Goal: Task Accomplishment & Management: Use online tool/utility

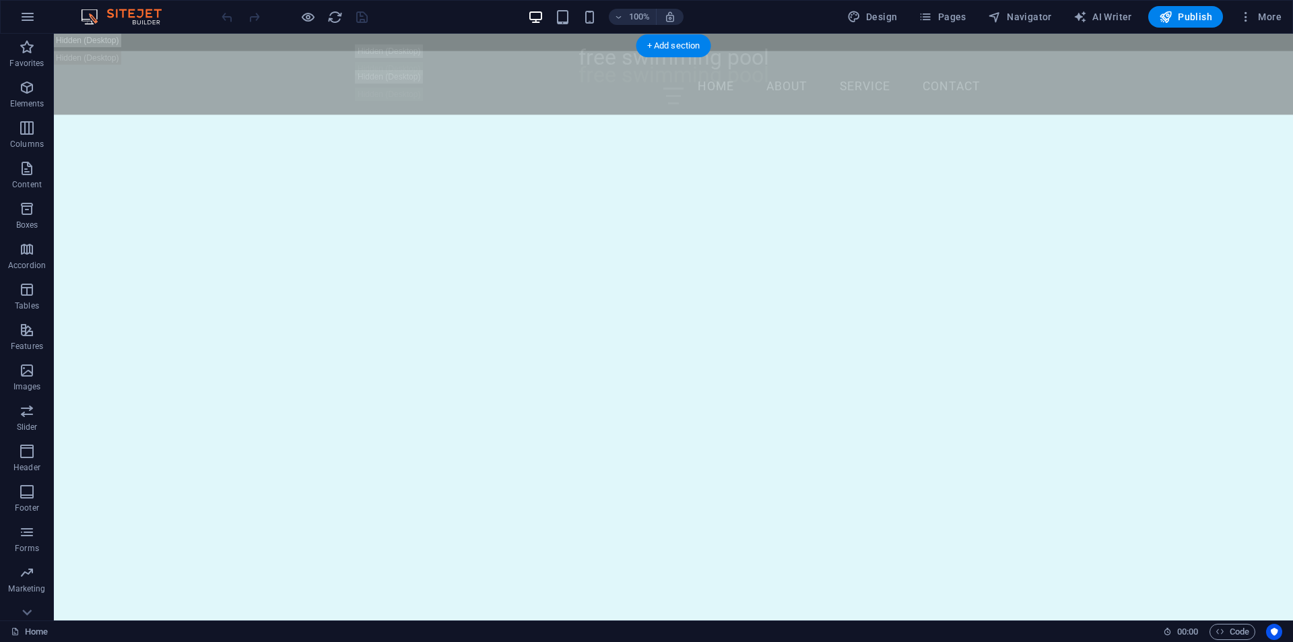
scroll to position [1279, 0]
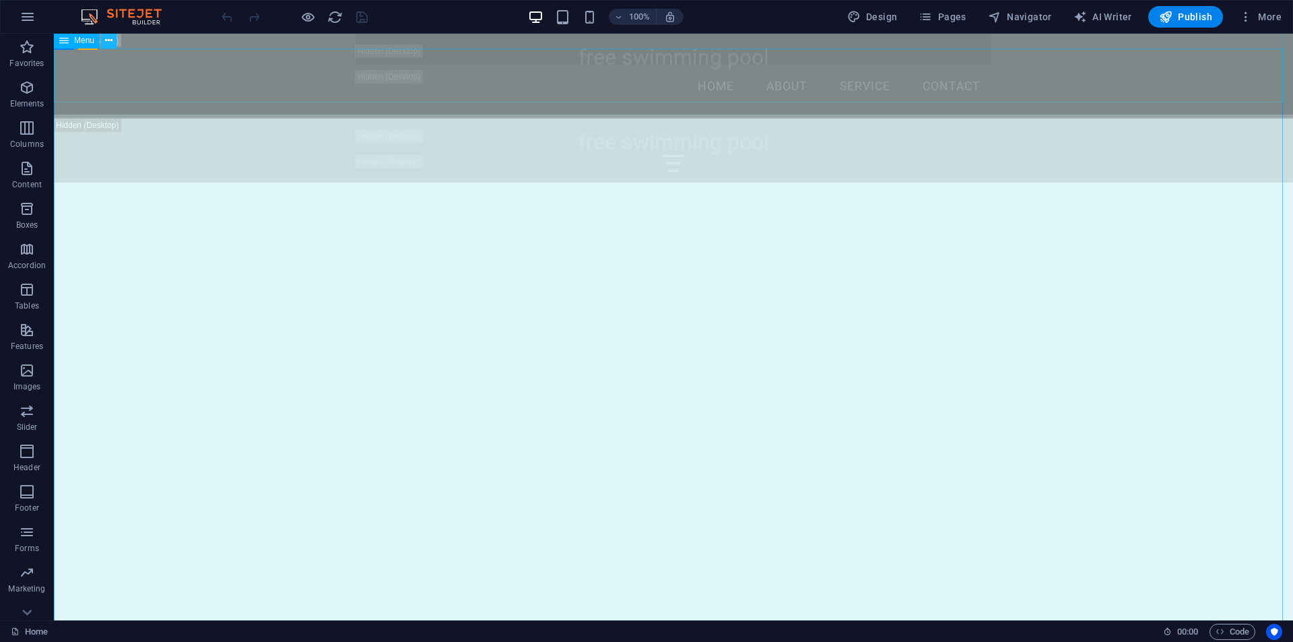
click at [111, 43] on icon at bounding box center [108, 41] width 7 height 14
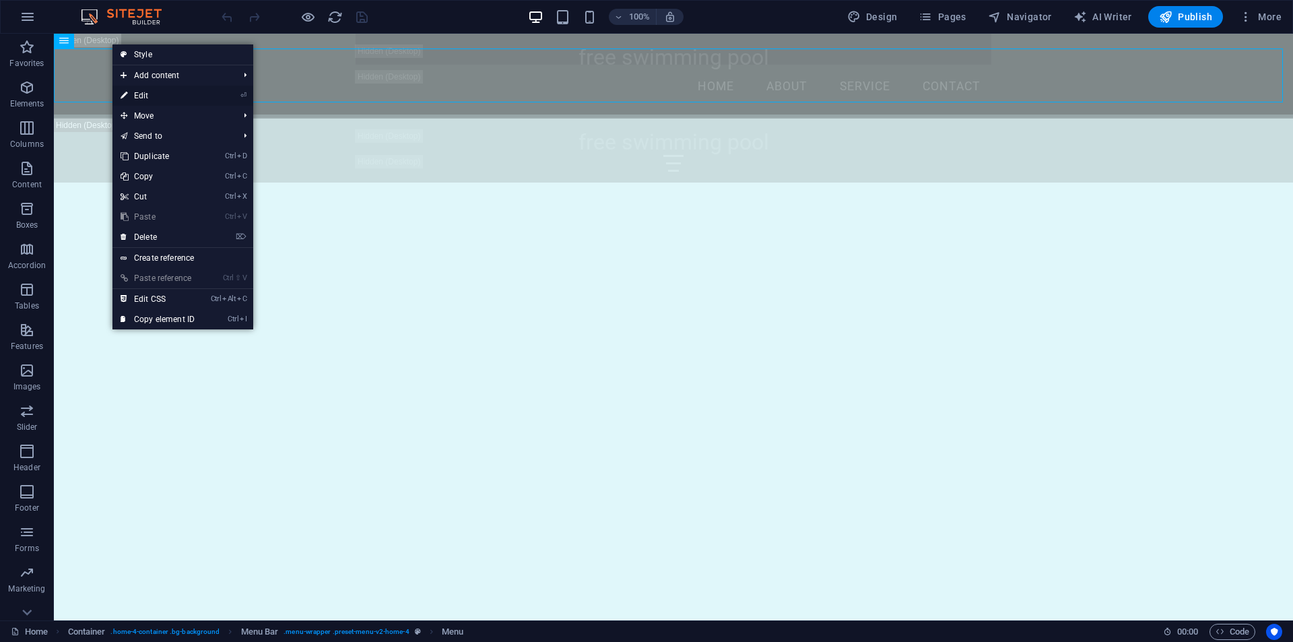
click at [123, 95] on icon at bounding box center [124, 95] width 7 height 20
select select
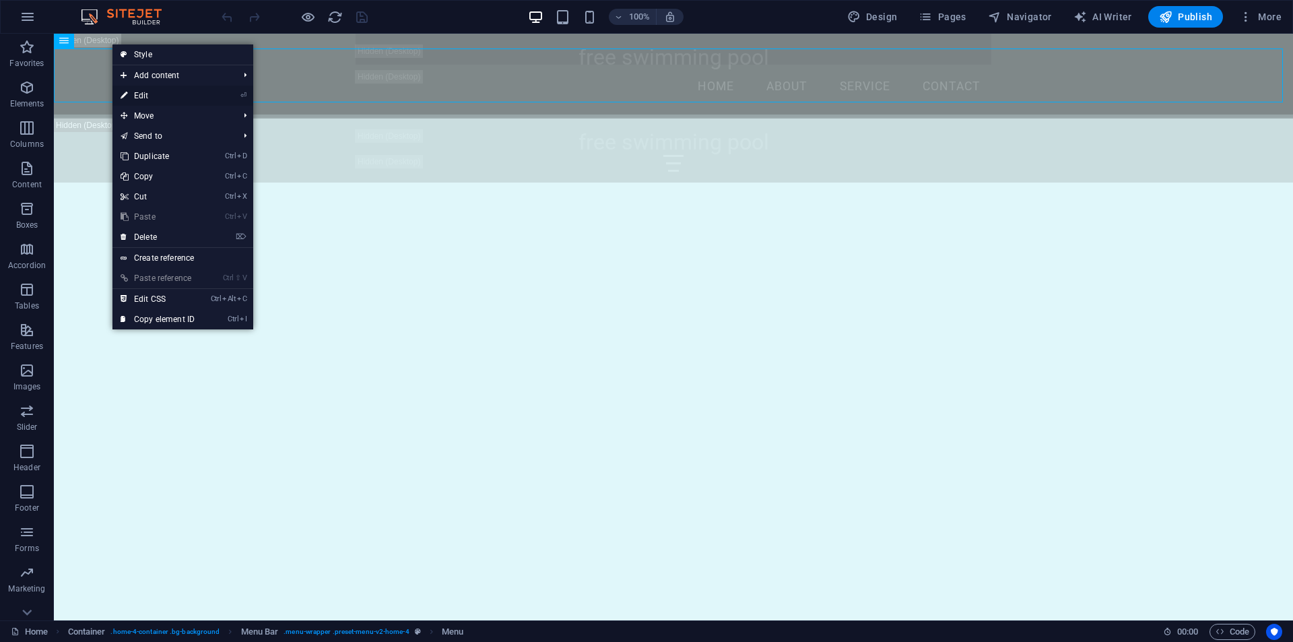
select select
select select "4"
select select "default"
select select "5"
select select
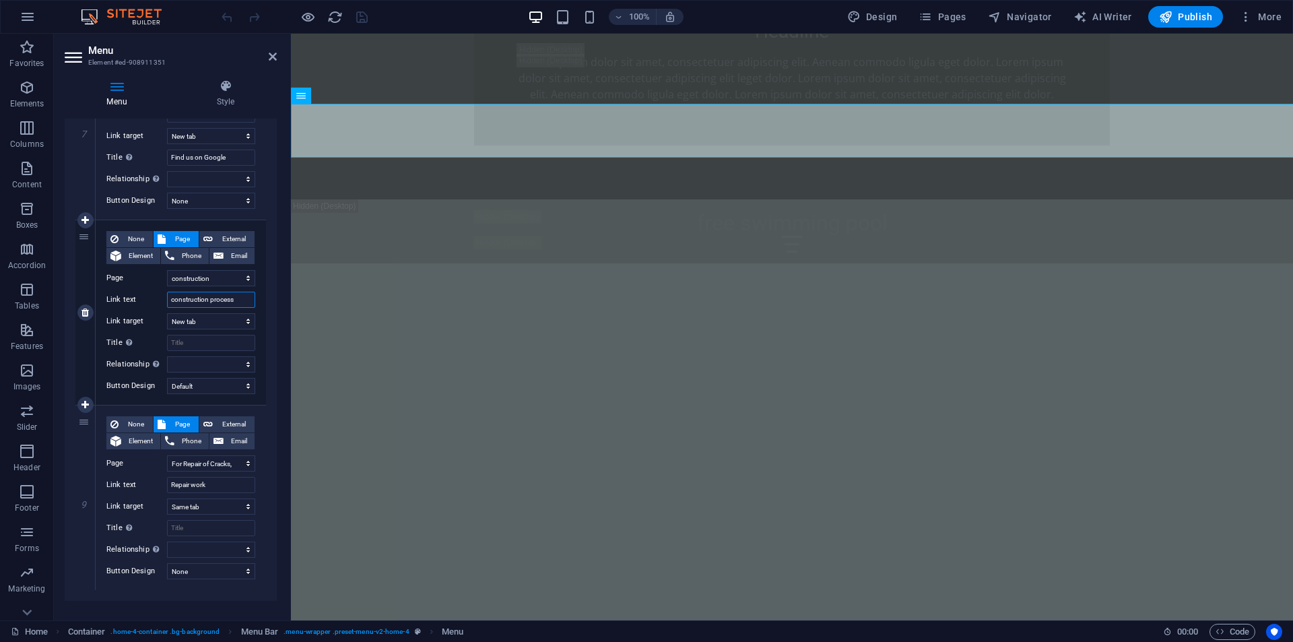
click at [230, 298] on input "construction process" at bounding box center [211, 300] width 88 height 16
click at [221, 318] on select "New tab Same tab Overlay" at bounding box center [211, 321] width 88 height 16
select select
click at [167, 313] on select "New tab Same tab Overlay" at bounding box center [211, 321] width 88 height 16
select select
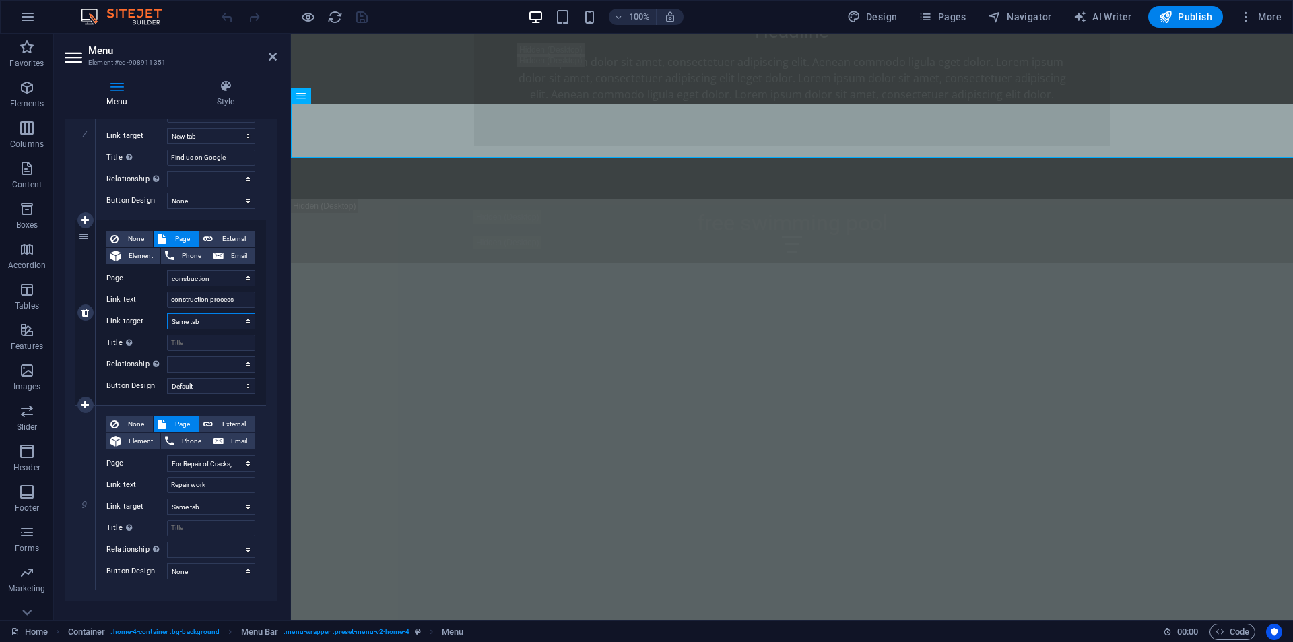
select select
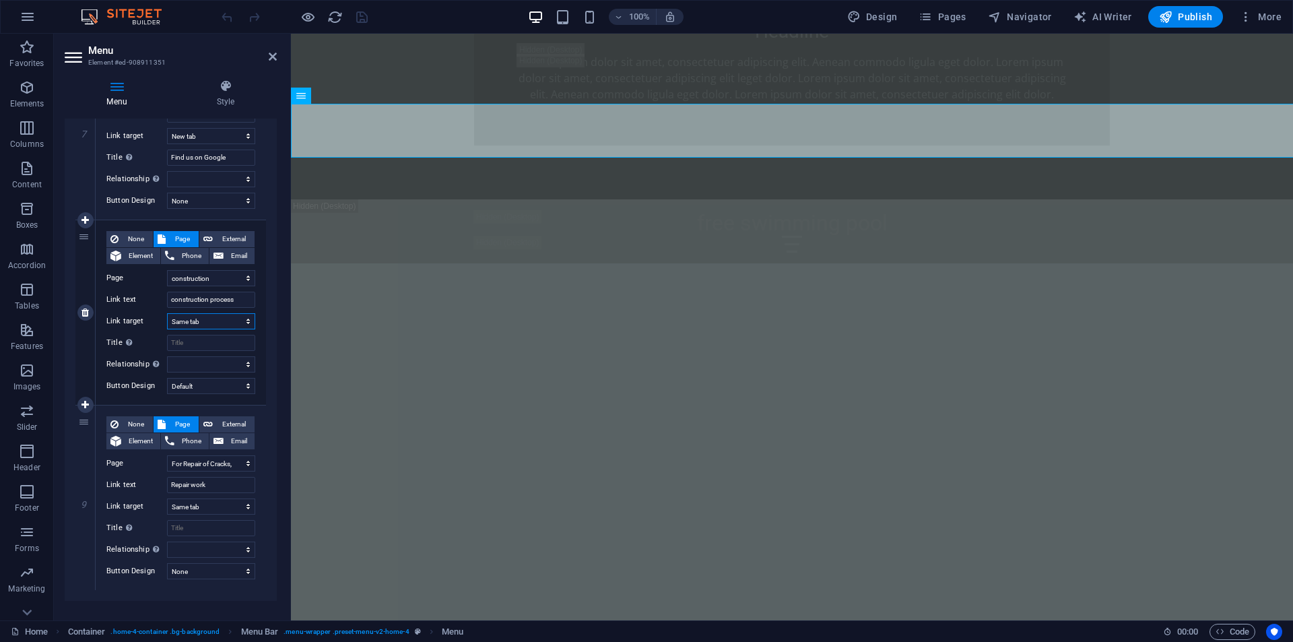
select select
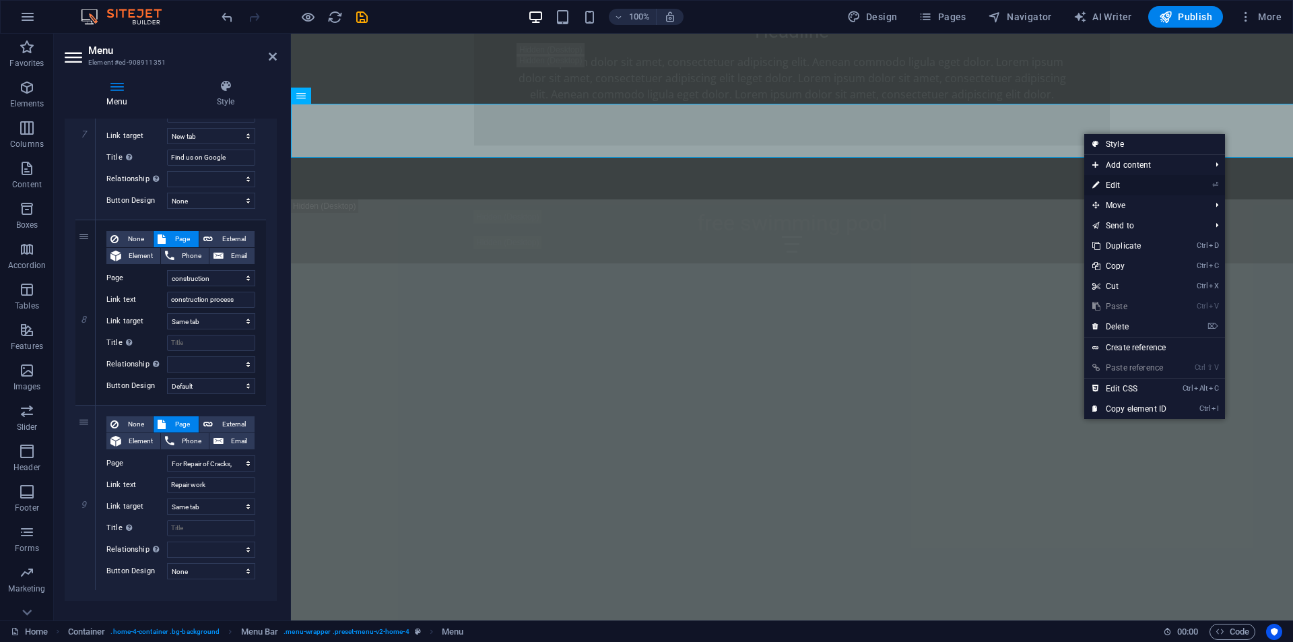
click at [1111, 184] on link "⏎ Edit" at bounding box center [1129, 185] width 90 height 20
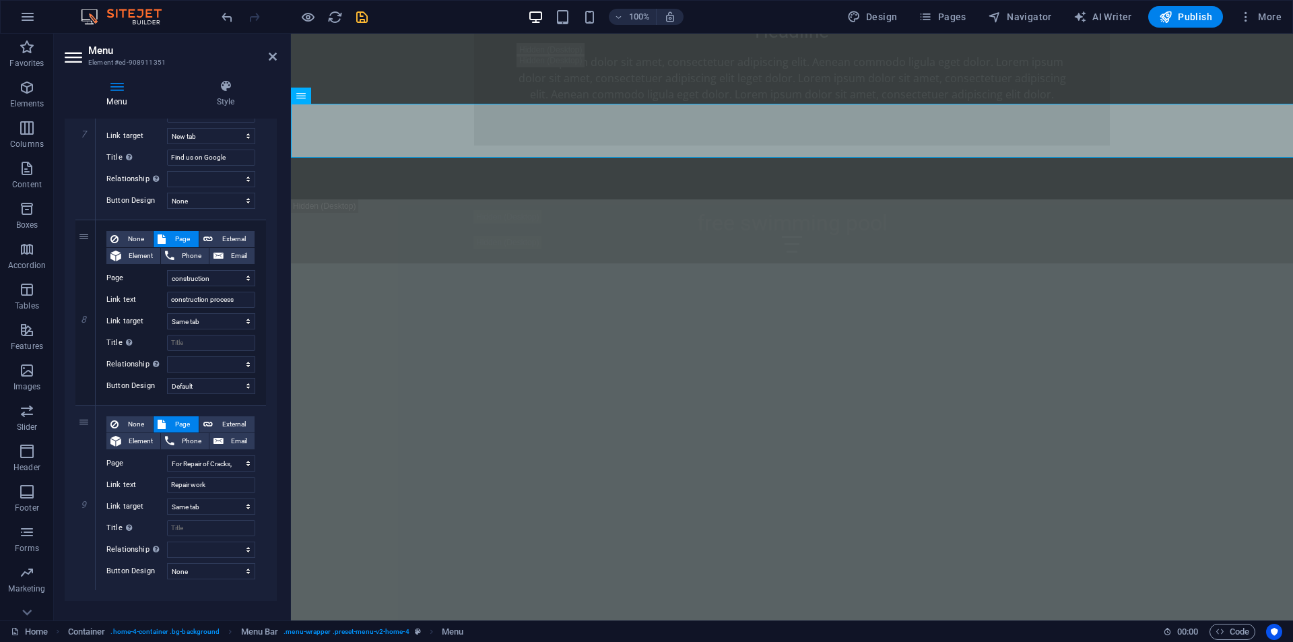
click at [363, 18] on icon "save" at bounding box center [361, 16] width 15 height 15
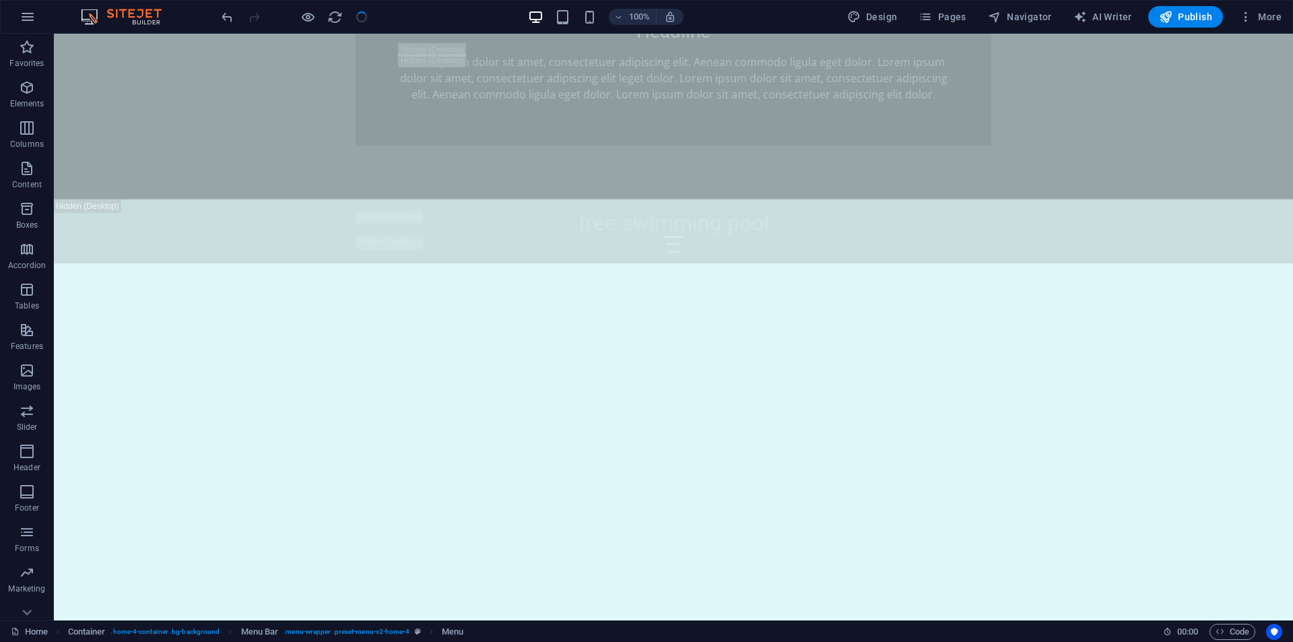
checkbox input "false"
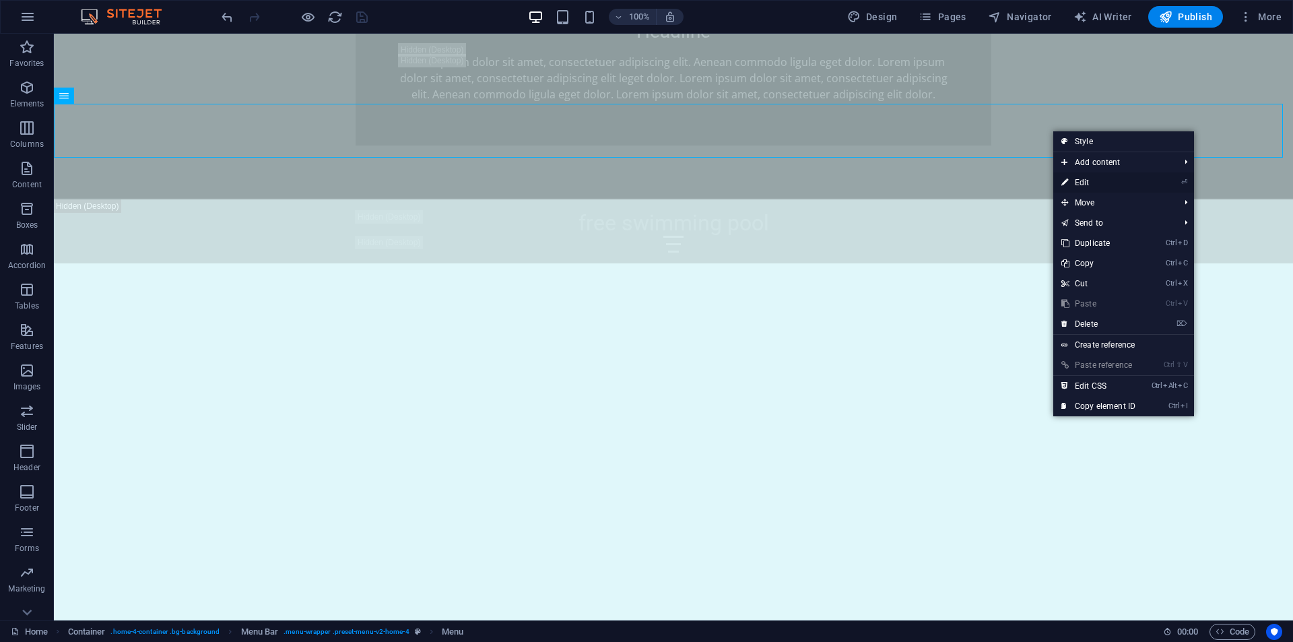
click at [1066, 180] on icon at bounding box center [1064, 182] width 7 height 20
select select
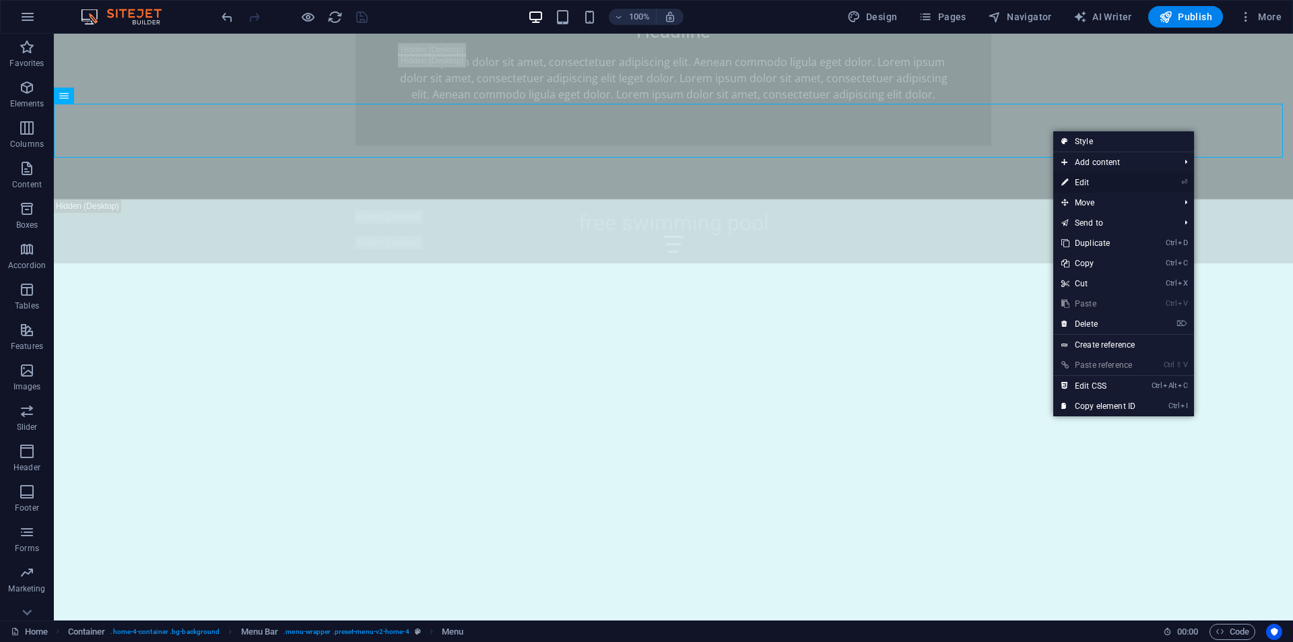
select select
select select "4"
select select
select select "default"
select select "5"
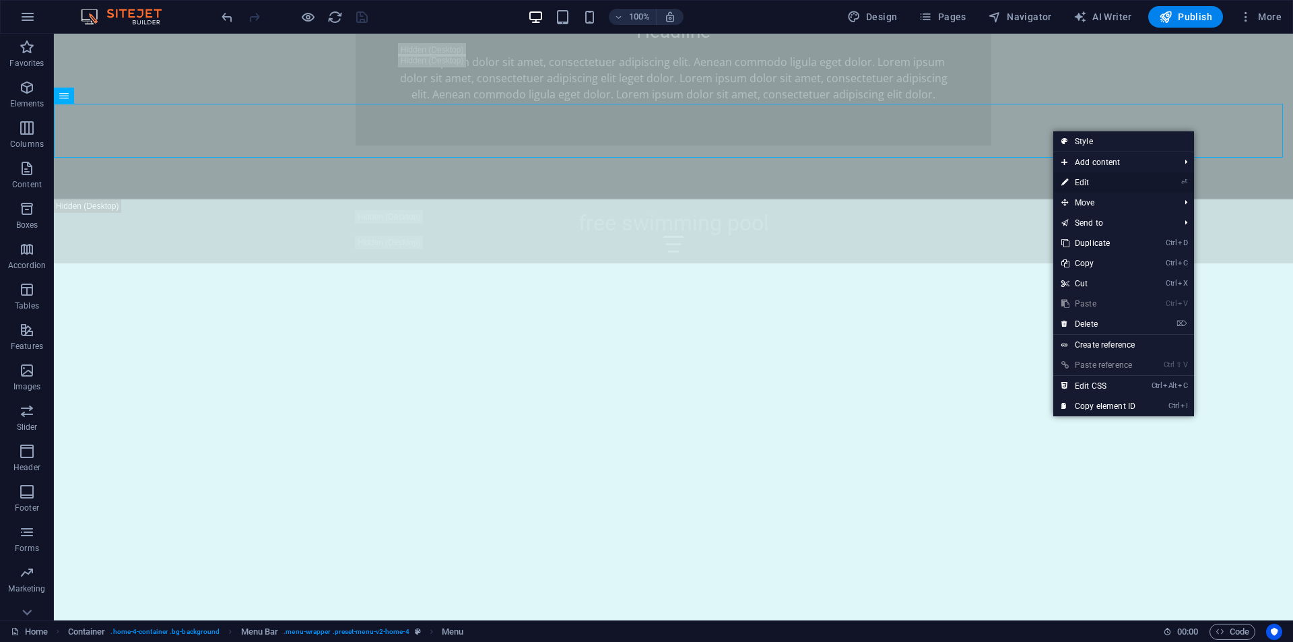
select select
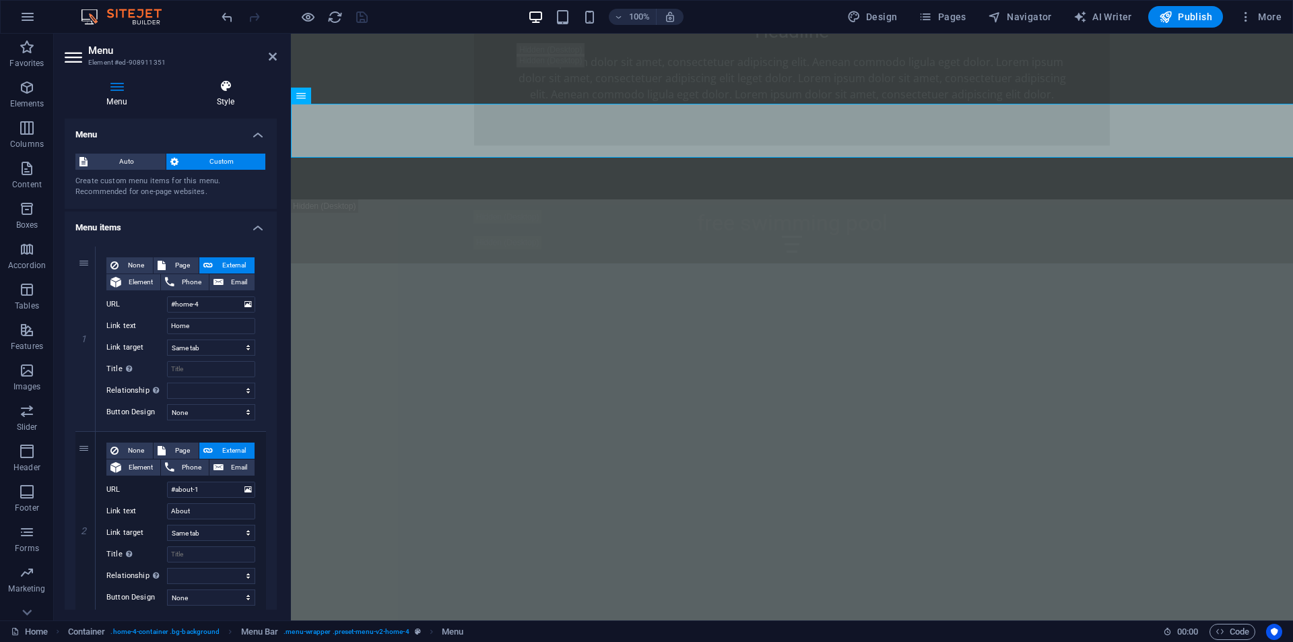
click at [223, 100] on h4 "Style" at bounding box center [225, 93] width 102 height 28
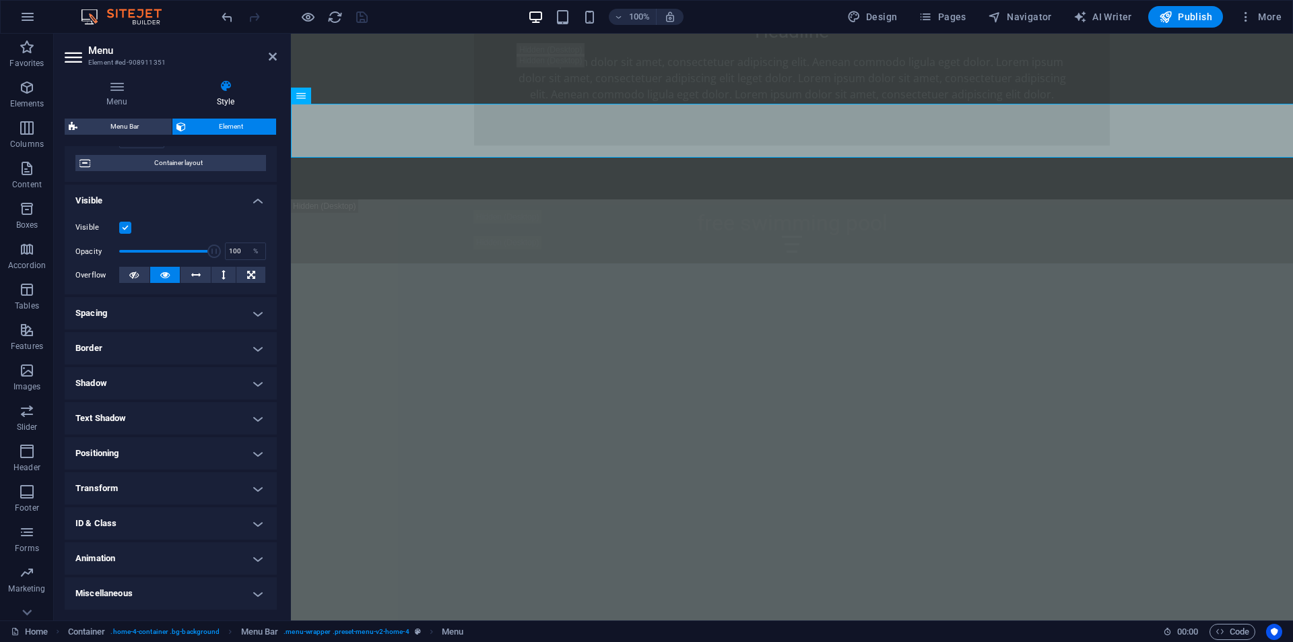
scroll to position [0, 0]
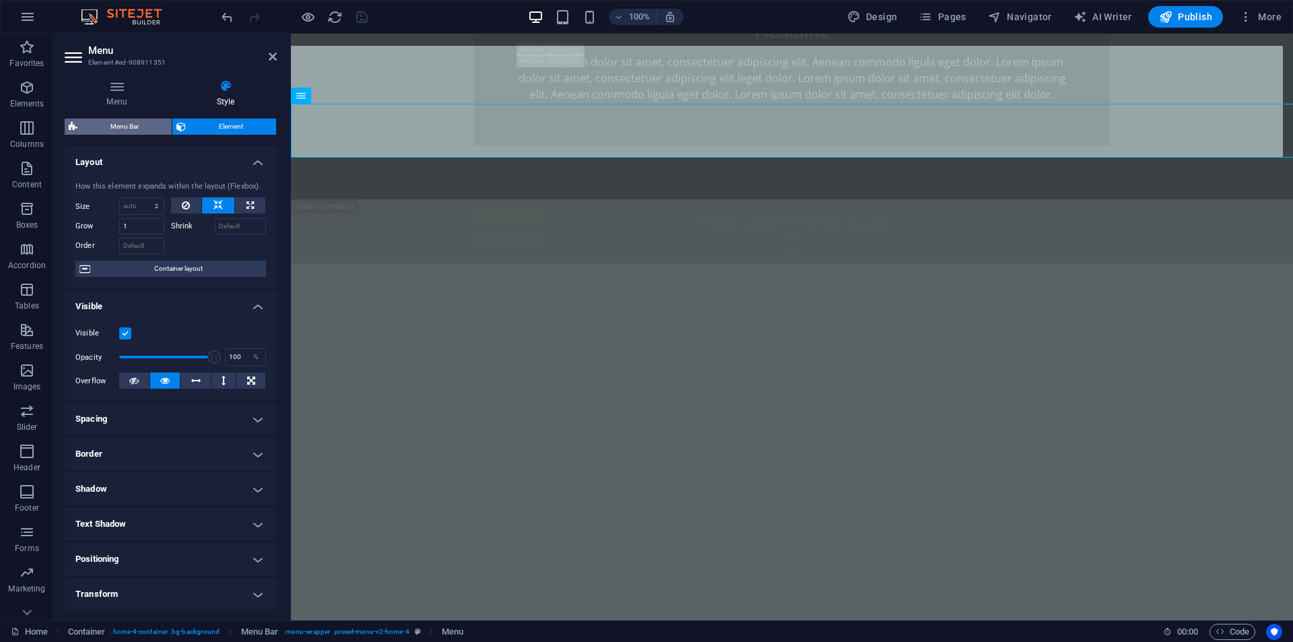
click at [139, 127] on span "Menu Bar" at bounding box center [124, 126] width 86 height 16
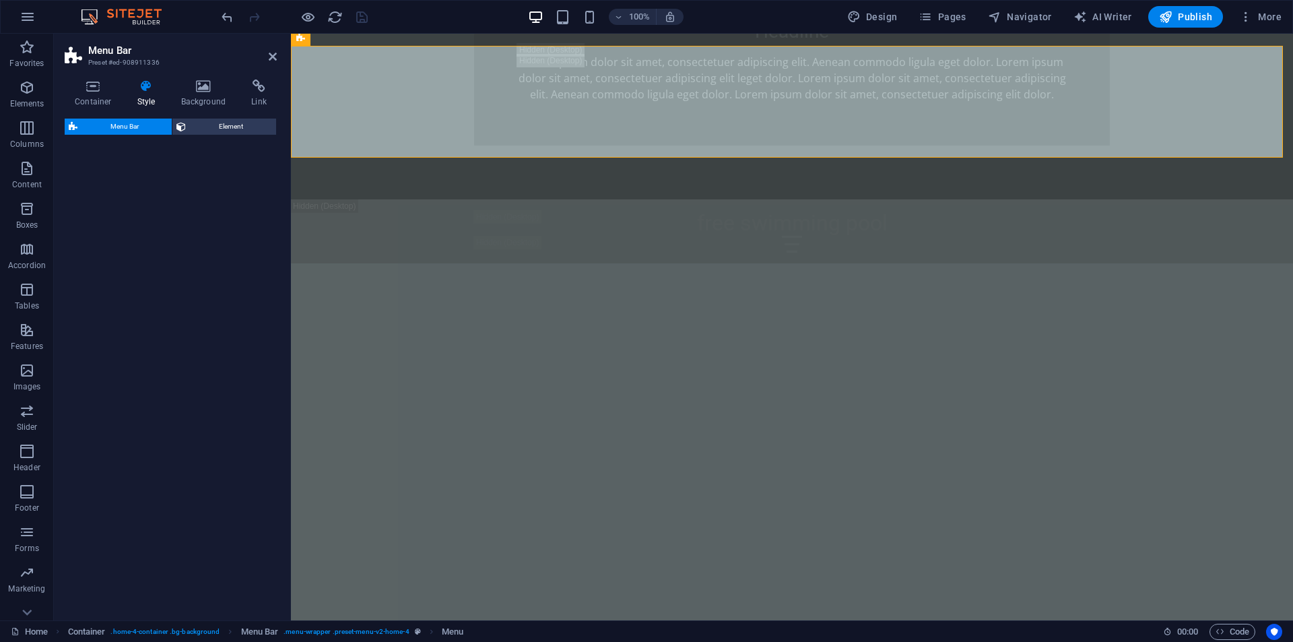
select select "rem"
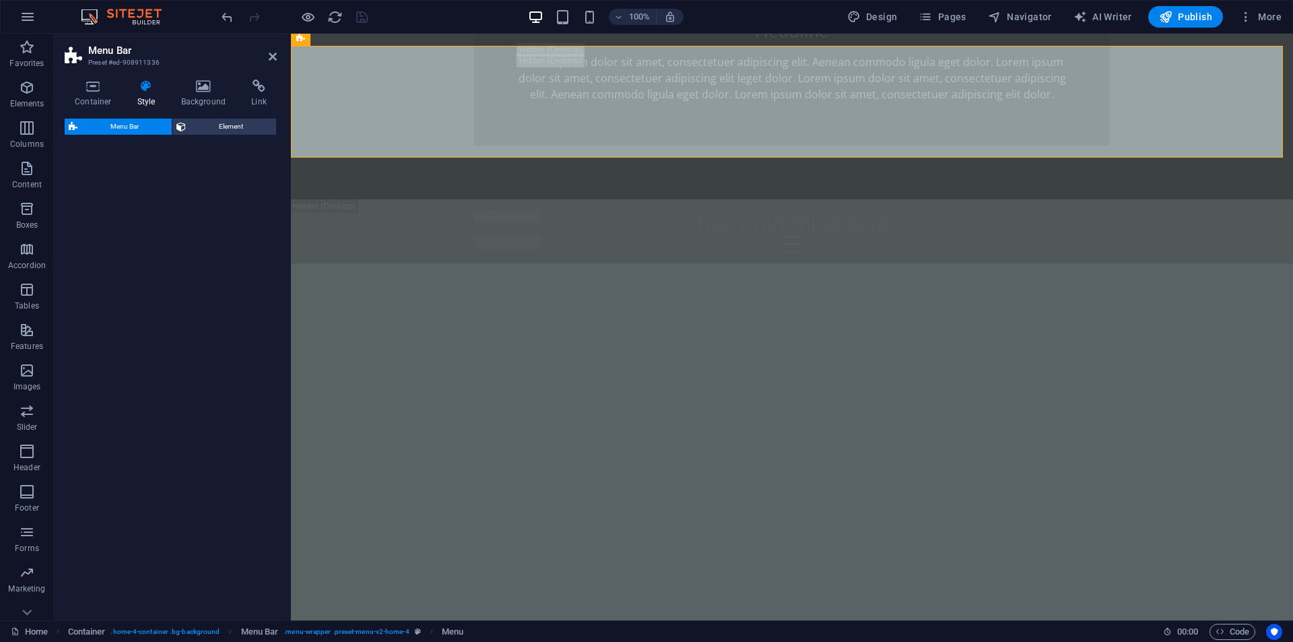
select select "rem"
select select "preset-menu-v2-home-4"
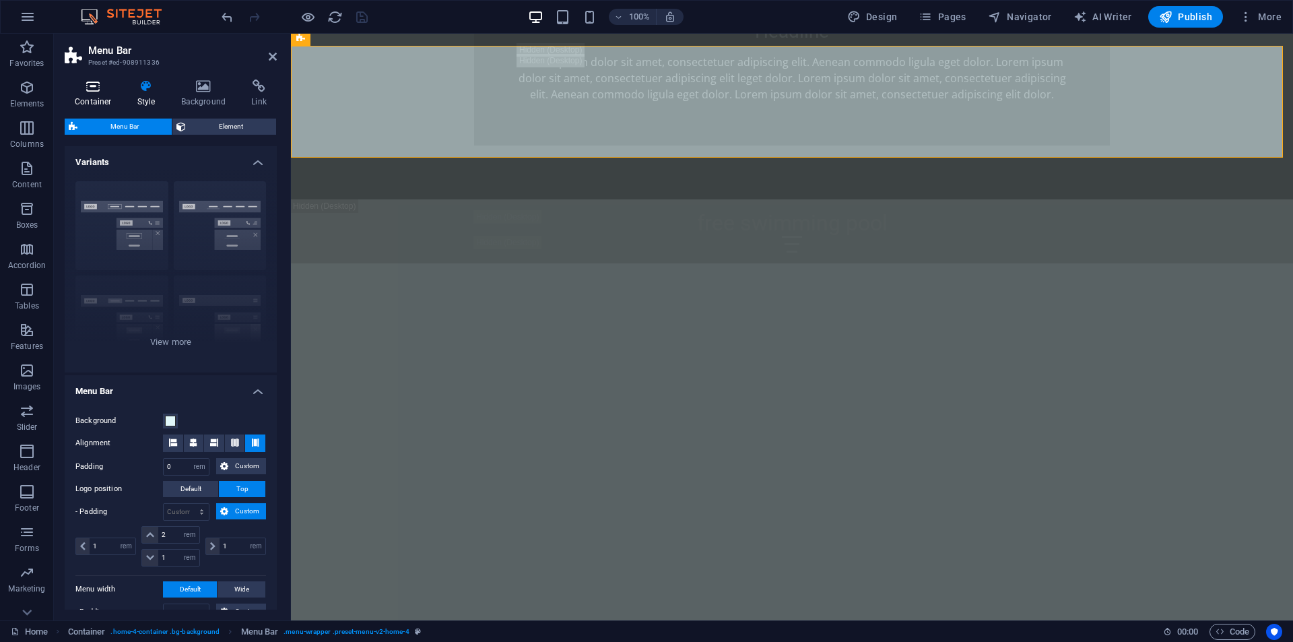
click at [97, 99] on h4 "Container" at bounding box center [96, 93] width 63 height 28
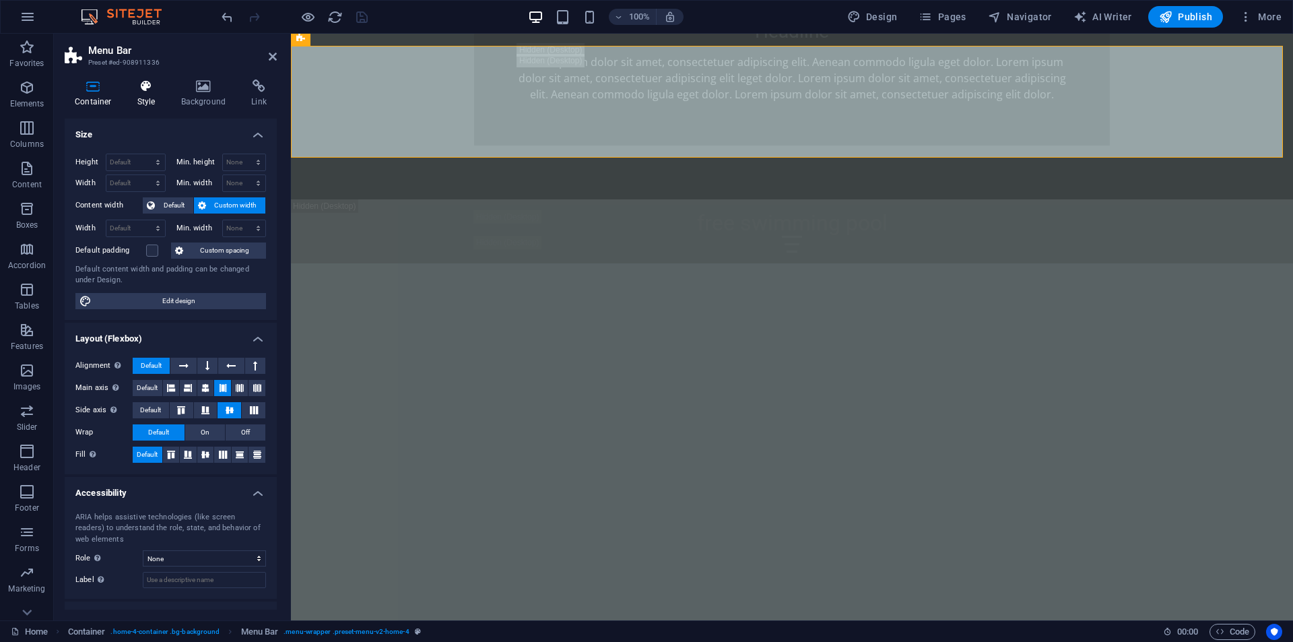
click at [149, 103] on h4 "Style" at bounding box center [149, 93] width 44 height 28
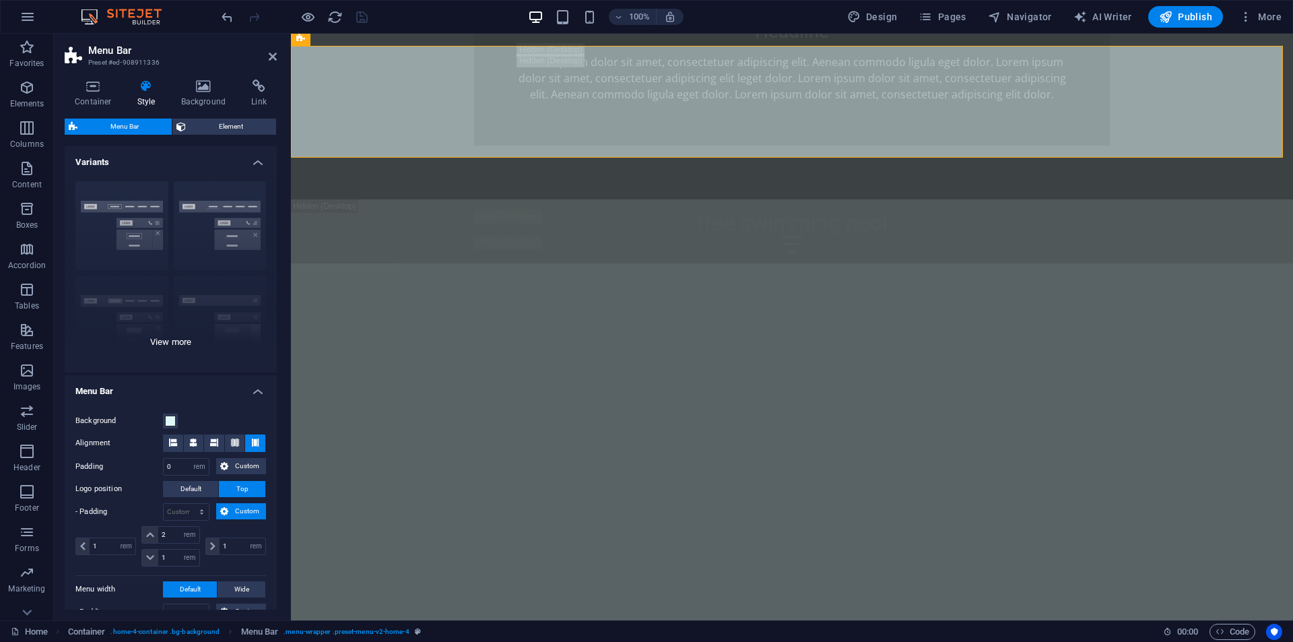
click at [191, 338] on div "Border Centered Default Fixed Loki Trigger Wide XXL" at bounding box center [171, 271] width 212 height 202
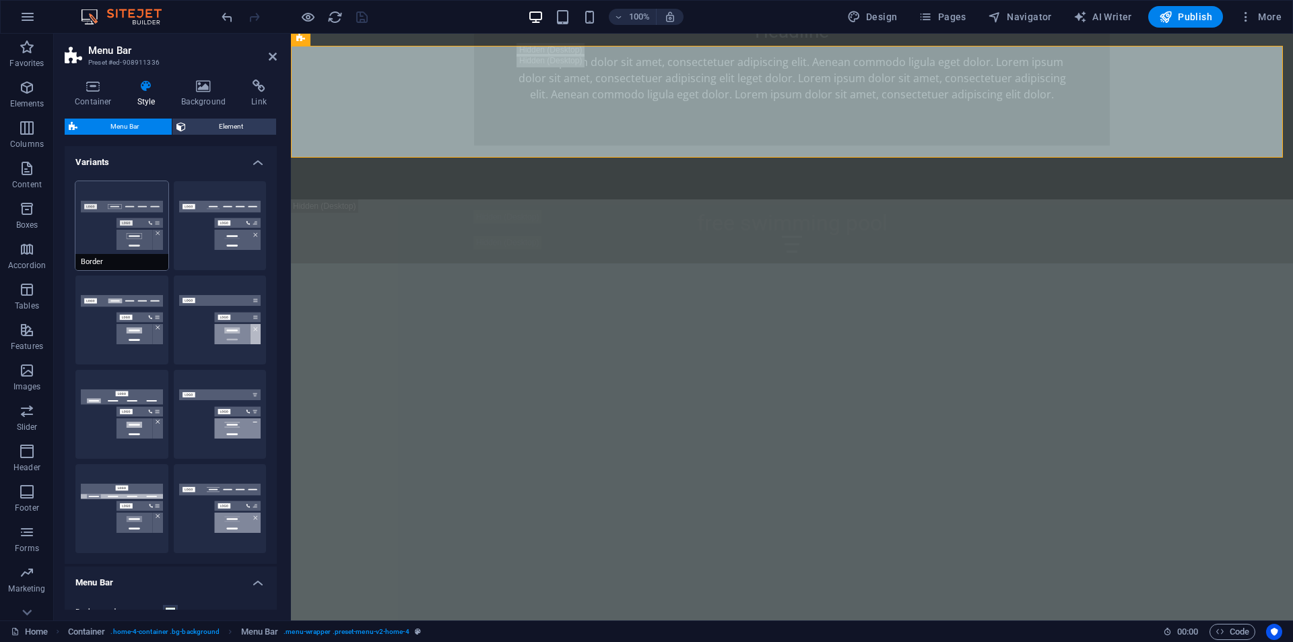
click at [102, 226] on button "Border" at bounding box center [121, 225] width 93 height 89
type input "1"
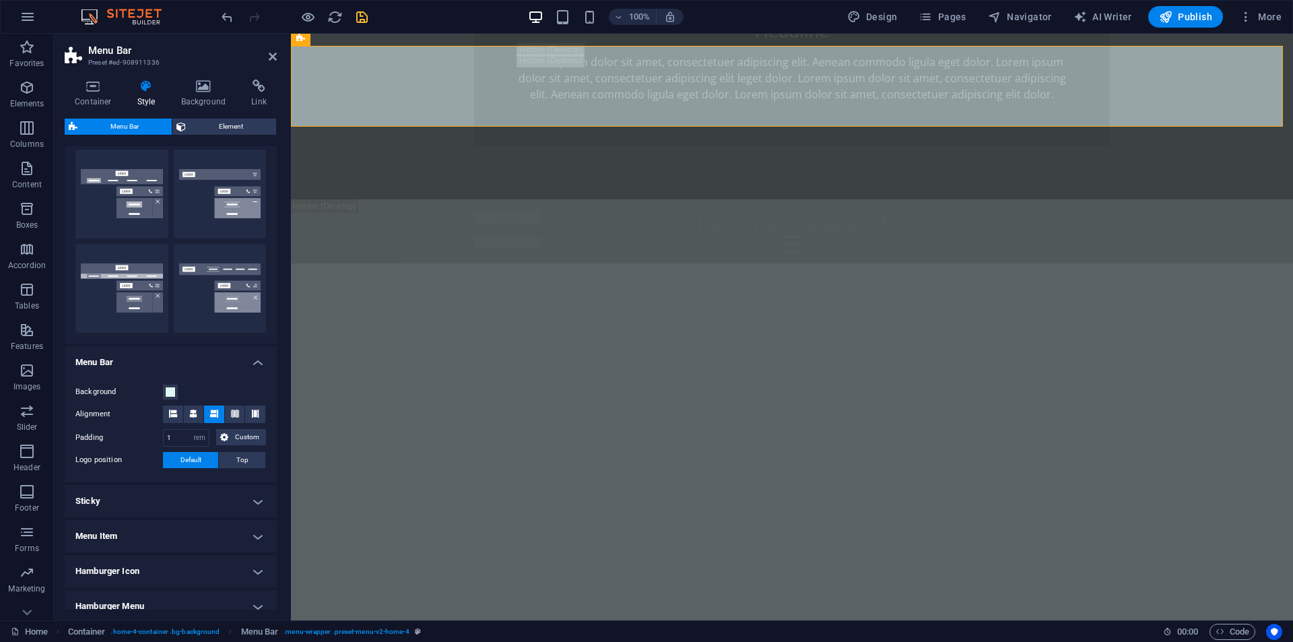
scroll to position [269, 0]
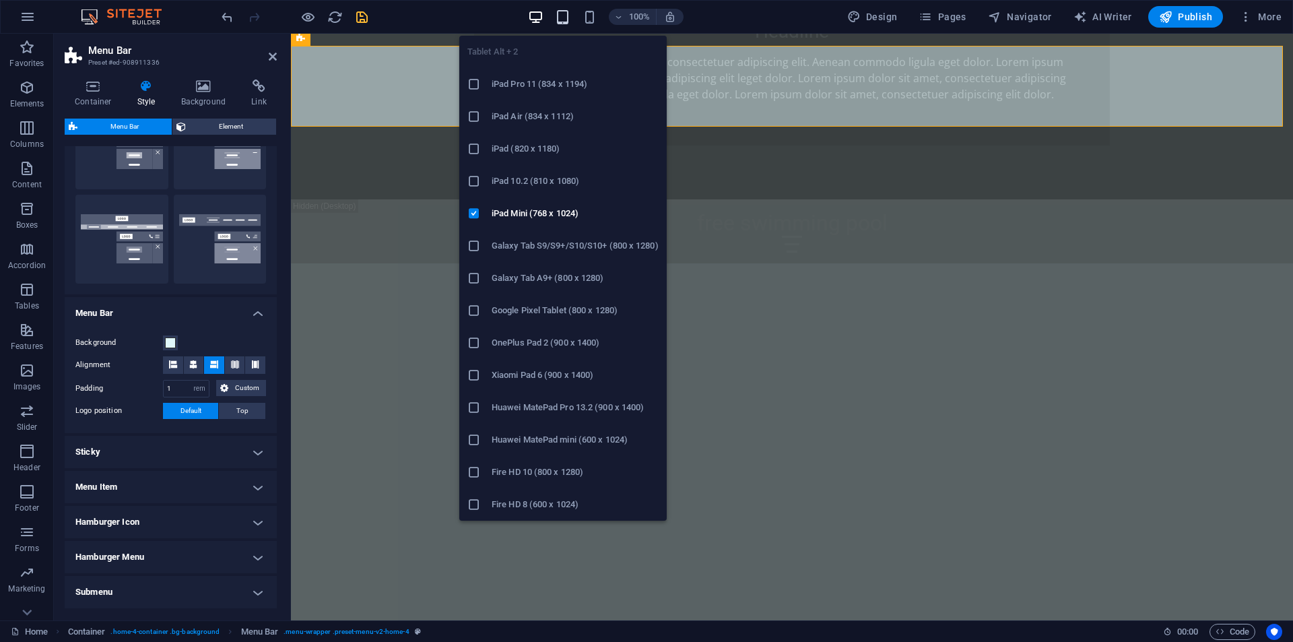
click at [562, 19] on icon "button" at bounding box center [562, 16] width 15 height 15
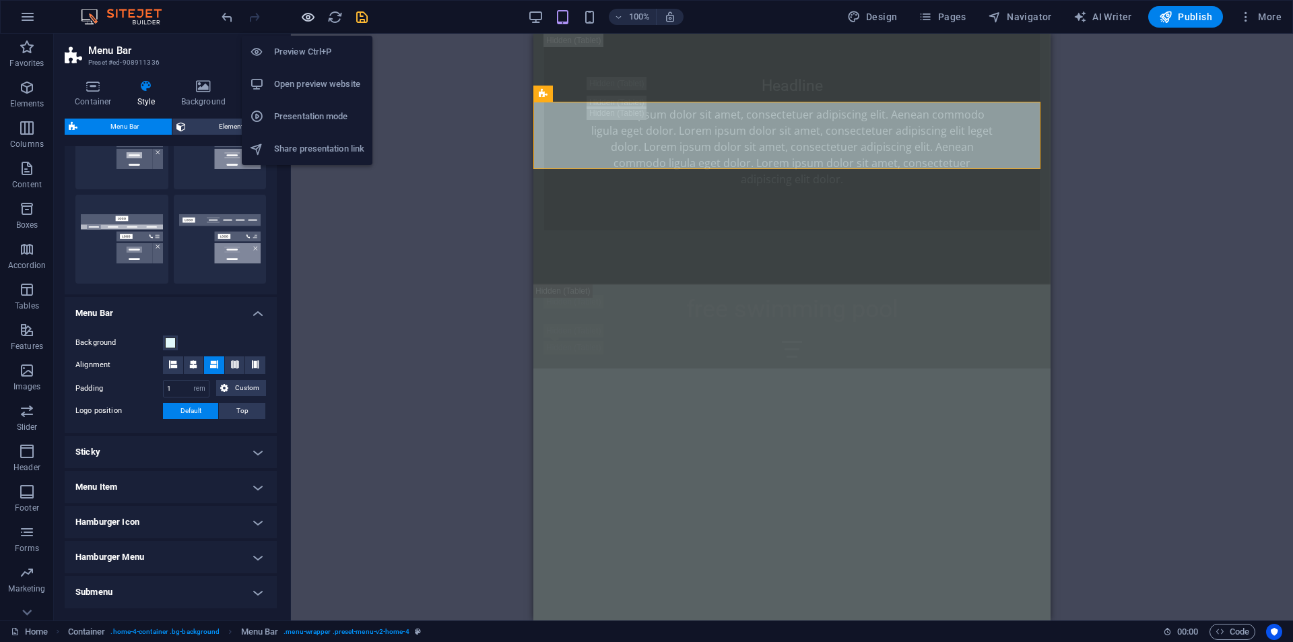
click at [310, 17] on icon "button" at bounding box center [307, 16] width 15 height 15
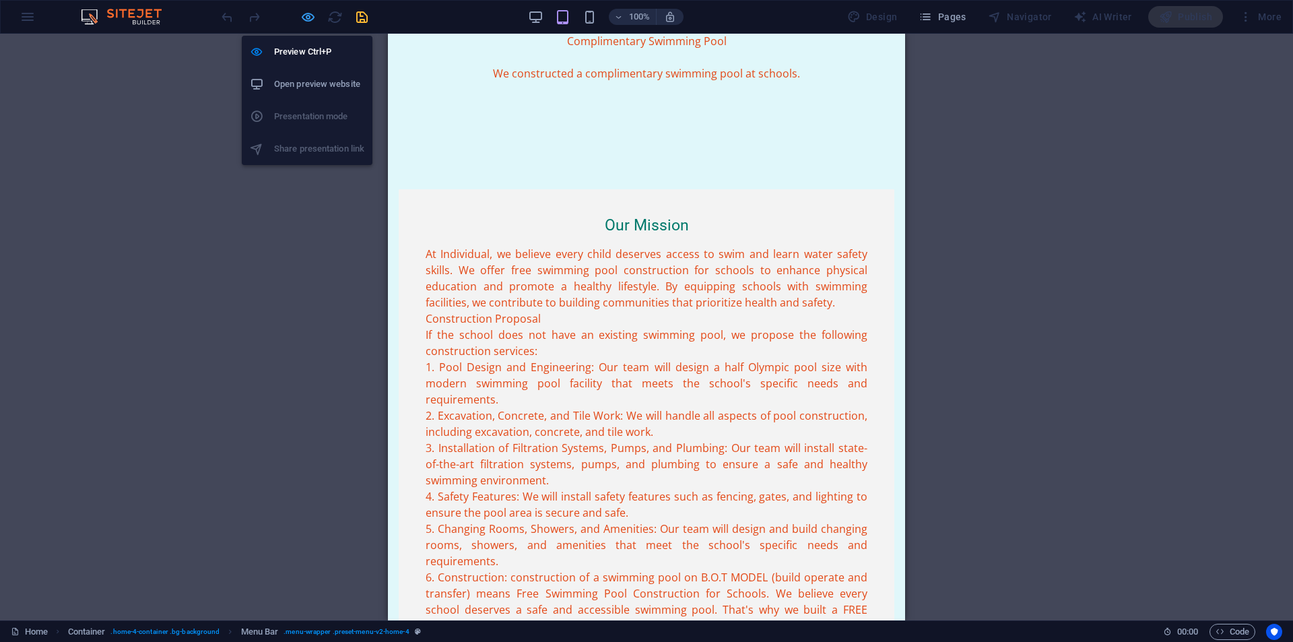
scroll to position [0, 0]
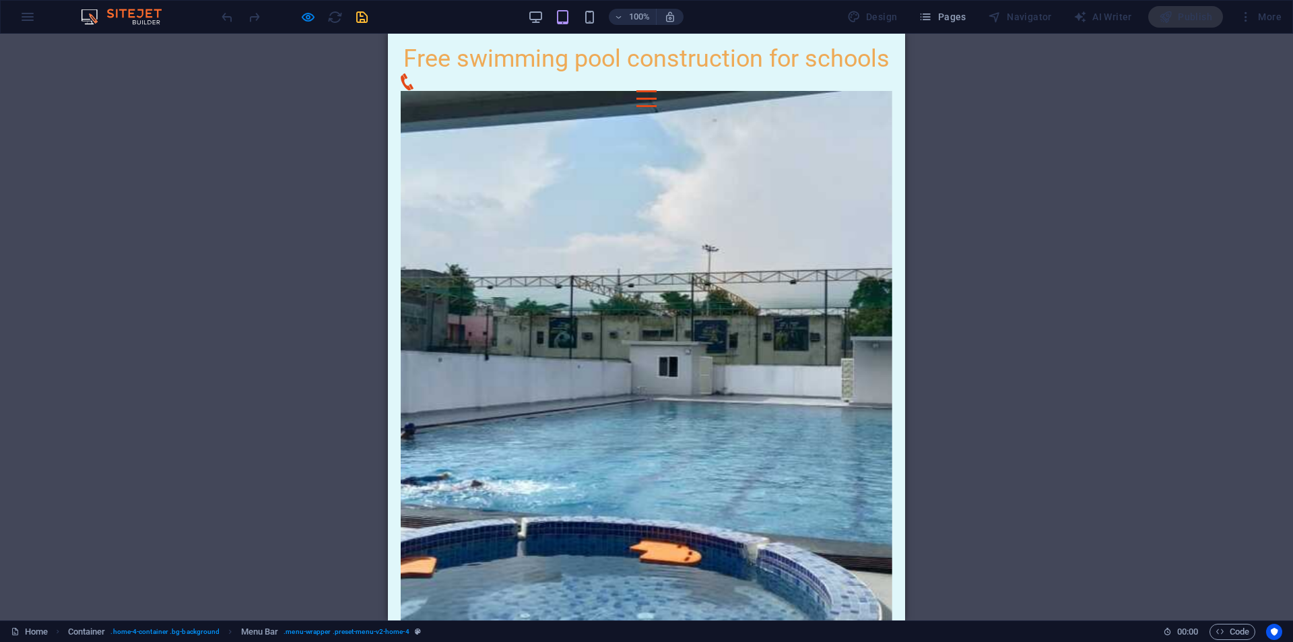
click at [527, 14] on div "100% Design Pages Navigator AI Writer Publish More" at bounding box center [753, 17] width 1068 height 22
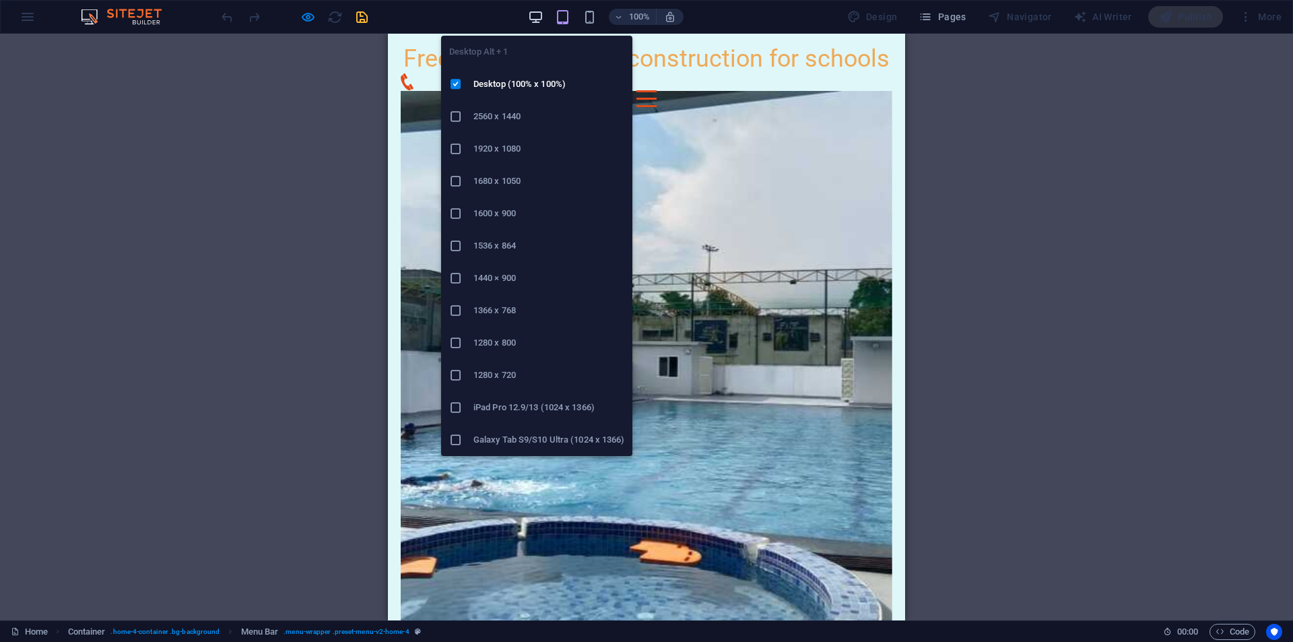
click at [541, 15] on icon "button" at bounding box center [535, 16] width 15 height 15
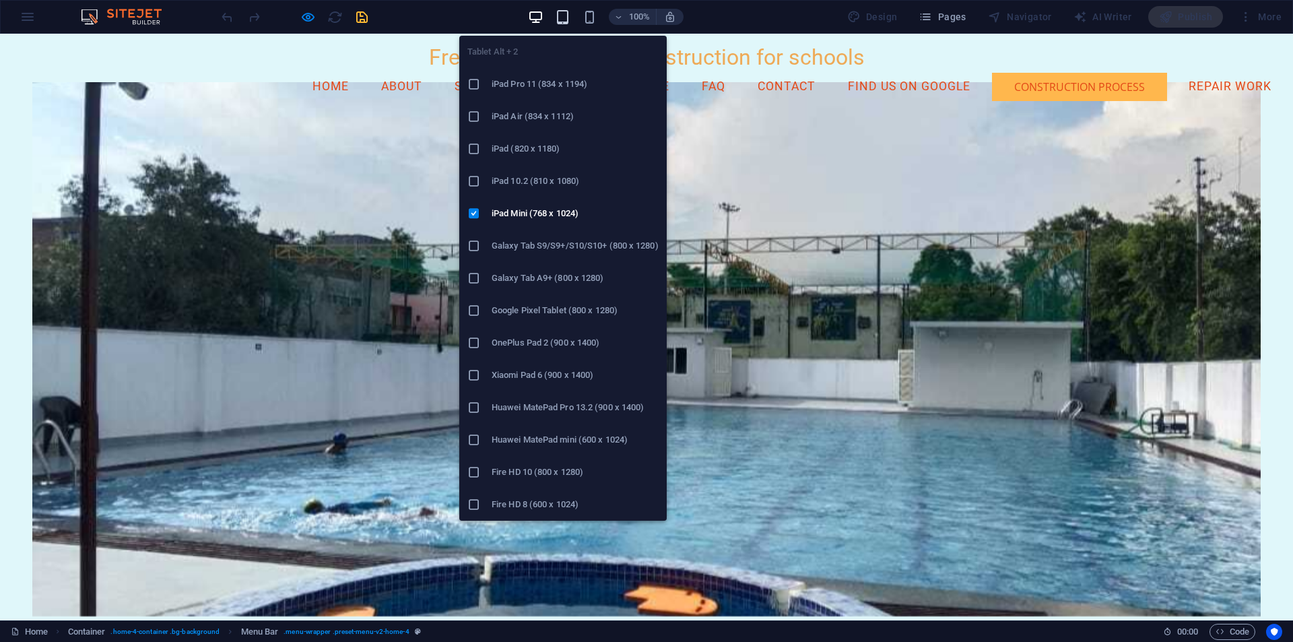
click at [561, 19] on icon "button" at bounding box center [562, 16] width 15 height 15
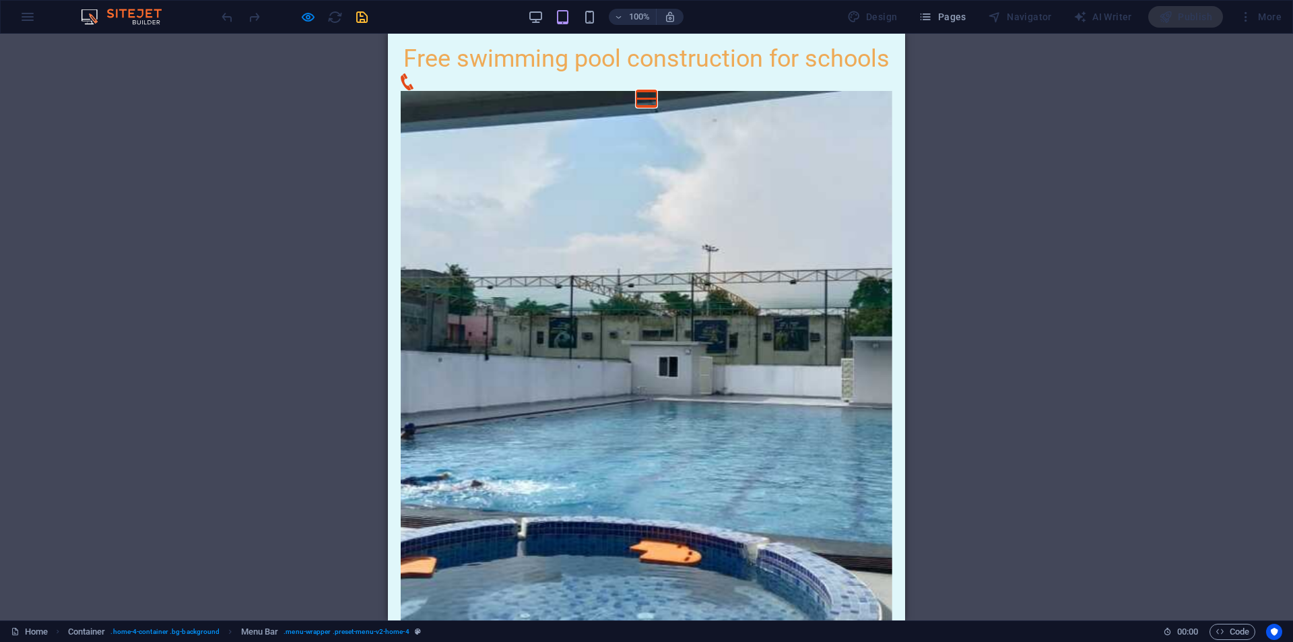
click at [656, 90] on button "Menu" at bounding box center [646, 91] width 20 height 2
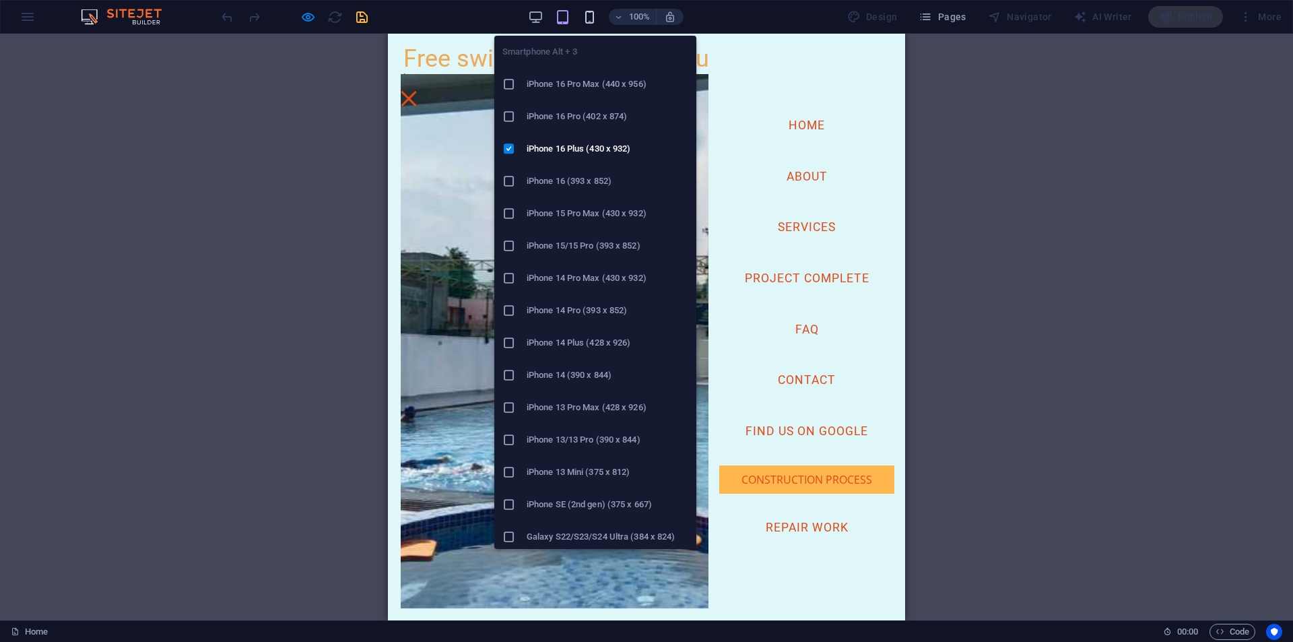
click at [586, 20] on icon "button" at bounding box center [589, 16] width 15 height 15
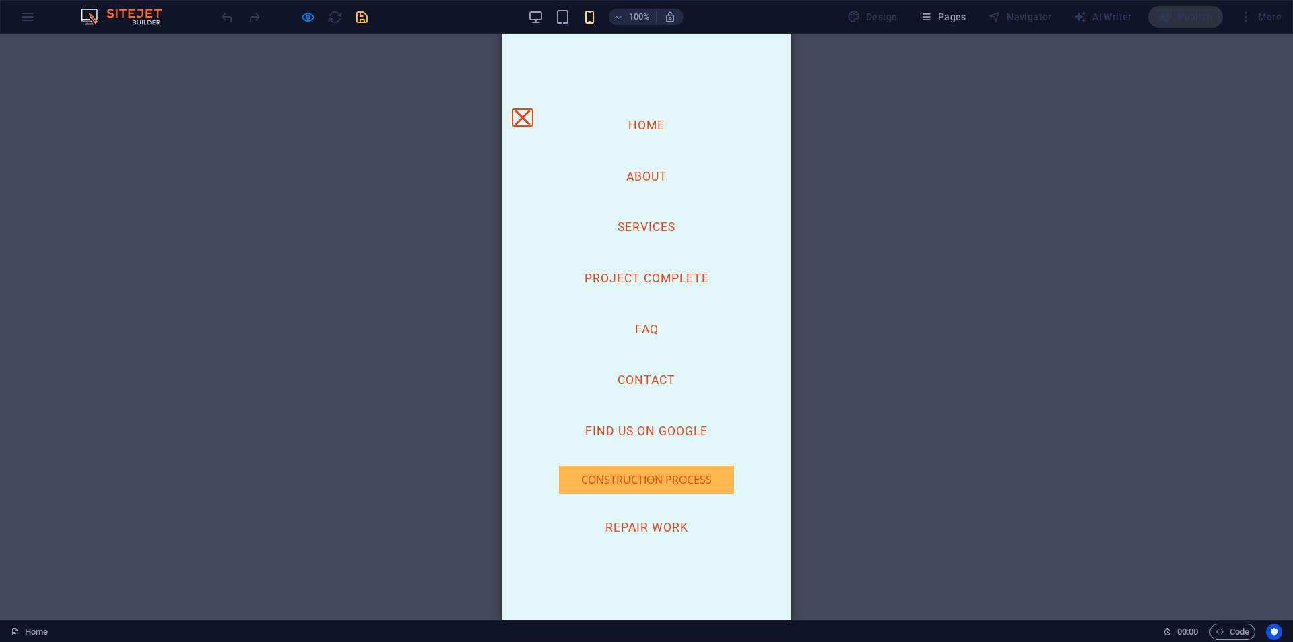
click at [530, 110] on button "Menu" at bounding box center [521, 117] width 15 height 15
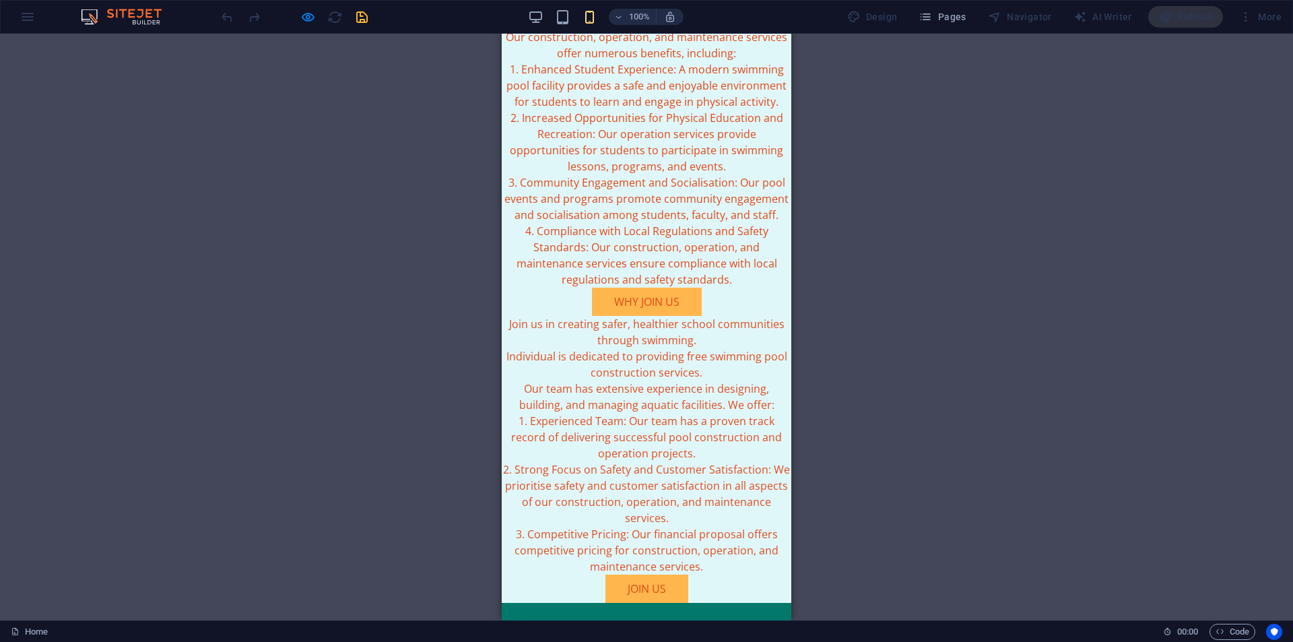
scroll to position [6108, 0]
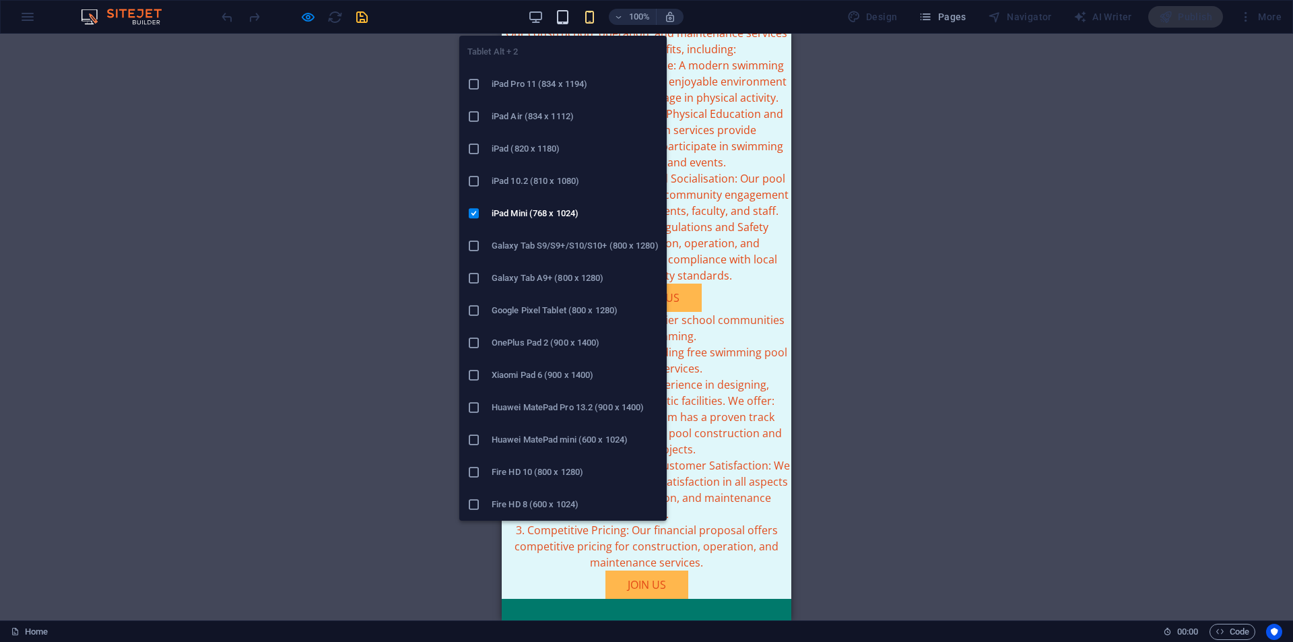
click at [566, 9] on icon "button" at bounding box center [562, 16] width 15 height 15
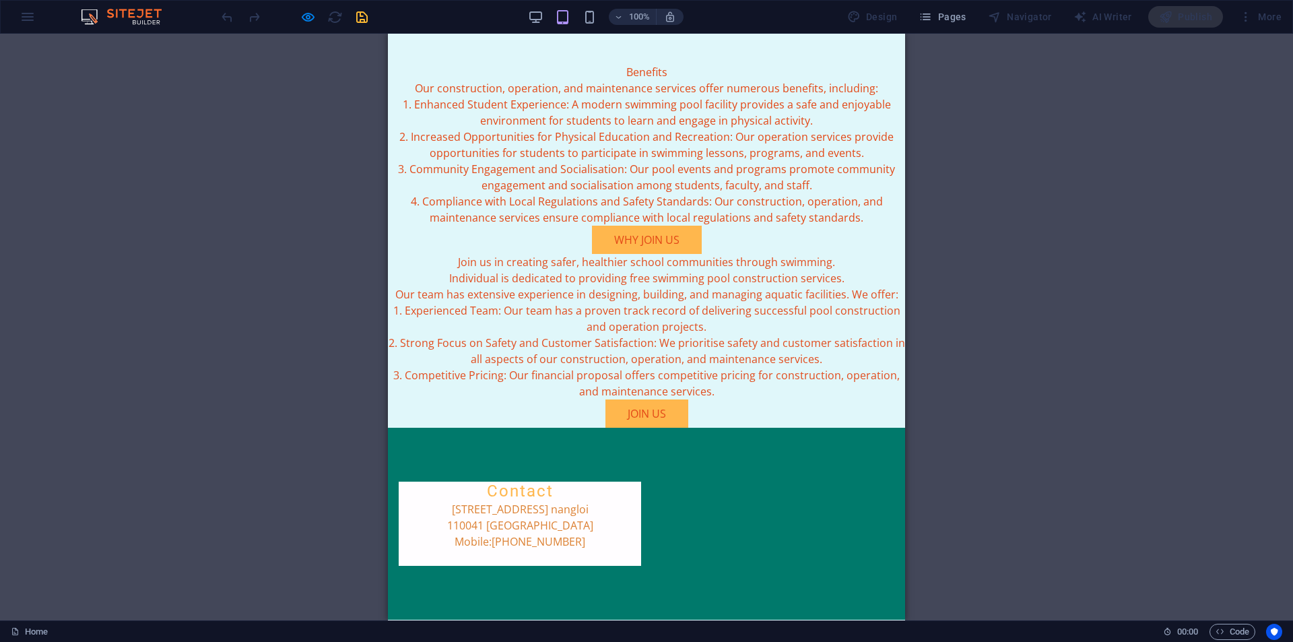
scroll to position [4515, 0]
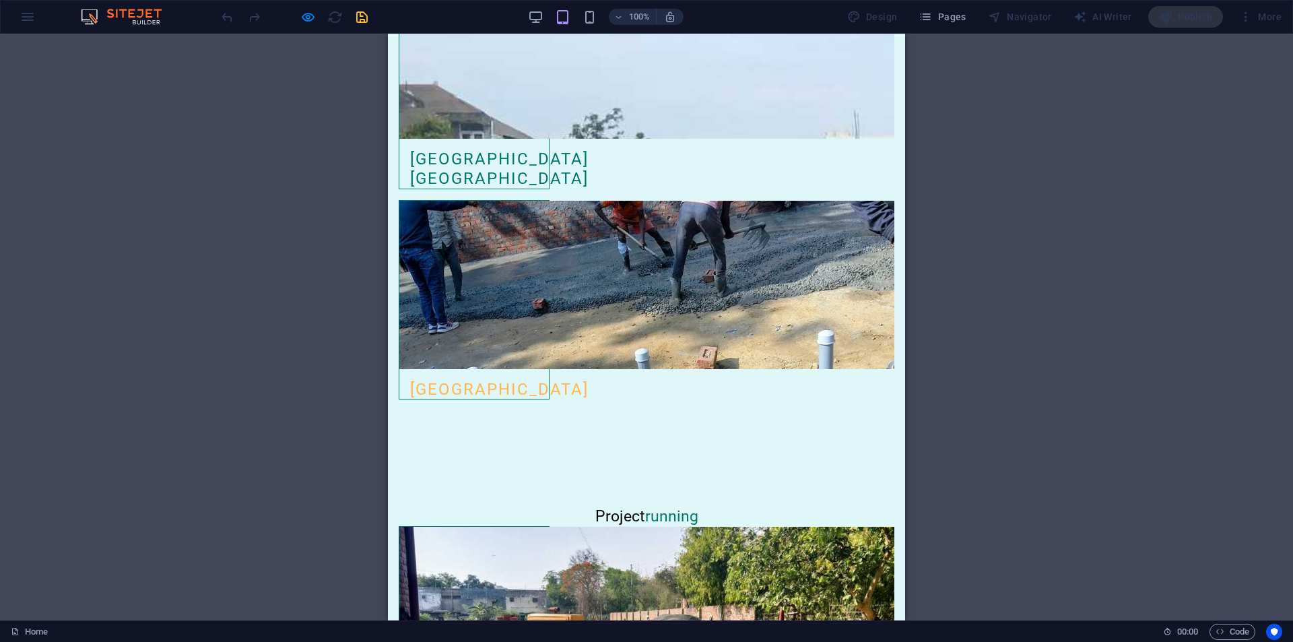
click at [549, 14] on div "100%" at bounding box center [606, 17] width 156 height 22
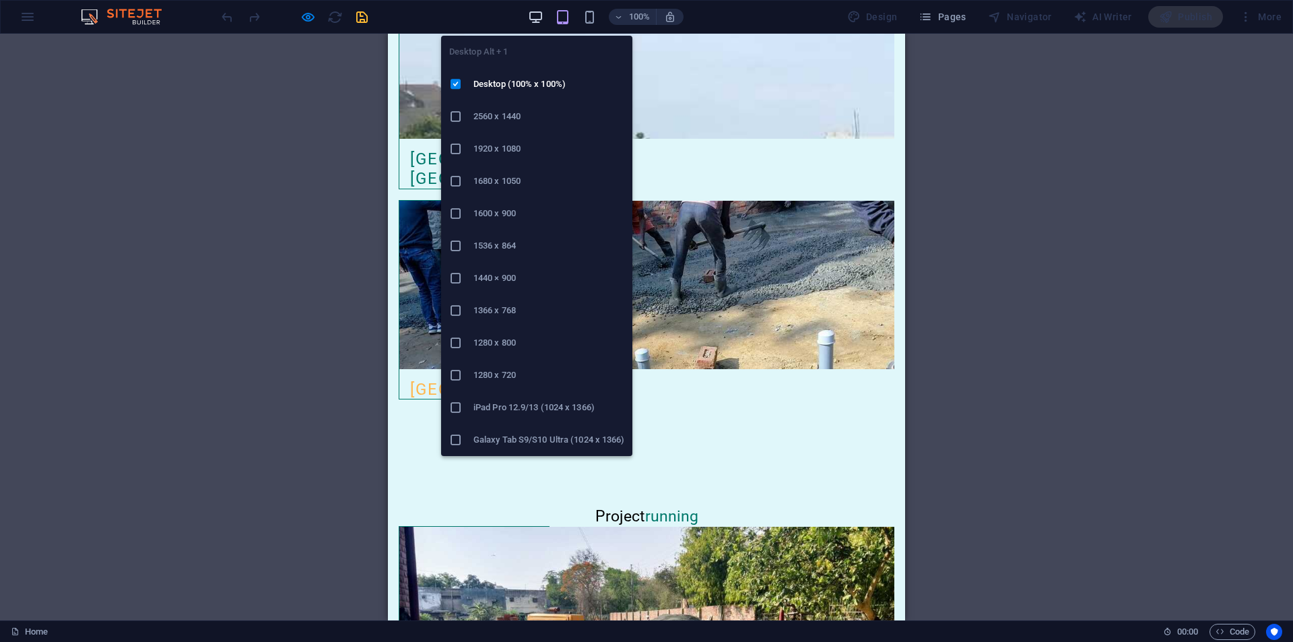
click at [539, 16] on icon "button" at bounding box center [535, 16] width 15 height 15
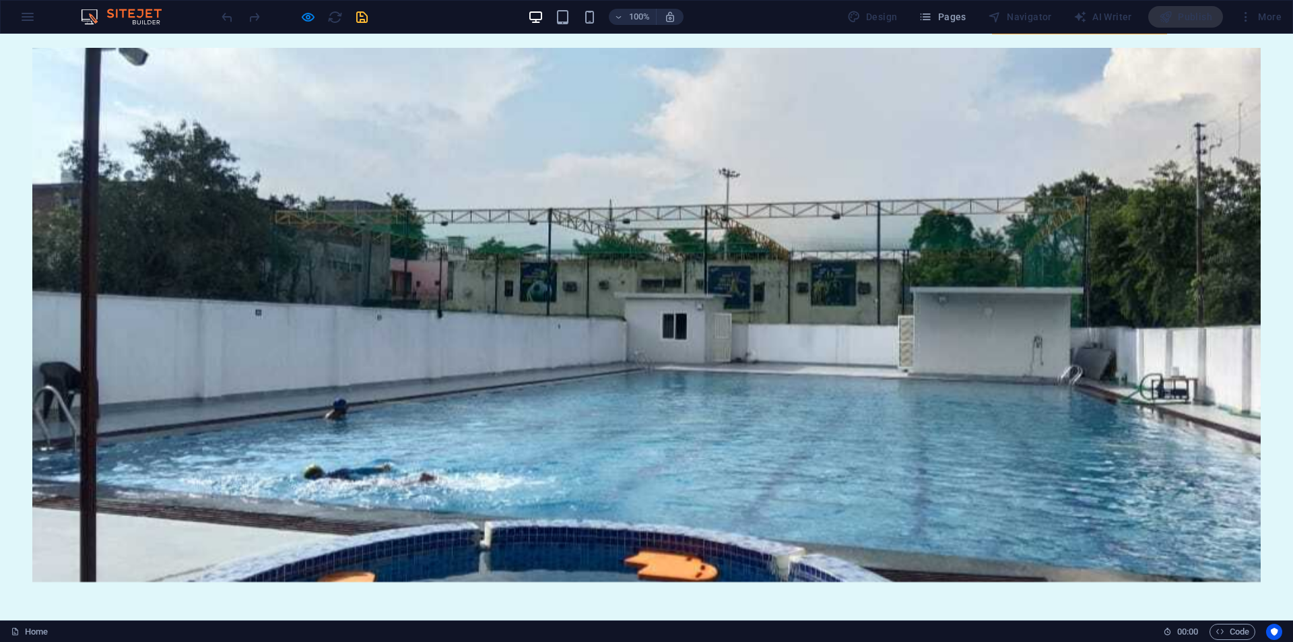
scroll to position [0, 0]
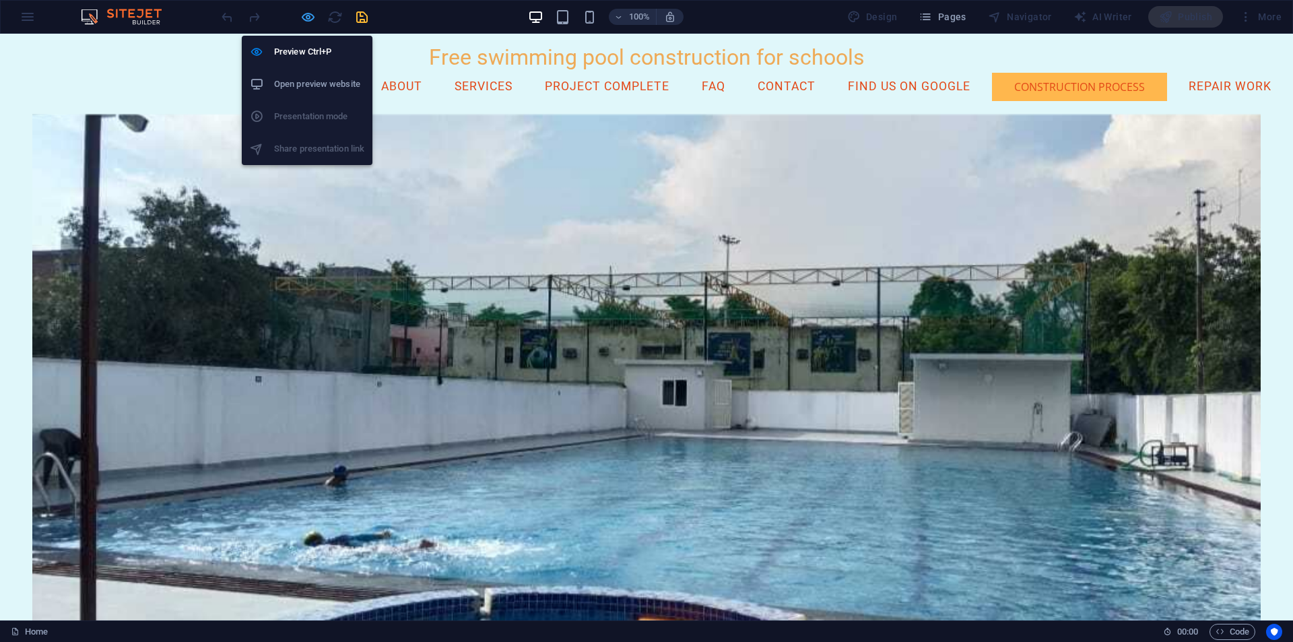
click at [308, 23] on icon "button" at bounding box center [307, 16] width 15 height 15
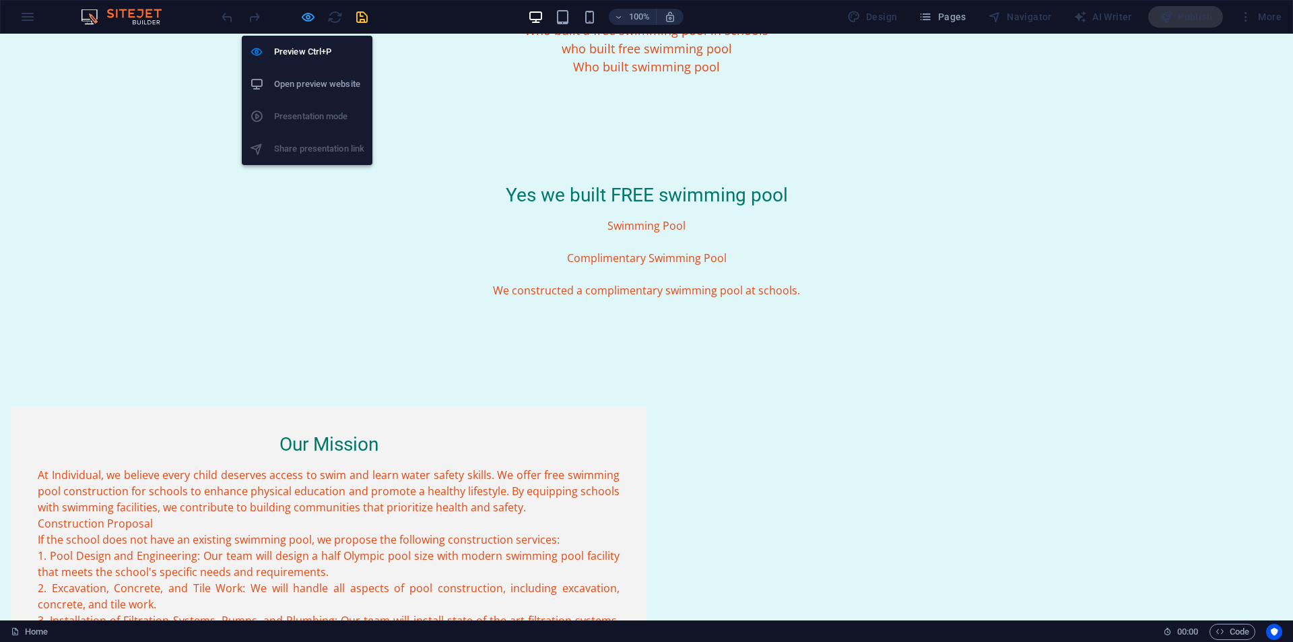
select select "rem"
select select "preset-menu-v2-home-4"
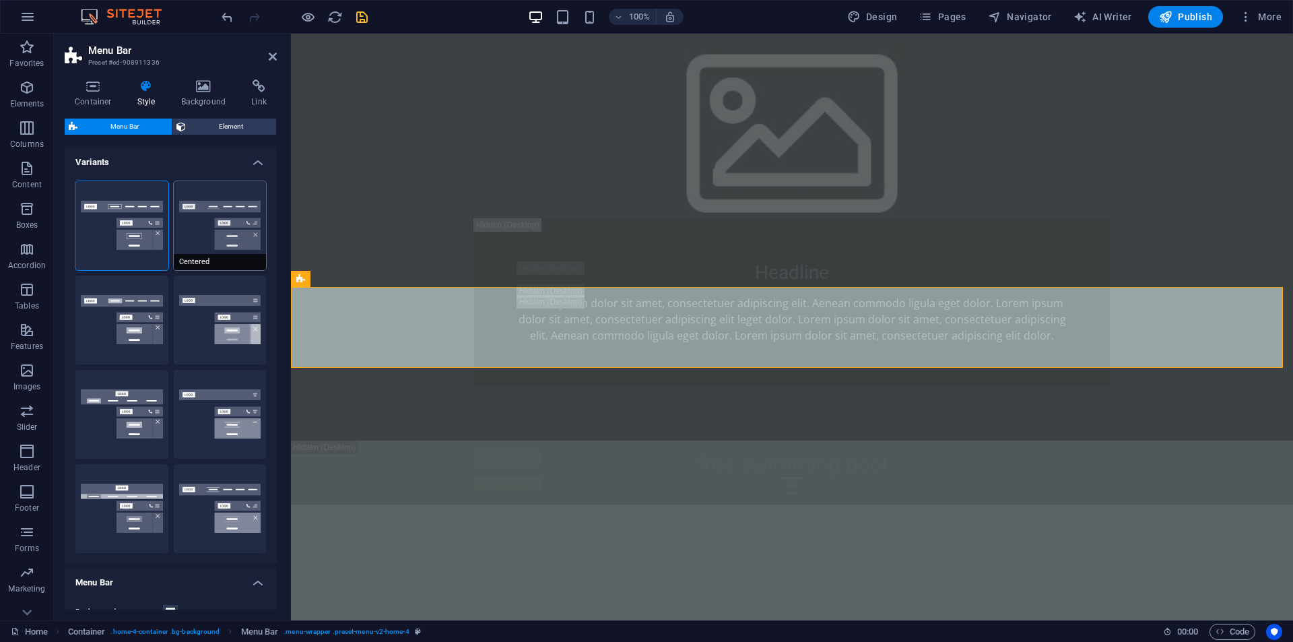
click at [197, 240] on button "Centered" at bounding box center [220, 225] width 93 height 89
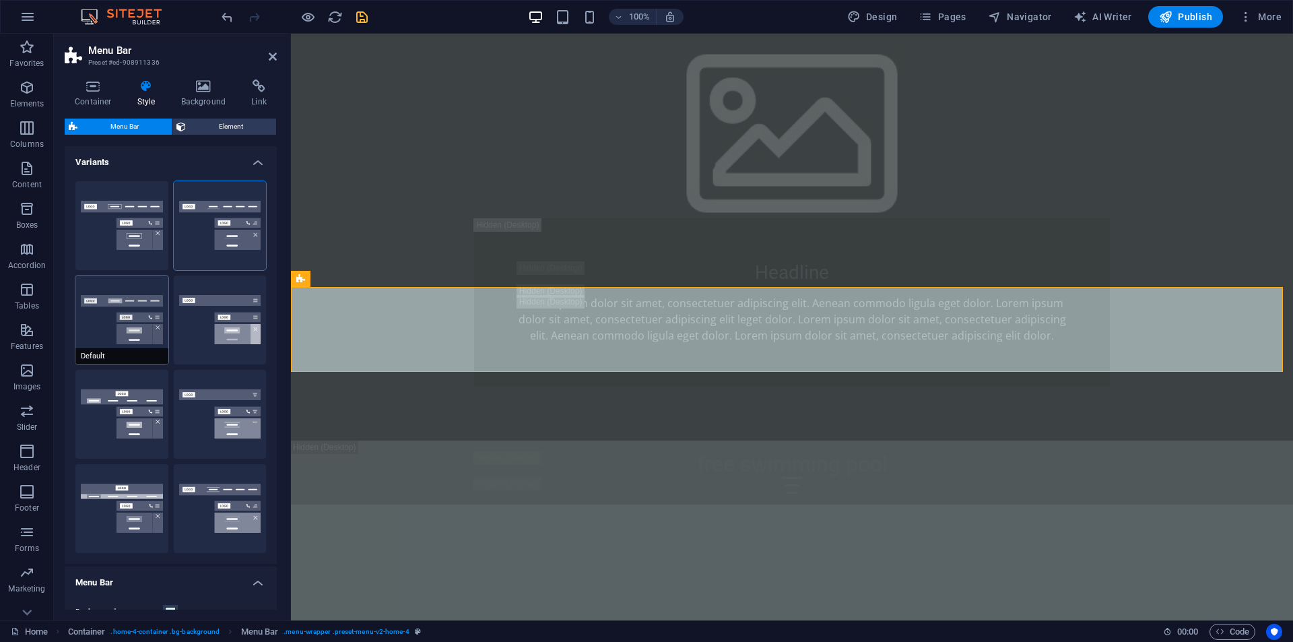
click at [107, 311] on button "Default" at bounding box center [121, 319] width 93 height 89
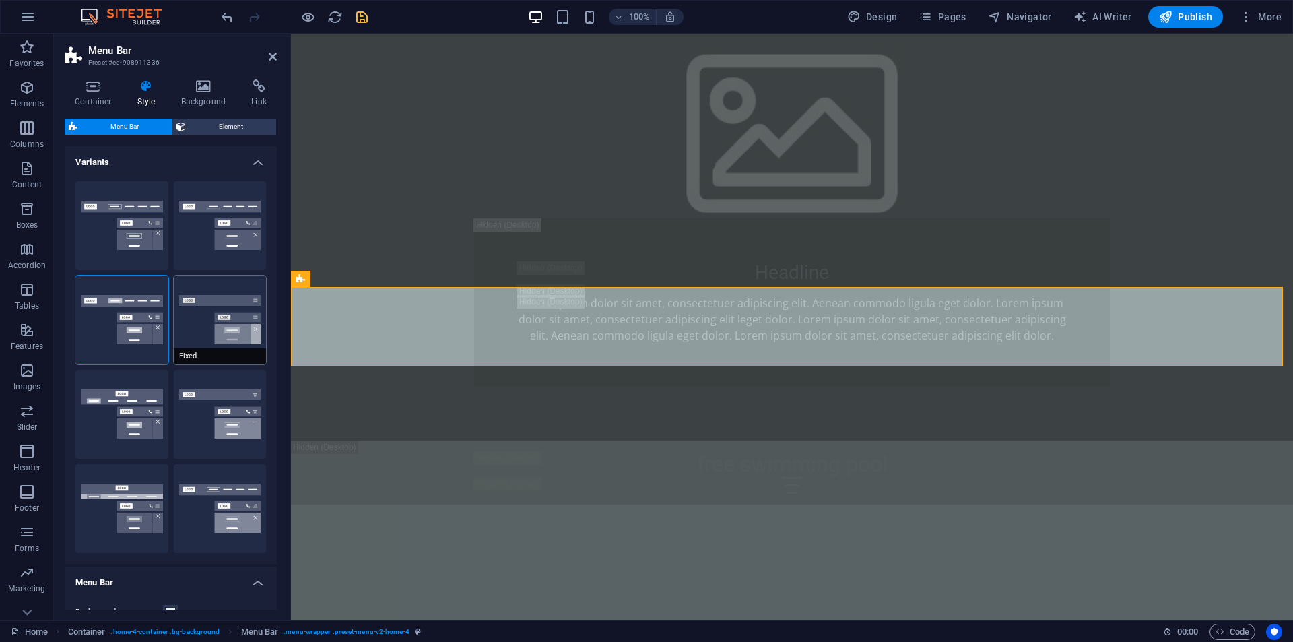
click at [180, 319] on button "Fixed" at bounding box center [220, 319] width 93 height 89
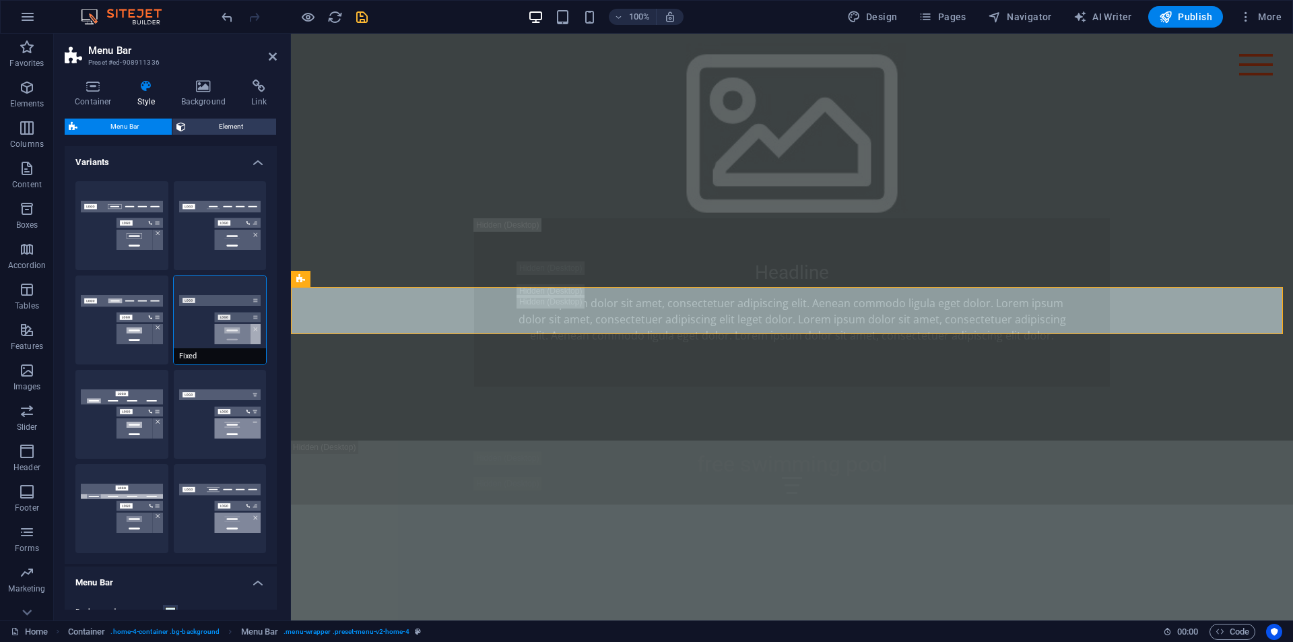
scroll to position [67, 0]
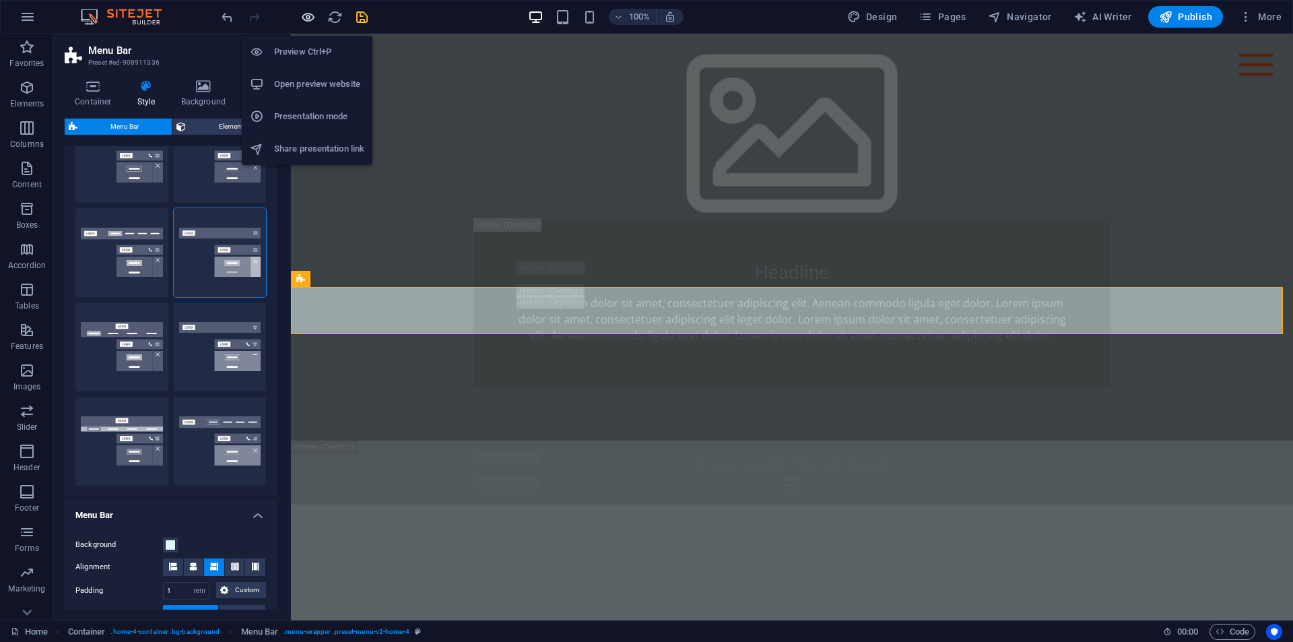
click at [308, 17] on icon "button" at bounding box center [307, 16] width 15 height 15
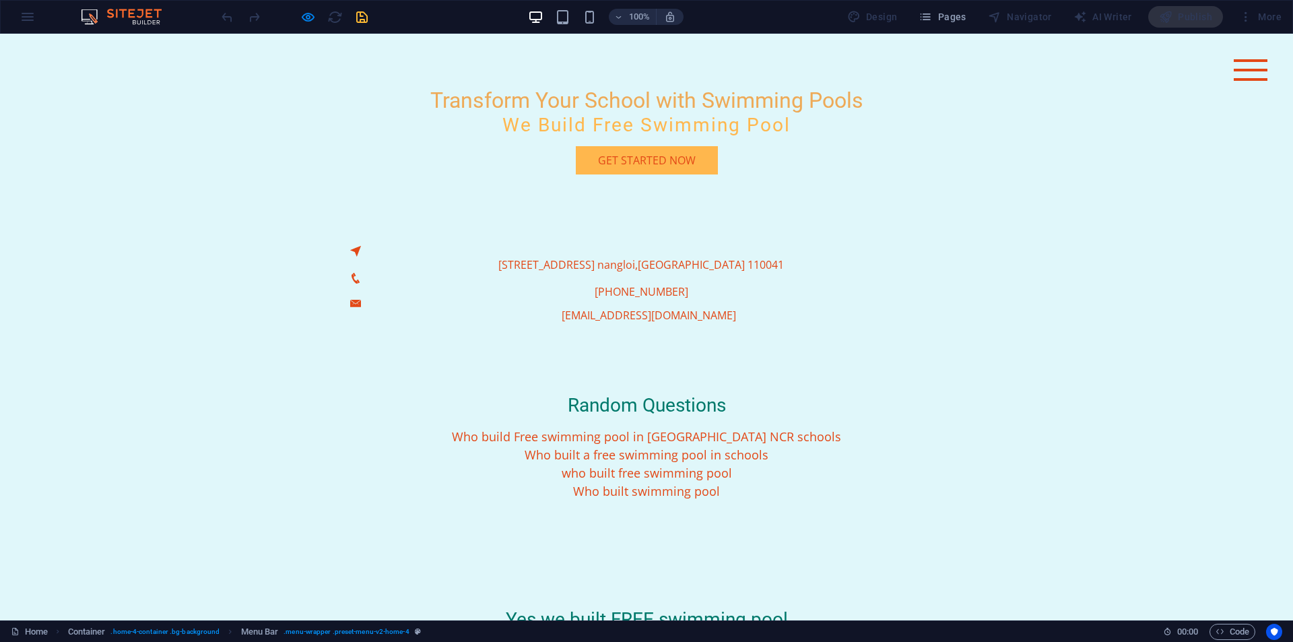
scroll to position [0, 0]
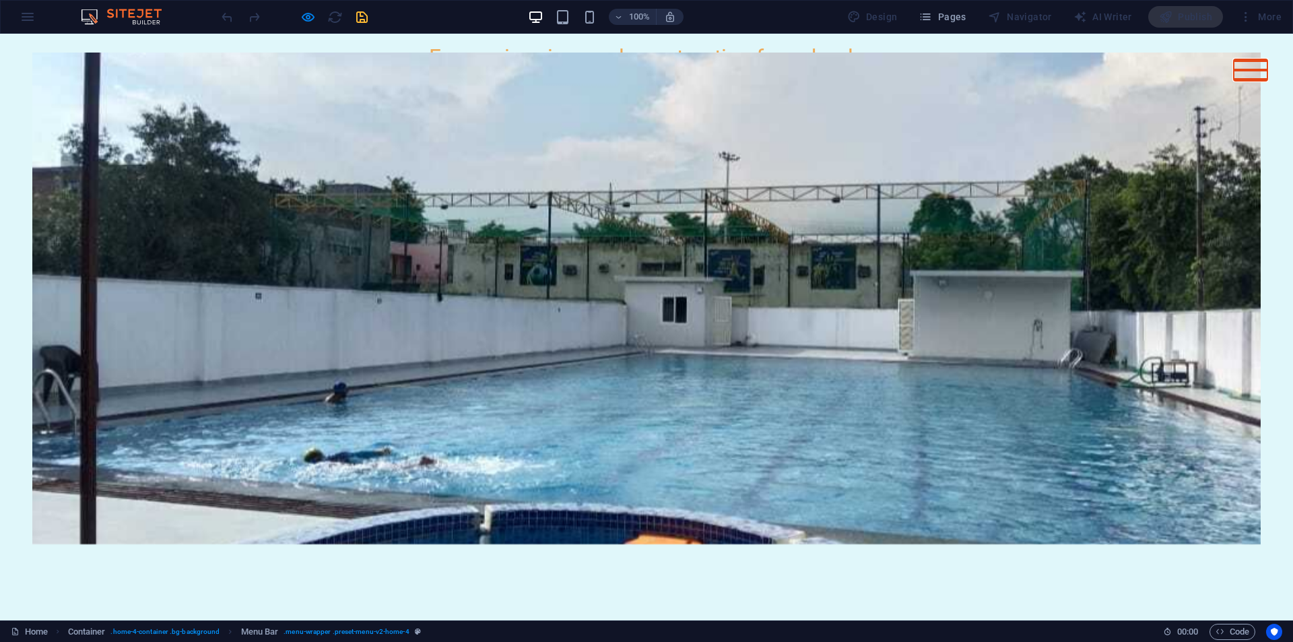
click at [1242, 69] on button "Menu" at bounding box center [1250, 70] width 34 height 3
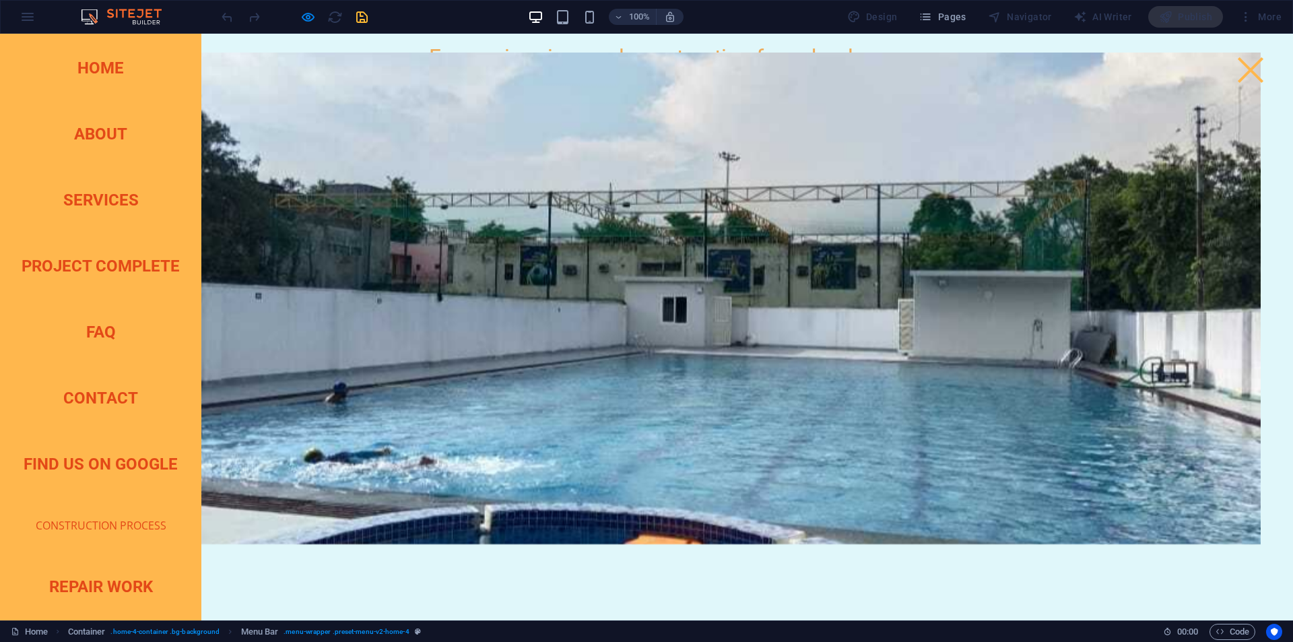
click at [503, 61] on div "Free swimming pool construction for schools Menu Home About Services project co…" at bounding box center [646, 57] width 1293 height 47
click at [1240, 63] on div "Menu" at bounding box center [1250, 70] width 34 height 22
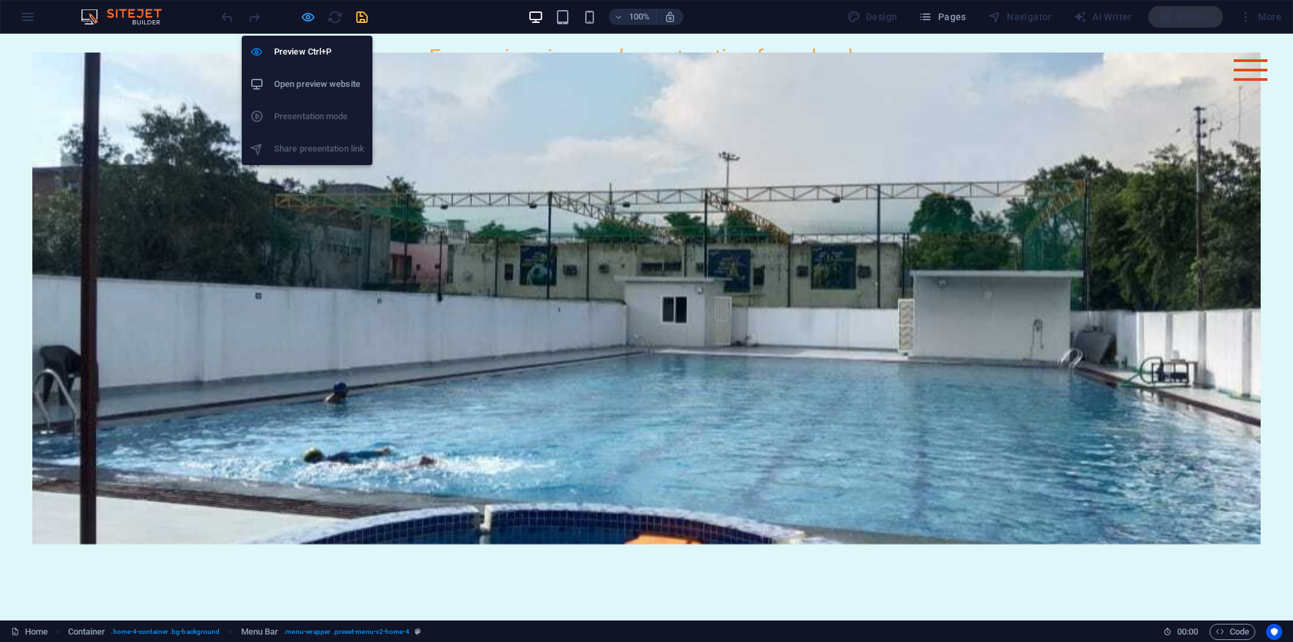
click at [308, 22] on icon "button" at bounding box center [307, 16] width 15 height 15
select select "rem"
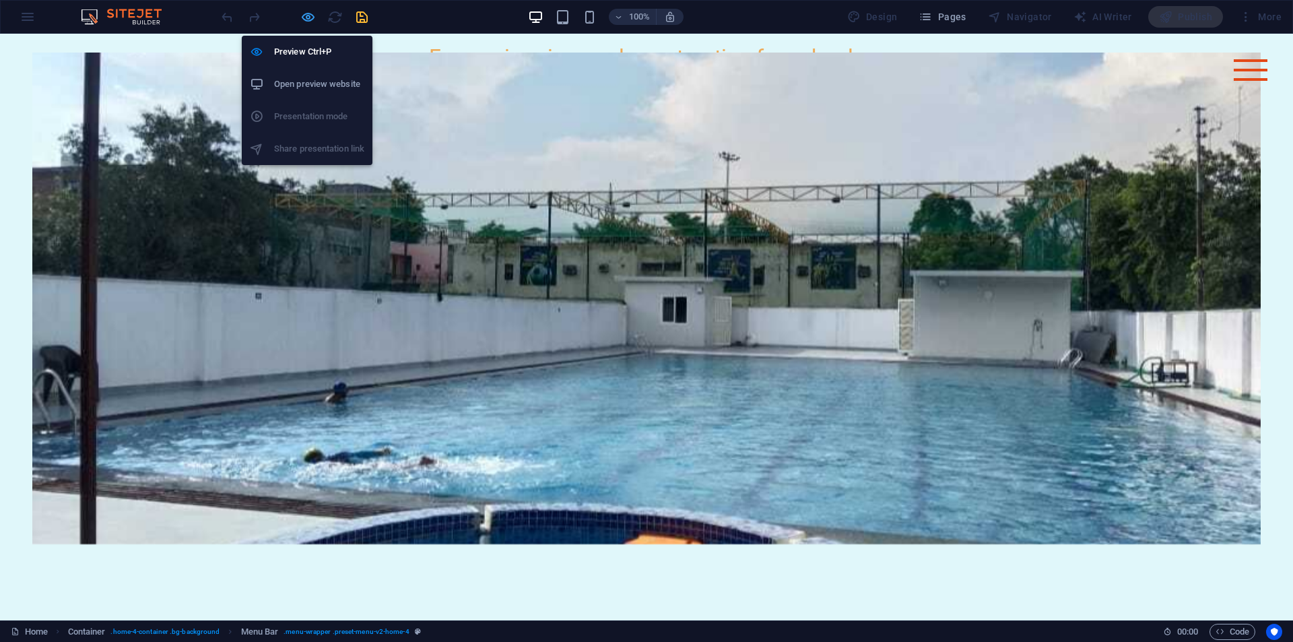
select select "rem"
select select "preset-menu-v2-home-4"
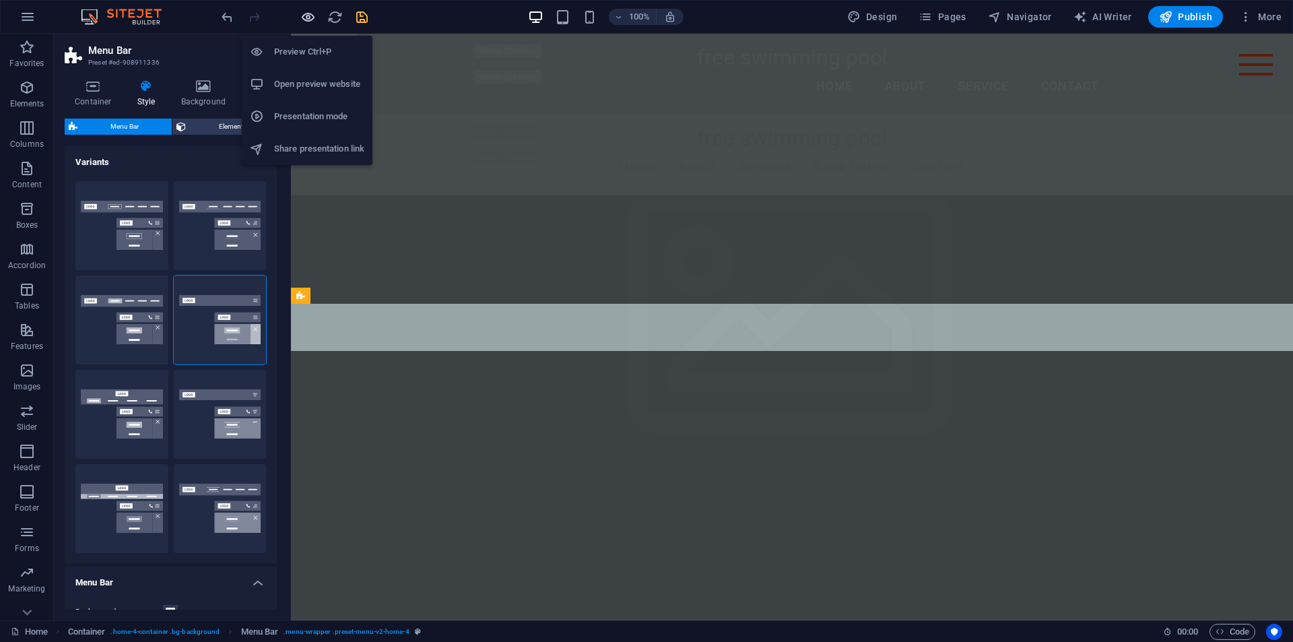
scroll to position [1021, 0]
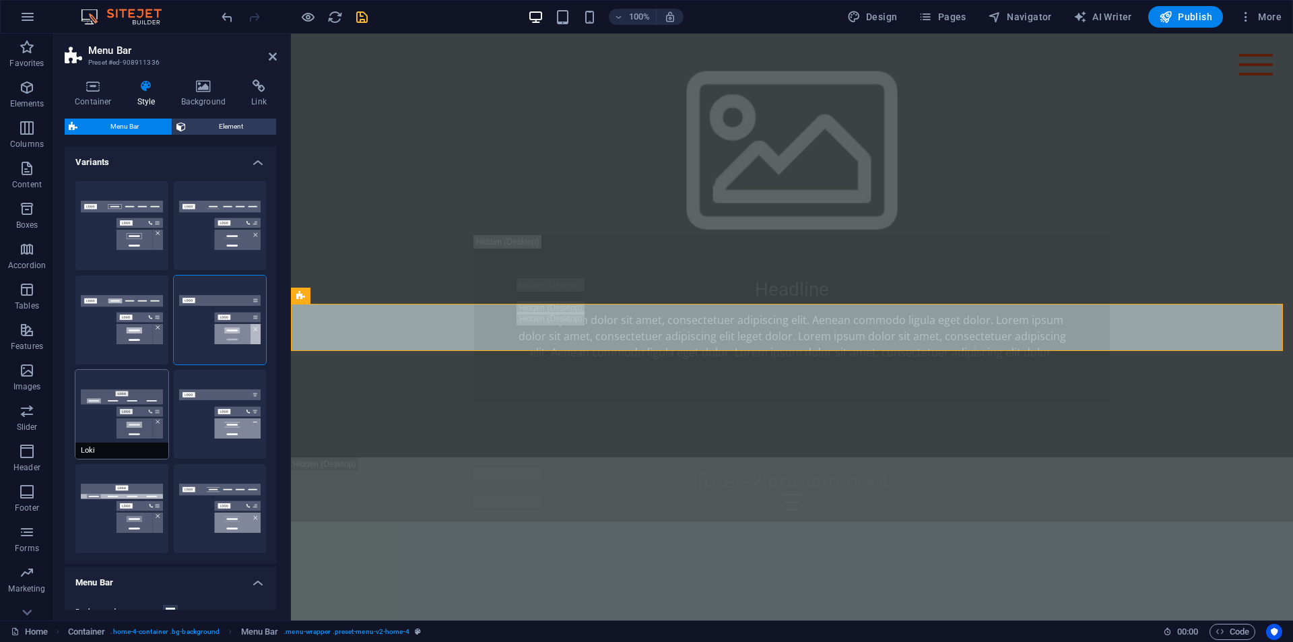
click at [94, 430] on button "Loki" at bounding box center [121, 414] width 93 height 89
type input "0"
select select "DISABLED_OPTION_VALUE"
type input "2"
type input "1"
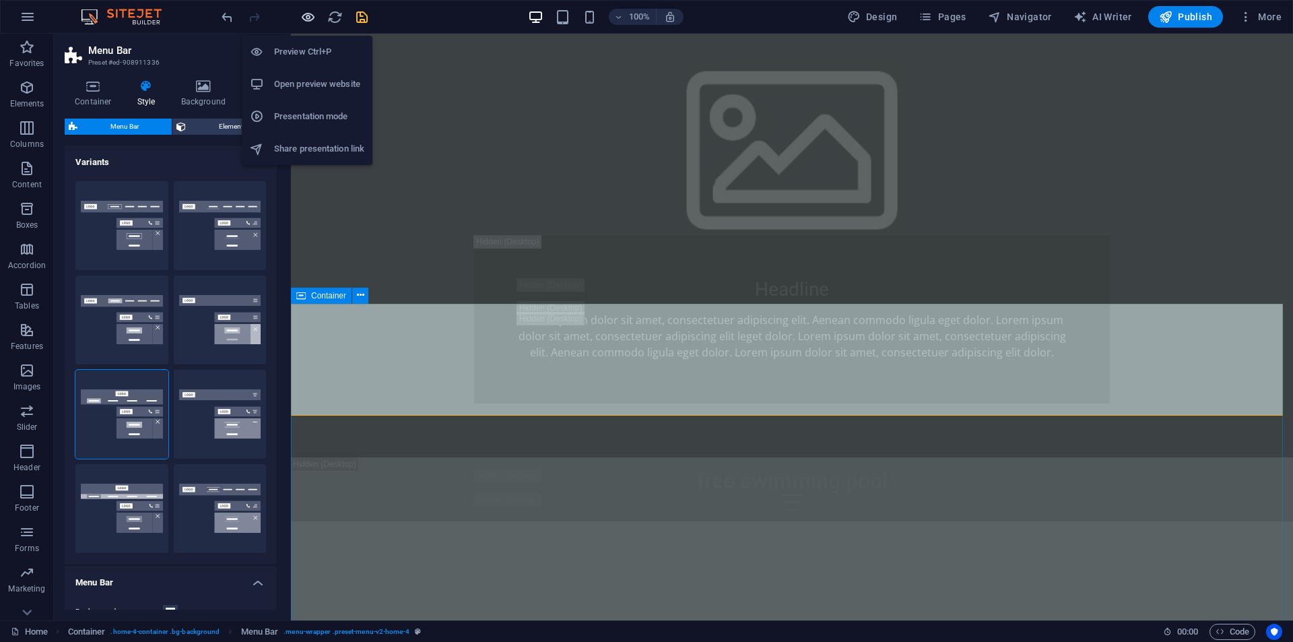
click at [310, 13] on icon "button" at bounding box center [307, 16] width 15 height 15
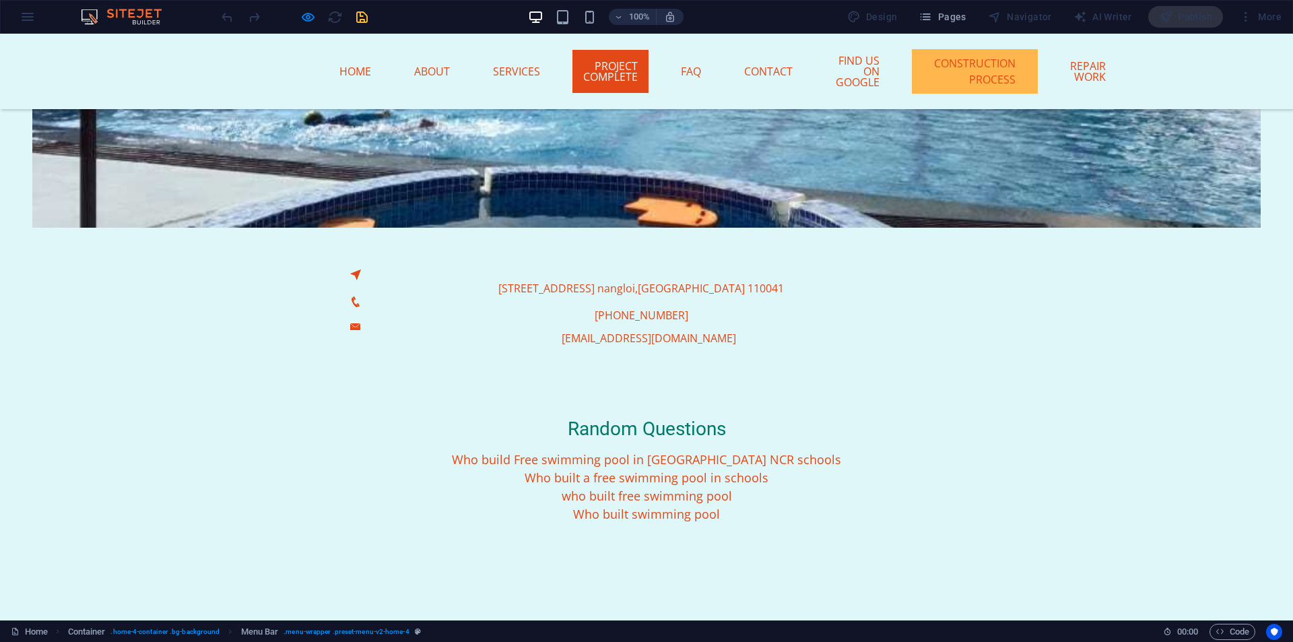
scroll to position [539, 0]
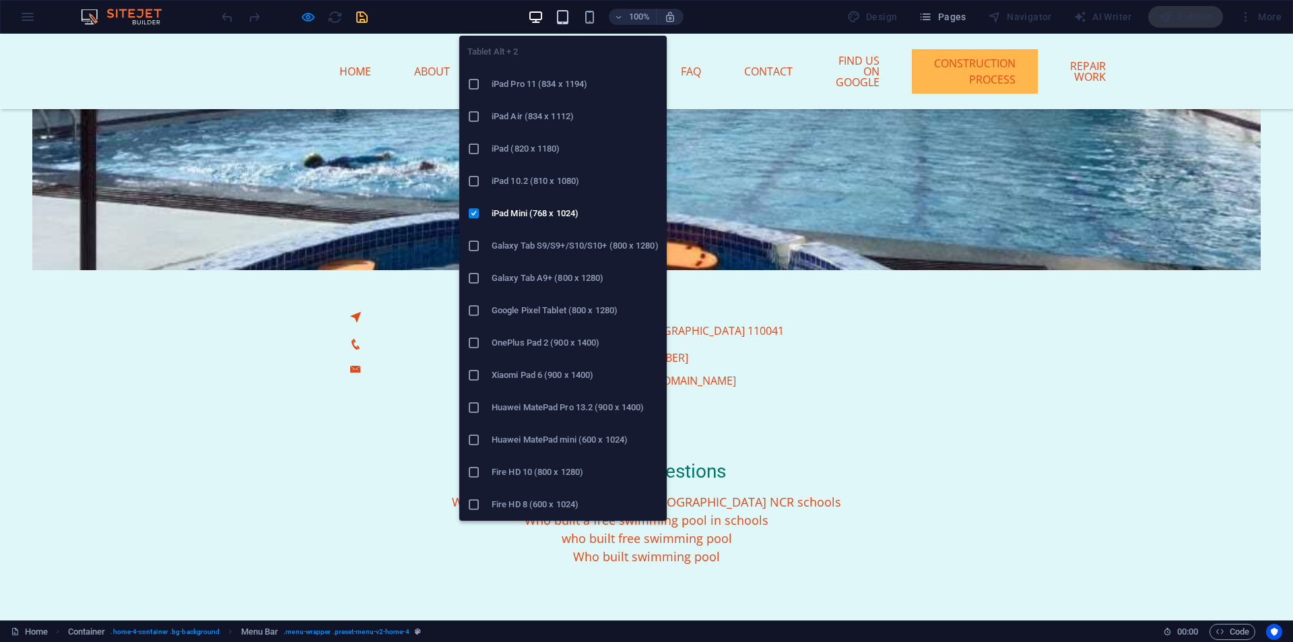
click at [561, 18] on icon "button" at bounding box center [562, 16] width 15 height 15
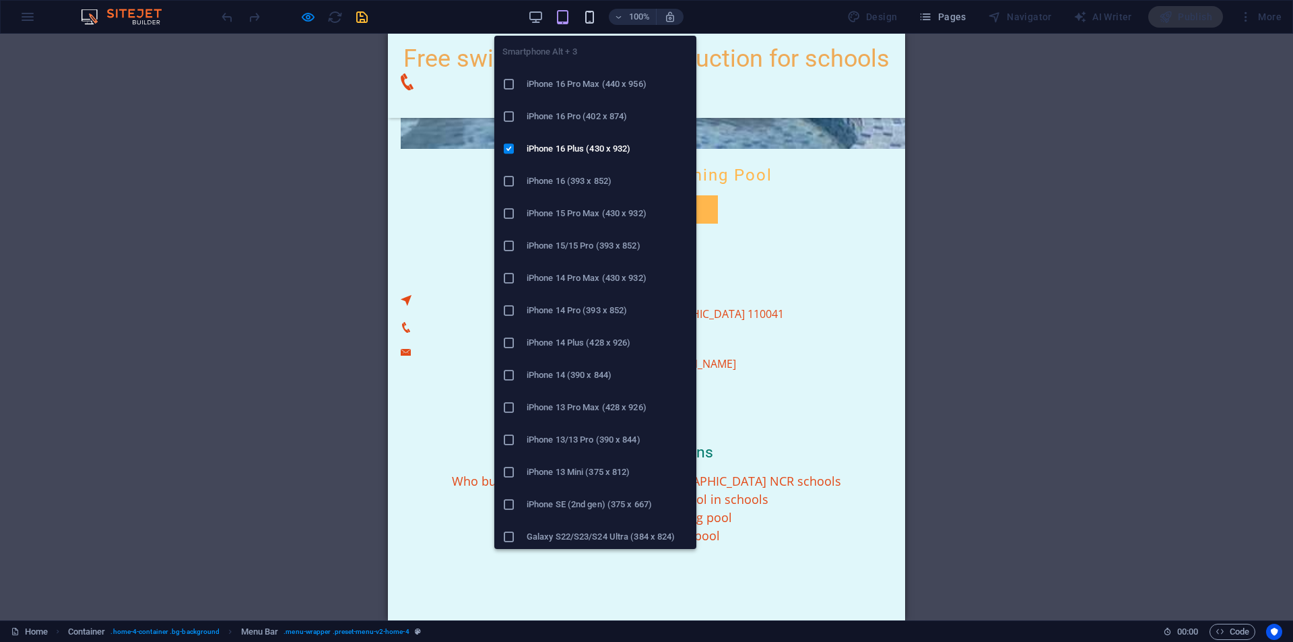
click at [592, 17] on icon "button" at bounding box center [589, 16] width 15 height 15
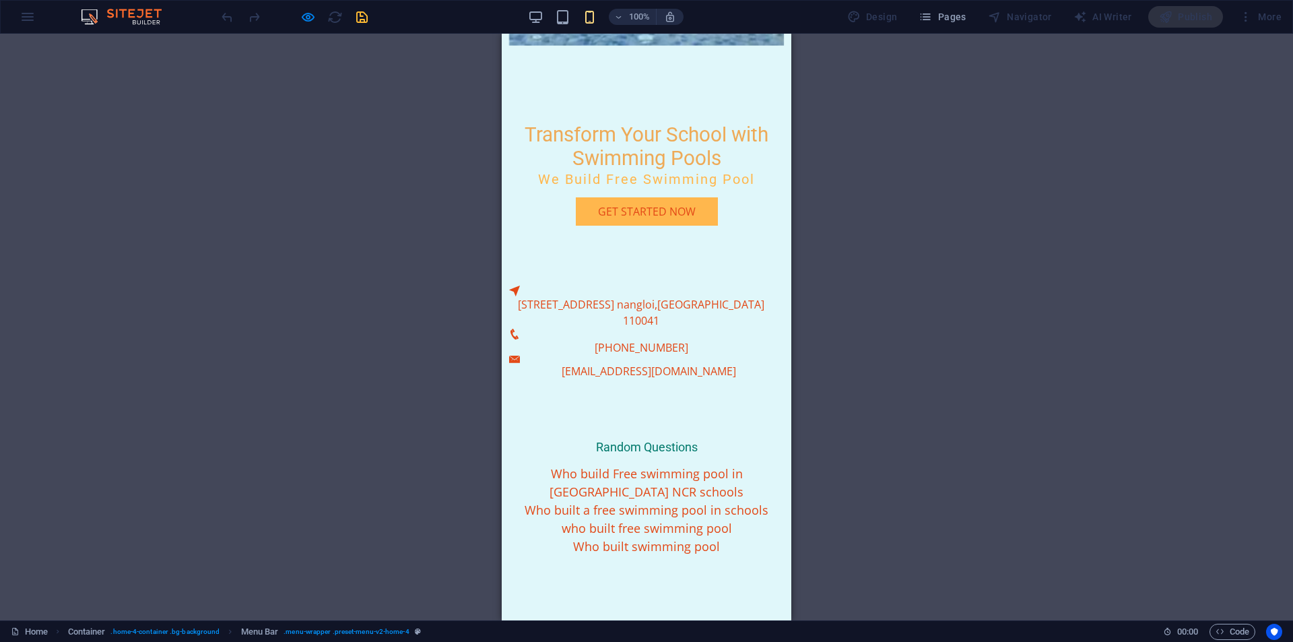
scroll to position [0, 0]
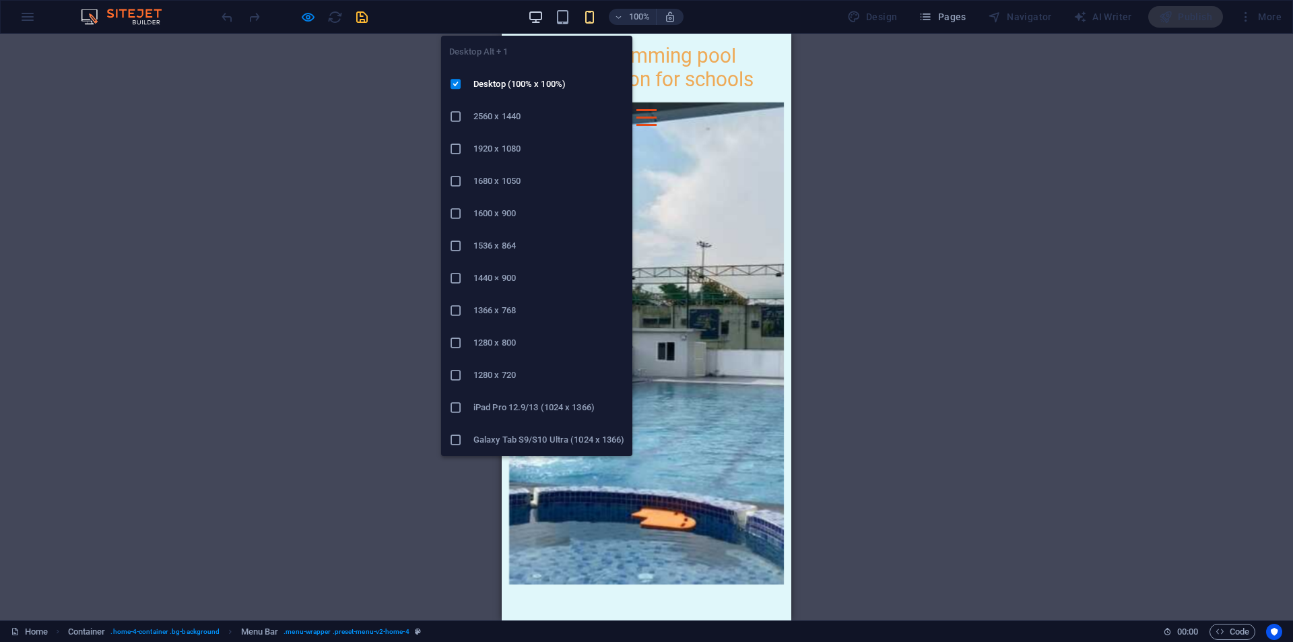
click at [543, 20] on icon "button" at bounding box center [535, 16] width 15 height 15
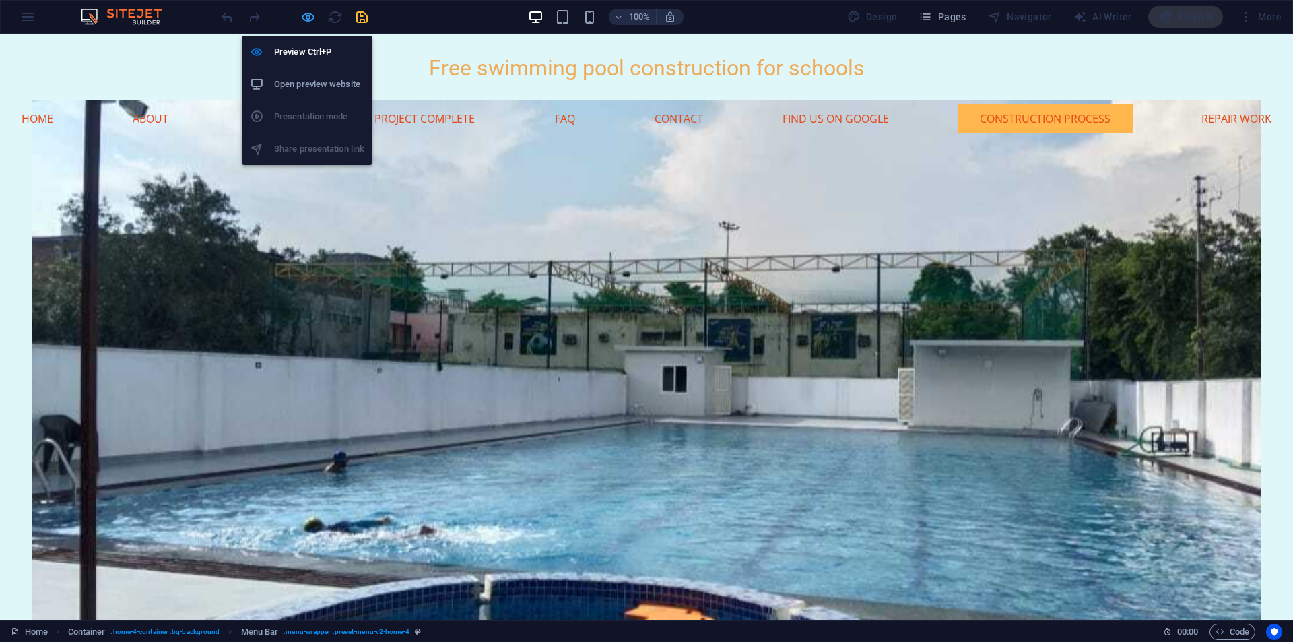
click at [308, 22] on icon "button" at bounding box center [307, 16] width 15 height 15
select select "rem"
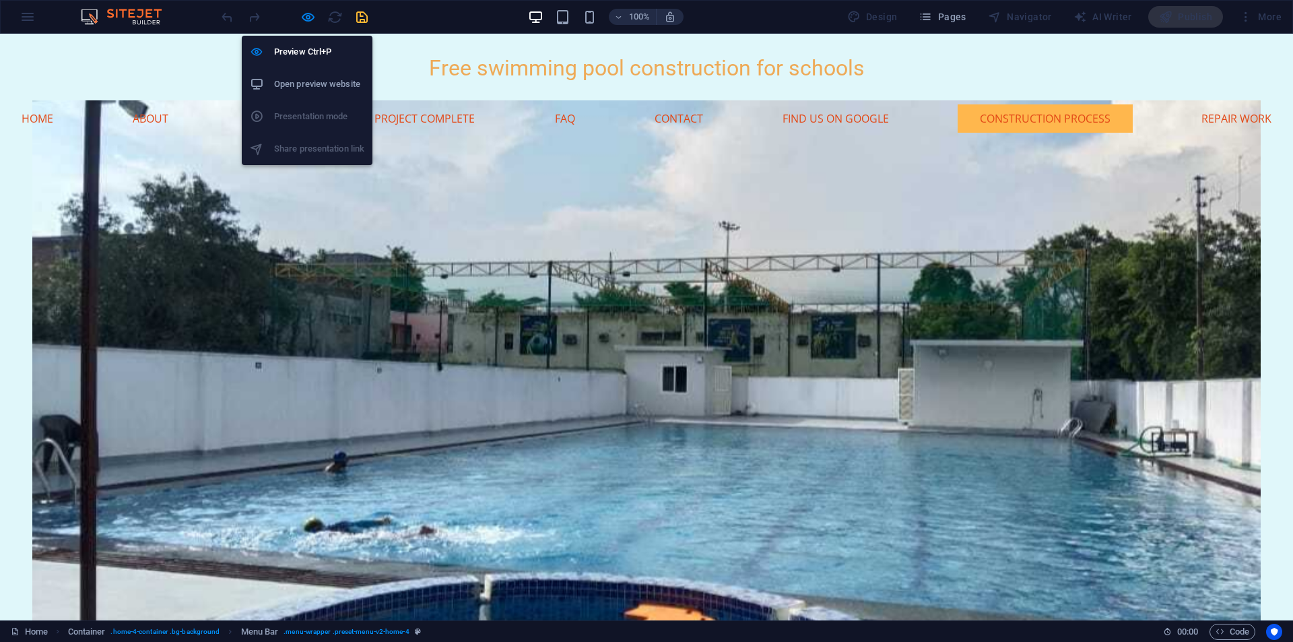
select select "rem"
select select "preset-menu-v2-home-4"
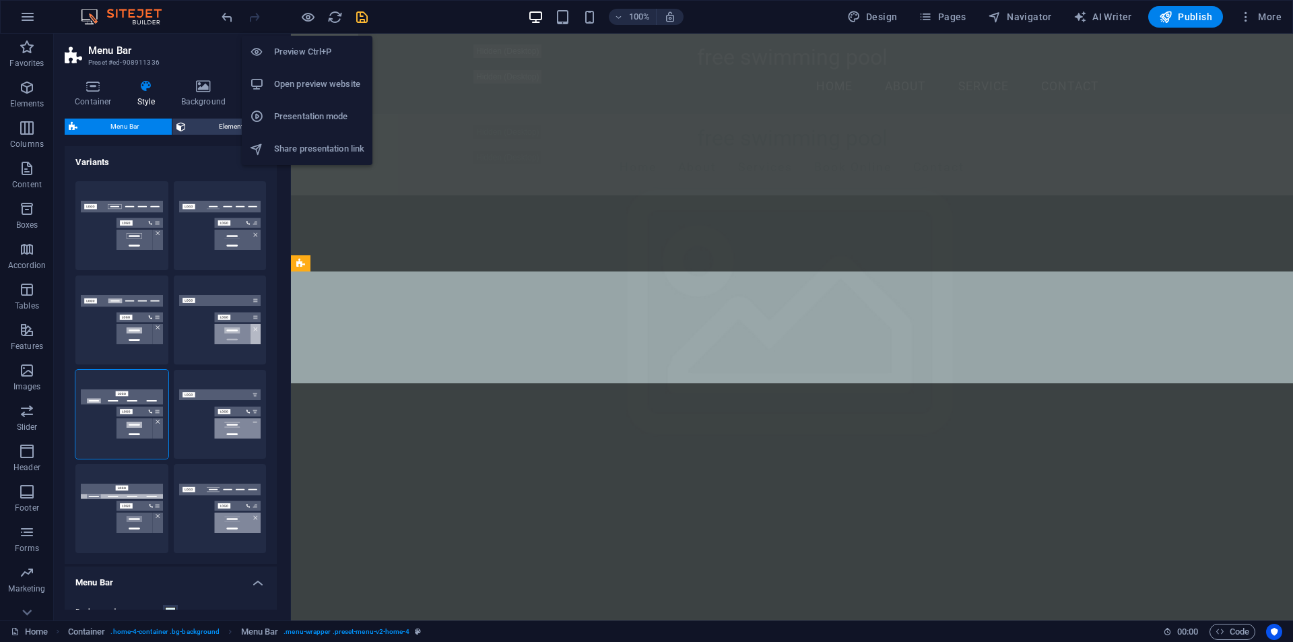
scroll to position [1054, 0]
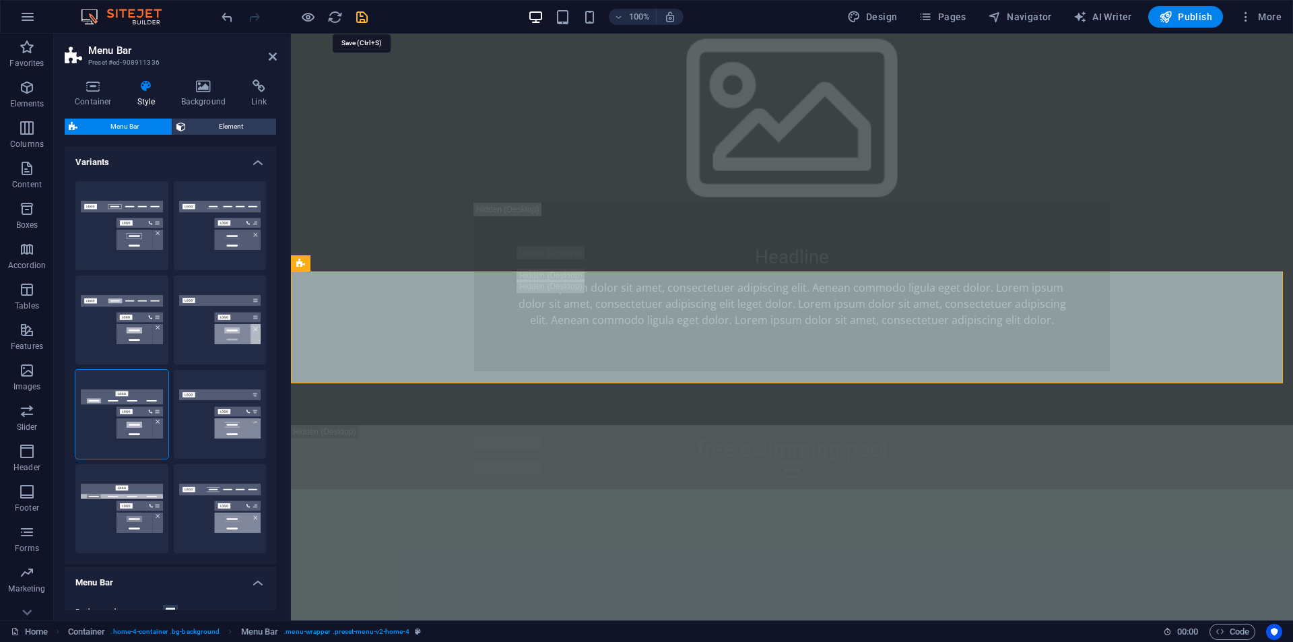
click at [360, 18] on icon "save" at bounding box center [361, 16] width 15 height 15
checkbox input "false"
select select "rem"
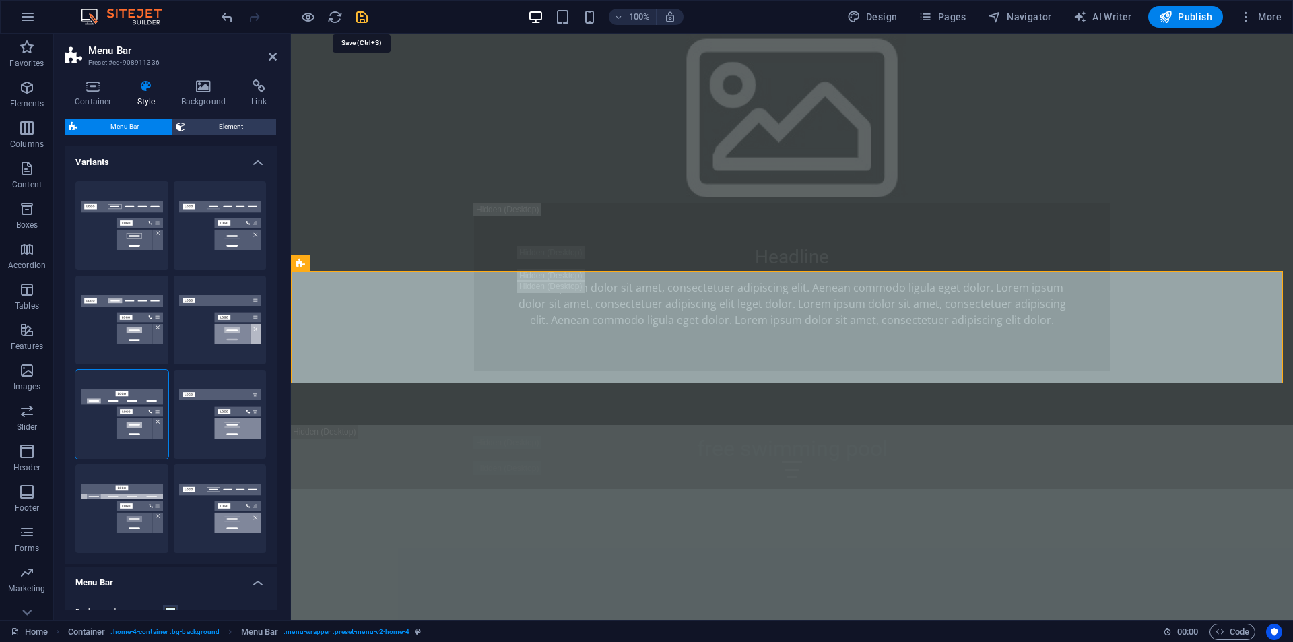
select select "rem"
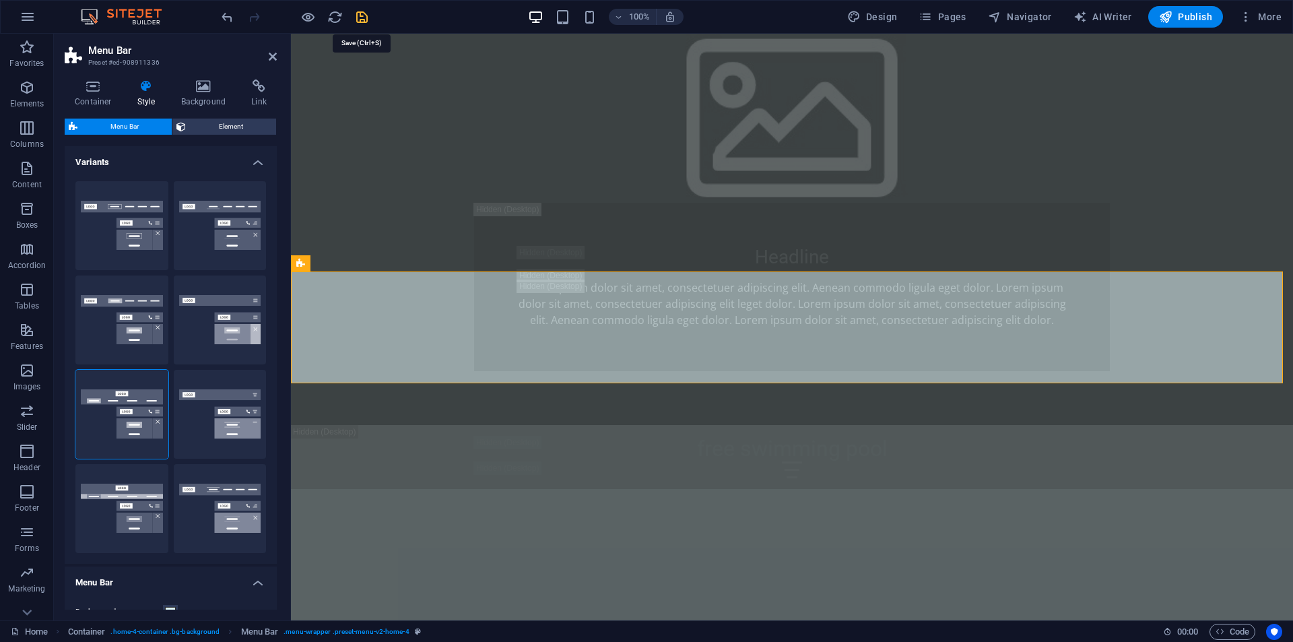
select select "preset-menu-v2-home-4"
click at [199, 84] on icon at bounding box center [203, 85] width 65 height 13
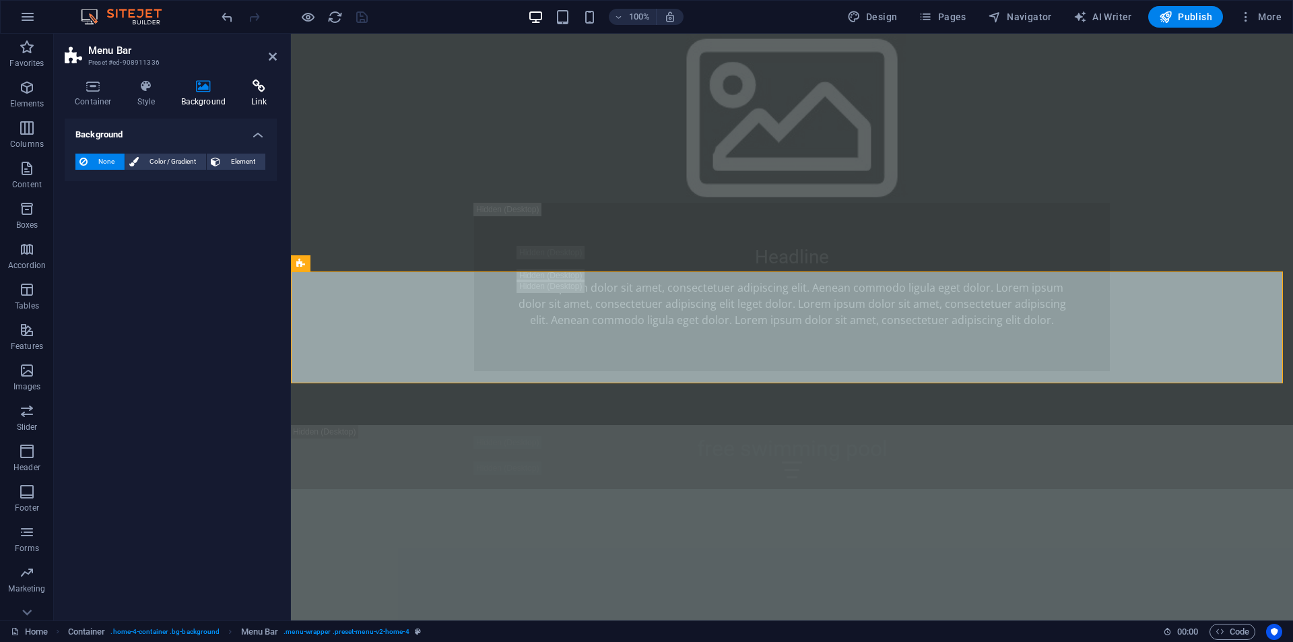
click at [247, 85] on icon at bounding box center [259, 85] width 36 height 13
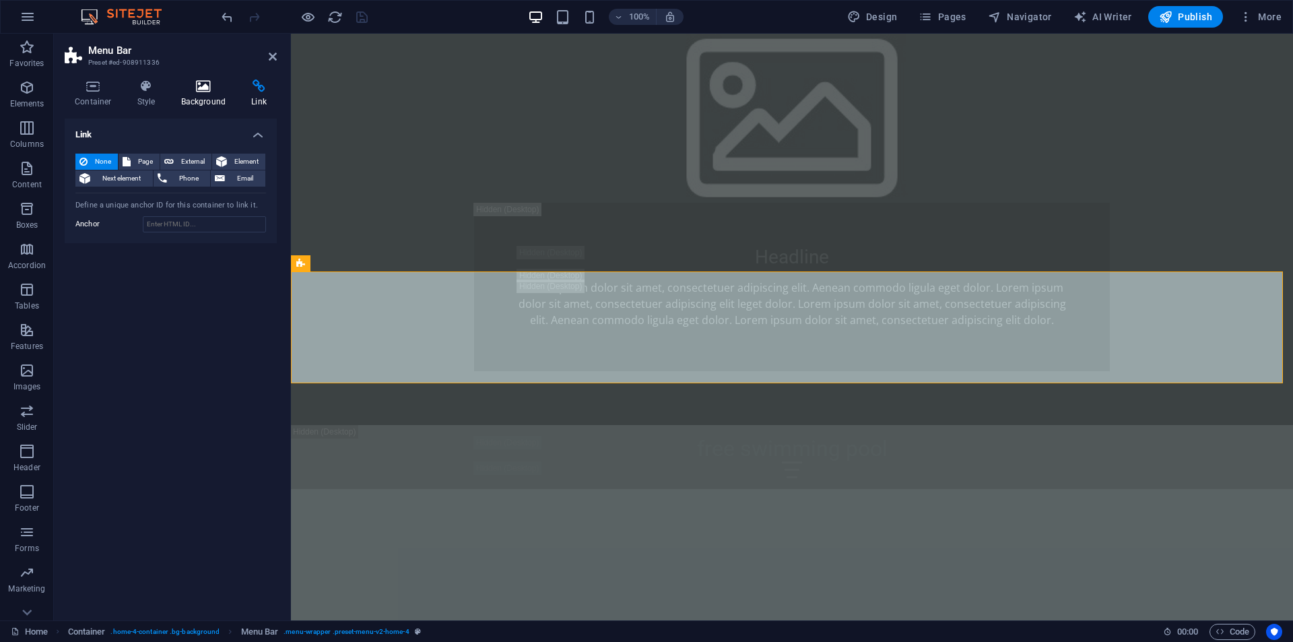
click at [206, 84] on icon at bounding box center [203, 85] width 65 height 13
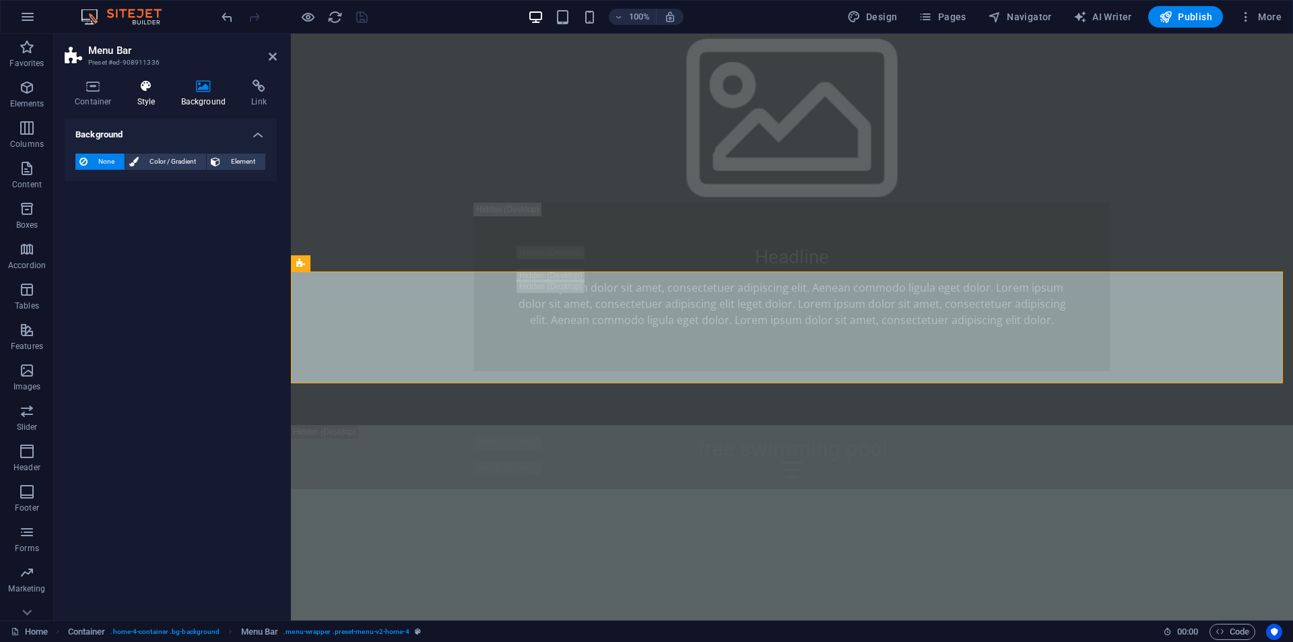
click at [155, 83] on icon at bounding box center [146, 85] width 38 height 13
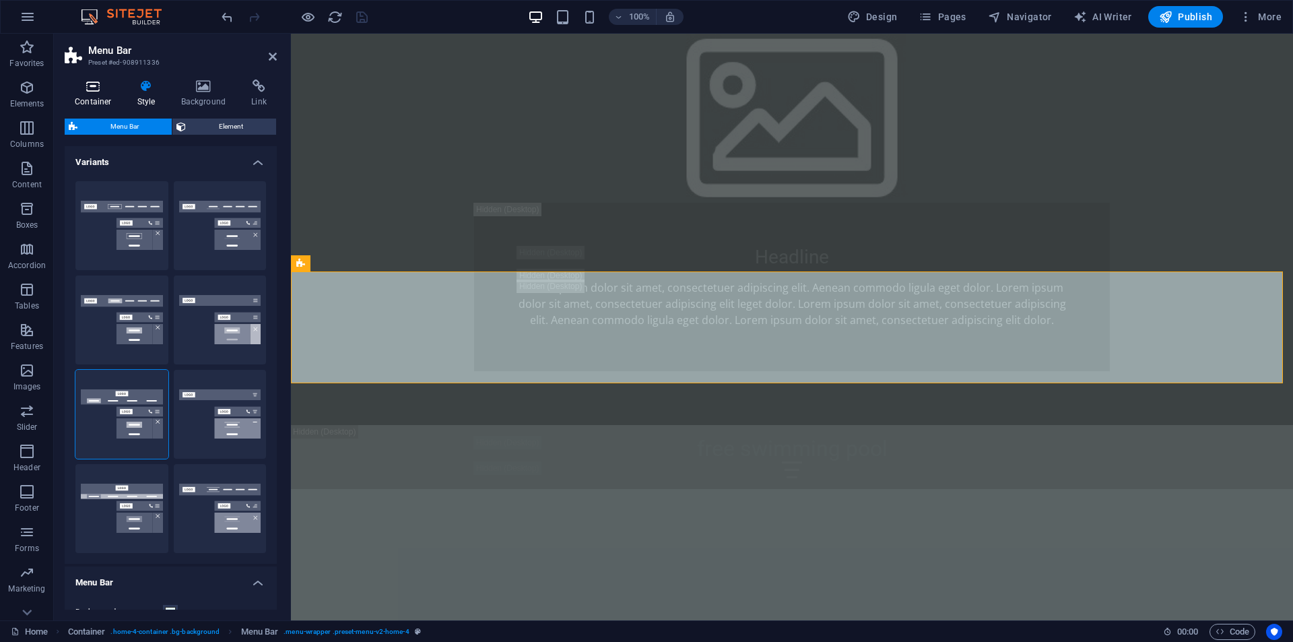
click at [92, 90] on icon at bounding box center [93, 85] width 57 height 13
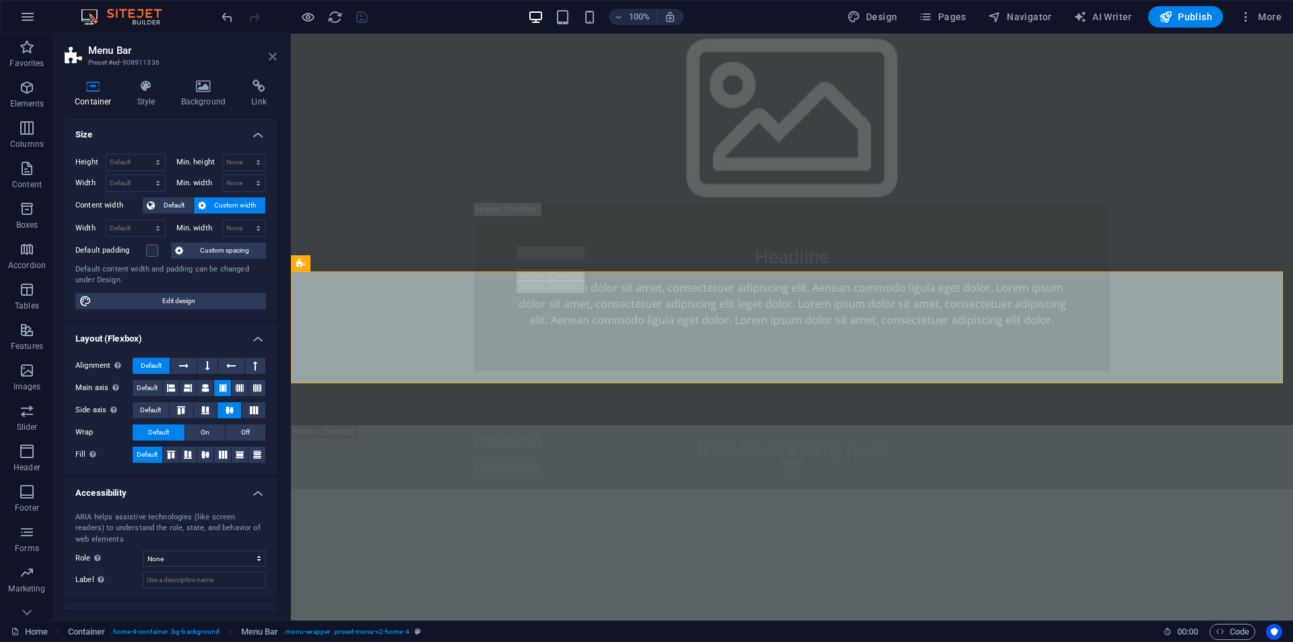
drag, startPoint x: 270, startPoint y: 53, endPoint x: 396, endPoint y: 296, distance: 273.7
click at [270, 53] on icon at bounding box center [273, 56] width 8 height 11
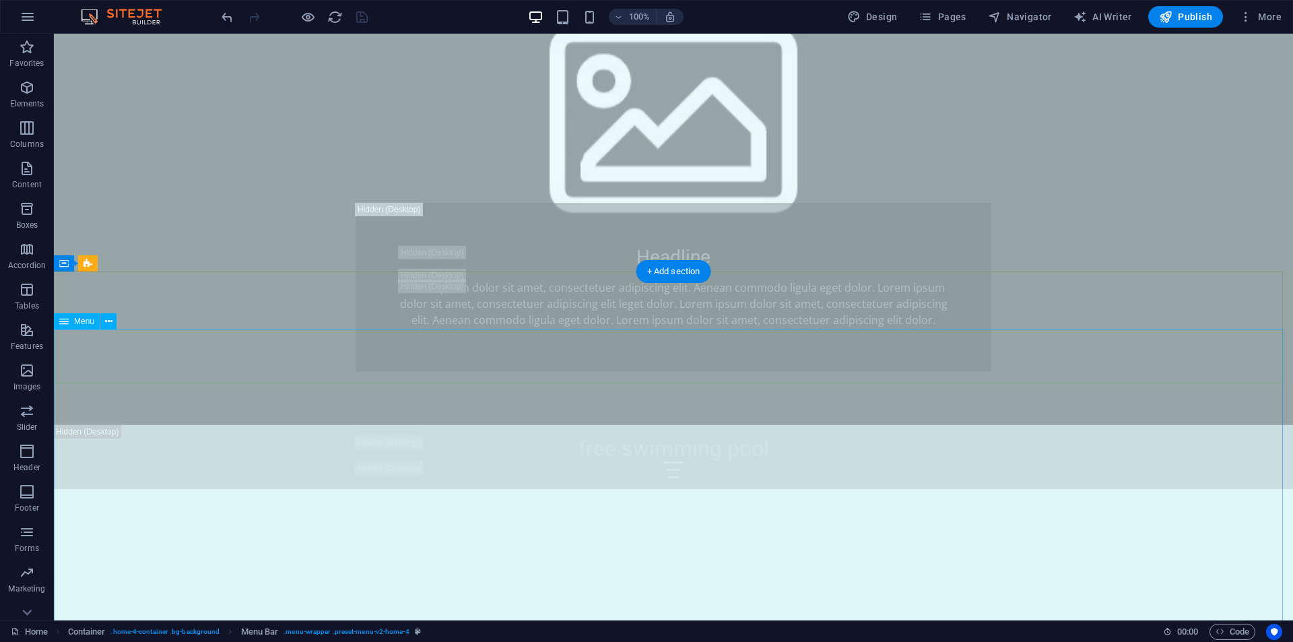
click at [105, 321] on icon at bounding box center [108, 321] width 7 height 14
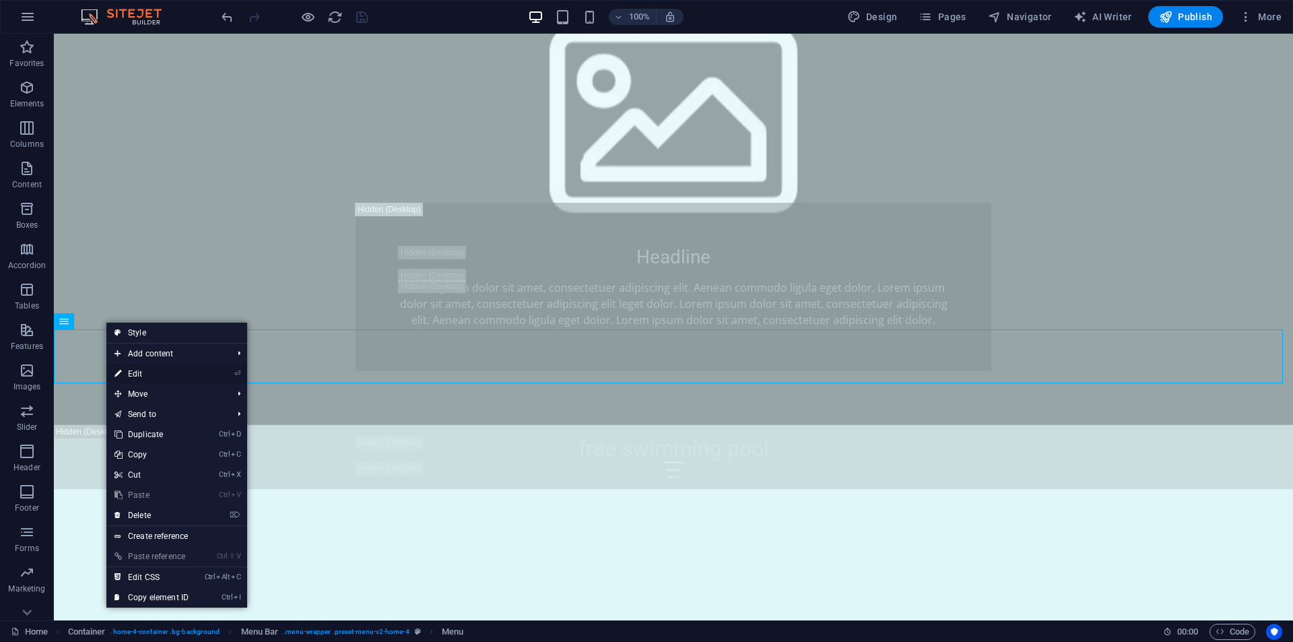
click at [119, 372] on icon at bounding box center [117, 374] width 7 height 20
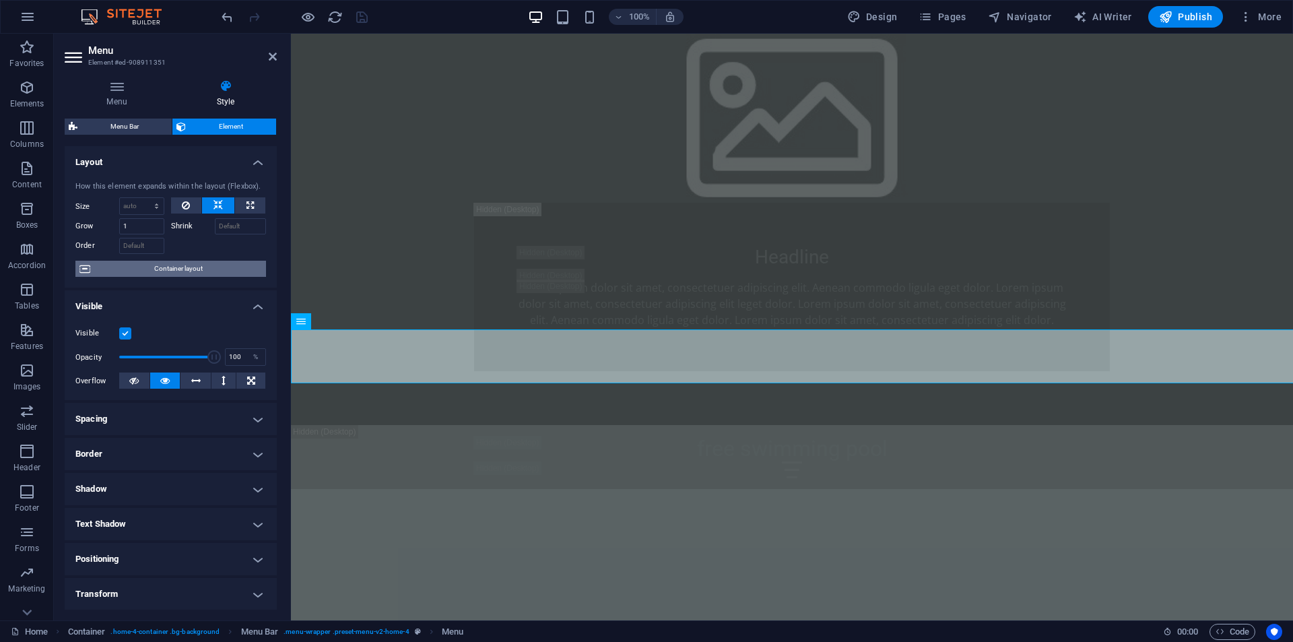
click at [157, 269] on span "Container layout" at bounding box center [178, 269] width 168 height 16
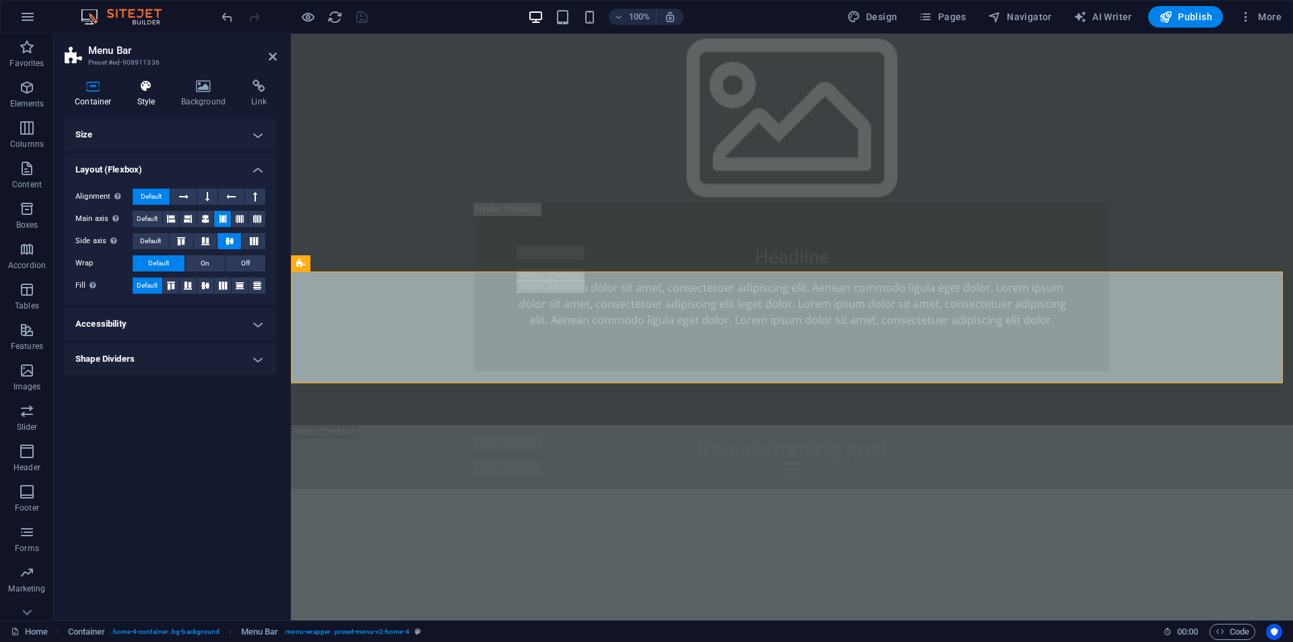
click at [151, 97] on h4 "Style" at bounding box center [149, 93] width 44 height 28
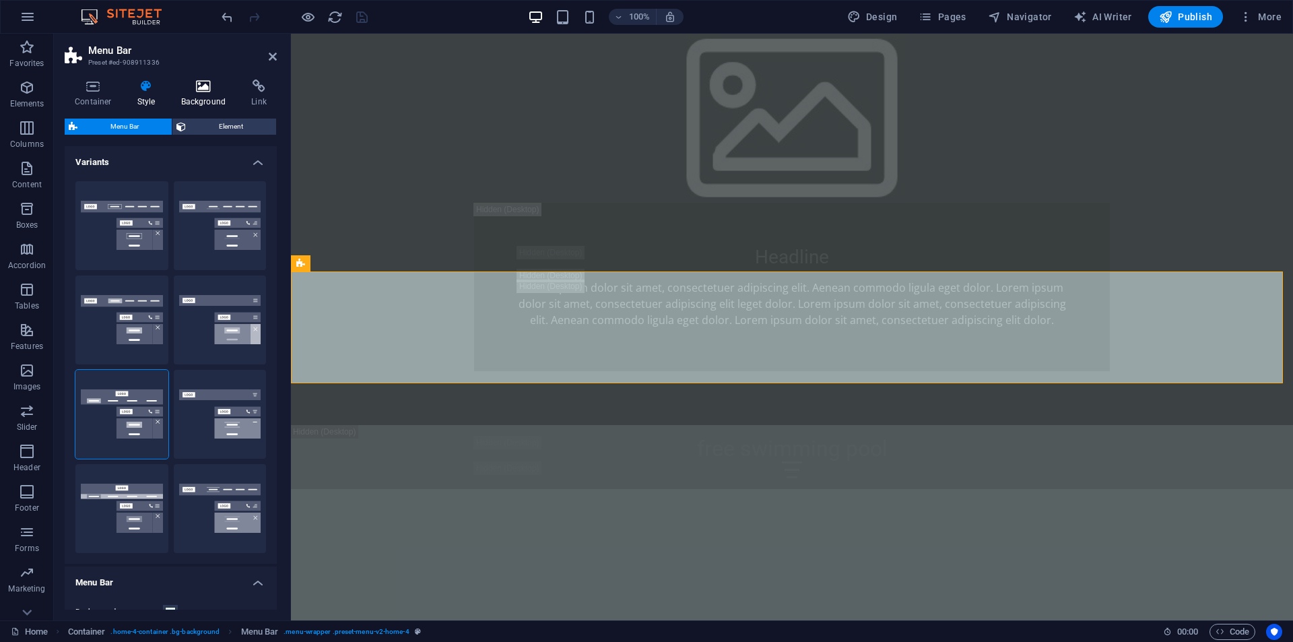
click at [192, 97] on h4 "Background" at bounding box center [206, 93] width 71 height 28
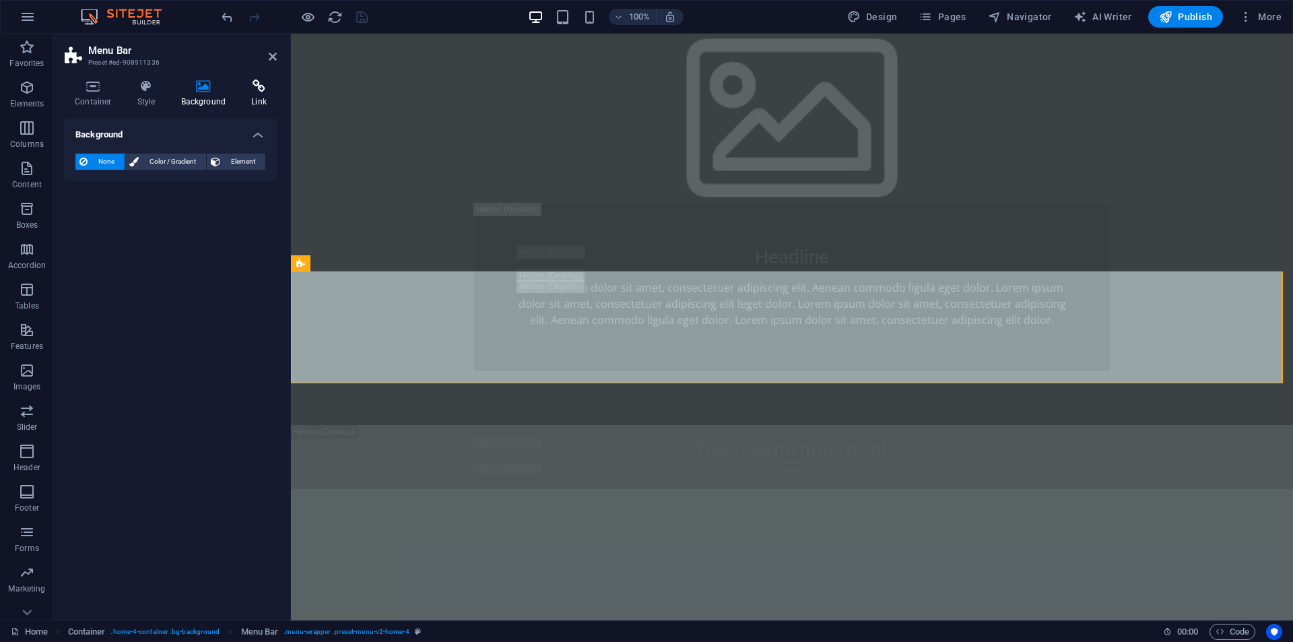
click at [249, 100] on h4 "Link" at bounding box center [259, 93] width 36 height 28
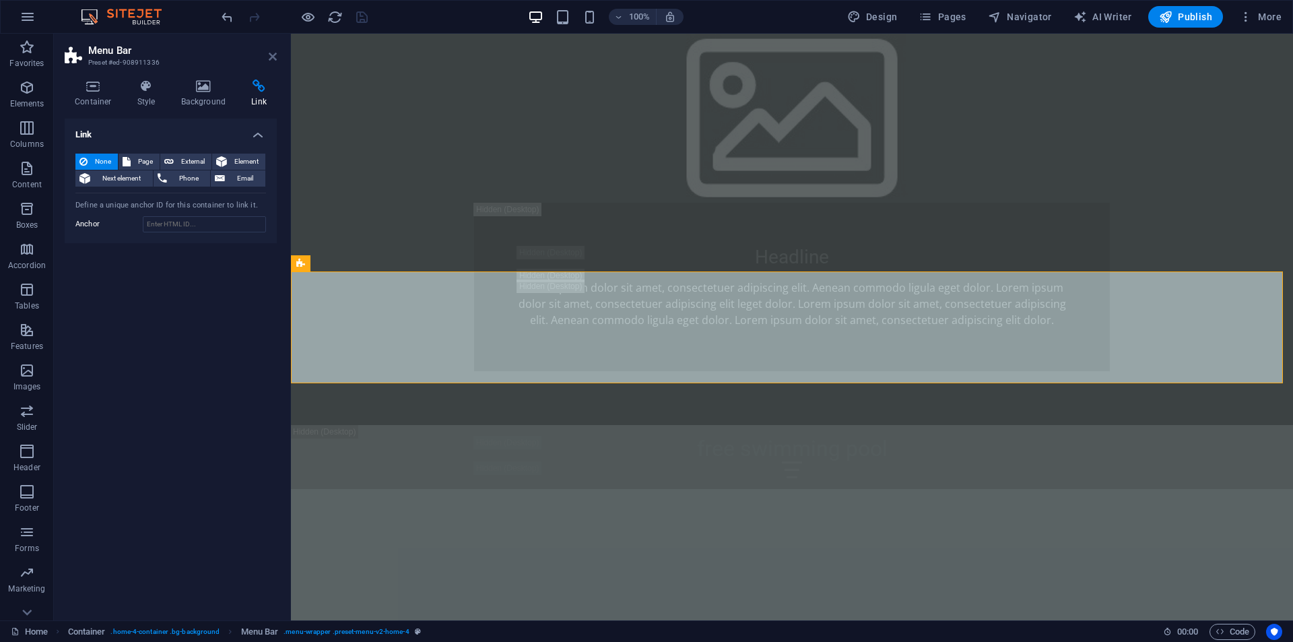
click at [275, 57] on icon at bounding box center [273, 56] width 8 height 11
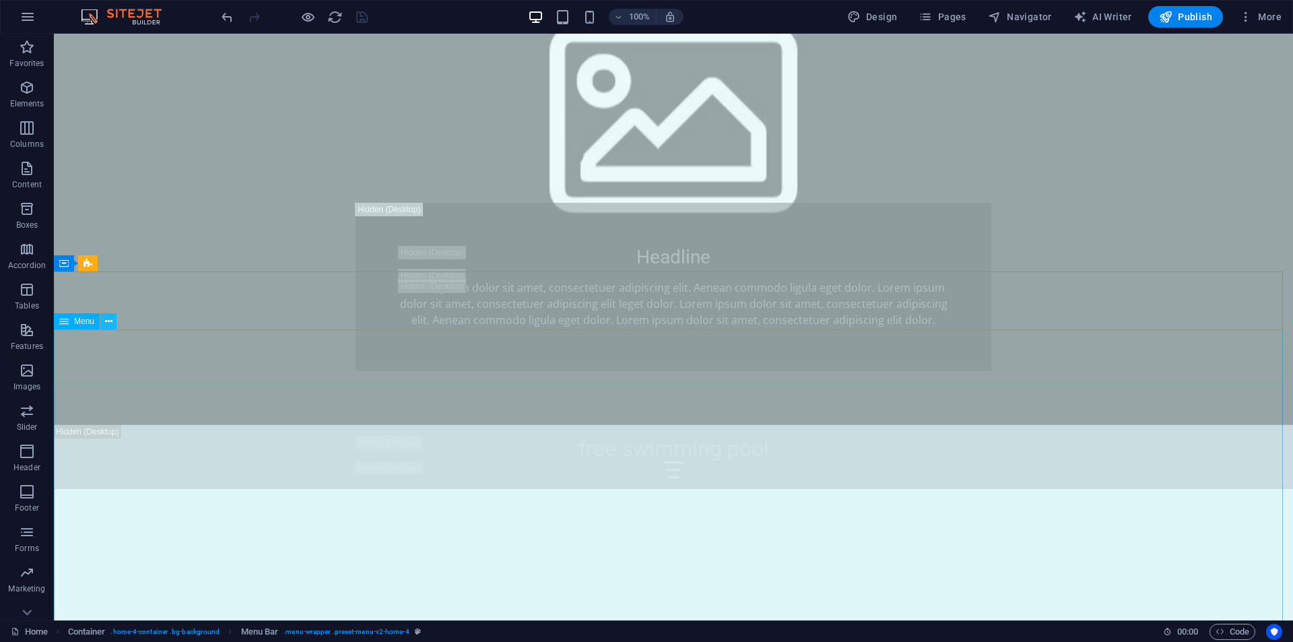
click at [110, 322] on icon at bounding box center [108, 321] width 7 height 14
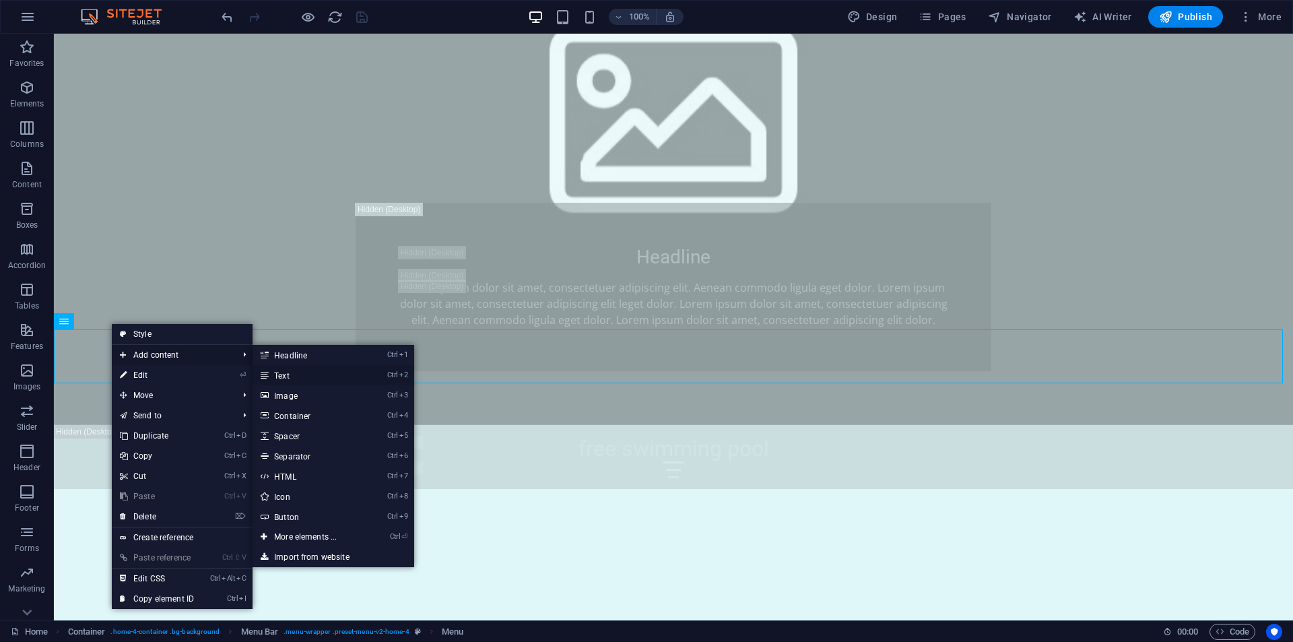
click at [311, 376] on link "Ctrl 2 Text" at bounding box center [307, 375] width 111 height 20
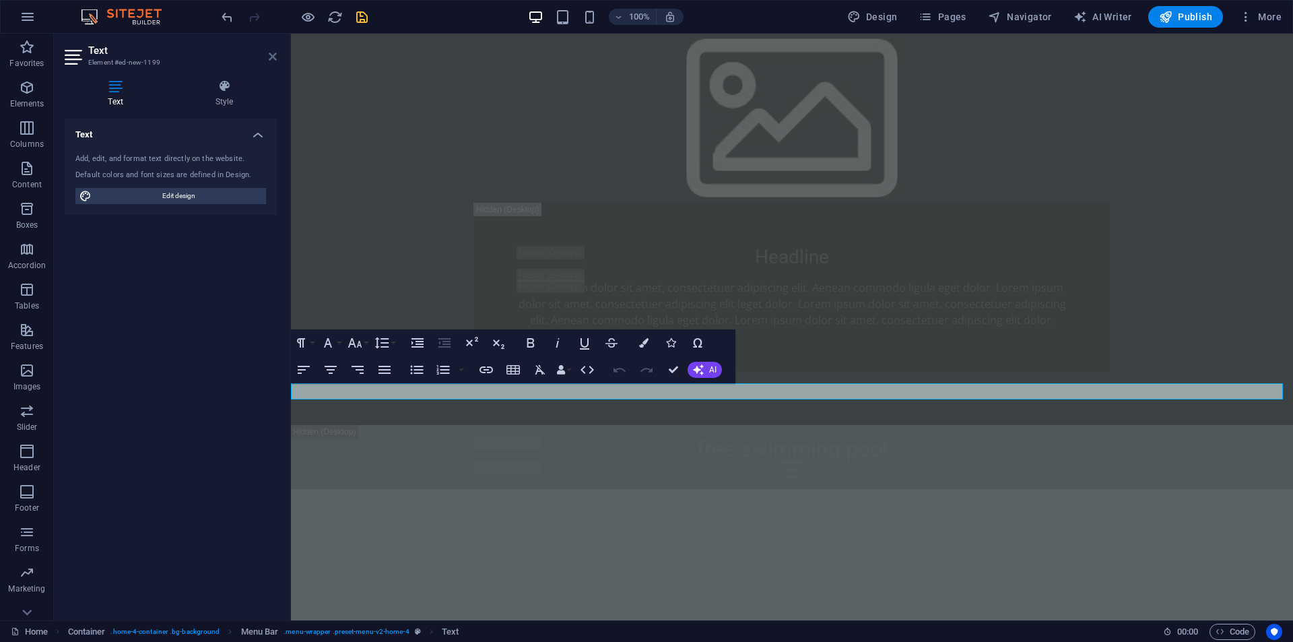
click at [269, 61] on icon at bounding box center [273, 56] width 8 height 11
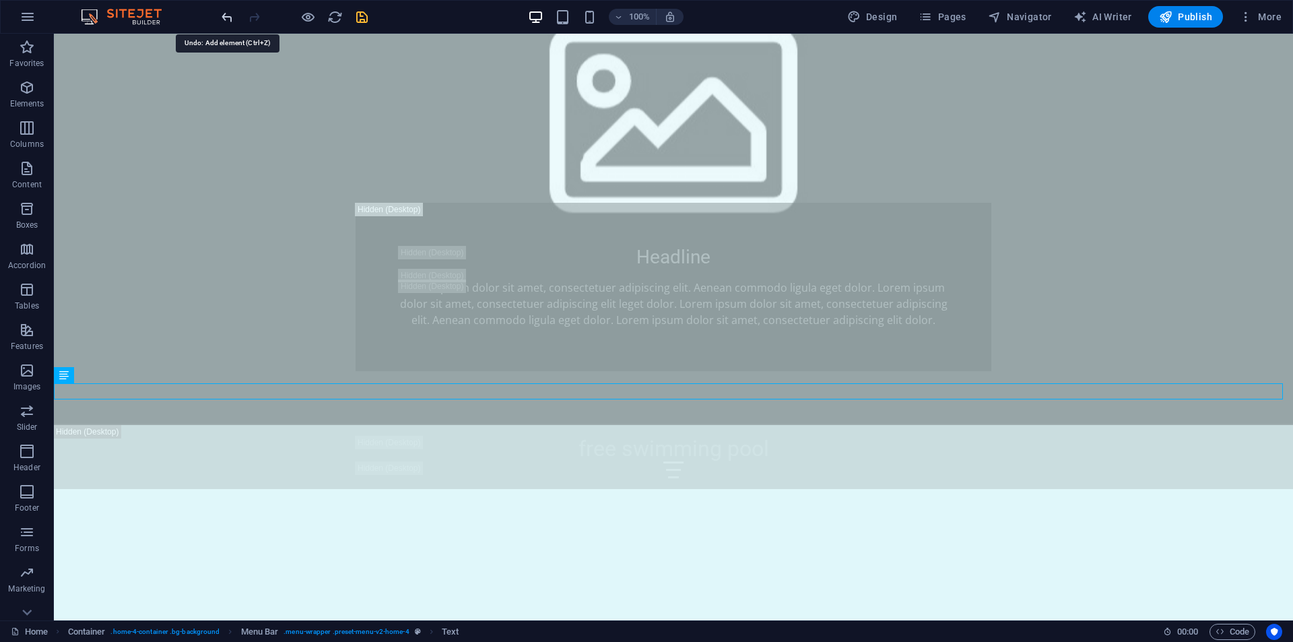
click at [226, 20] on icon "undo" at bounding box center [226, 16] width 15 height 15
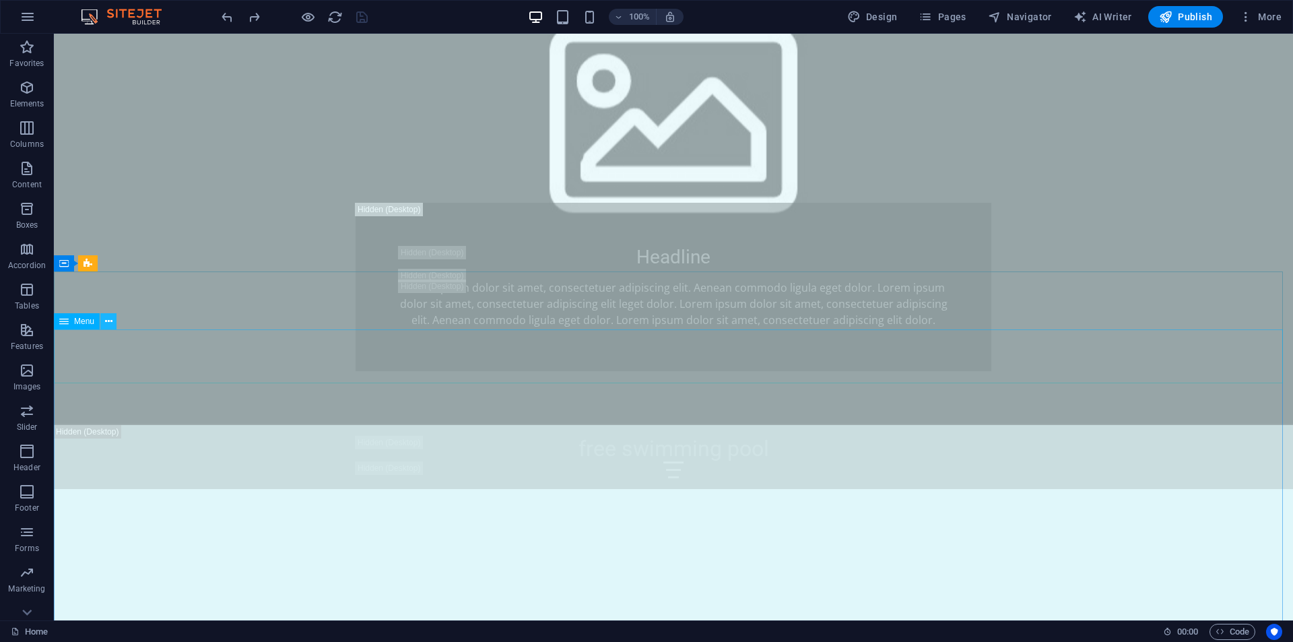
click at [106, 322] on icon at bounding box center [108, 321] width 7 height 14
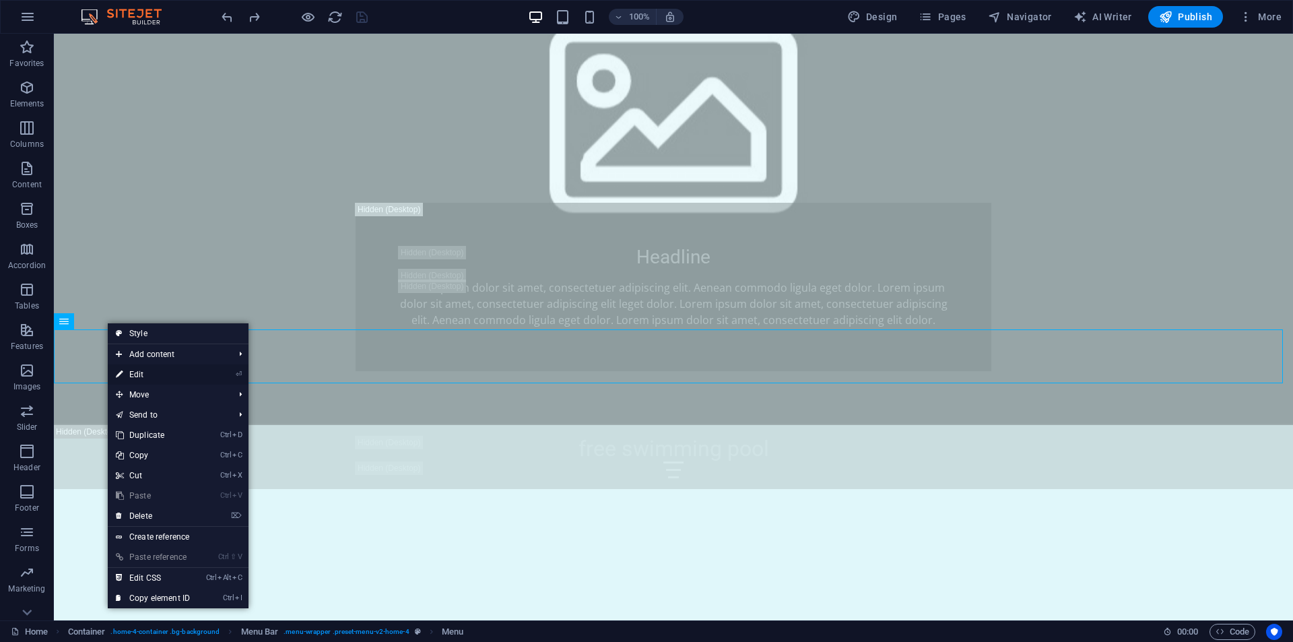
click at [121, 370] on icon at bounding box center [119, 374] width 7 height 20
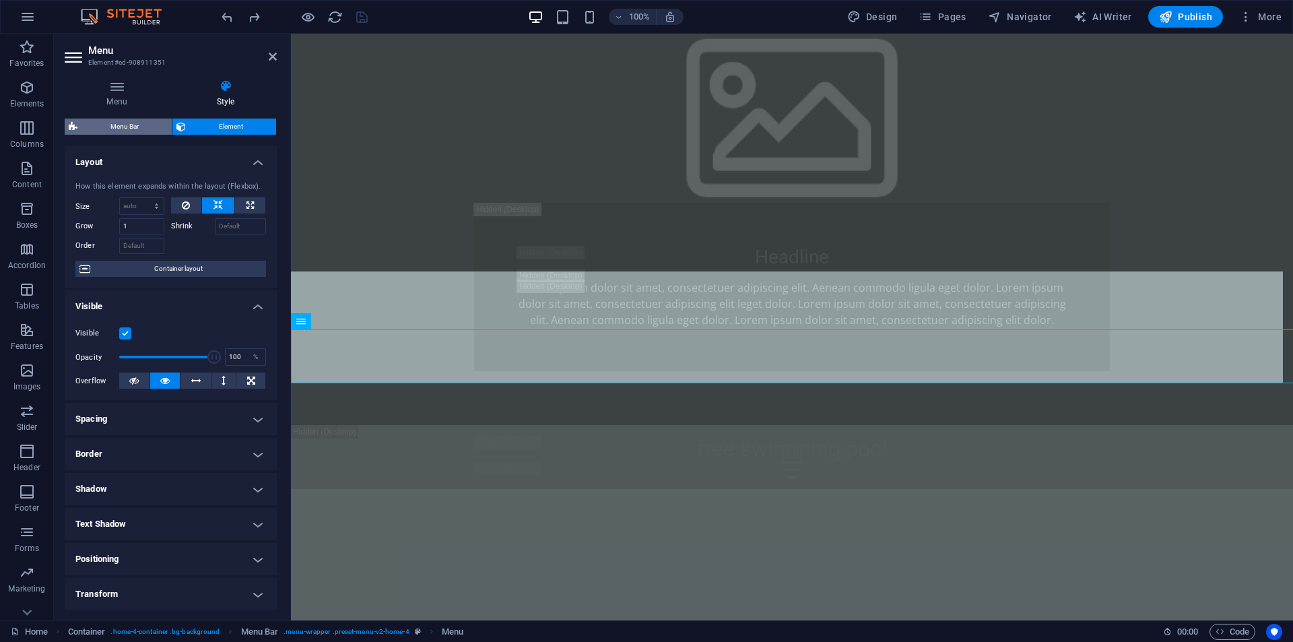
click at [135, 130] on span "Menu Bar" at bounding box center [124, 126] width 86 height 16
select select "rem"
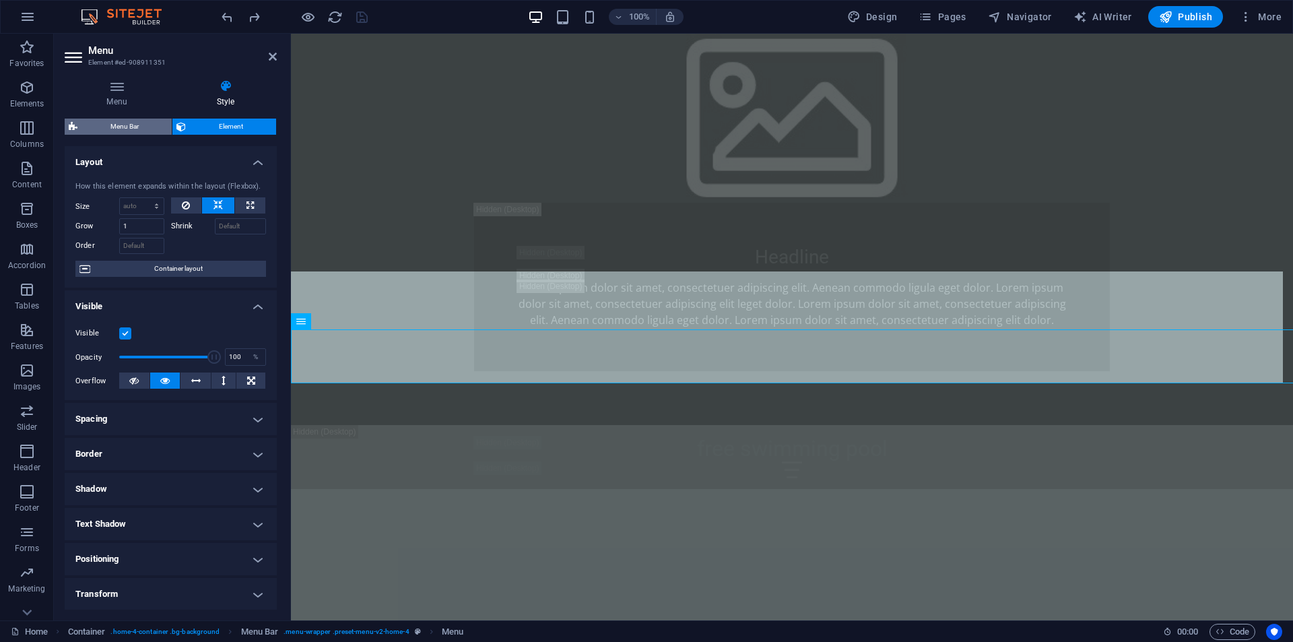
select select "rem"
select select "preset-menu-v2-home-4"
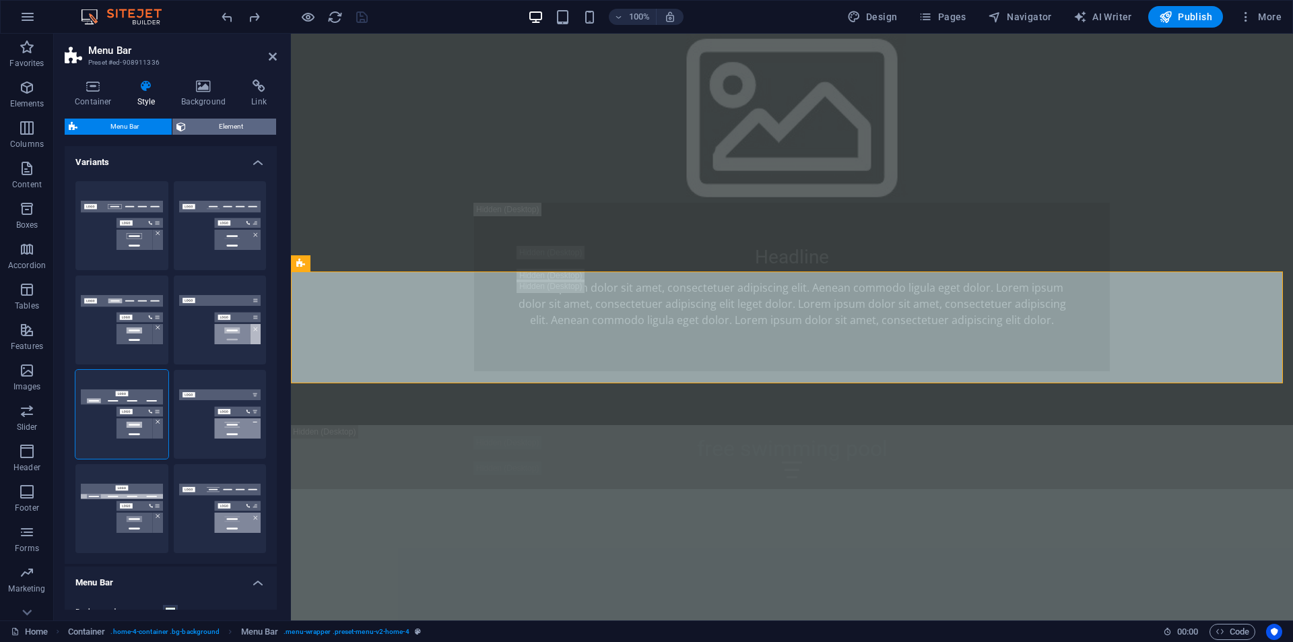
click at [205, 131] on span "Element" at bounding box center [231, 126] width 82 height 16
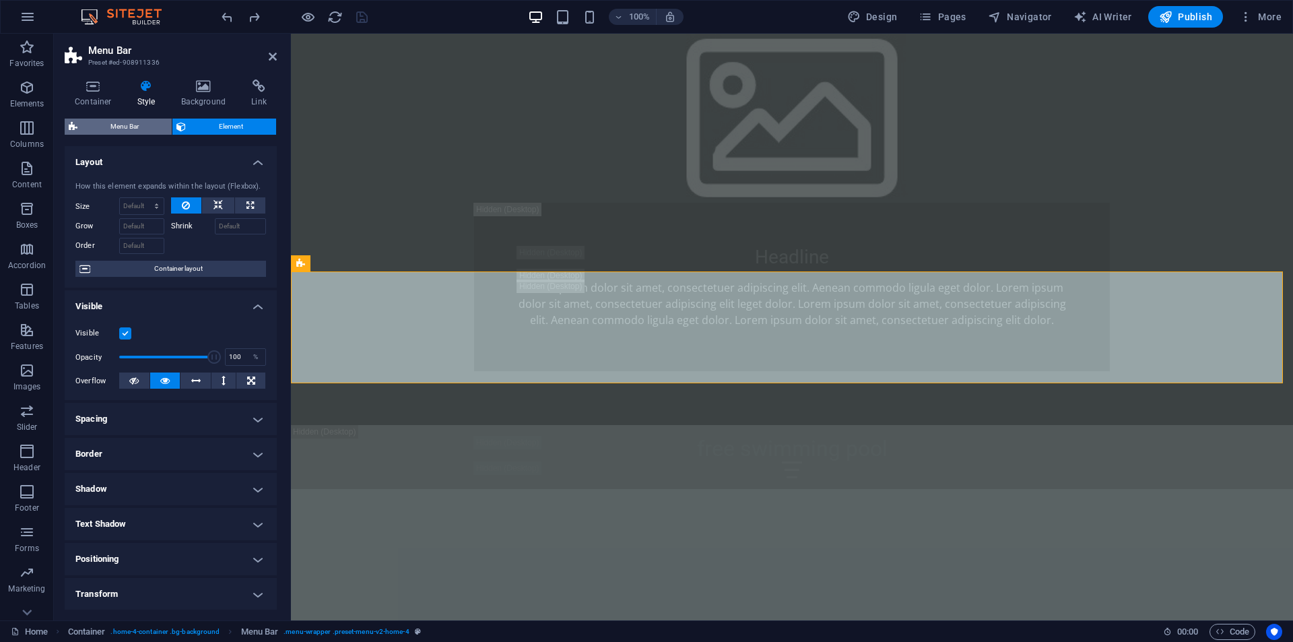
click at [127, 123] on span "Menu Bar" at bounding box center [124, 126] width 86 height 16
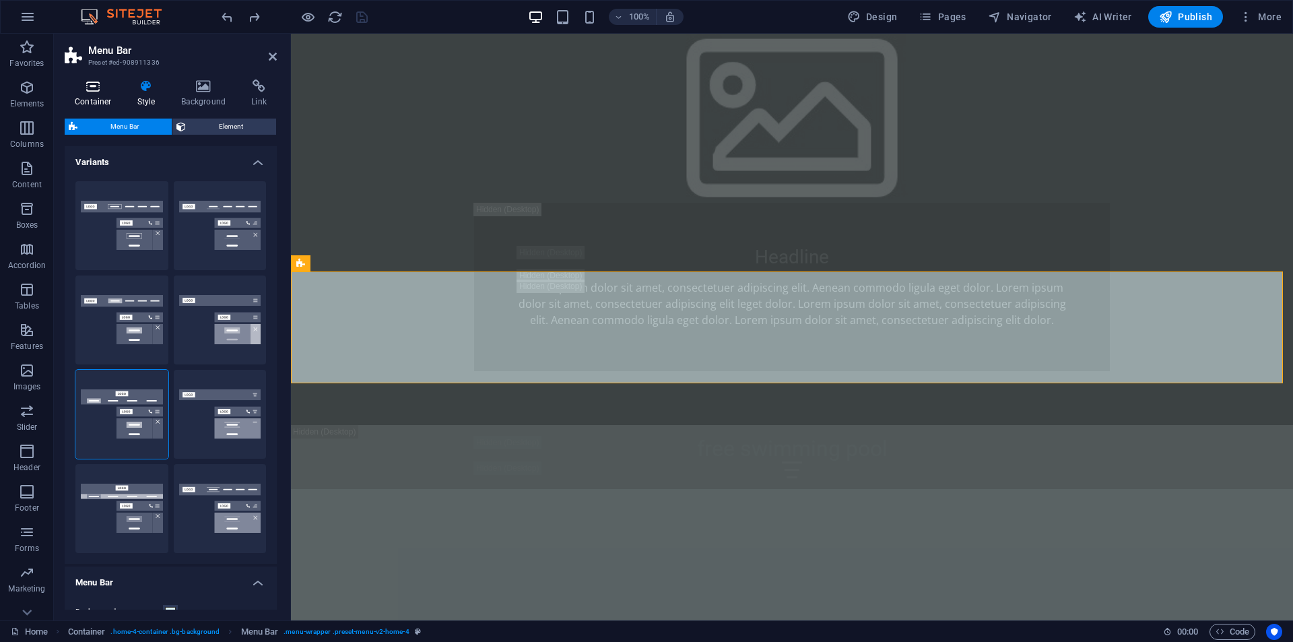
click at [84, 98] on h4 "Container" at bounding box center [96, 93] width 63 height 28
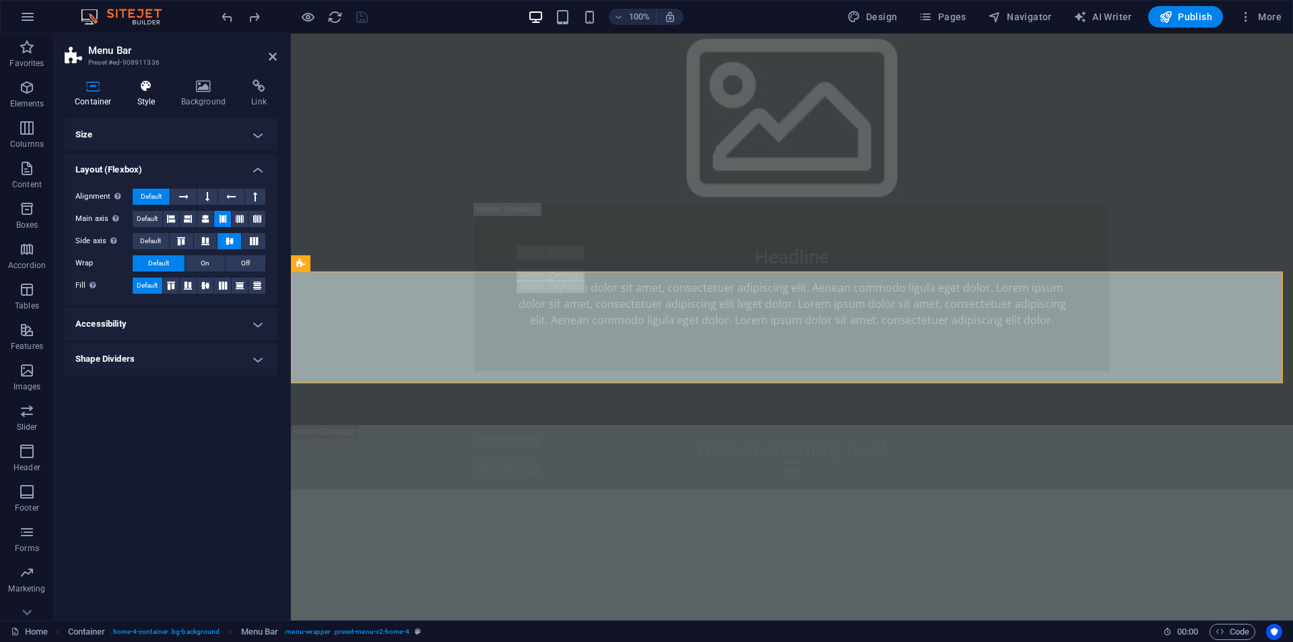
click at [130, 101] on h4 "Style" at bounding box center [149, 93] width 44 height 28
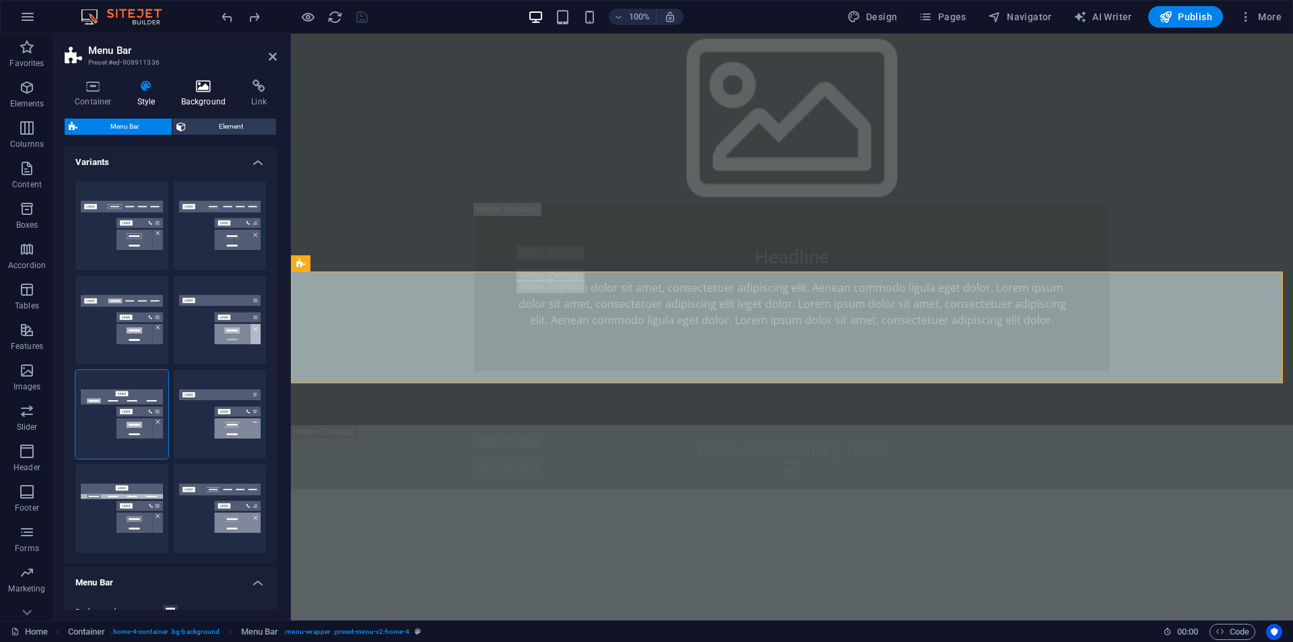
click at [190, 98] on h4 "Background" at bounding box center [206, 93] width 71 height 28
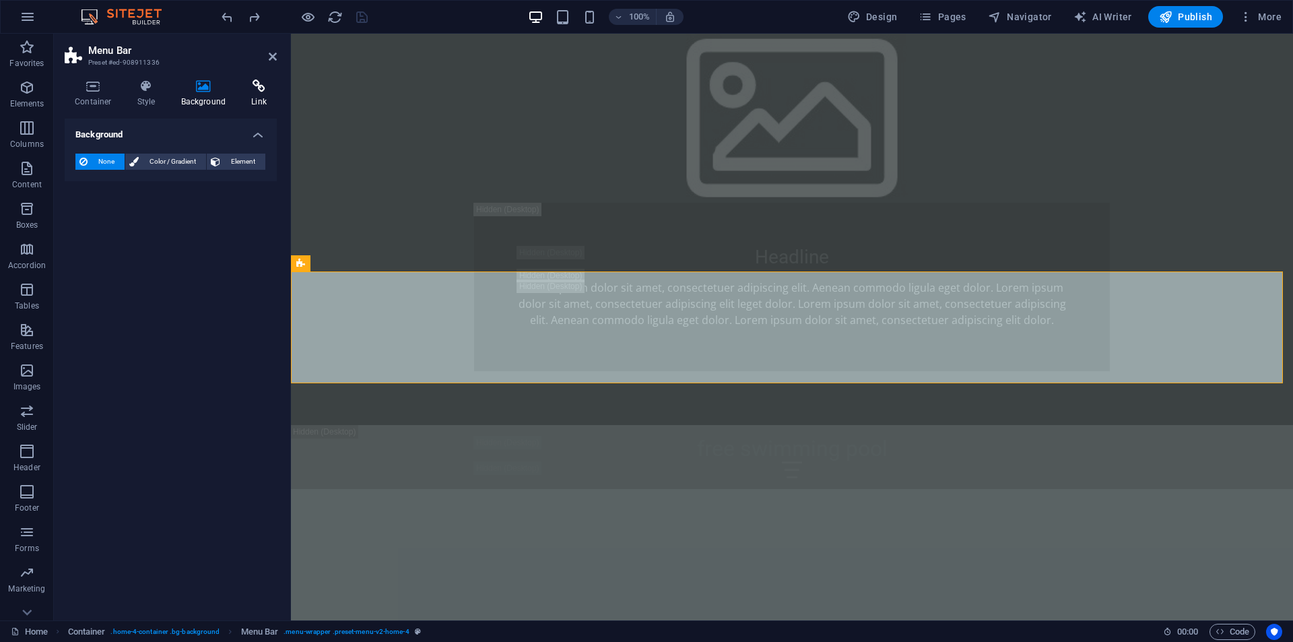
click at [246, 95] on h4 "Link" at bounding box center [259, 93] width 36 height 28
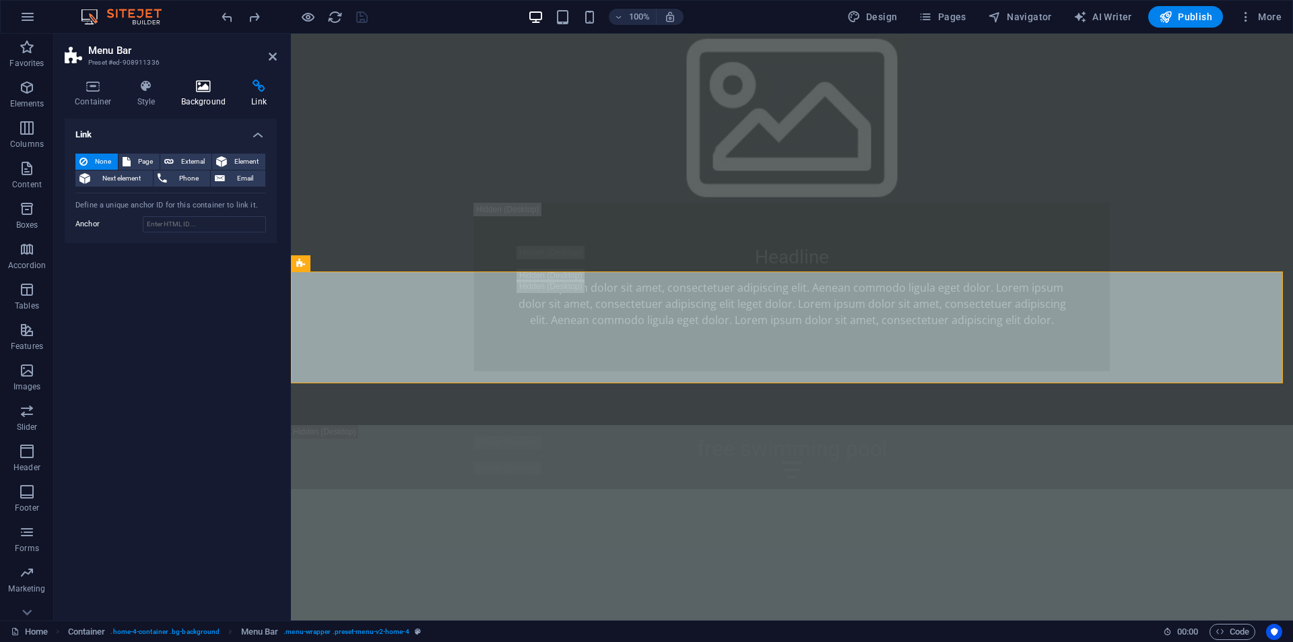
click at [196, 91] on icon at bounding box center [203, 85] width 65 height 13
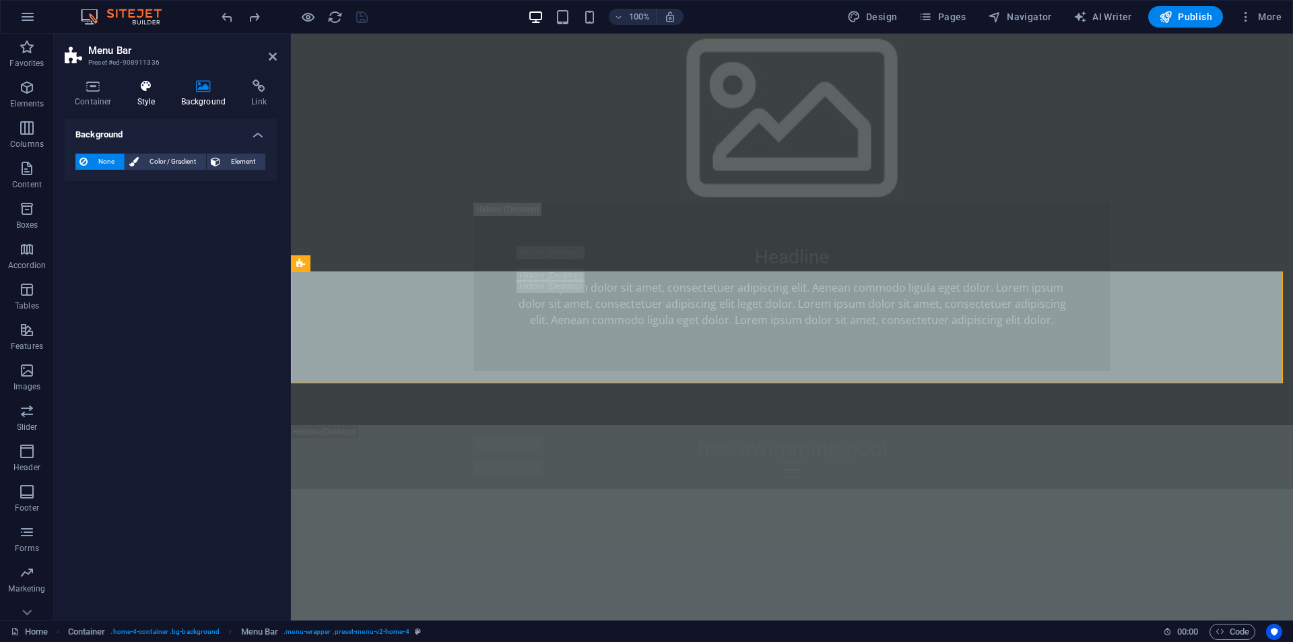
click at [153, 90] on icon at bounding box center [146, 85] width 38 height 13
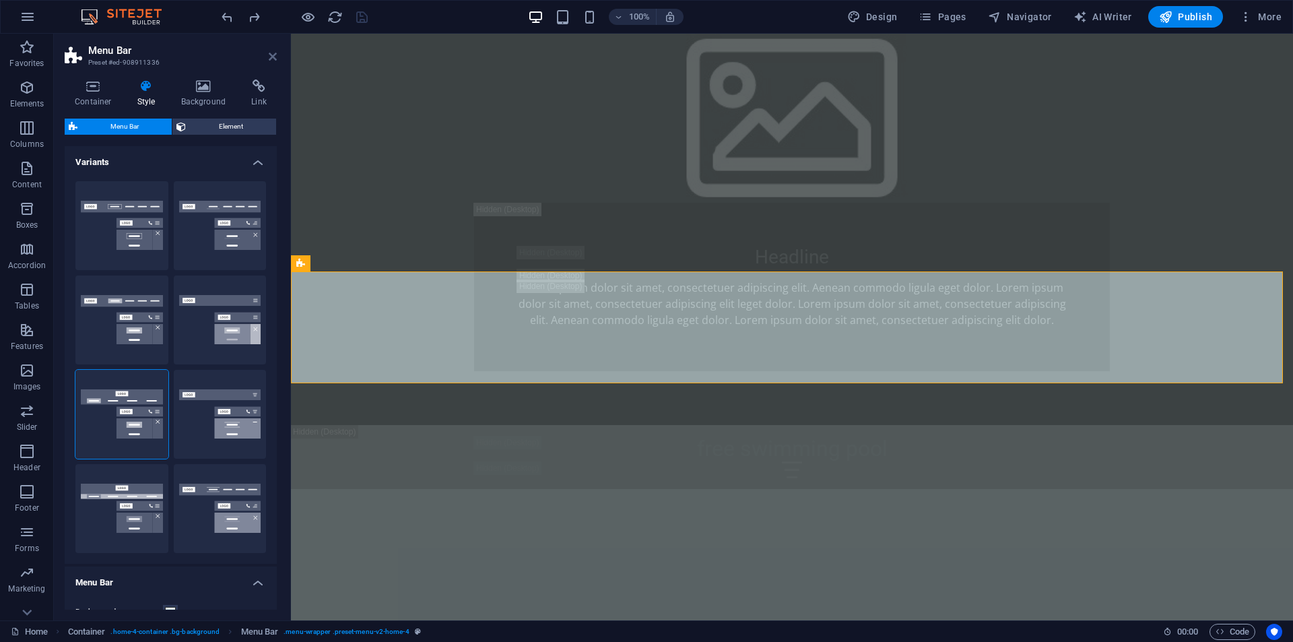
click at [269, 59] on icon at bounding box center [273, 56] width 8 height 11
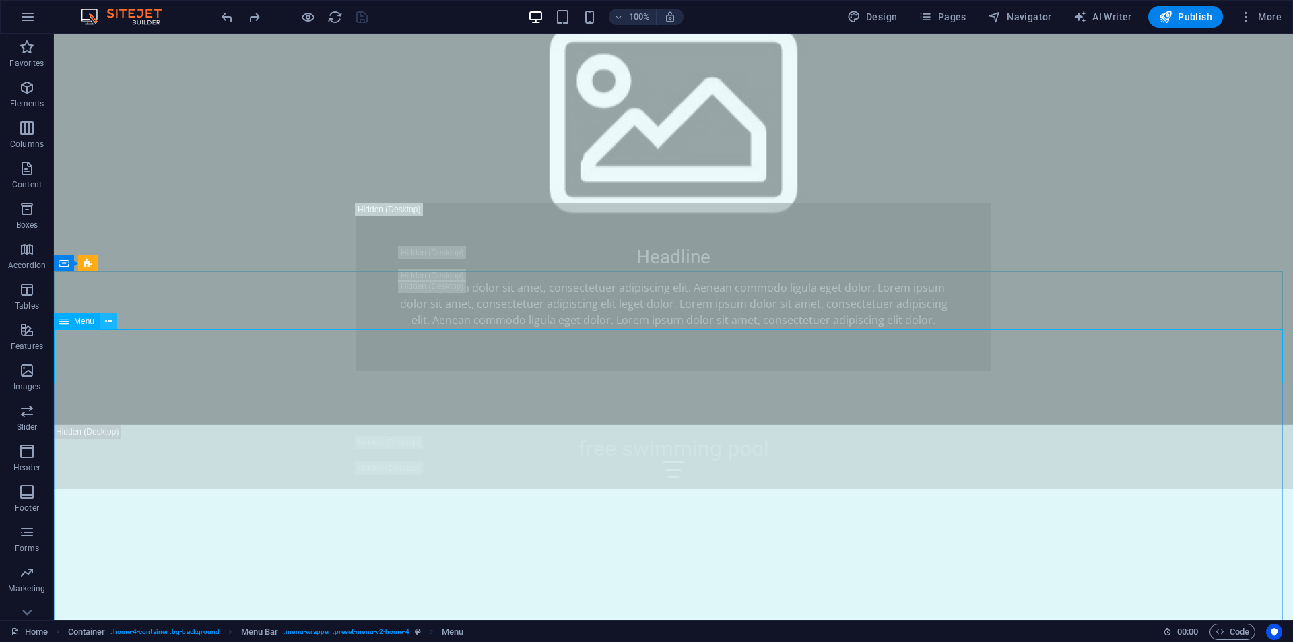
click at [110, 322] on icon at bounding box center [108, 321] width 7 height 14
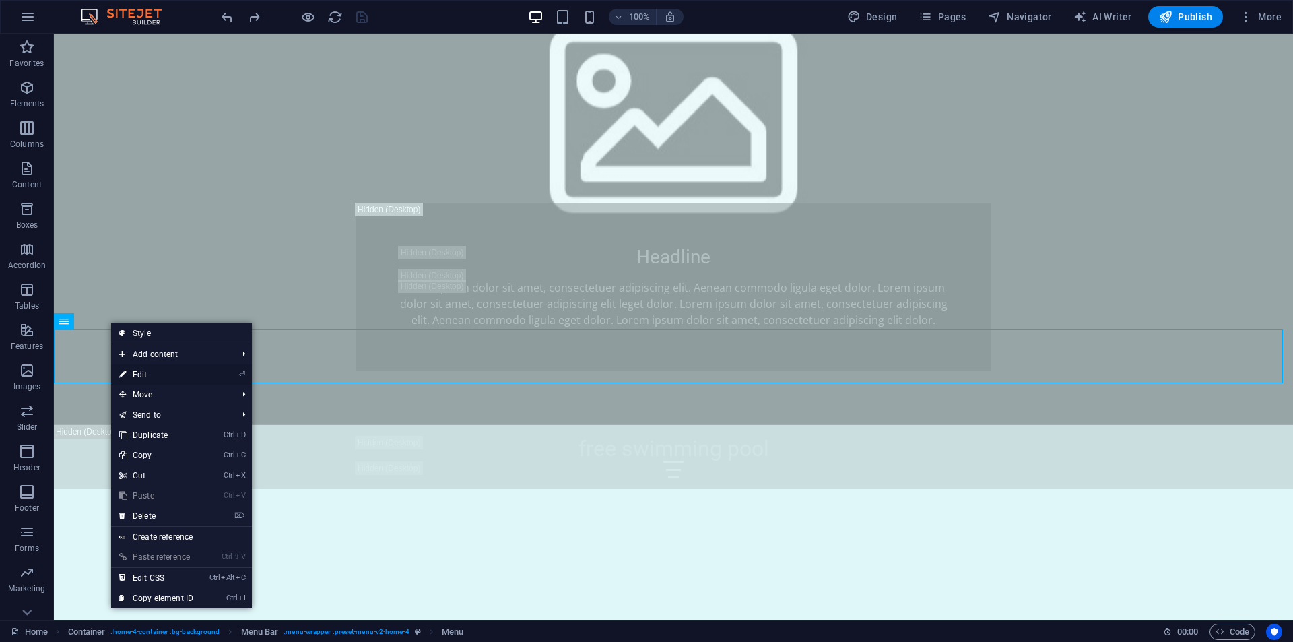
click at [122, 375] on icon at bounding box center [122, 374] width 7 height 20
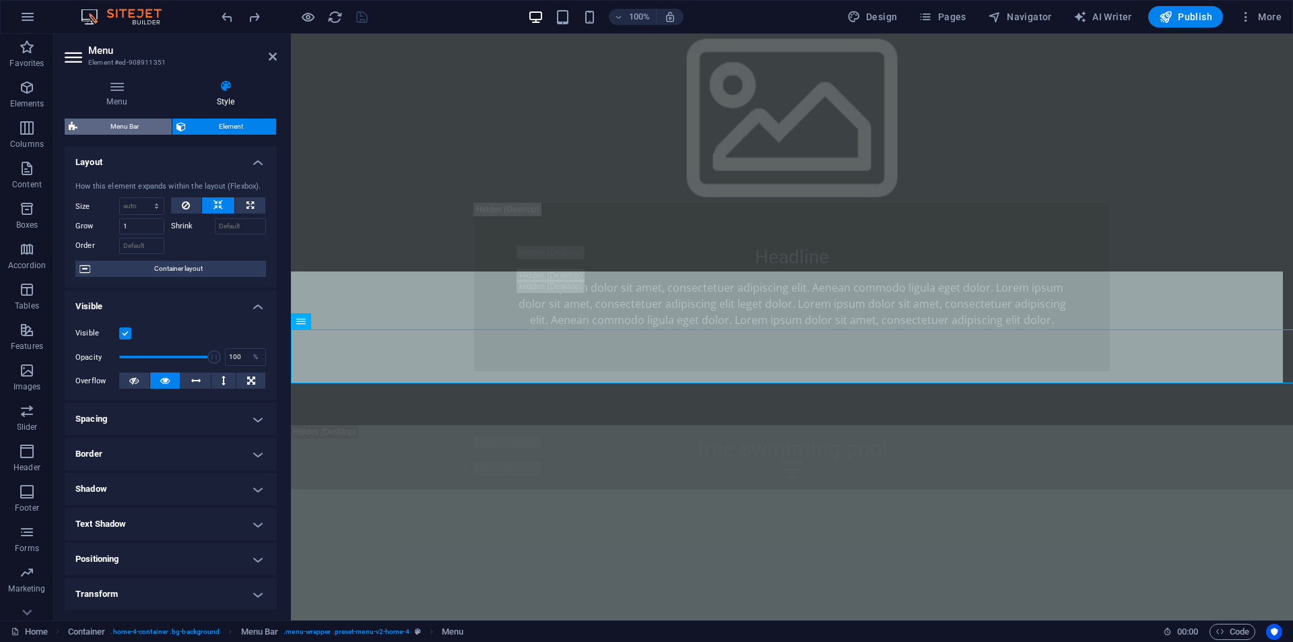
click at [136, 126] on span "Menu Bar" at bounding box center [124, 126] width 86 height 16
select select "rem"
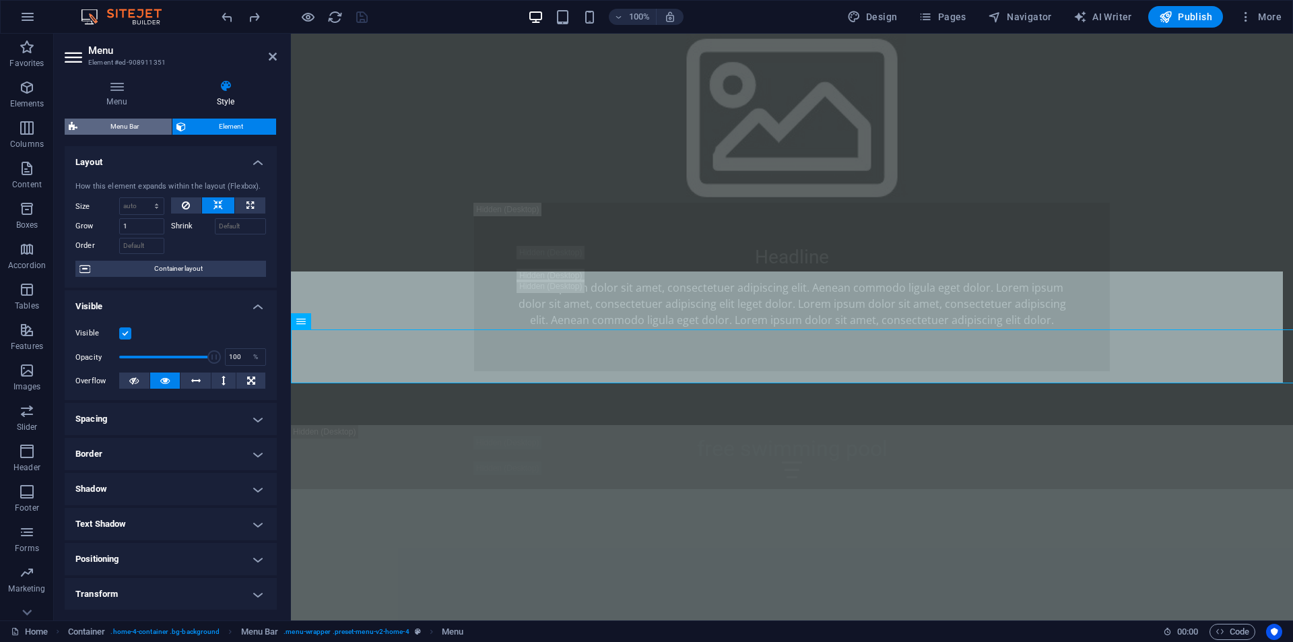
select select "rem"
select select "preset-menu-v2-home-4"
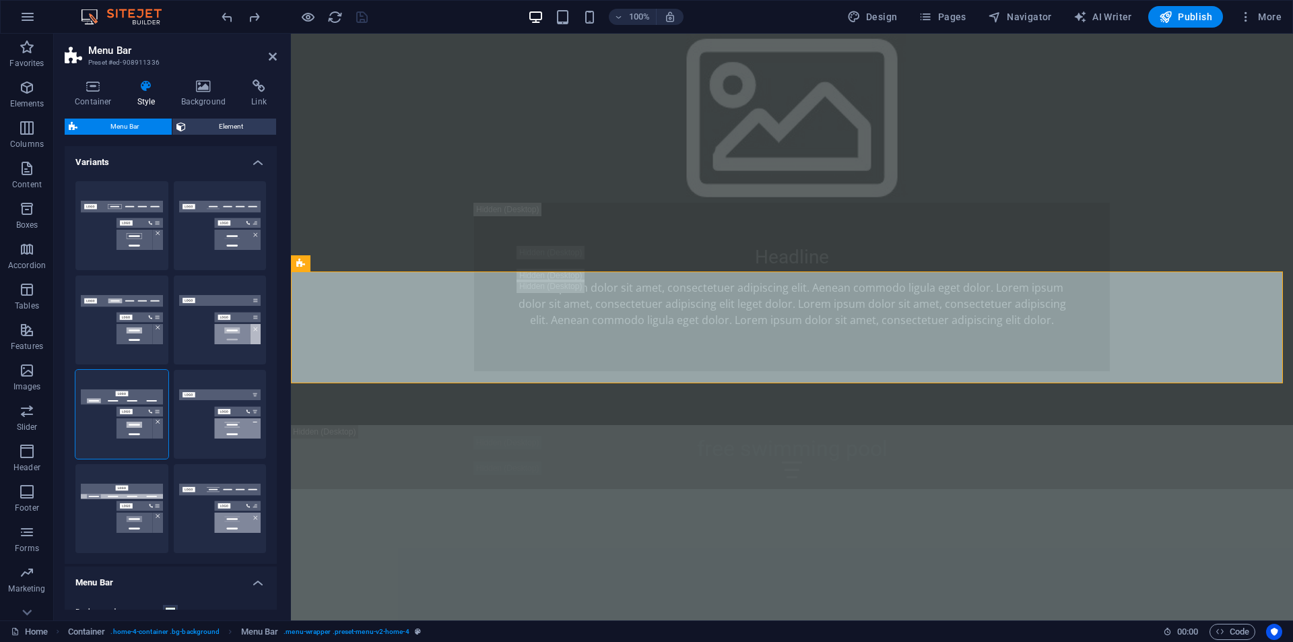
click at [252, 158] on h4 "Variants" at bounding box center [171, 158] width 212 height 24
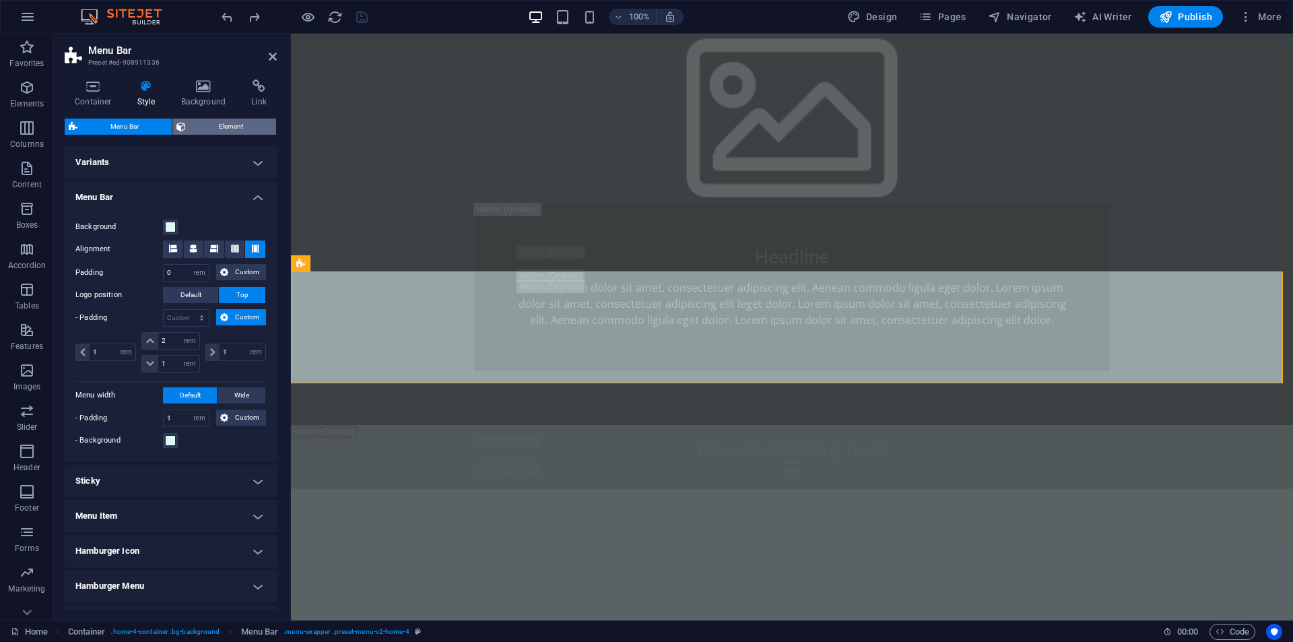
click at [213, 123] on span "Element" at bounding box center [231, 126] width 82 height 16
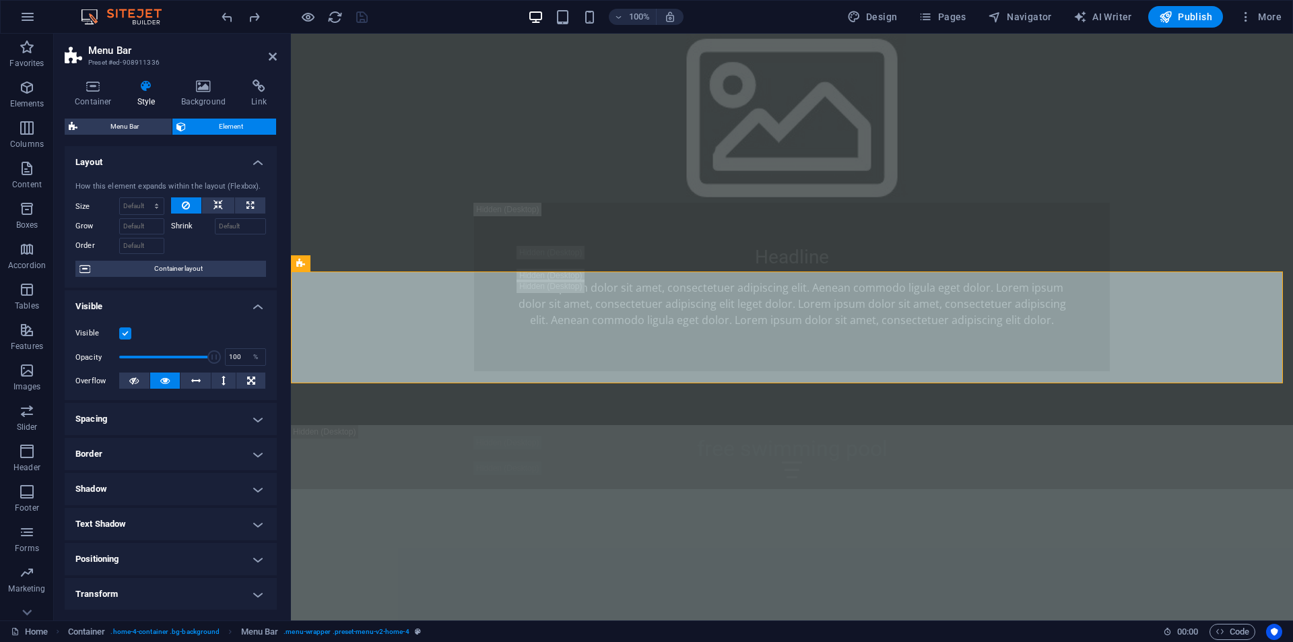
click at [248, 160] on h4 "Layout" at bounding box center [171, 158] width 212 height 24
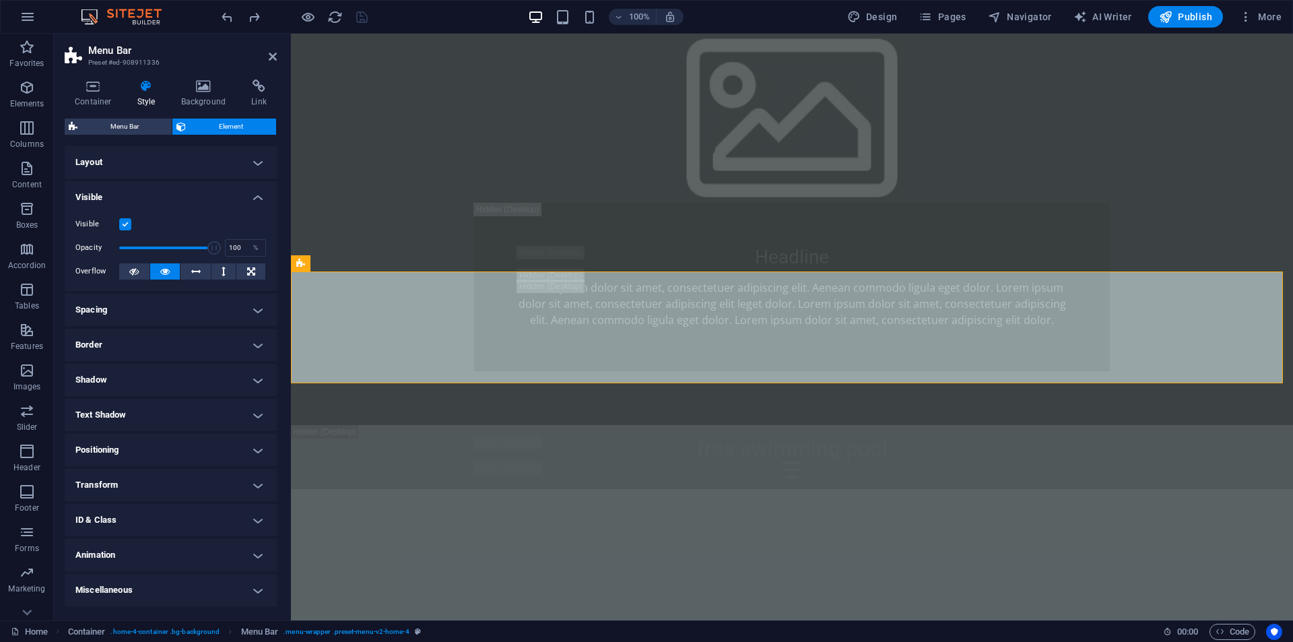
click at [264, 195] on h4 "Visible" at bounding box center [171, 193] width 212 height 24
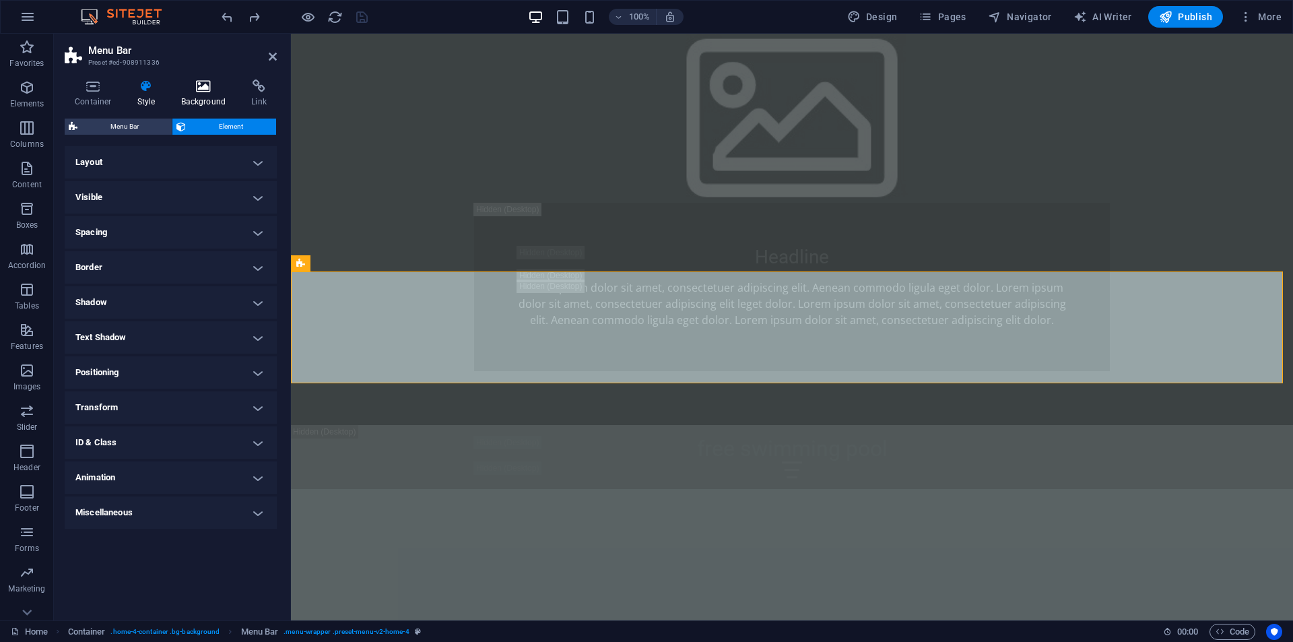
click at [206, 95] on h4 "Background" at bounding box center [206, 93] width 71 height 28
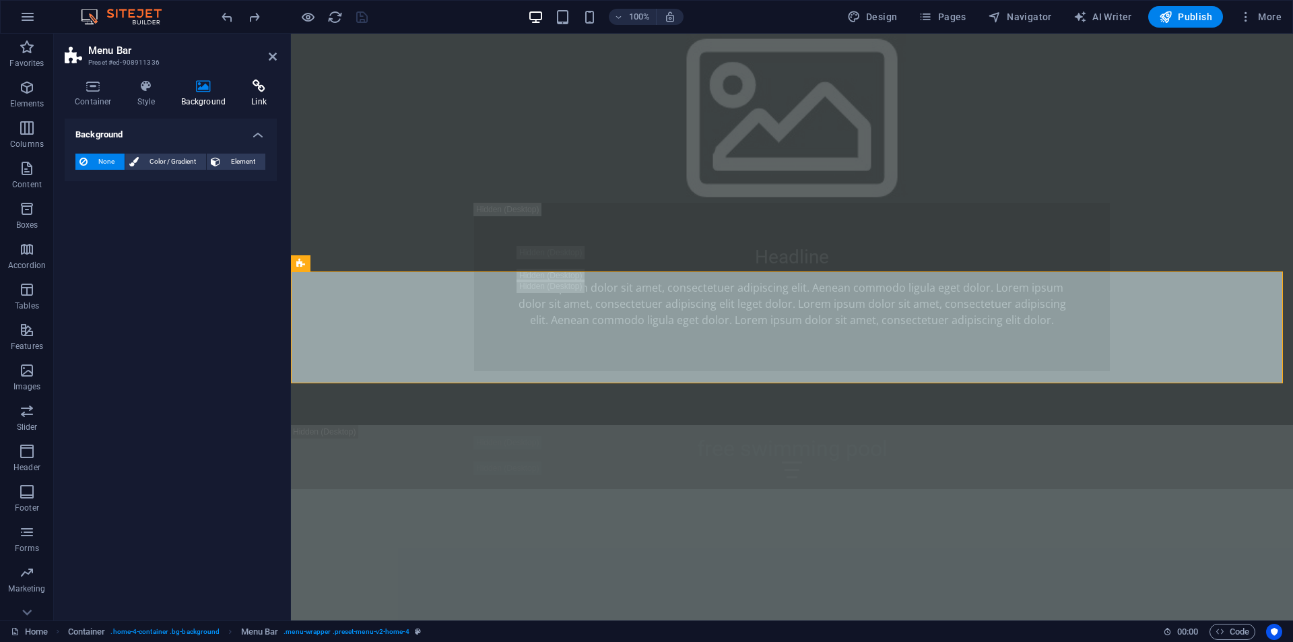
click at [250, 96] on h4 "Link" at bounding box center [259, 93] width 36 height 28
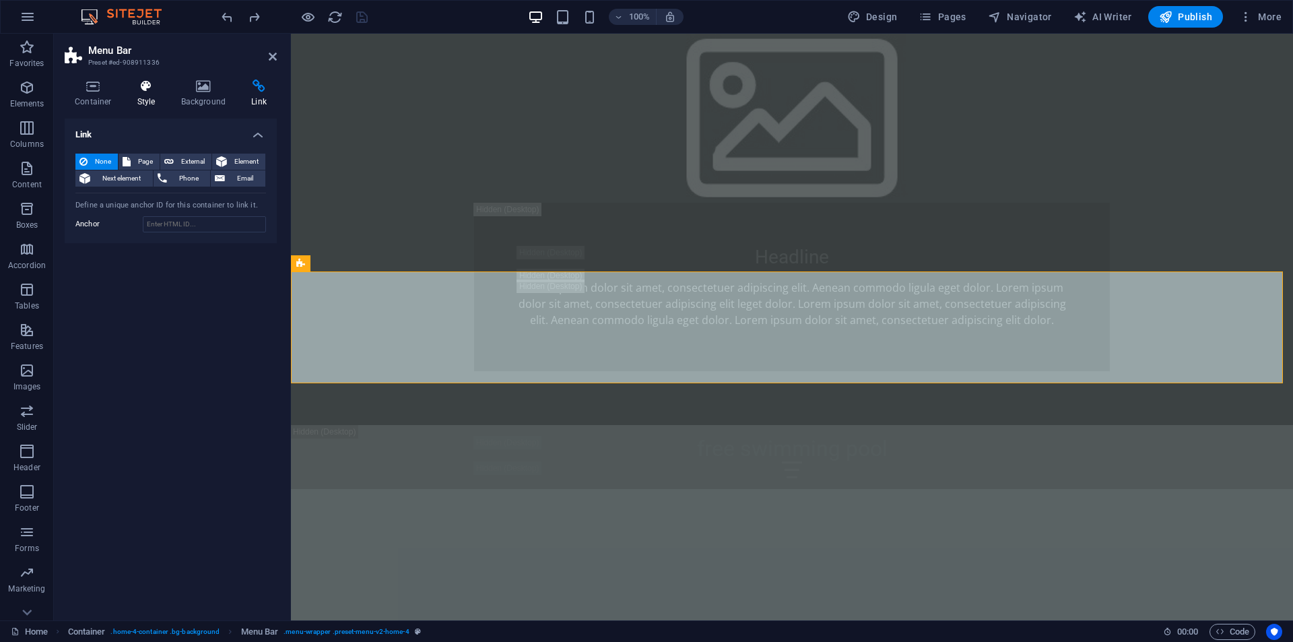
click at [151, 88] on icon at bounding box center [146, 85] width 38 height 13
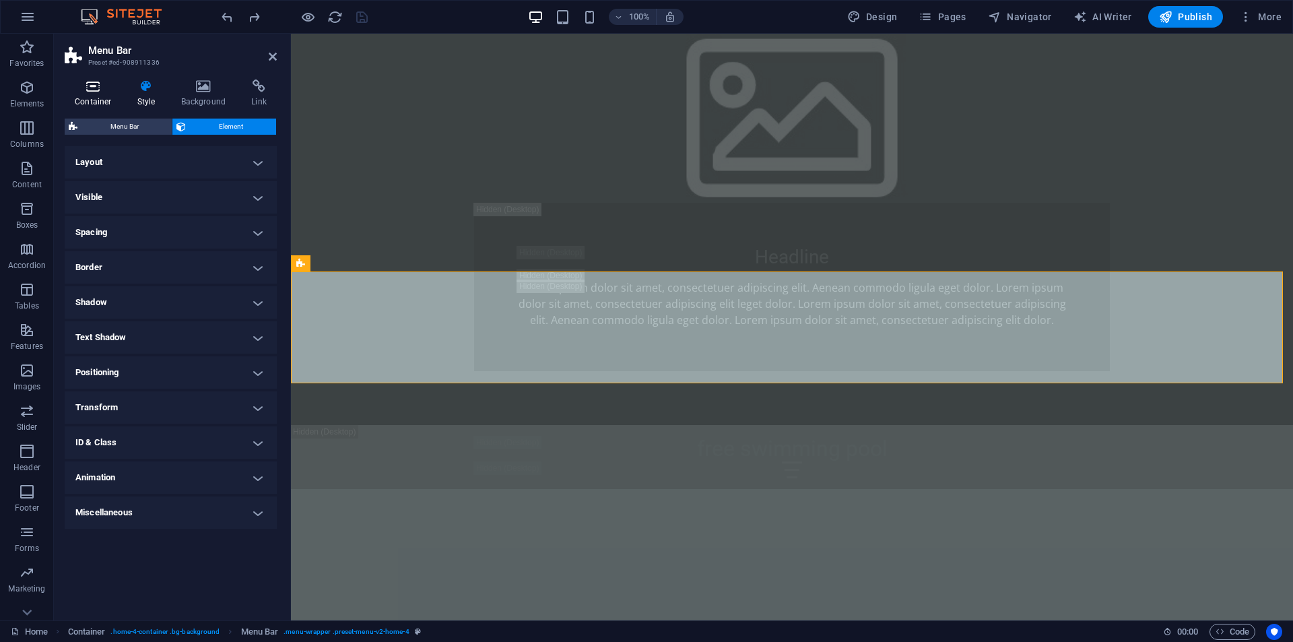
click at [100, 92] on icon at bounding box center [93, 85] width 57 height 13
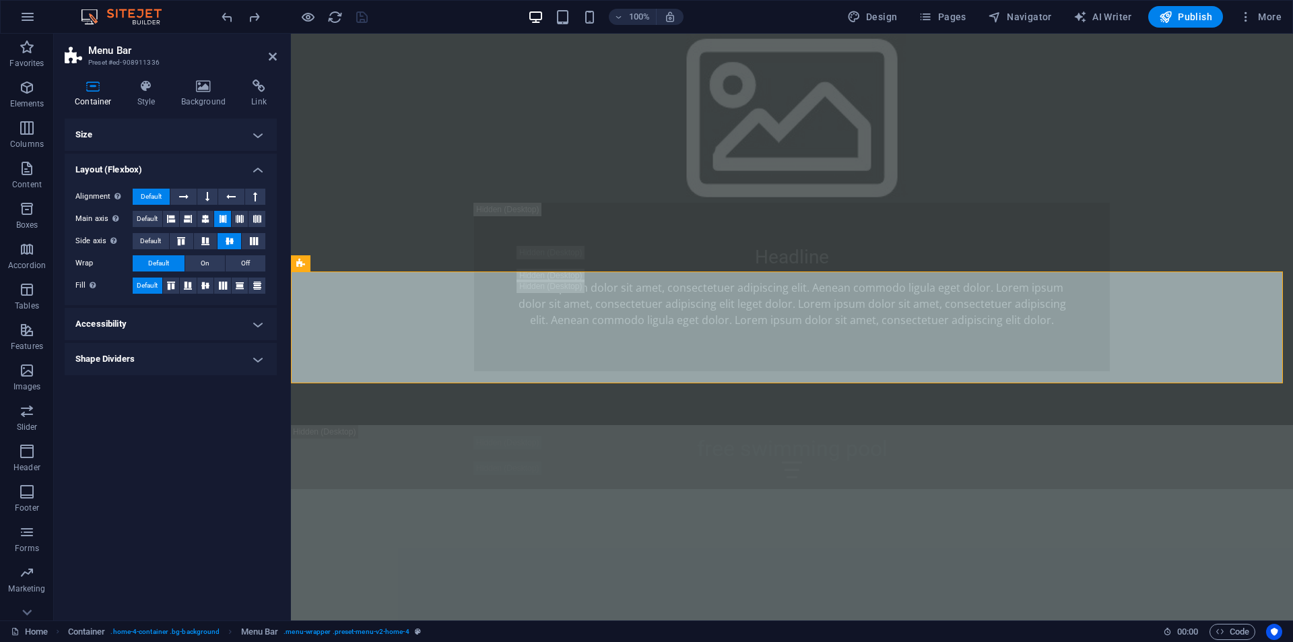
click at [252, 136] on h4 "Size" at bounding box center [171, 134] width 212 height 32
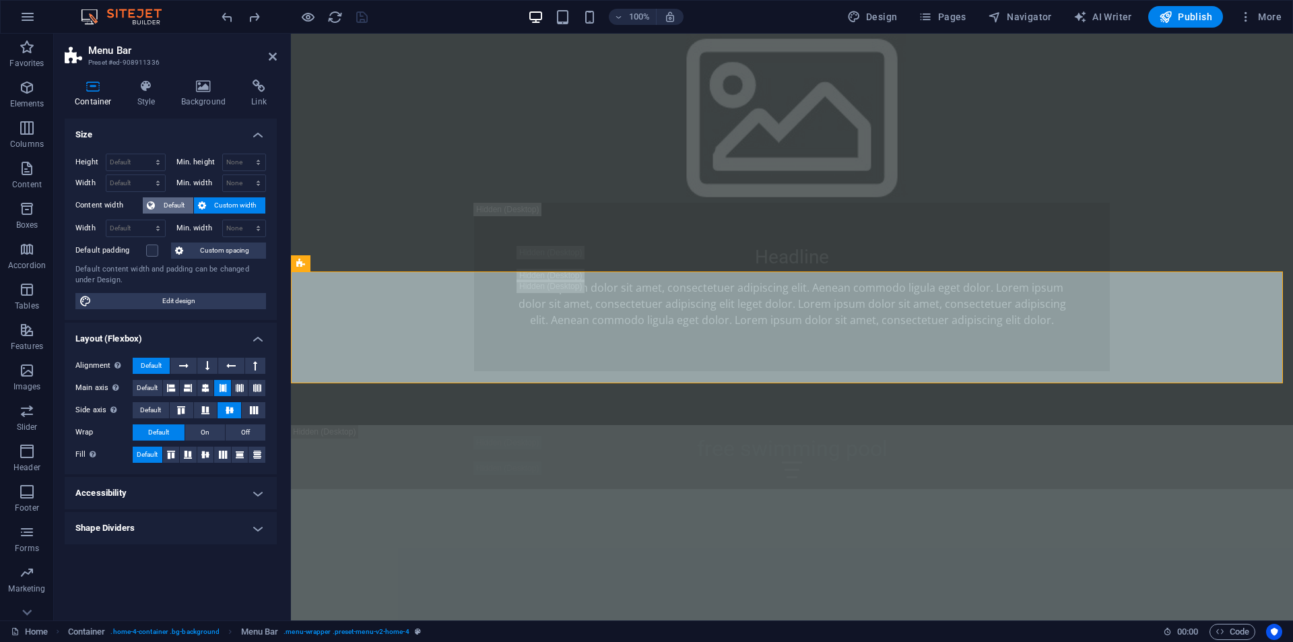
click at [171, 203] on span "Default" at bounding box center [174, 205] width 30 height 16
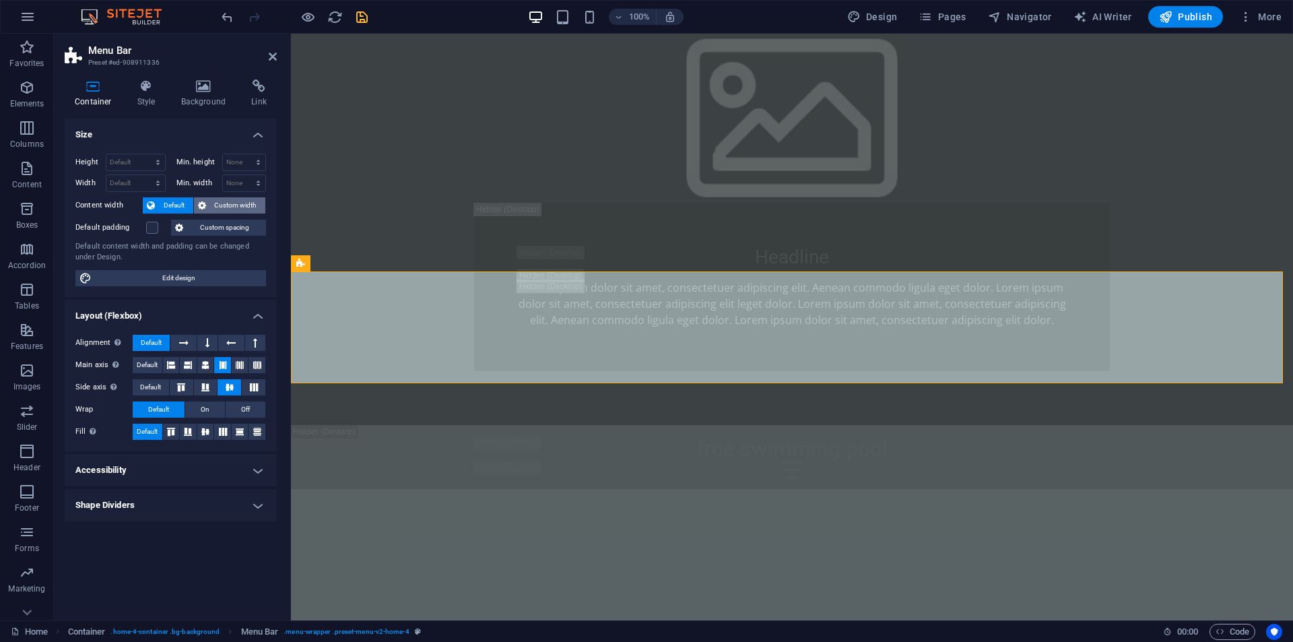
click at [222, 205] on span "Custom width" at bounding box center [236, 205] width 52 height 16
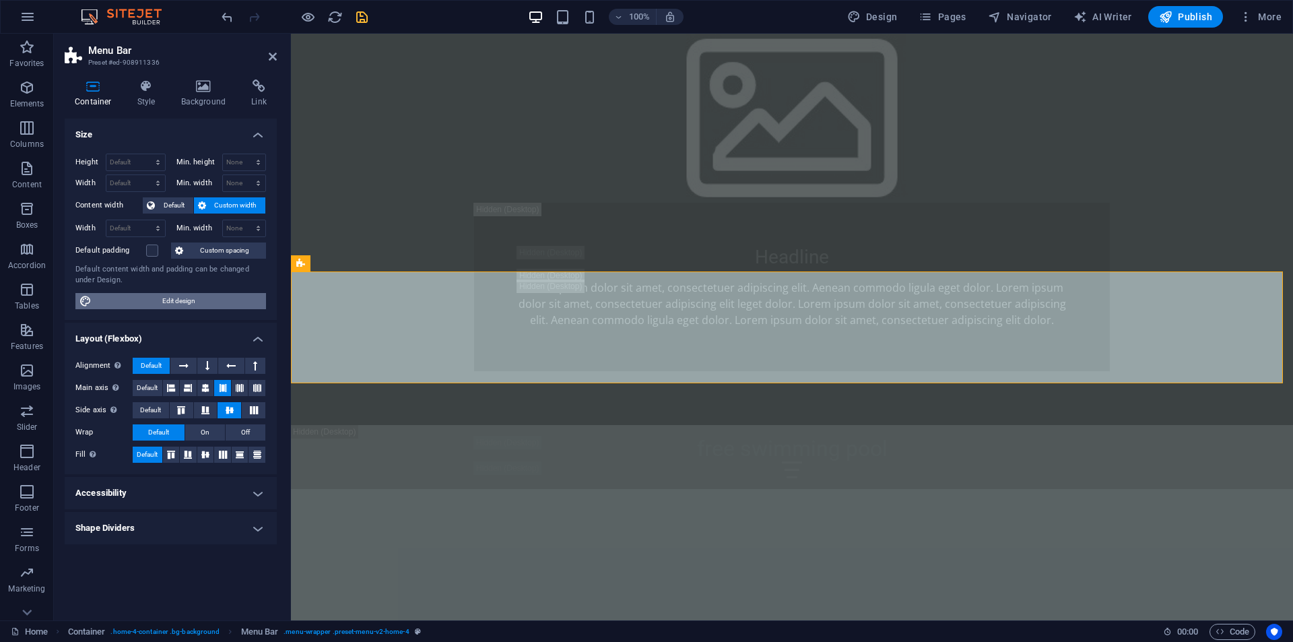
click at [201, 298] on span "Edit design" at bounding box center [179, 301] width 166 height 16
select select "px"
select select "200"
select select "px"
select select "rem"
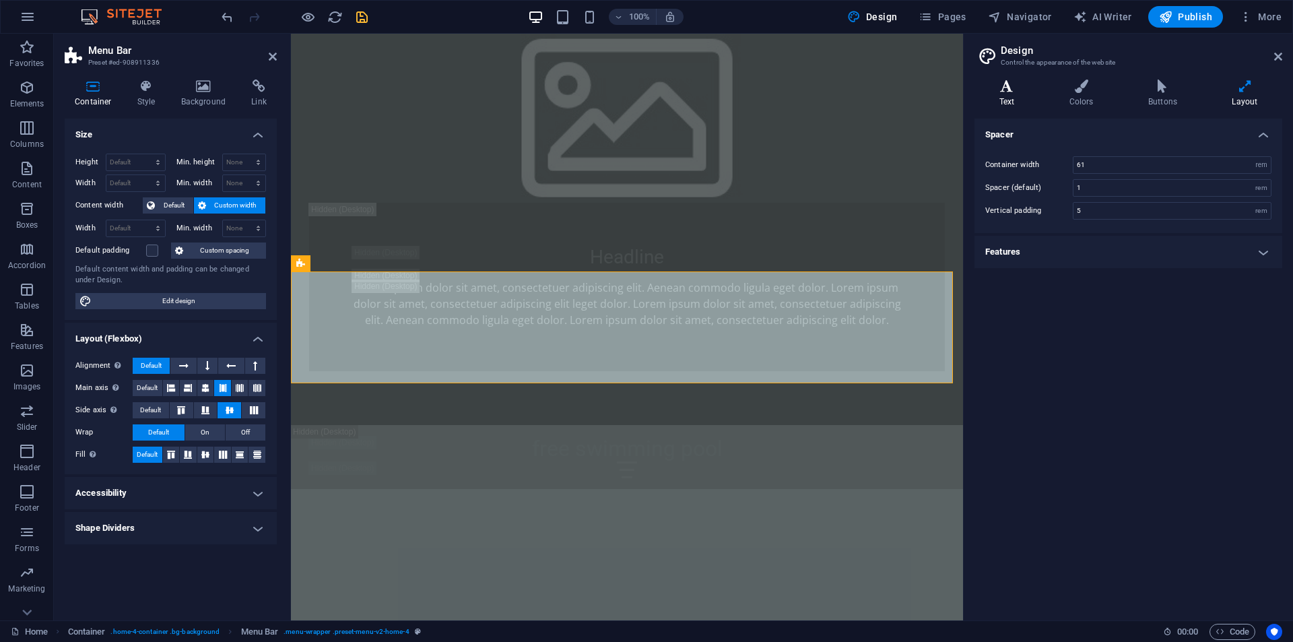
click at [1013, 96] on h4 "Text" at bounding box center [1009, 93] width 70 height 28
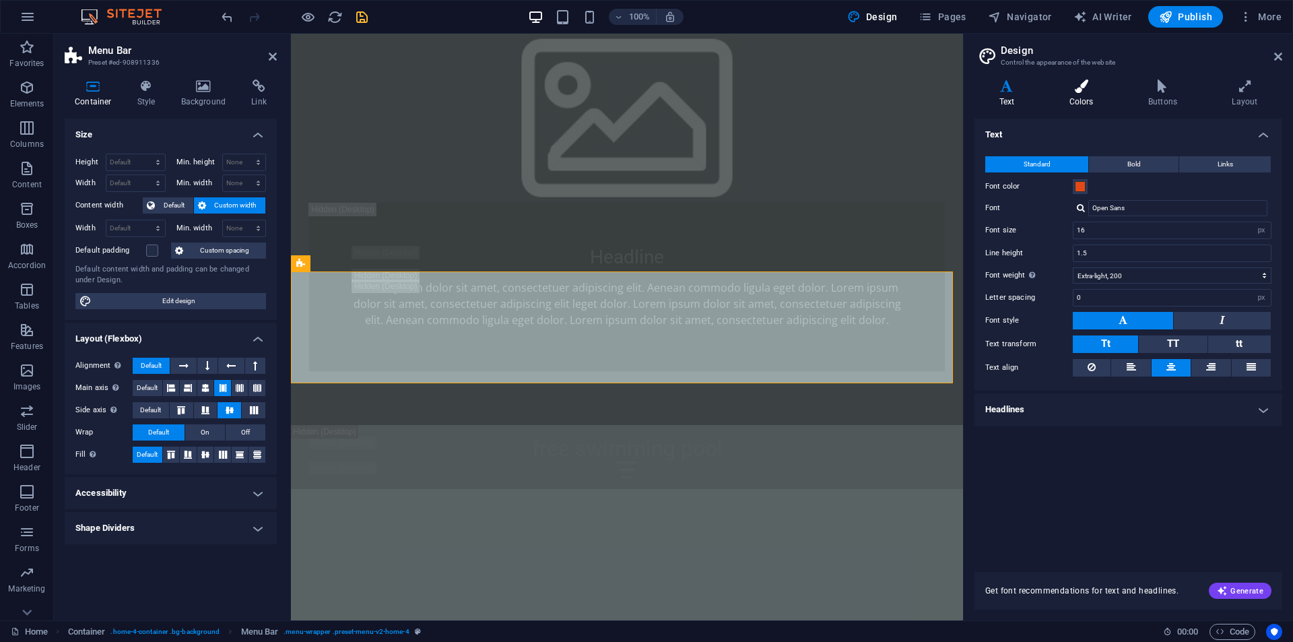
click at [1067, 93] on h4 "Colors" at bounding box center [1083, 93] width 79 height 28
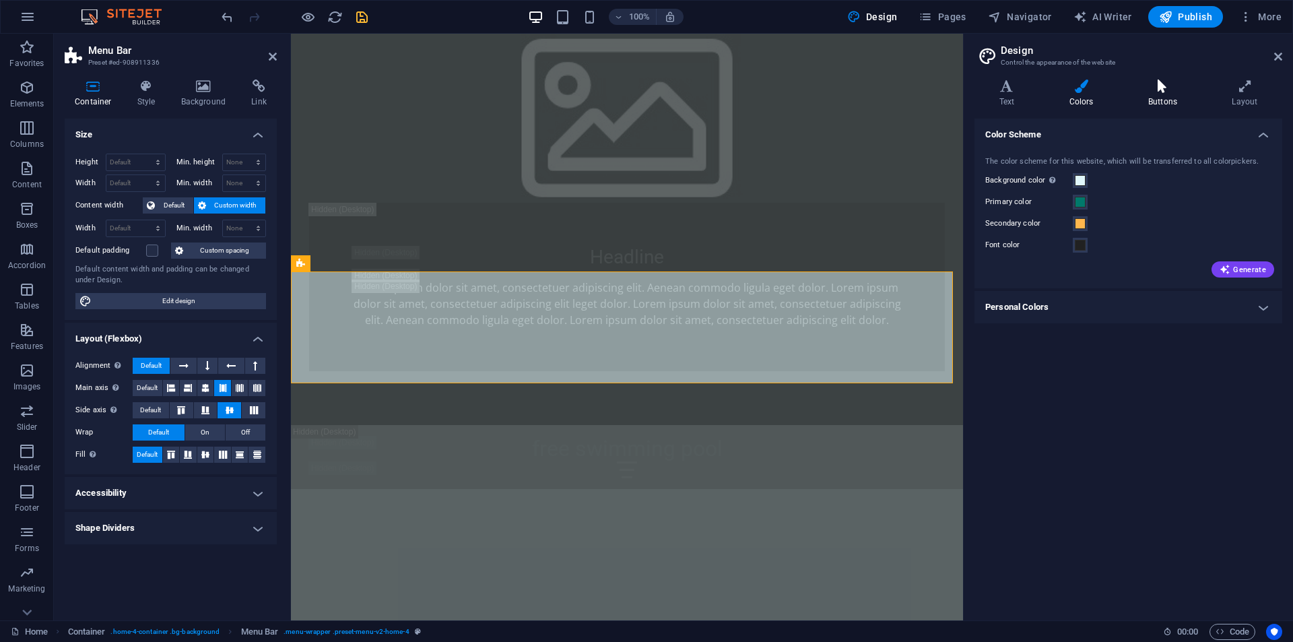
click at [1167, 95] on h4 "Buttons" at bounding box center [1164, 93] width 83 height 28
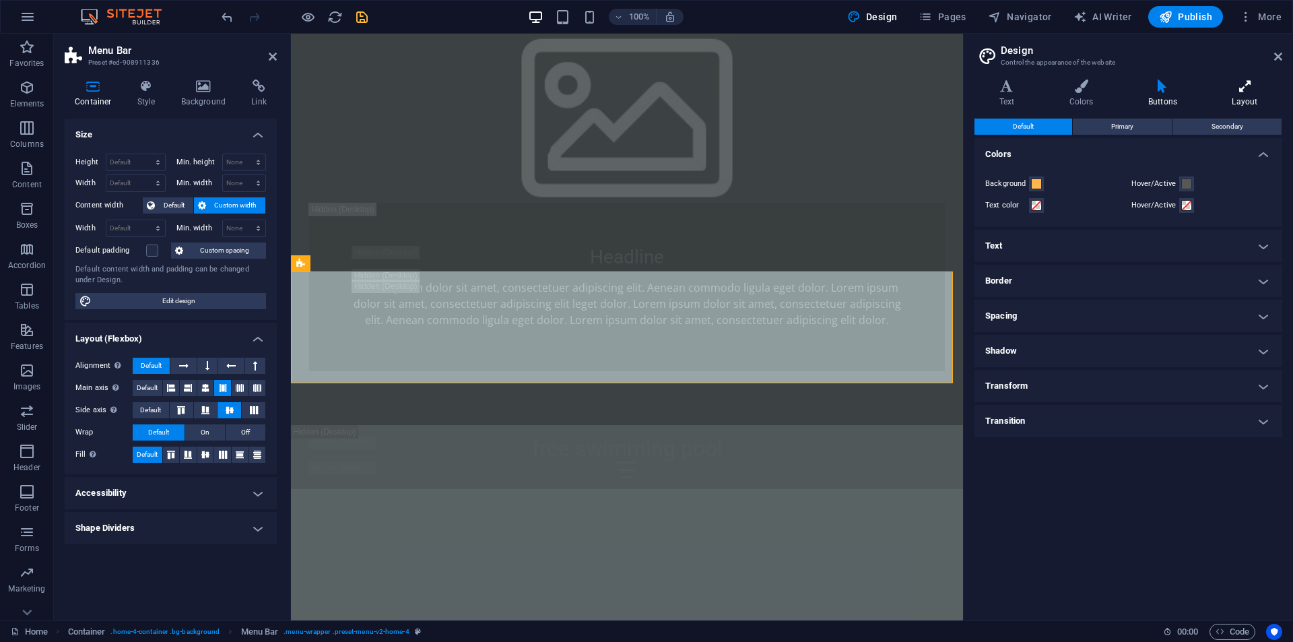
click at [1233, 96] on h4 "Layout" at bounding box center [1244, 93] width 75 height 28
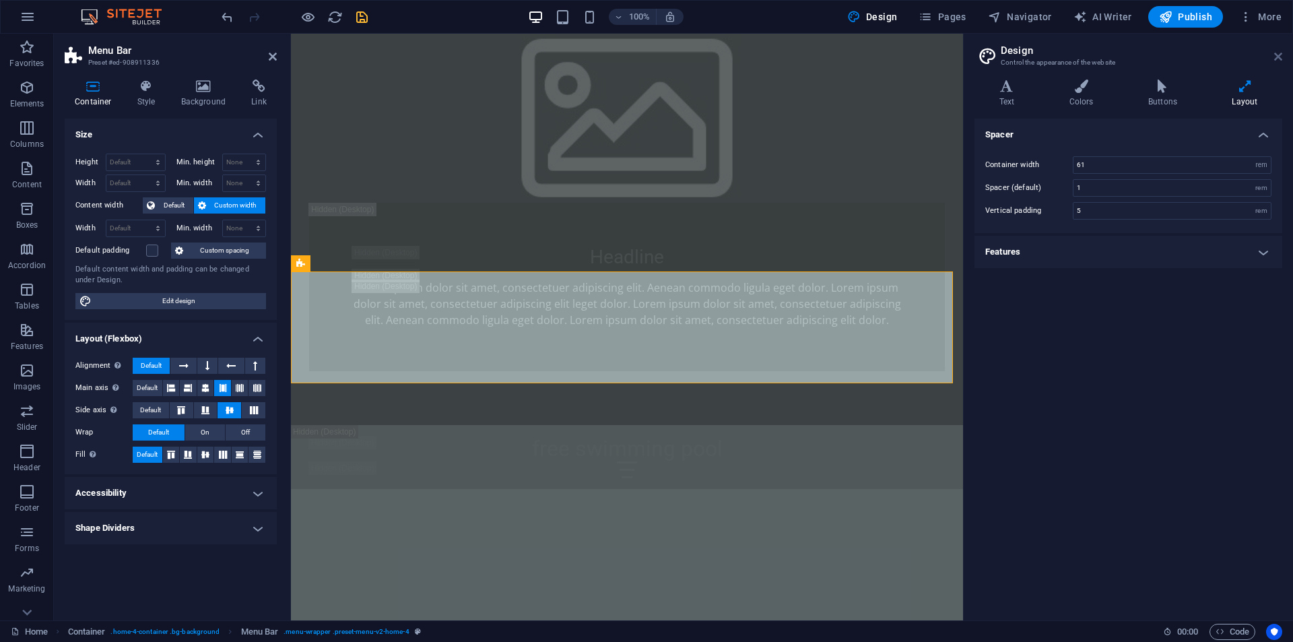
drag, startPoint x: 1274, startPoint y: 57, endPoint x: 986, endPoint y: 24, distance: 290.8
click at [1274, 57] on icon at bounding box center [1278, 56] width 8 height 11
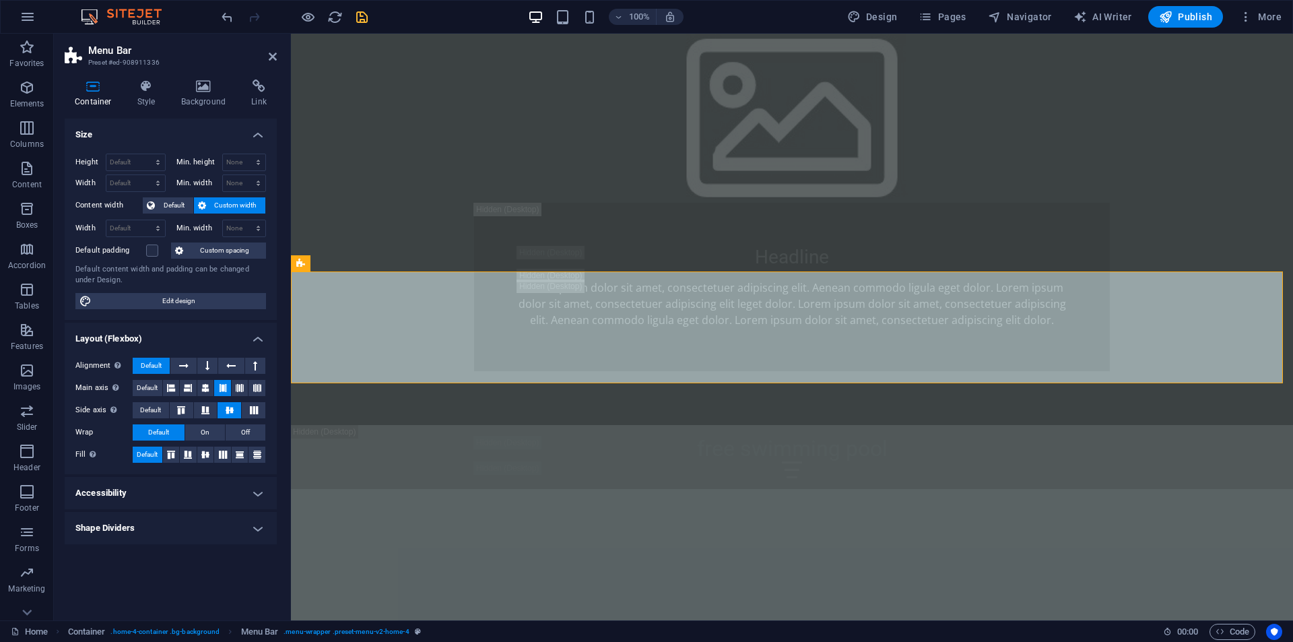
click at [267, 52] on h2 "Menu Bar" at bounding box center [182, 50] width 189 height 12
click at [275, 56] on icon at bounding box center [273, 56] width 8 height 11
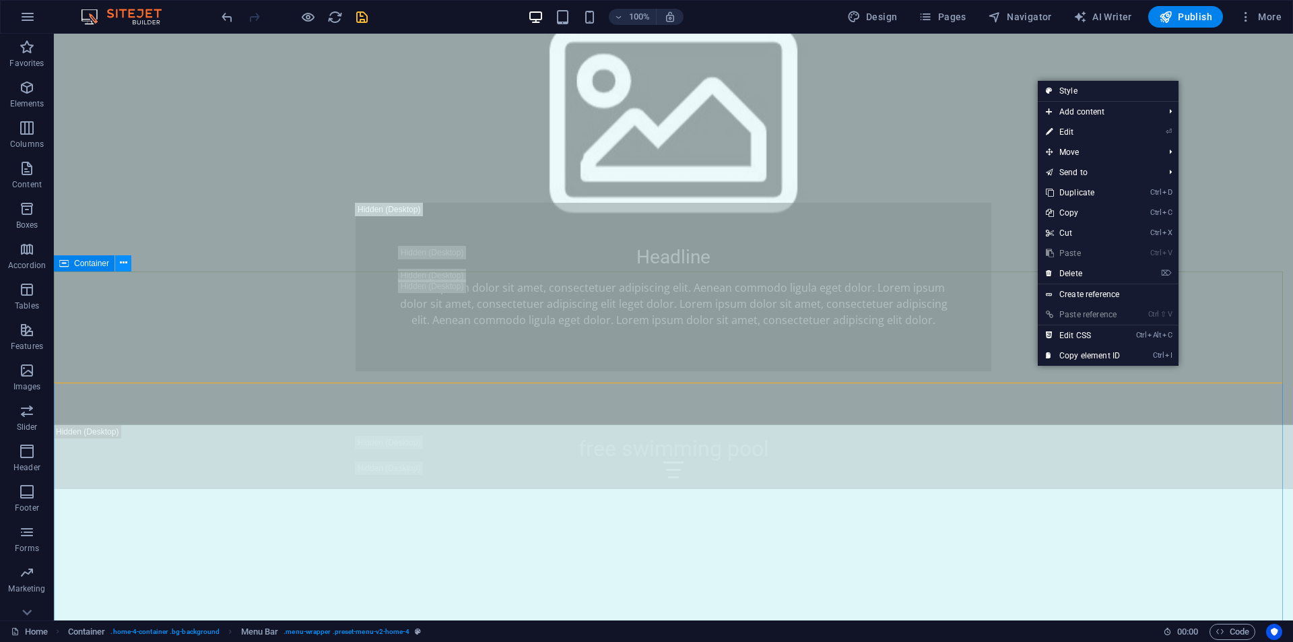
click at [118, 263] on button at bounding box center [123, 263] width 16 height 16
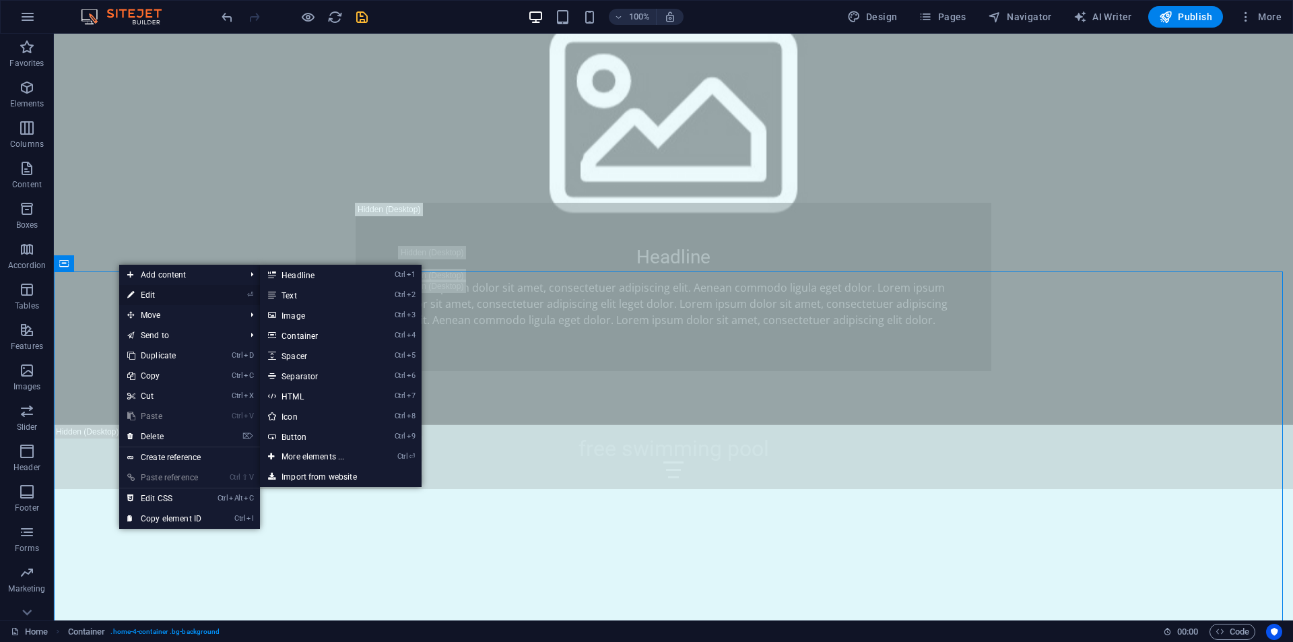
click at [145, 297] on link "⏎ Edit" at bounding box center [164, 295] width 90 height 20
select select "header"
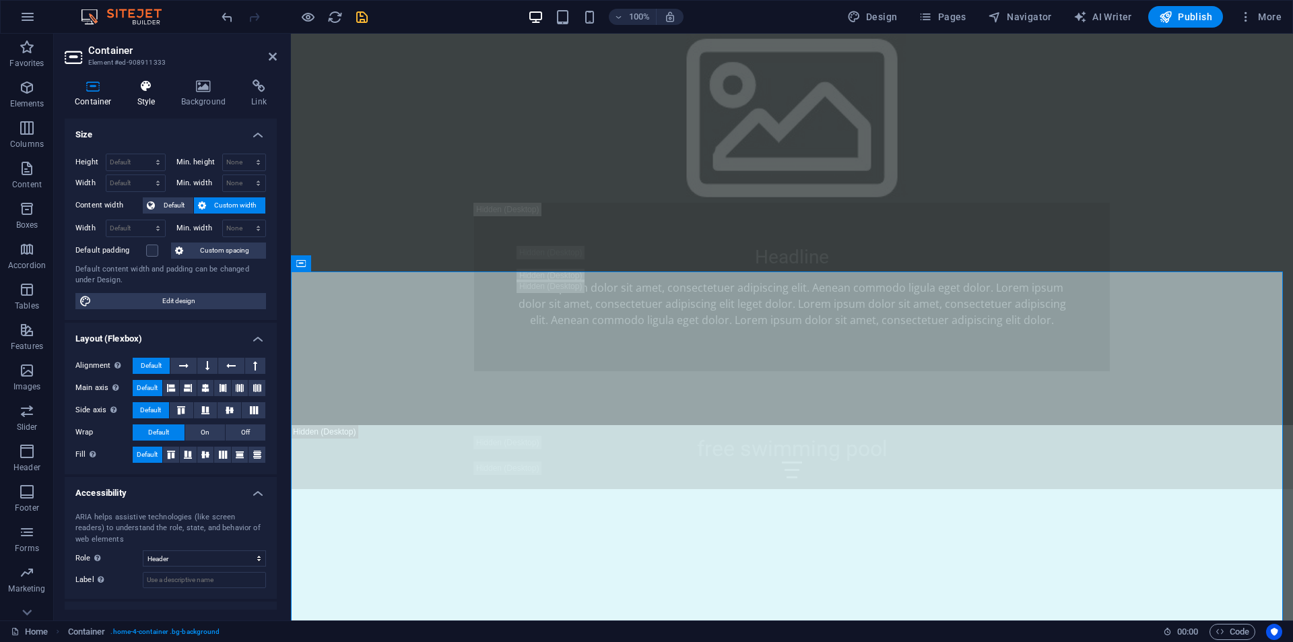
click at [148, 98] on h4 "Style" at bounding box center [149, 93] width 44 height 28
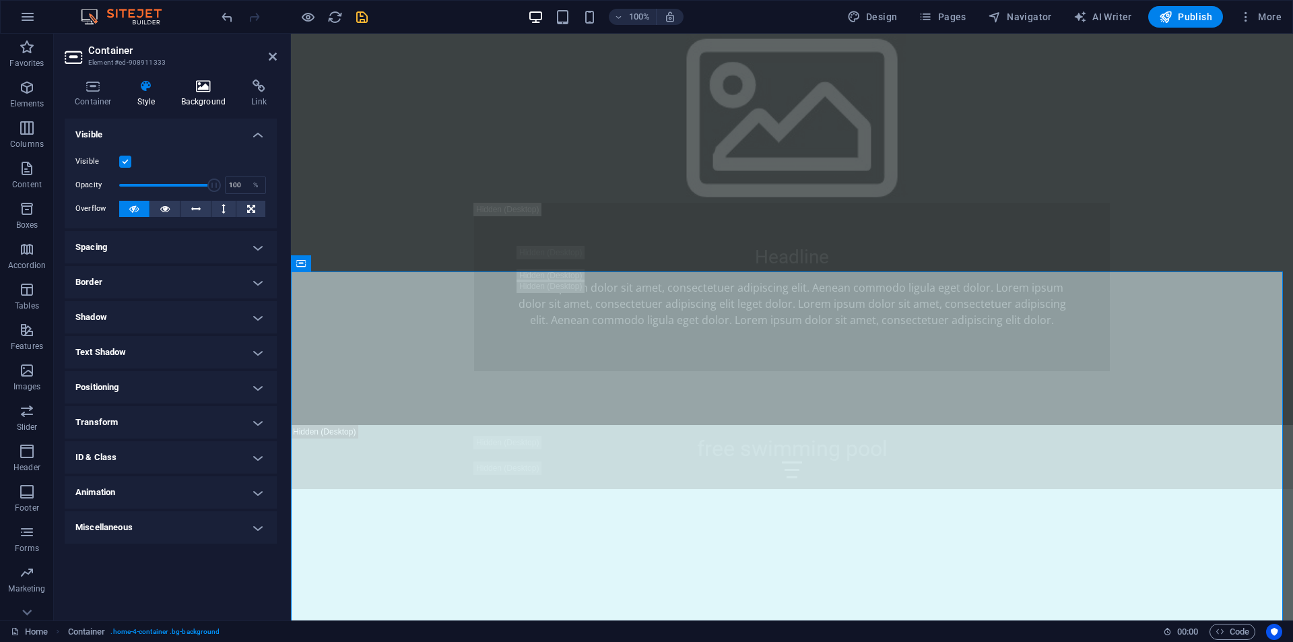
click at [186, 92] on icon at bounding box center [203, 85] width 65 height 13
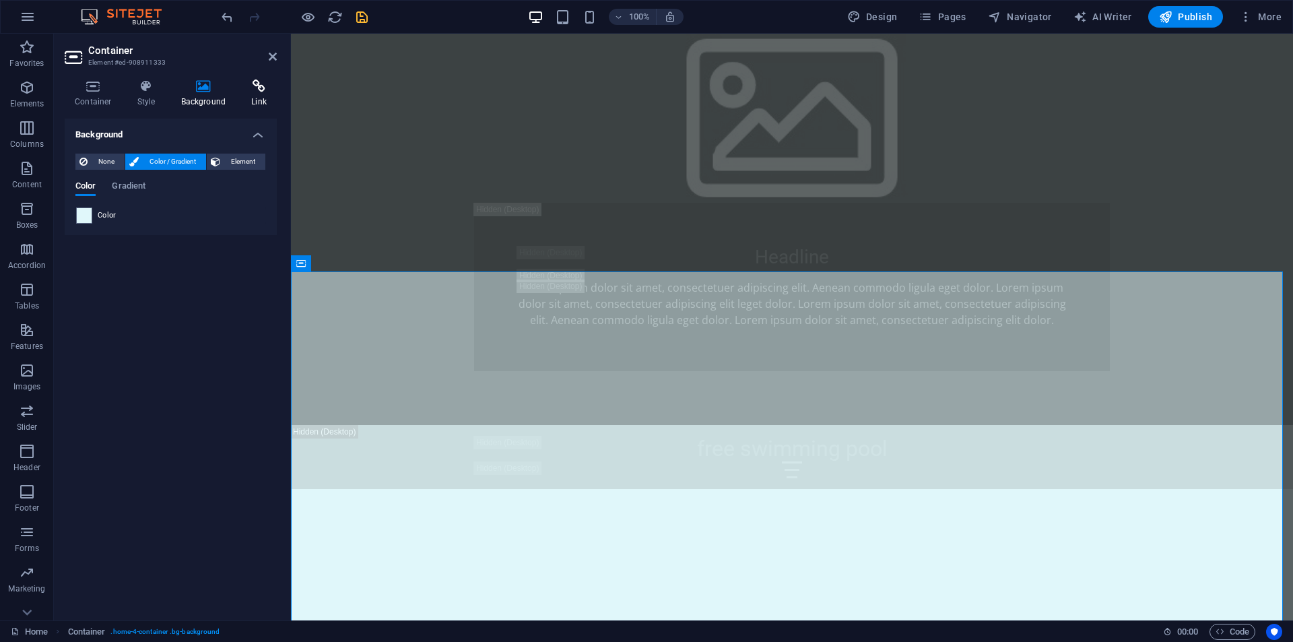
click at [252, 90] on icon at bounding box center [259, 85] width 36 height 13
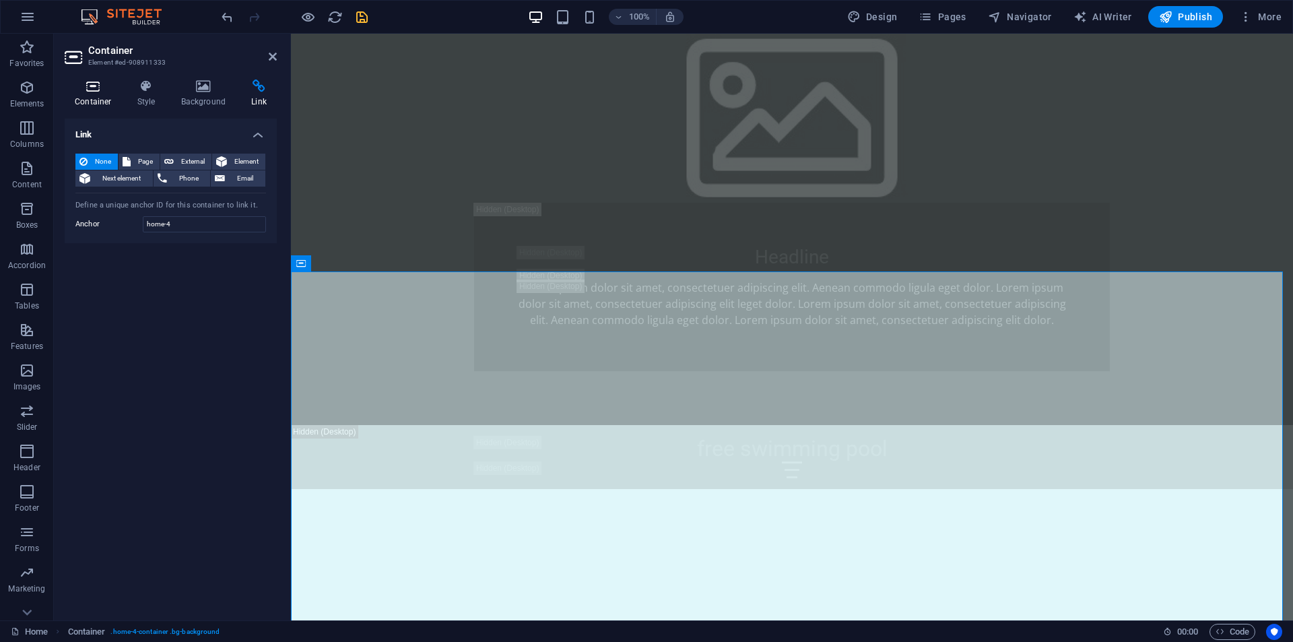
click at [88, 83] on icon at bounding box center [93, 85] width 57 height 13
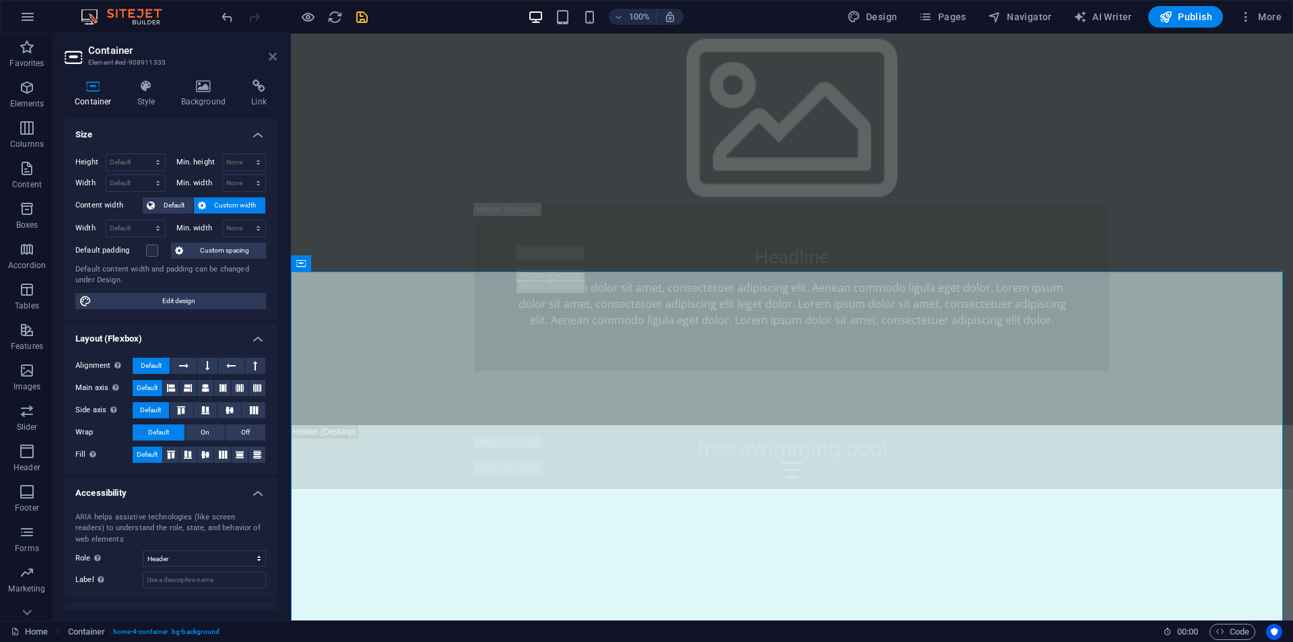
click at [273, 59] on icon at bounding box center [273, 56] width 8 height 11
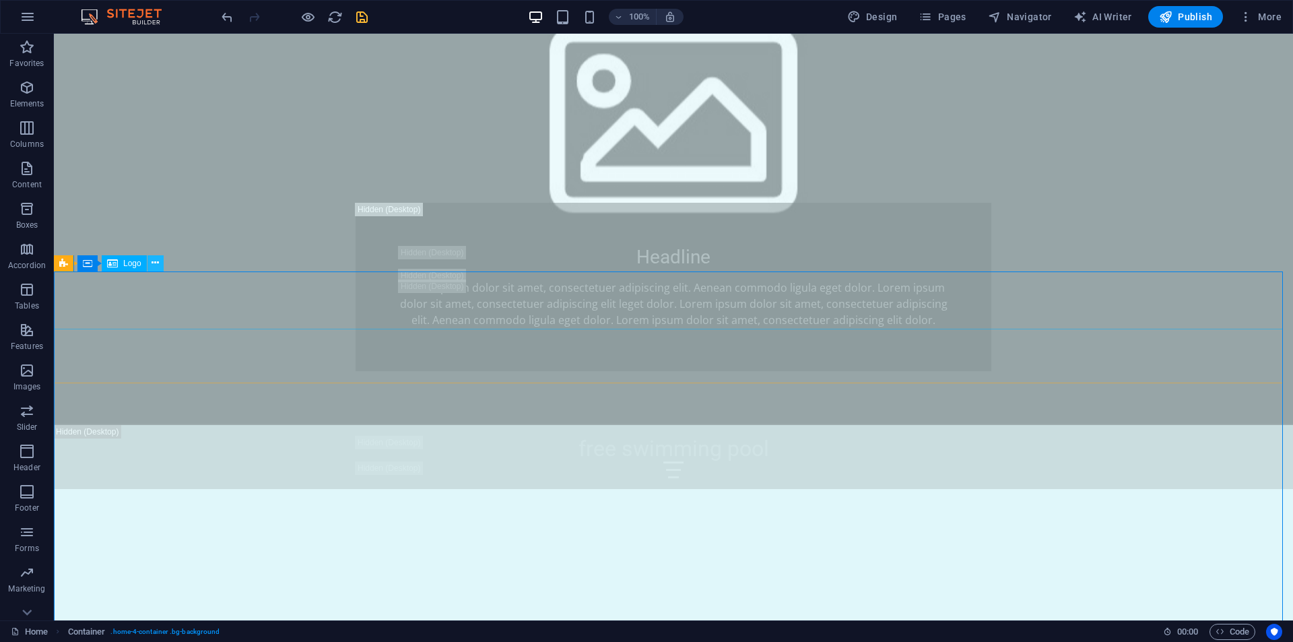
click at [152, 263] on icon at bounding box center [154, 263] width 7 height 14
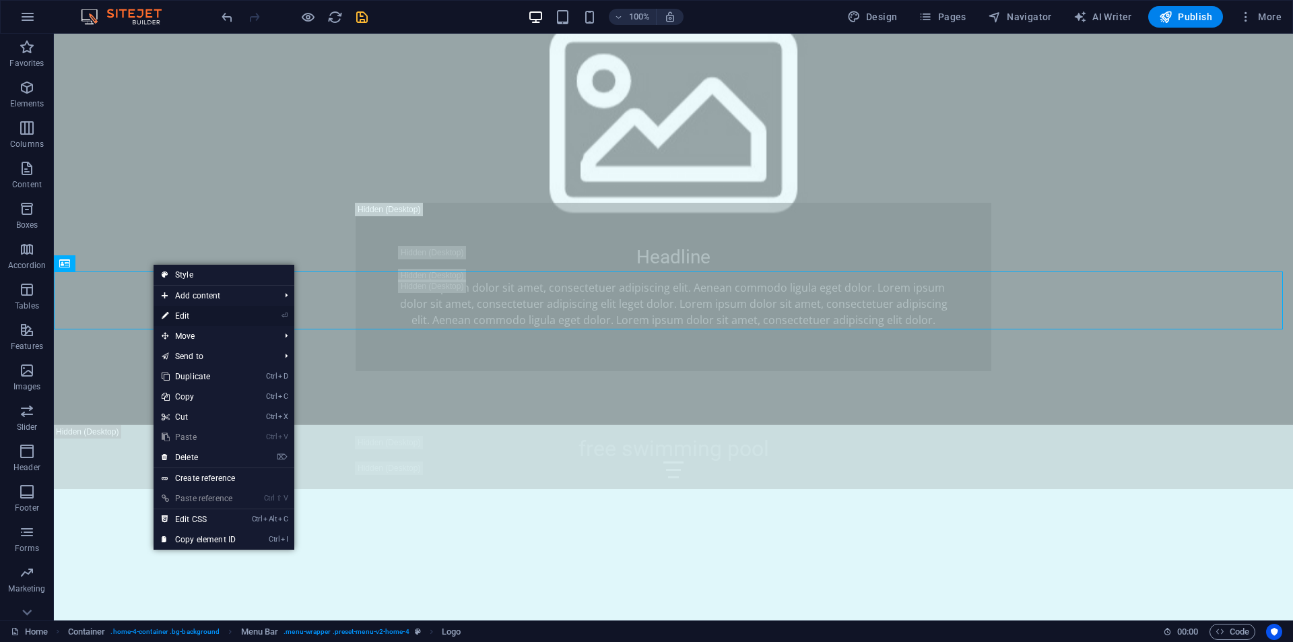
click at [175, 314] on link "⏎ Edit" at bounding box center [198, 316] width 90 height 20
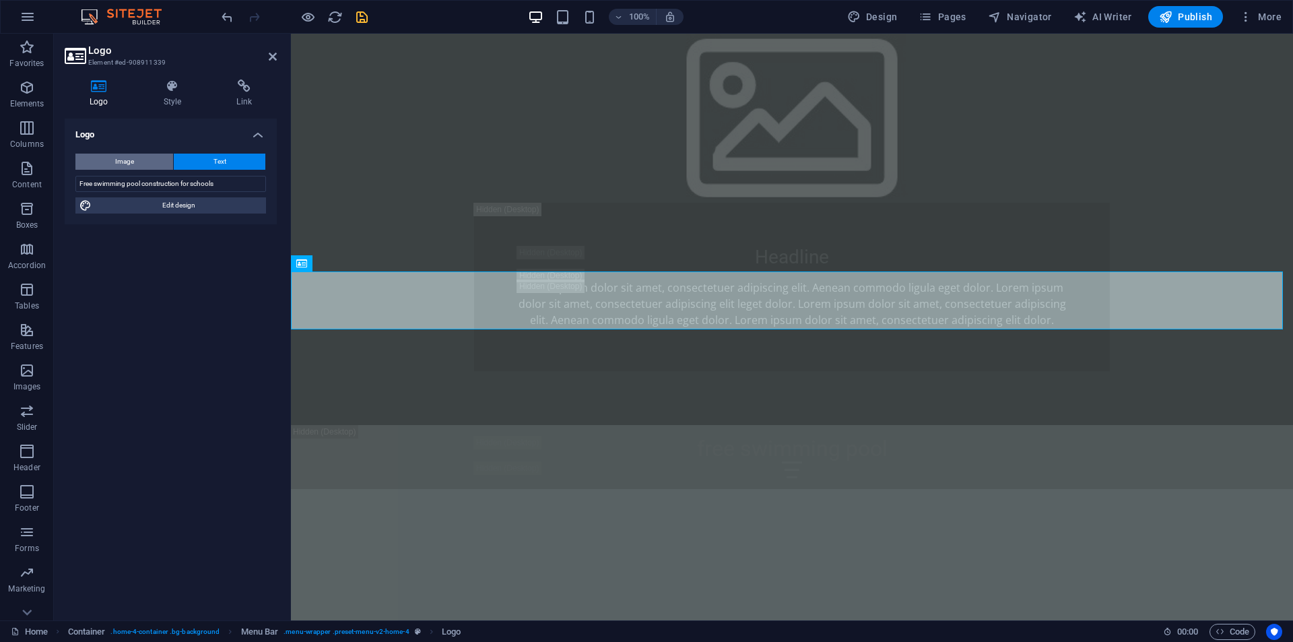
click at [149, 164] on button "Image" at bounding box center [124, 161] width 98 height 16
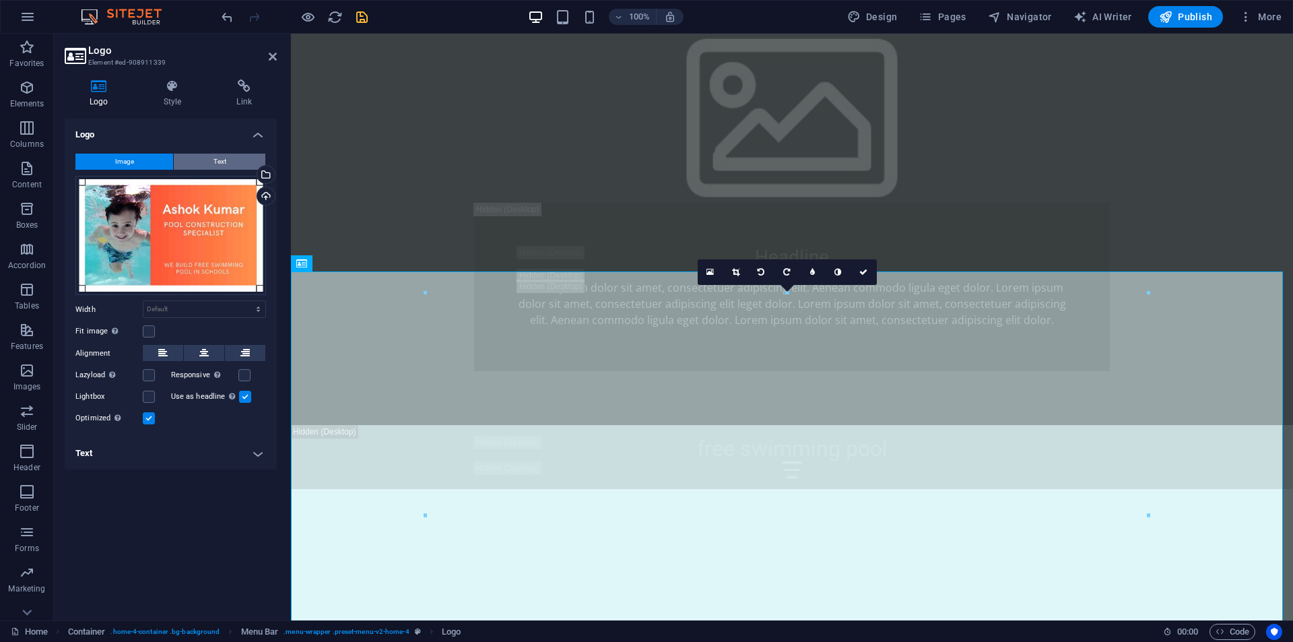
click at [203, 156] on button "Text" at bounding box center [220, 161] width 92 height 16
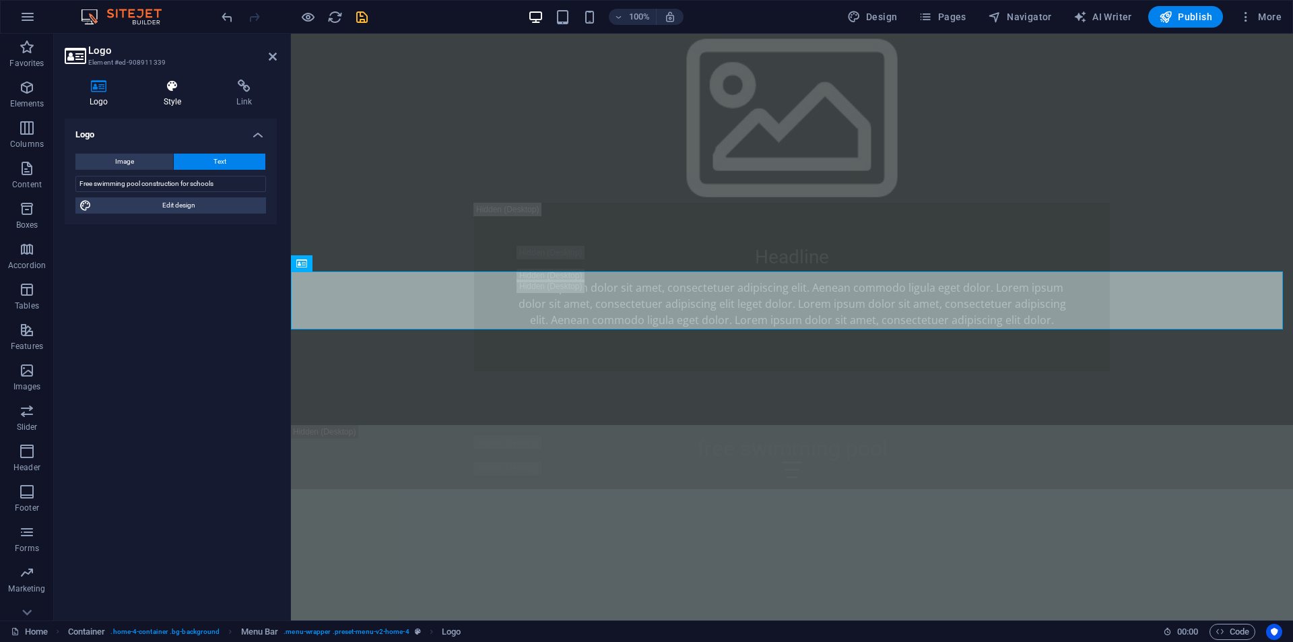
click at [176, 91] on icon at bounding box center [173, 85] width 68 height 13
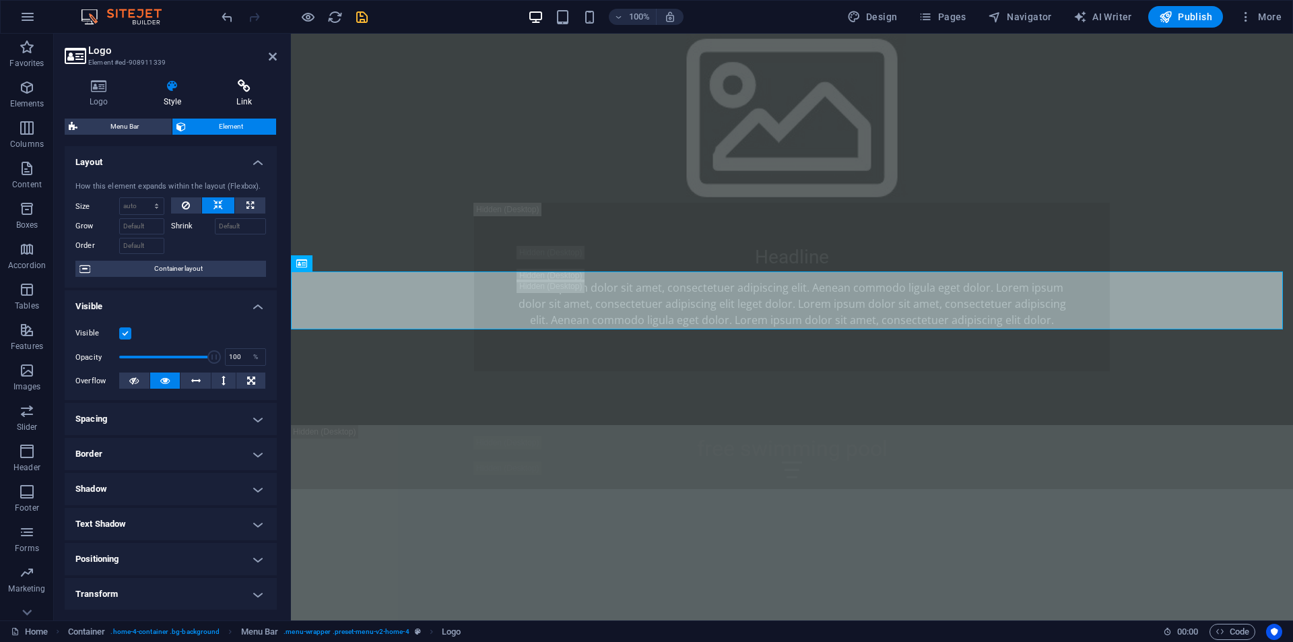
click at [236, 94] on h4 "Link" at bounding box center [243, 93] width 65 height 28
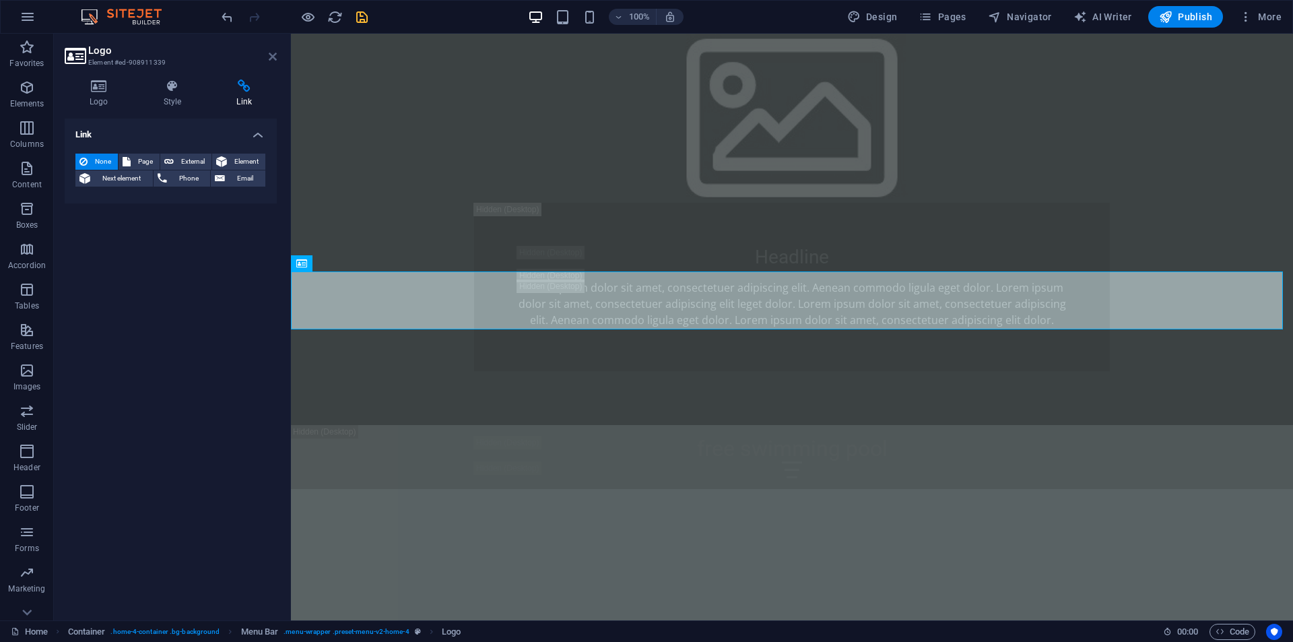
click at [275, 58] on icon at bounding box center [273, 56] width 8 height 11
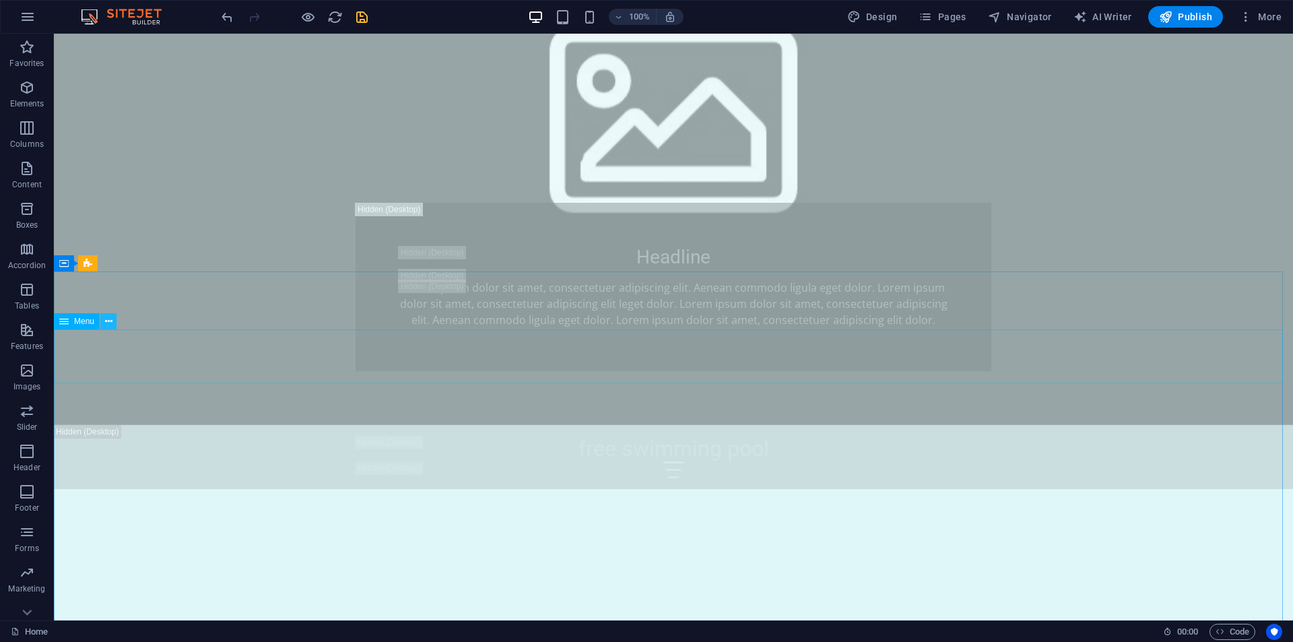
click at [105, 319] on icon at bounding box center [108, 321] width 7 height 14
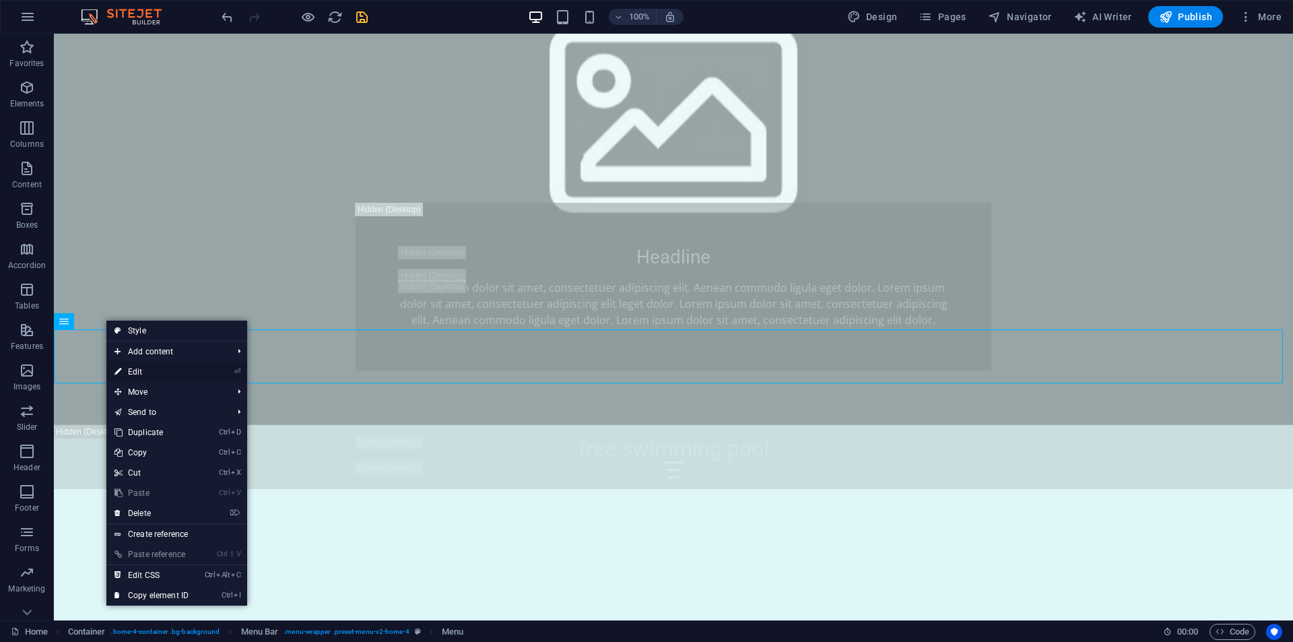
click at [121, 371] on icon at bounding box center [117, 372] width 7 height 20
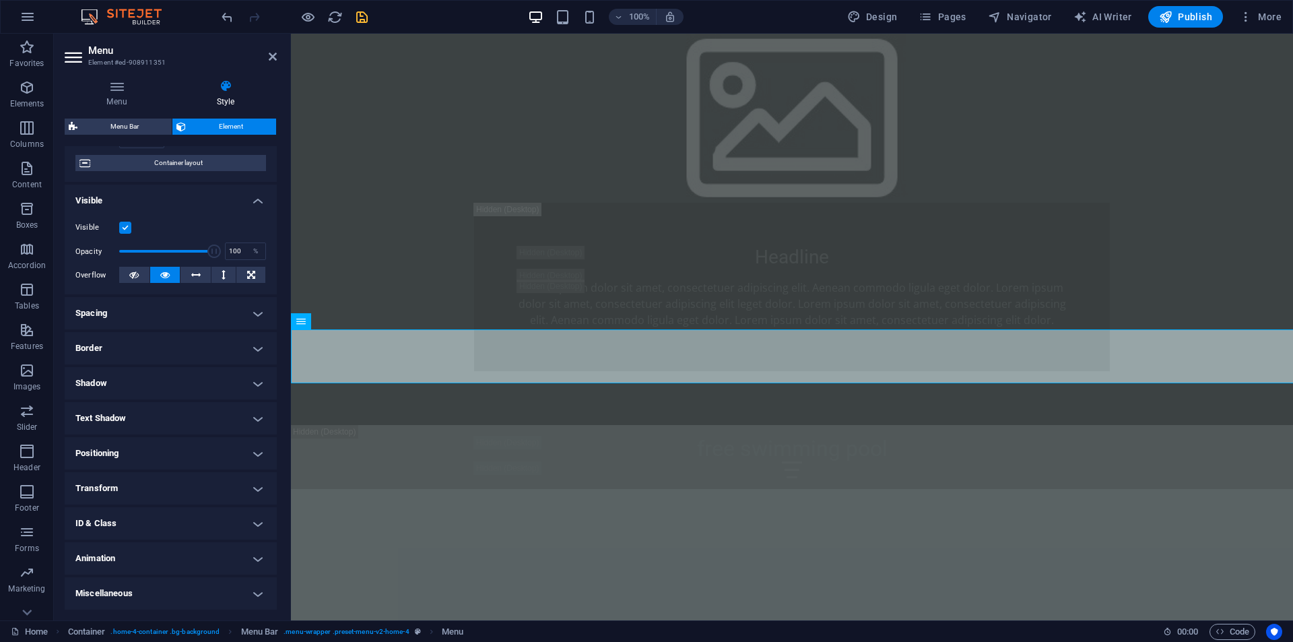
scroll to position [0, 0]
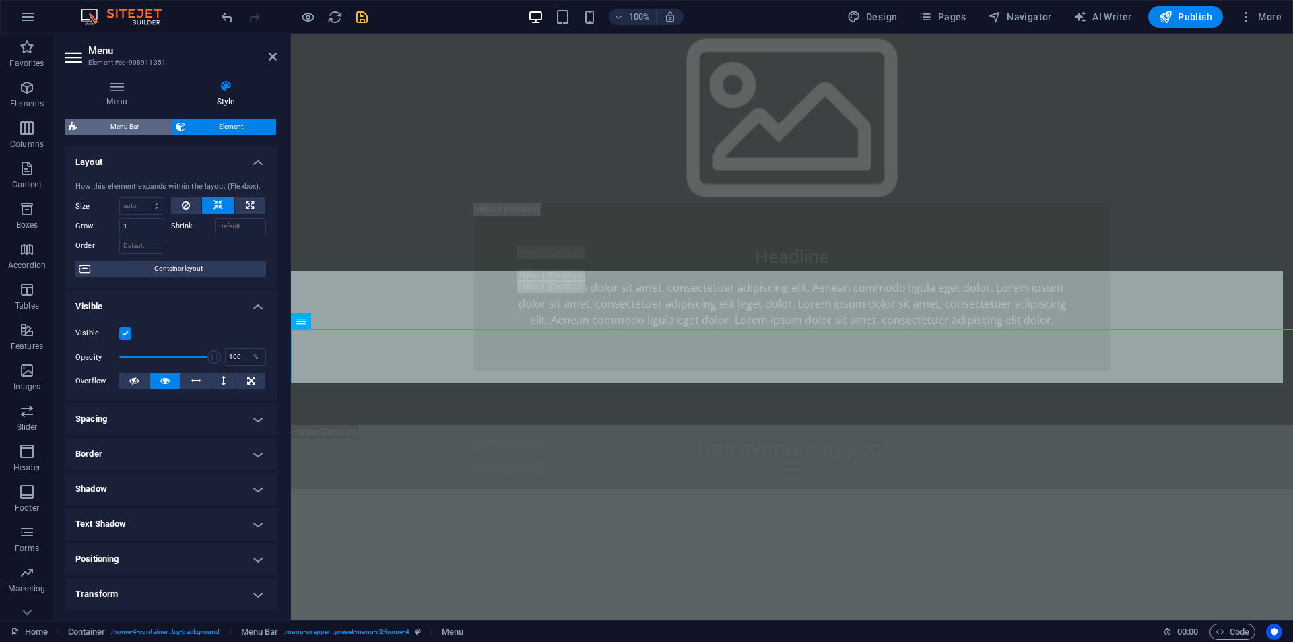
click at [141, 127] on span "Menu Bar" at bounding box center [124, 126] width 86 height 16
select select "rem"
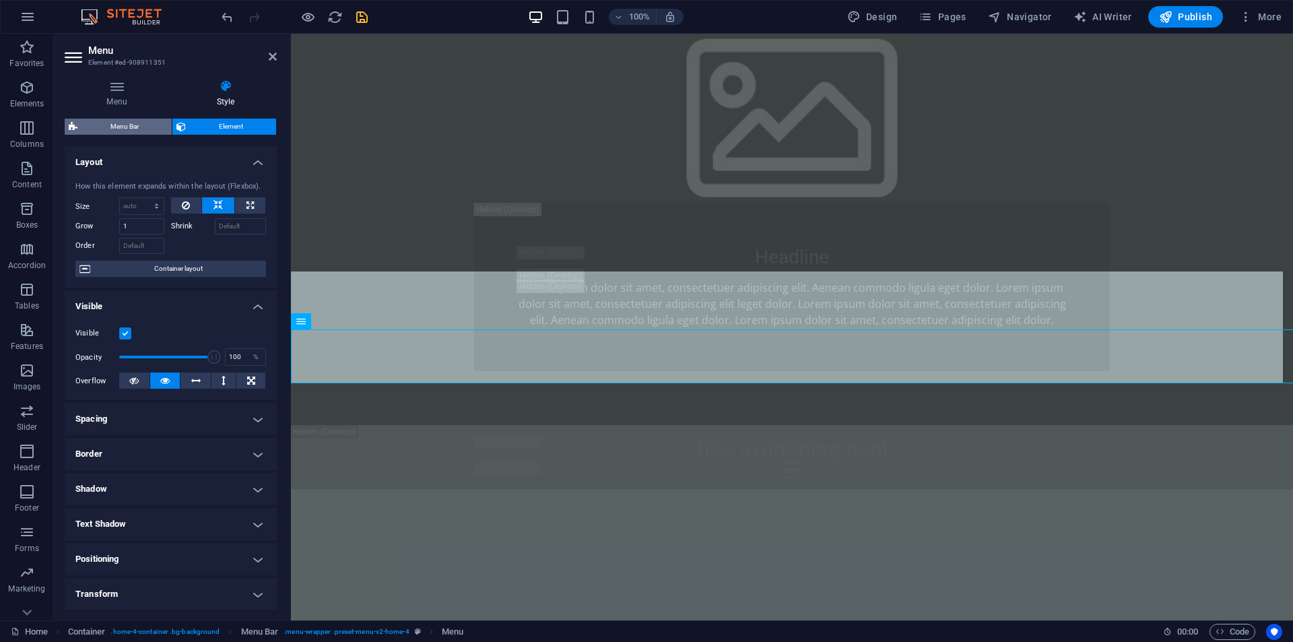
select select "rem"
select select "preset-menu-v2-home-4"
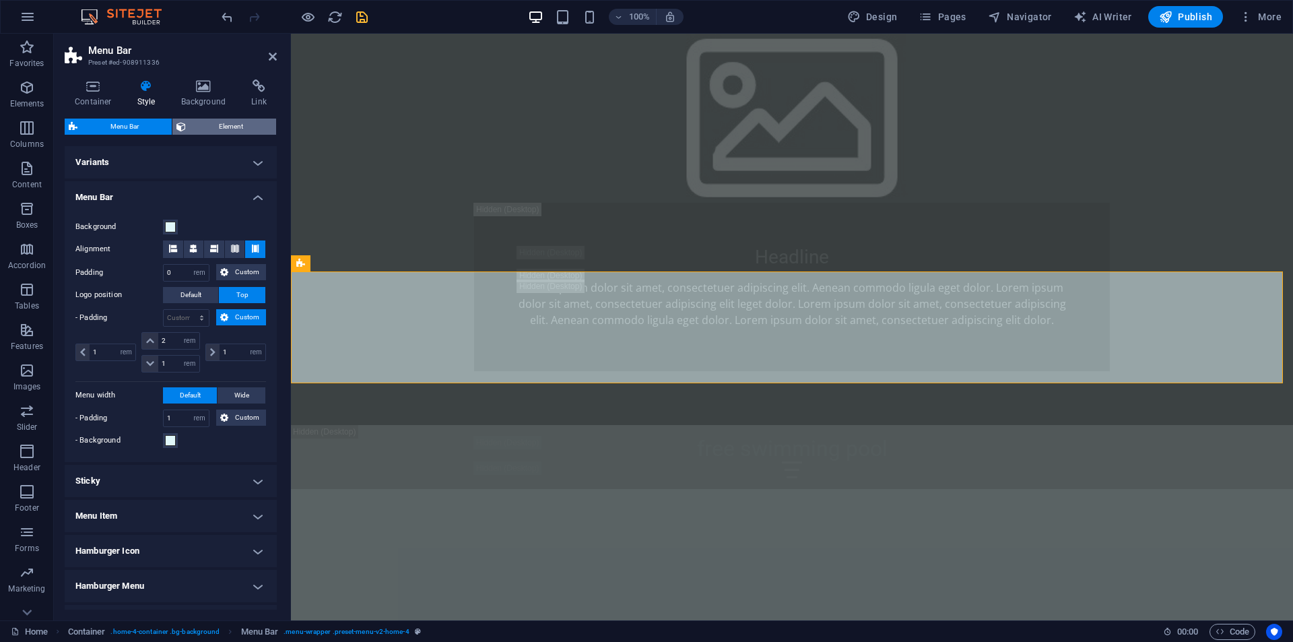
click at [203, 131] on span "Element" at bounding box center [231, 126] width 82 height 16
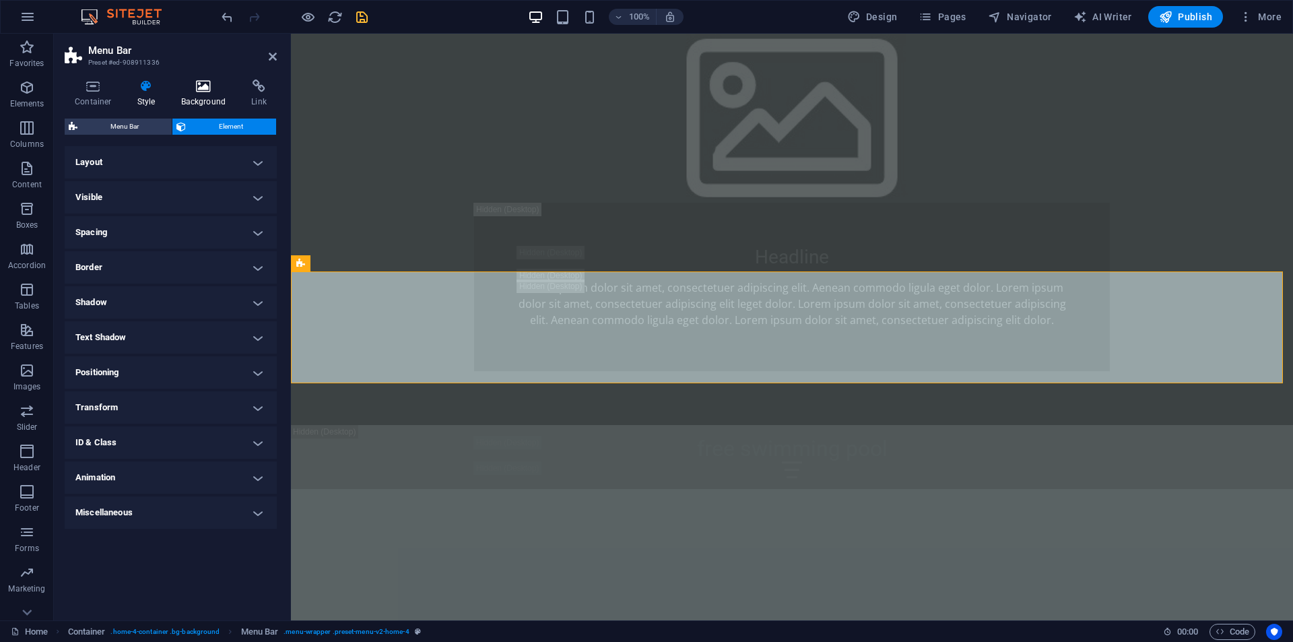
click at [210, 102] on h4 "Background" at bounding box center [206, 93] width 71 height 28
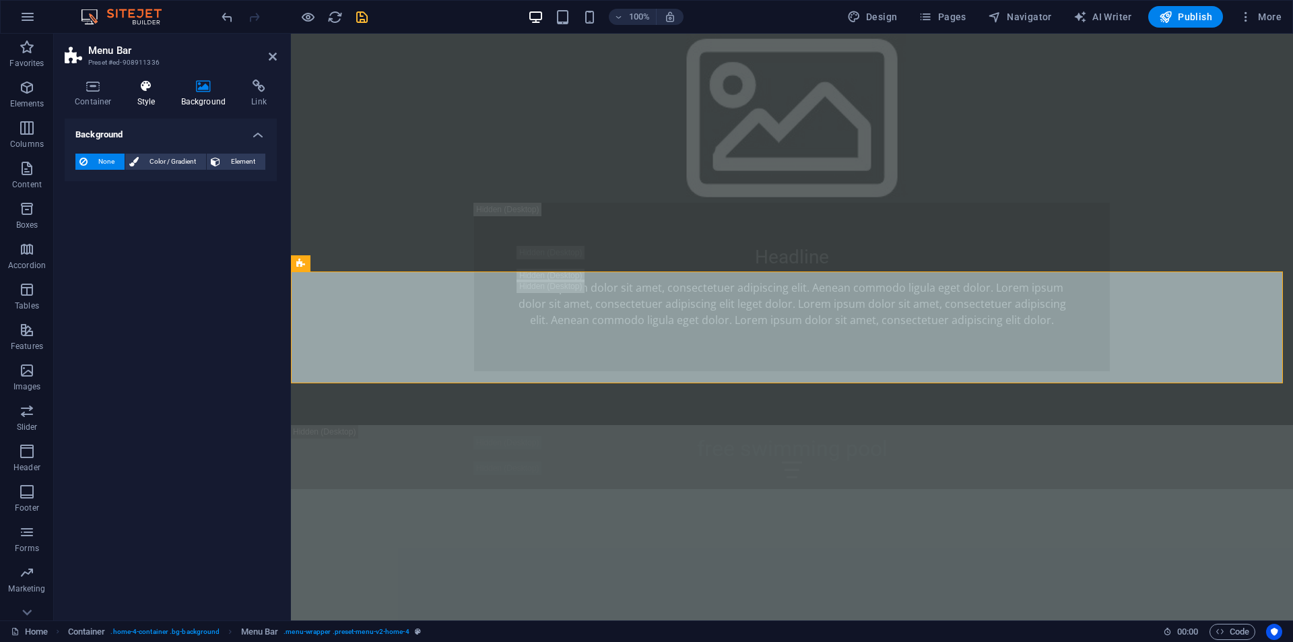
click at [153, 96] on h4 "Style" at bounding box center [149, 93] width 44 height 28
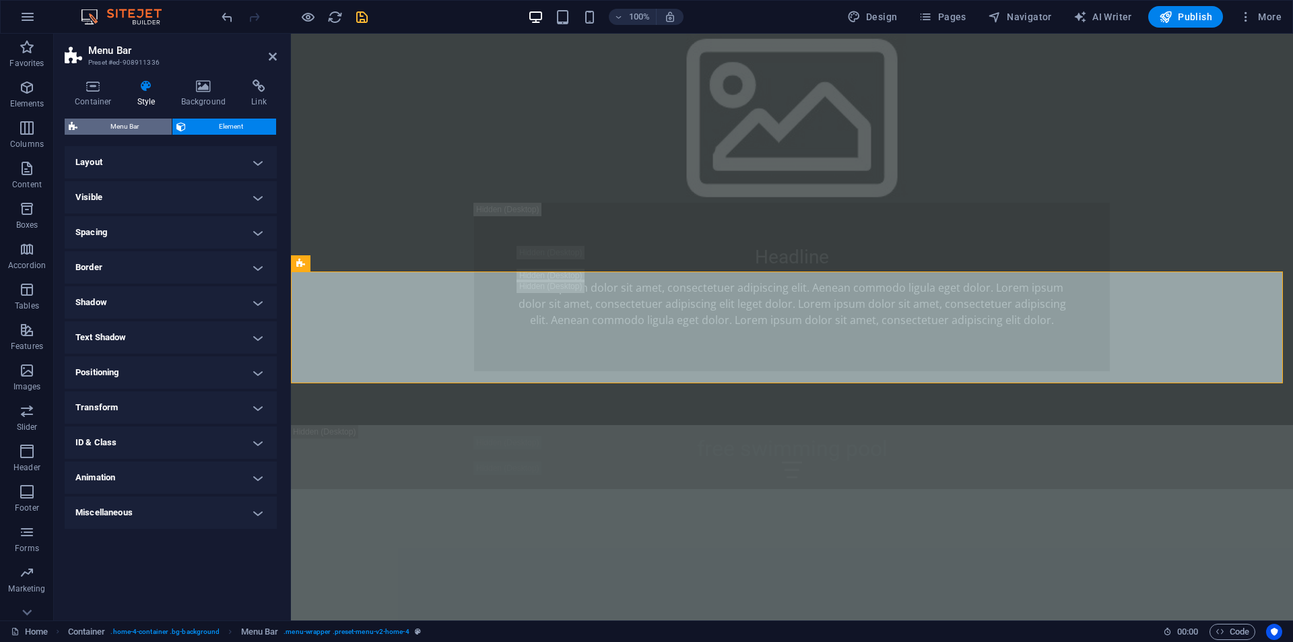
click at [155, 124] on span "Menu Bar" at bounding box center [124, 126] width 86 height 16
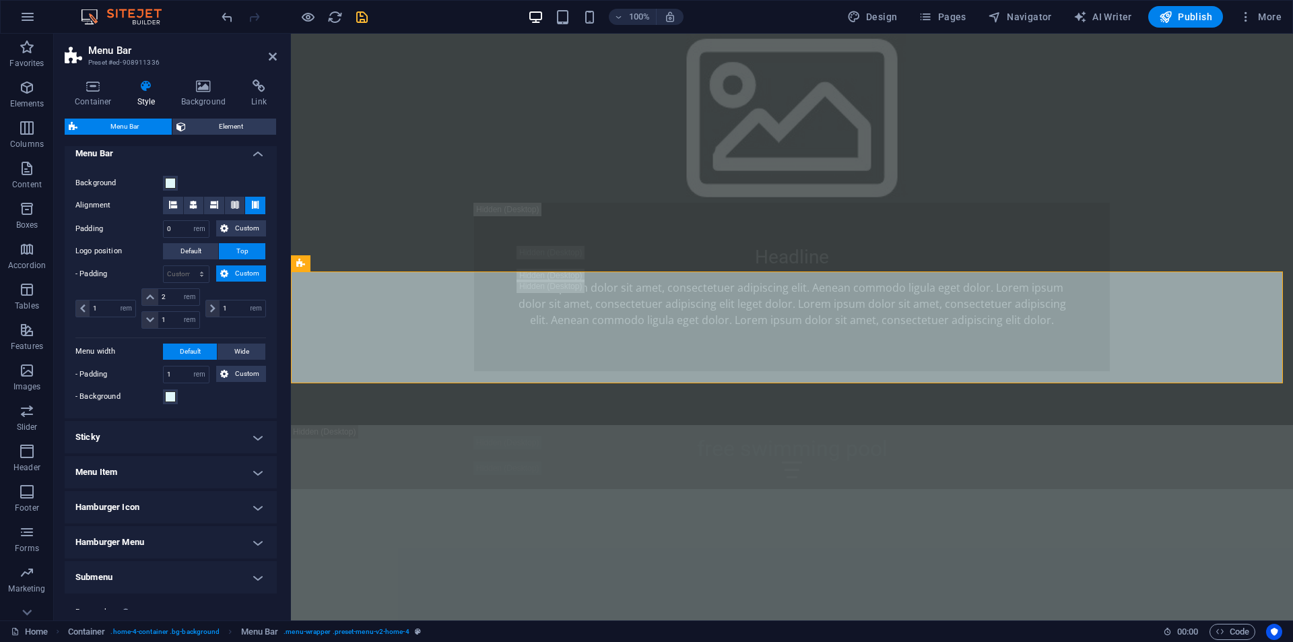
scroll to position [81, 0]
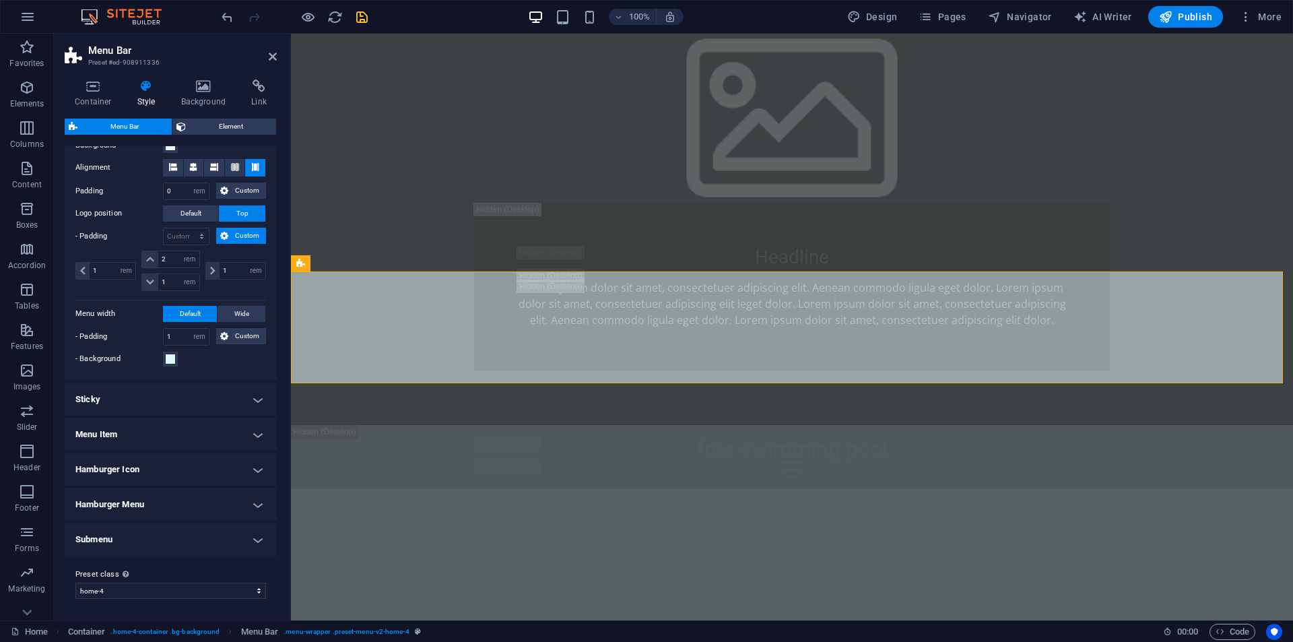
click at [151, 427] on h4 "Menu Item" at bounding box center [171, 434] width 212 height 32
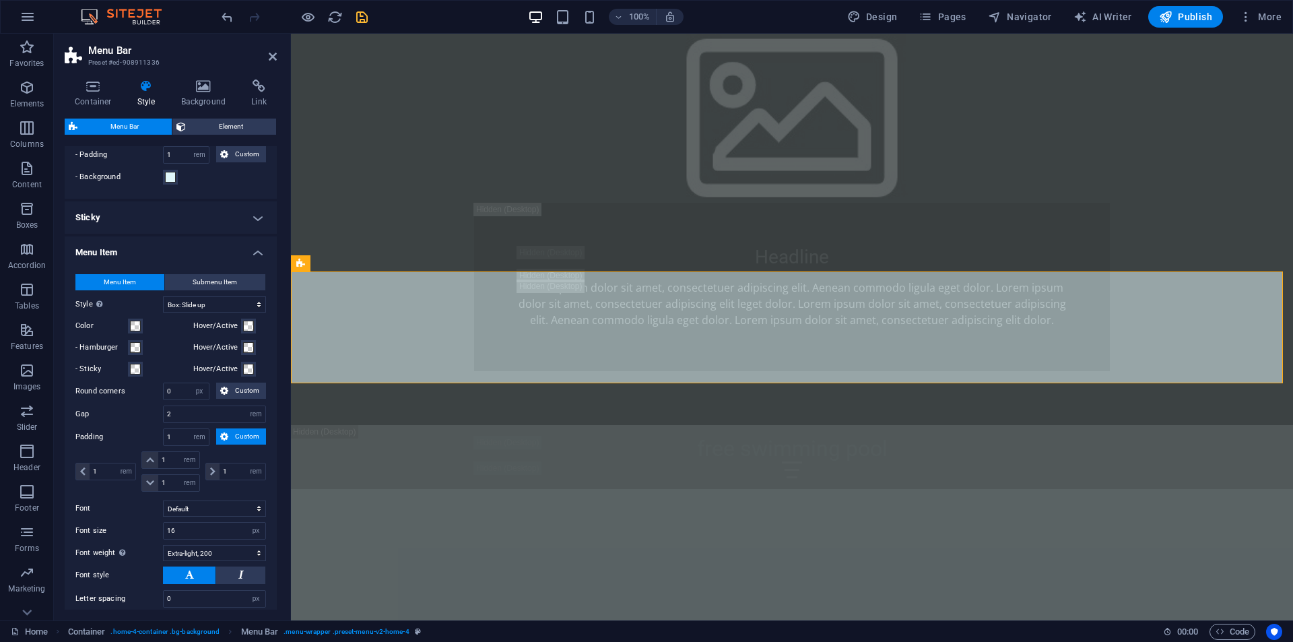
scroll to position [255, 0]
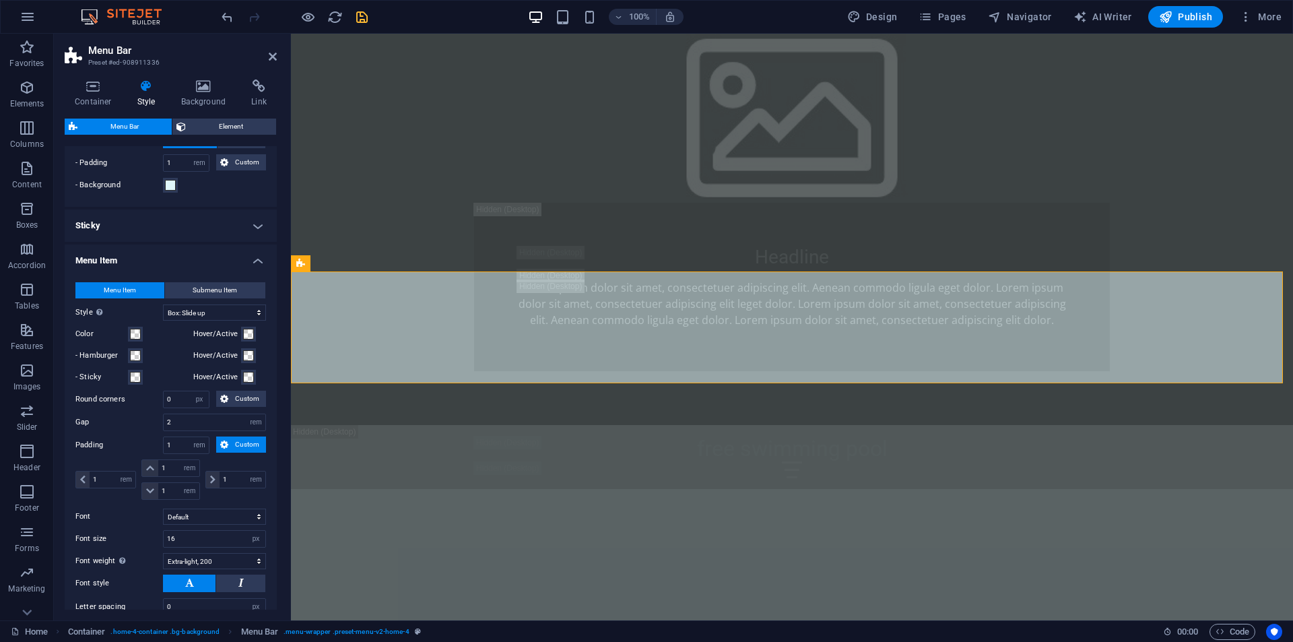
click at [252, 256] on h4 "Menu Item" at bounding box center [171, 256] width 212 height 24
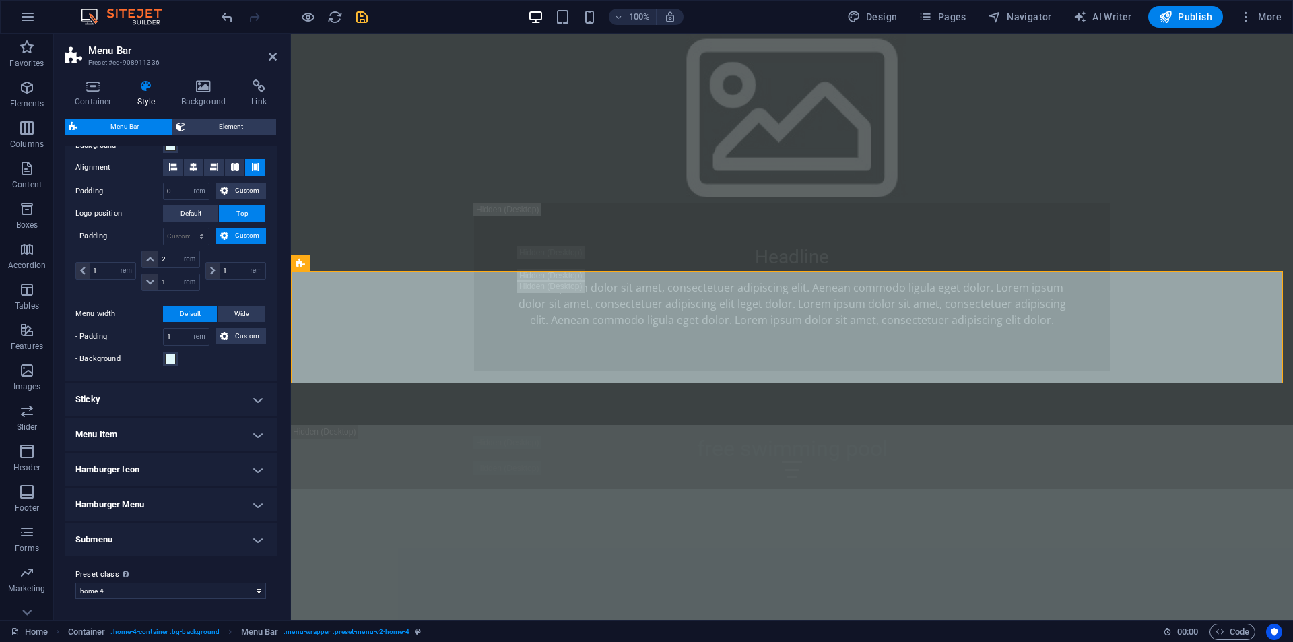
click at [240, 534] on h4 "Submenu" at bounding box center [171, 539] width 212 height 32
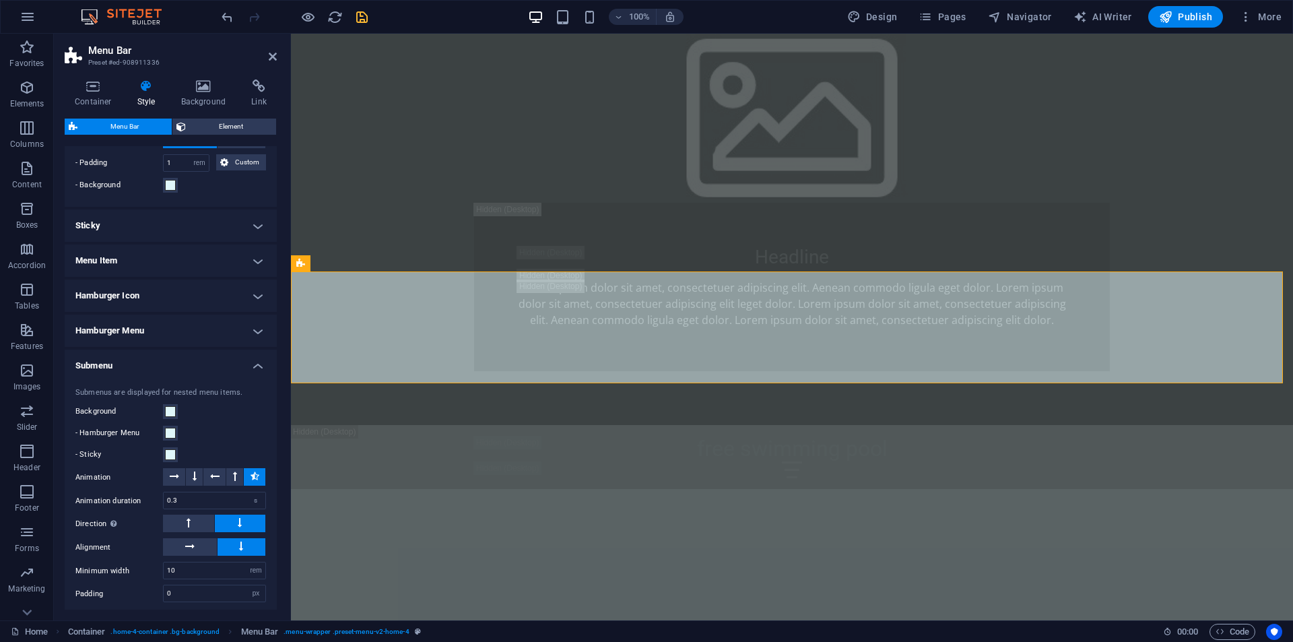
click at [243, 333] on h4 "Hamburger Menu" at bounding box center [171, 330] width 212 height 32
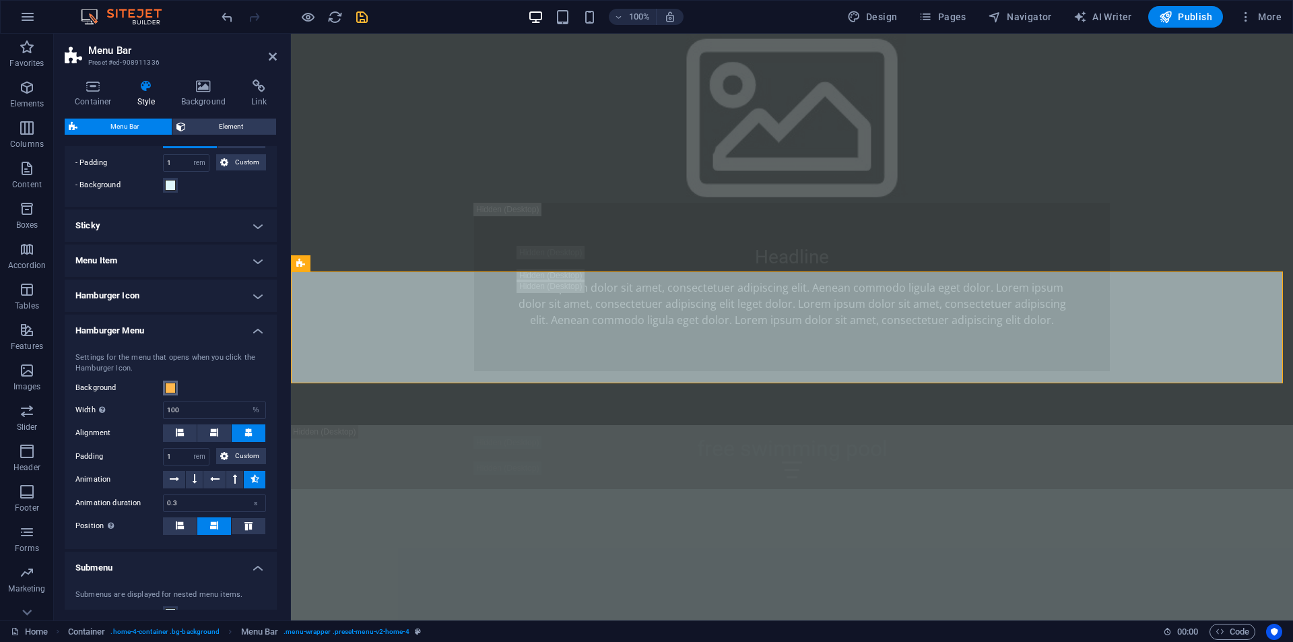
click at [170, 390] on span at bounding box center [170, 387] width 11 height 11
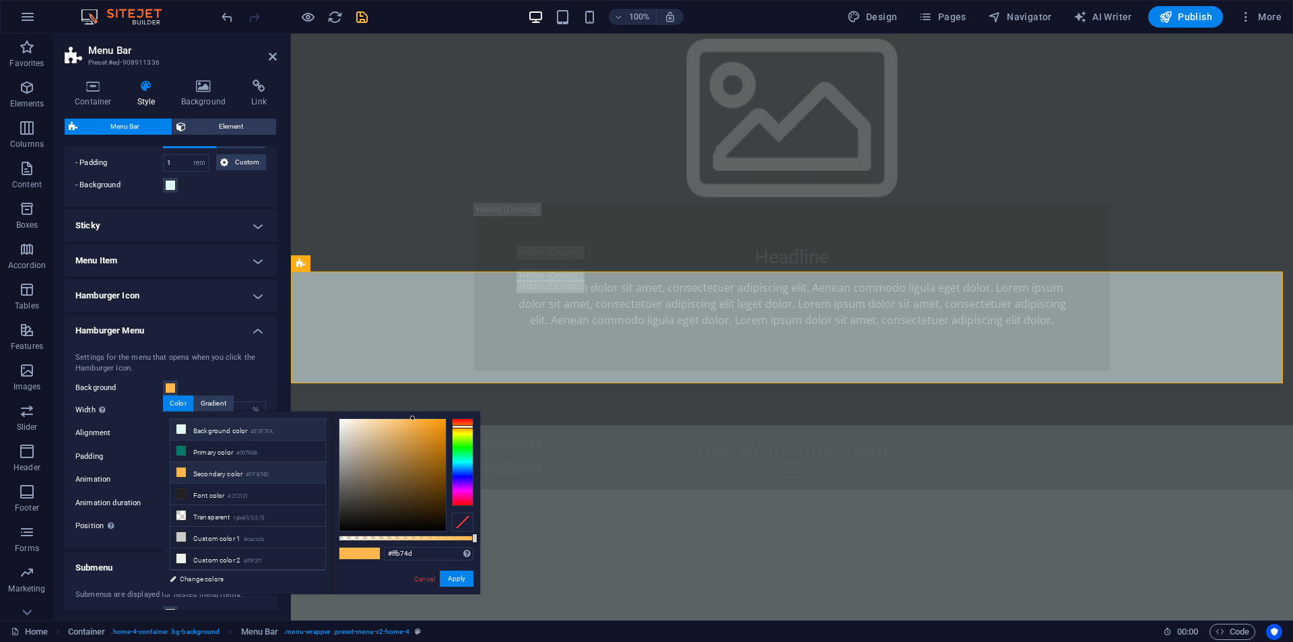
click at [188, 429] on li "Background color #E0F7FA" at bounding box center [247, 430] width 155 height 22
type input "#e0f7fa"
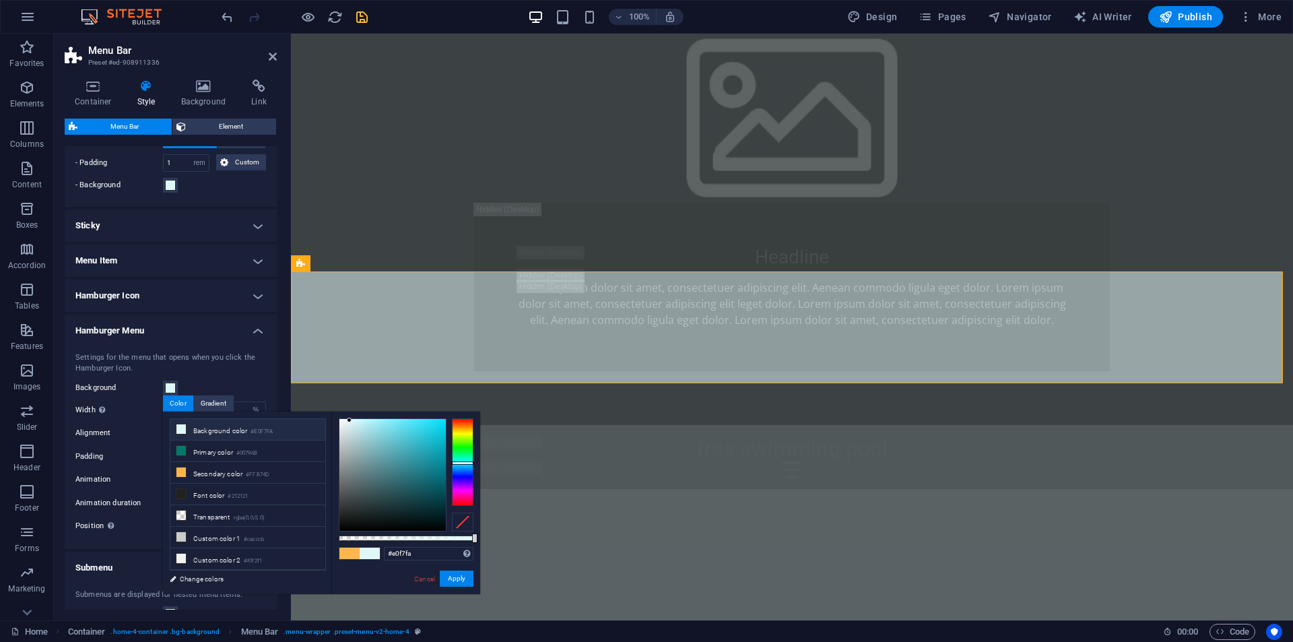
click at [181, 430] on icon at bounding box center [180, 428] width 9 height 9
click at [465, 579] on button "Apply" at bounding box center [457, 578] width 34 height 16
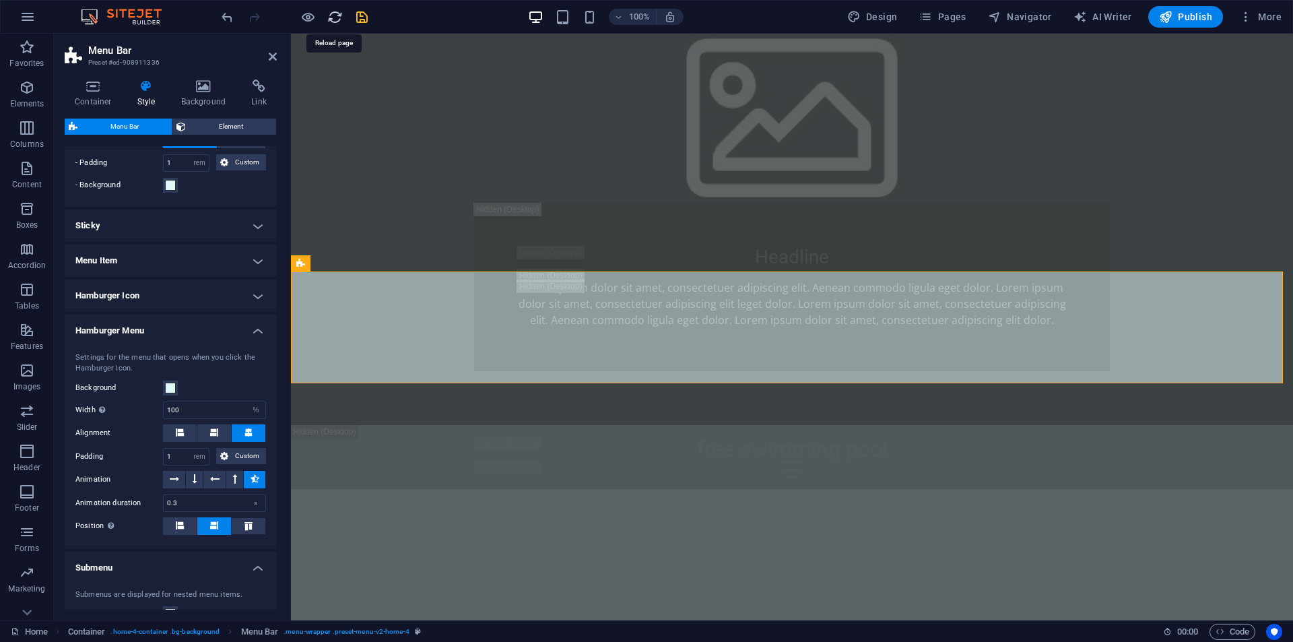
drag, startPoint x: 339, startPoint y: 15, endPoint x: 458, endPoint y: 167, distance: 193.7
click at [339, 15] on icon "reload" at bounding box center [334, 16] width 15 height 15
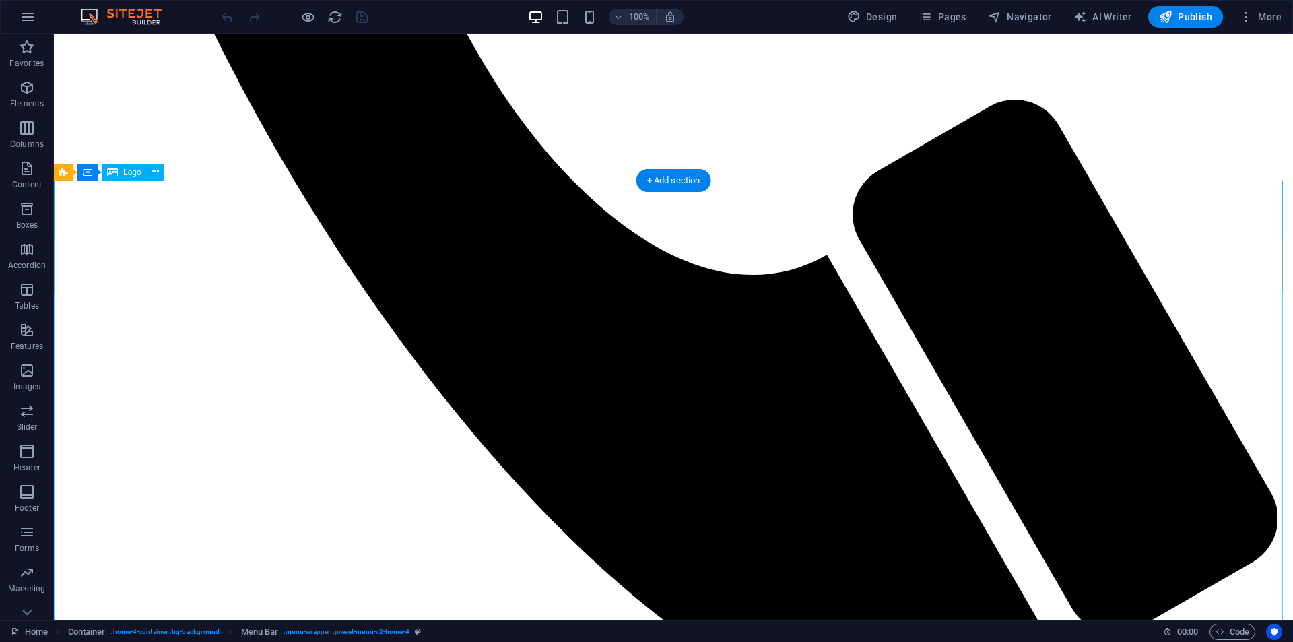
scroll to position [1144, 0]
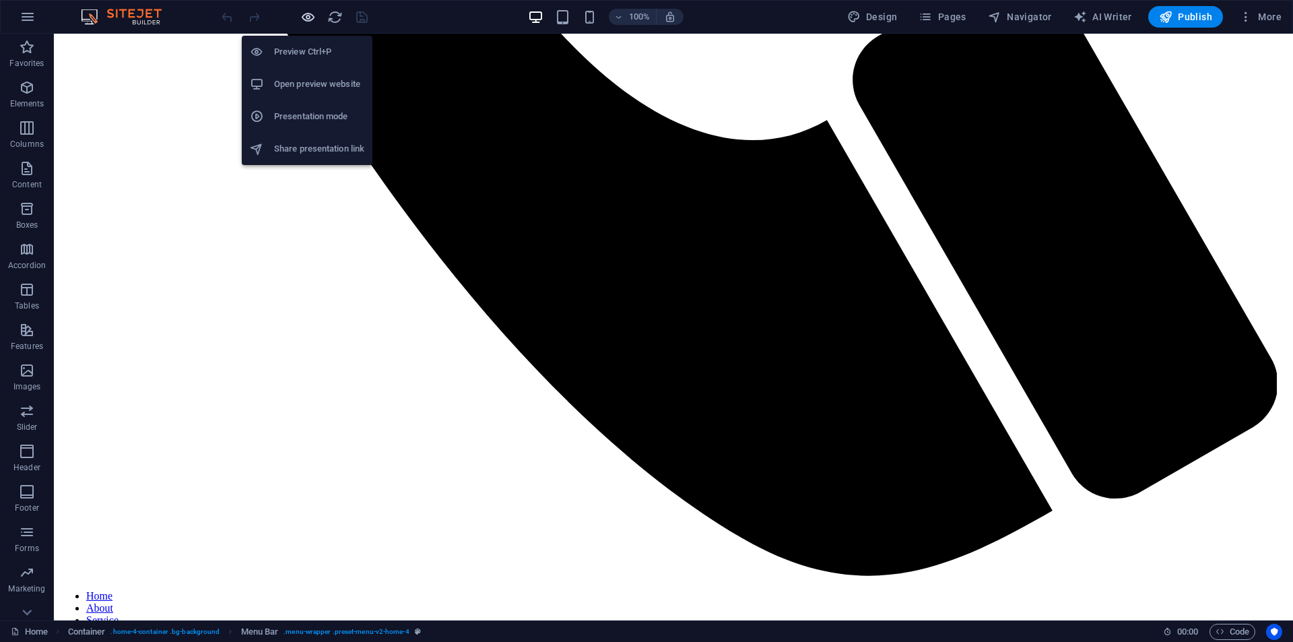
click at [308, 23] on icon "button" at bounding box center [307, 16] width 15 height 15
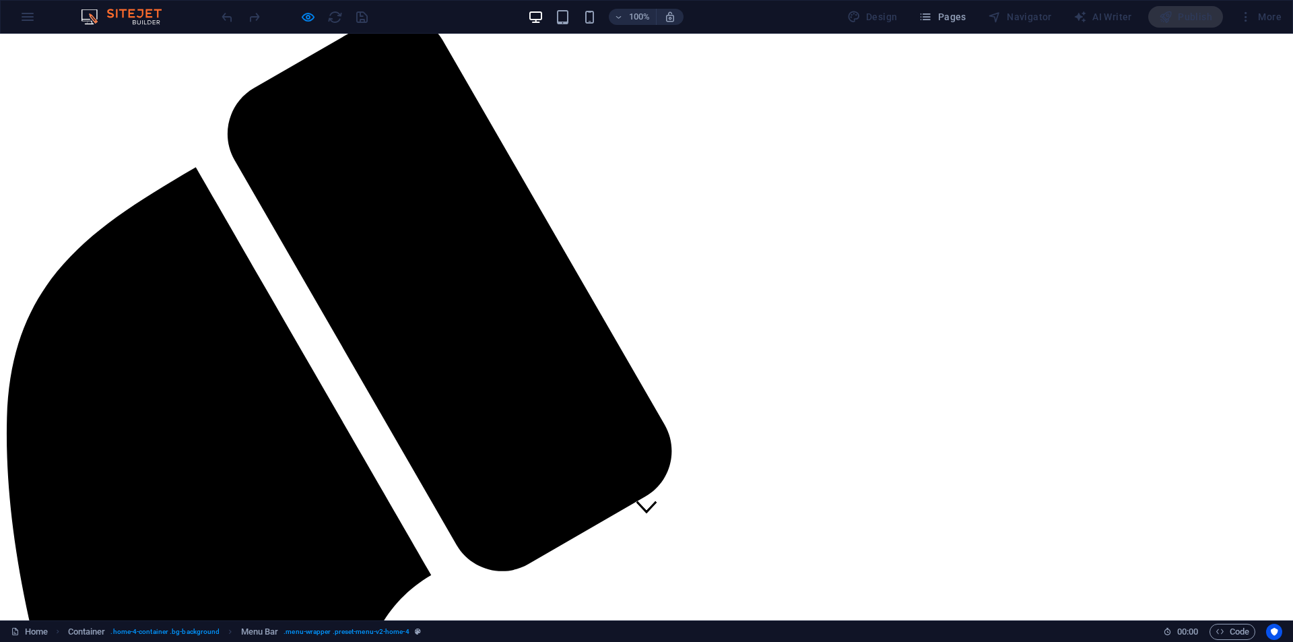
scroll to position [0, 0]
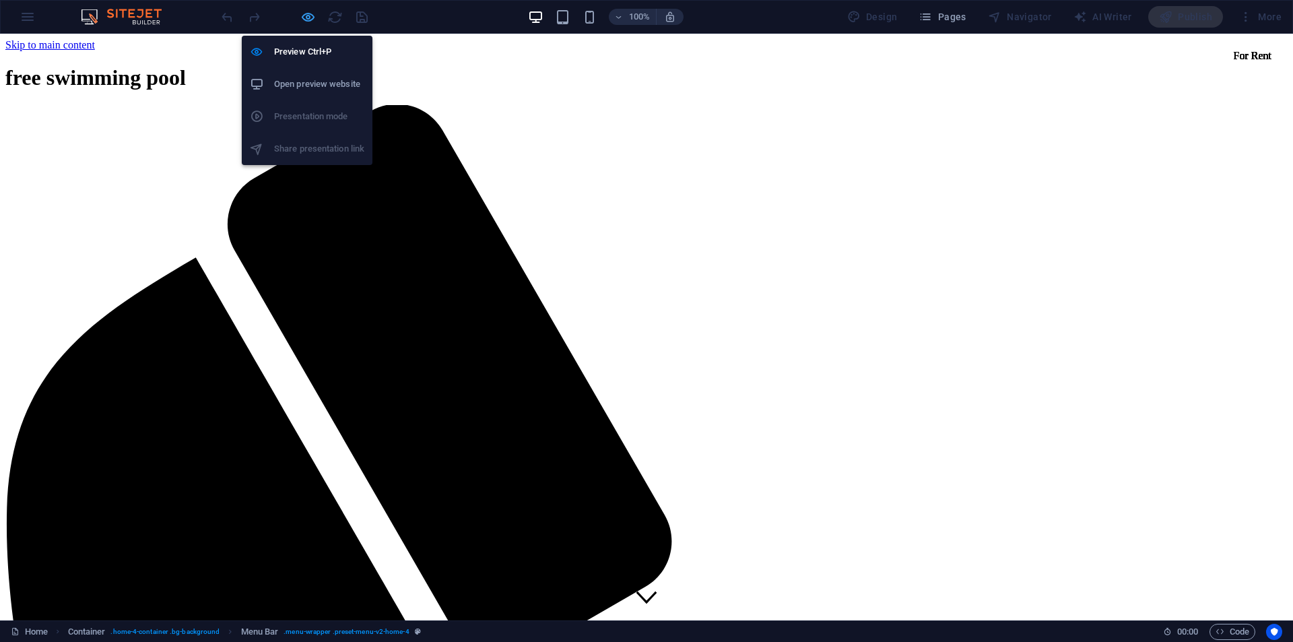
click at [304, 22] on icon "button" at bounding box center [307, 16] width 15 height 15
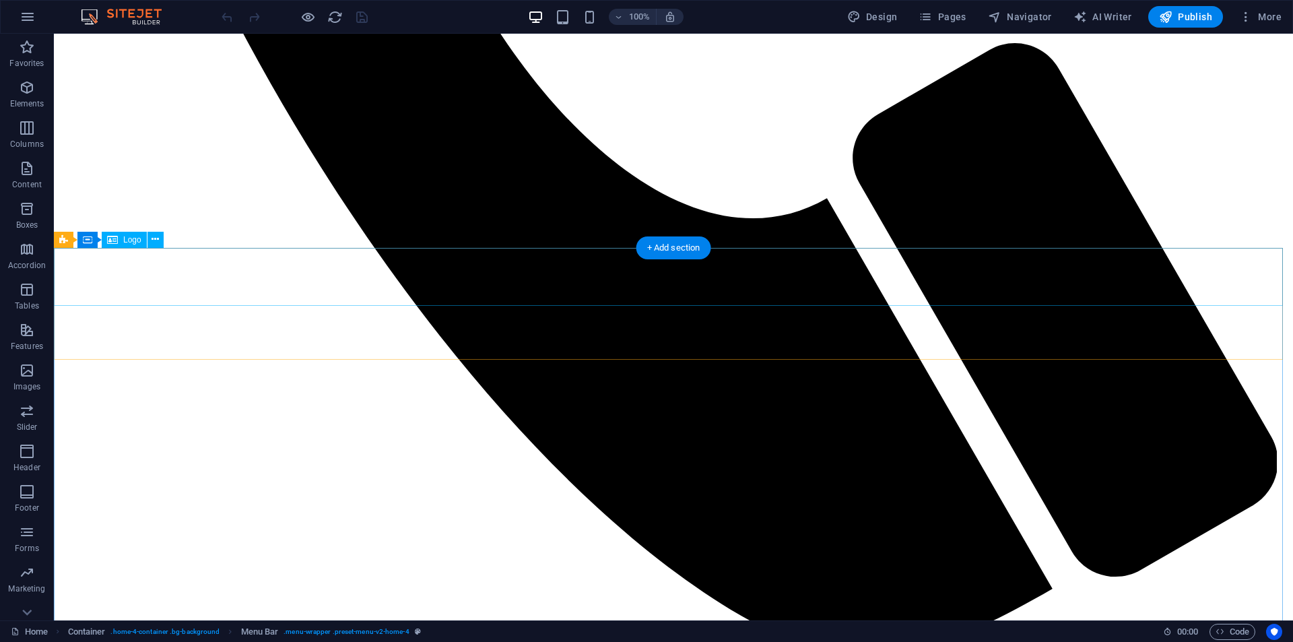
scroll to position [1077, 0]
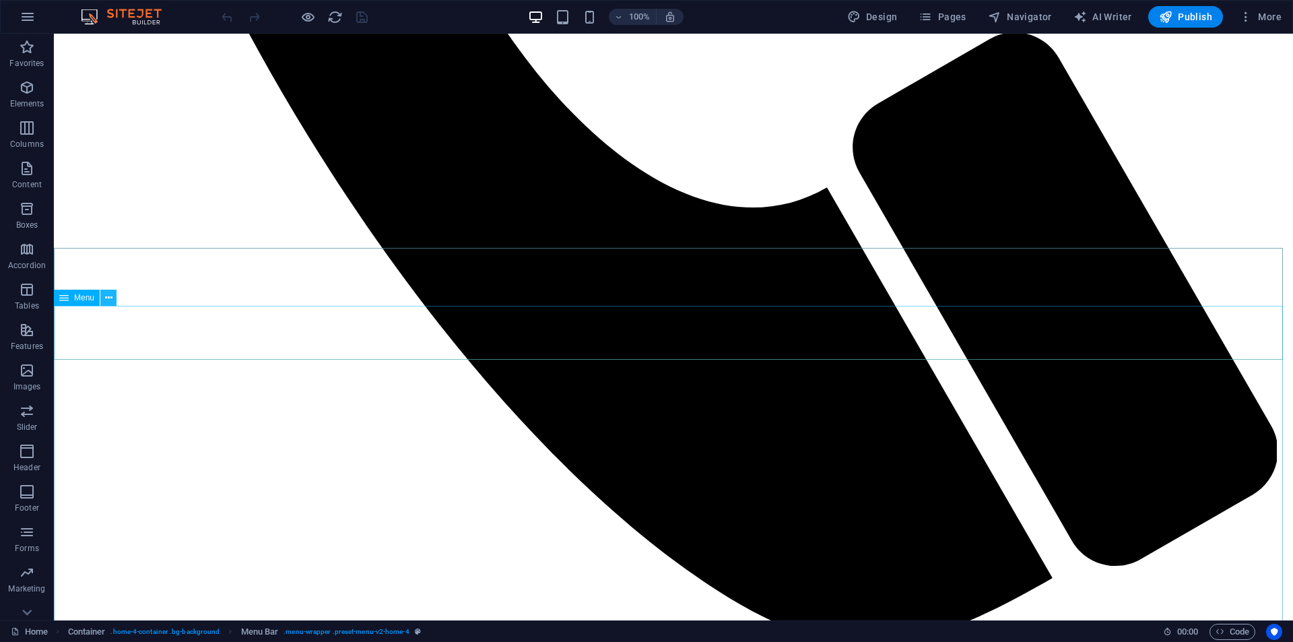
click at [110, 304] on icon at bounding box center [108, 298] width 7 height 14
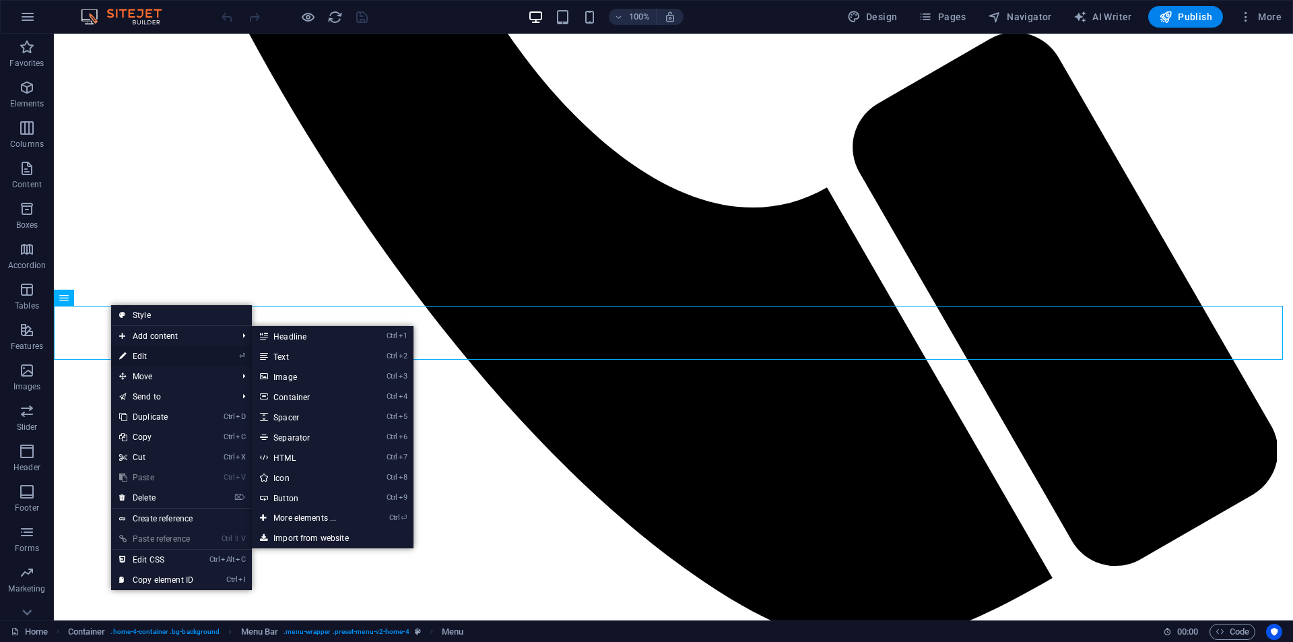
click at [135, 353] on link "⏎ Edit" at bounding box center [156, 356] width 90 height 20
select select
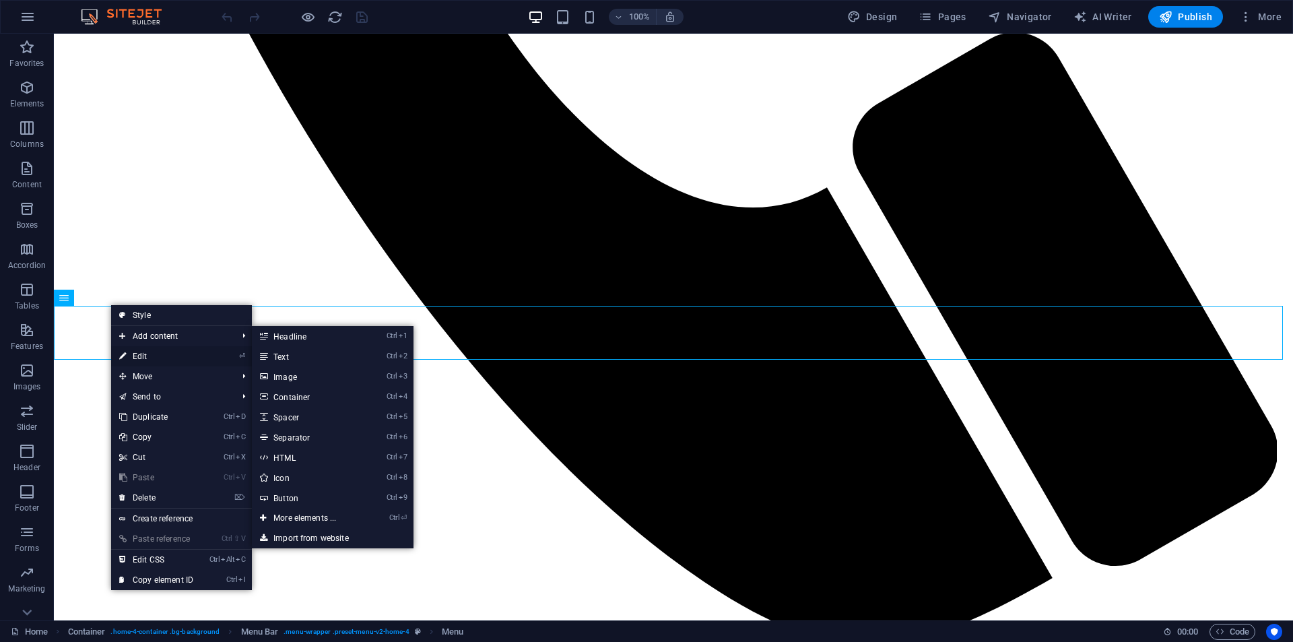
select select
select select "4"
select select
select select "default"
select select "5"
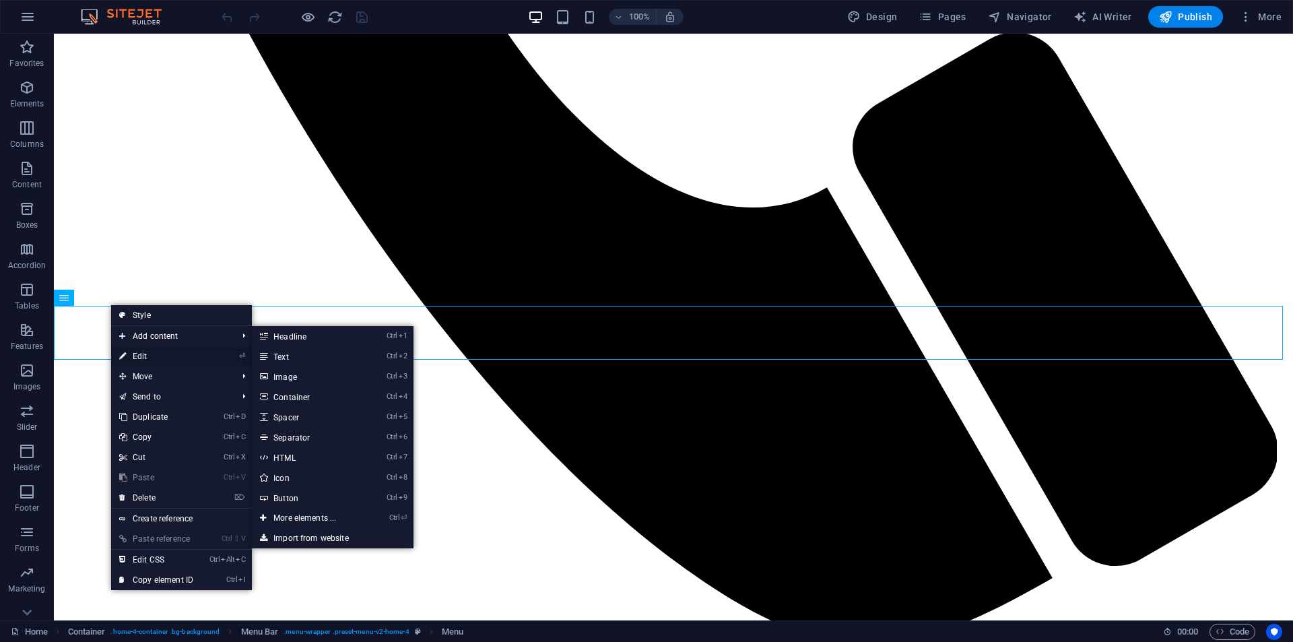
select select
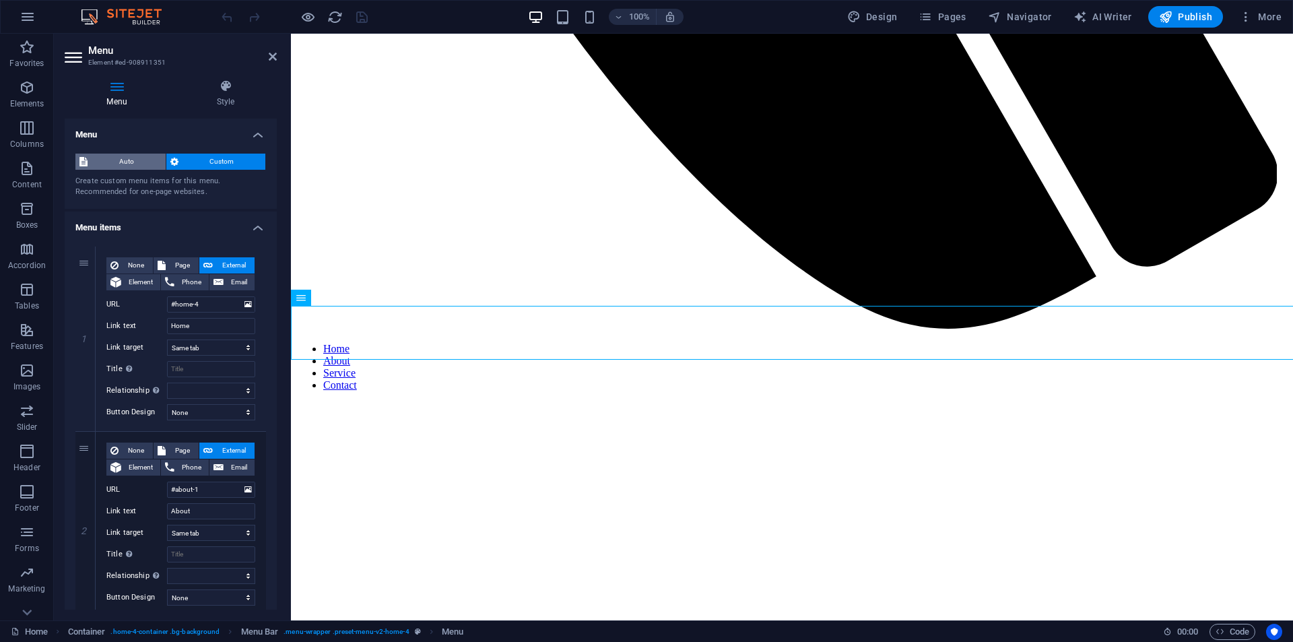
click at [132, 160] on span "Auto" at bounding box center [127, 161] width 70 height 16
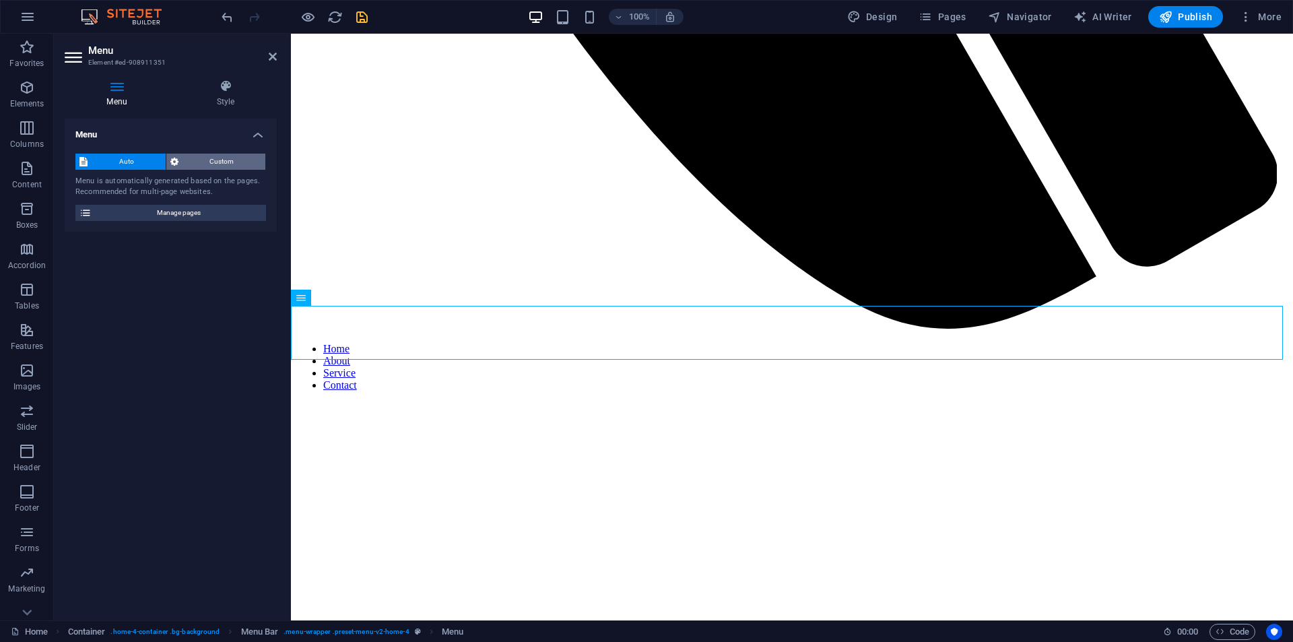
click at [194, 164] on span "Custom" at bounding box center [221, 161] width 79 height 16
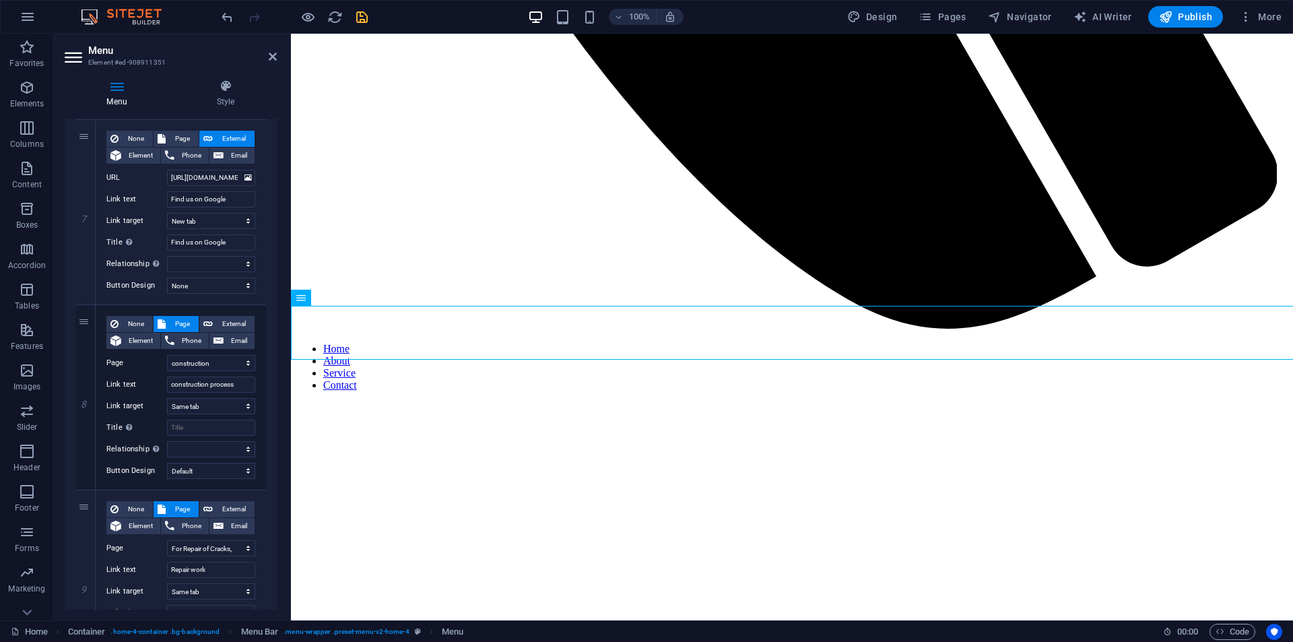
scroll to position [1212, 0]
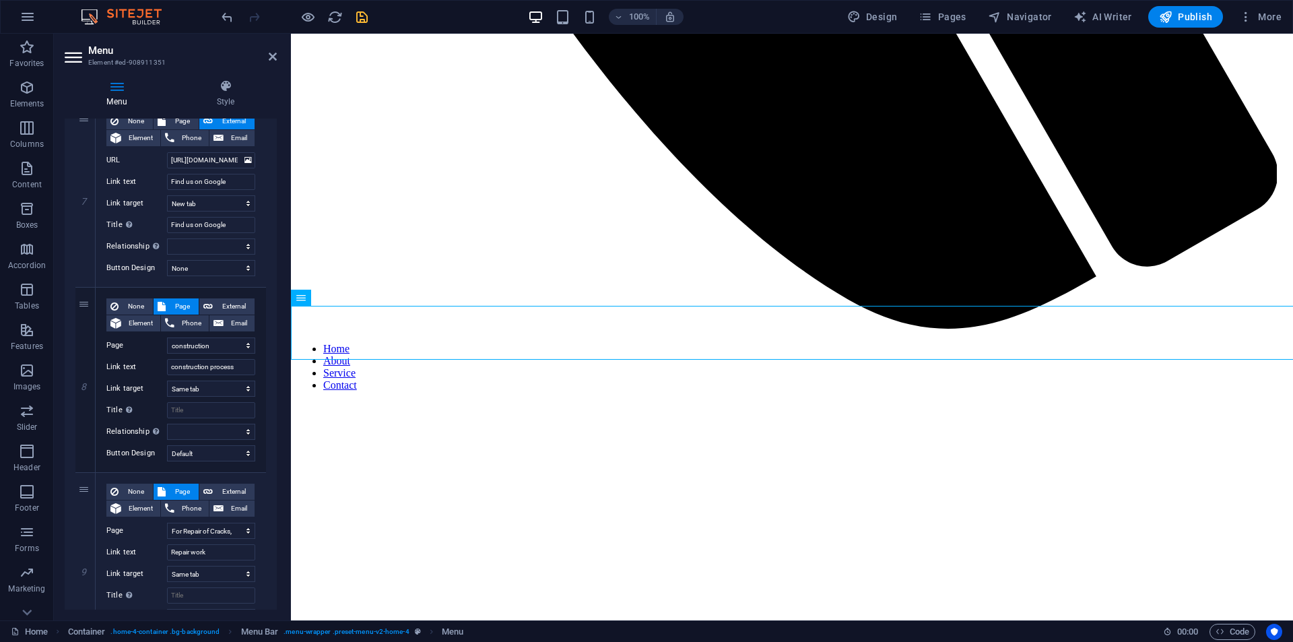
click at [211, 303] on button "External" at bounding box center [226, 306] width 55 height 16
select select
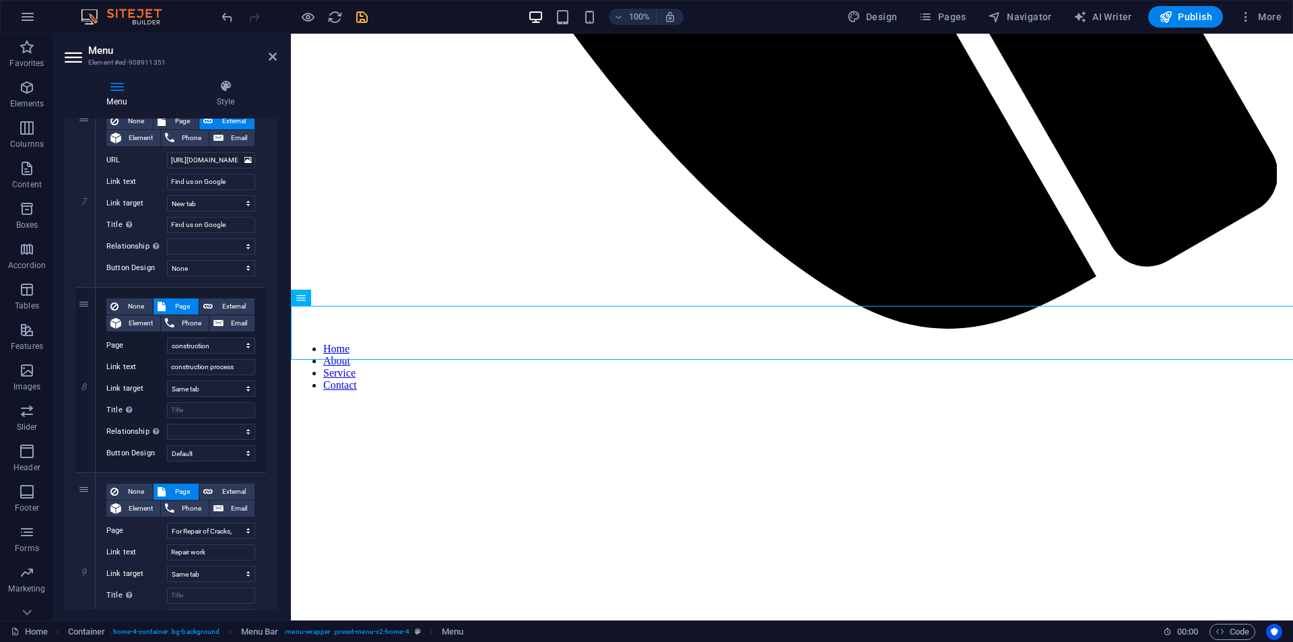
select select
select select "blank"
select select
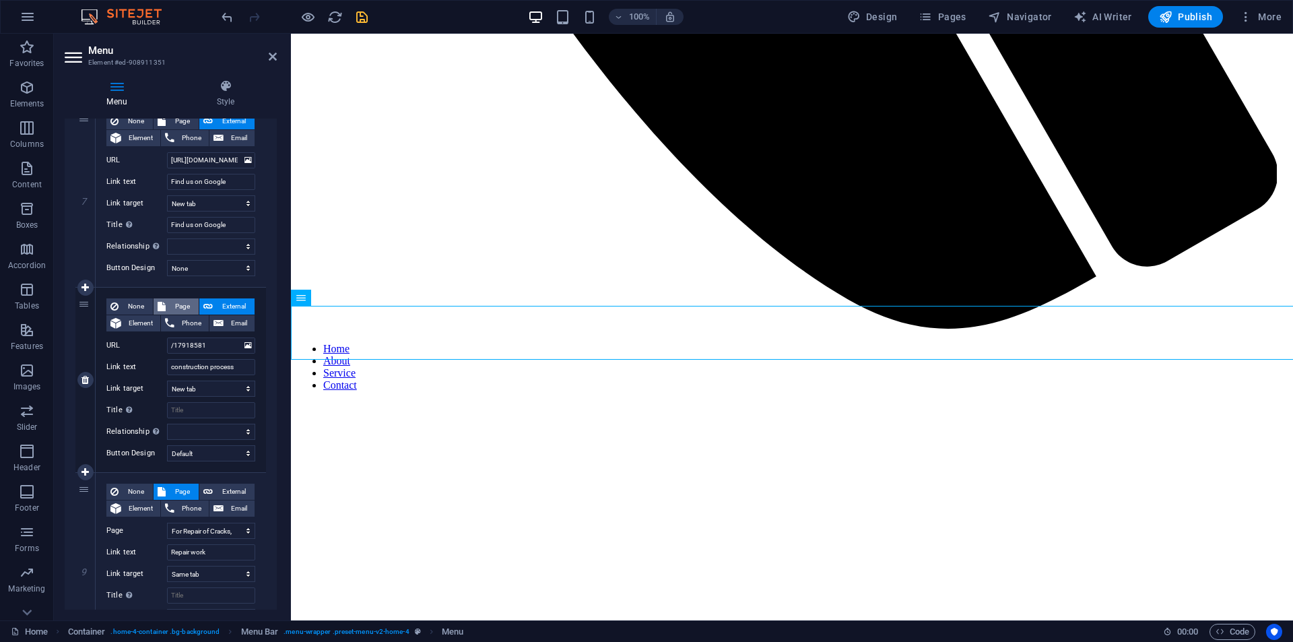
click at [182, 304] on span "Page" at bounding box center [182, 306] width 25 height 16
select select
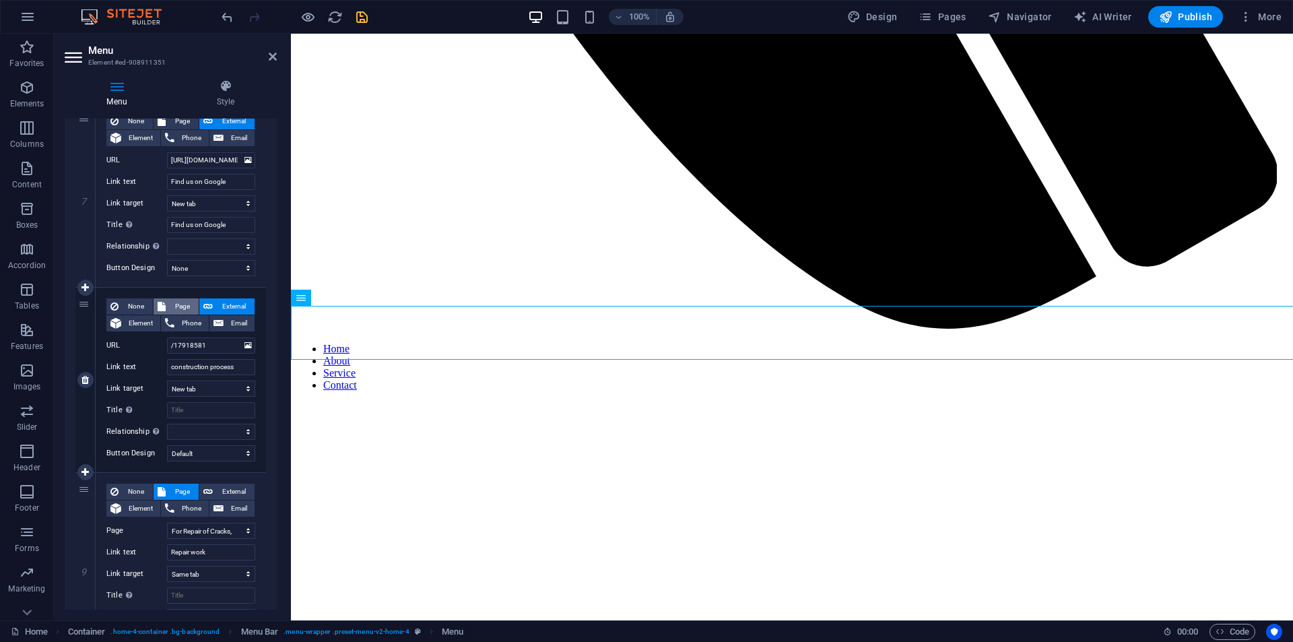
select select
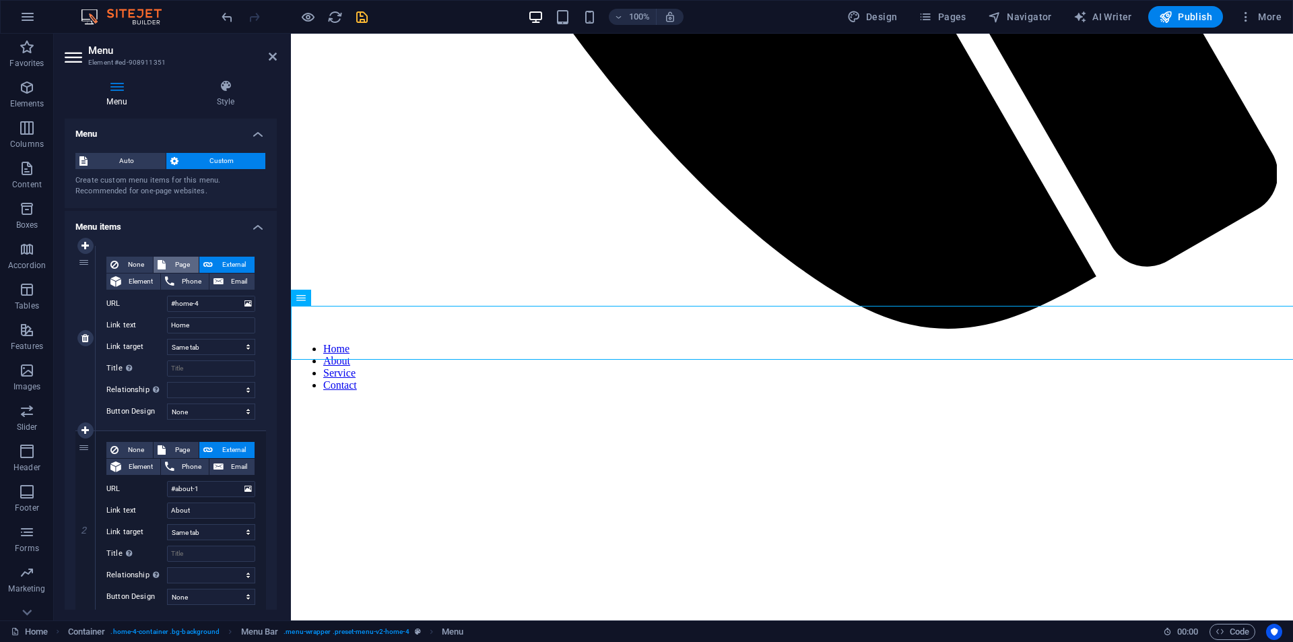
scroll to position [0, 0]
click at [269, 58] on icon at bounding box center [273, 56] width 8 height 11
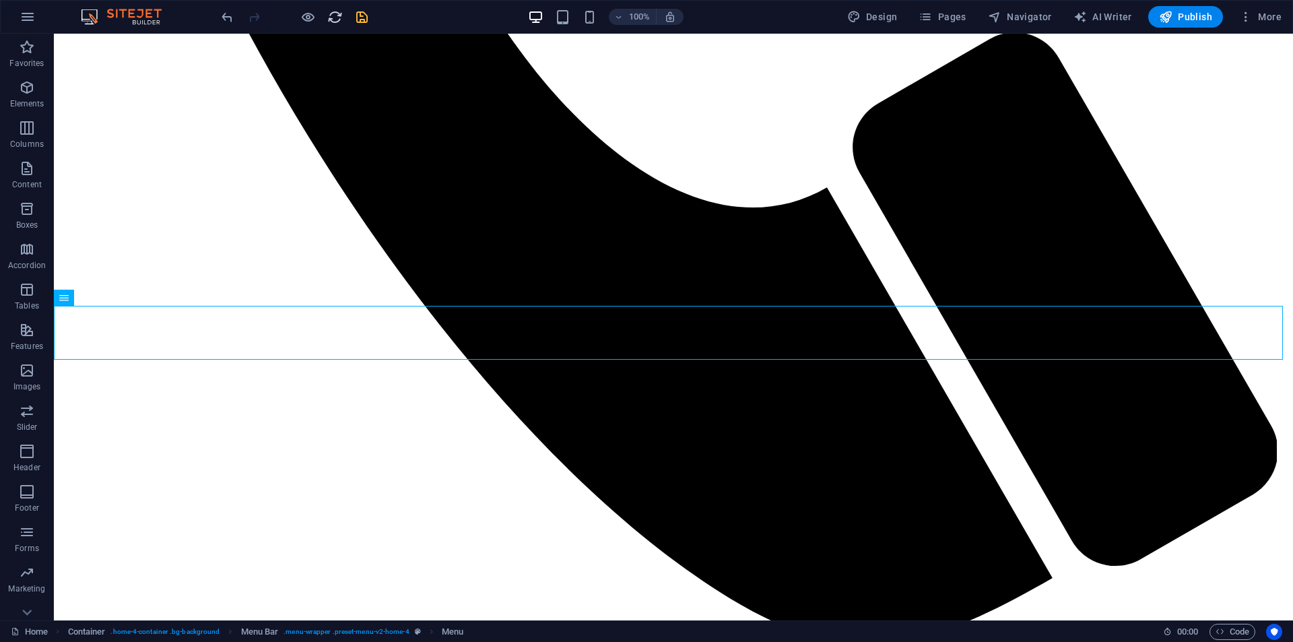
click at [340, 21] on icon "reload" at bounding box center [334, 16] width 15 height 15
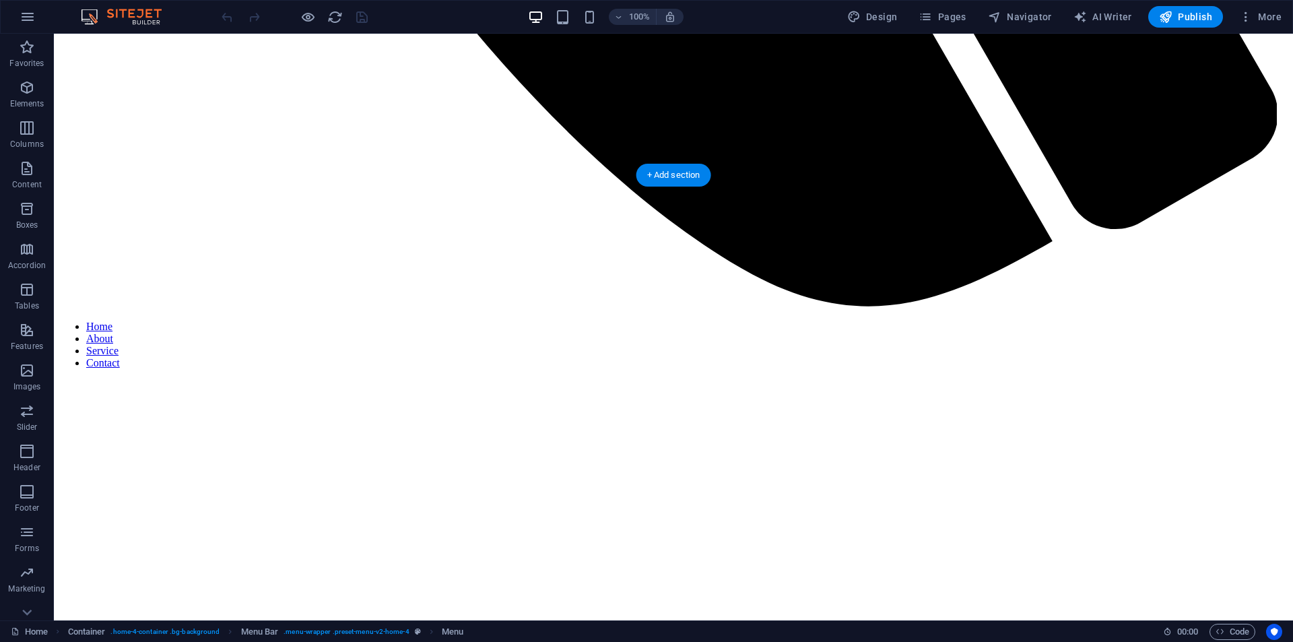
scroll to position [1144, 0]
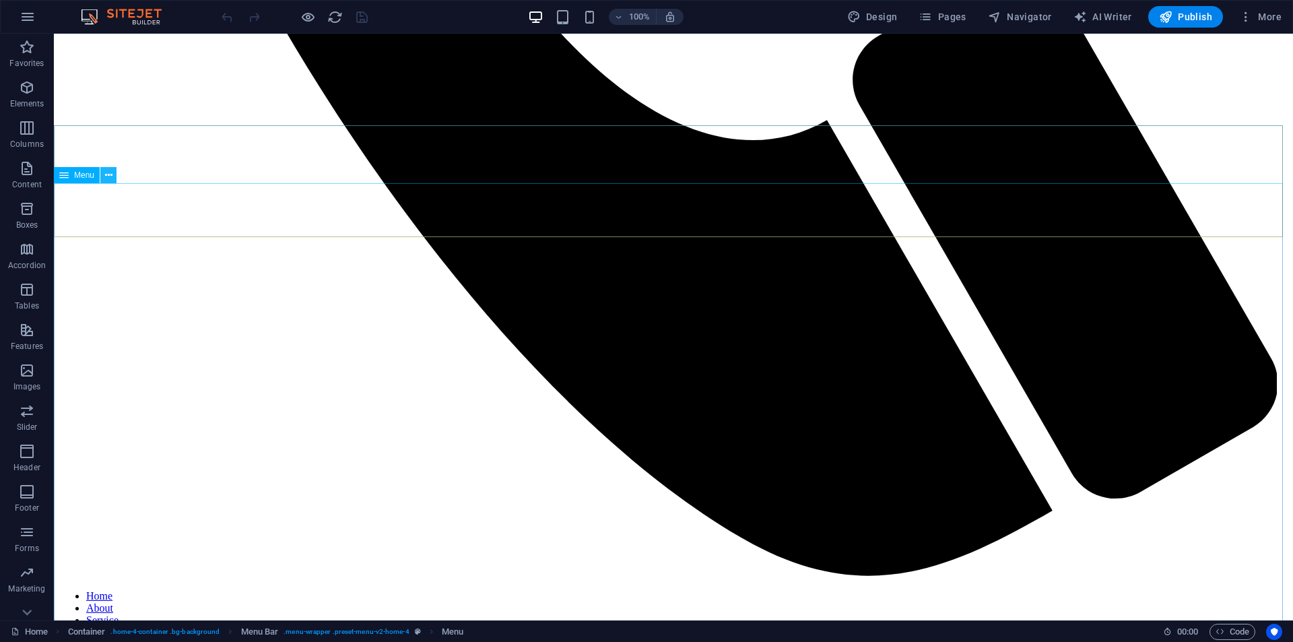
click at [114, 181] on button at bounding box center [108, 175] width 16 height 16
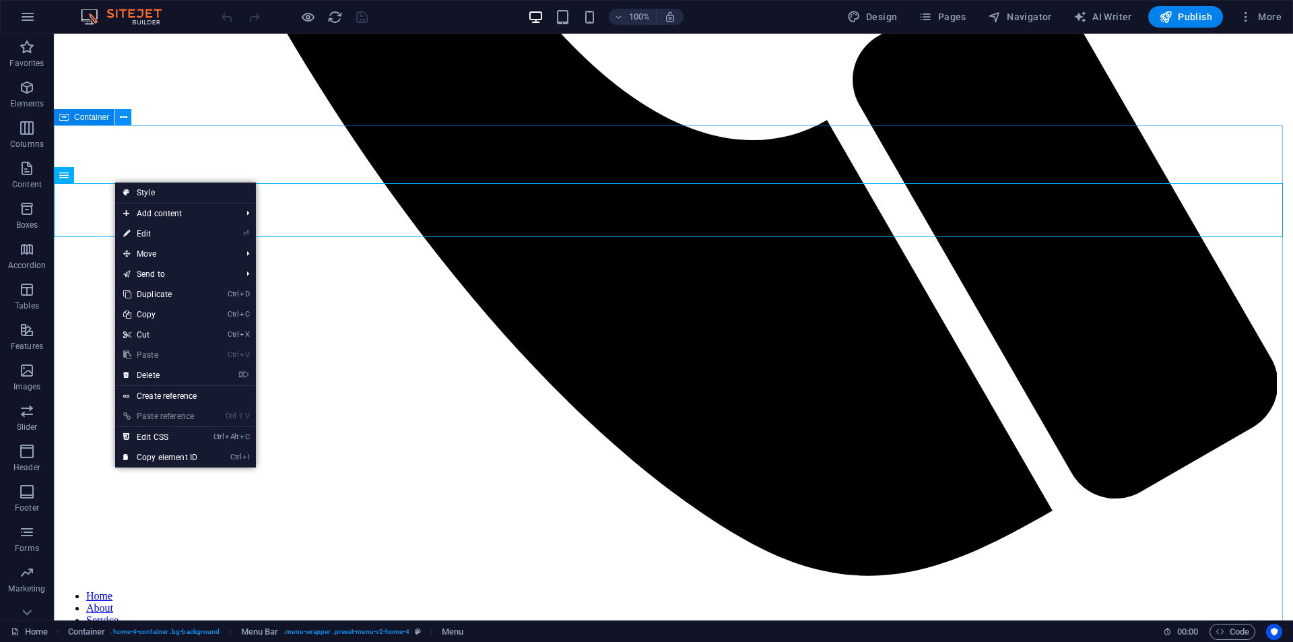
click at [123, 116] on icon at bounding box center [123, 117] width 7 height 14
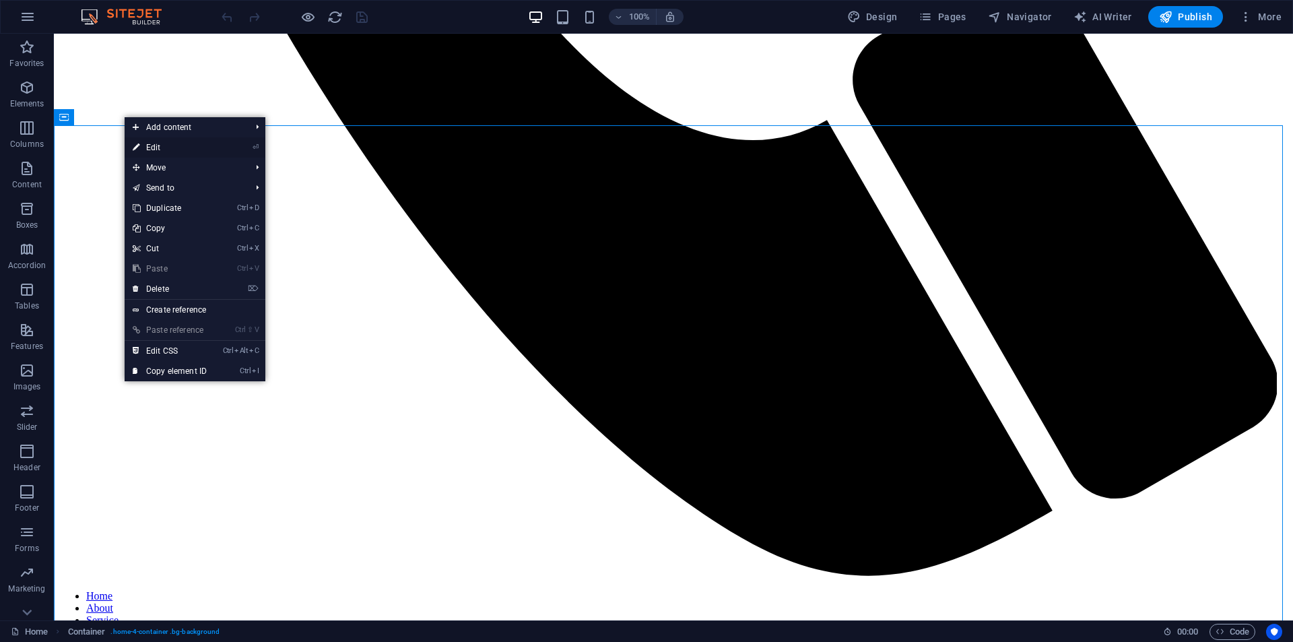
click at [137, 151] on icon at bounding box center [136, 147] width 7 height 20
select select "header"
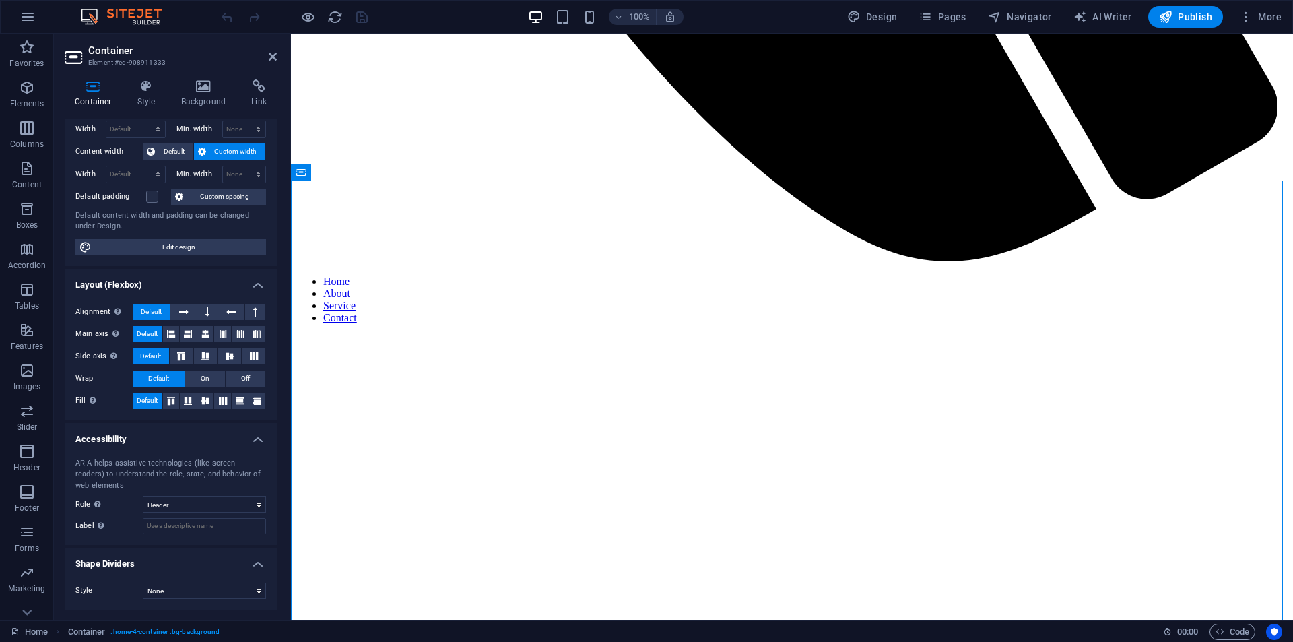
scroll to position [0, 0]
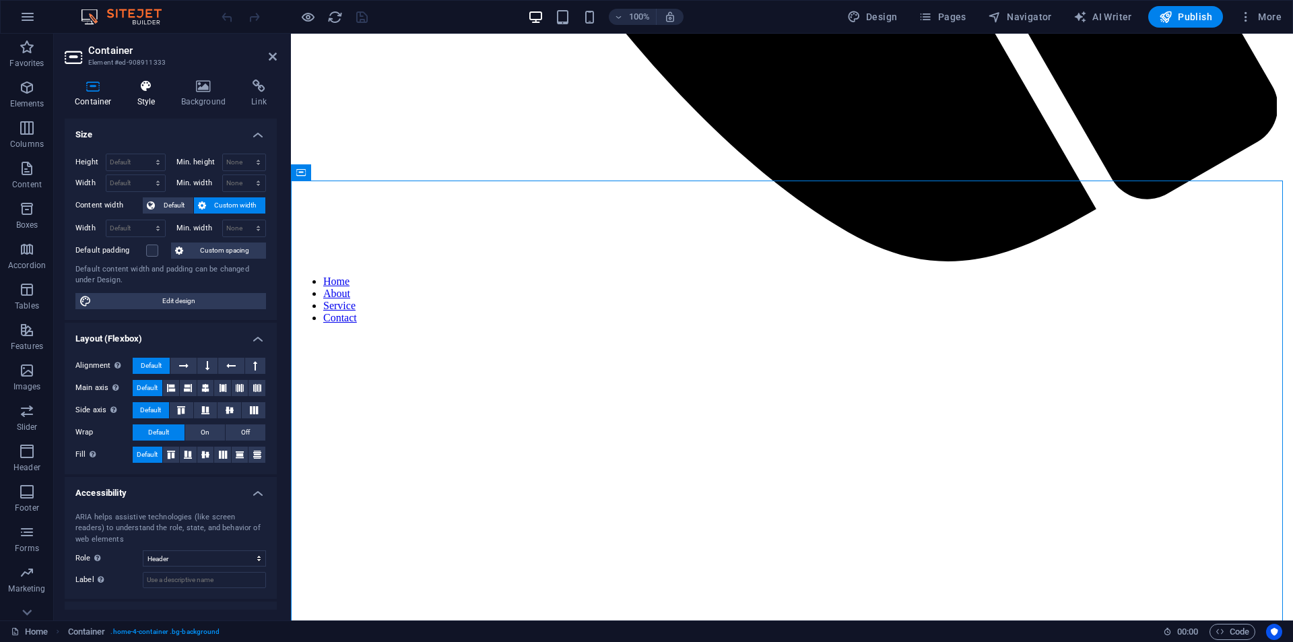
click at [149, 104] on h4 "Style" at bounding box center [149, 93] width 44 height 28
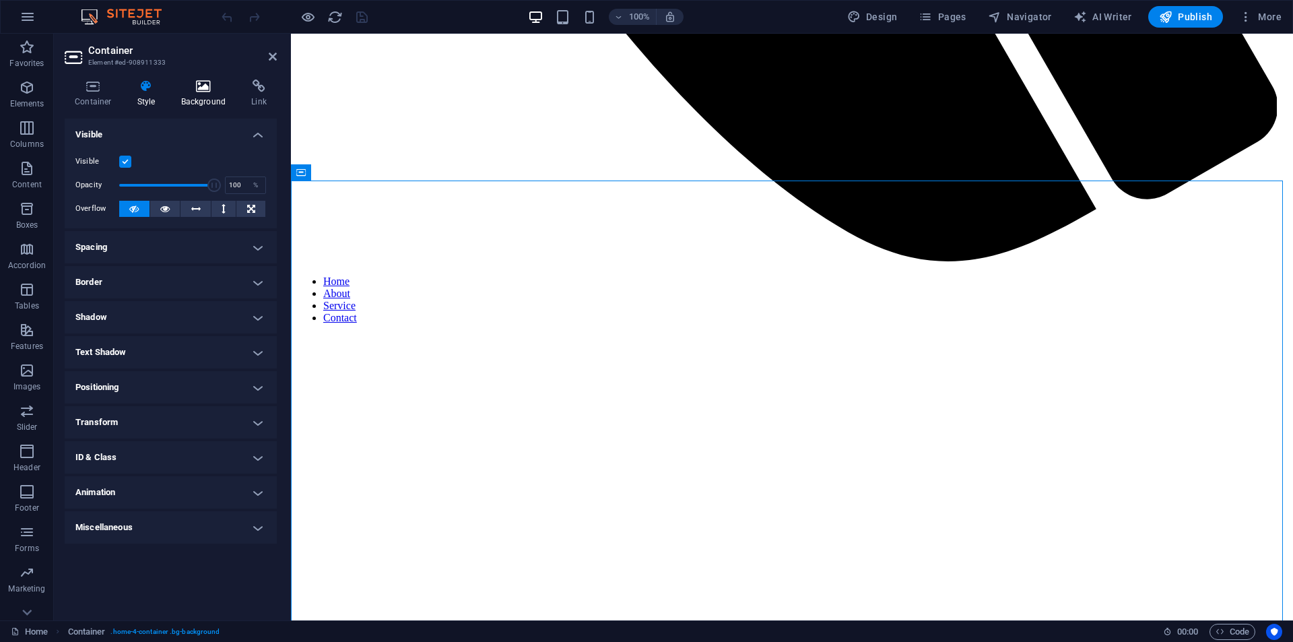
click at [193, 98] on h4 "Background" at bounding box center [206, 93] width 71 height 28
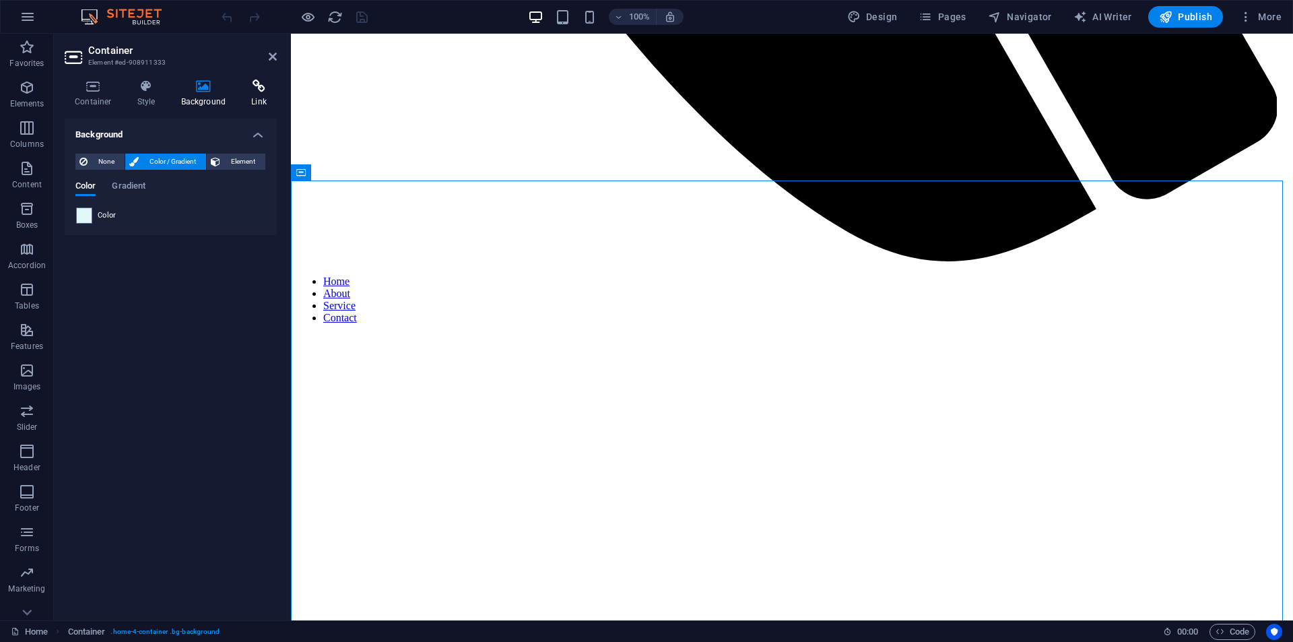
click at [246, 99] on h4 "Link" at bounding box center [259, 93] width 36 height 28
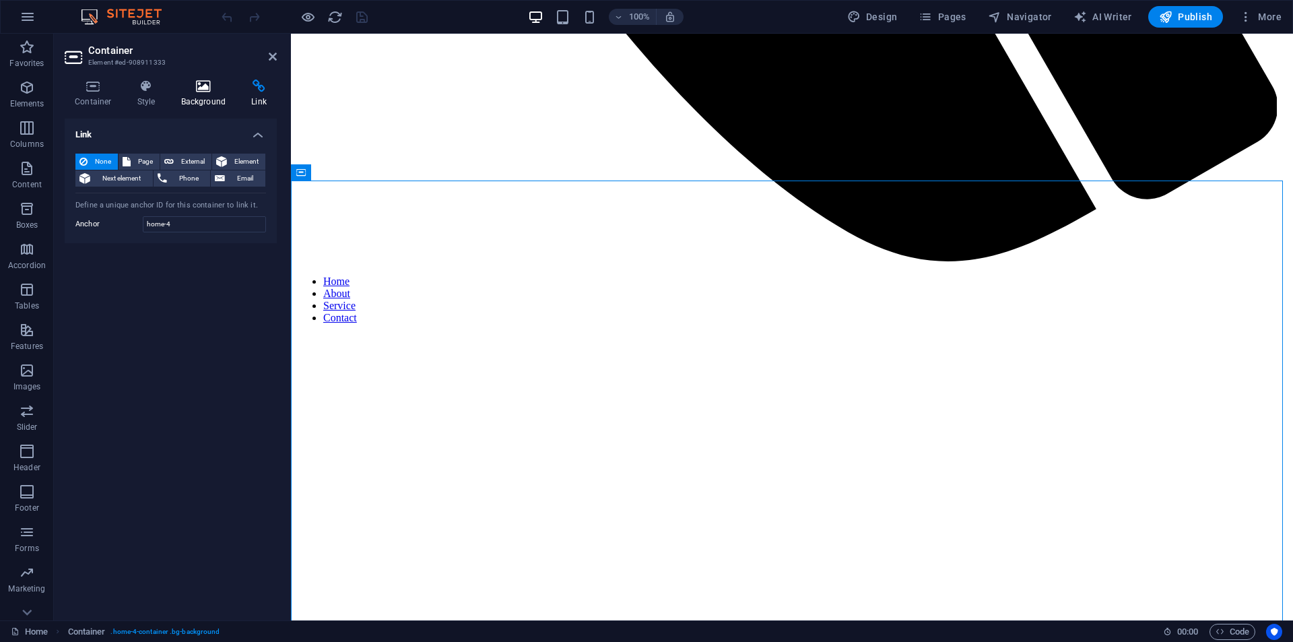
click at [212, 92] on icon at bounding box center [203, 85] width 65 height 13
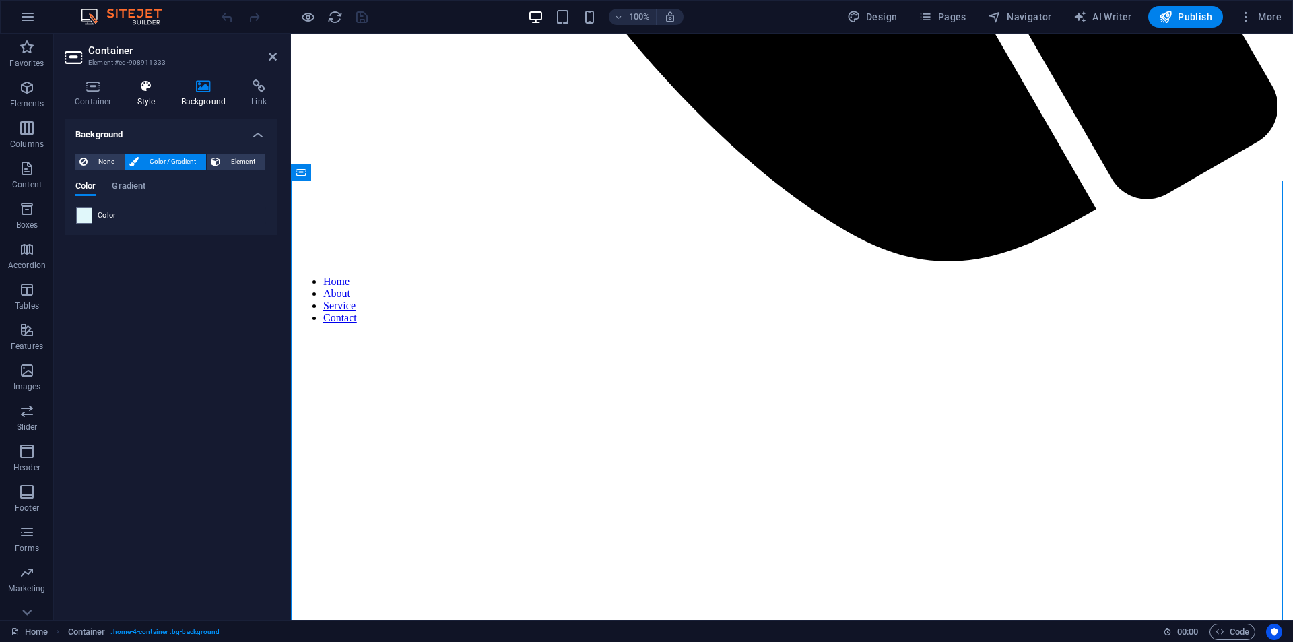
click at [149, 93] on h4 "Style" at bounding box center [149, 93] width 44 height 28
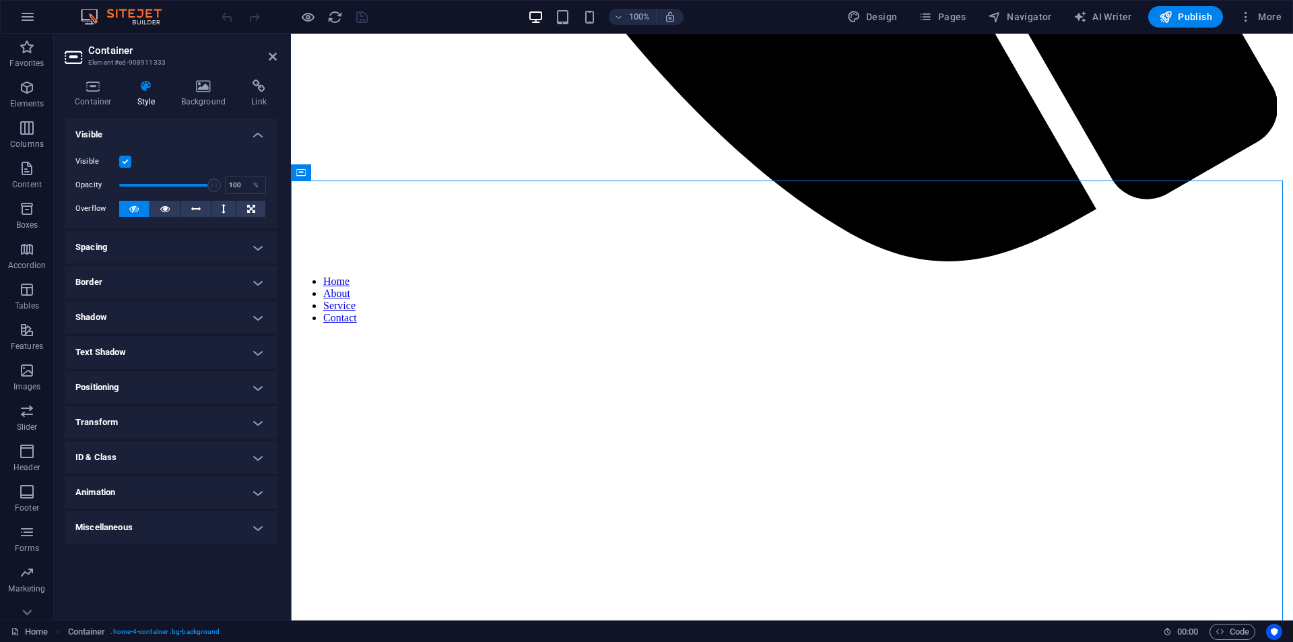
click at [207, 530] on h4 "Miscellaneous" at bounding box center [171, 527] width 212 height 32
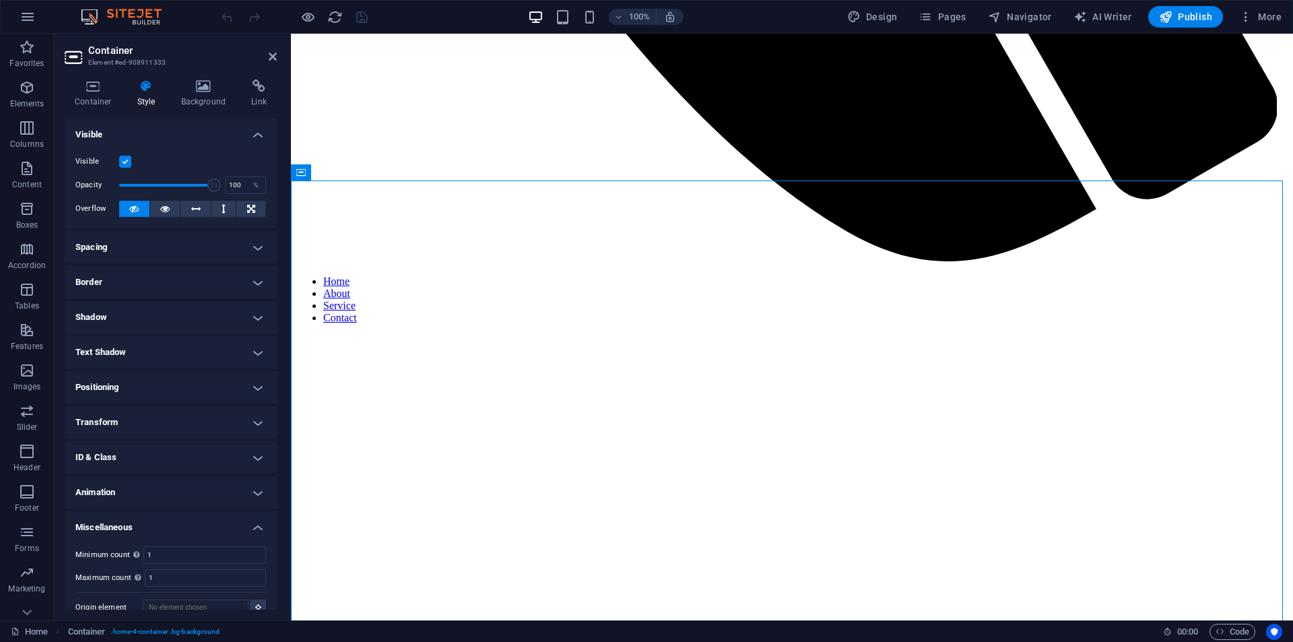
click at [203, 491] on h4 "Animation" at bounding box center [171, 492] width 212 height 32
click at [202, 455] on h4 "ID & Class" at bounding box center [171, 457] width 212 height 32
click at [200, 430] on h4 "Transform" at bounding box center [171, 422] width 212 height 32
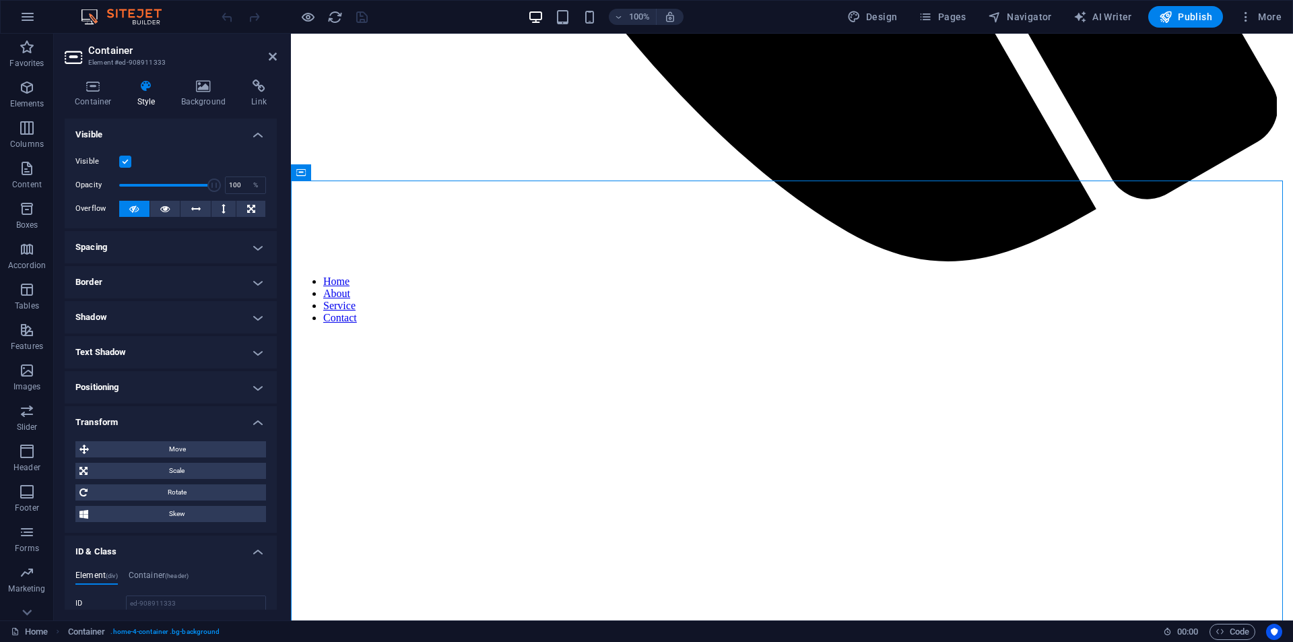
click at [195, 382] on h4 "Positioning" at bounding box center [171, 387] width 212 height 32
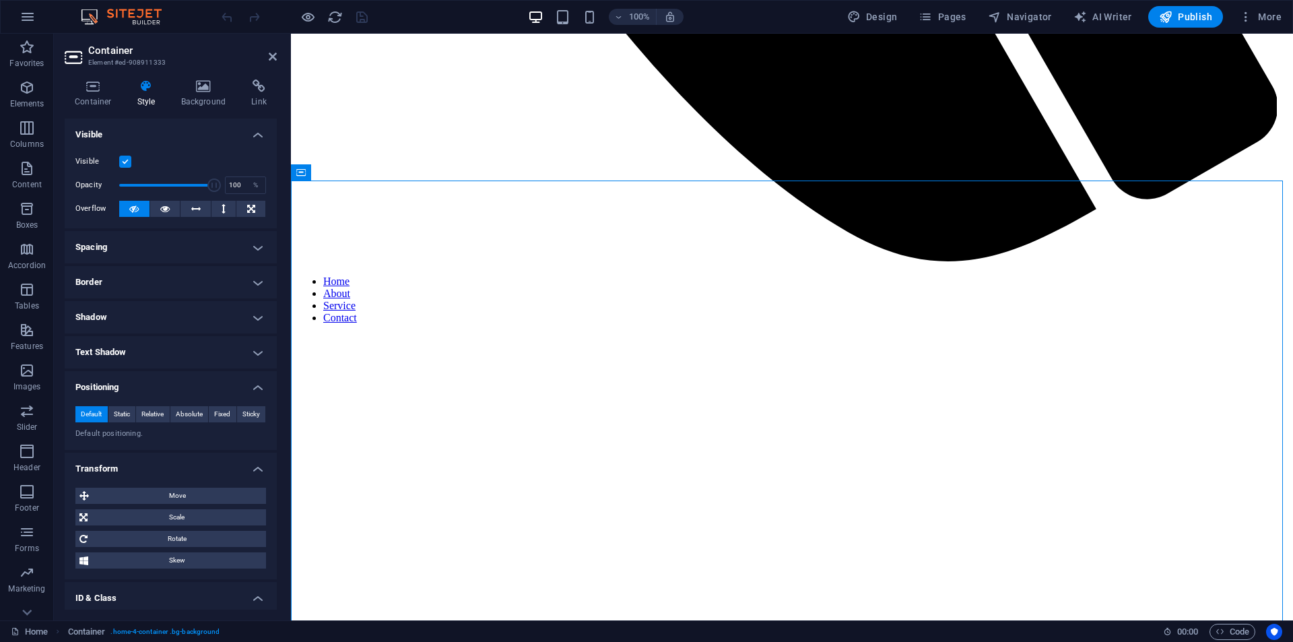
click at [195, 355] on h4 "Text Shadow" at bounding box center [171, 352] width 212 height 32
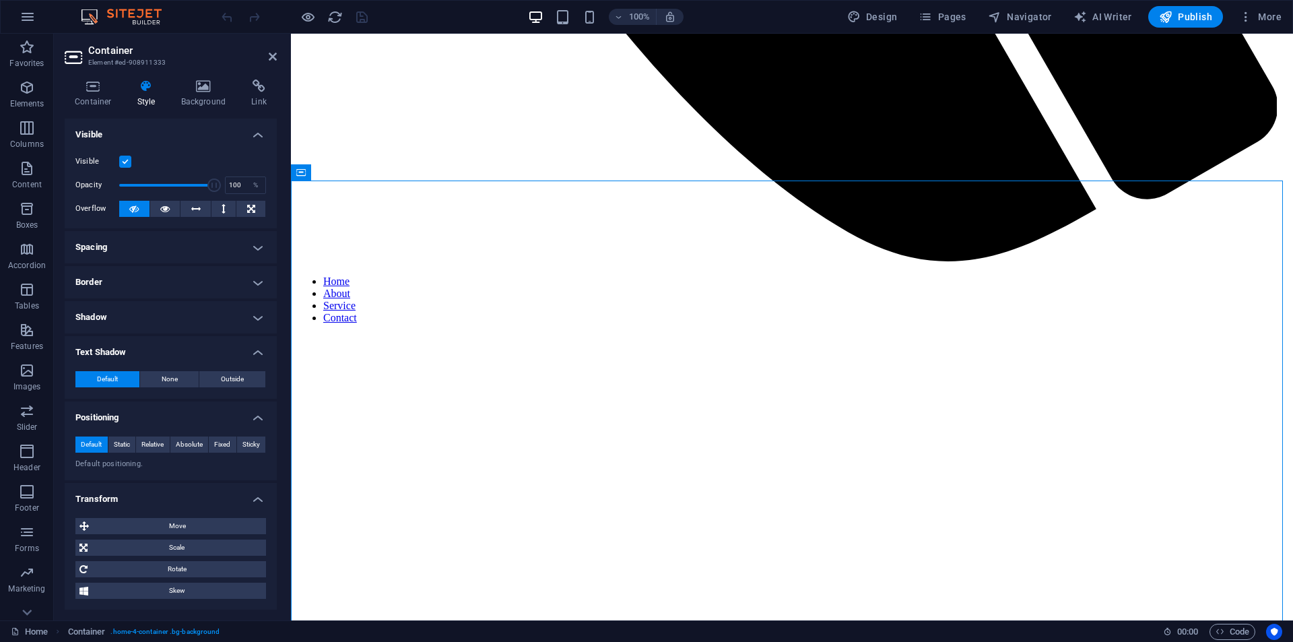
click at [201, 318] on h4 "Shadow" at bounding box center [171, 317] width 212 height 32
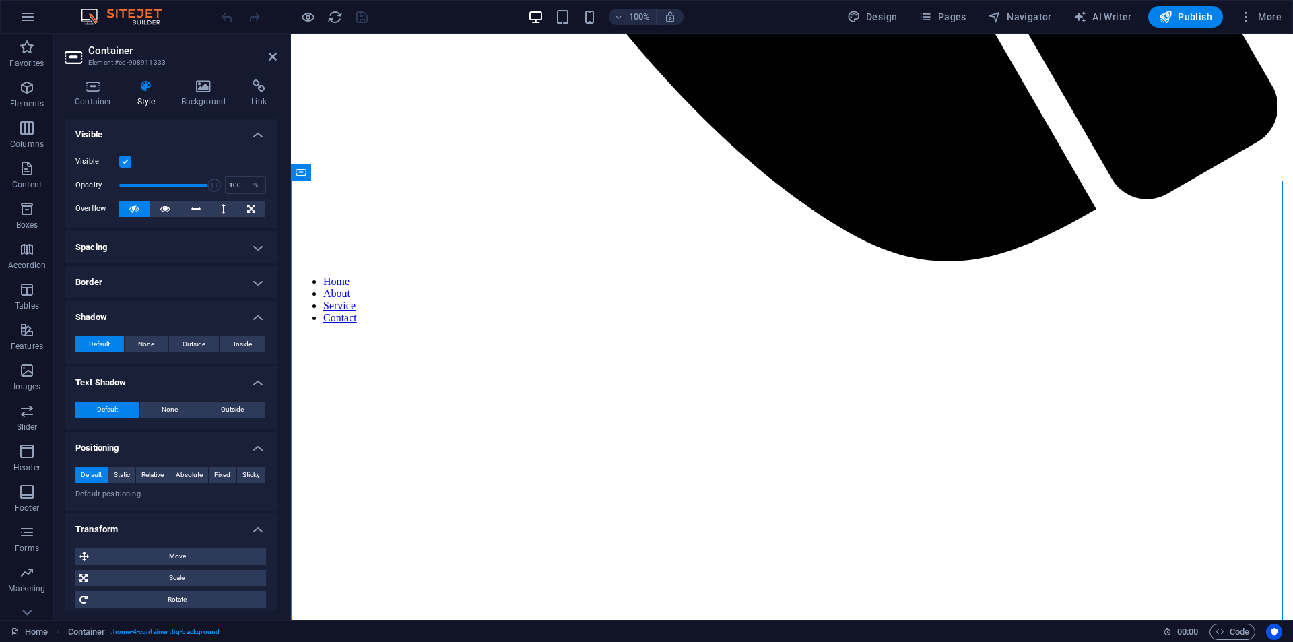
click at [178, 281] on h4 "Border" at bounding box center [171, 282] width 212 height 32
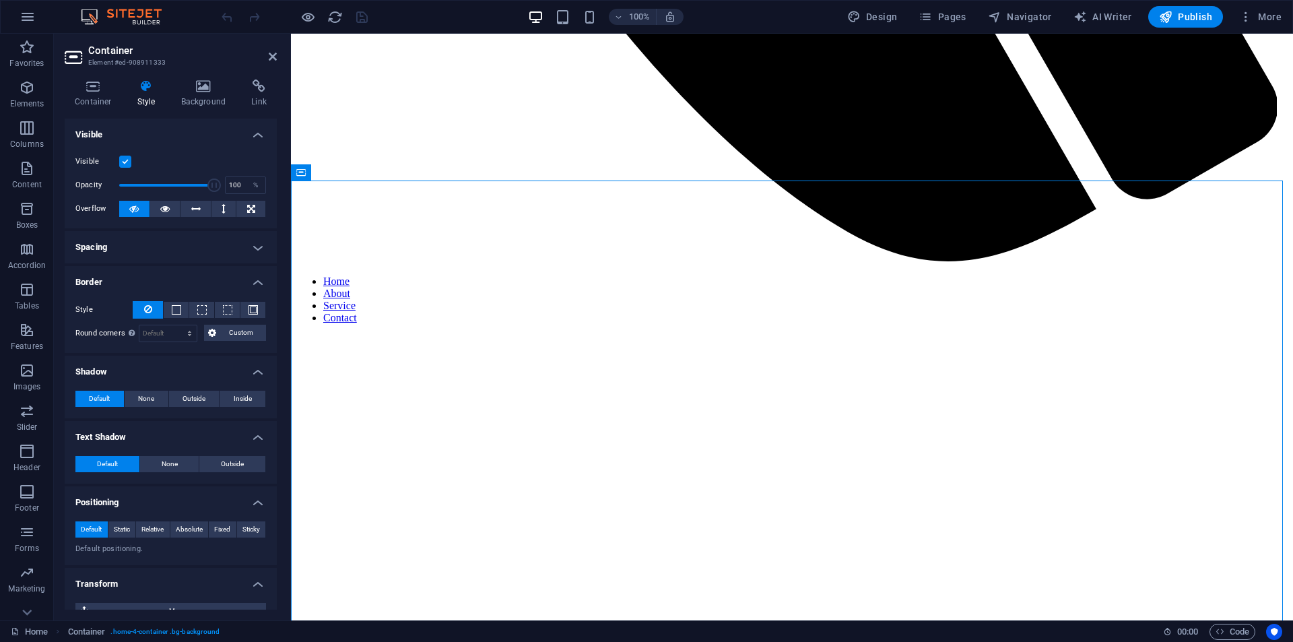
click at [173, 245] on h4 "Spacing" at bounding box center [171, 247] width 212 height 32
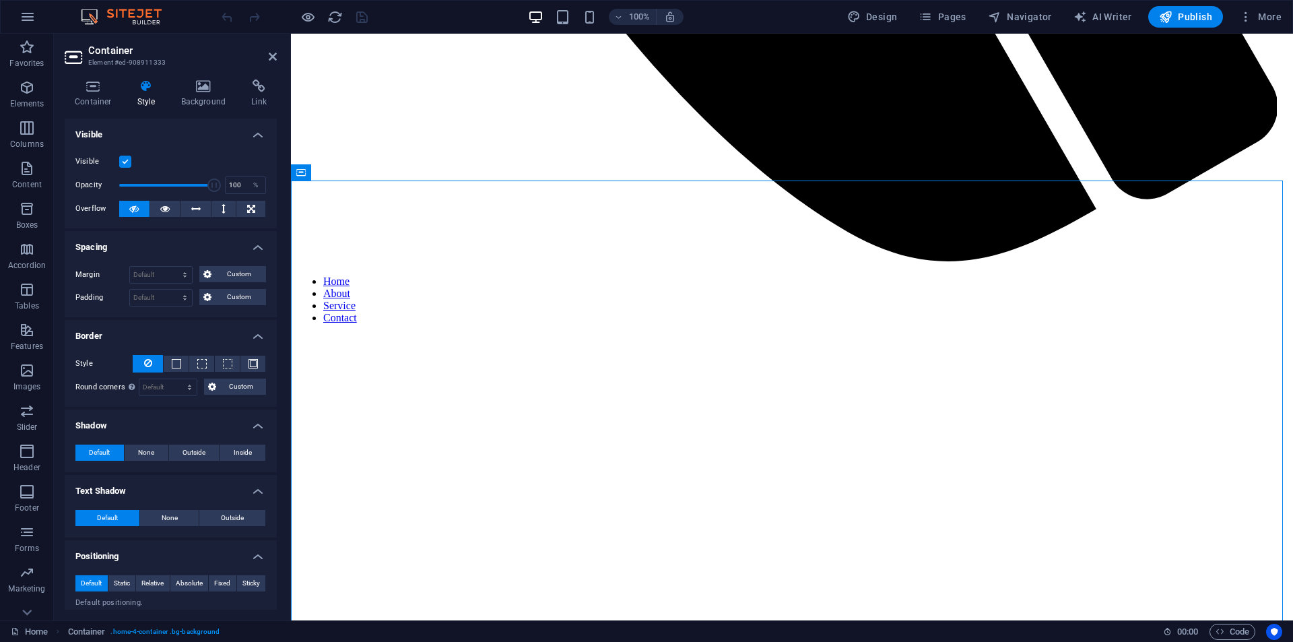
click at [263, 135] on h4 "Visible" at bounding box center [171, 130] width 212 height 24
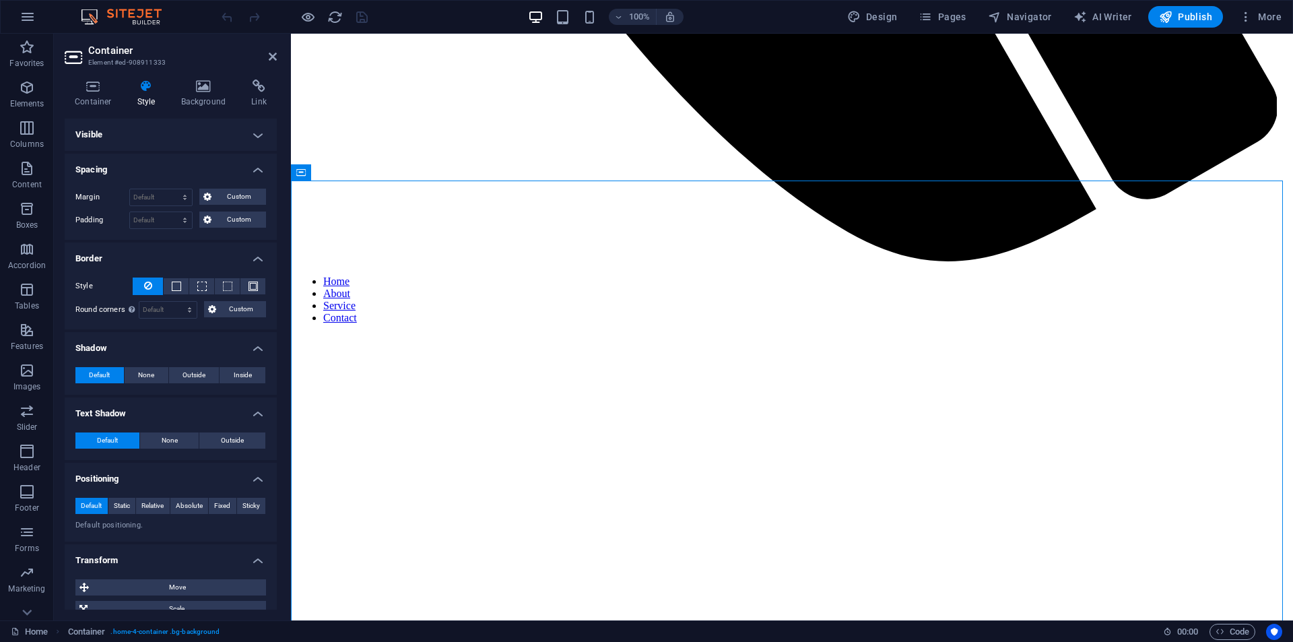
click at [249, 168] on h4 "Spacing" at bounding box center [171, 165] width 212 height 24
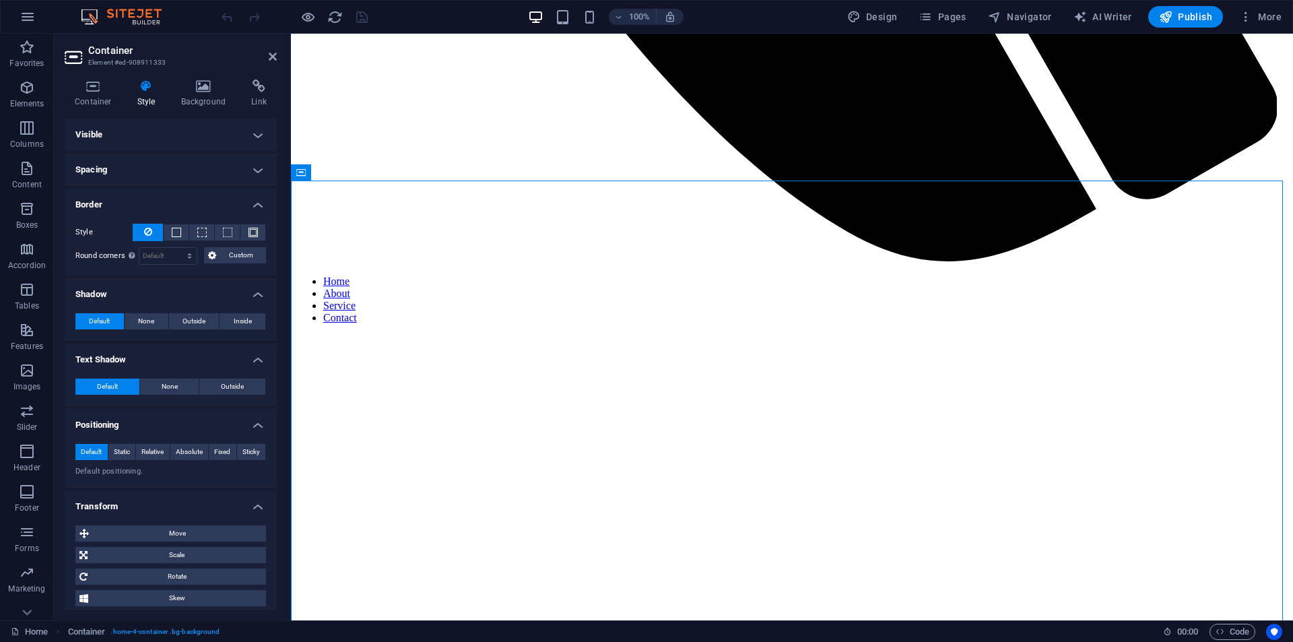
click at [255, 202] on h4 "Border" at bounding box center [171, 201] width 212 height 24
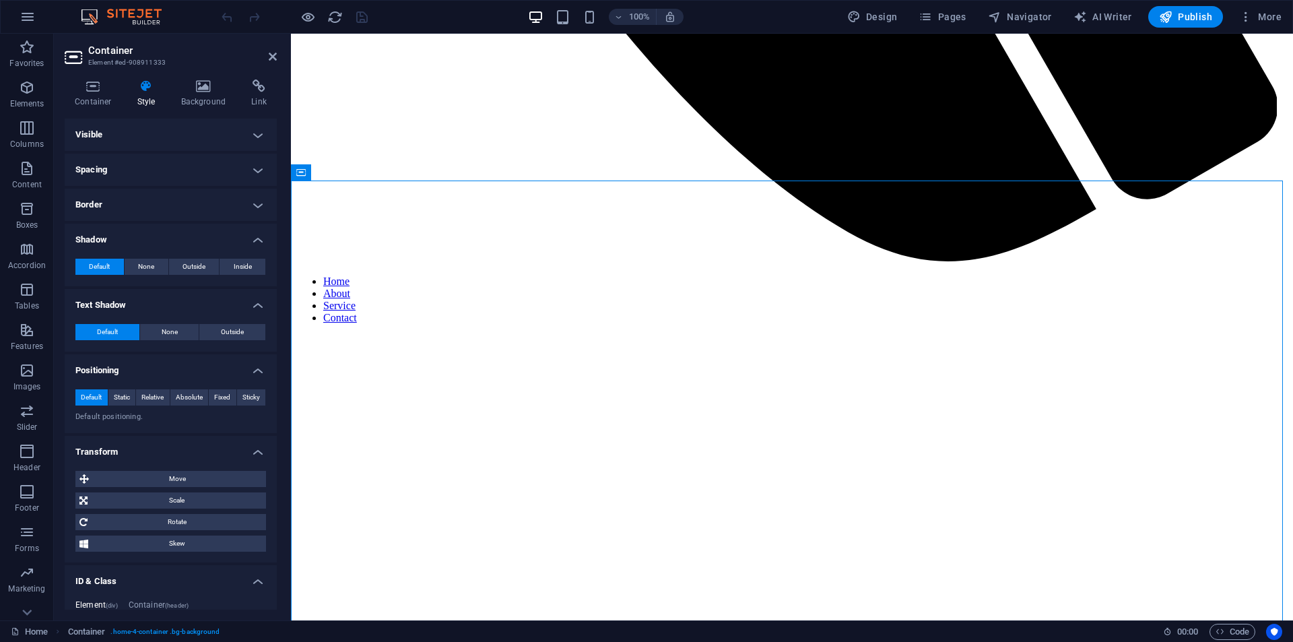
click at [252, 237] on h4 "Shadow" at bounding box center [171, 236] width 212 height 24
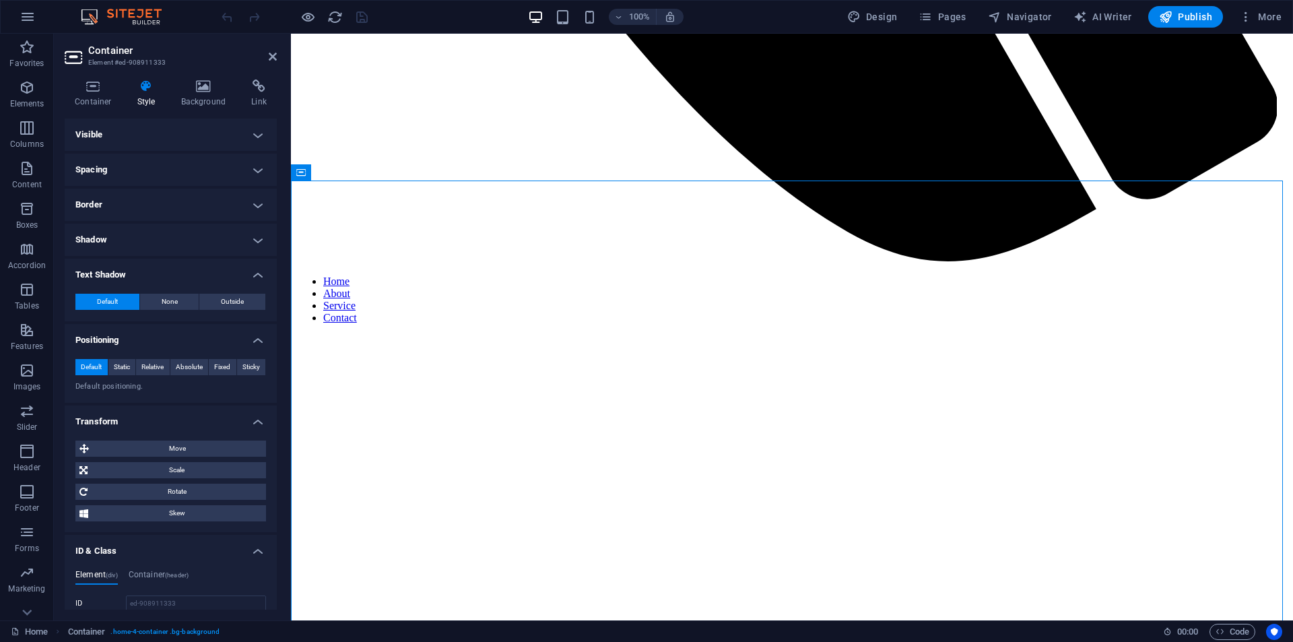
click at [255, 271] on h4 "Text Shadow" at bounding box center [171, 271] width 212 height 24
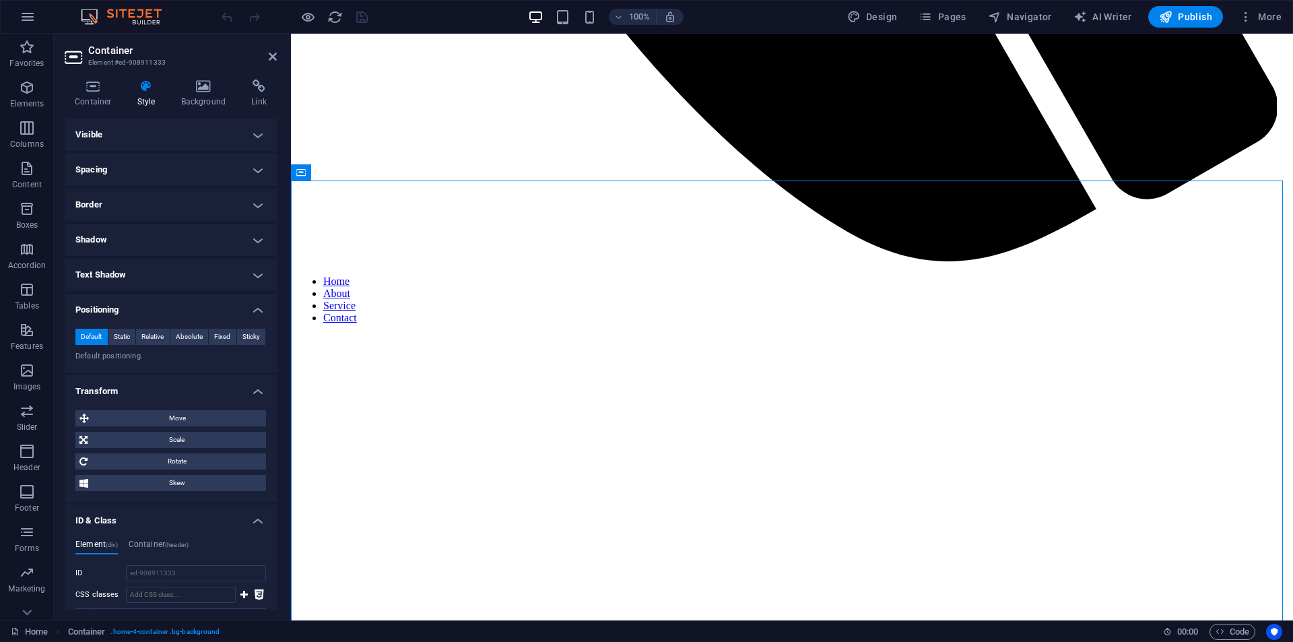
click at [252, 309] on h4 "Positioning" at bounding box center [171, 306] width 212 height 24
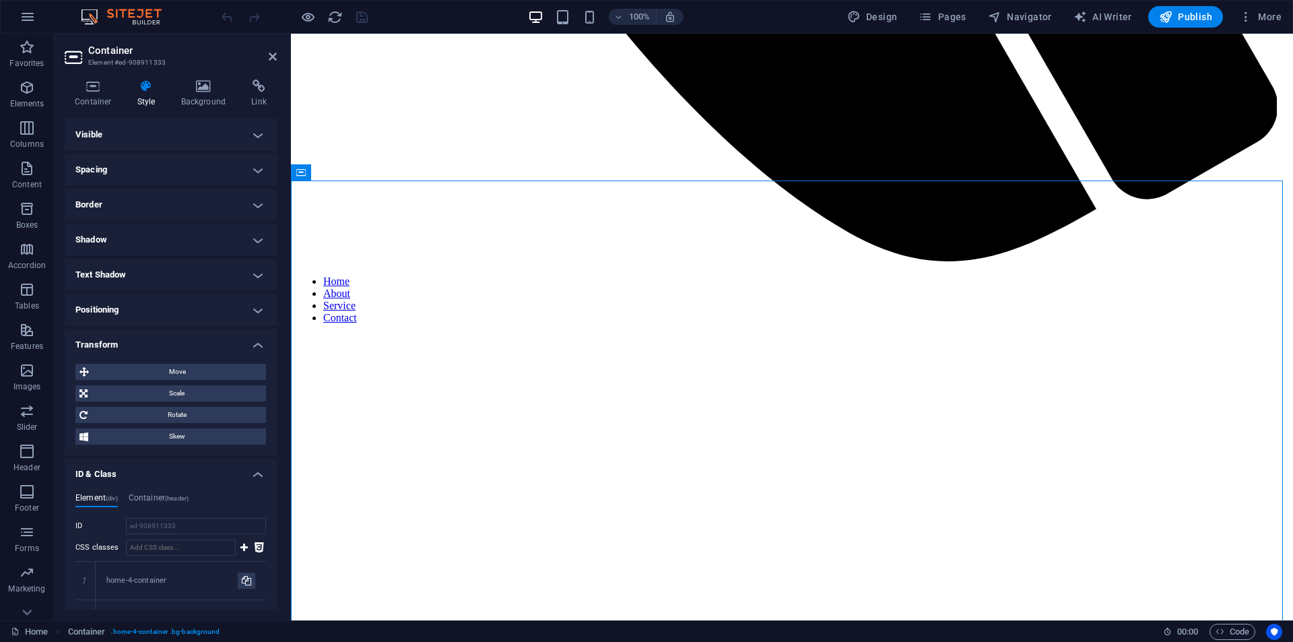
click at [256, 343] on h4 "Transform" at bounding box center [171, 341] width 212 height 24
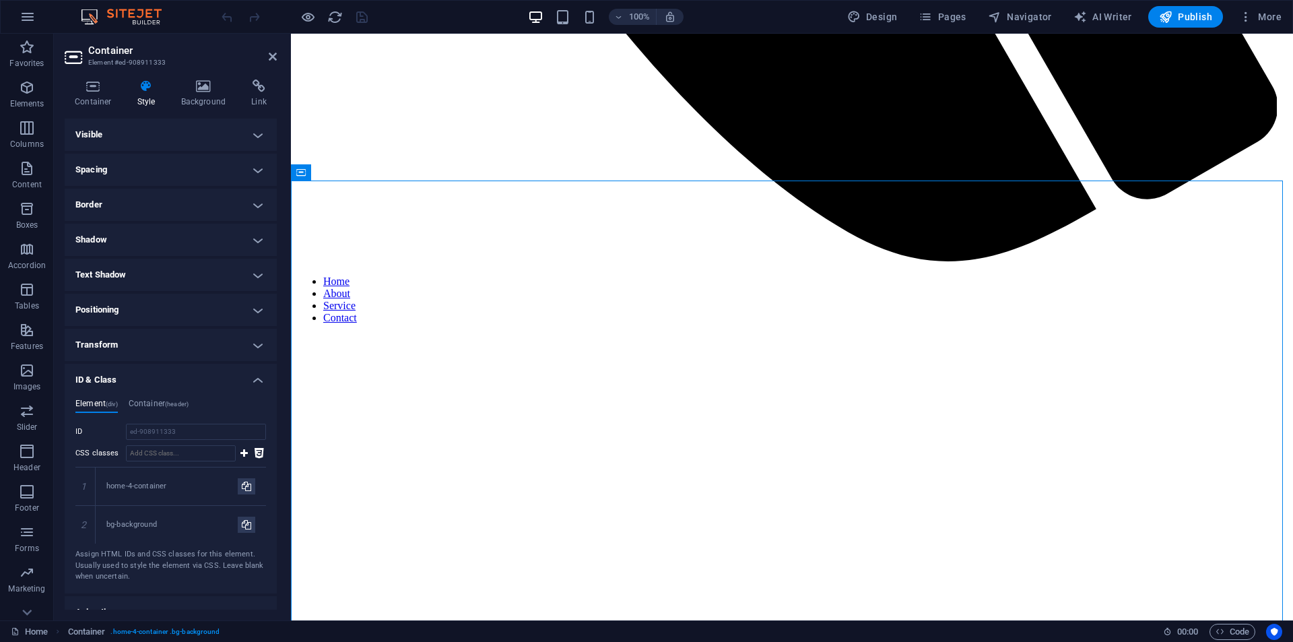
click at [259, 378] on h4 "ID & Class" at bounding box center [171, 376] width 212 height 24
click at [259, 418] on h4 "Animation" at bounding box center [171, 411] width 212 height 24
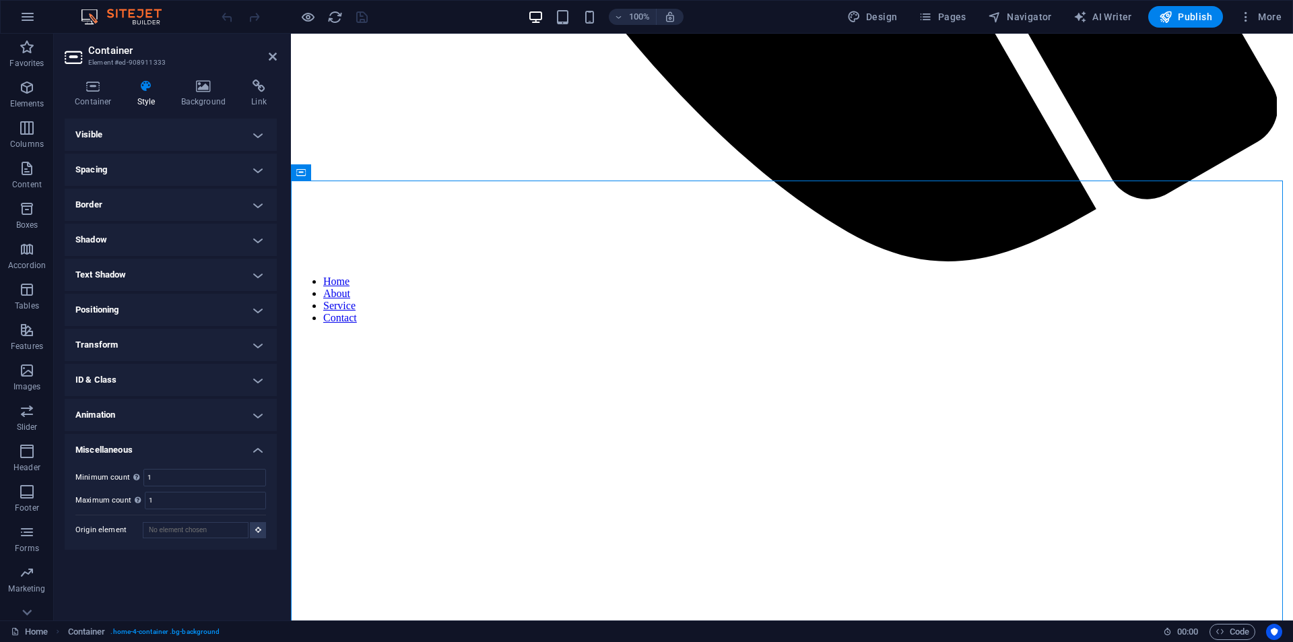
click at [261, 444] on h4 "Miscellaneous" at bounding box center [171, 446] width 212 height 24
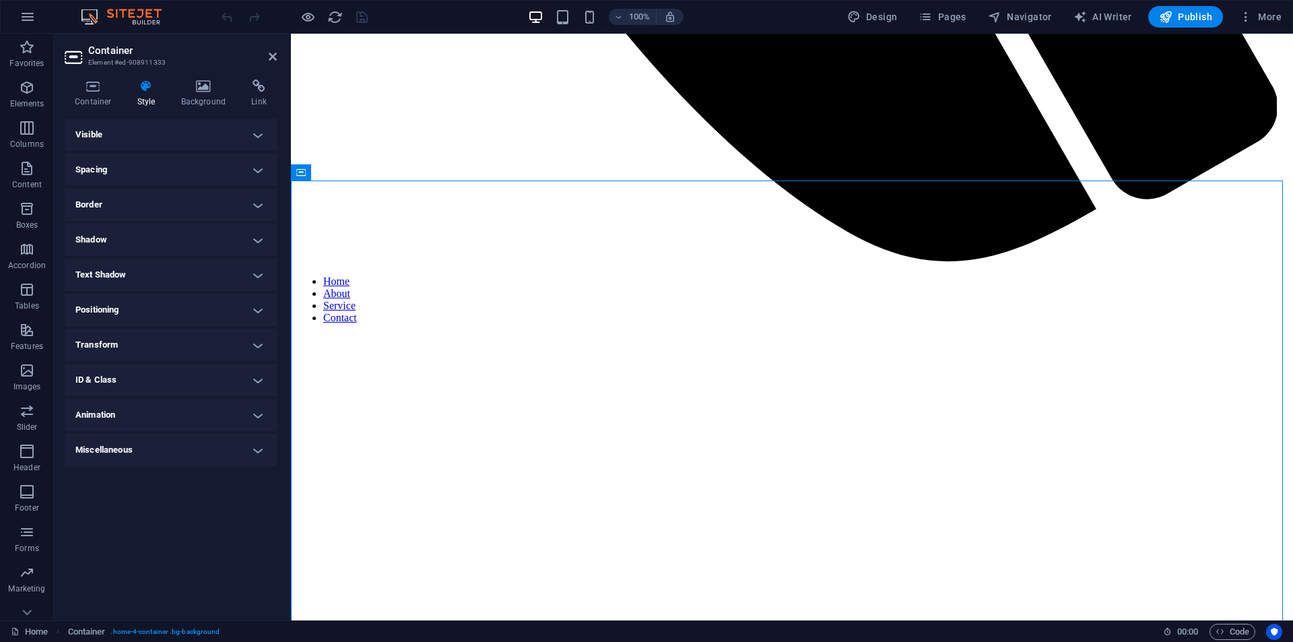
click at [261, 411] on h4 "Animation" at bounding box center [171, 415] width 212 height 32
click at [261, 411] on h4 "Animation" at bounding box center [171, 411] width 212 height 24
click at [199, 93] on h4 "Background" at bounding box center [206, 93] width 71 height 28
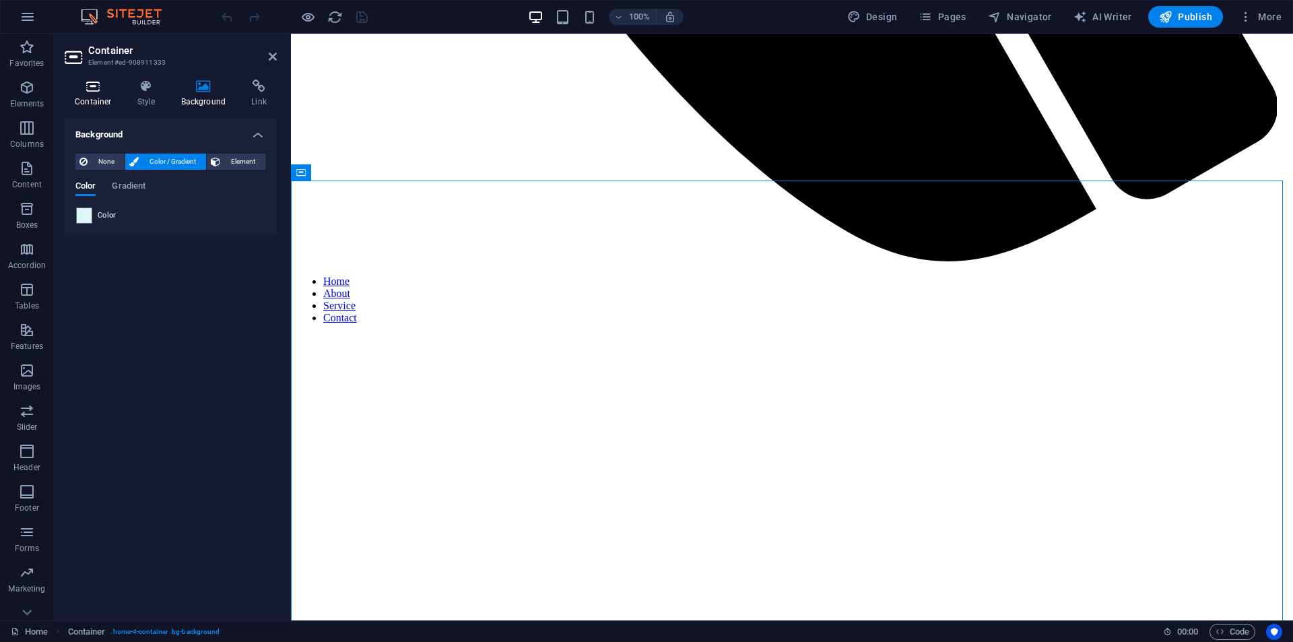
click at [94, 89] on icon at bounding box center [93, 85] width 57 height 13
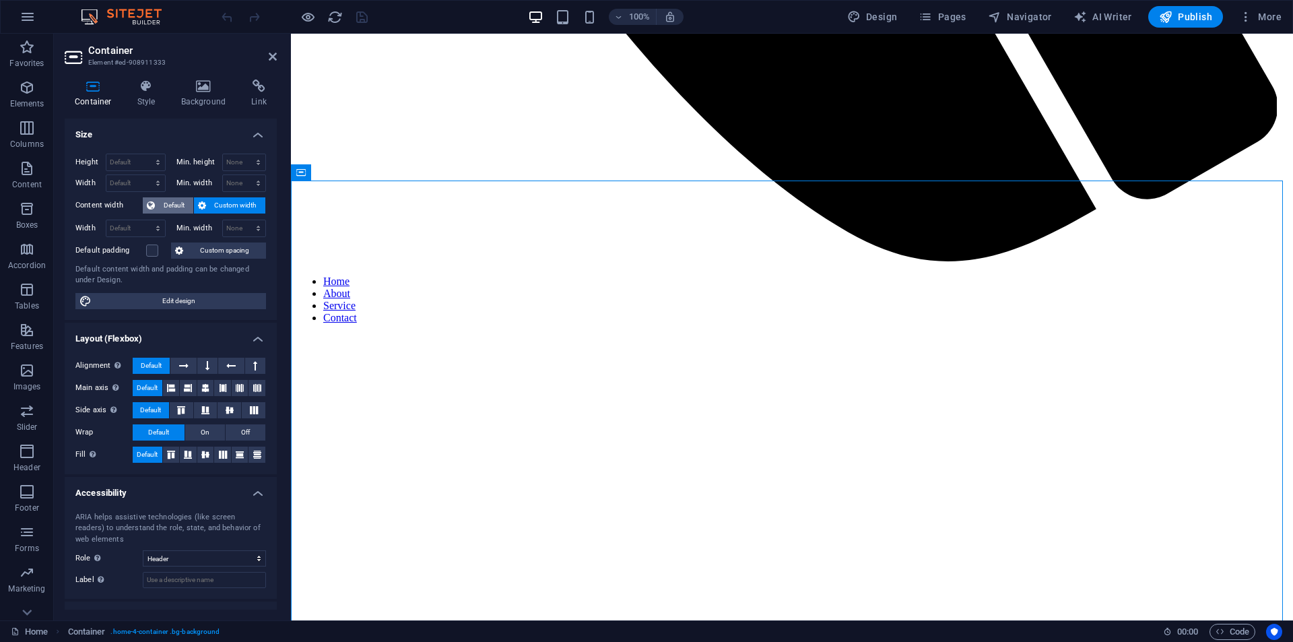
click at [172, 205] on span "Default" at bounding box center [174, 205] width 30 height 16
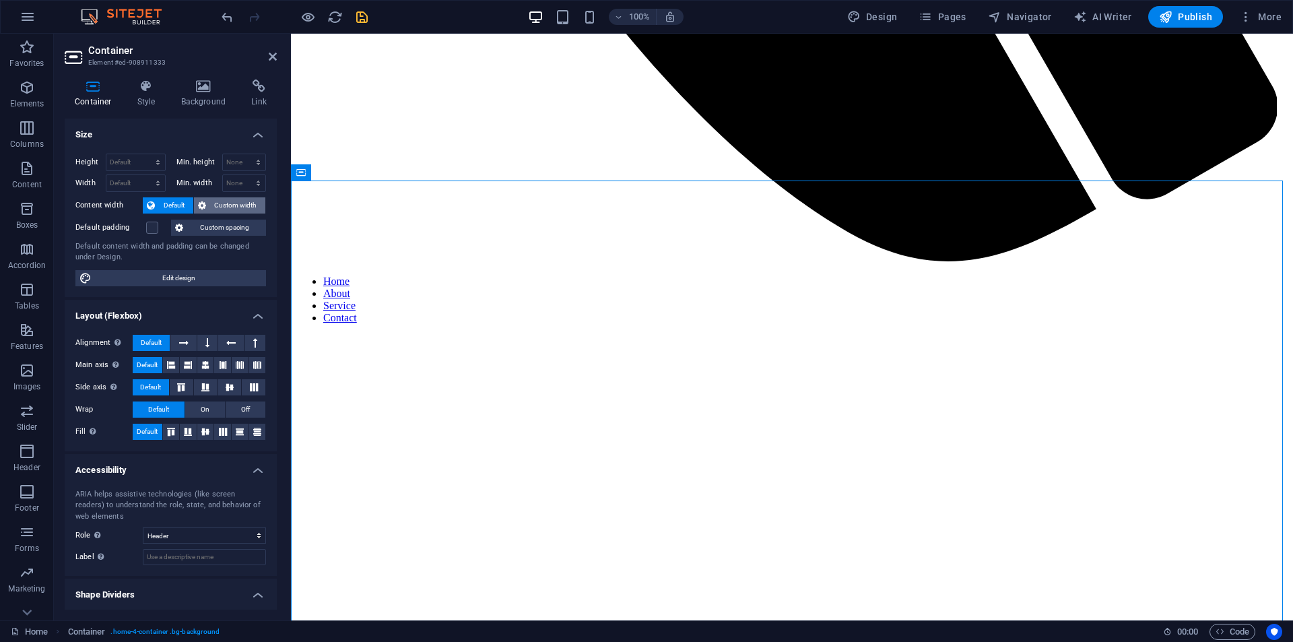
click at [217, 207] on span "Custom width" at bounding box center [236, 205] width 52 height 16
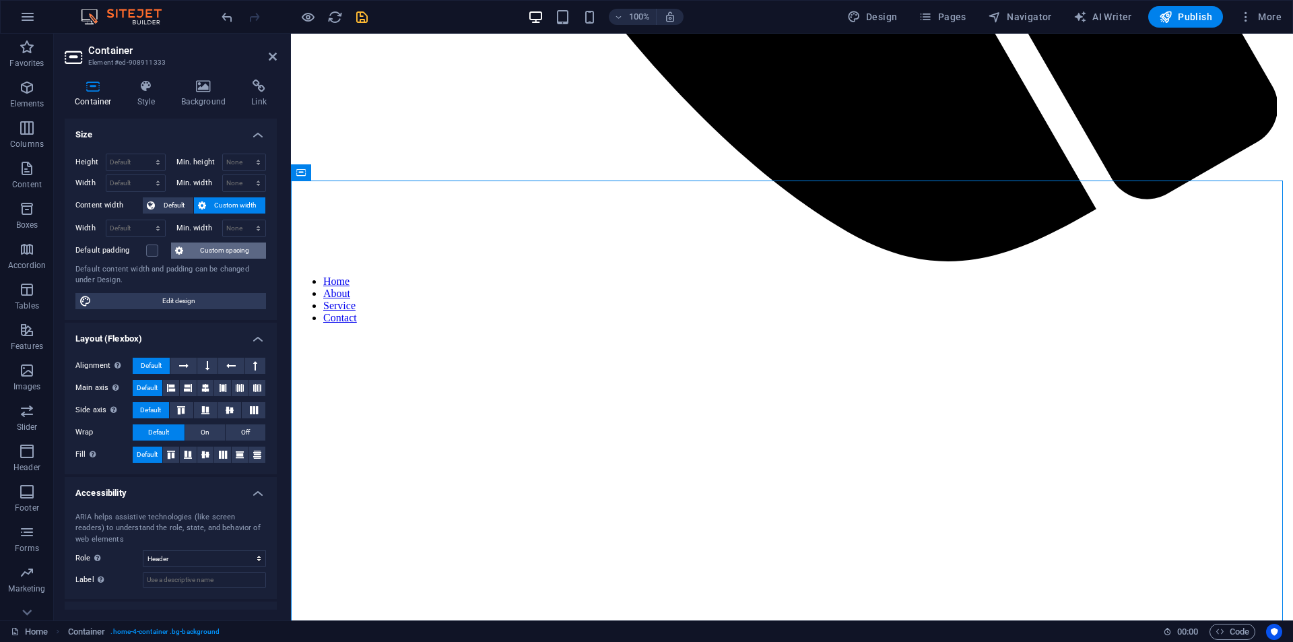
click at [219, 255] on span "Custom spacing" at bounding box center [224, 250] width 75 height 16
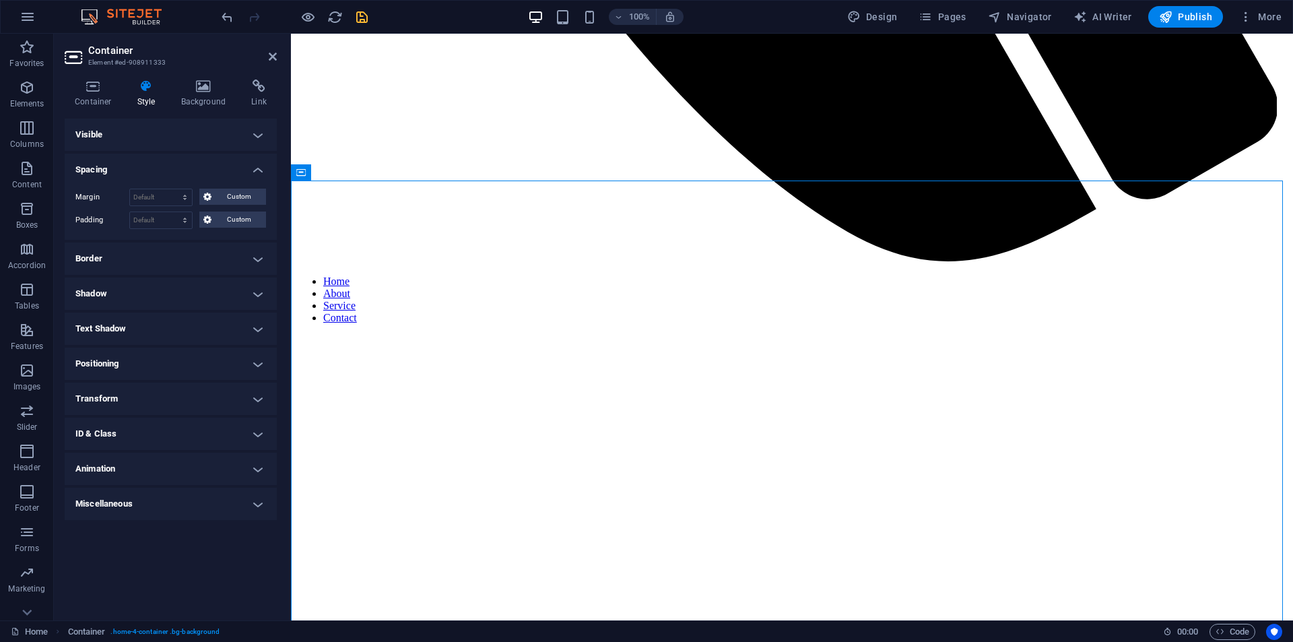
click at [250, 166] on h4 "Spacing" at bounding box center [171, 165] width 212 height 24
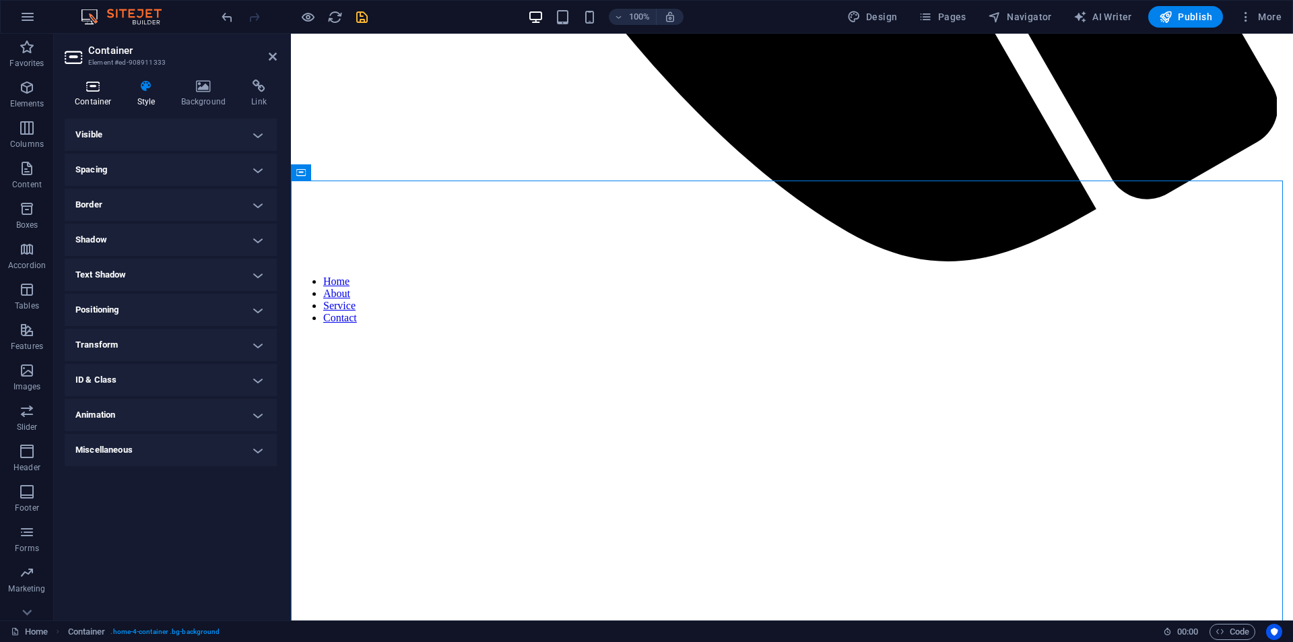
click at [93, 100] on h4 "Container" at bounding box center [96, 93] width 63 height 28
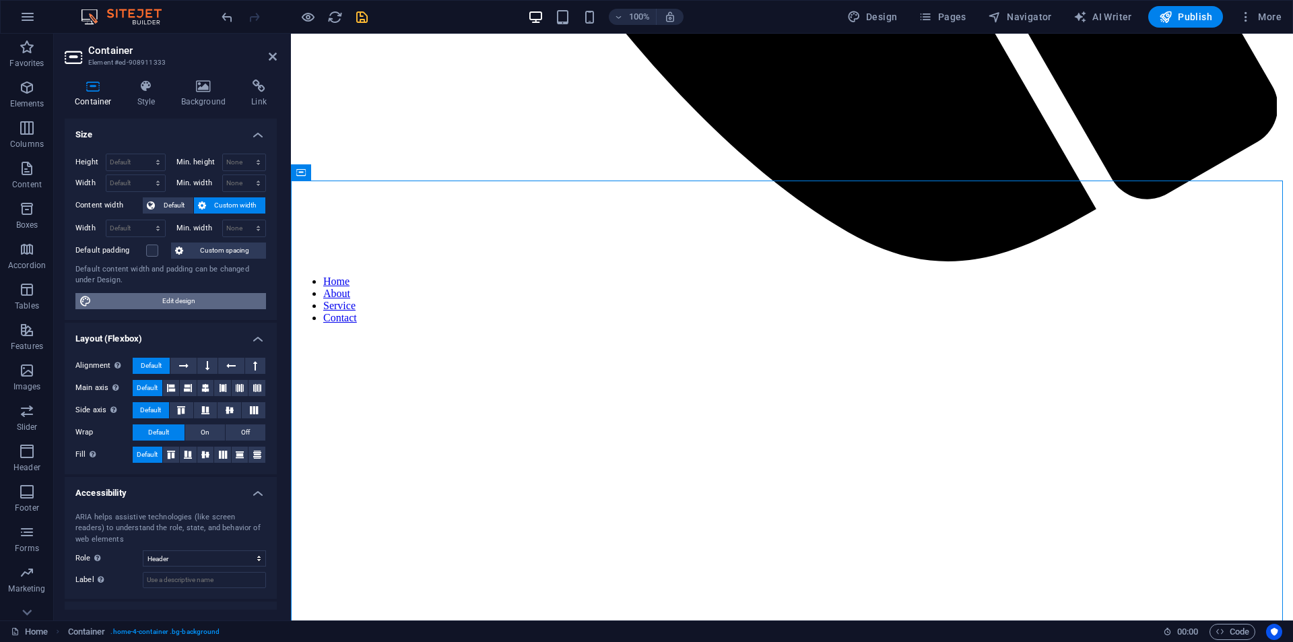
click at [151, 306] on span "Edit design" at bounding box center [179, 301] width 166 height 16
select select "rem"
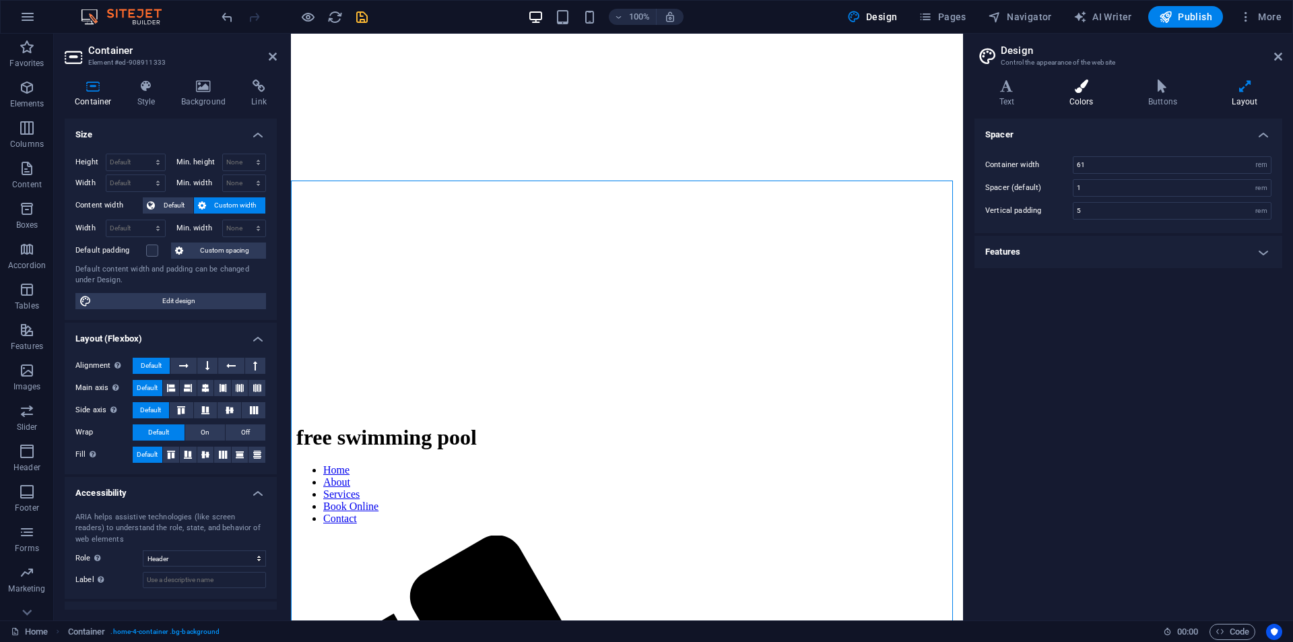
click at [1086, 88] on icon at bounding box center [1080, 85] width 73 height 13
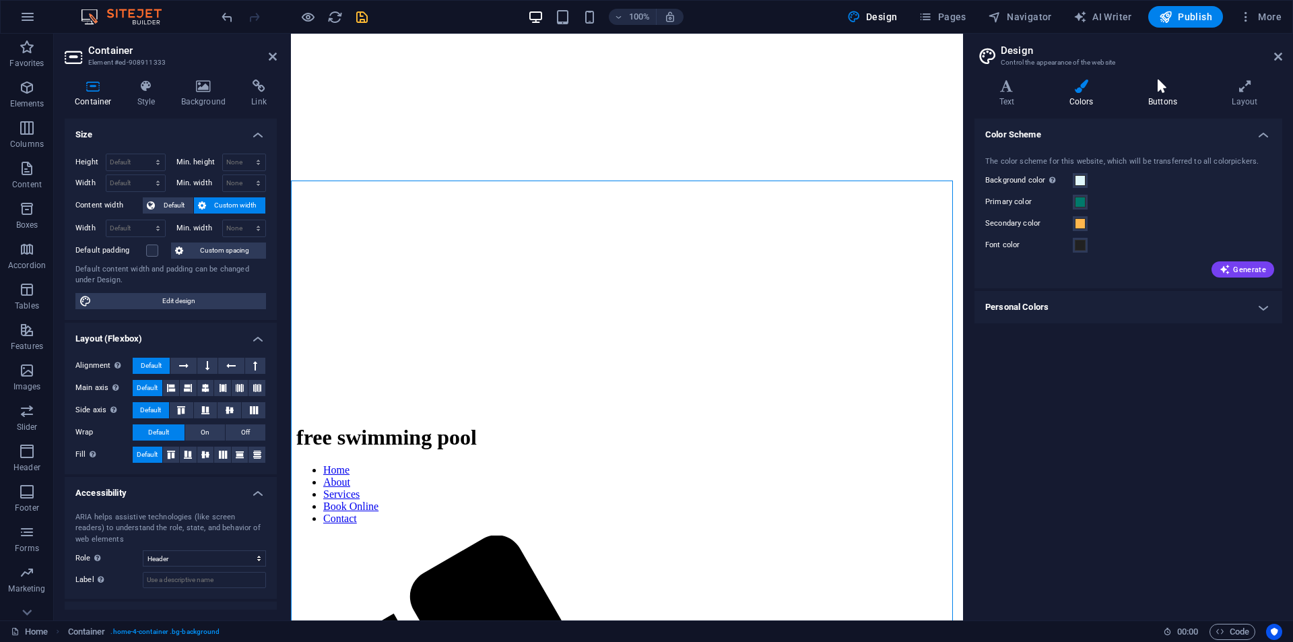
click at [1156, 88] on icon at bounding box center [1162, 85] width 78 height 13
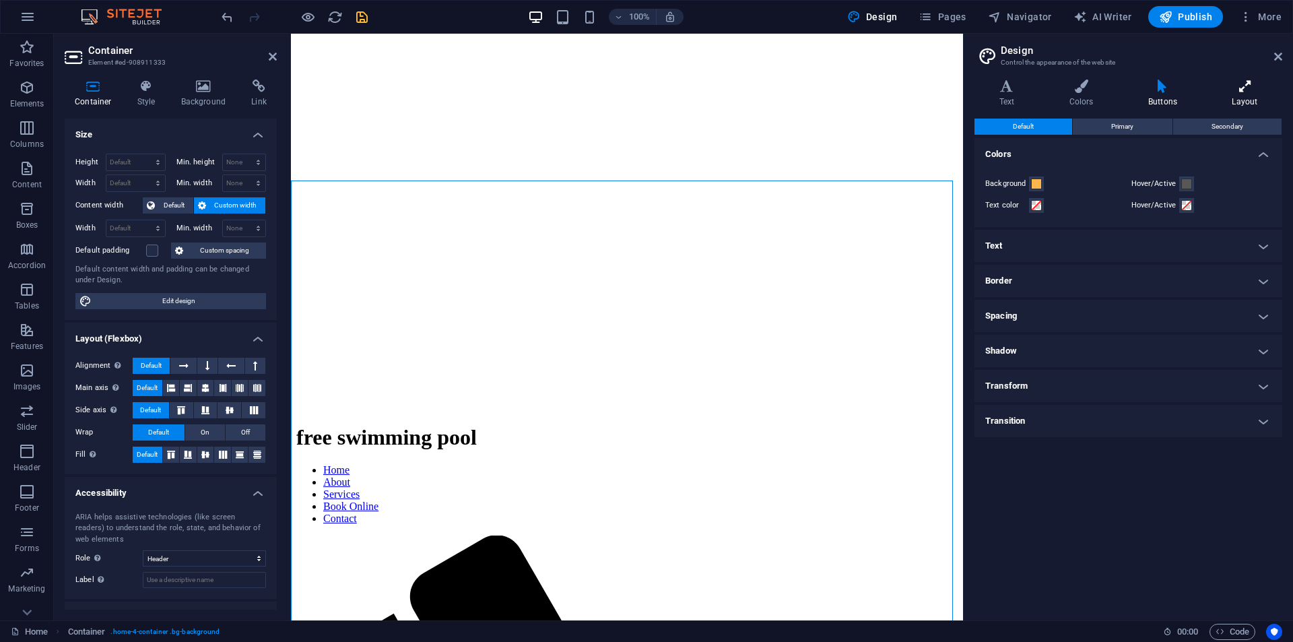
click at [1251, 92] on icon at bounding box center [1244, 85] width 75 height 13
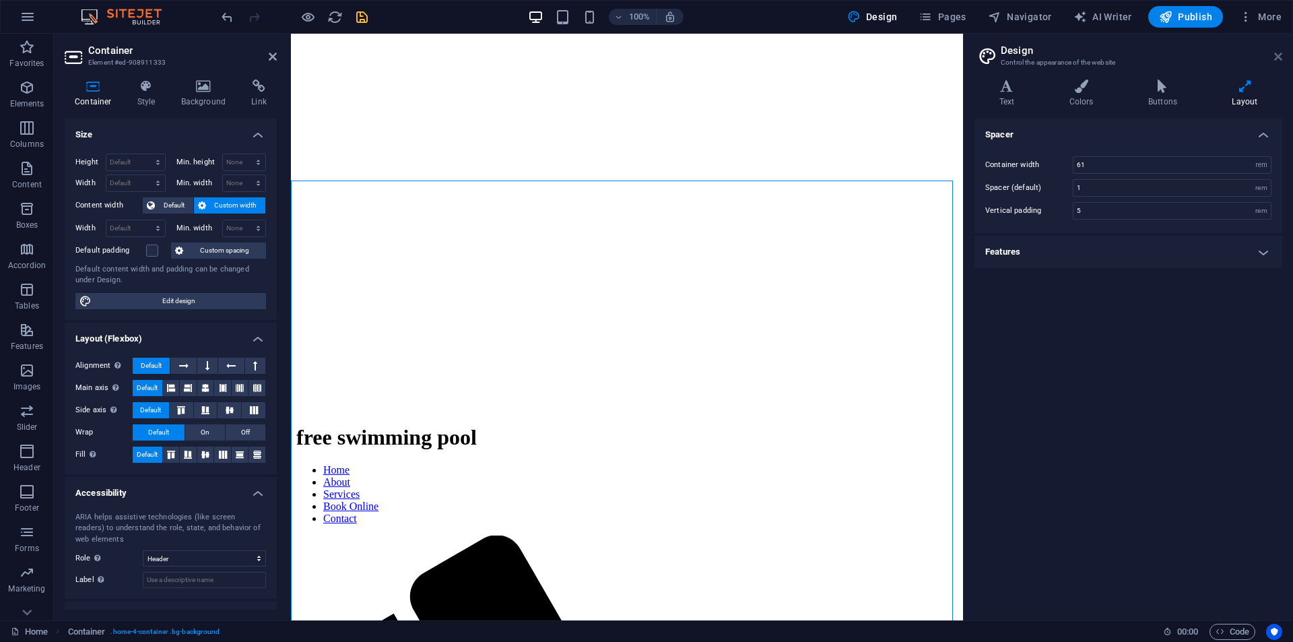
drag, startPoint x: 1280, startPoint y: 57, endPoint x: 951, endPoint y: 38, distance: 329.7
click at [1280, 57] on icon at bounding box center [1278, 56] width 8 height 11
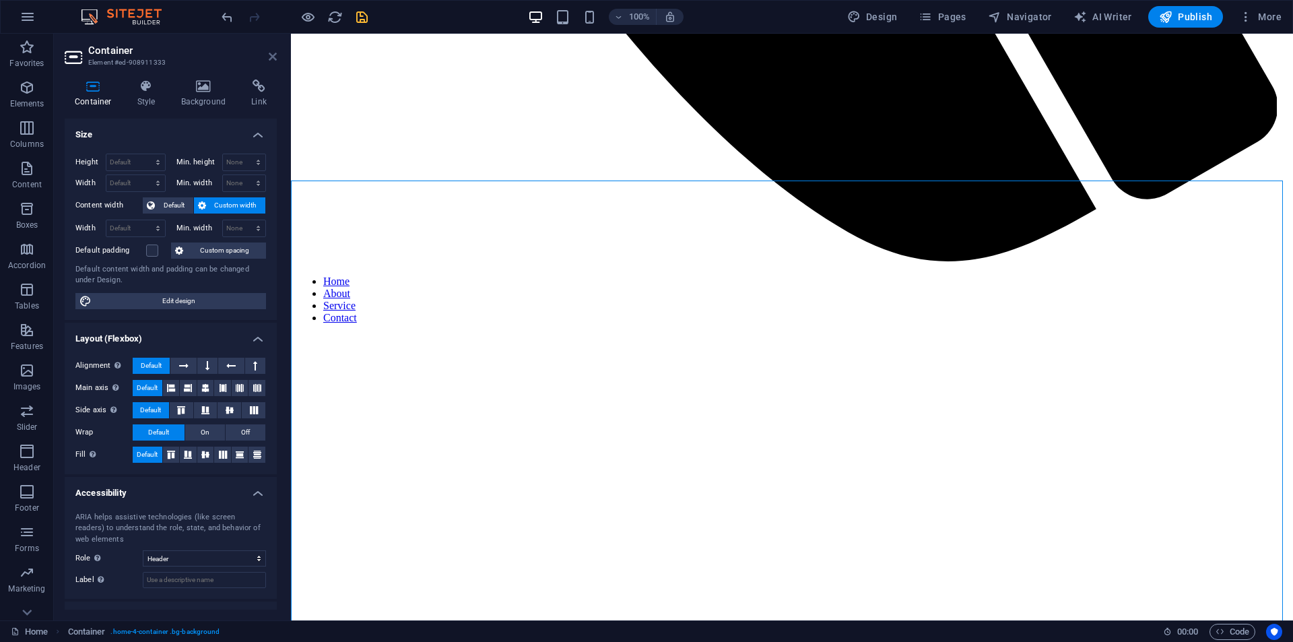
click at [275, 55] on icon at bounding box center [273, 56] width 8 height 11
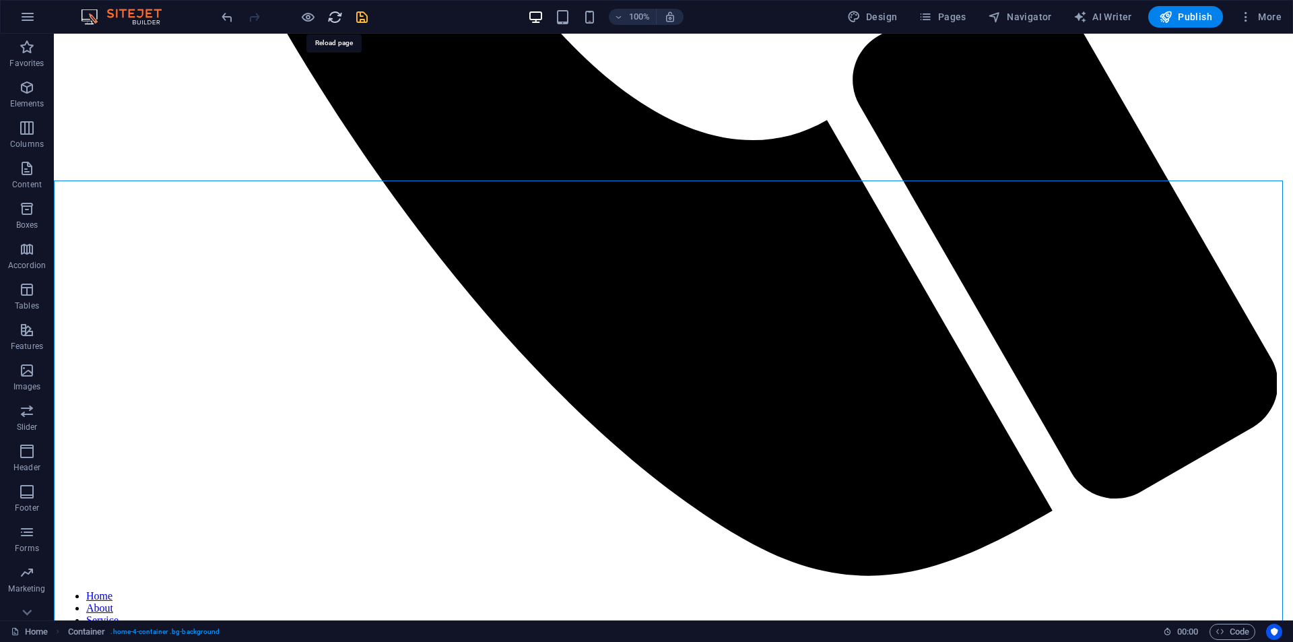
click at [334, 18] on icon "reload" at bounding box center [334, 16] width 15 height 15
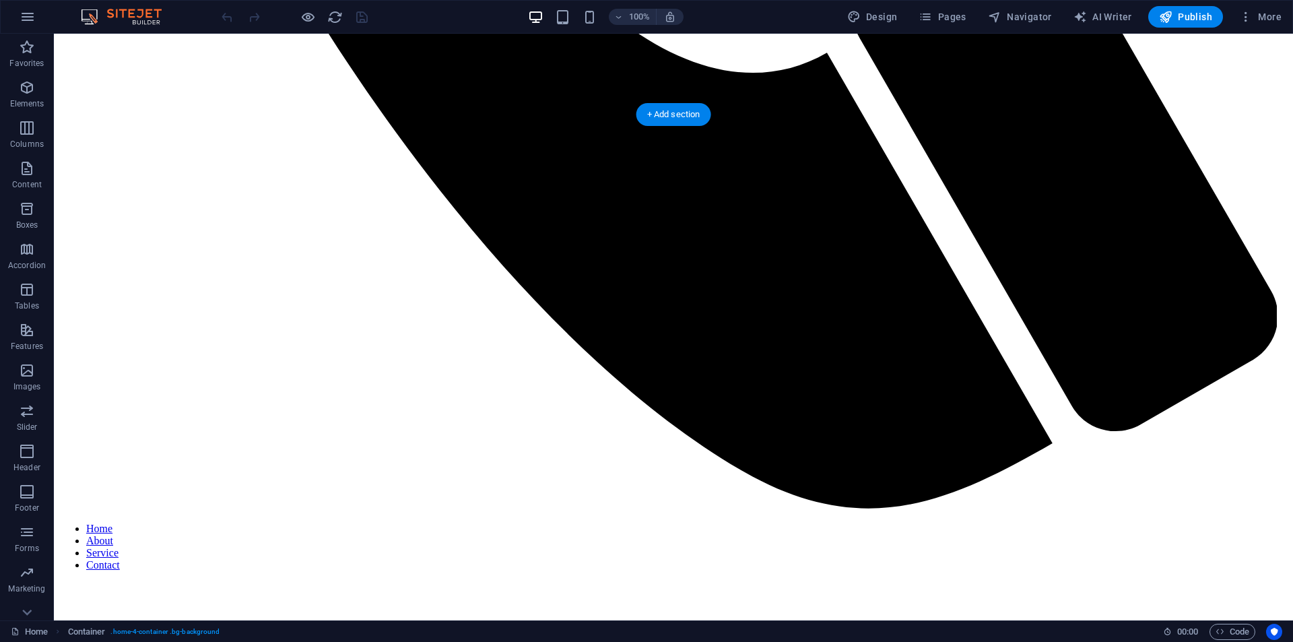
scroll to position [1077, 0]
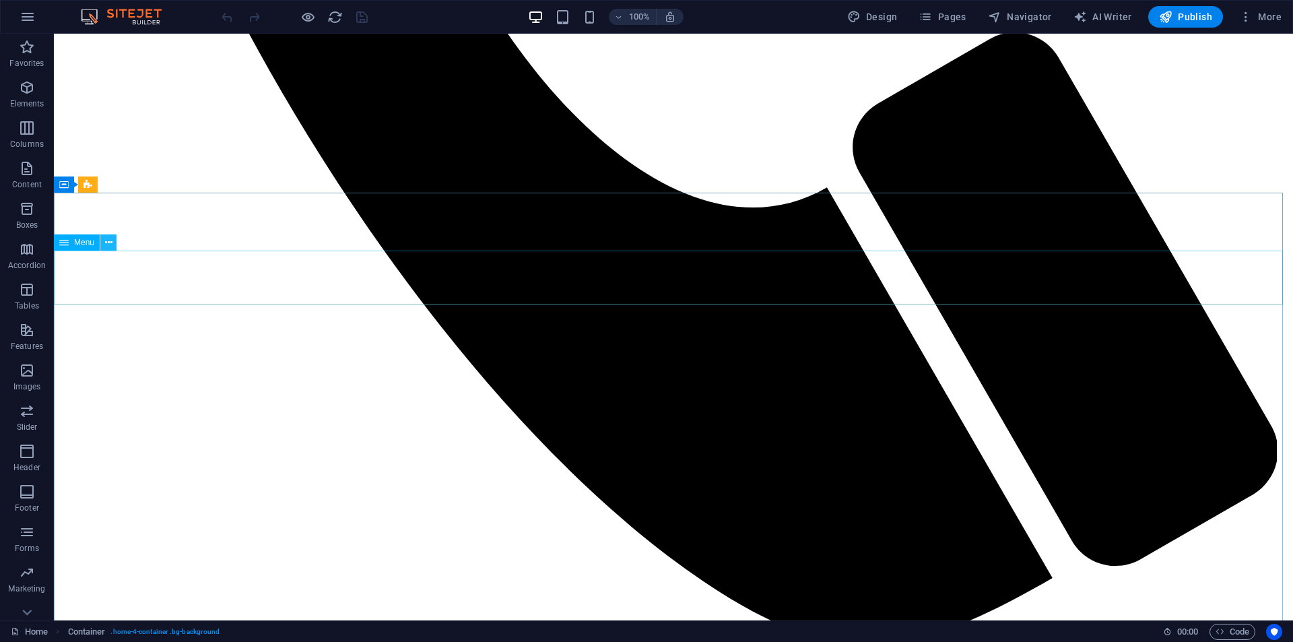
click at [109, 248] on icon at bounding box center [108, 243] width 7 height 14
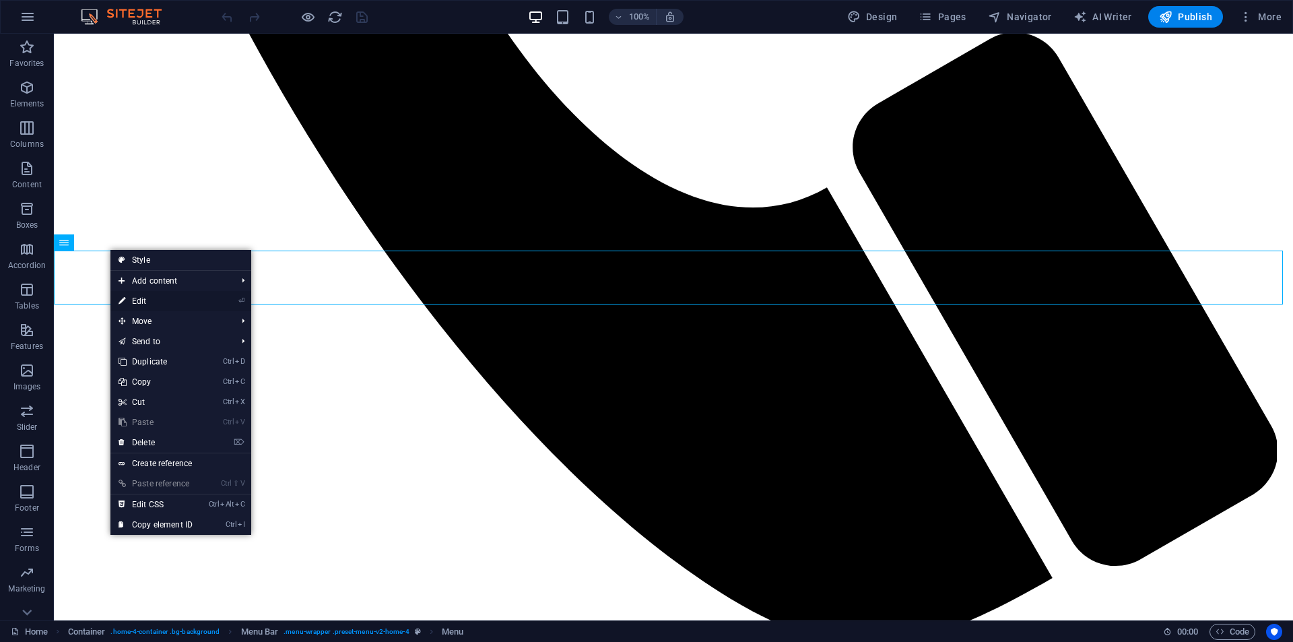
click at [126, 300] on link "⏎ Edit" at bounding box center [155, 301] width 90 height 20
select select
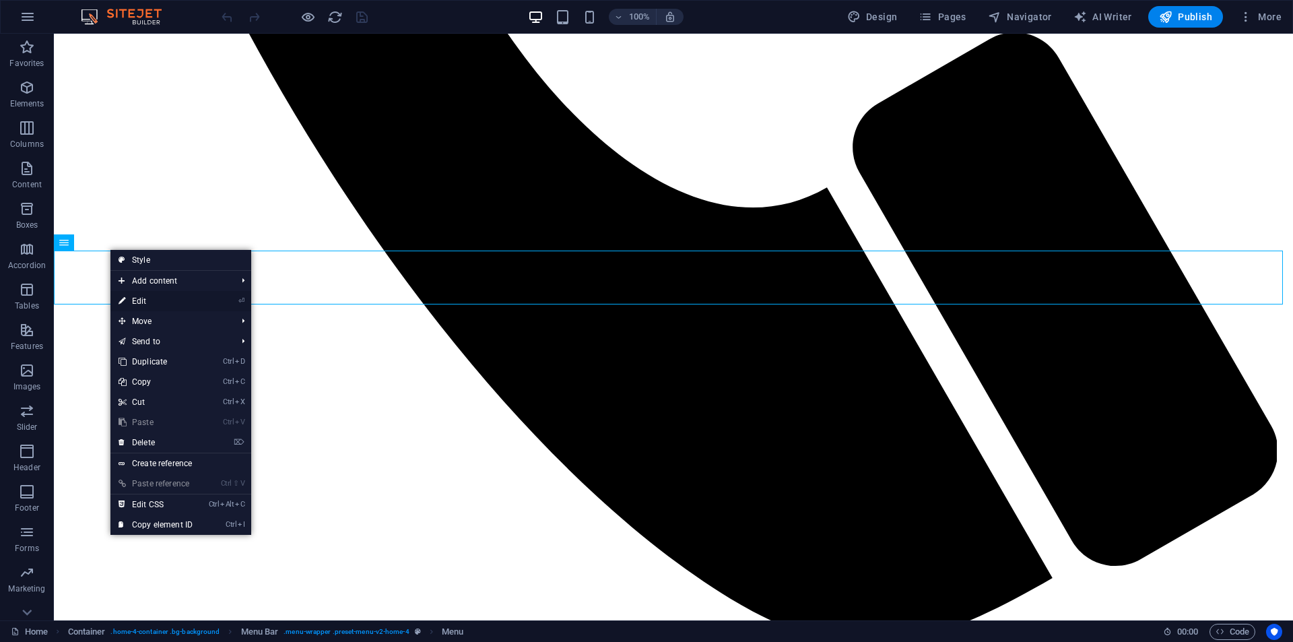
select select
select select "4"
select select
select select "default"
select select "5"
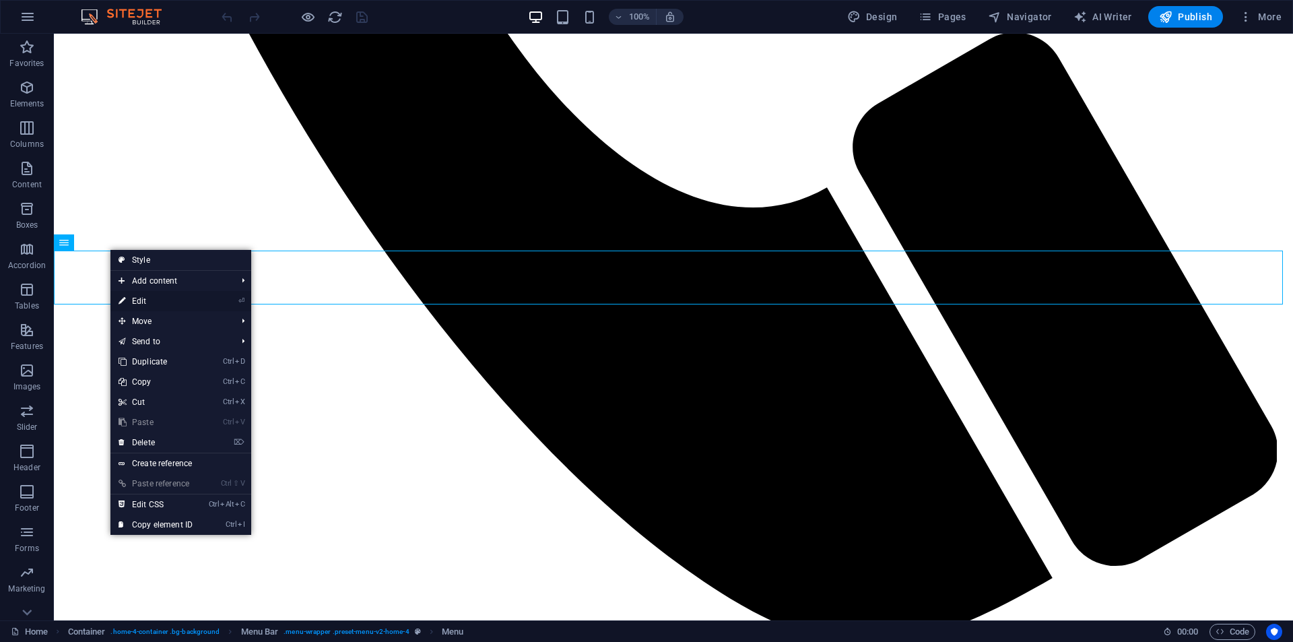
select select
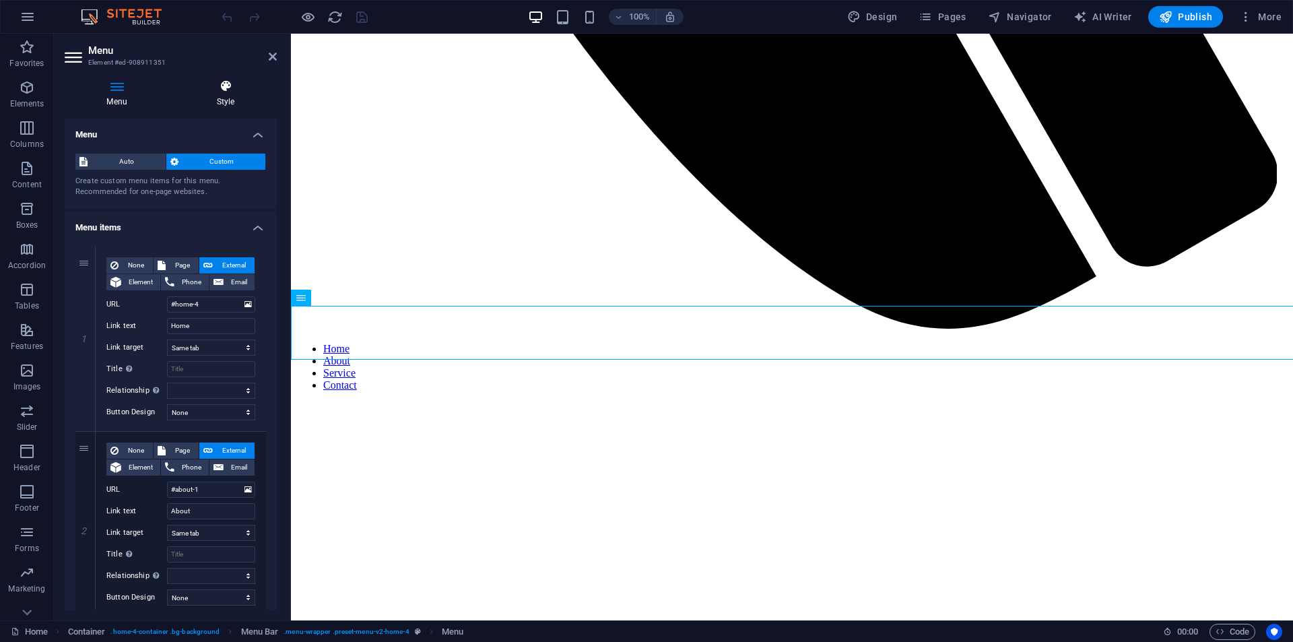
click at [229, 95] on h4 "Style" at bounding box center [225, 93] width 102 height 28
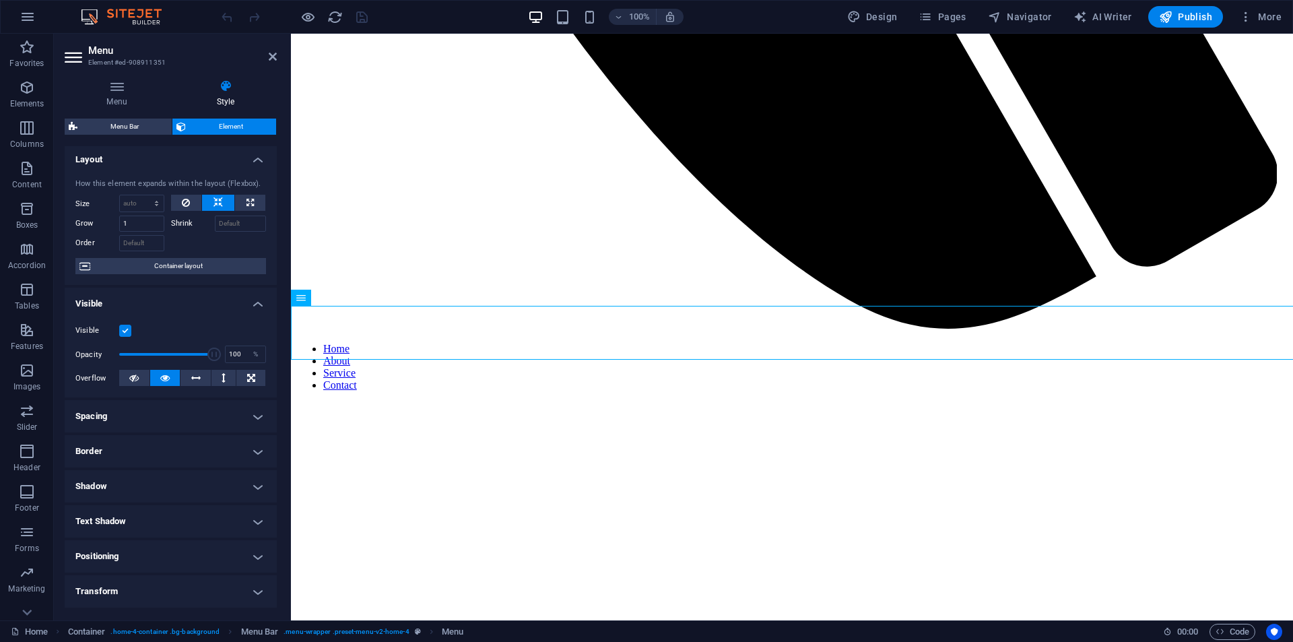
scroll to position [0, 0]
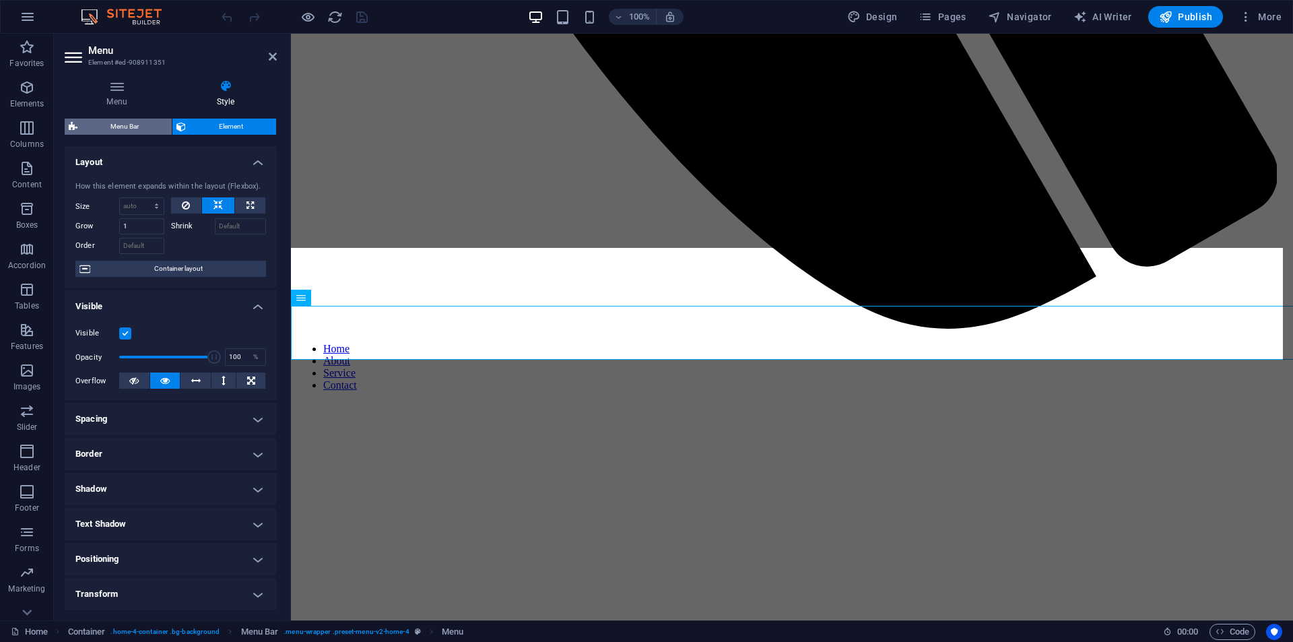
click at [158, 132] on span "Menu Bar" at bounding box center [124, 126] width 86 height 16
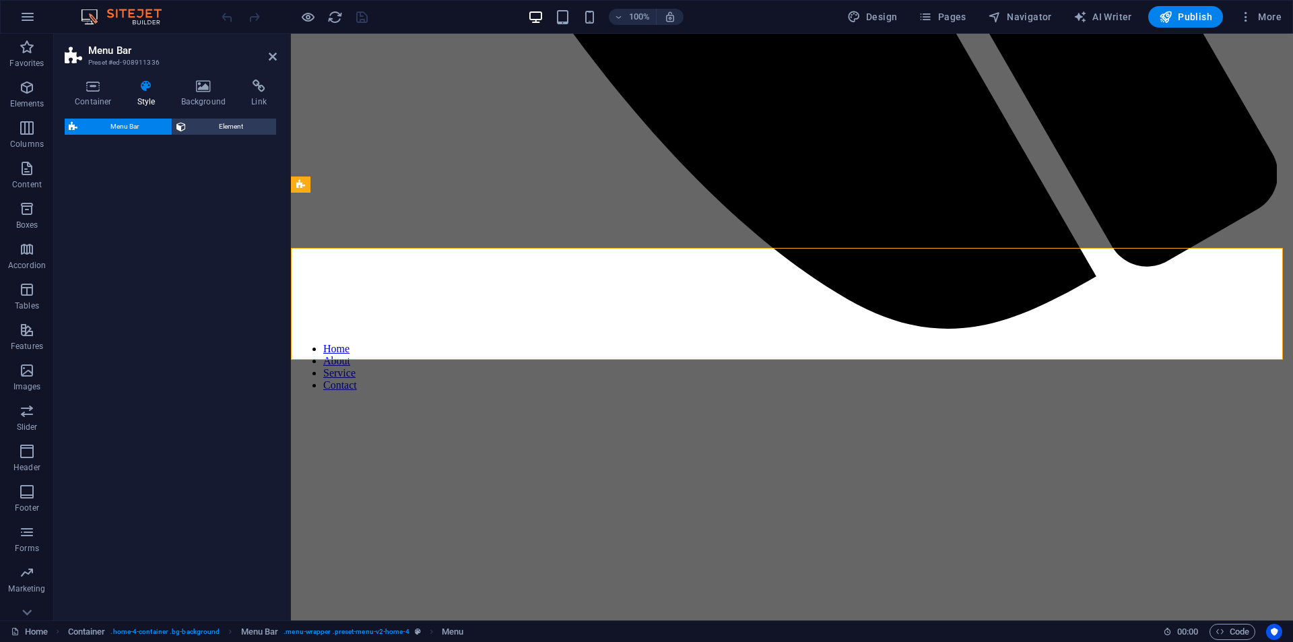
select select "rem"
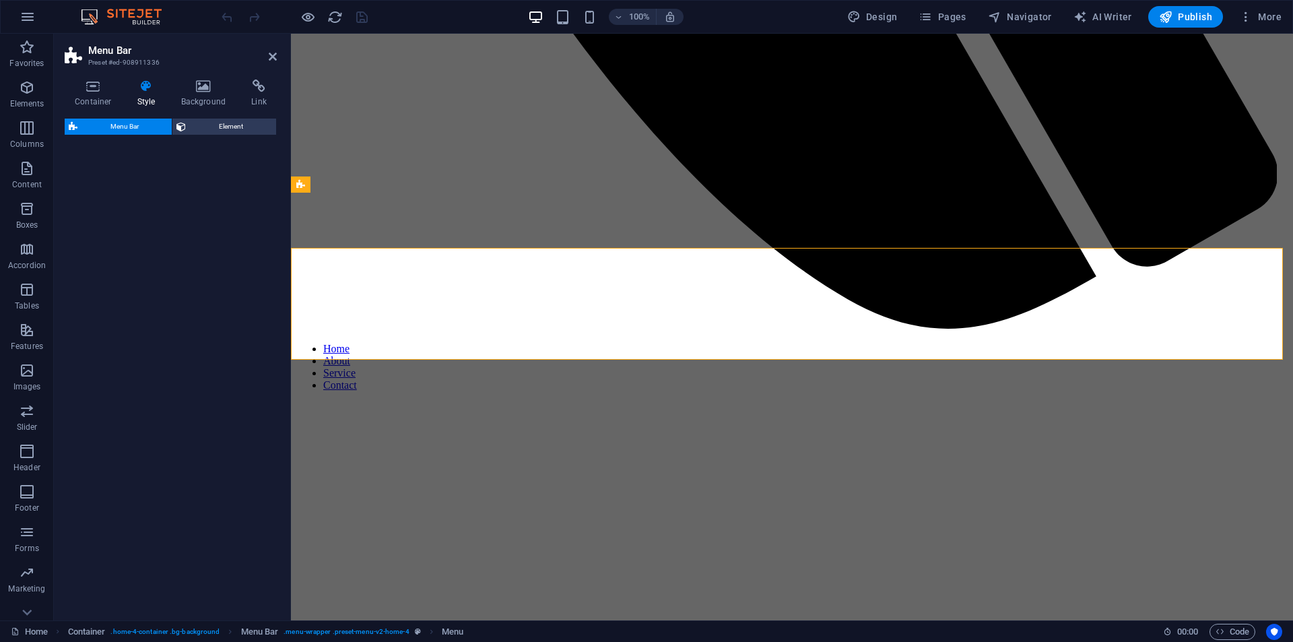
select select "rem"
select select "preset-menu-v2-home-4"
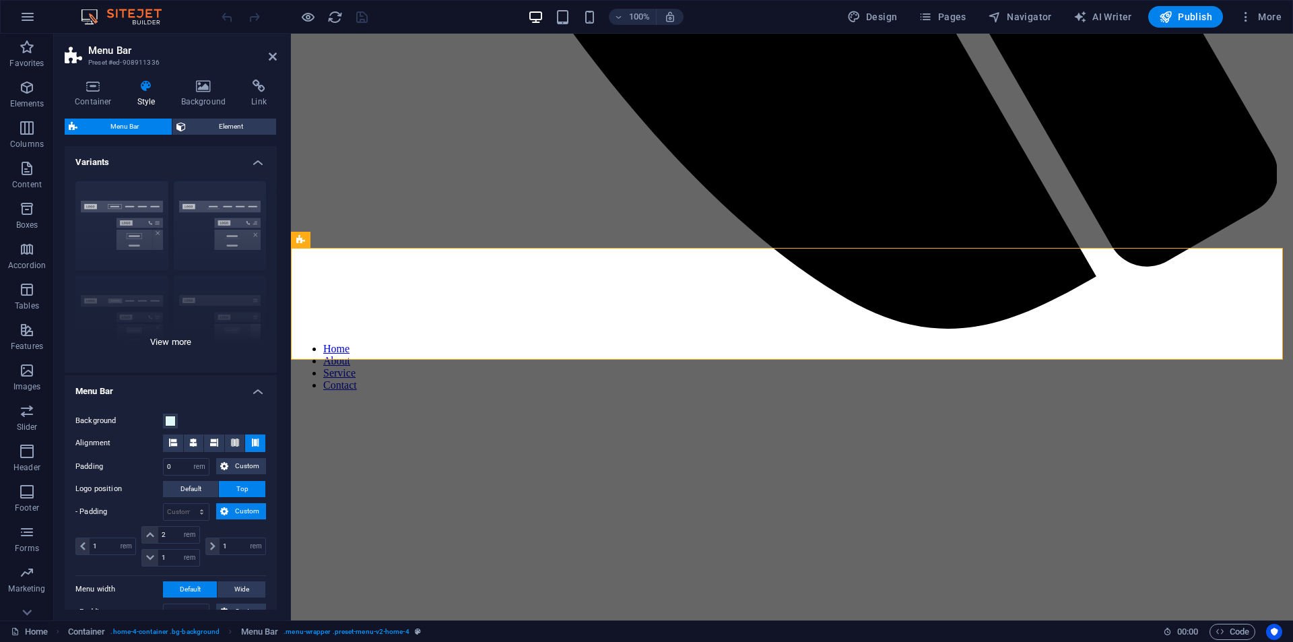
click at [160, 340] on div "Border Centered Default Fixed Loki Trigger Wide XXL" at bounding box center [171, 271] width 212 height 202
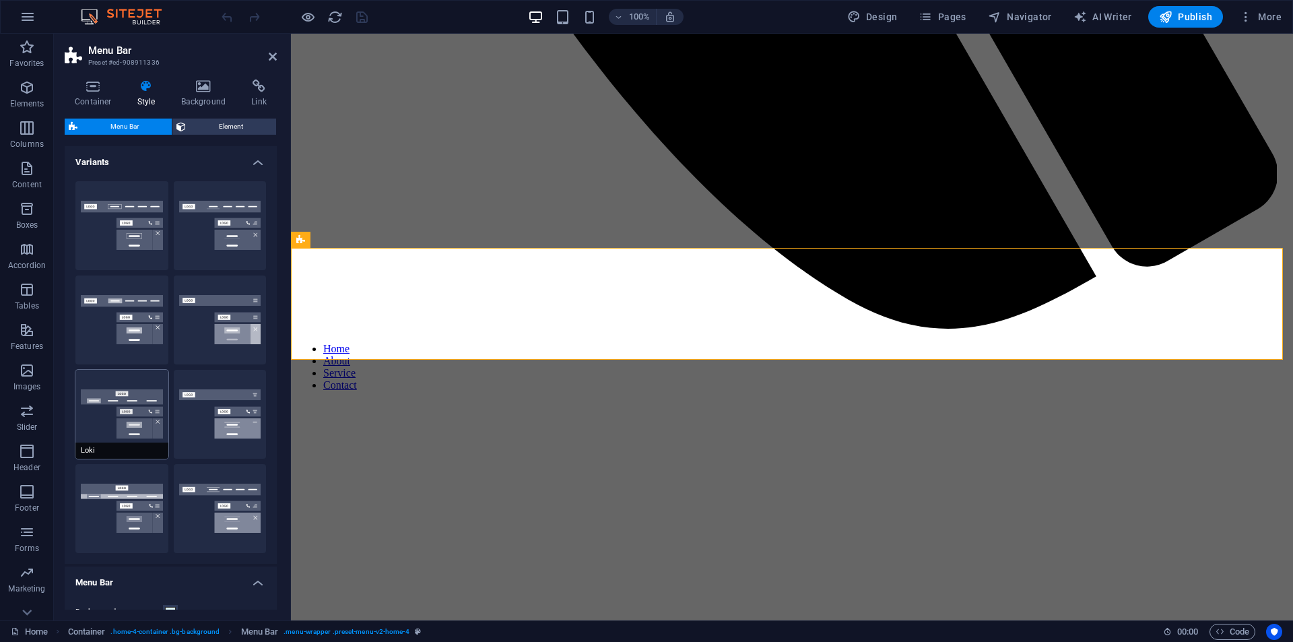
click at [126, 428] on button "Loki" at bounding box center [121, 414] width 93 height 89
type input "0"
select select "DISABLED_OPTION_VALUE"
type input "2"
type input "1"
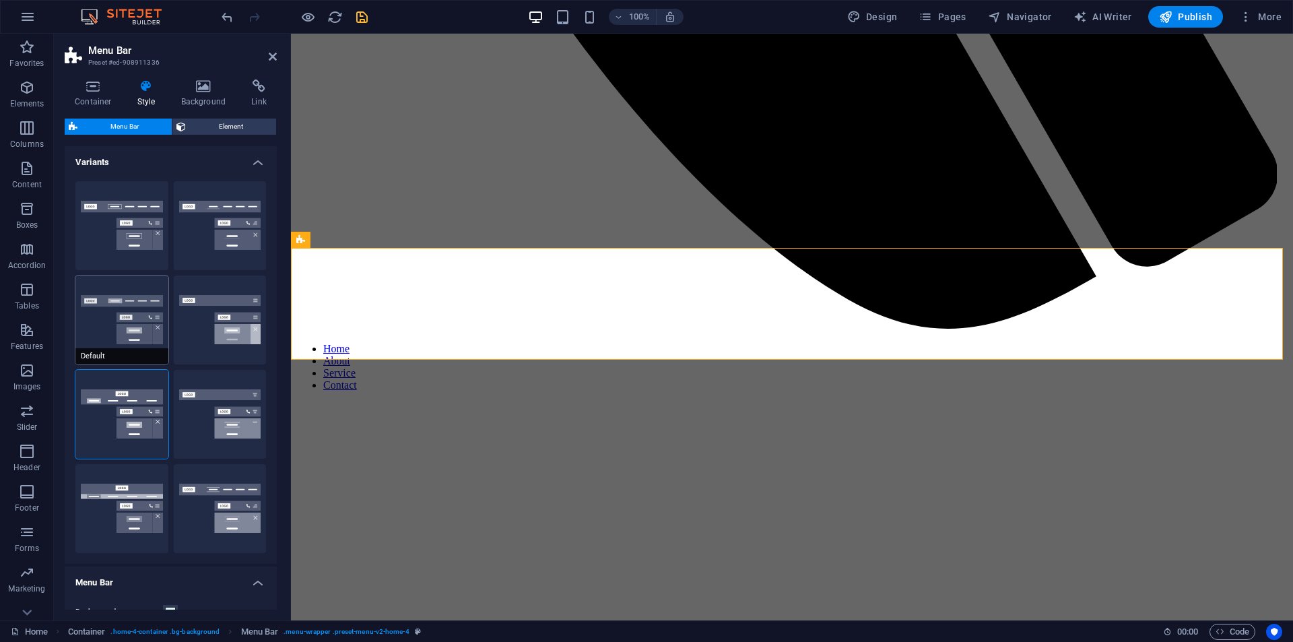
click at [131, 329] on button "Default" at bounding box center [121, 319] width 93 height 89
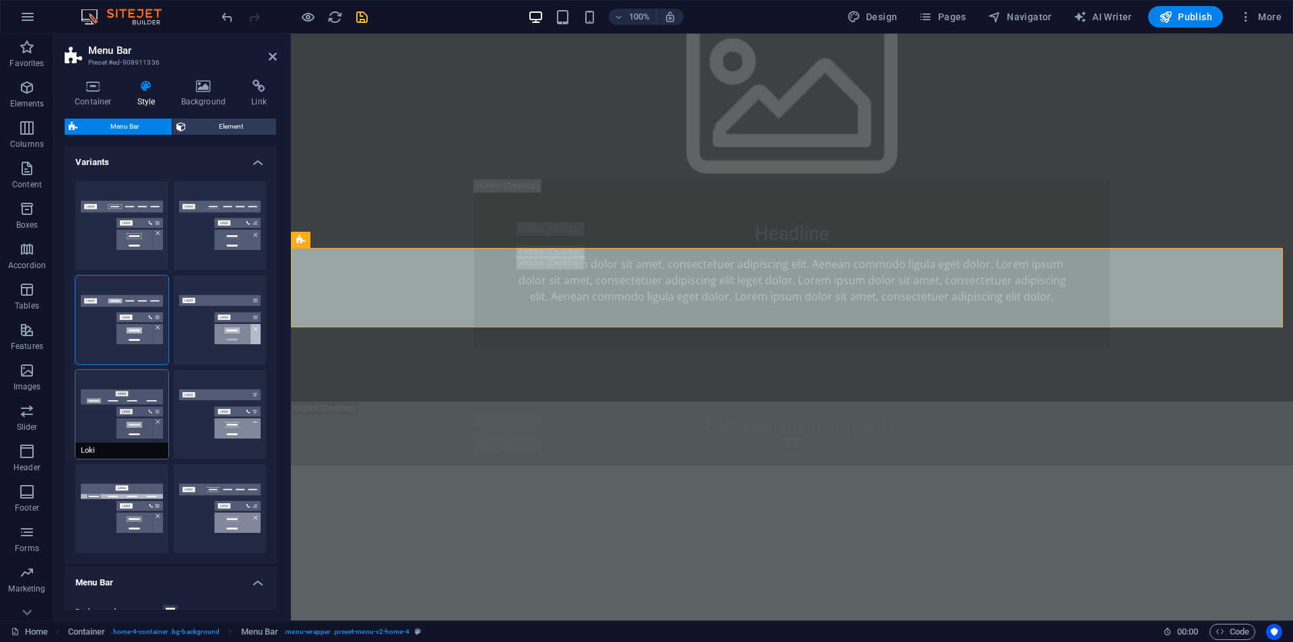
click at [110, 411] on button "Loki" at bounding box center [121, 414] width 93 height 89
type input "0"
select select "DISABLED_OPTION_VALUE"
type input "2"
type input "1"
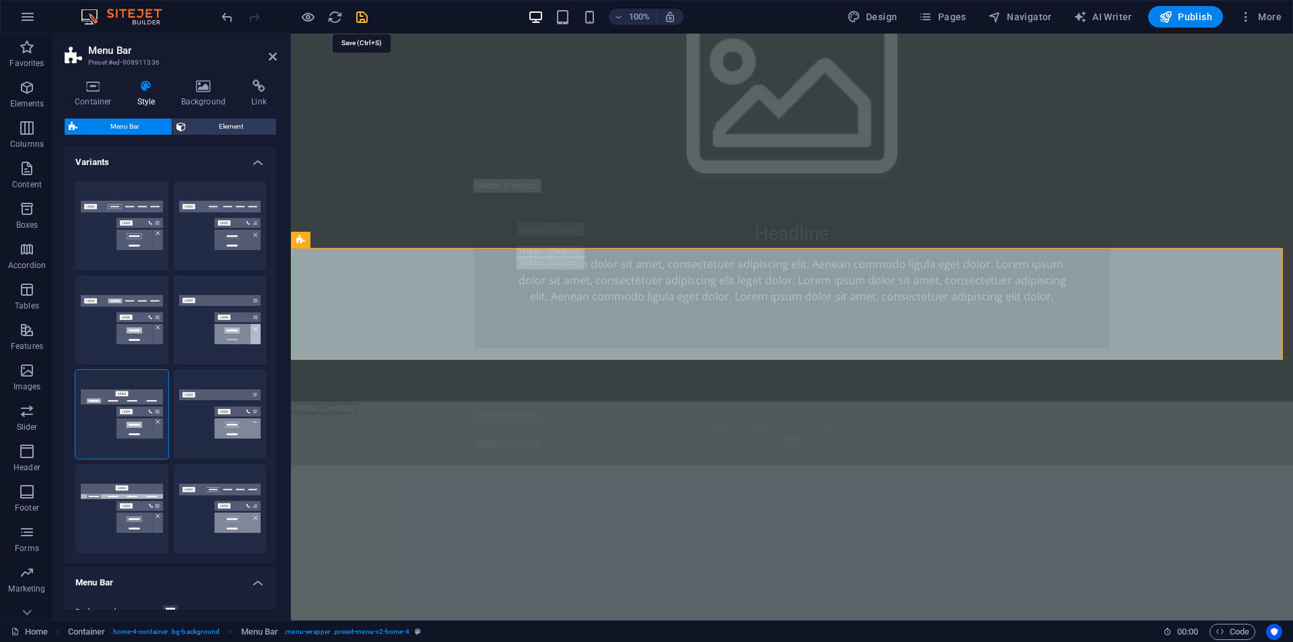
click at [359, 20] on icon "save" at bounding box center [361, 16] width 15 height 15
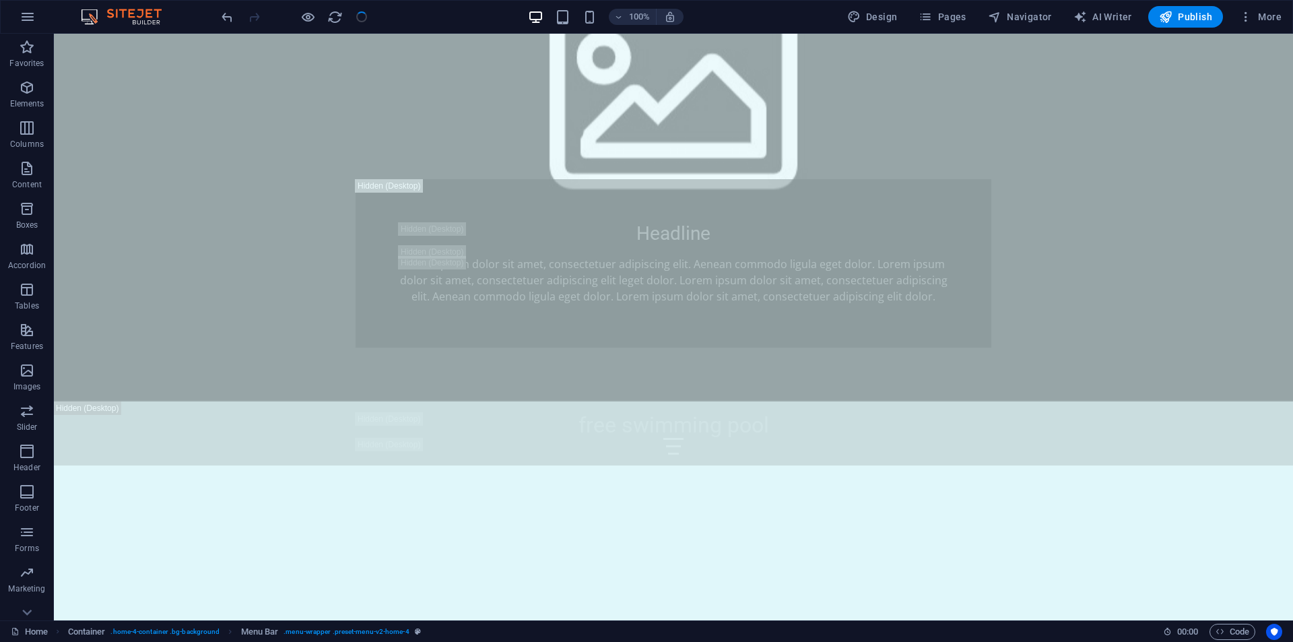
checkbox input "false"
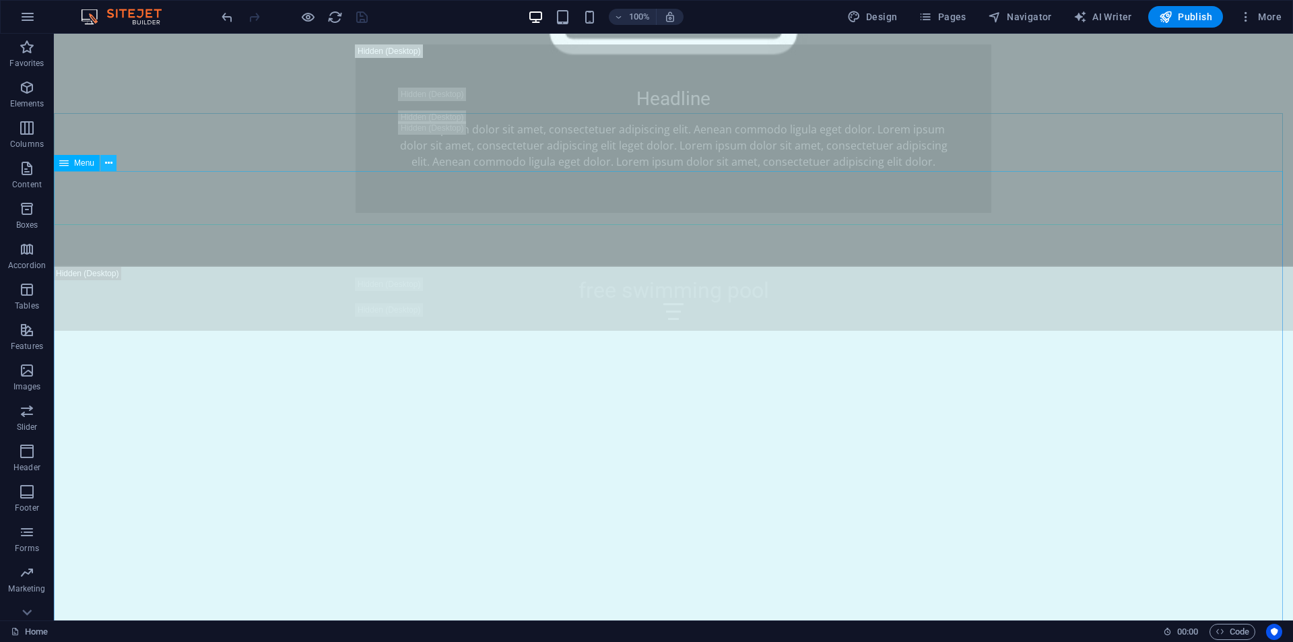
click at [112, 165] on icon at bounding box center [108, 163] width 7 height 14
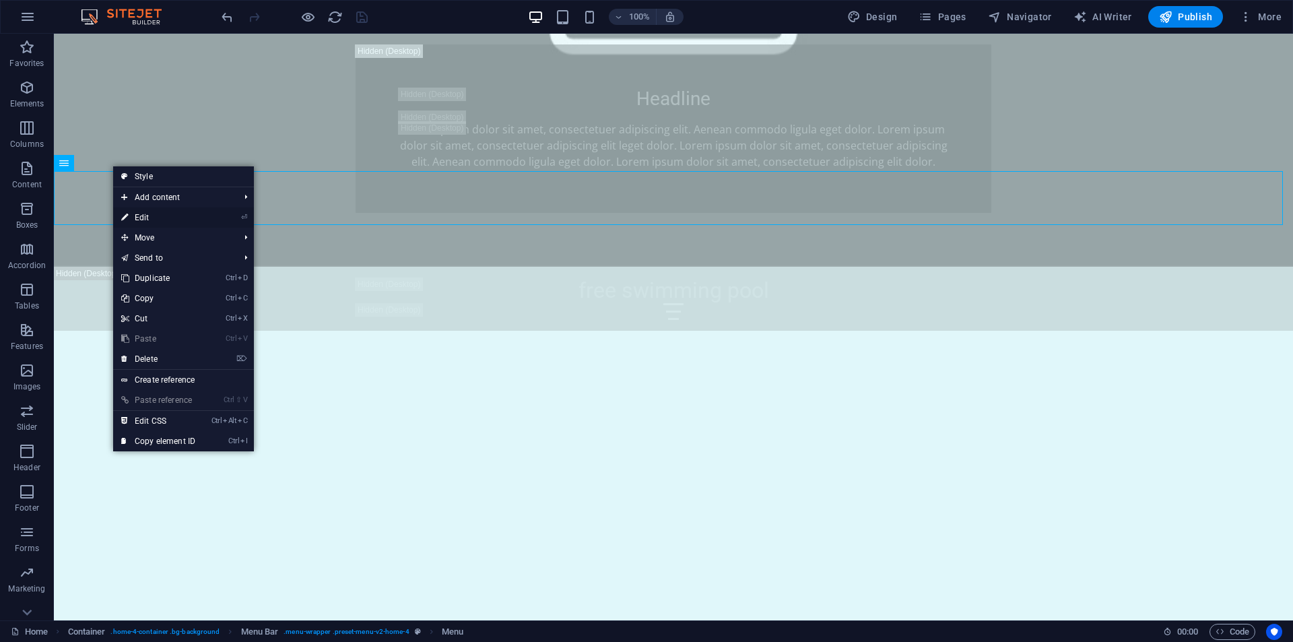
click at [120, 215] on link "⏎ Edit" at bounding box center [158, 217] width 90 height 20
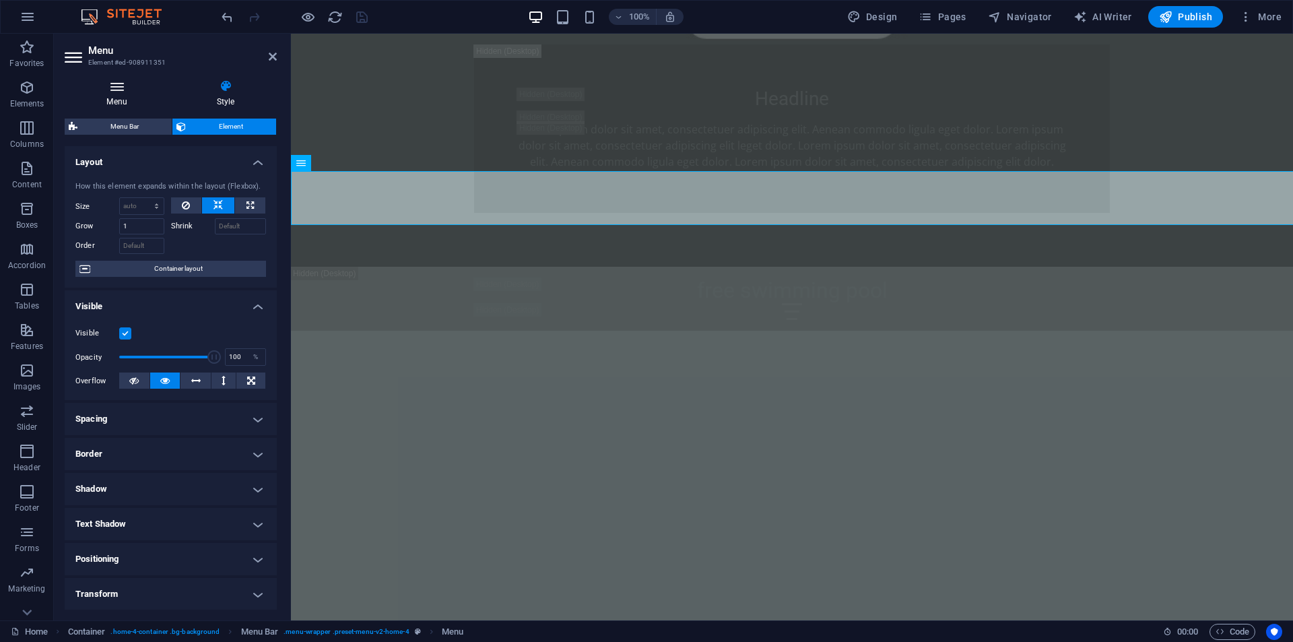
click at [119, 88] on icon at bounding box center [117, 85] width 104 height 13
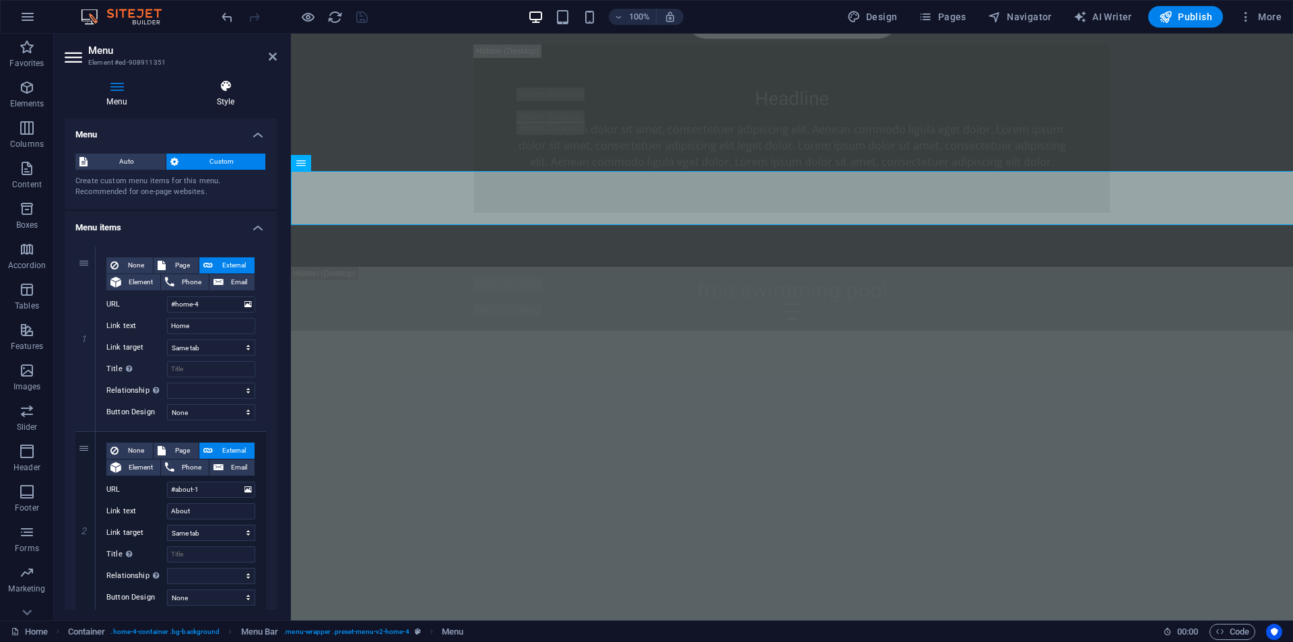
click at [221, 92] on icon at bounding box center [225, 85] width 102 height 13
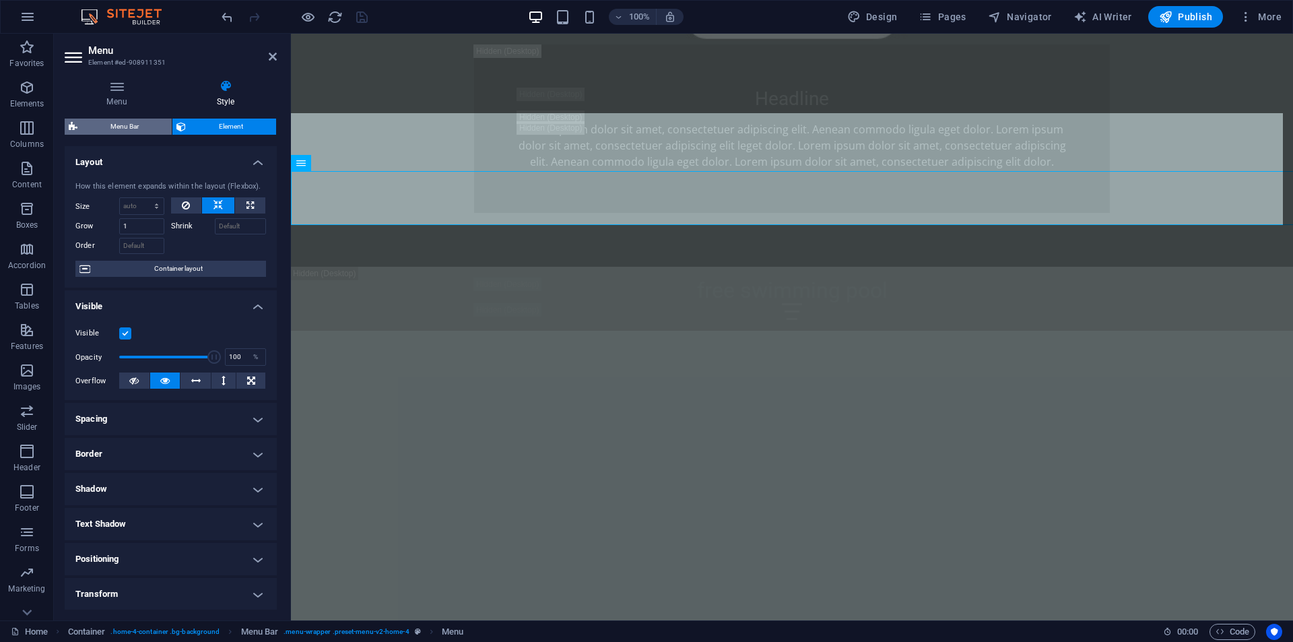
click at [134, 126] on span "Menu Bar" at bounding box center [124, 126] width 86 height 16
select select "rem"
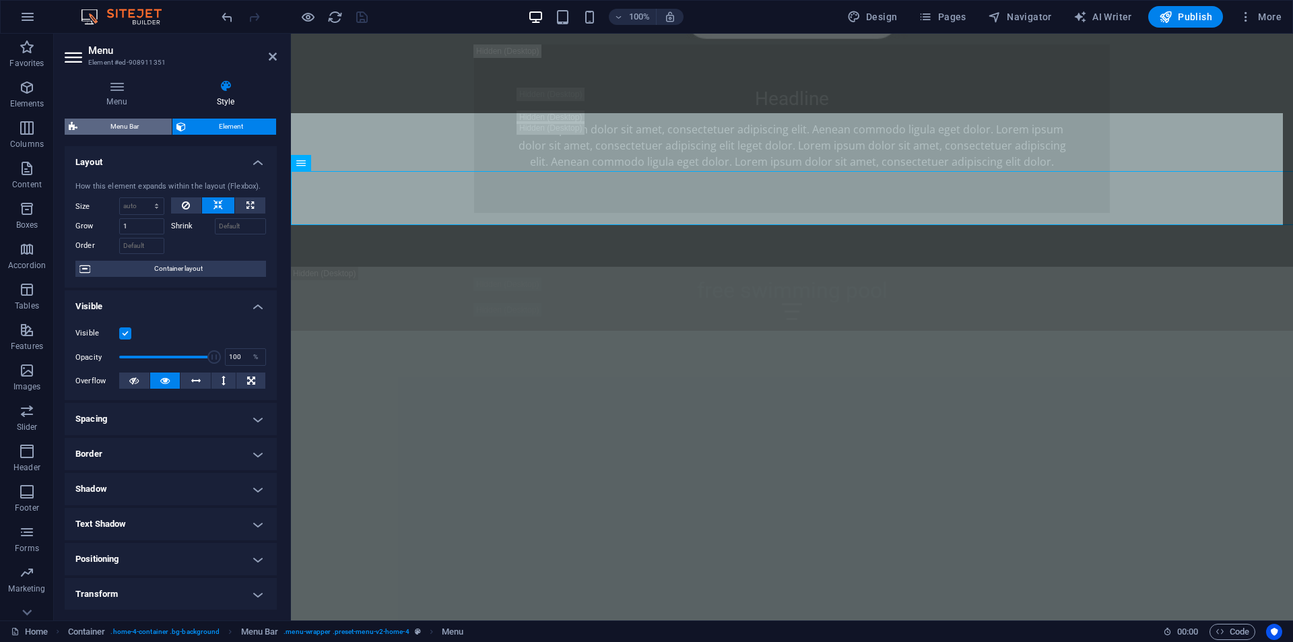
select select "rem"
select select "preset-menu-v2-home-4"
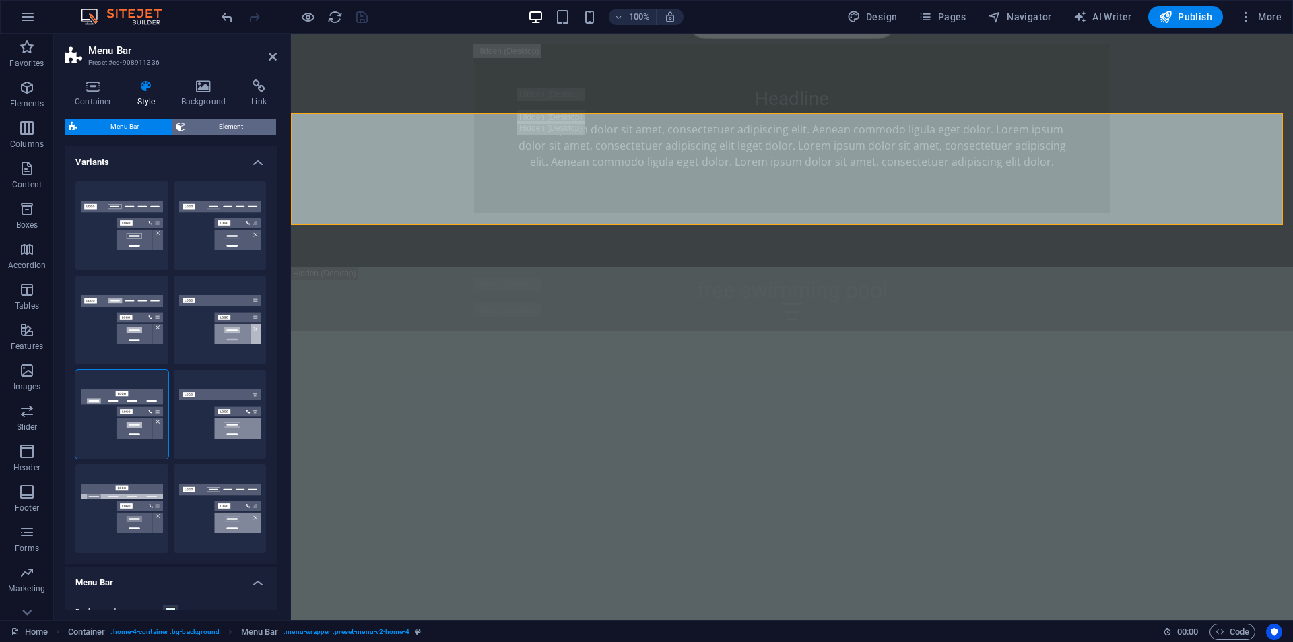
click at [203, 121] on span "Element" at bounding box center [231, 126] width 82 height 16
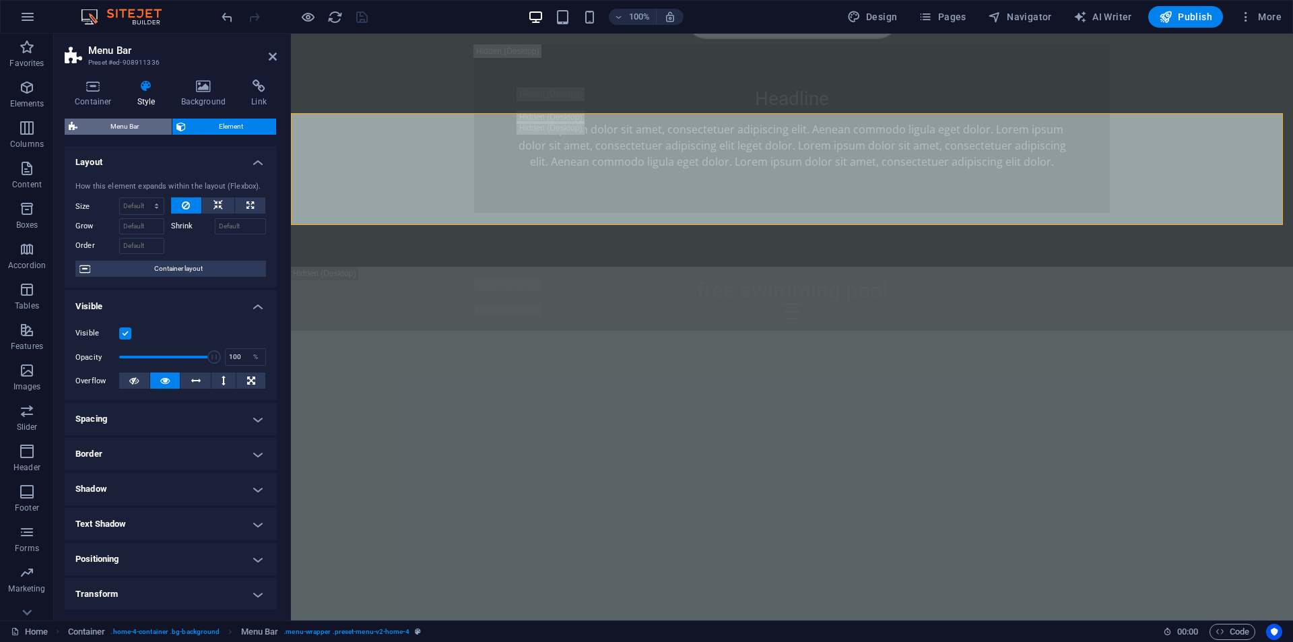
click at [118, 122] on span "Menu Bar" at bounding box center [124, 126] width 86 height 16
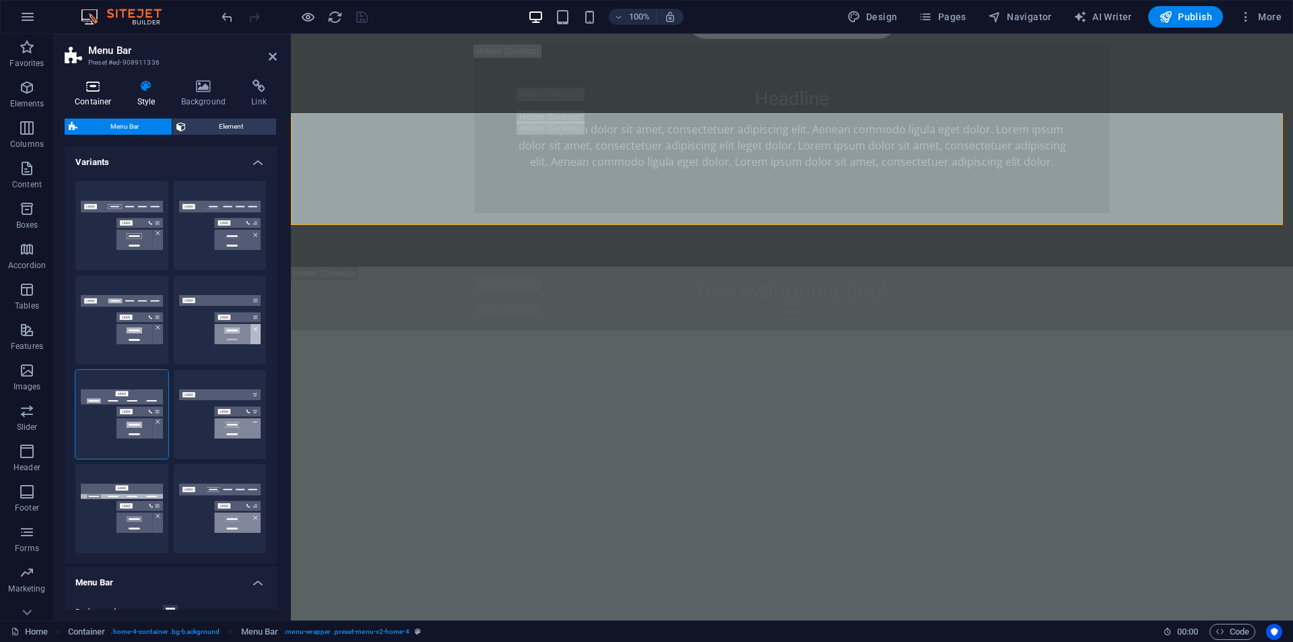
click at [96, 97] on h4 "Container" at bounding box center [96, 93] width 63 height 28
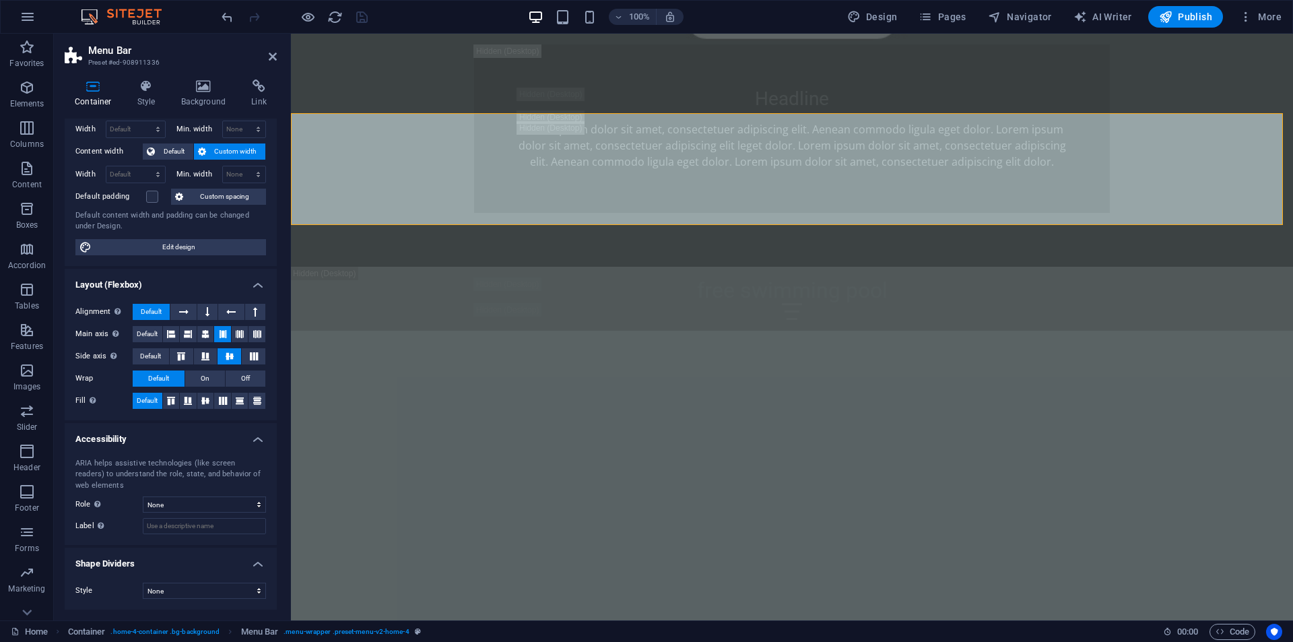
scroll to position [0, 0]
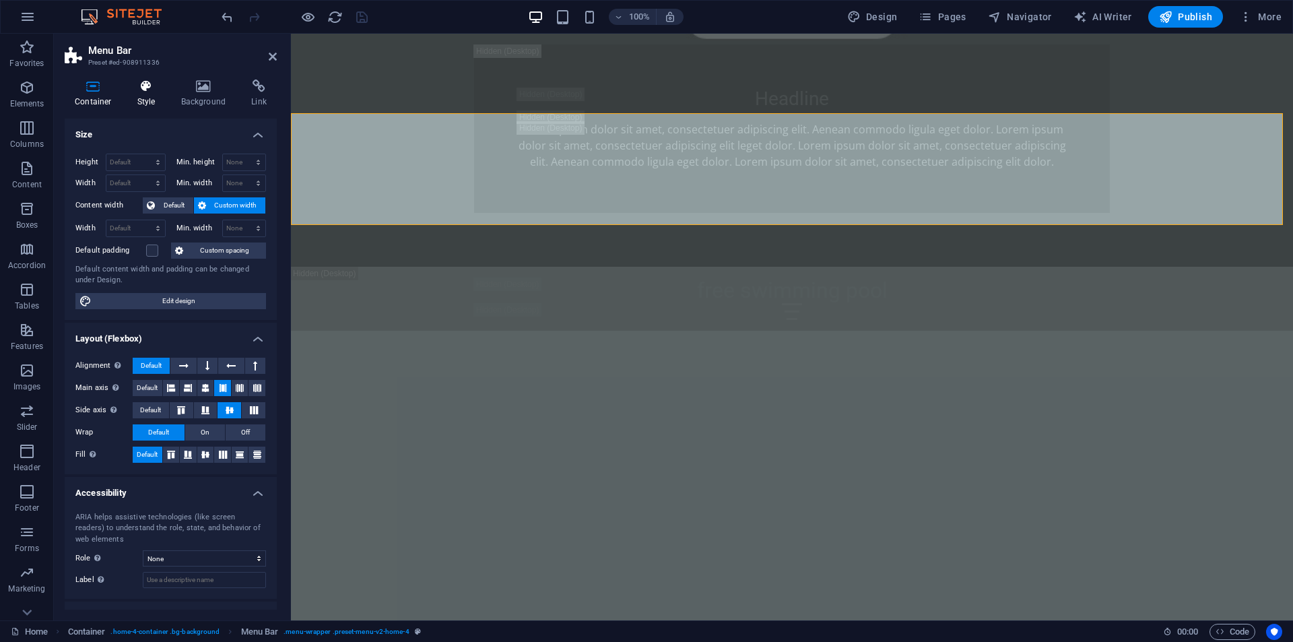
click at [138, 95] on h4 "Style" at bounding box center [149, 93] width 44 height 28
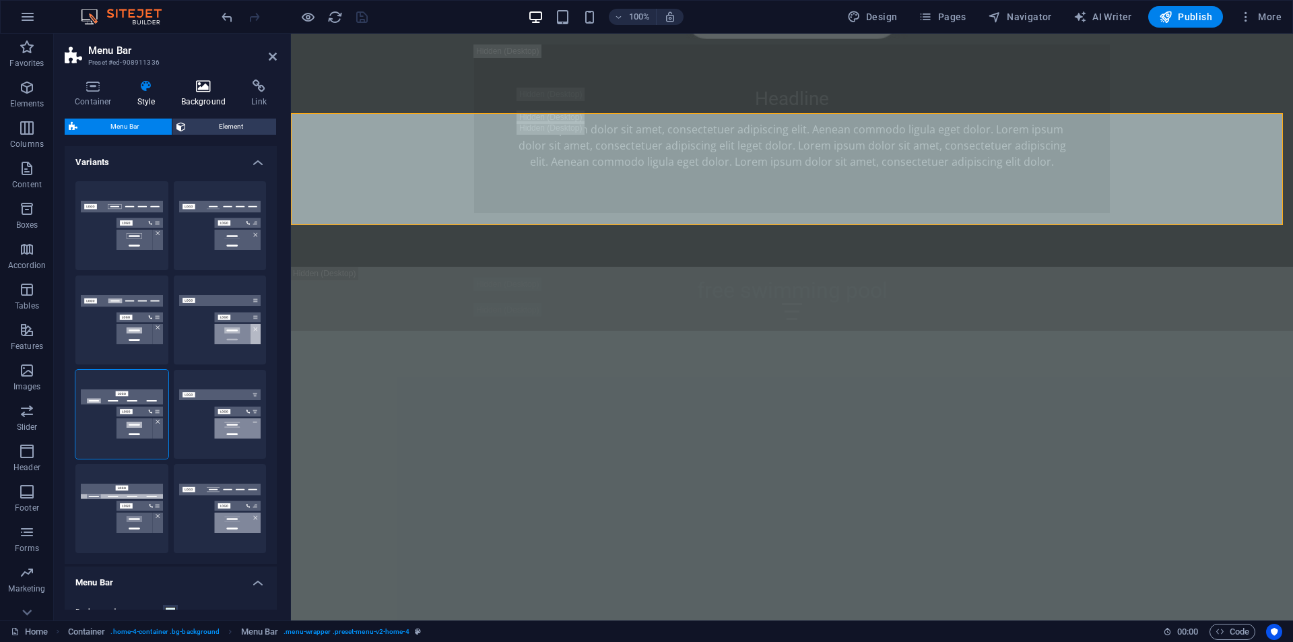
click at [197, 89] on icon at bounding box center [203, 85] width 65 height 13
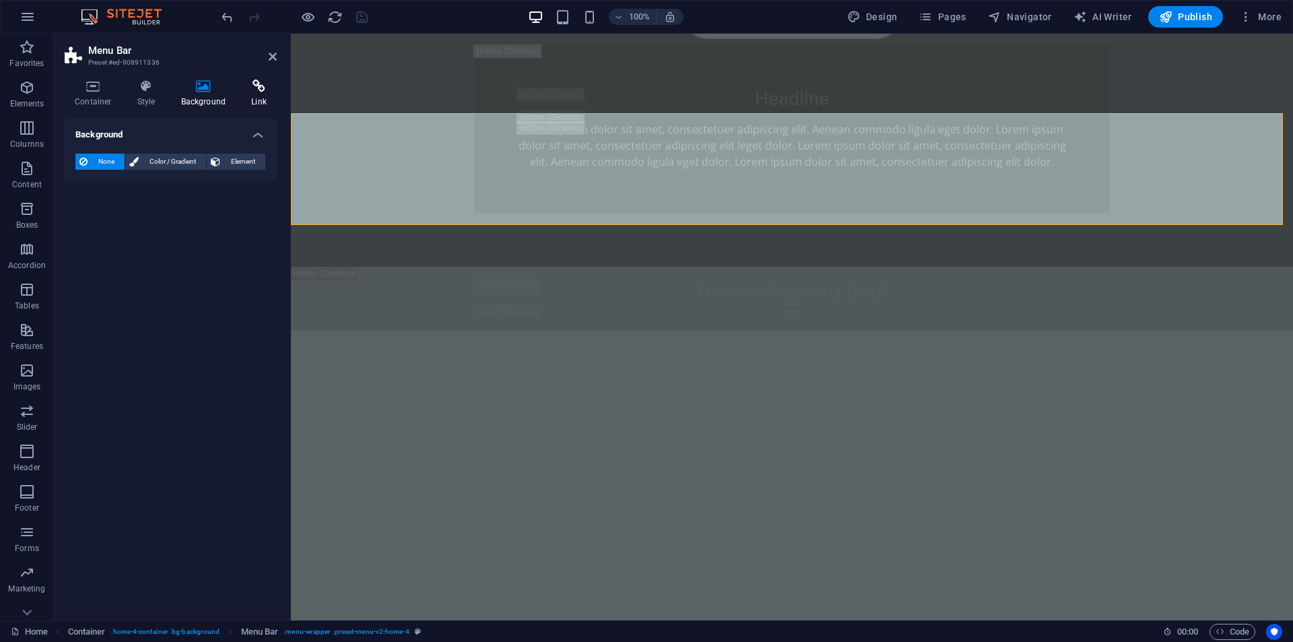
click at [247, 92] on icon at bounding box center [259, 85] width 36 height 13
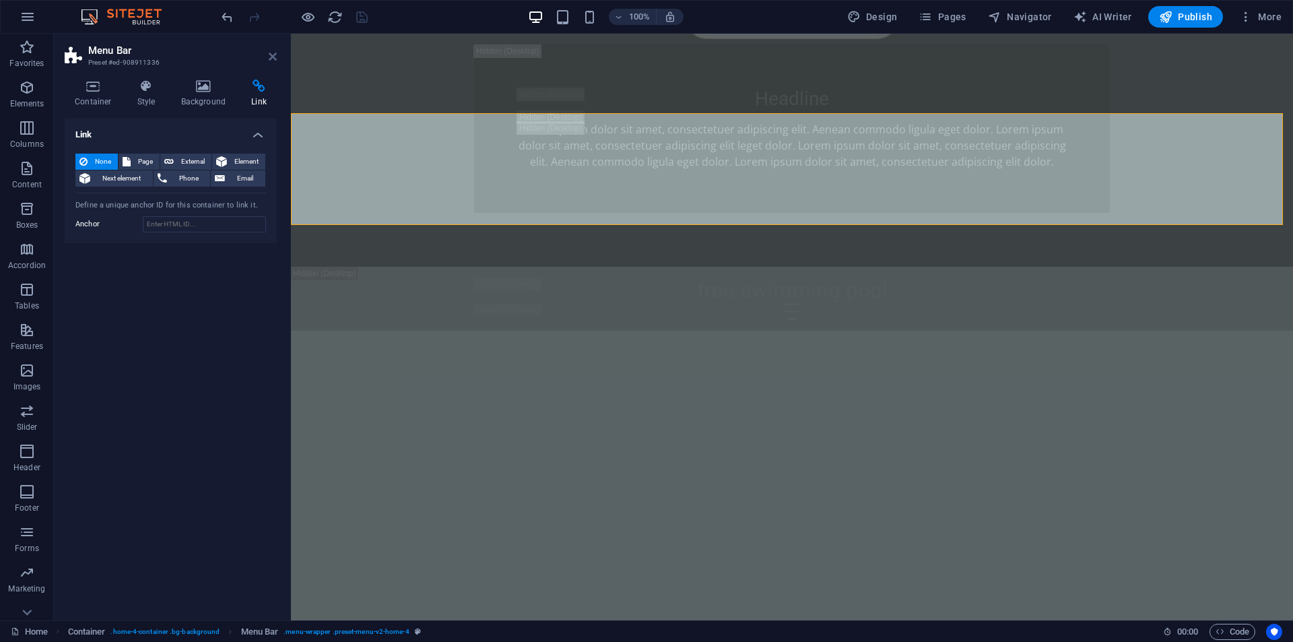
click at [270, 57] on icon at bounding box center [273, 56] width 8 height 11
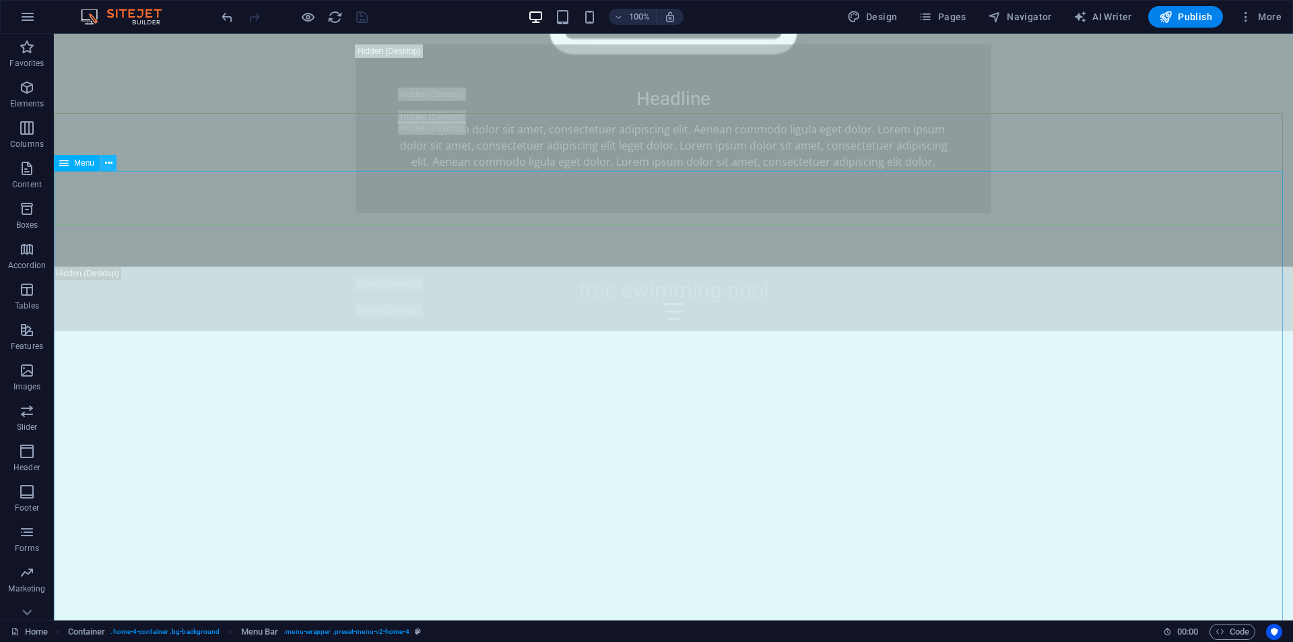
click at [108, 159] on icon at bounding box center [108, 163] width 7 height 14
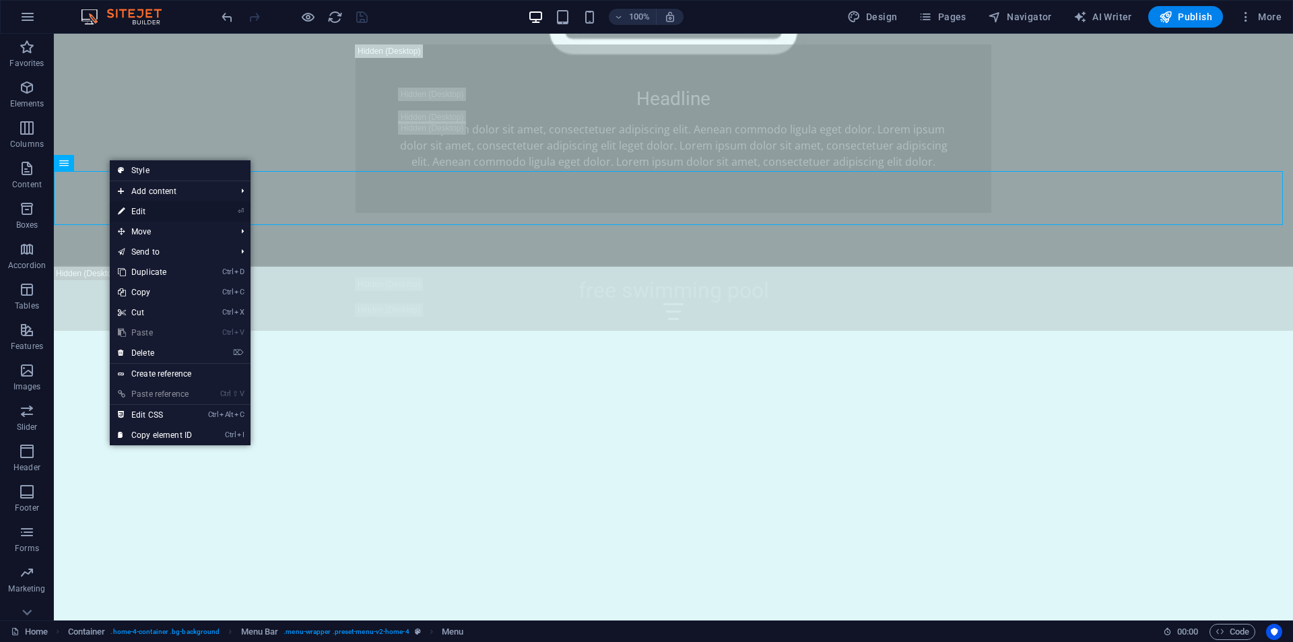
click at [127, 208] on link "⏎ Edit" at bounding box center [155, 211] width 90 height 20
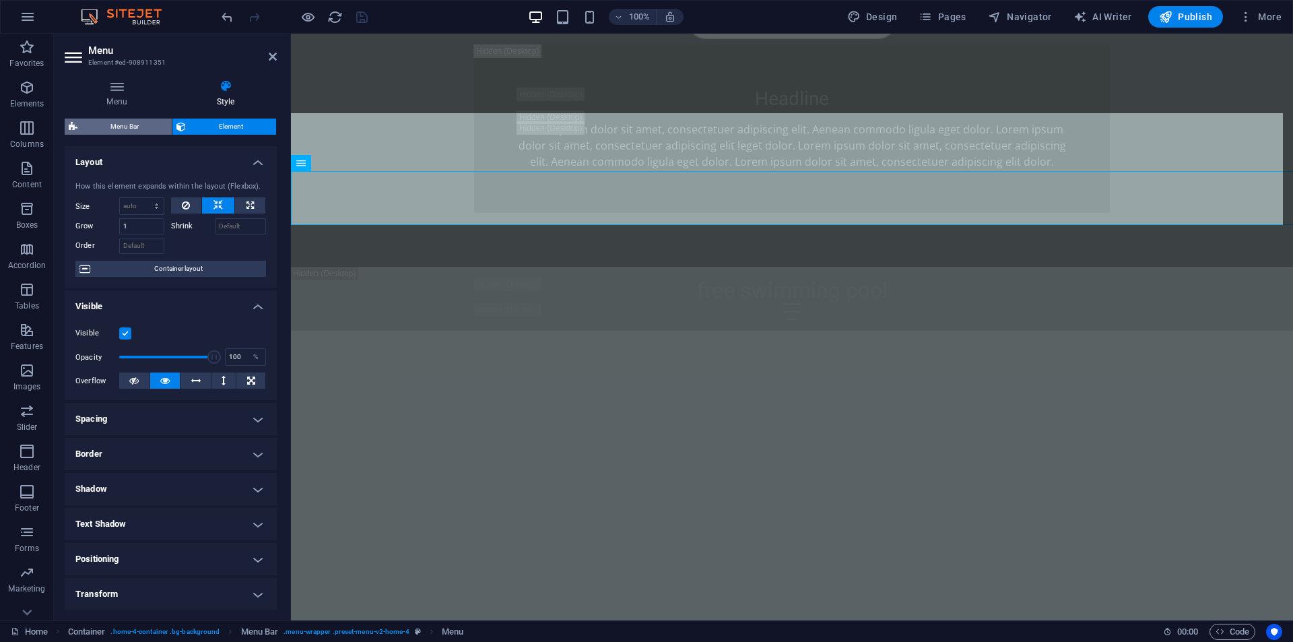
click at [104, 127] on span "Menu Bar" at bounding box center [124, 126] width 86 height 16
select select "rem"
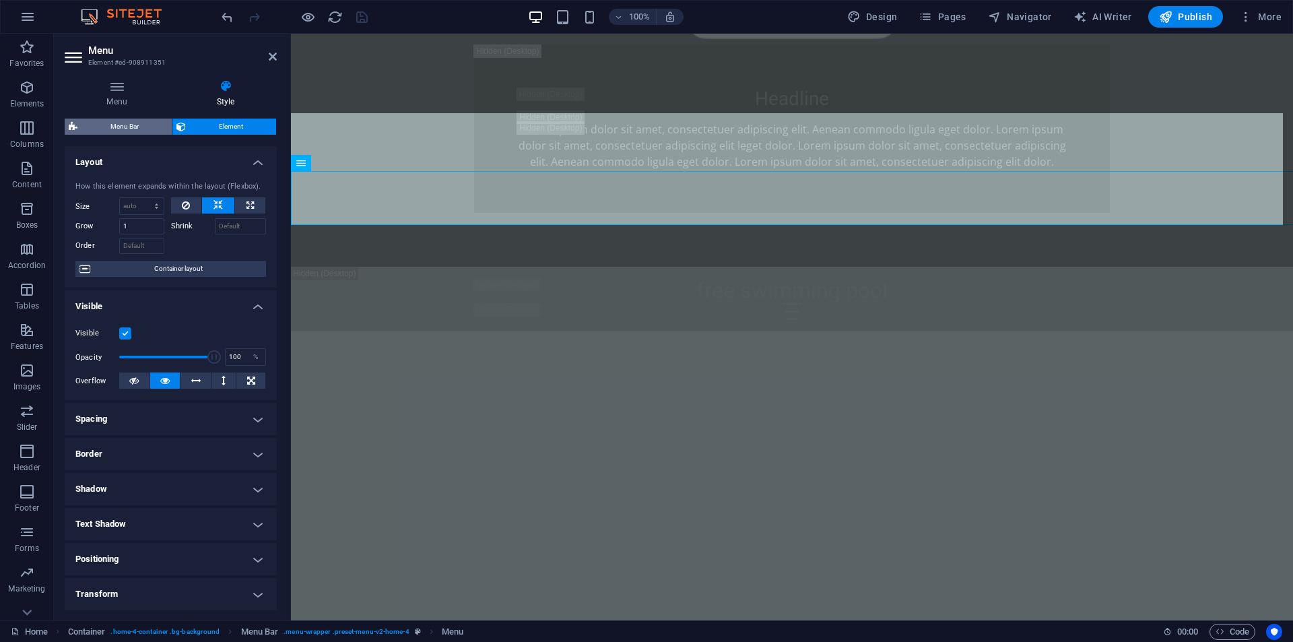
select select "rem"
select select "preset-menu-v2-home-4"
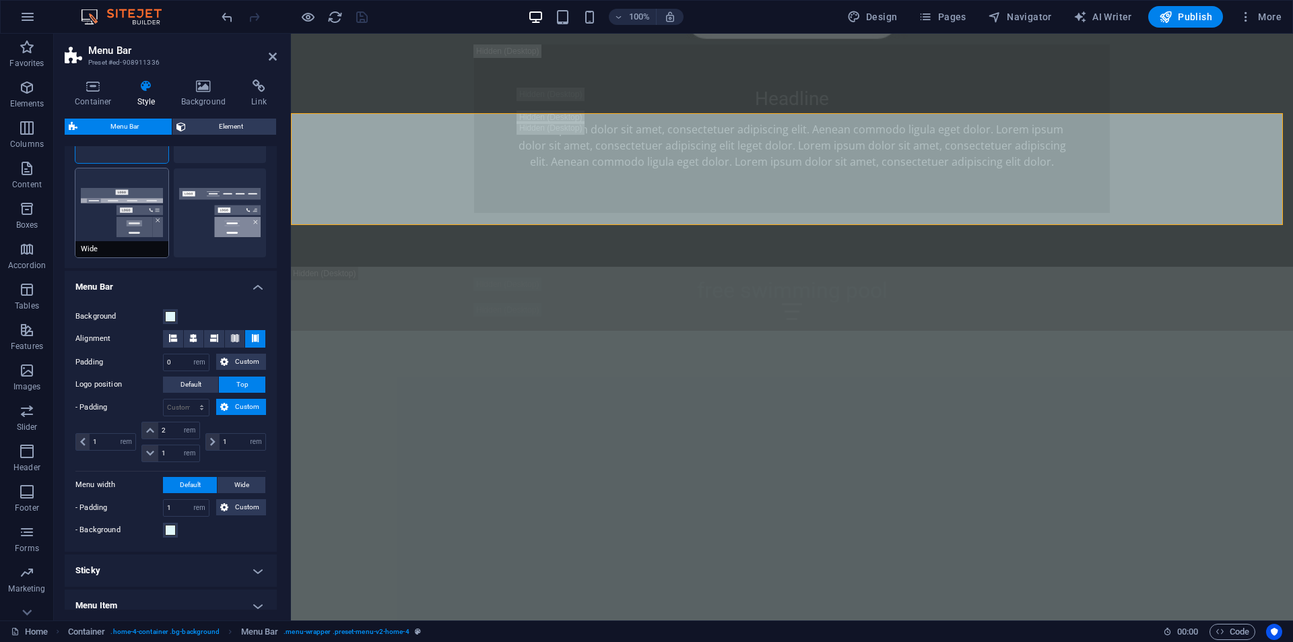
scroll to position [337, 0]
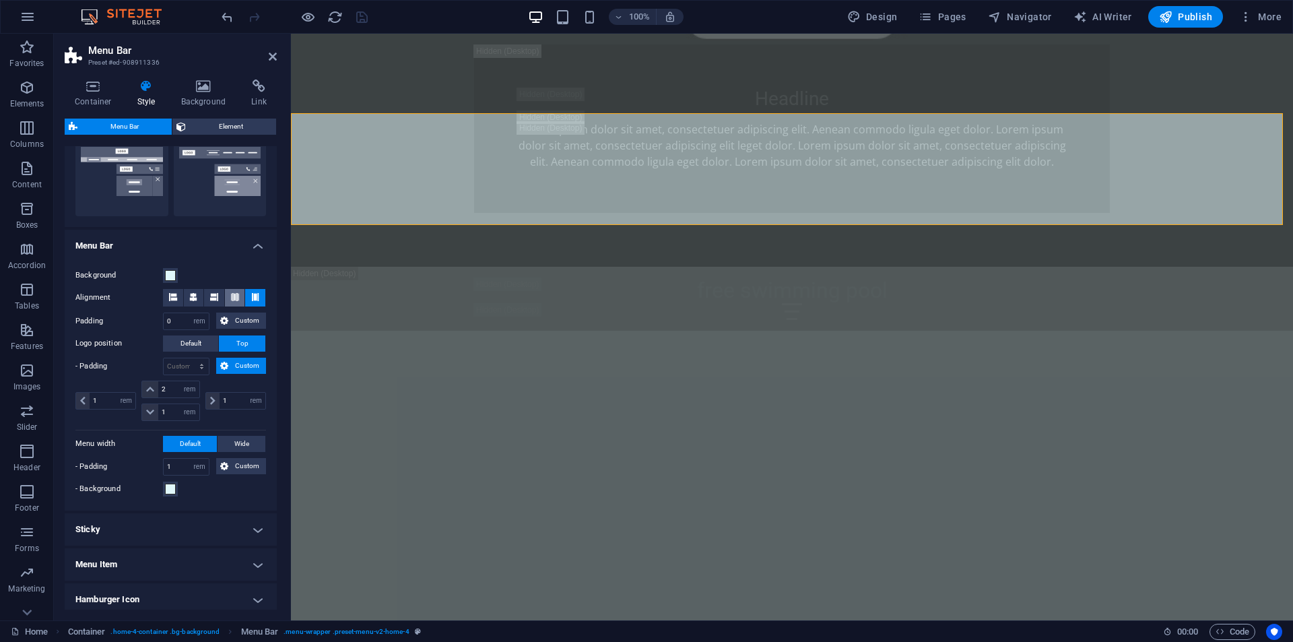
click at [227, 300] on button at bounding box center [235, 298] width 20 height 18
click at [211, 297] on icon at bounding box center [214, 297] width 8 height 8
click at [251, 297] on icon at bounding box center [255, 297] width 8 height 8
click at [198, 343] on span "Default" at bounding box center [190, 343] width 21 height 16
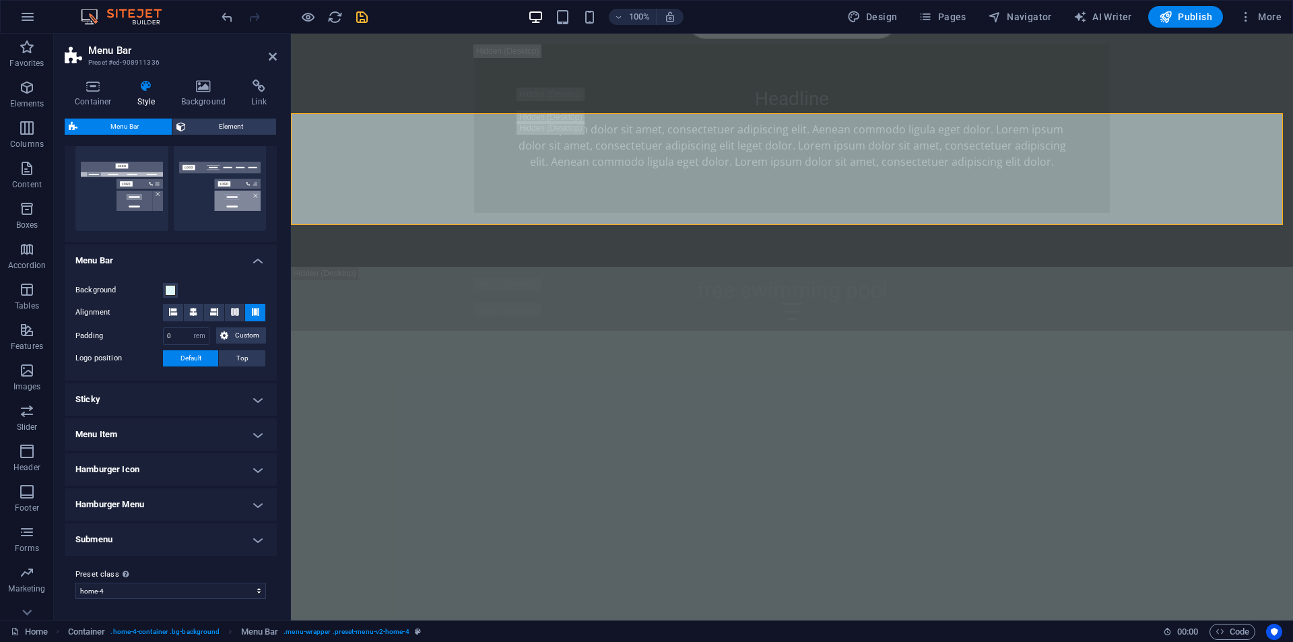
scroll to position [322, 0]
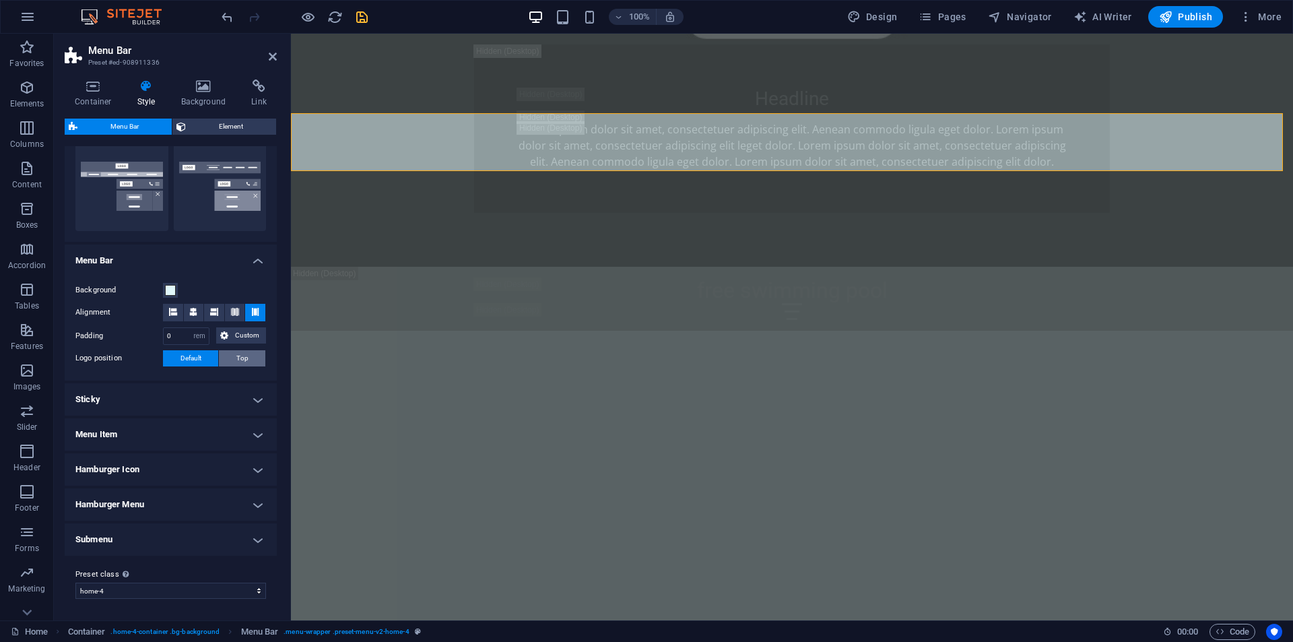
click at [236, 362] on span "Top" at bounding box center [242, 358] width 12 height 16
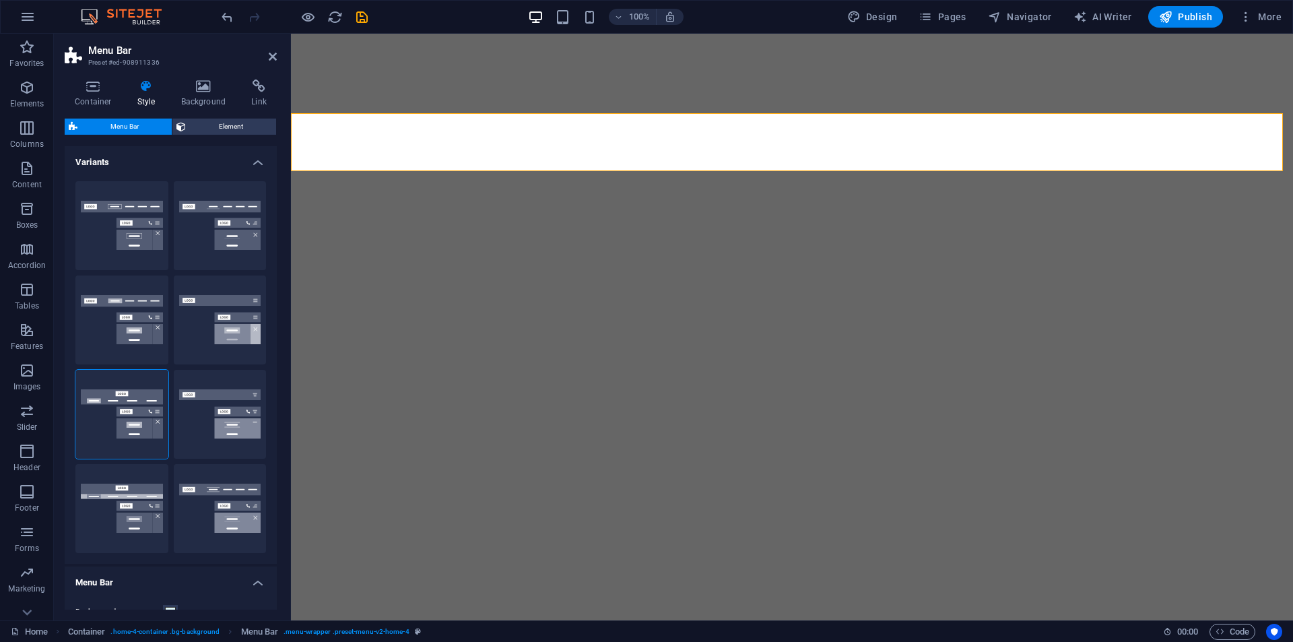
select select "rem"
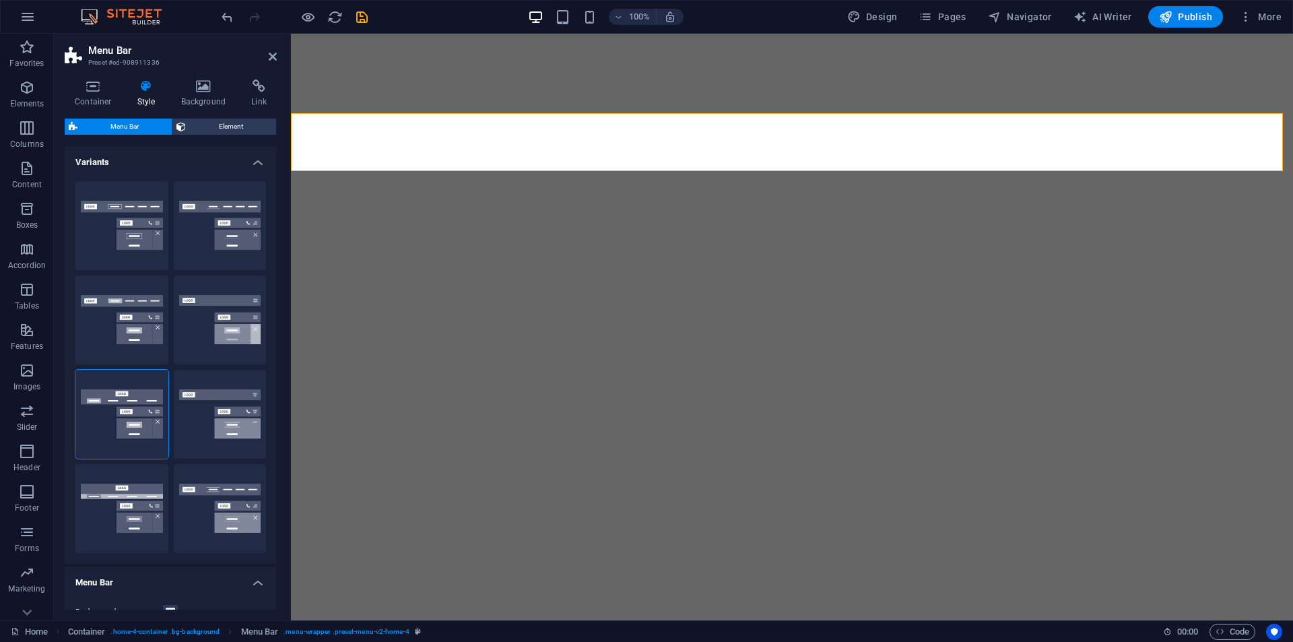
select select "rem"
select select "preset-menu-v2-home-4"
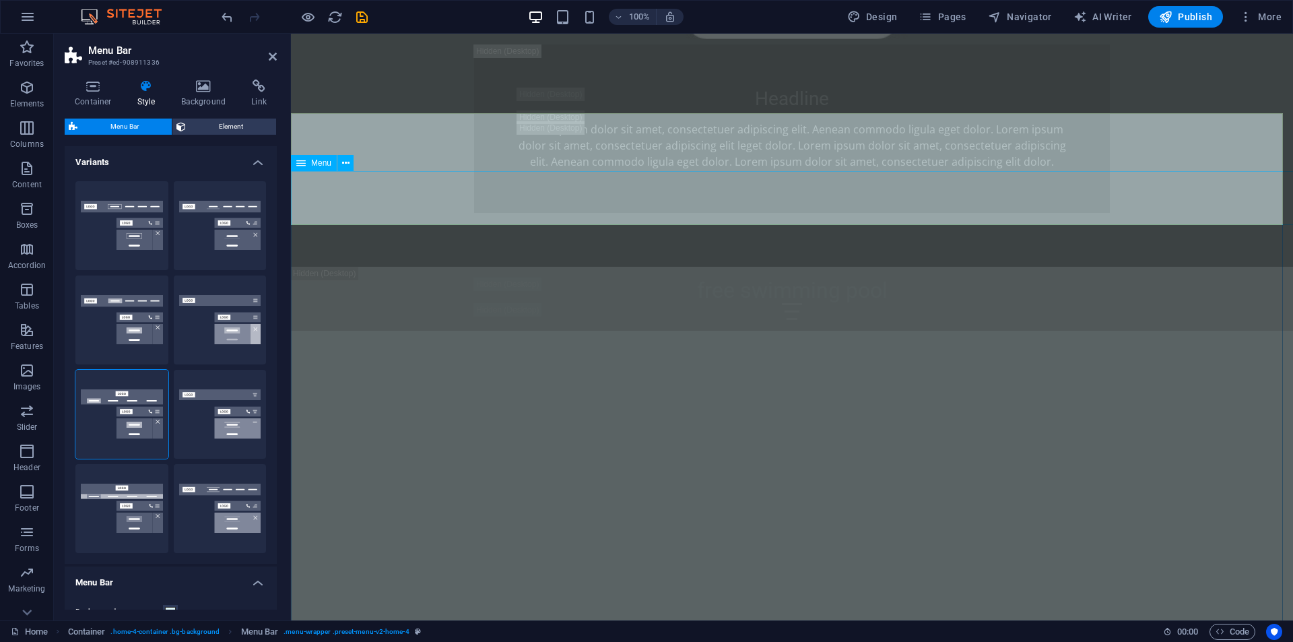
click at [207, 122] on span "Element" at bounding box center [231, 126] width 82 height 16
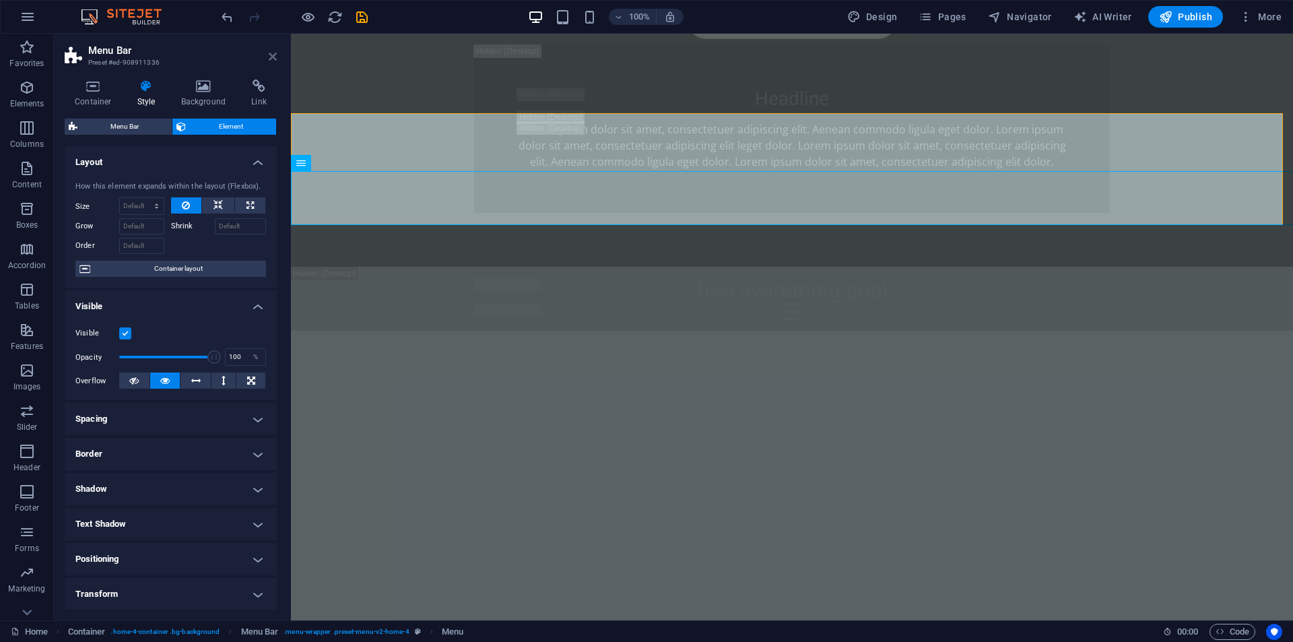
drag, startPoint x: 269, startPoint y: 55, endPoint x: 267, endPoint y: 108, distance: 53.2
click at [269, 55] on icon at bounding box center [273, 56] width 8 height 11
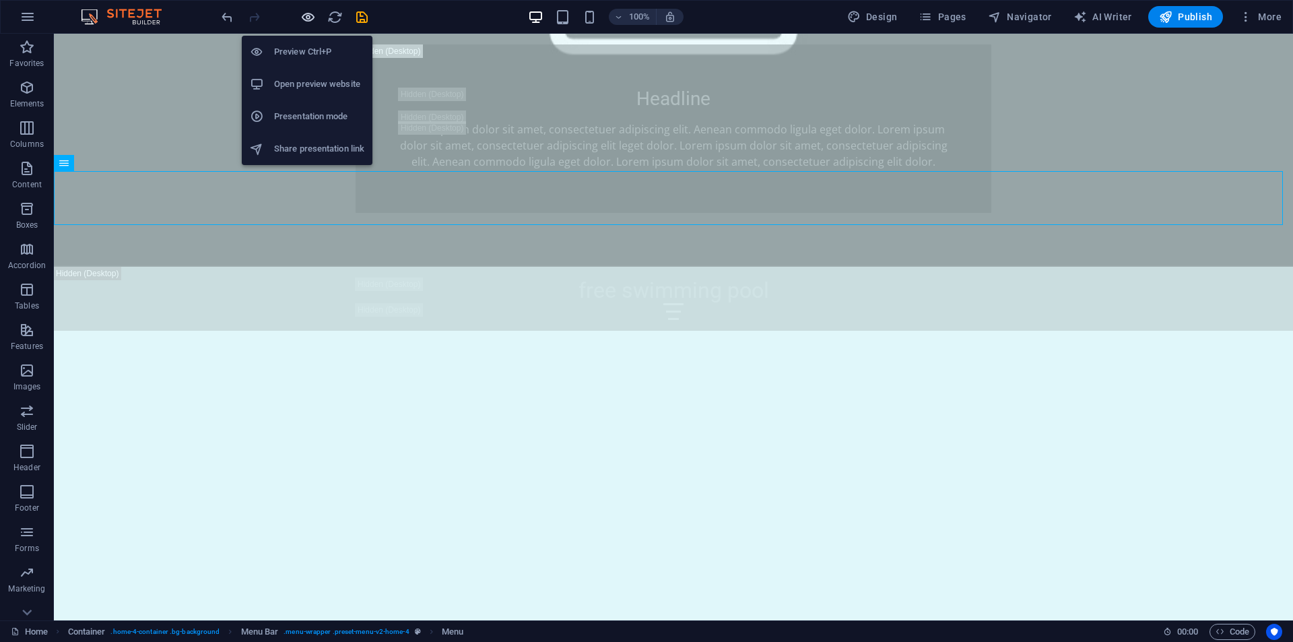
click at [308, 13] on icon "button" at bounding box center [307, 16] width 15 height 15
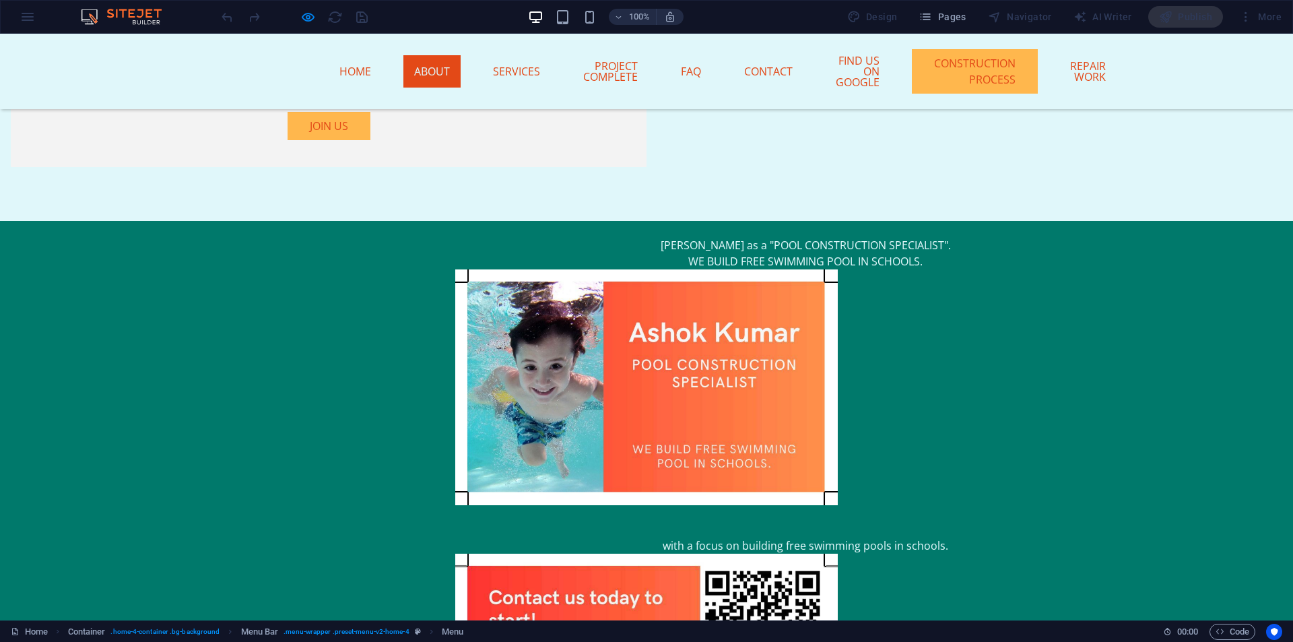
scroll to position [1616, 0]
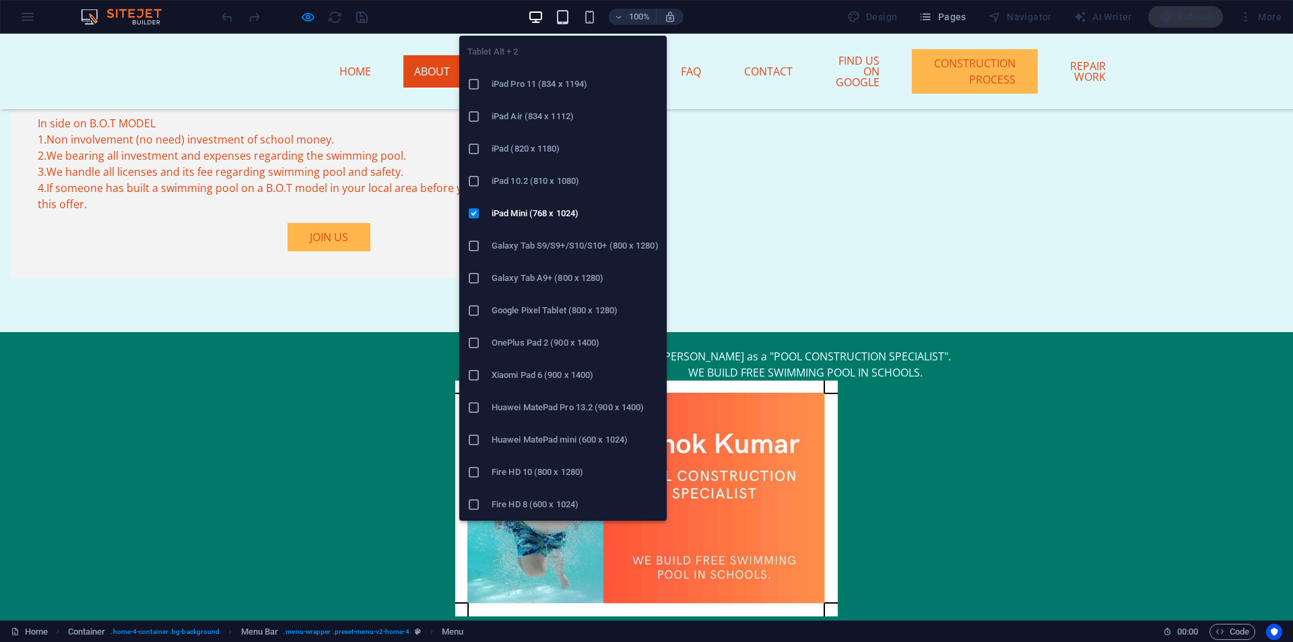
click at [561, 20] on icon "button" at bounding box center [562, 16] width 15 height 15
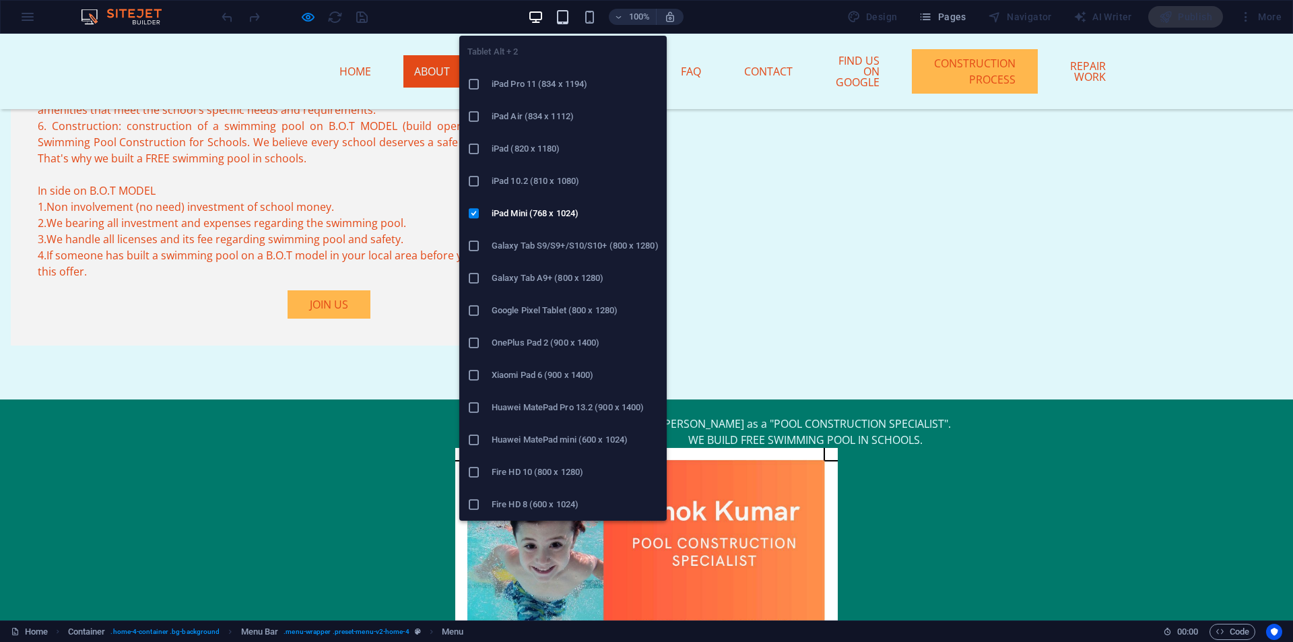
scroll to position [1624, 0]
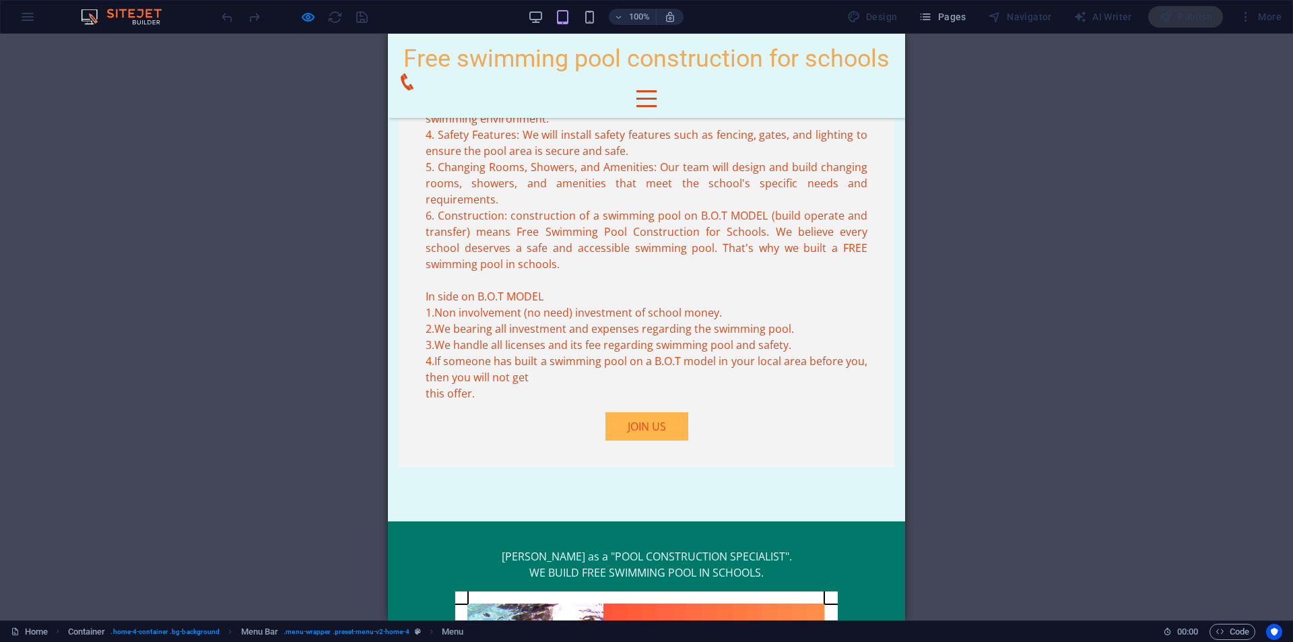
click at [656, 90] on div "Menu" at bounding box center [646, 98] width 20 height 17
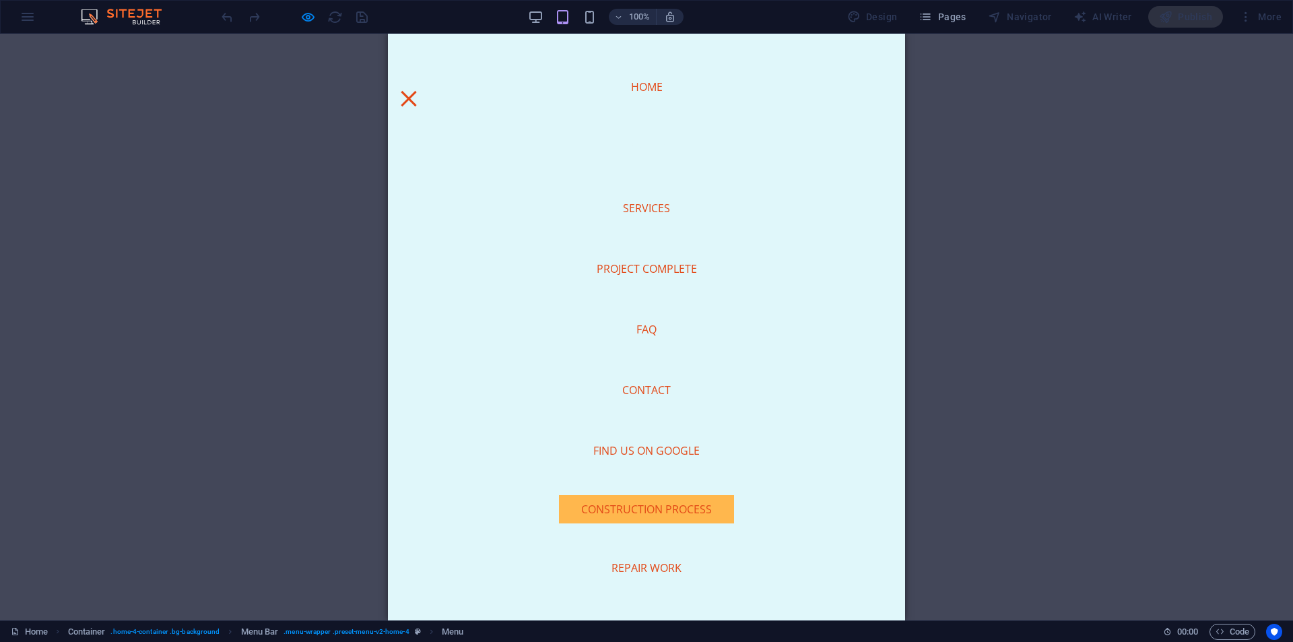
scroll to position [883, 0]
click at [416, 91] on button "Menu" at bounding box center [408, 98] width 15 height 15
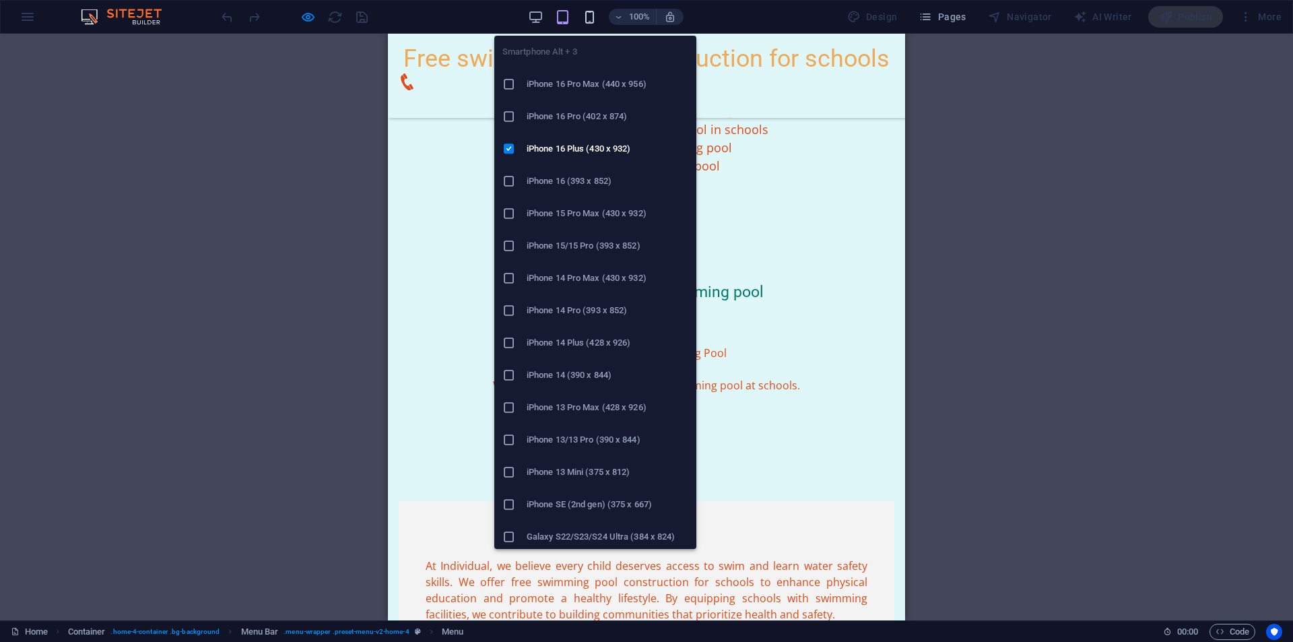
click at [590, 15] on icon "button" at bounding box center [589, 16] width 15 height 15
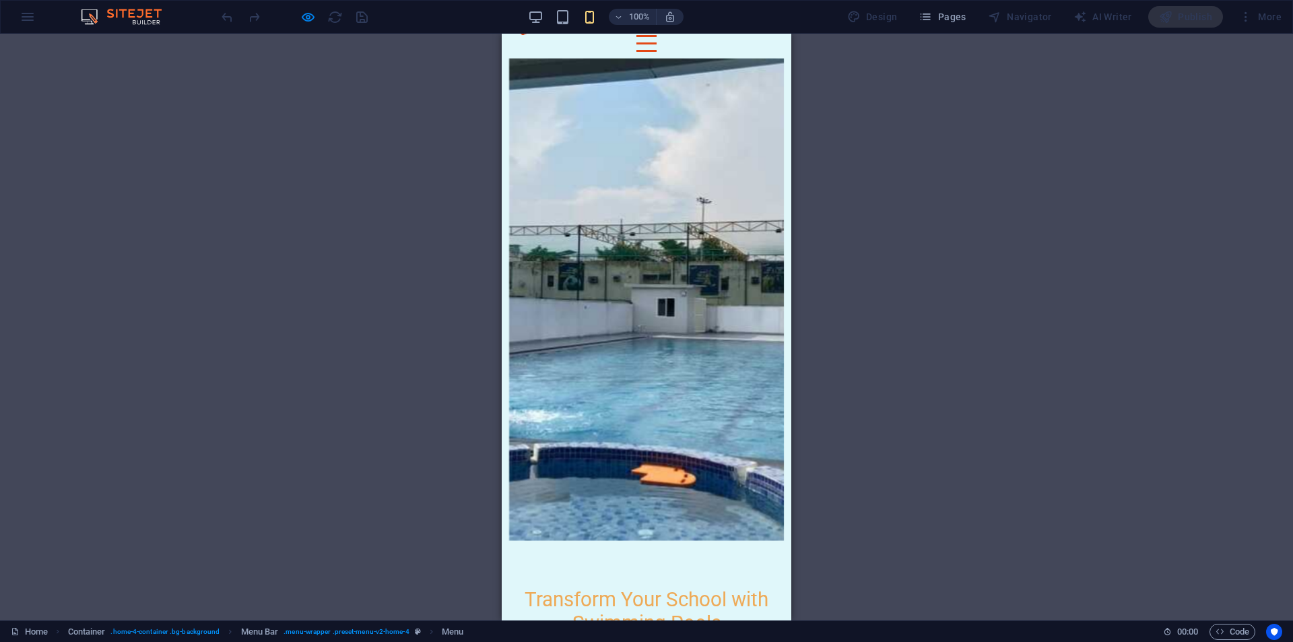
scroll to position [0, 0]
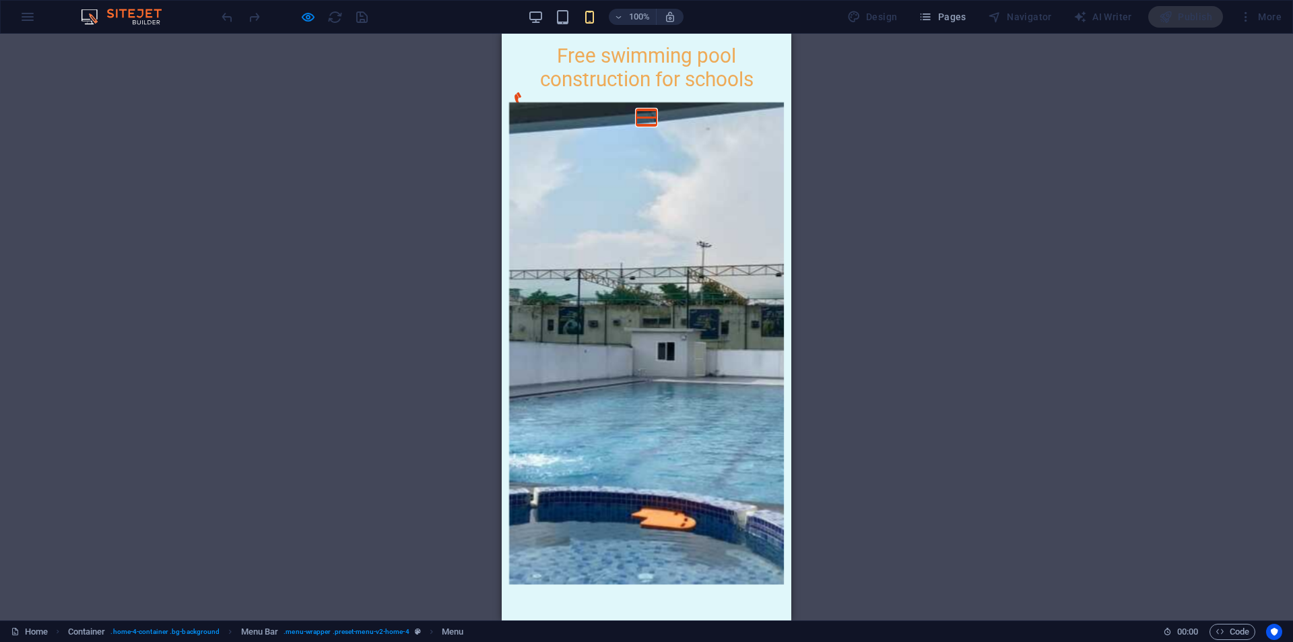
click at [656, 109] on button "Menu" at bounding box center [646, 110] width 20 height 2
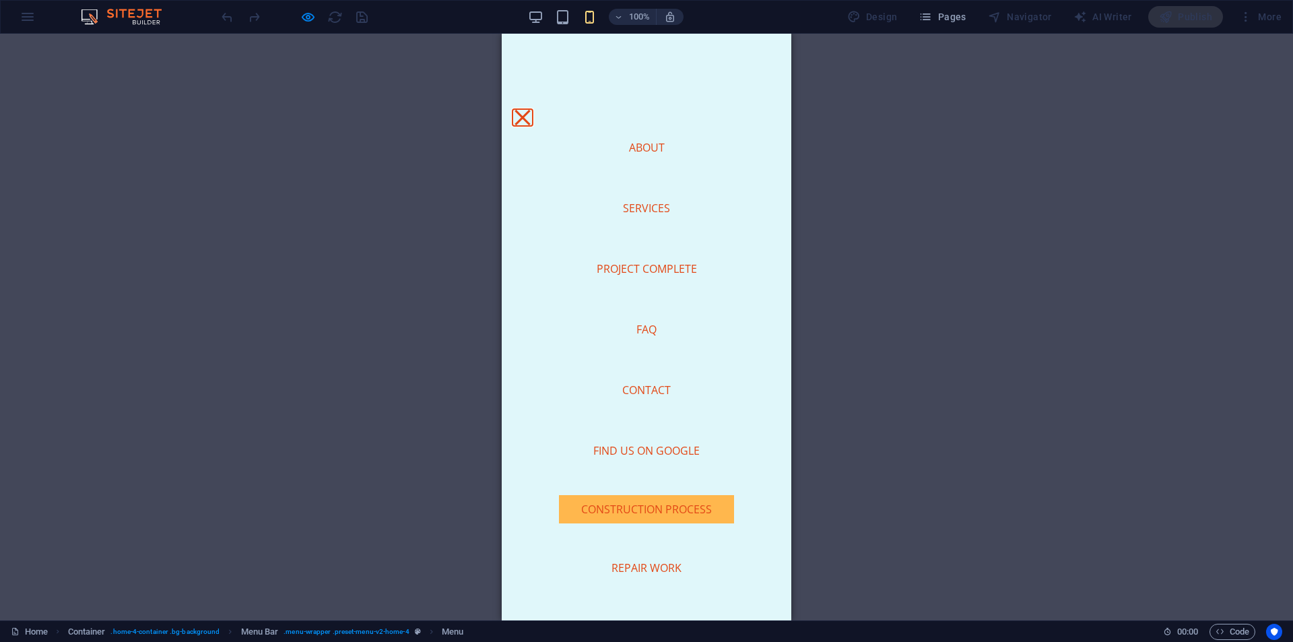
click at [530, 110] on button "Menu" at bounding box center [521, 117] width 15 height 15
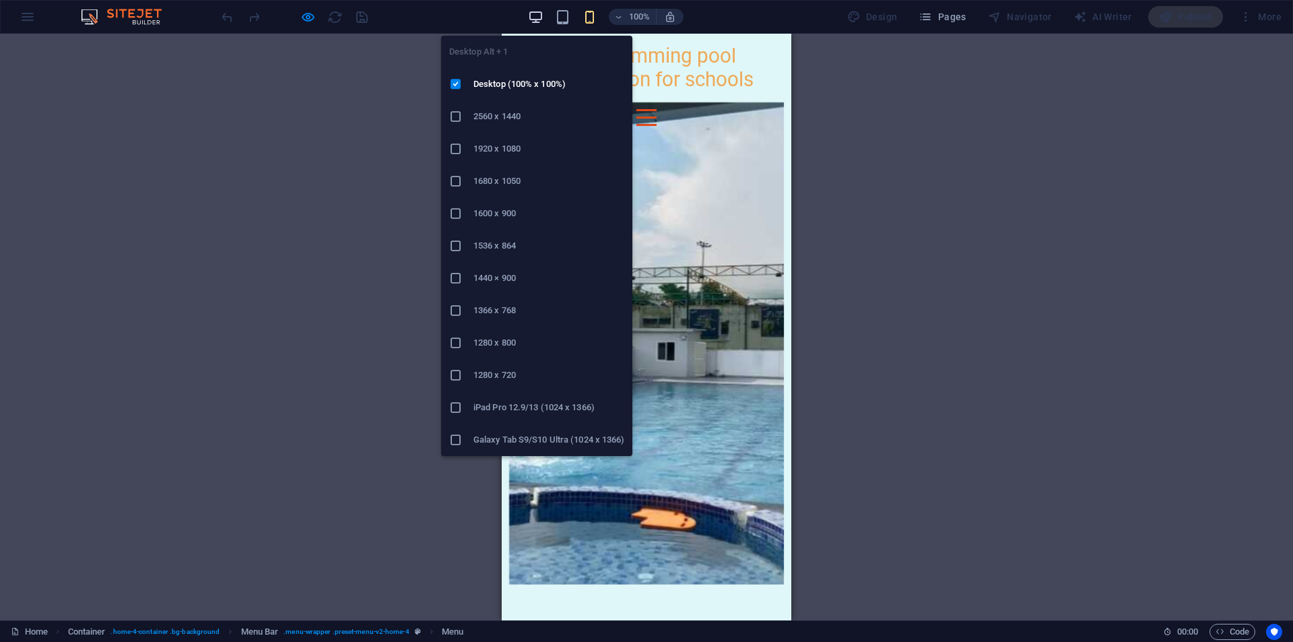
click at [537, 13] on icon "button" at bounding box center [535, 16] width 15 height 15
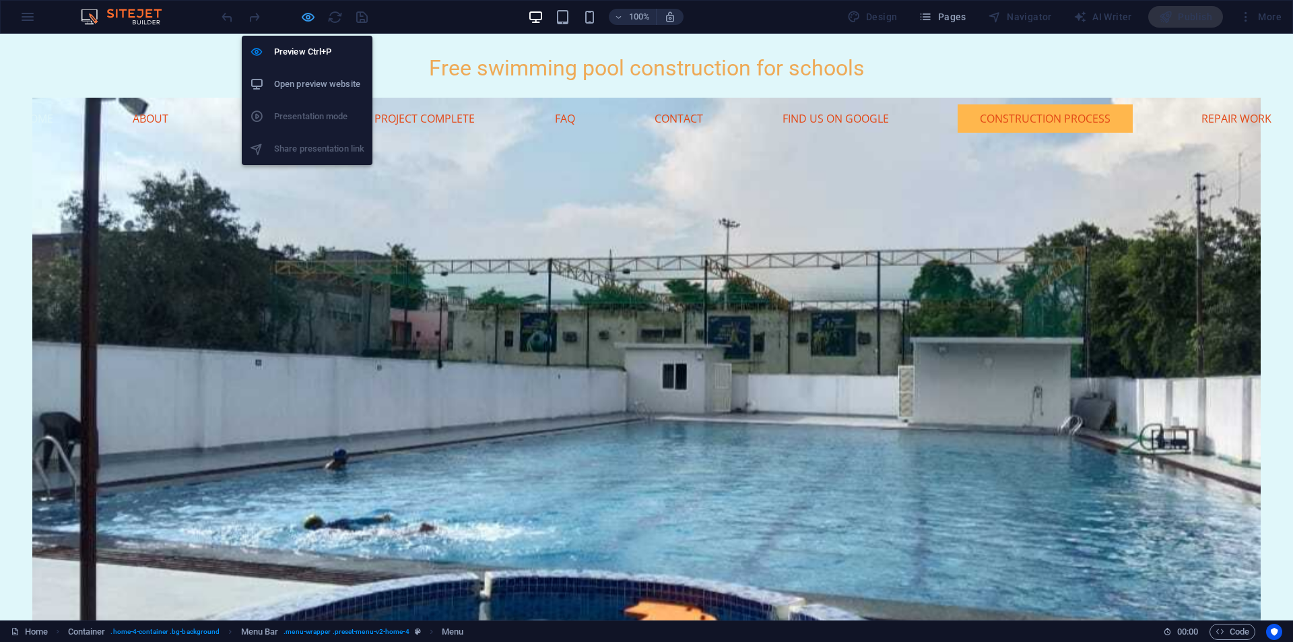
click at [306, 23] on icon "button" at bounding box center [307, 16] width 15 height 15
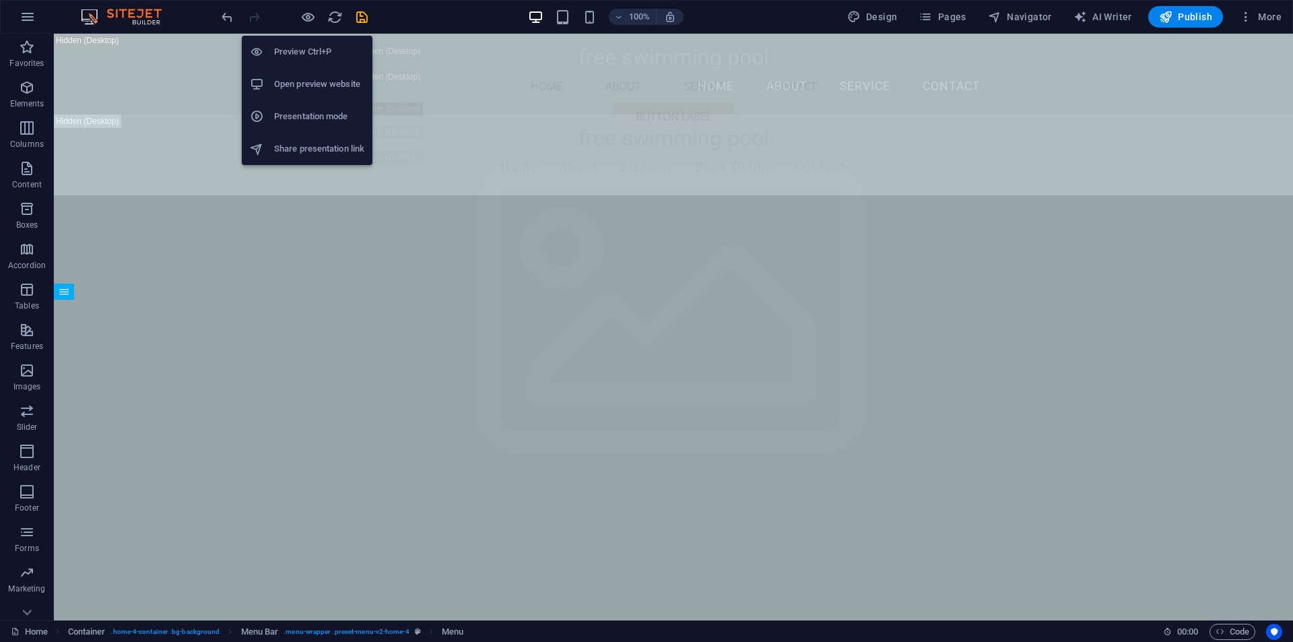
scroll to position [1083, 0]
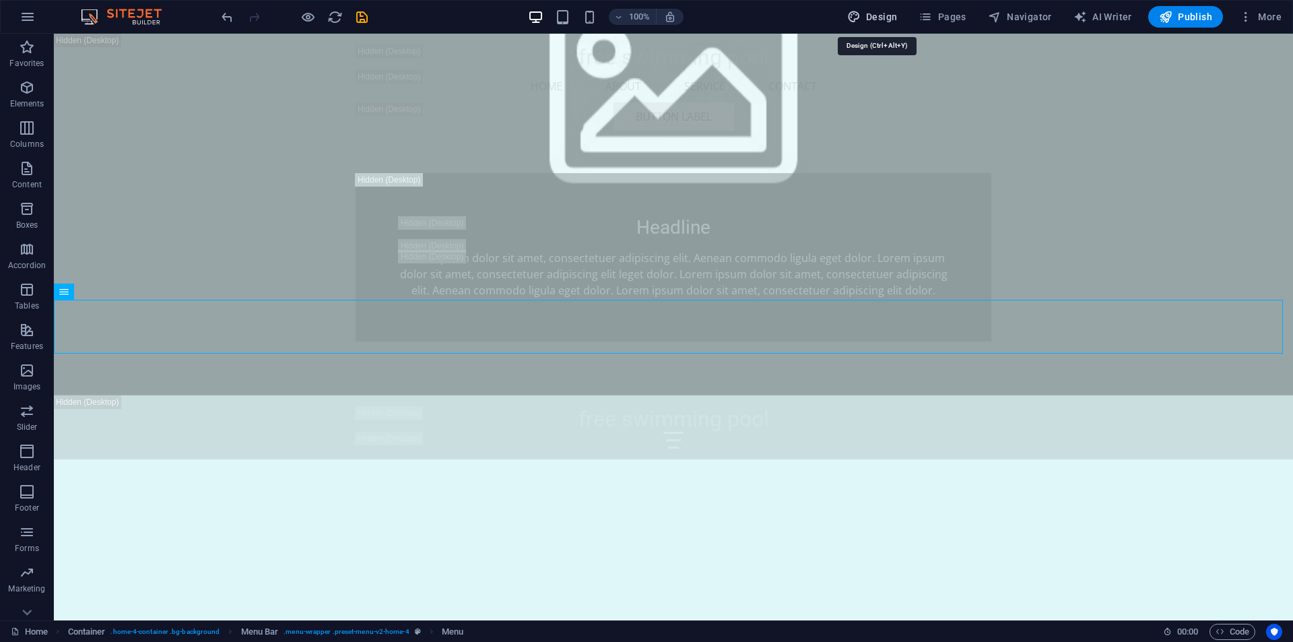
click at [889, 18] on span "Design" at bounding box center [872, 16] width 50 height 13
select select "rem"
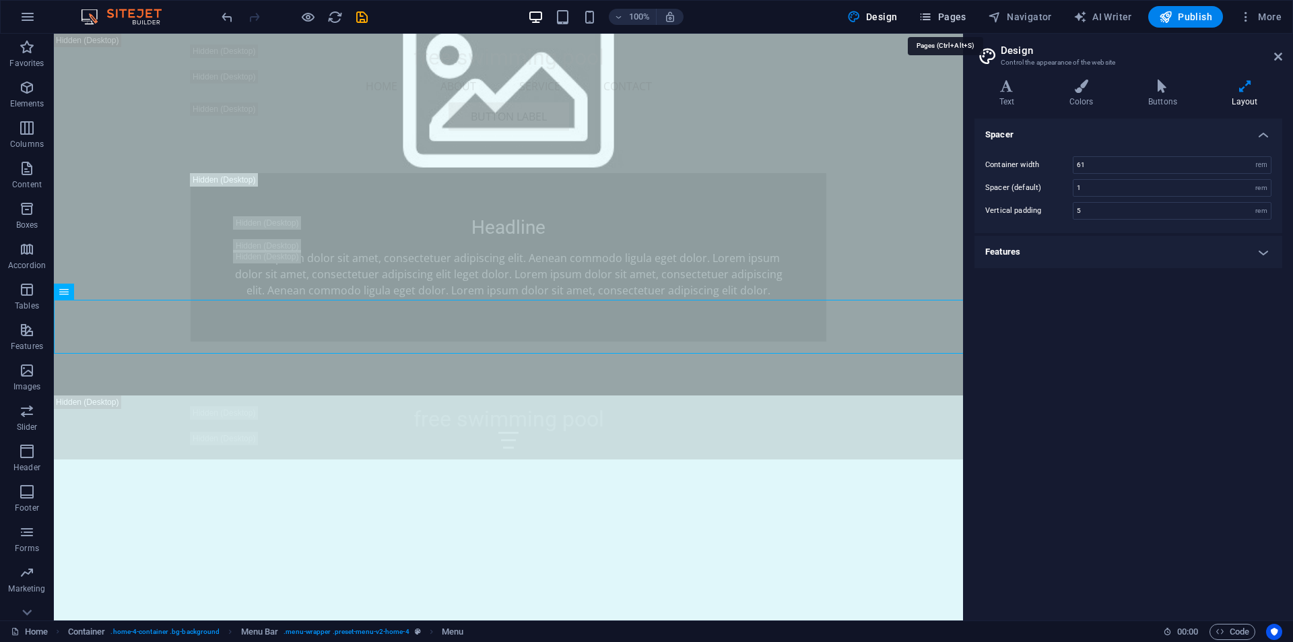
click at [940, 19] on span "Pages" at bounding box center [941, 16] width 47 height 13
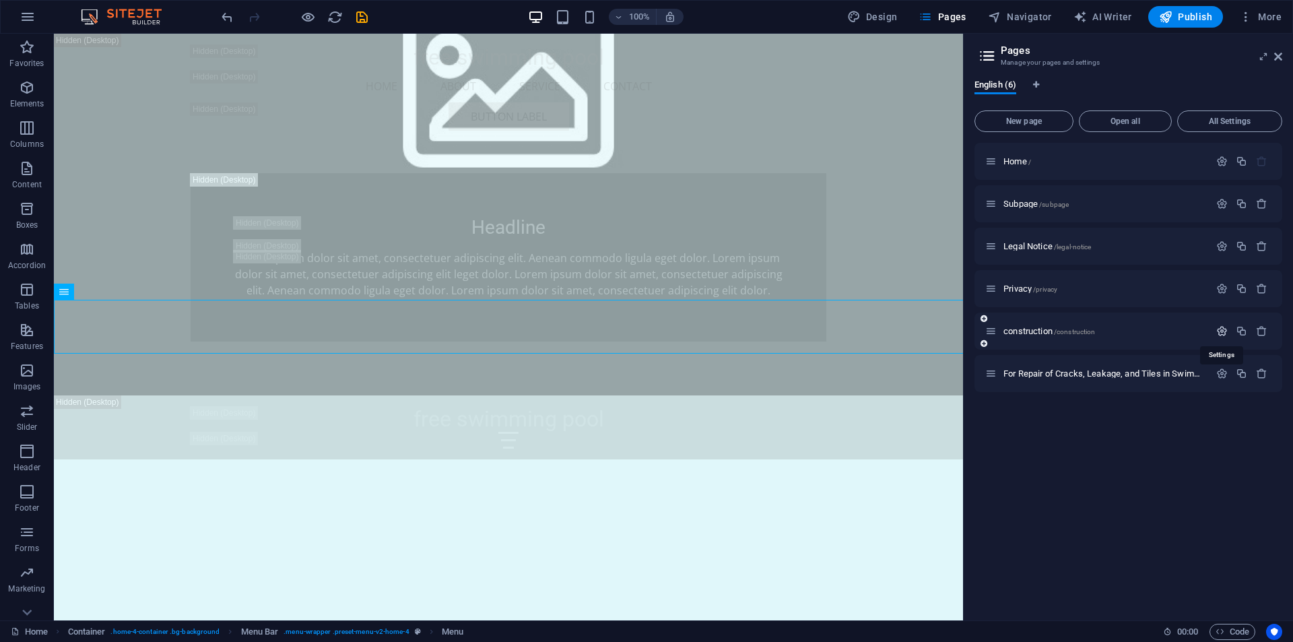
click at [1220, 332] on icon "button" at bounding box center [1221, 330] width 11 height 11
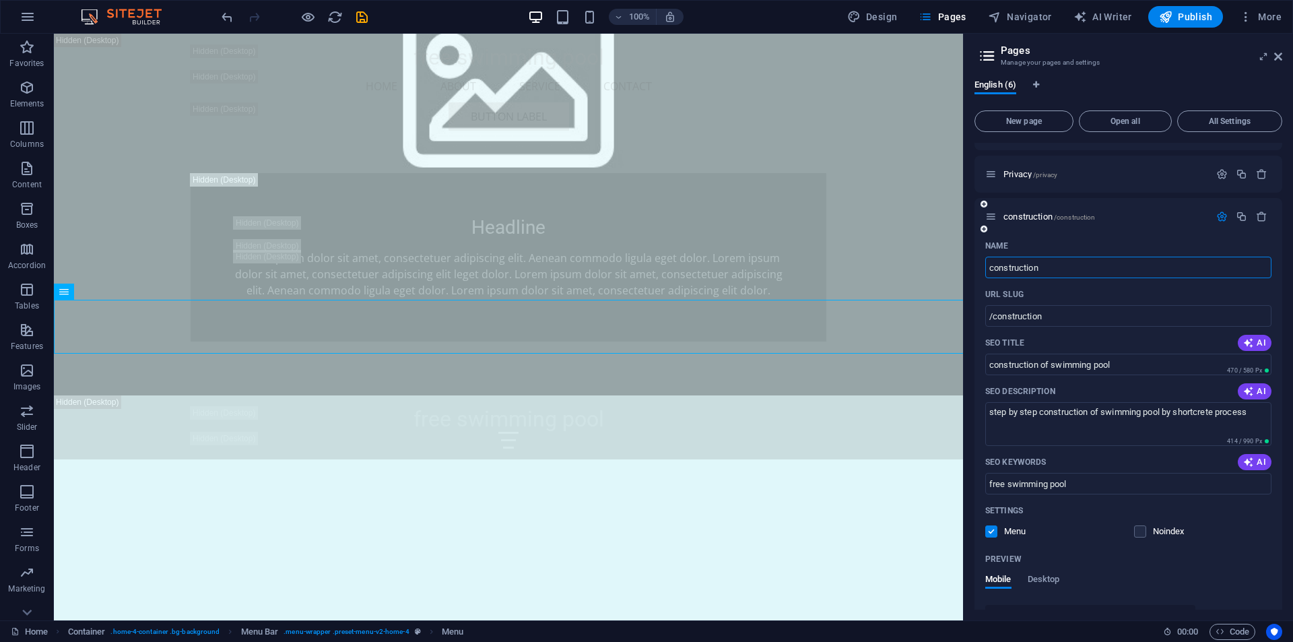
scroll to position [135, 0]
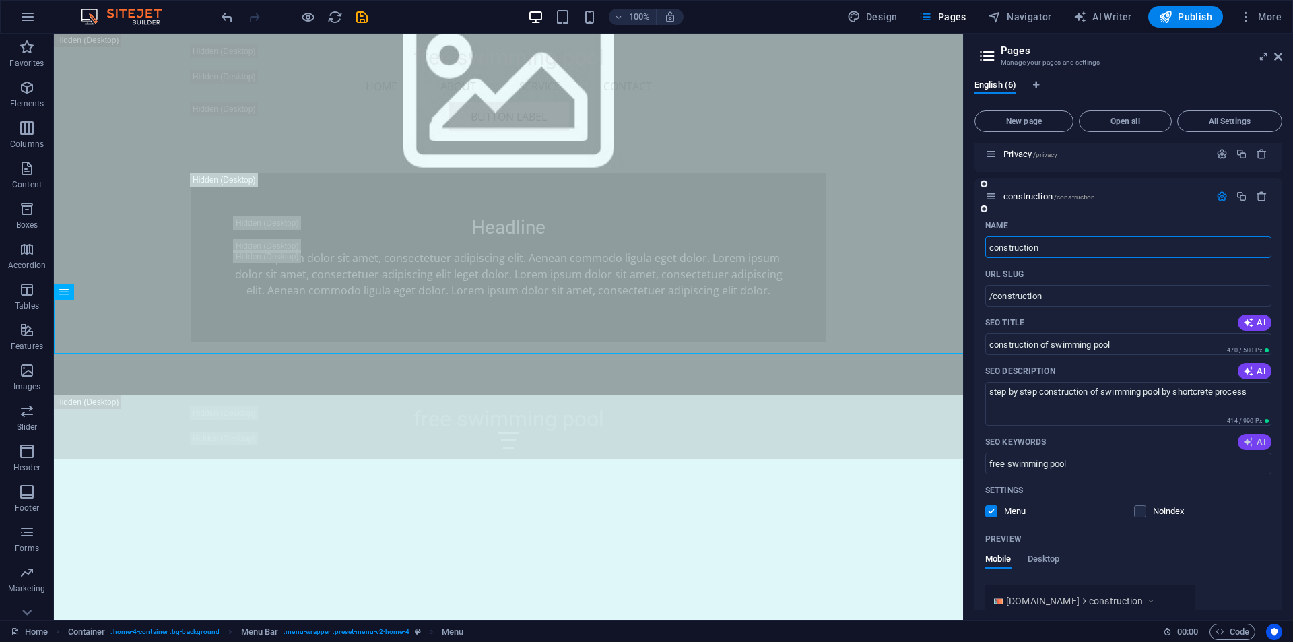
click at [1261, 440] on span "AI" at bounding box center [1254, 441] width 23 height 11
type input "shotcrete swimming pool construction, school pool safety, community engagement …"
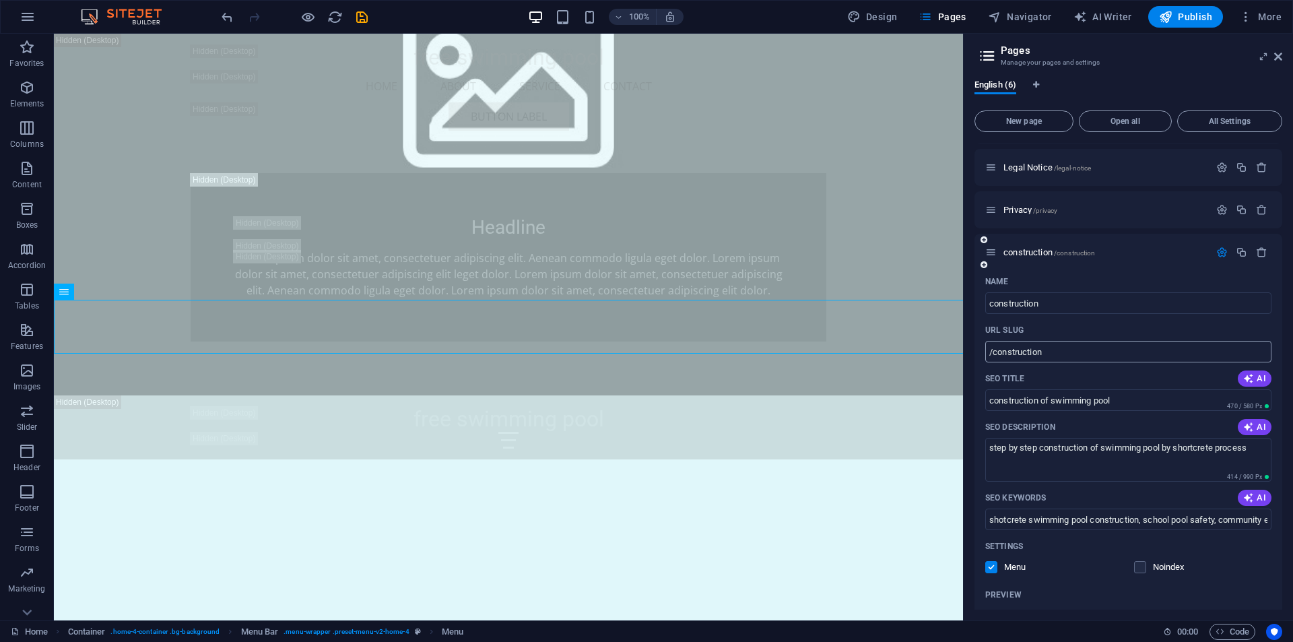
scroll to position [53, 0]
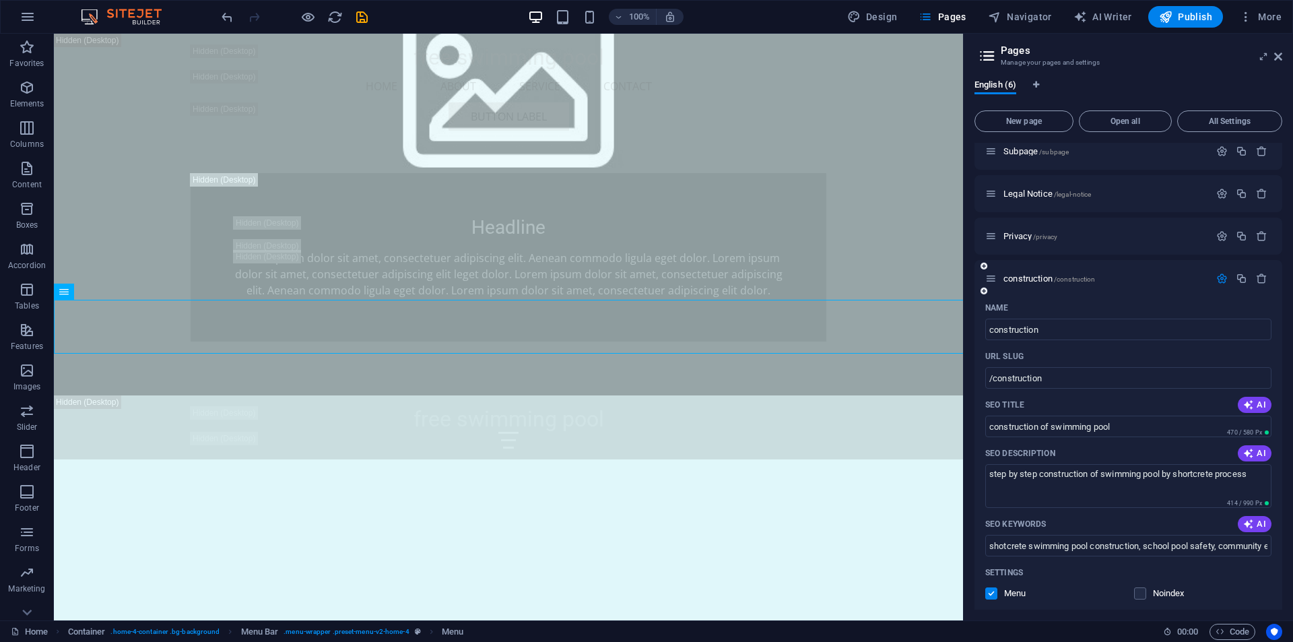
click at [1223, 278] on icon "button" at bounding box center [1221, 278] width 11 height 11
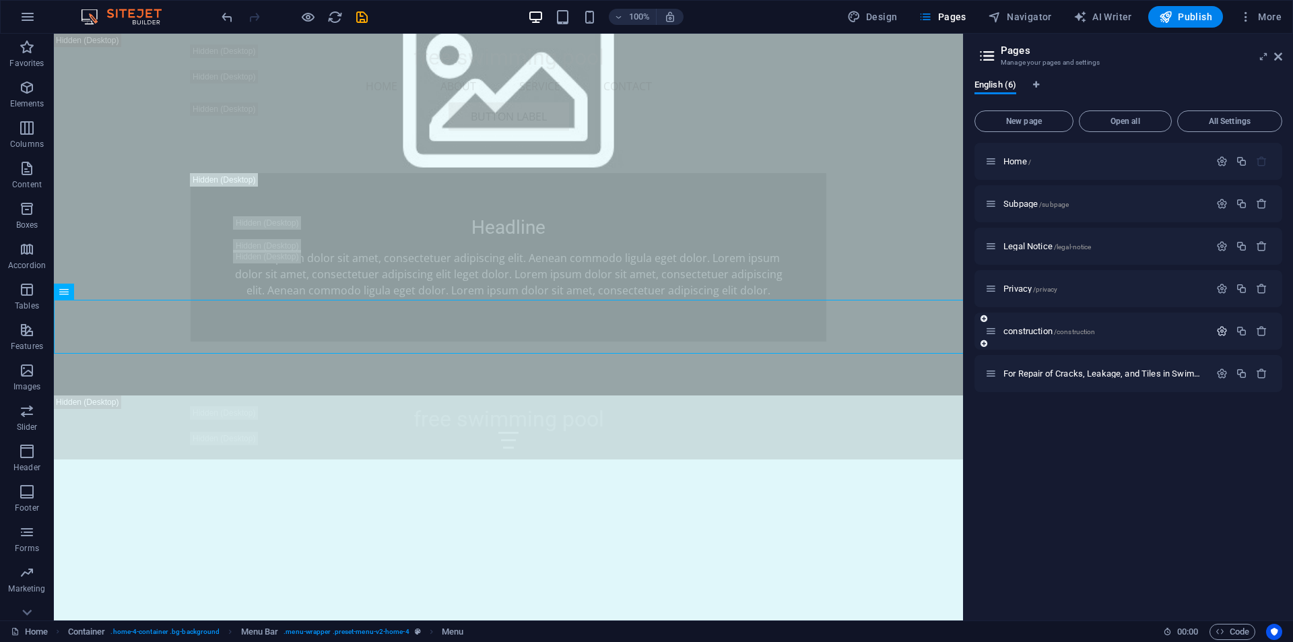
scroll to position [0, 0]
click at [1021, 16] on span "Navigator" at bounding box center [1020, 16] width 64 height 13
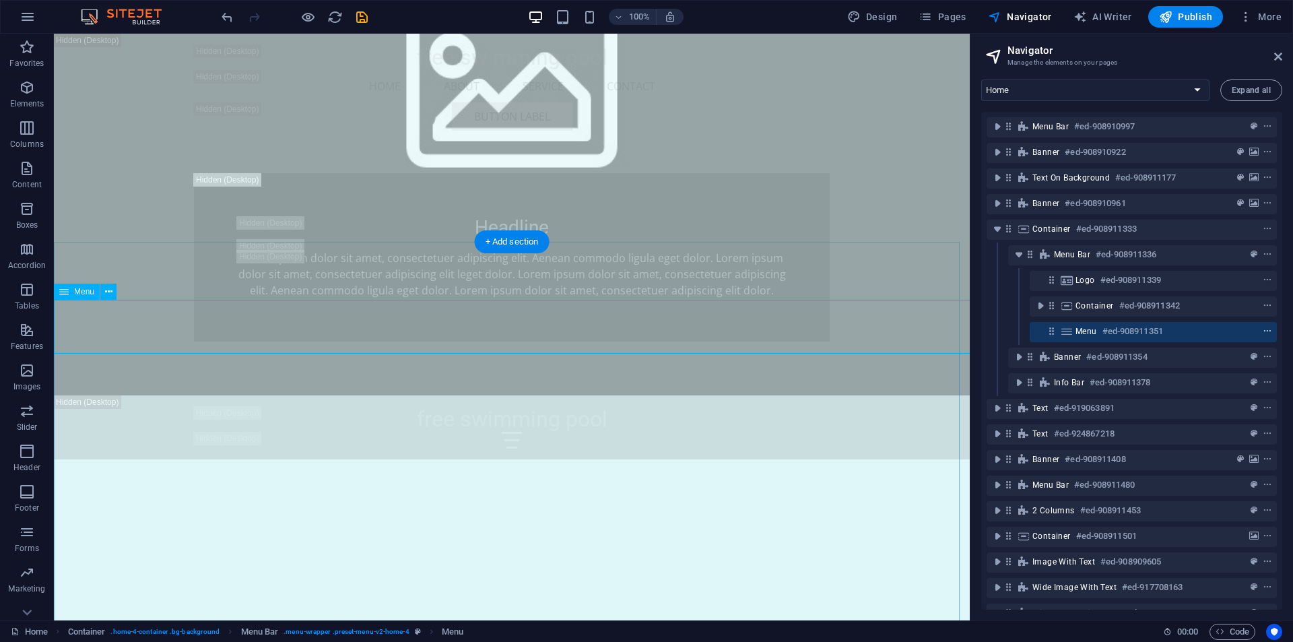
click at [1266, 330] on icon "context-menu" at bounding box center [1266, 331] width 9 height 9
click at [1200, 91] on select "Home Subpage Legal Notice Privacy construction For Repair of Cracks, Leakage, a…" at bounding box center [1095, 90] width 228 height 22
click at [1200, 90] on select "Home Subpage Legal Notice Privacy construction For Repair of Cracks, Leakage, a…" at bounding box center [1095, 90] width 228 height 22
click at [1243, 13] on icon "button" at bounding box center [1245, 16] width 13 height 13
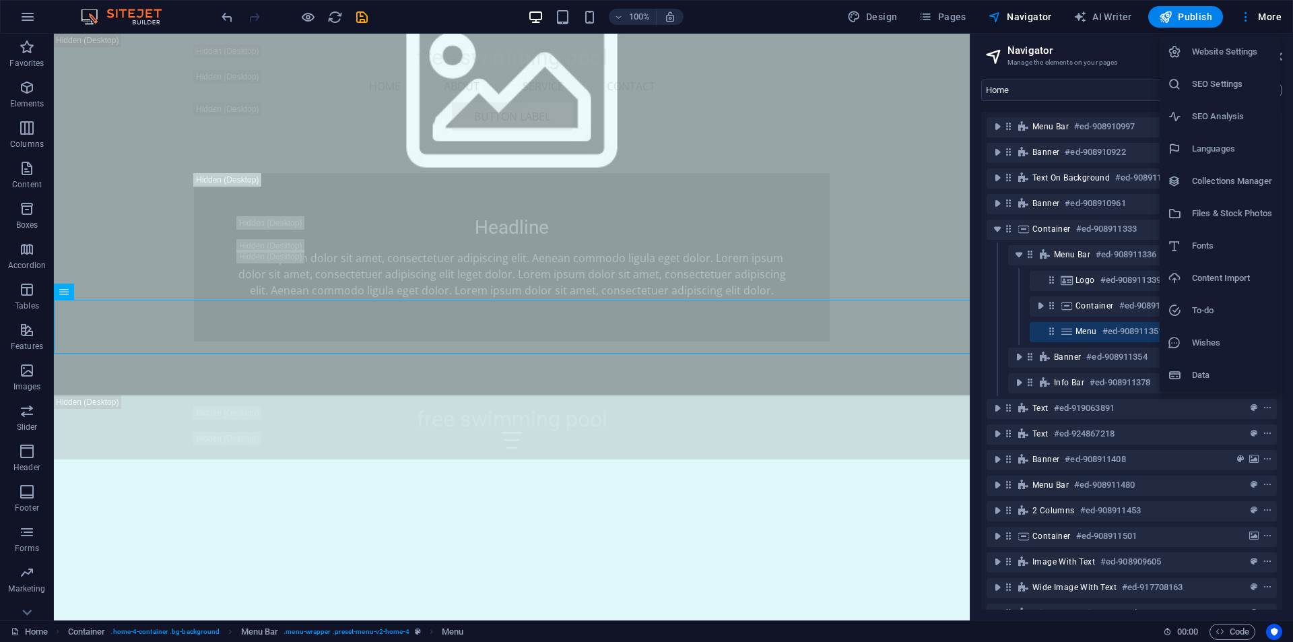
click at [1114, 50] on div at bounding box center [646, 321] width 1293 height 642
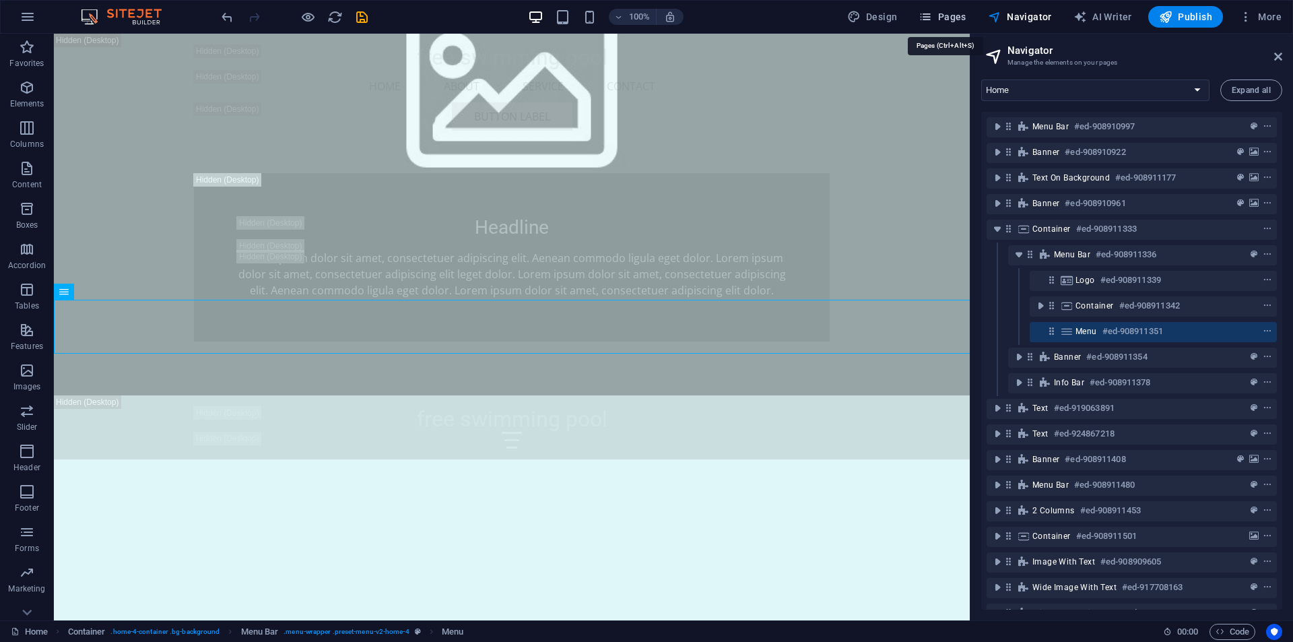
click at [932, 18] on icon "button" at bounding box center [924, 16] width 13 height 13
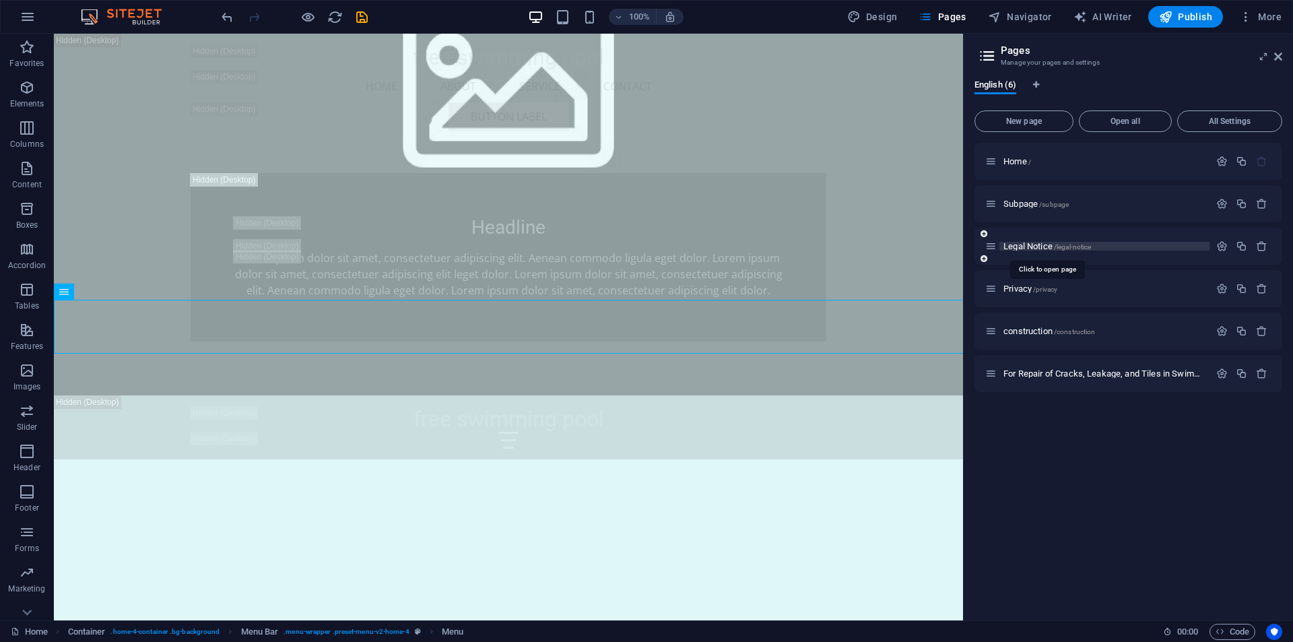
click at [1025, 245] on span "Legal Notice /legal-notice" at bounding box center [1047, 246] width 88 height 10
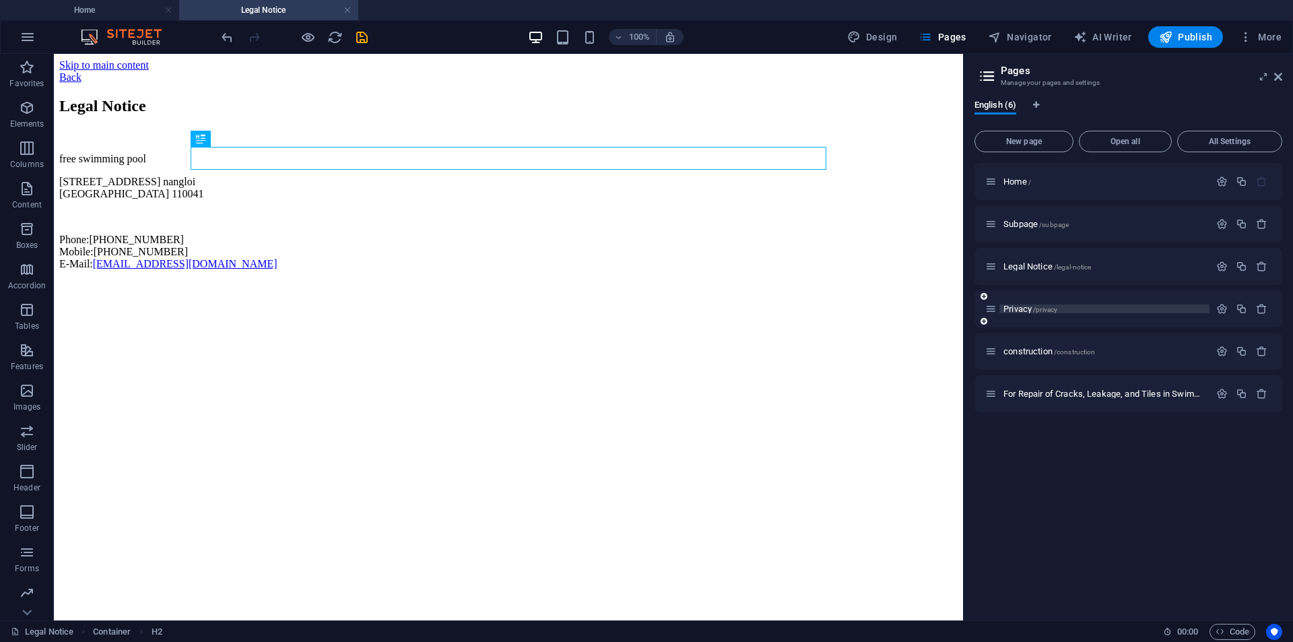
click at [1018, 308] on span "Privacy /privacy" at bounding box center [1030, 309] width 54 height 10
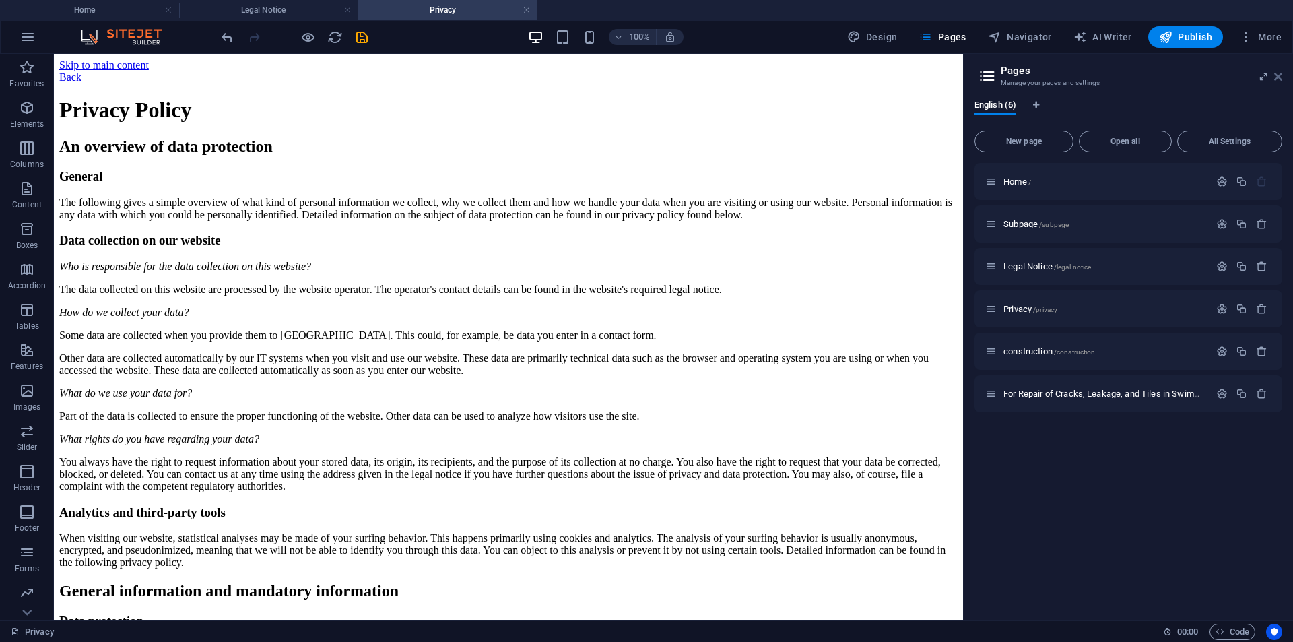
click at [1278, 75] on icon at bounding box center [1278, 76] width 8 height 11
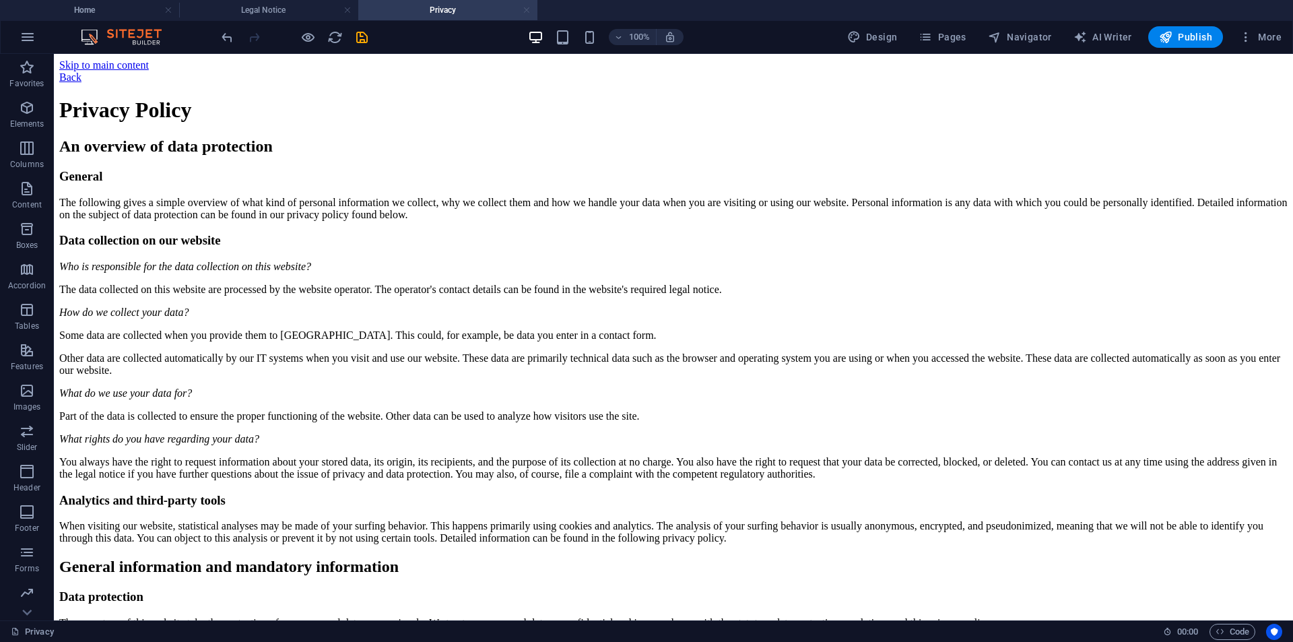
click at [528, 14] on link at bounding box center [526, 10] width 8 height 13
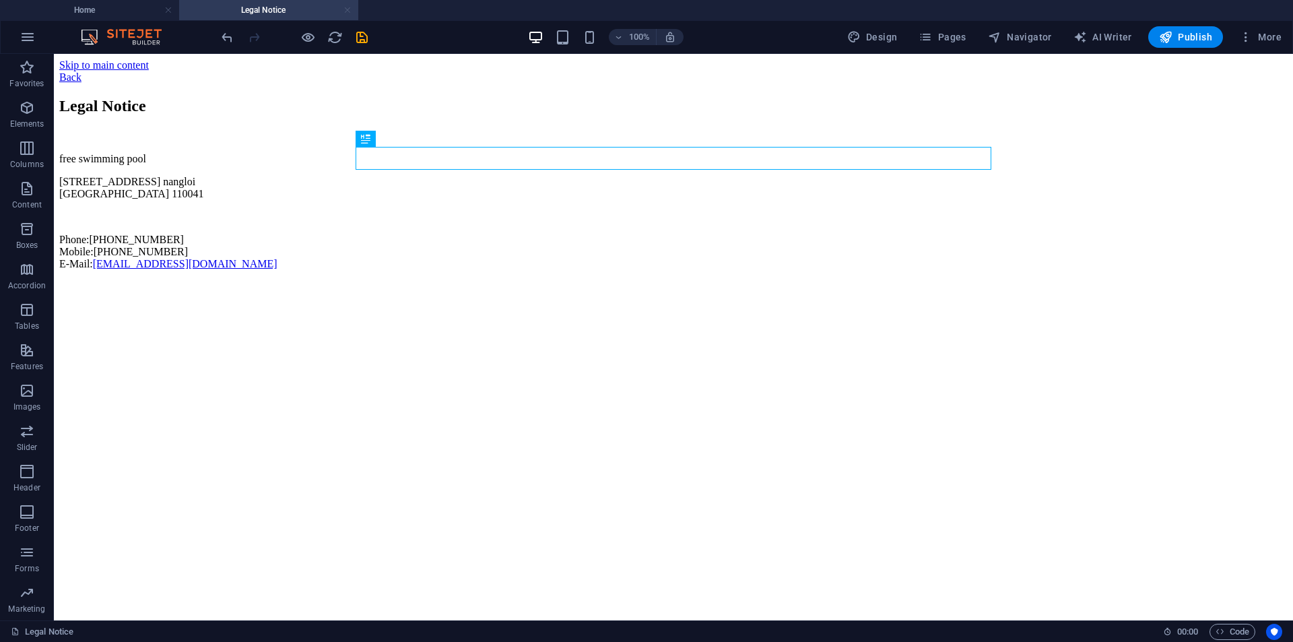
click at [344, 7] on link at bounding box center [347, 10] width 8 height 13
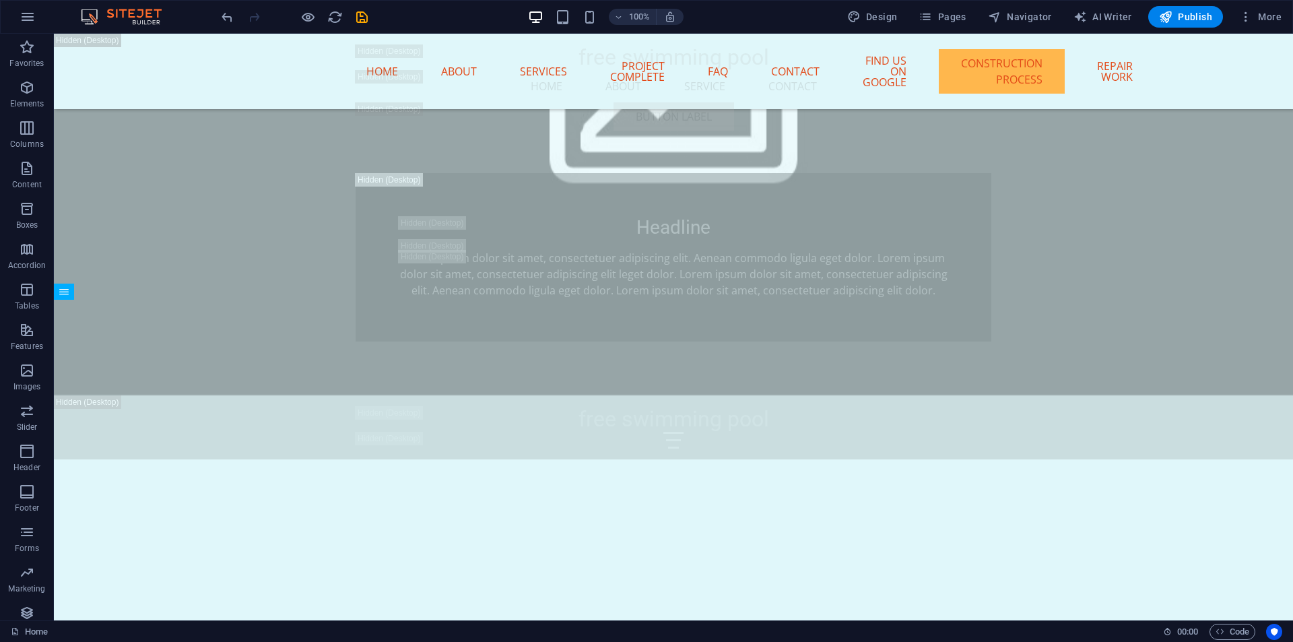
click at [344, 10] on div at bounding box center [294, 17] width 151 height 22
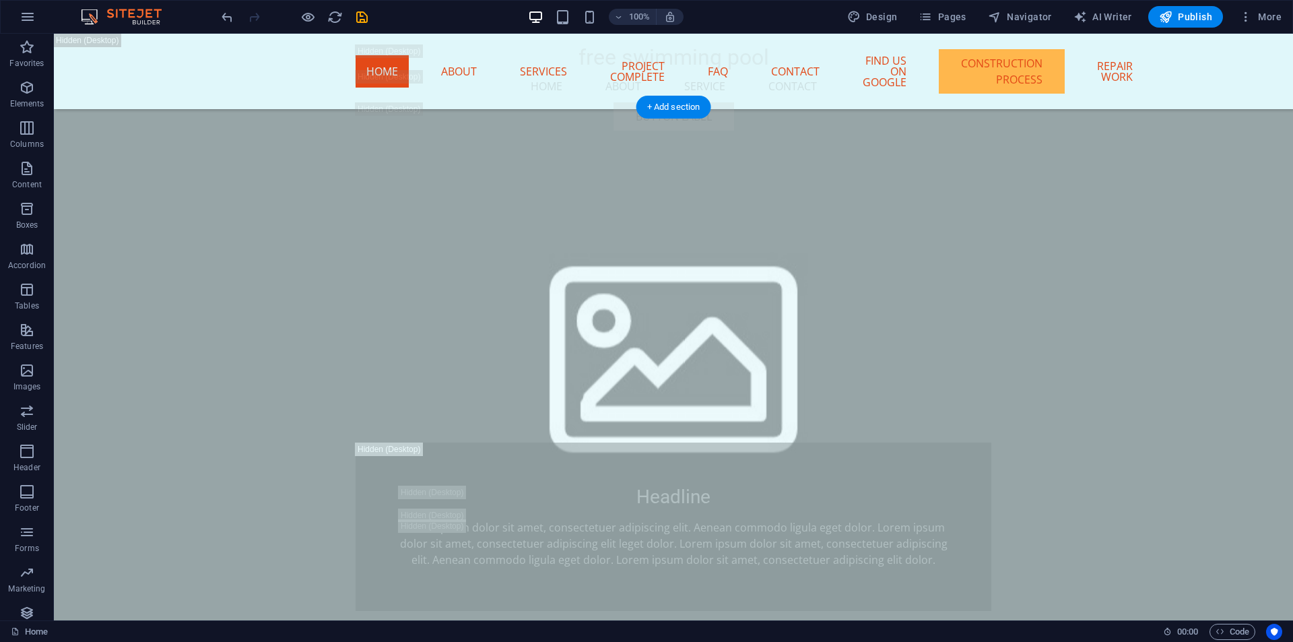
scroll to position [1218, 0]
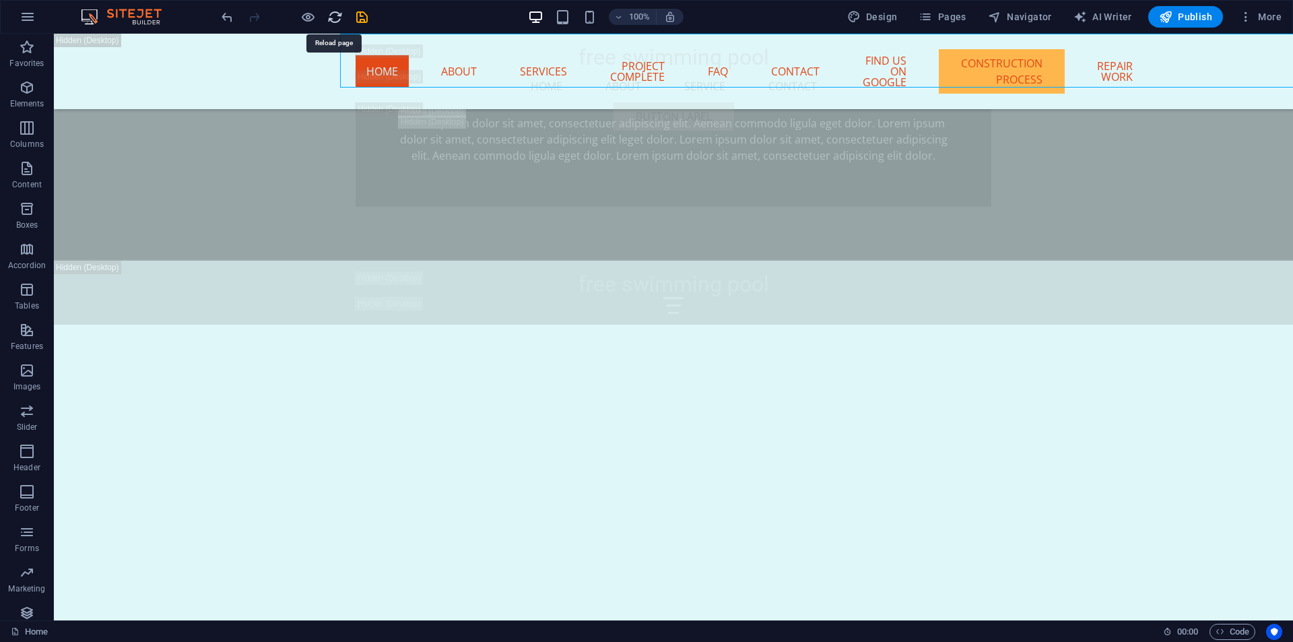
click at [334, 18] on icon "reload" at bounding box center [334, 16] width 15 height 15
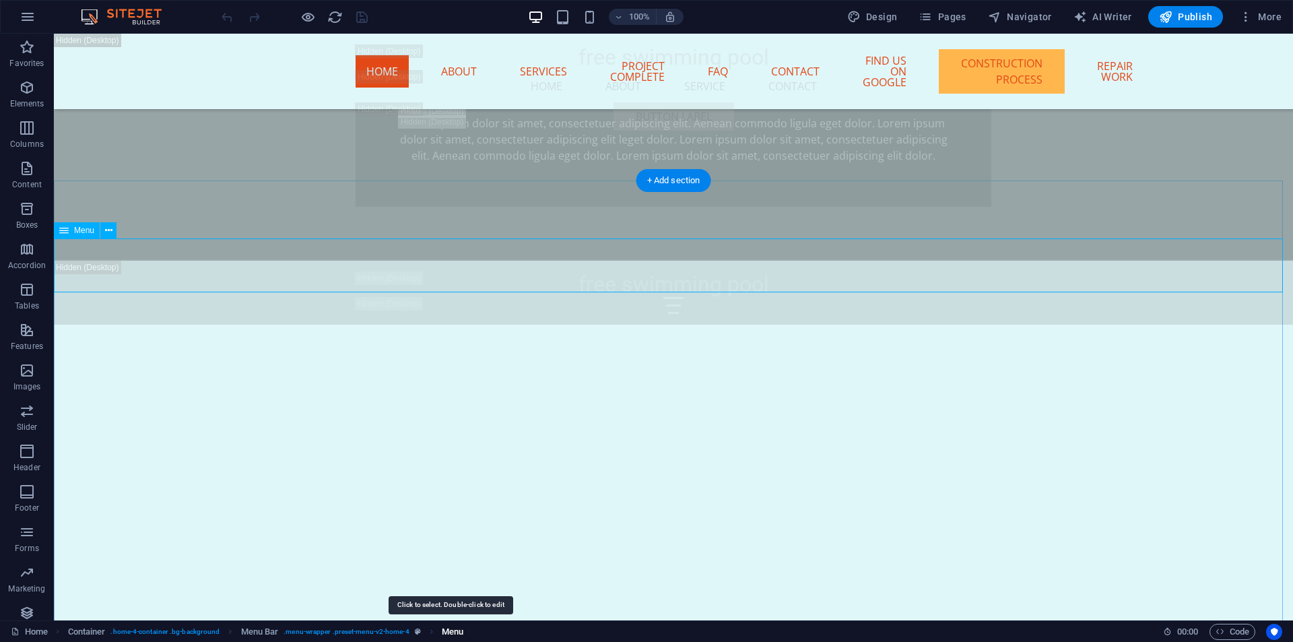
click at [450, 629] on span "Menu" at bounding box center [453, 631] width 22 height 16
select select
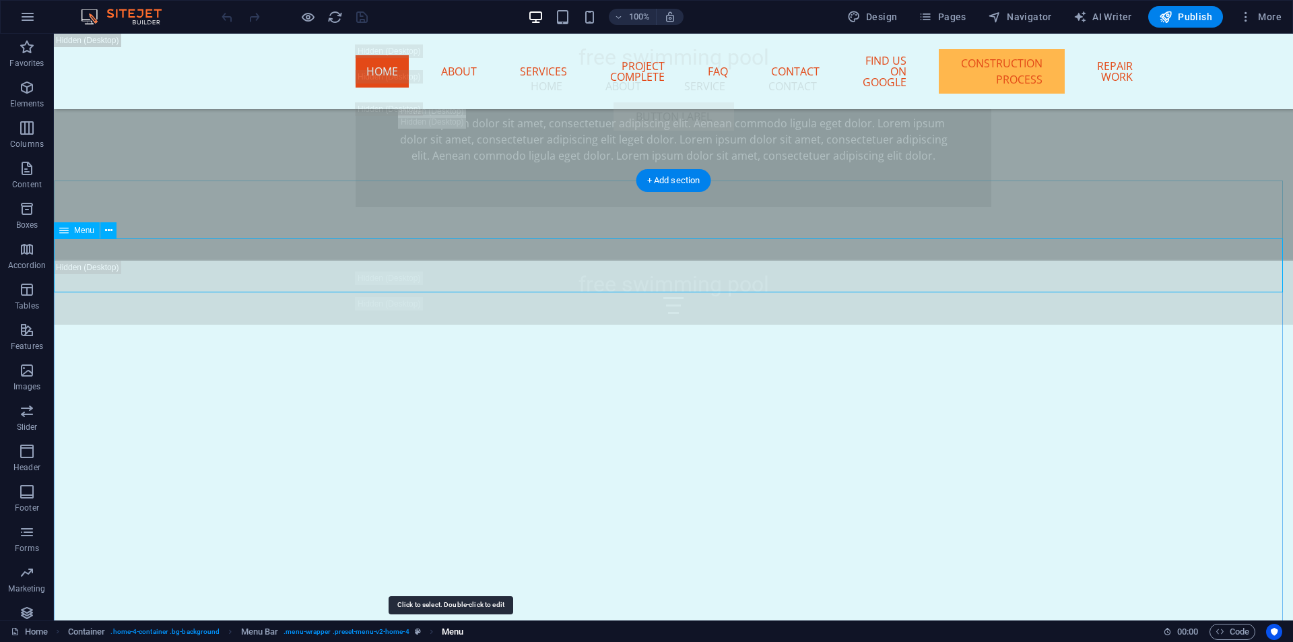
select select
select select "4"
select select
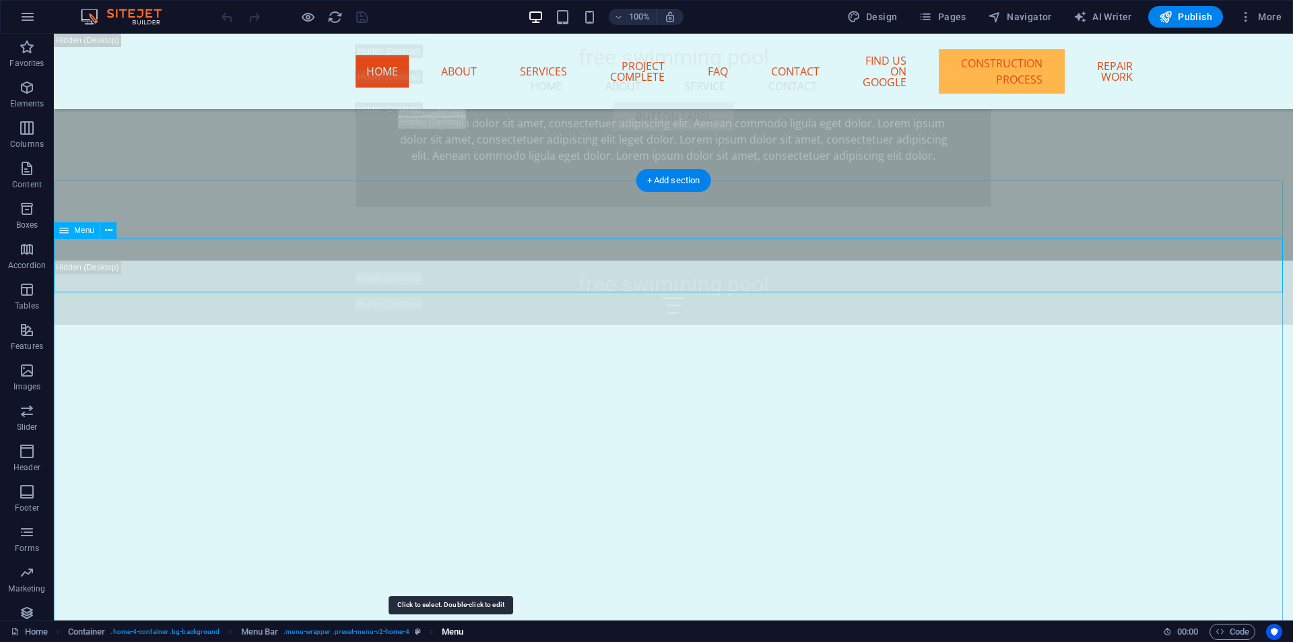
select select "default"
select select "5"
select select
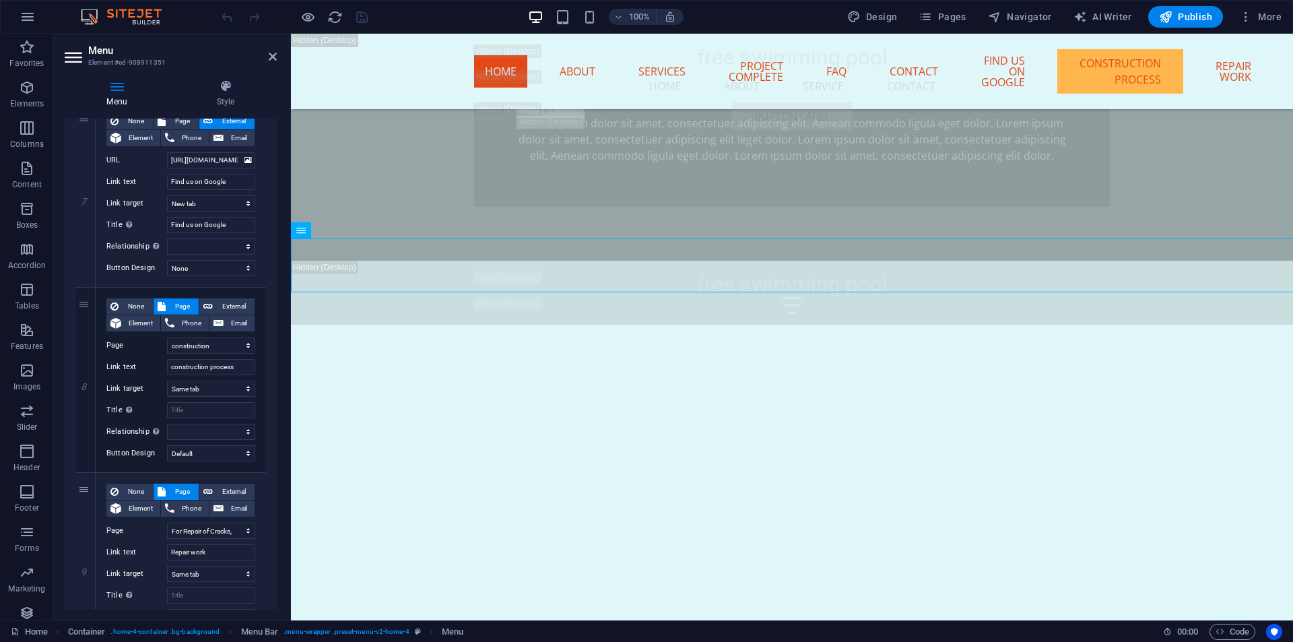
scroll to position [1279, 0]
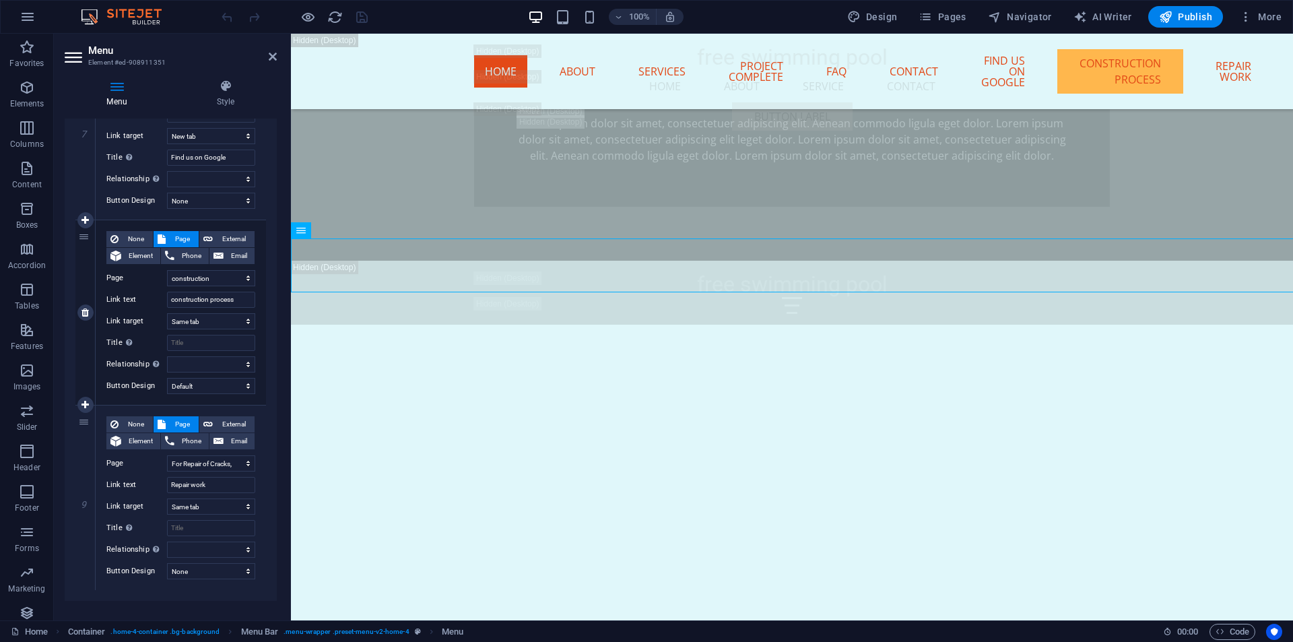
click at [121, 298] on label "Link text" at bounding box center [136, 300] width 61 height 16
click at [167, 298] on input "construction process" at bounding box center [211, 300] width 88 height 16
click at [121, 298] on label "Link text" at bounding box center [136, 300] width 61 height 16
click at [167, 298] on input "construction process" at bounding box center [211, 300] width 88 height 16
click at [121, 298] on label "Link text" at bounding box center [136, 300] width 61 height 16
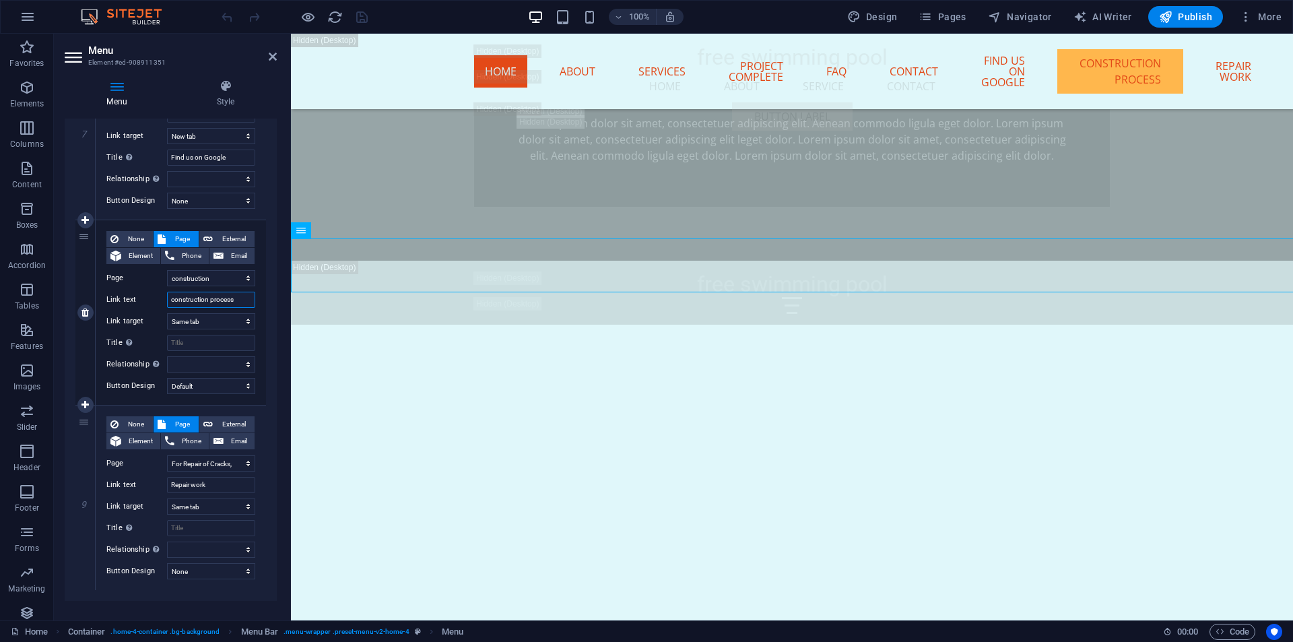
click at [167, 298] on input "construction process" at bounding box center [211, 300] width 88 height 16
click at [121, 298] on label "Link text" at bounding box center [136, 300] width 61 height 16
click at [167, 298] on input "construction process" at bounding box center [211, 300] width 88 height 16
click at [215, 300] on input "construction process" at bounding box center [211, 300] width 88 height 16
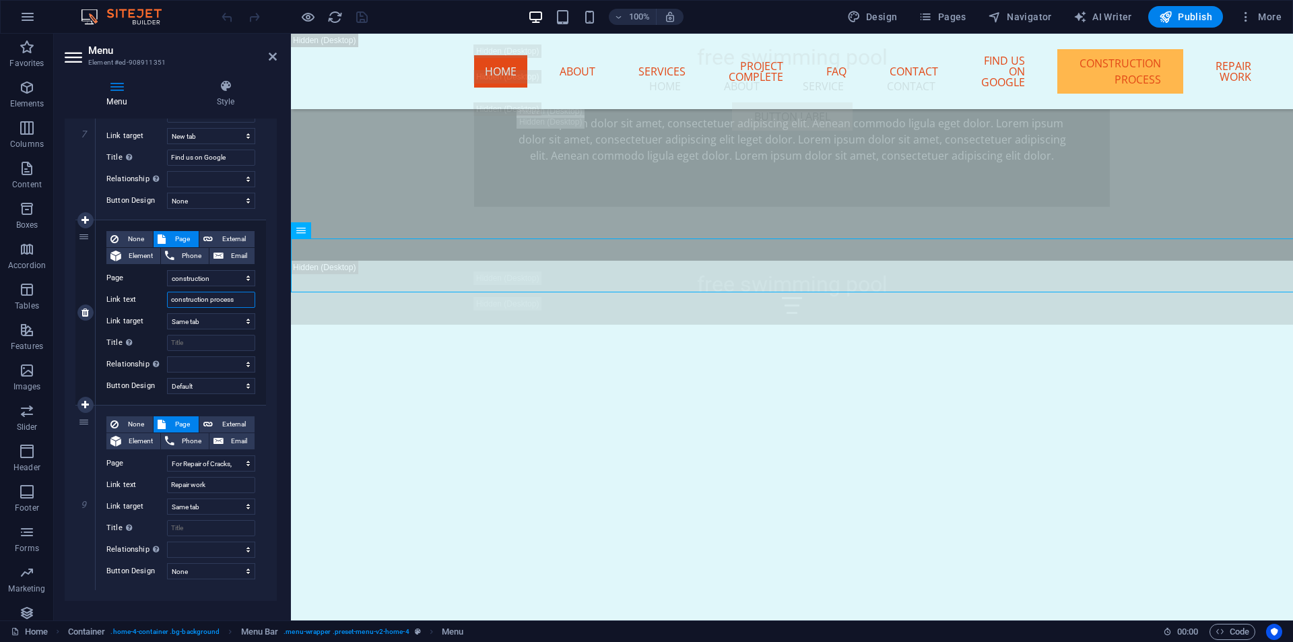
click at [215, 300] on input "construction process" at bounding box center [211, 300] width 88 height 16
click at [245, 298] on input "construction process" at bounding box center [211, 300] width 88 height 16
click at [231, 275] on select "Home Subpage Legal Notice Privacy construction For Repair of Cracks, Leakage, a…" at bounding box center [211, 278] width 88 height 16
click at [217, 382] on select "None Default Primary Secondary" at bounding box center [211, 386] width 88 height 16
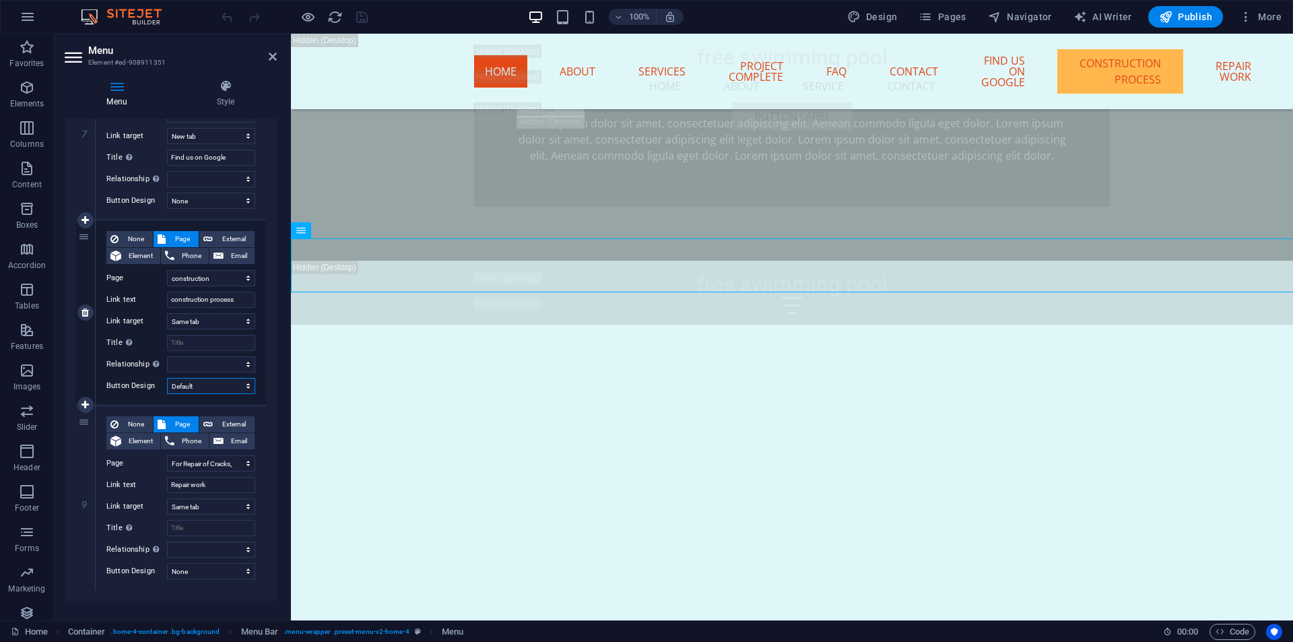
select select
click at [167, 378] on select "None Default Primary Secondary" at bounding box center [211, 386] width 88 height 16
select select
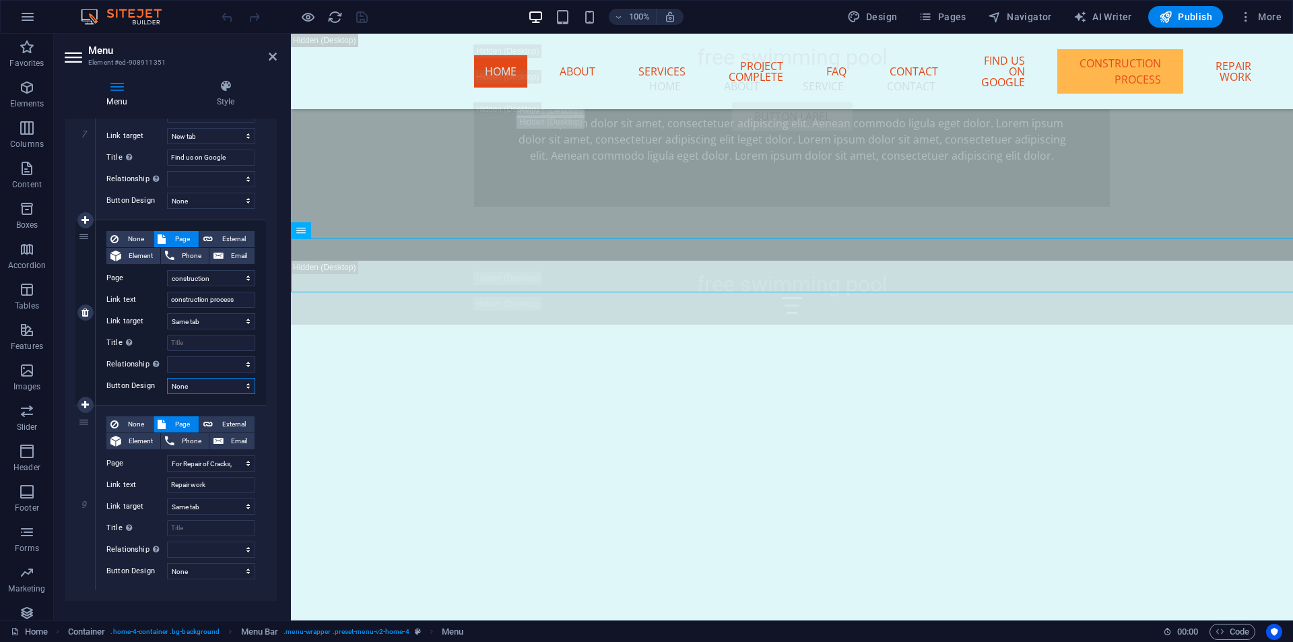
select select
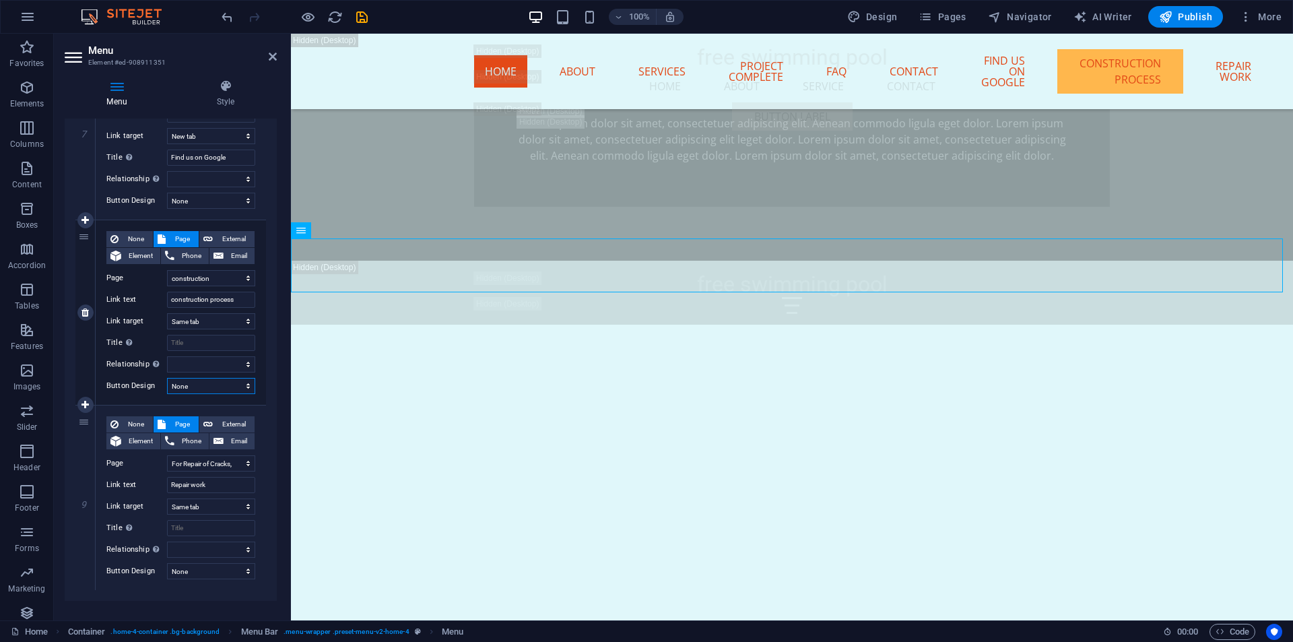
click at [217, 382] on select "None Default Primary Secondary" at bounding box center [211, 386] width 88 height 16
click at [167, 378] on select "None Default Primary Secondary" at bounding box center [211, 386] width 88 height 16
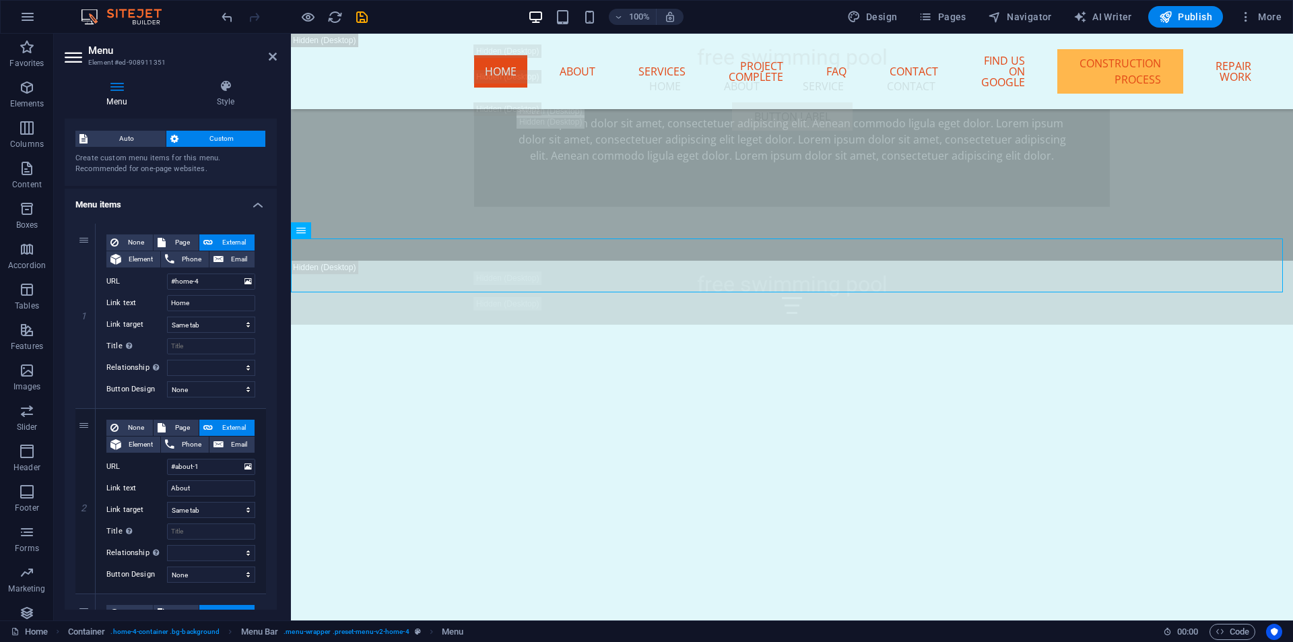
scroll to position [0, 0]
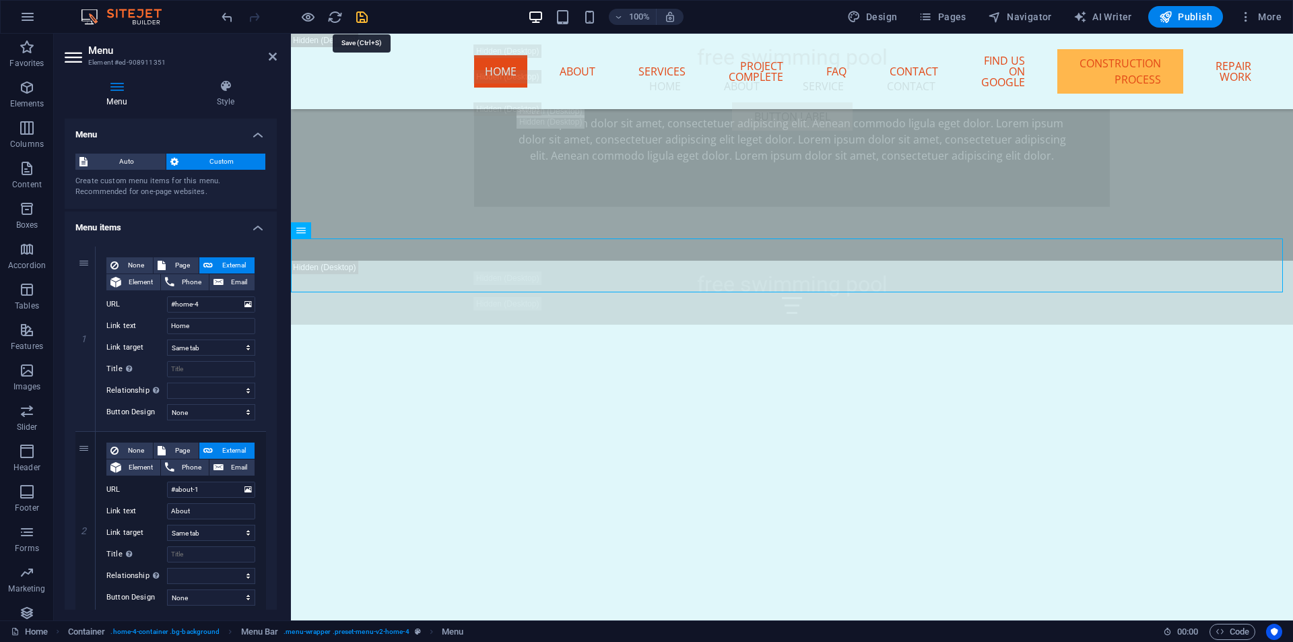
click at [364, 15] on icon "save" at bounding box center [361, 16] width 15 height 15
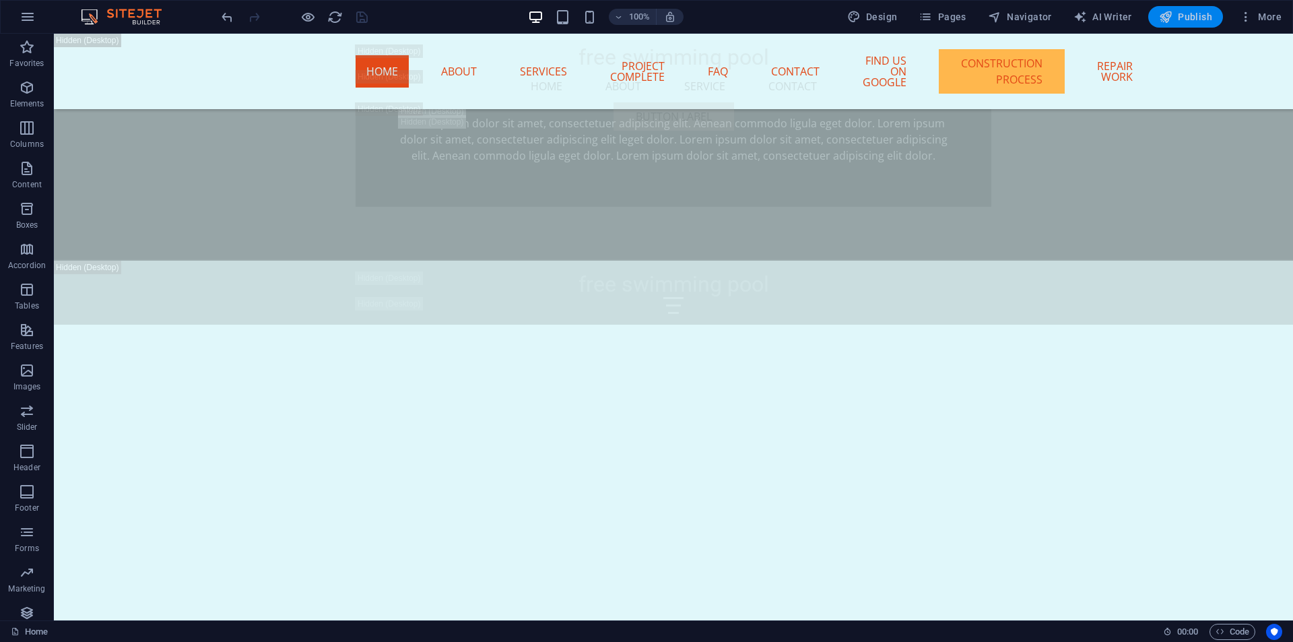
click at [1179, 22] on span "Publish" at bounding box center [1185, 16] width 53 height 13
click at [1193, 22] on span "Publish" at bounding box center [1185, 16] width 53 height 13
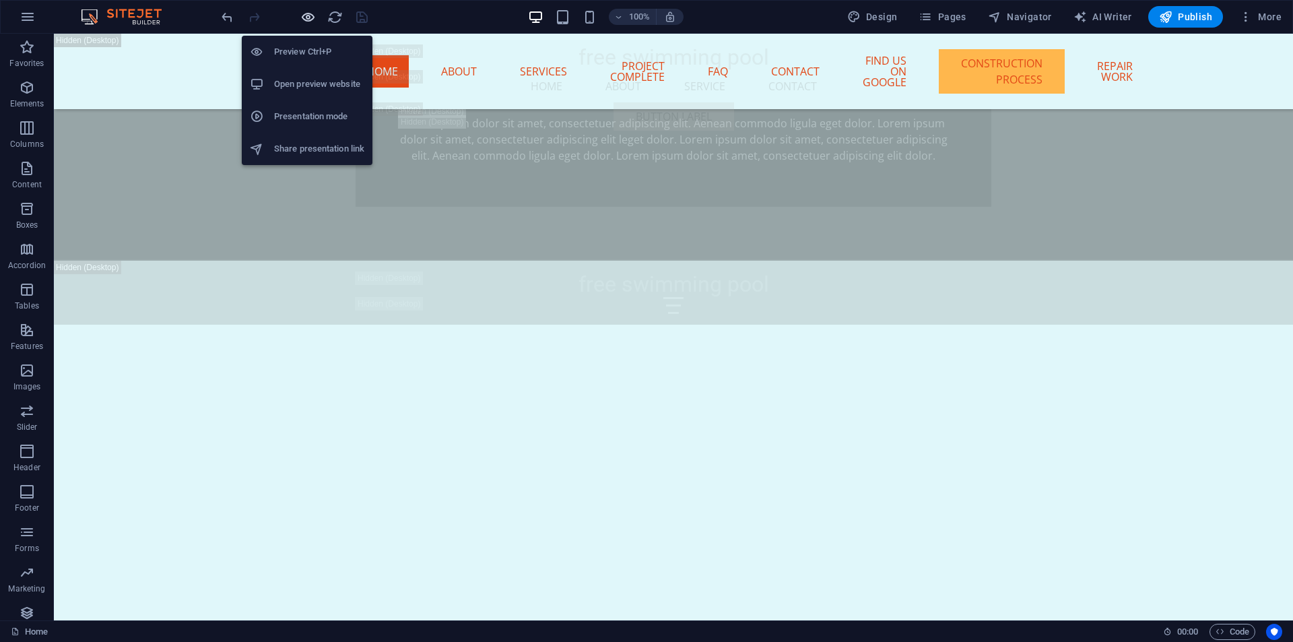
click at [312, 20] on icon "button" at bounding box center [307, 16] width 15 height 15
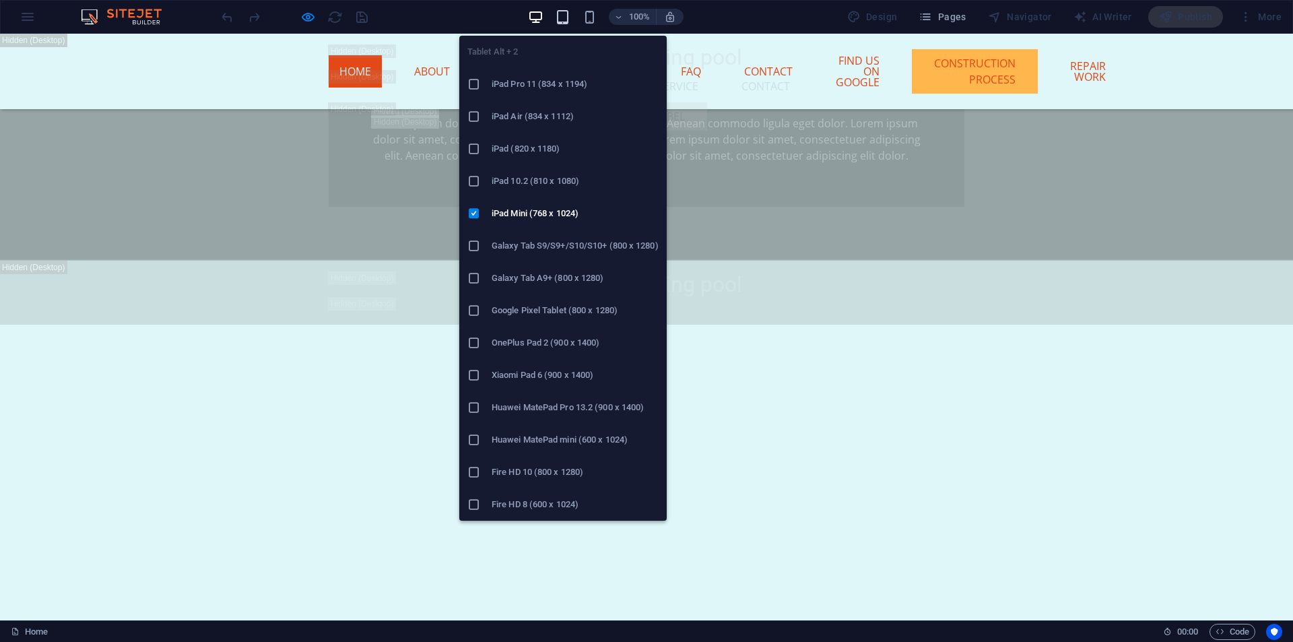
click at [566, 20] on icon "button" at bounding box center [562, 16] width 15 height 15
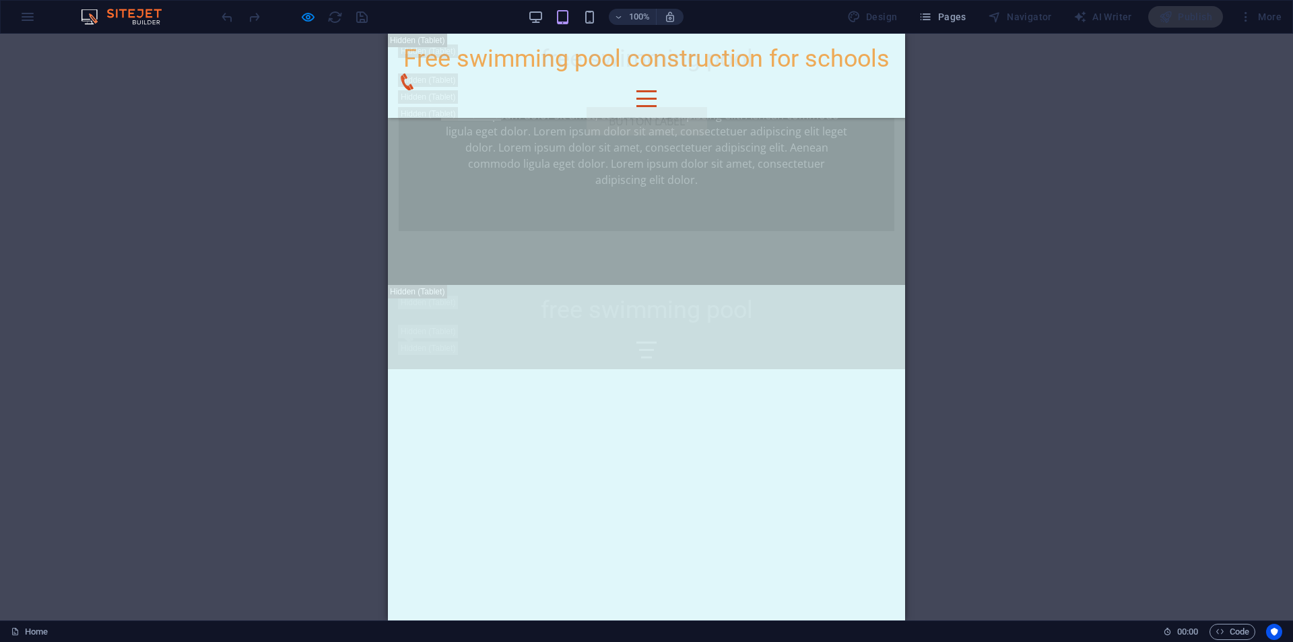
click at [590, 30] on div "100% Design Pages Navigator AI Writer Publish More" at bounding box center [646, 17] width 1291 height 32
click at [589, 25] on div "100%" at bounding box center [606, 17] width 156 height 22
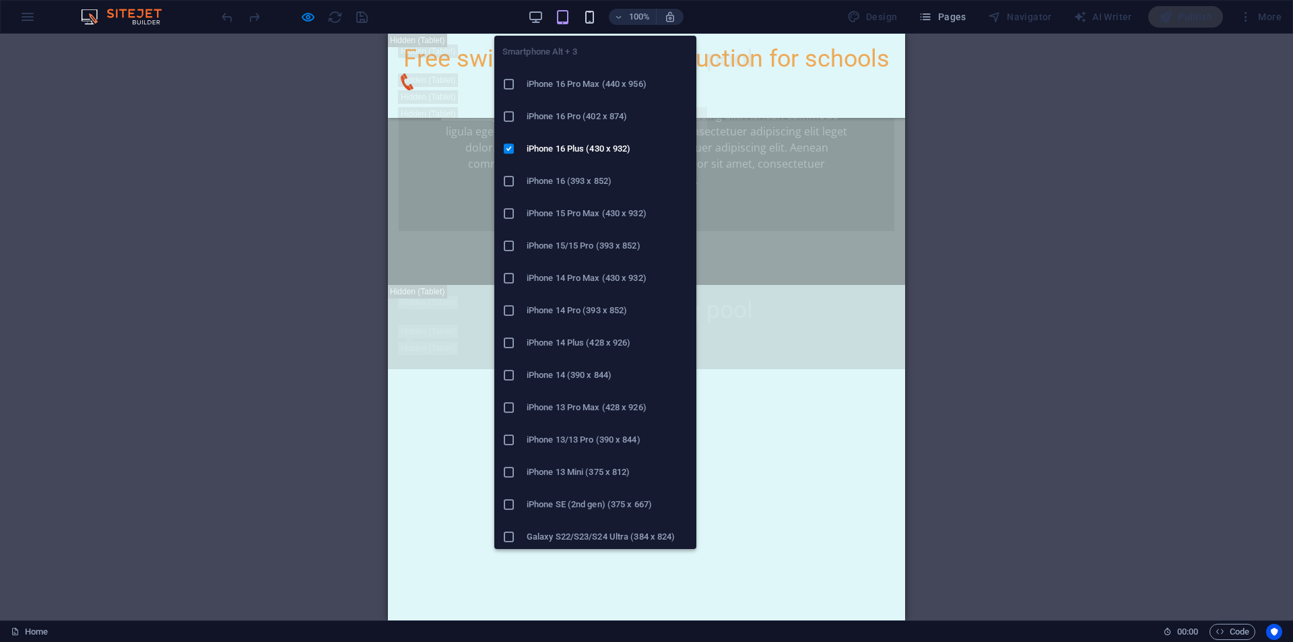
click at [589, 19] on icon "button" at bounding box center [589, 16] width 15 height 15
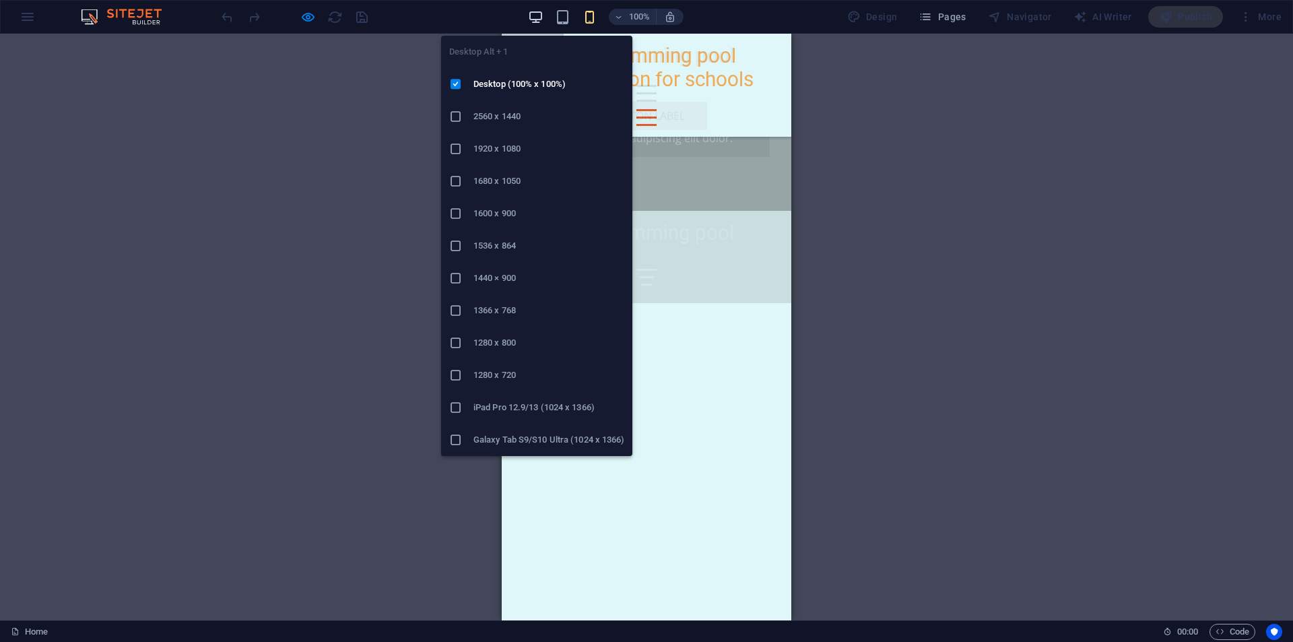
click at [539, 11] on icon "button" at bounding box center [535, 16] width 15 height 15
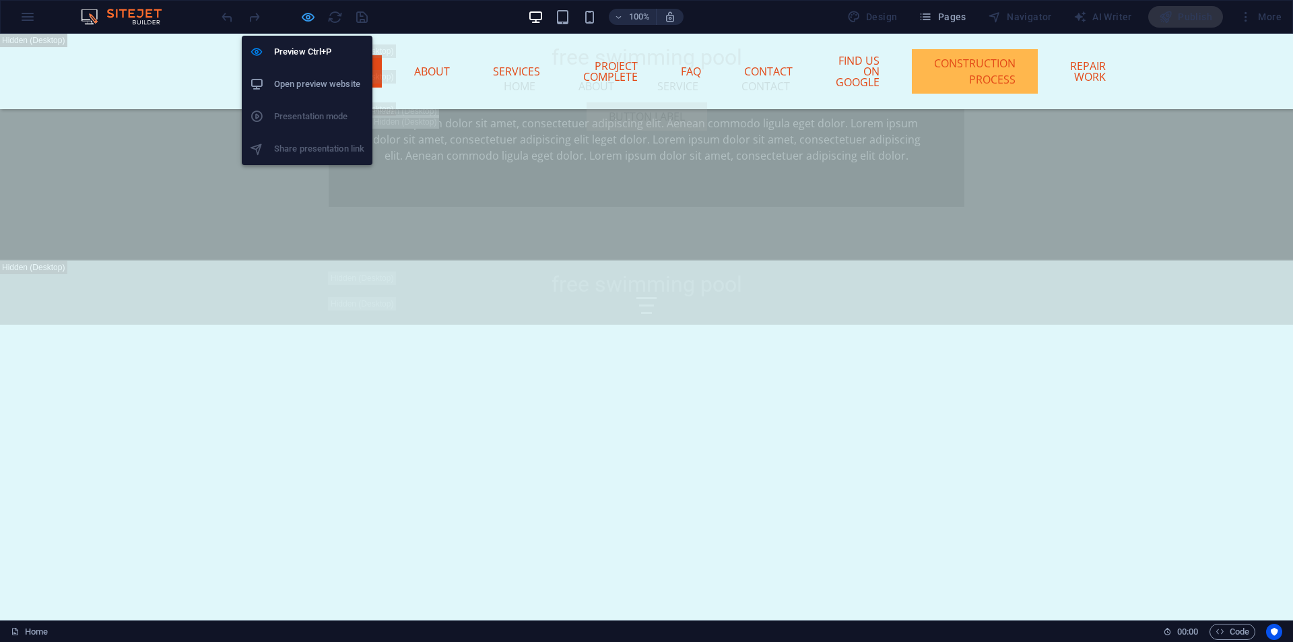
click at [306, 23] on icon "button" at bounding box center [307, 16] width 15 height 15
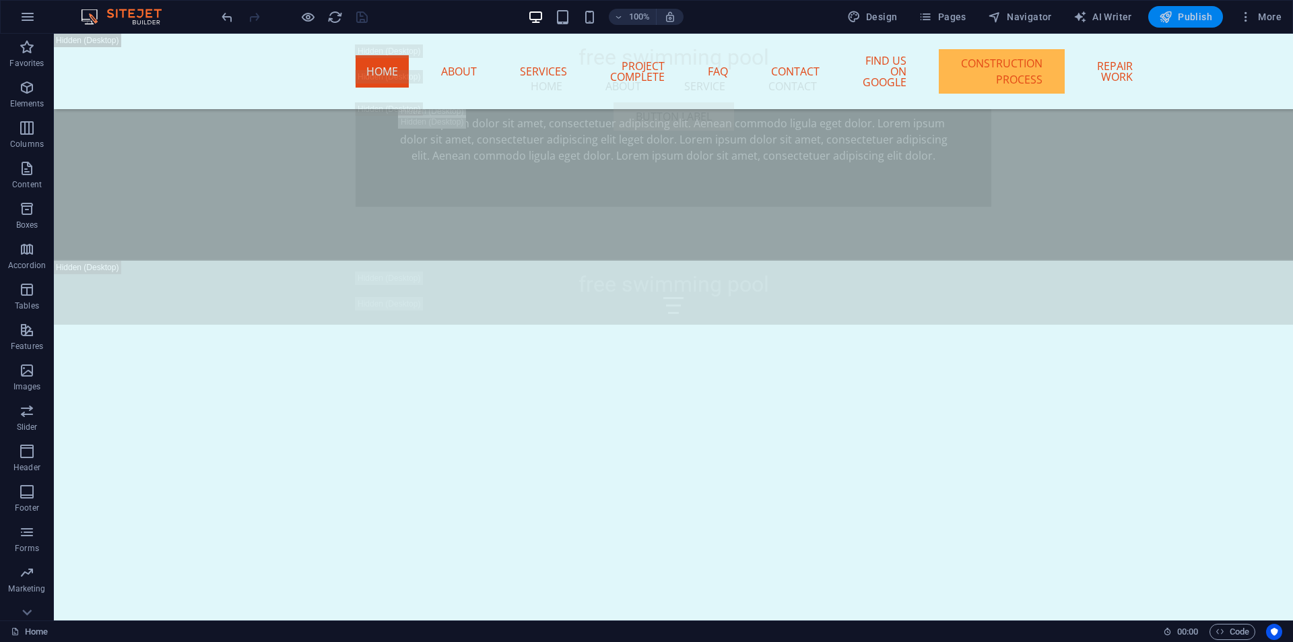
click at [1194, 24] on button "Publish" at bounding box center [1185, 17] width 75 height 22
click at [357, 15] on div at bounding box center [294, 17] width 151 height 22
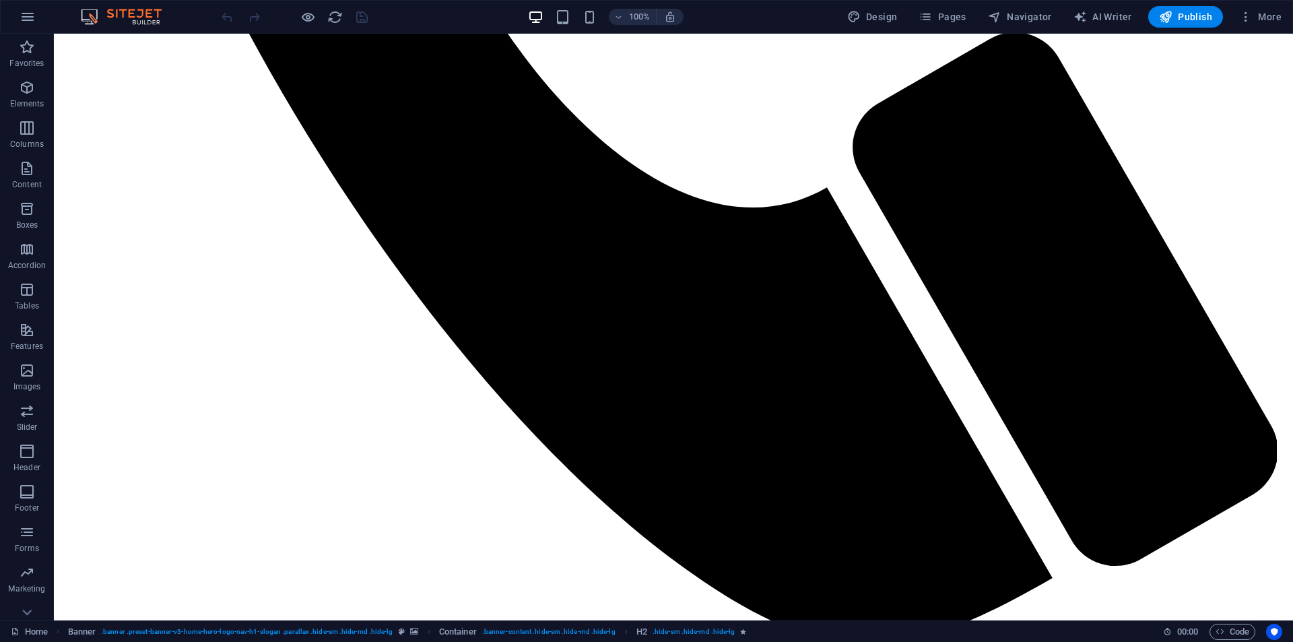
scroll to position [1346, 0]
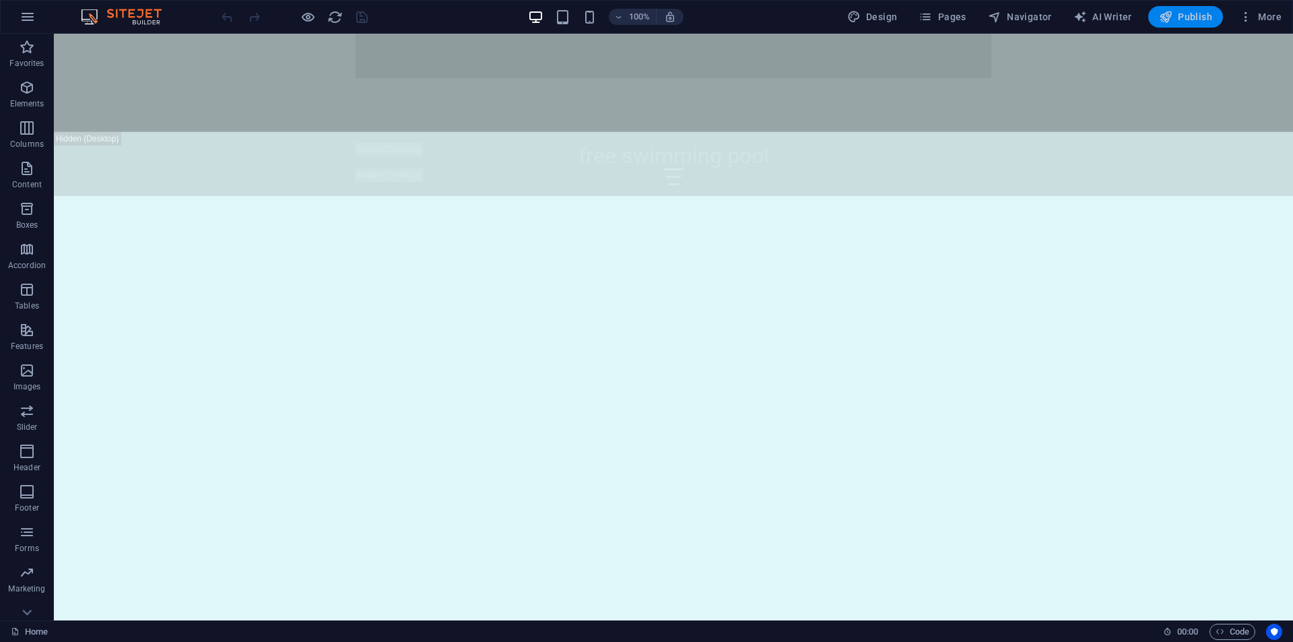
click at [1194, 14] on span "Publish" at bounding box center [1185, 16] width 53 height 13
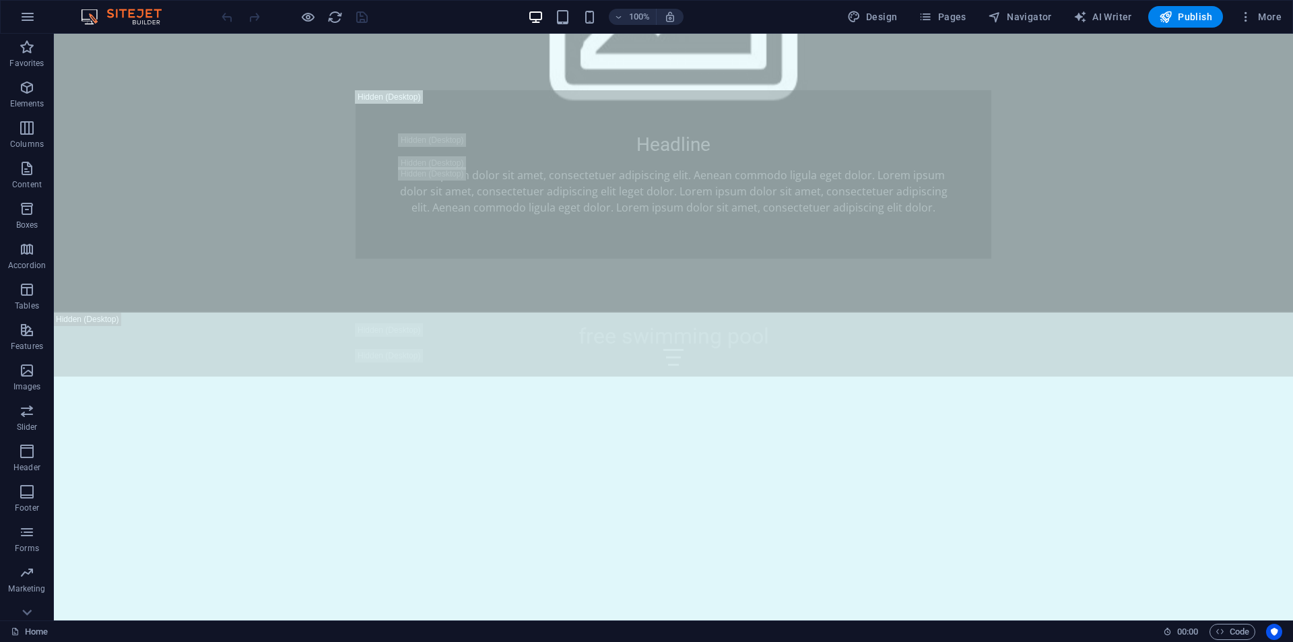
scroll to position [1212, 0]
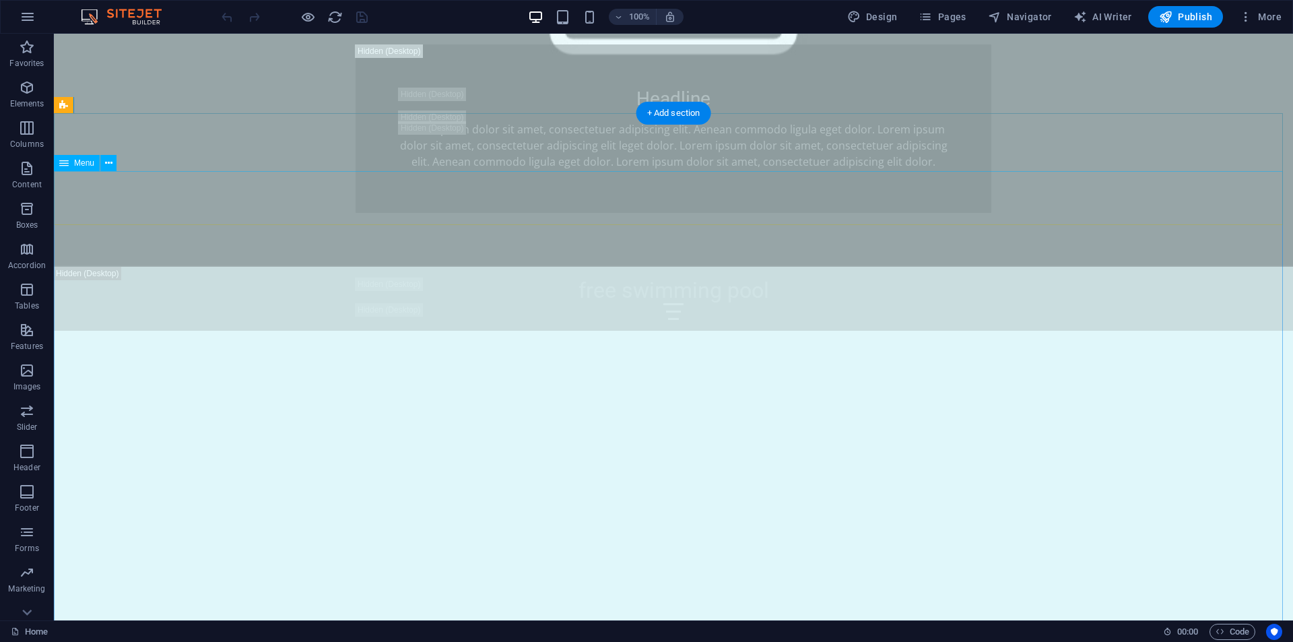
click at [110, 169] on icon at bounding box center [108, 163] width 7 height 14
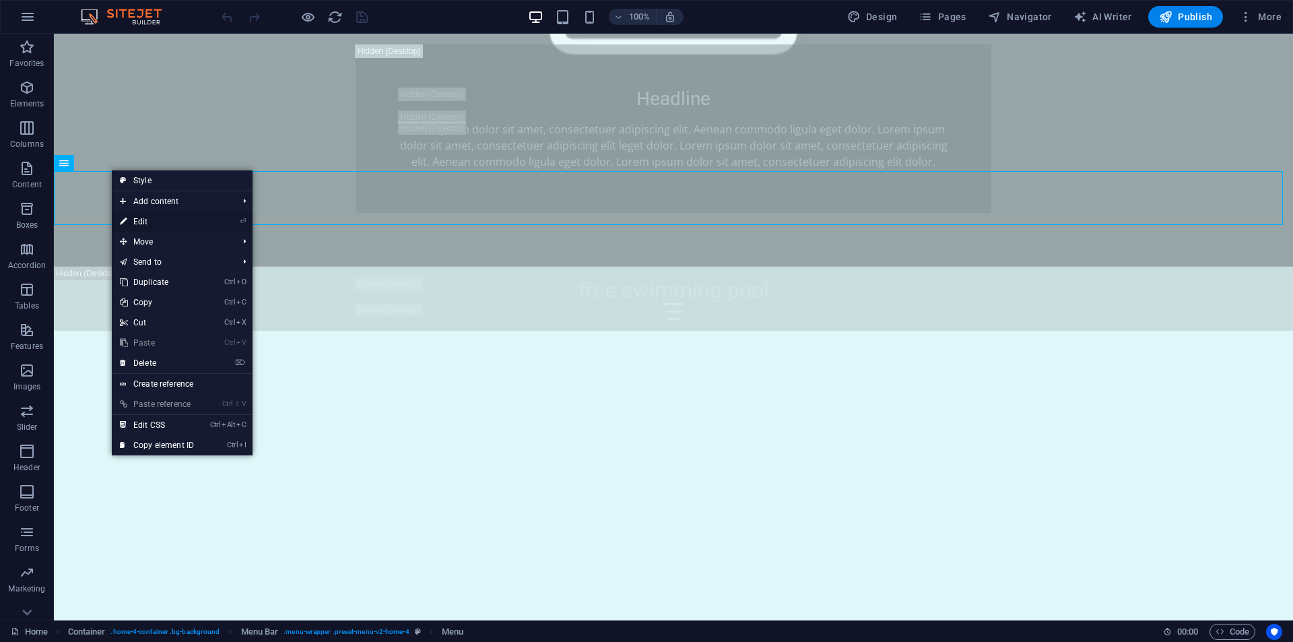
click at [121, 224] on icon at bounding box center [123, 221] width 7 height 20
select select
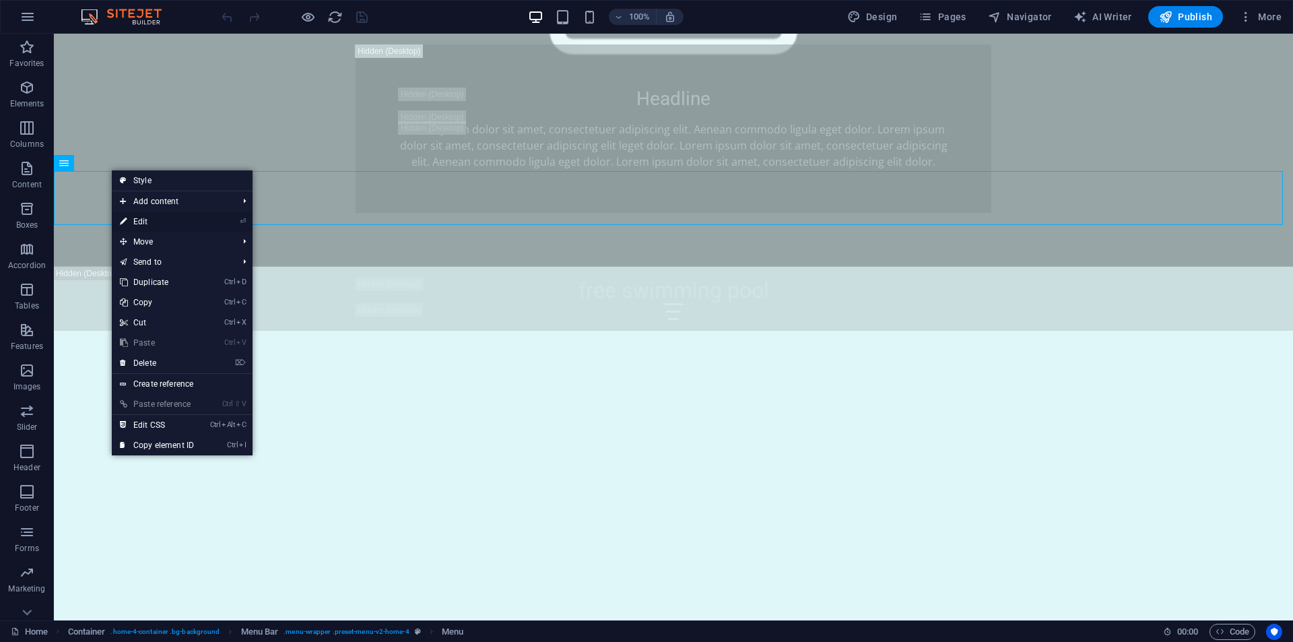
select select
select select "4"
select select
select select "5"
select select
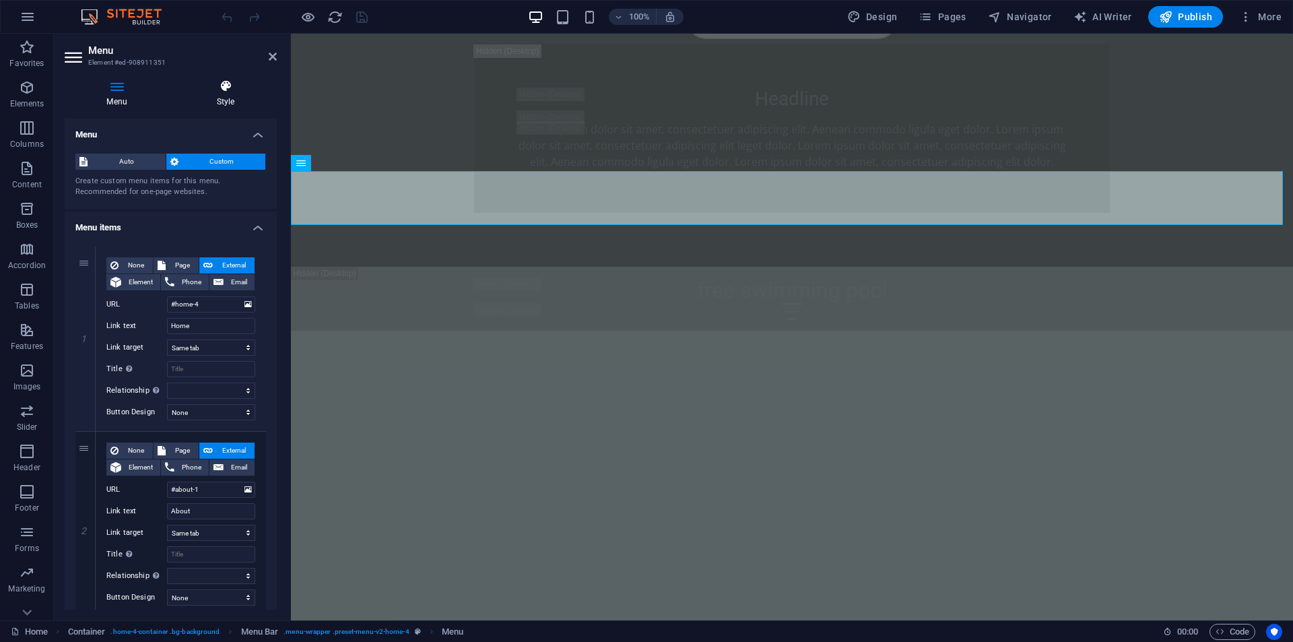
click at [224, 98] on h4 "Style" at bounding box center [225, 93] width 102 height 28
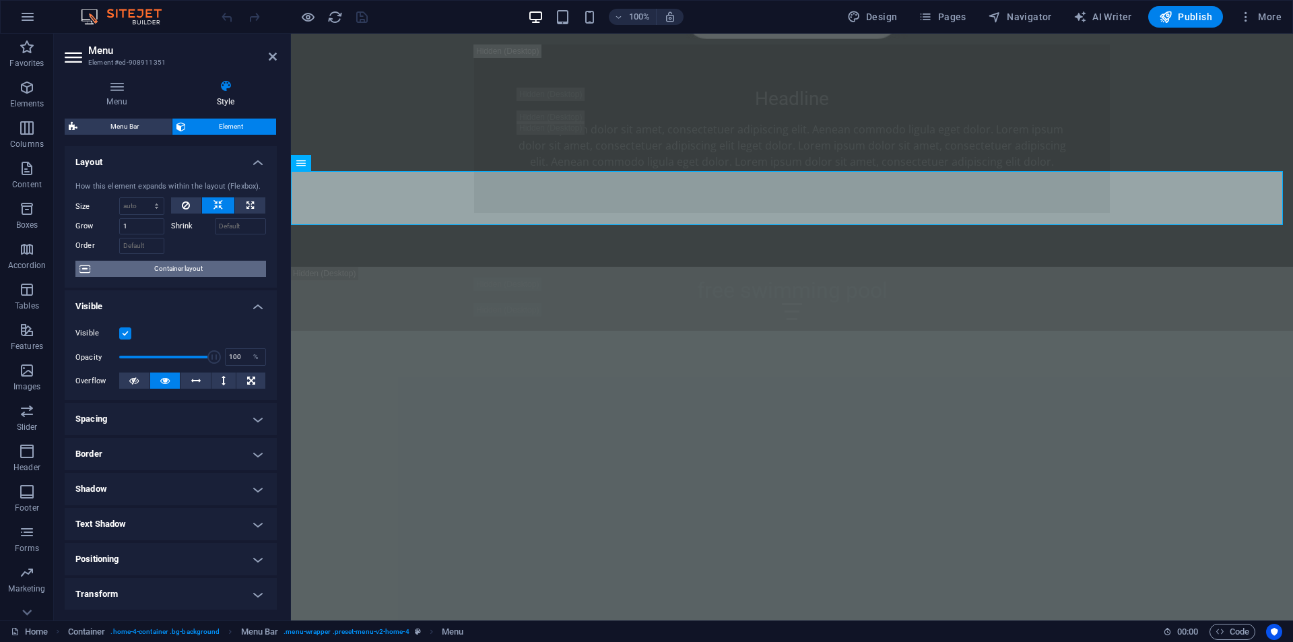
click at [180, 269] on span "Container layout" at bounding box center [178, 269] width 168 height 16
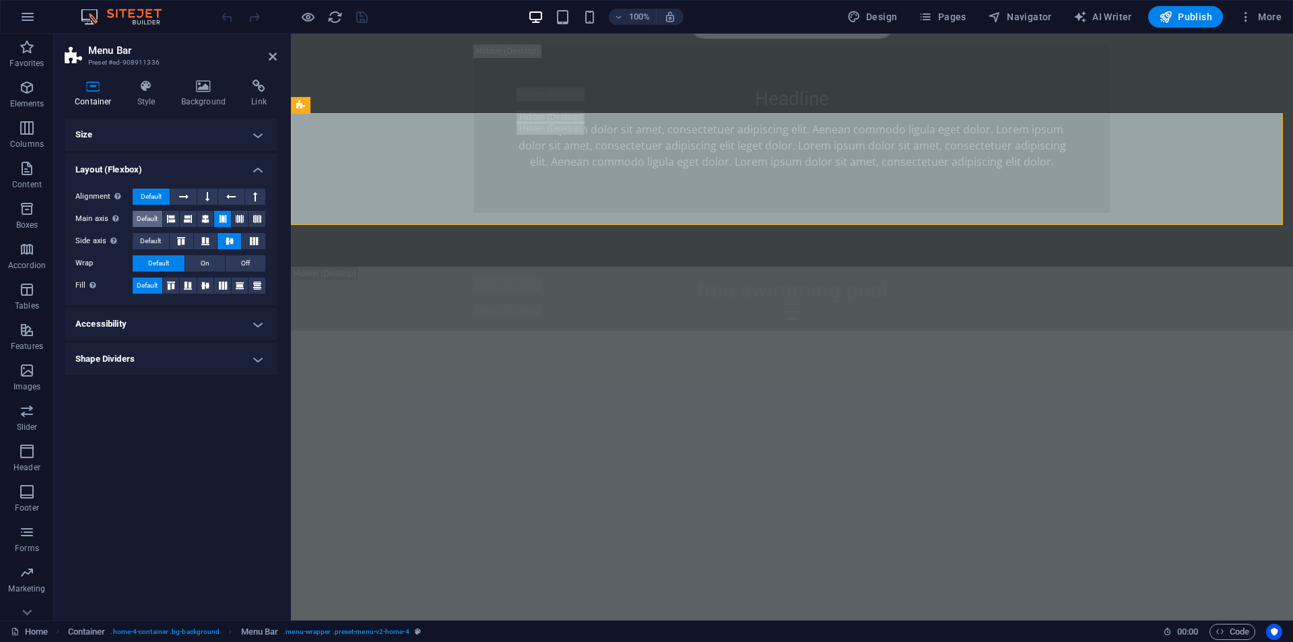
click at [143, 219] on span "Default" at bounding box center [147, 219] width 21 height 16
click at [150, 242] on span "Default" at bounding box center [150, 241] width 21 height 16
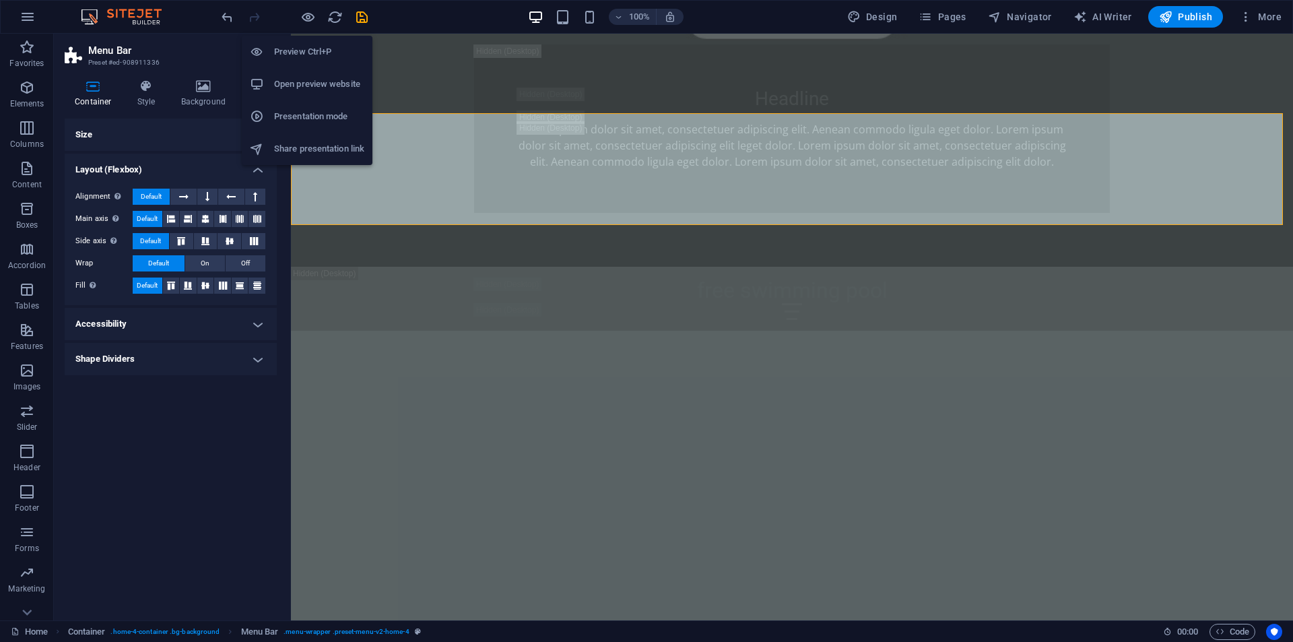
click at [295, 57] on h6 "Preview Ctrl+P" at bounding box center [319, 52] width 90 height 16
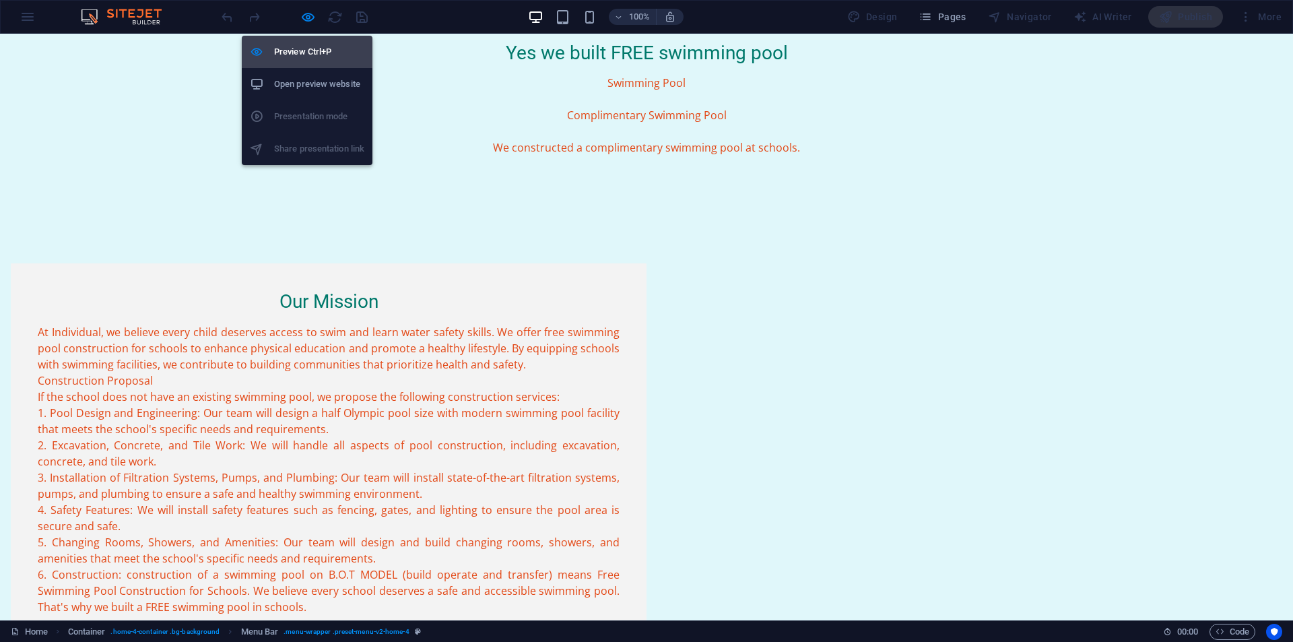
scroll to position [0, 0]
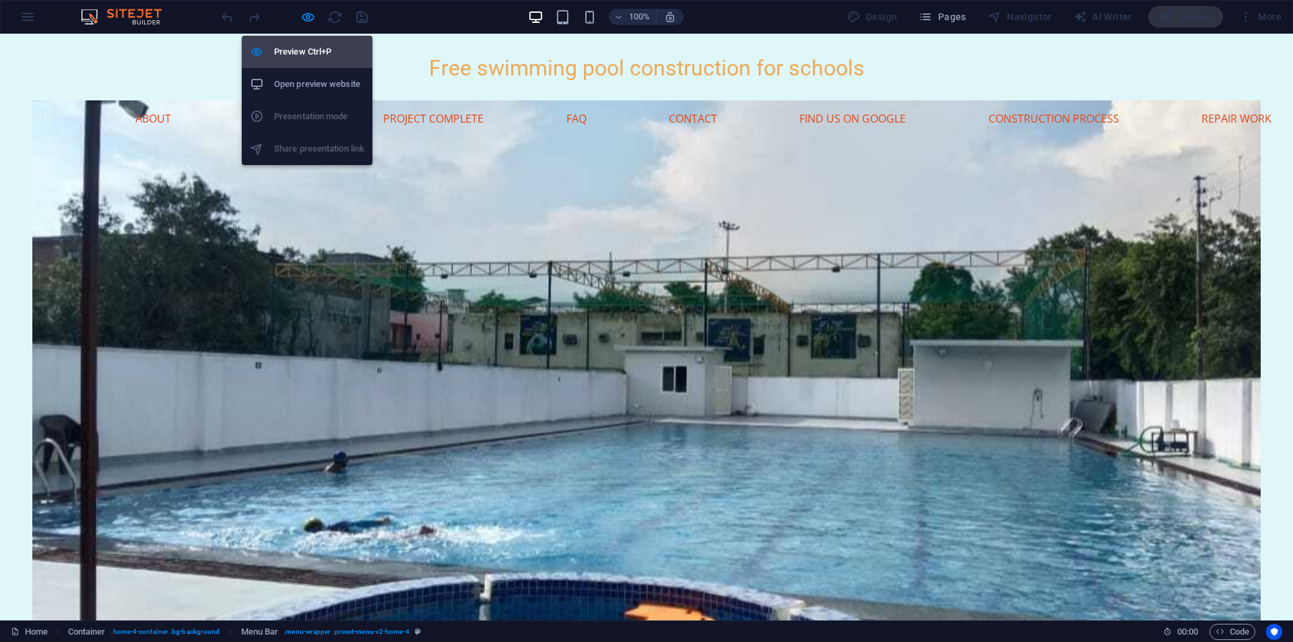
click at [295, 57] on h6 "Preview Ctrl+P" at bounding box center [319, 52] width 90 height 16
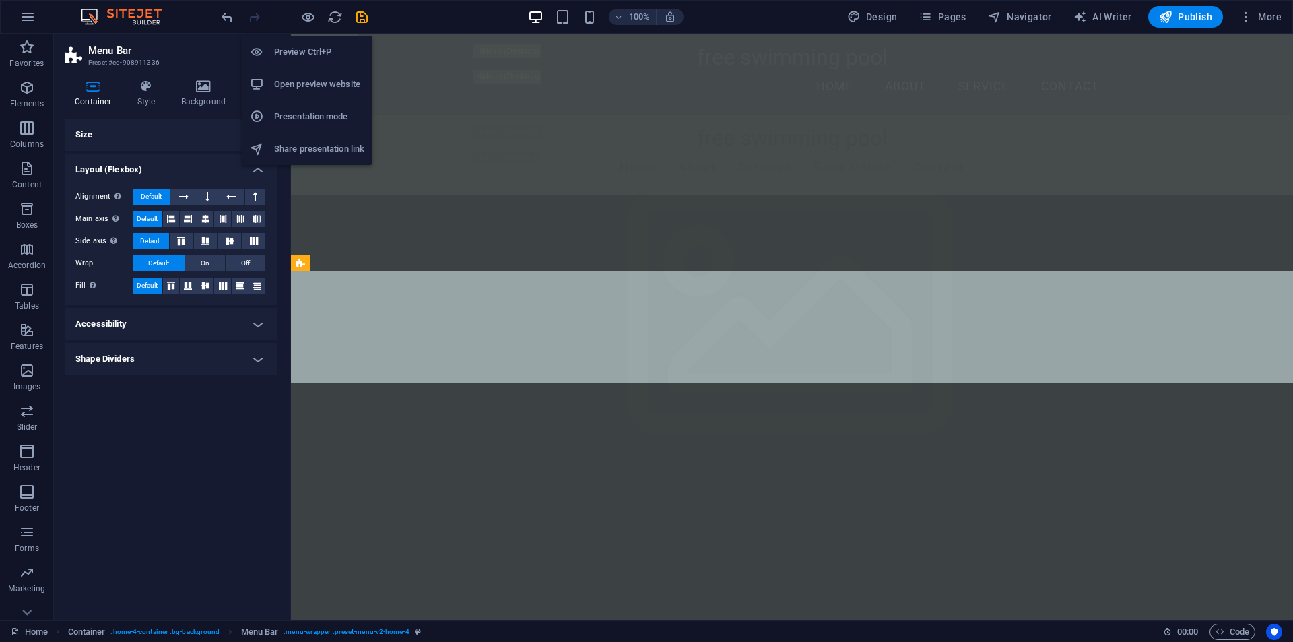
scroll to position [1054, 0]
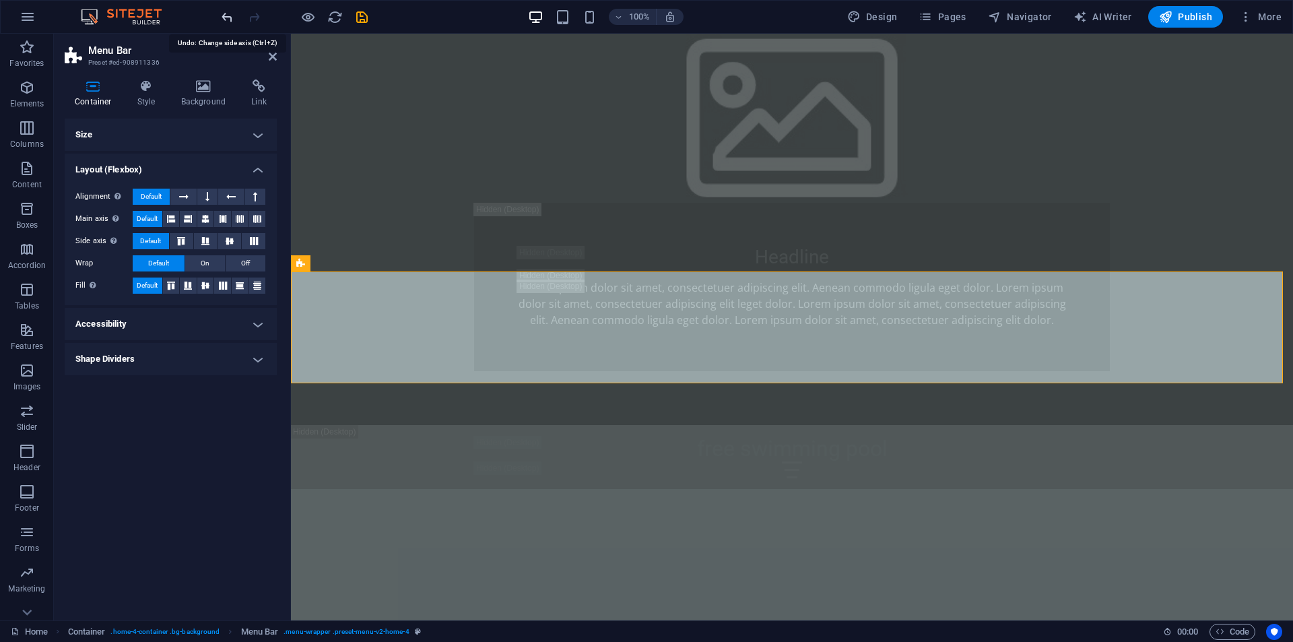
click at [230, 16] on icon "undo" at bounding box center [226, 16] width 15 height 15
click at [230, 16] on div at bounding box center [294, 17] width 151 height 22
click at [259, 133] on h4 "Size" at bounding box center [171, 134] width 212 height 32
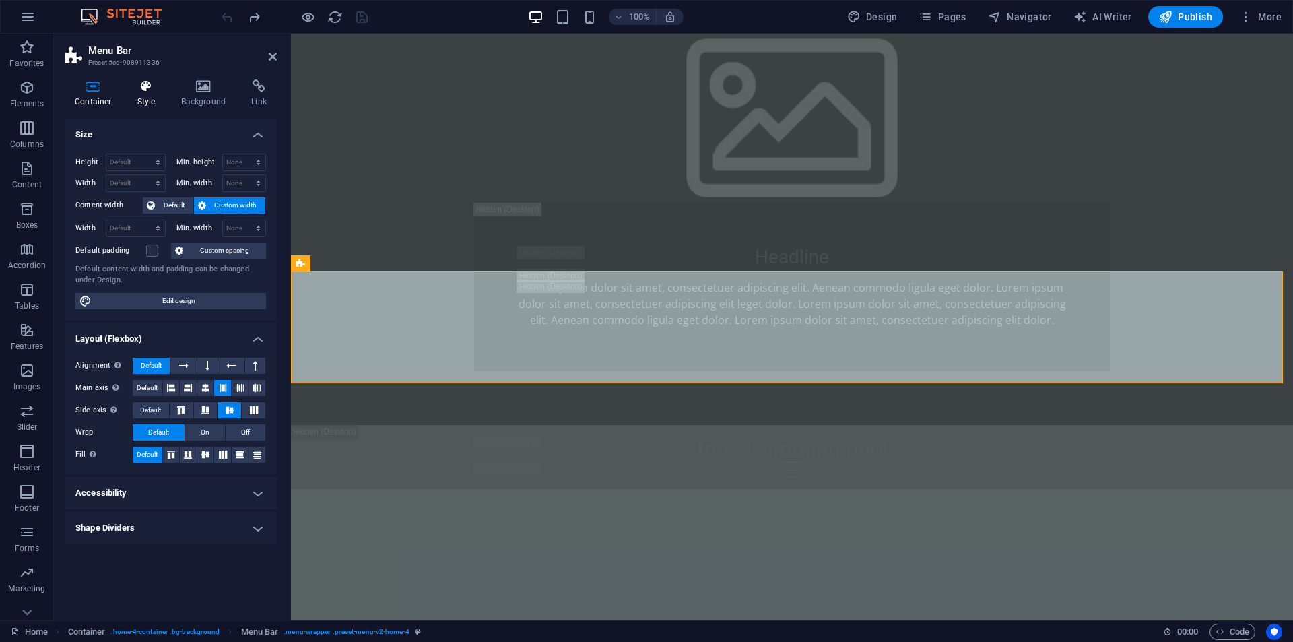
click at [144, 89] on icon at bounding box center [146, 85] width 38 height 13
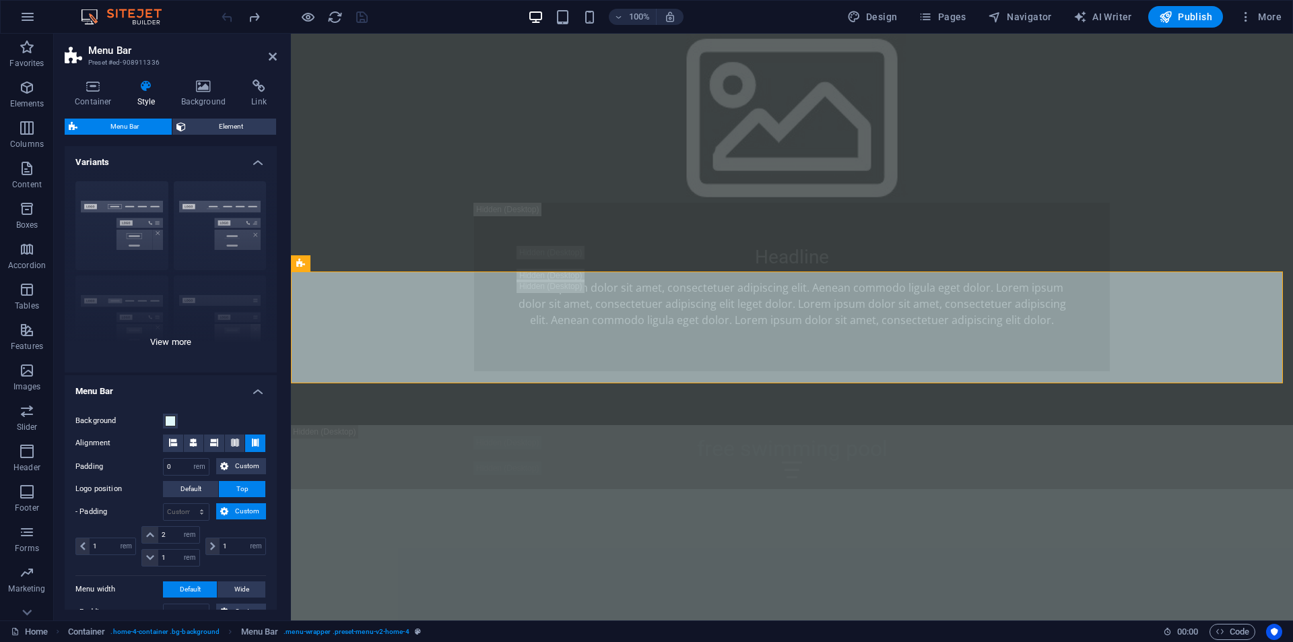
click at [155, 336] on div "Border Centered Default Fixed Loki Trigger Wide XXL" at bounding box center [171, 271] width 212 height 202
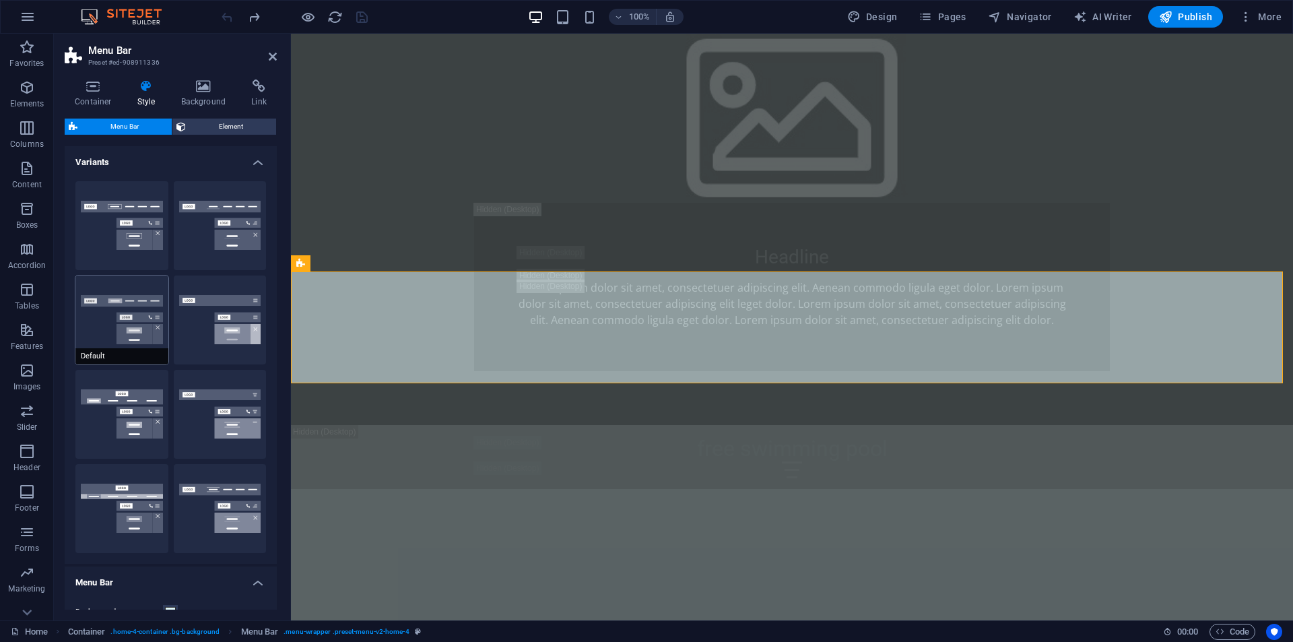
click at [102, 318] on button "Default" at bounding box center [121, 319] width 93 height 89
type input "1"
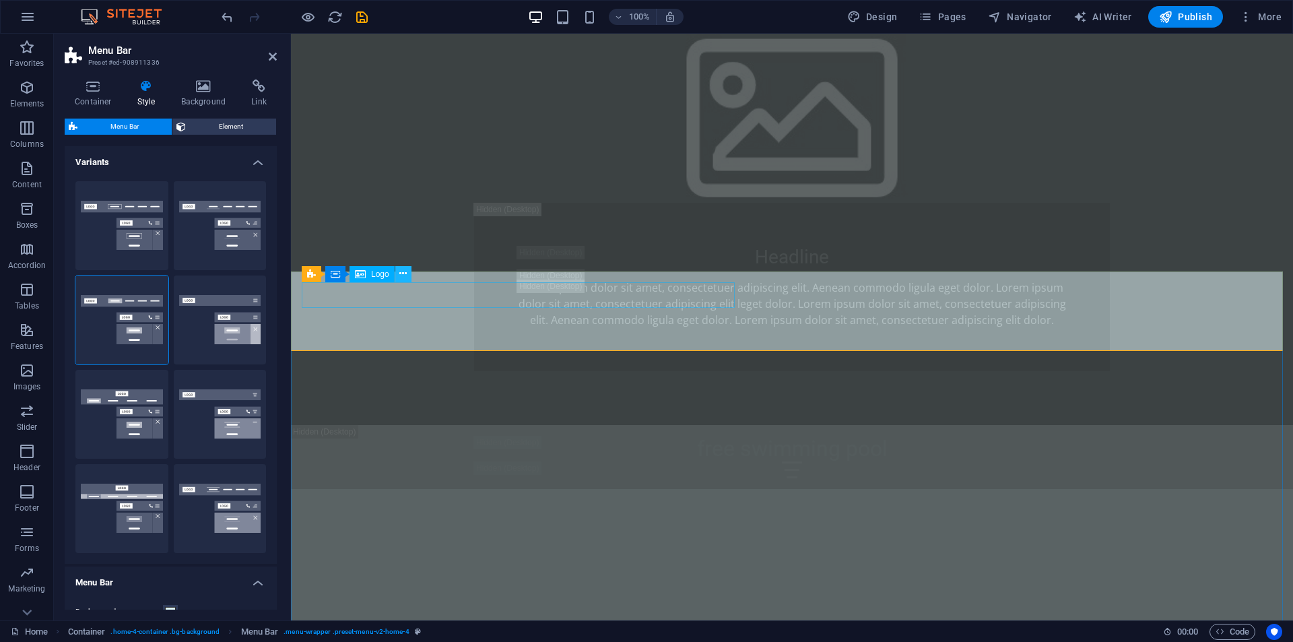
click at [404, 279] on icon at bounding box center [402, 274] width 7 height 14
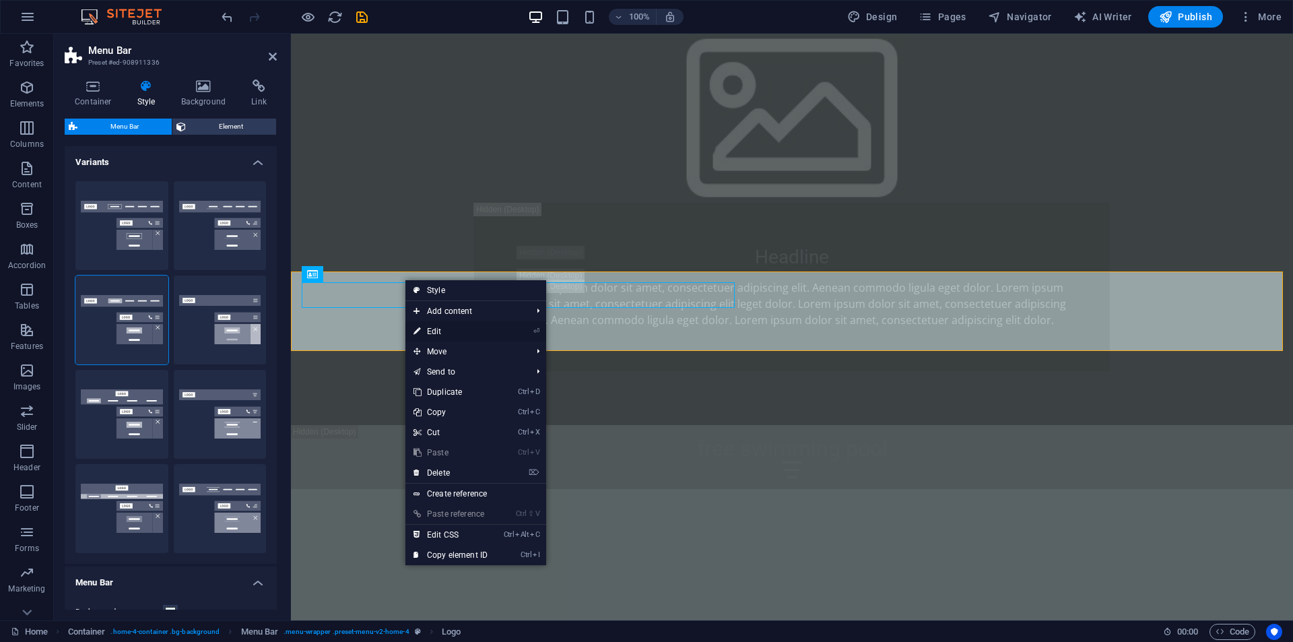
click at [425, 331] on link "⏎ Edit" at bounding box center [450, 331] width 90 height 20
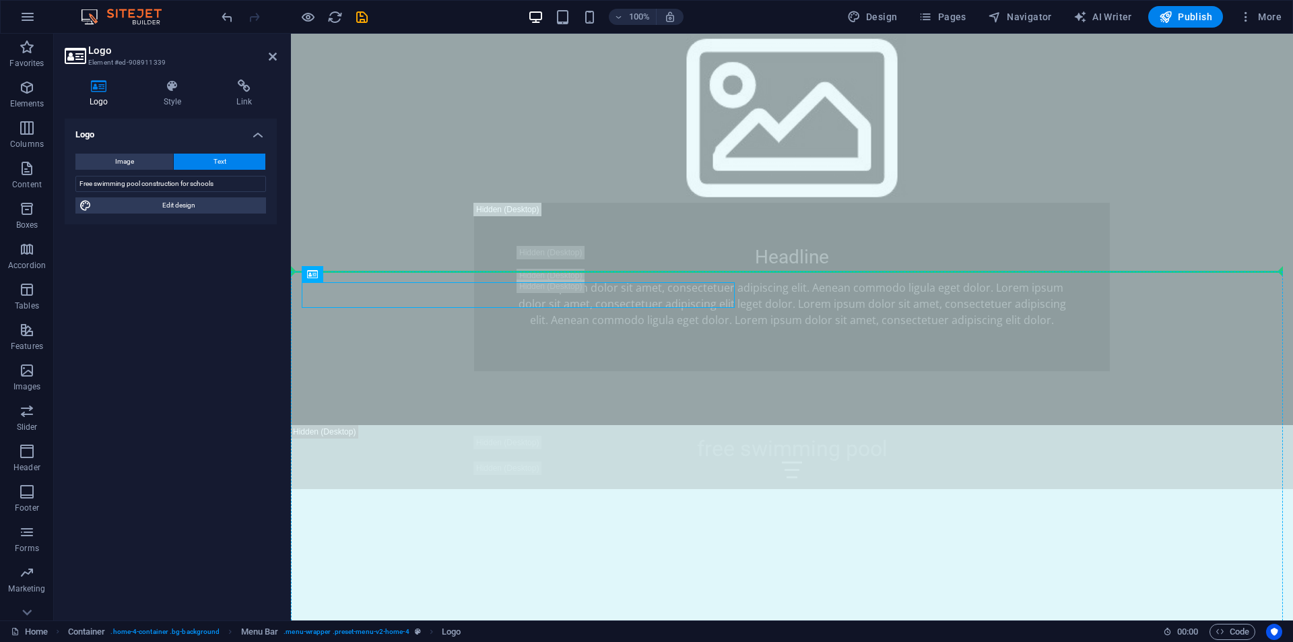
drag, startPoint x: 347, startPoint y: 298, endPoint x: 806, endPoint y: 300, distance: 458.5
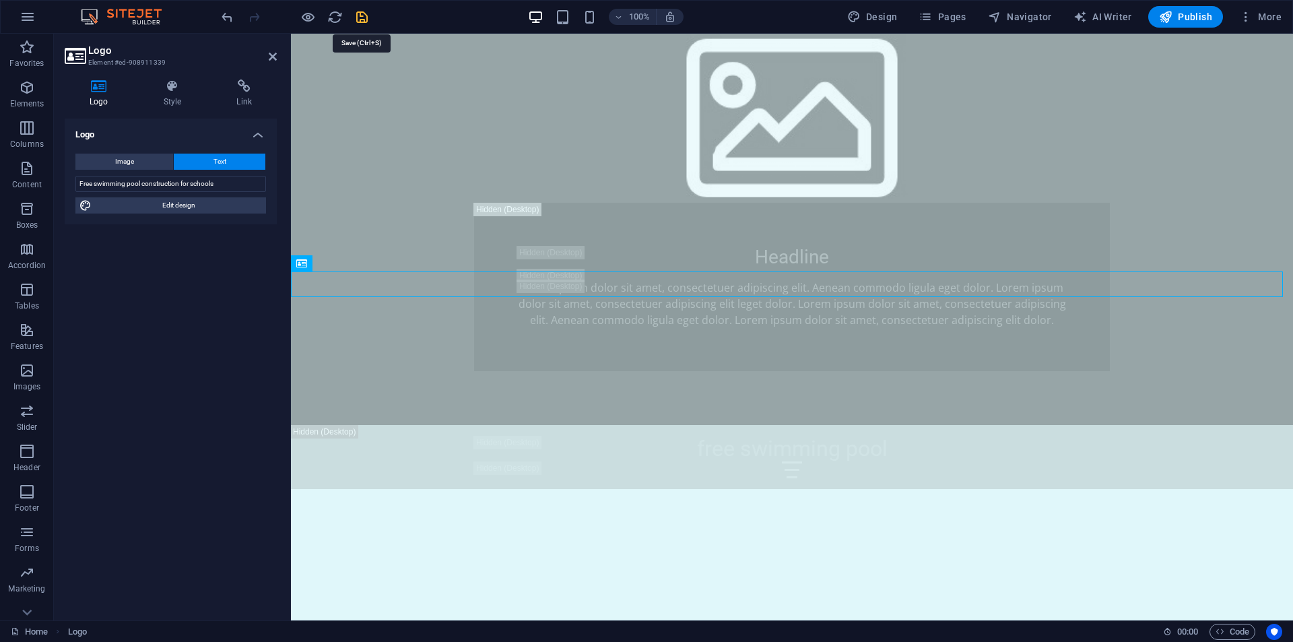
click at [359, 21] on icon "save" at bounding box center [361, 16] width 15 height 15
checkbox input "false"
select select "rem"
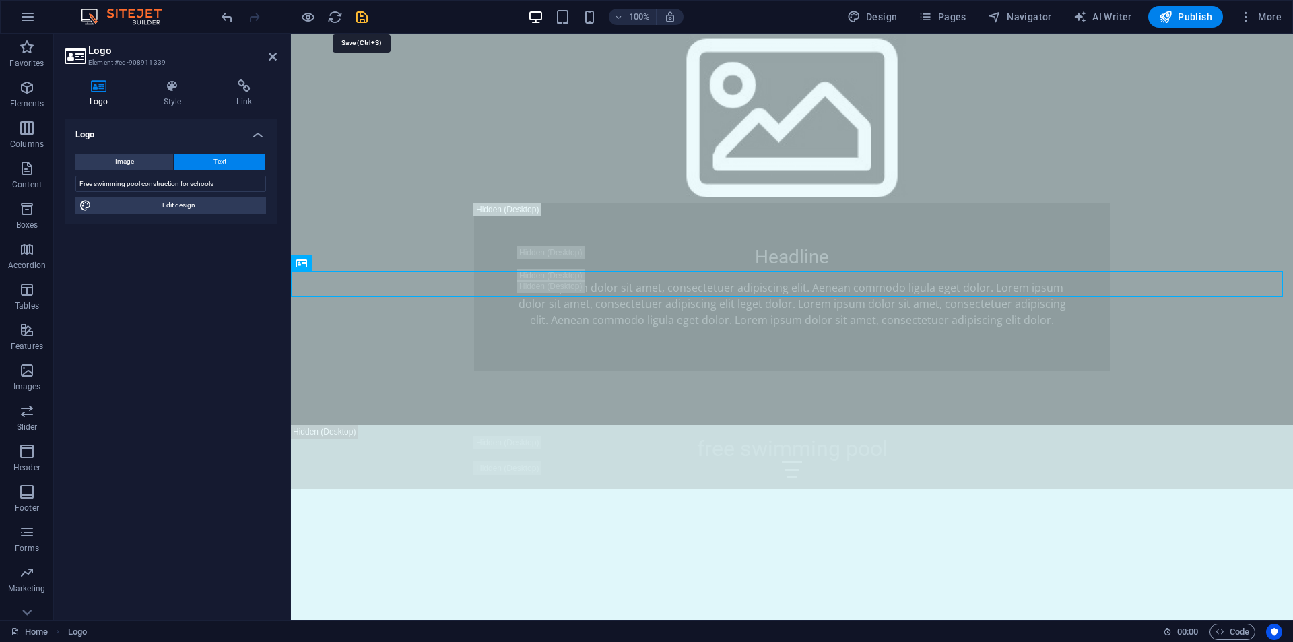
select select "preset-menu-v2-home-4"
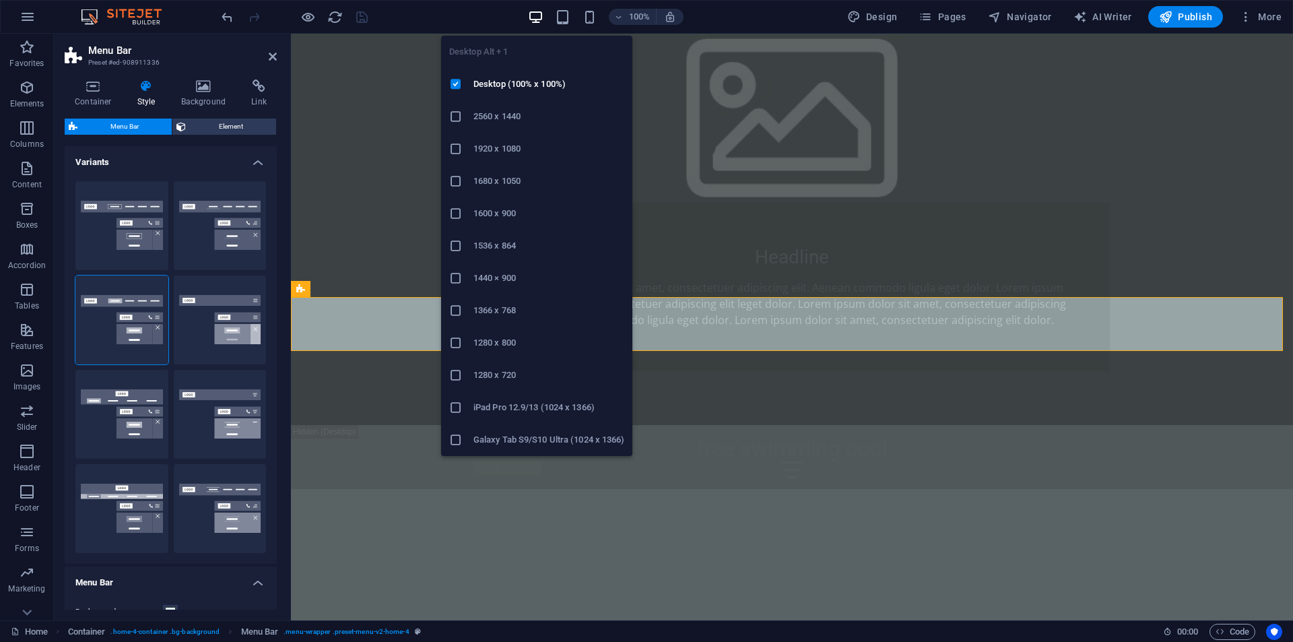
click at [541, 17] on icon "button" at bounding box center [535, 16] width 15 height 15
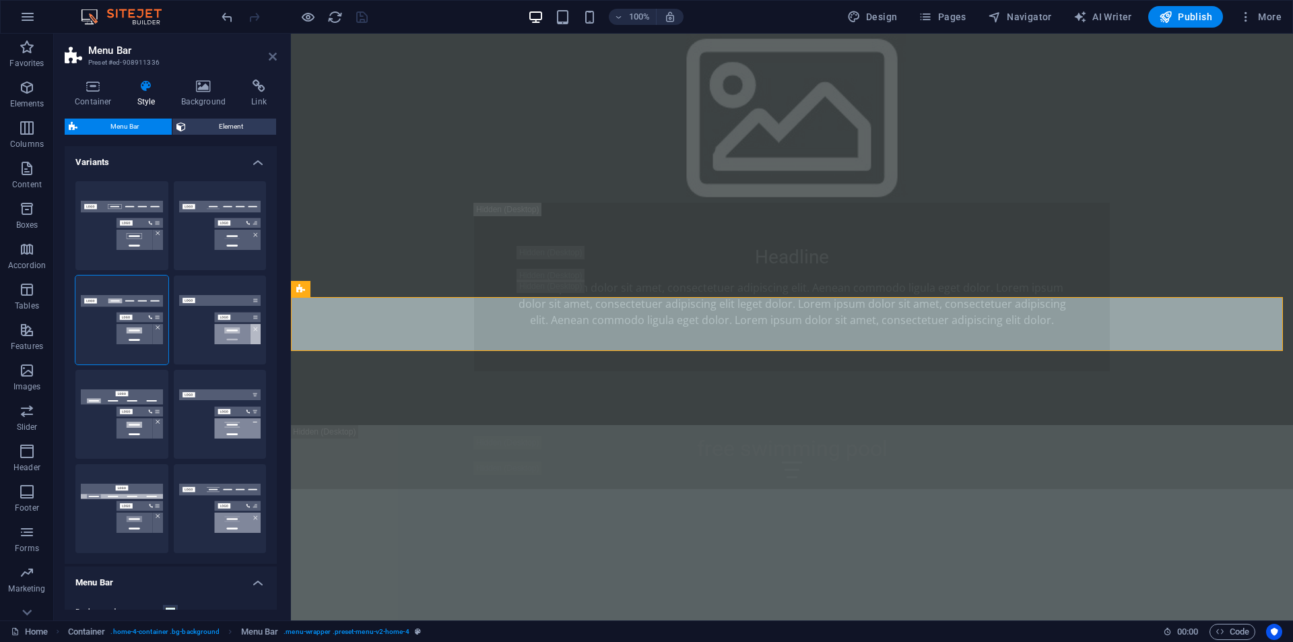
click at [275, 61] on icon at bounding box center [273, 56] width 8 height 11
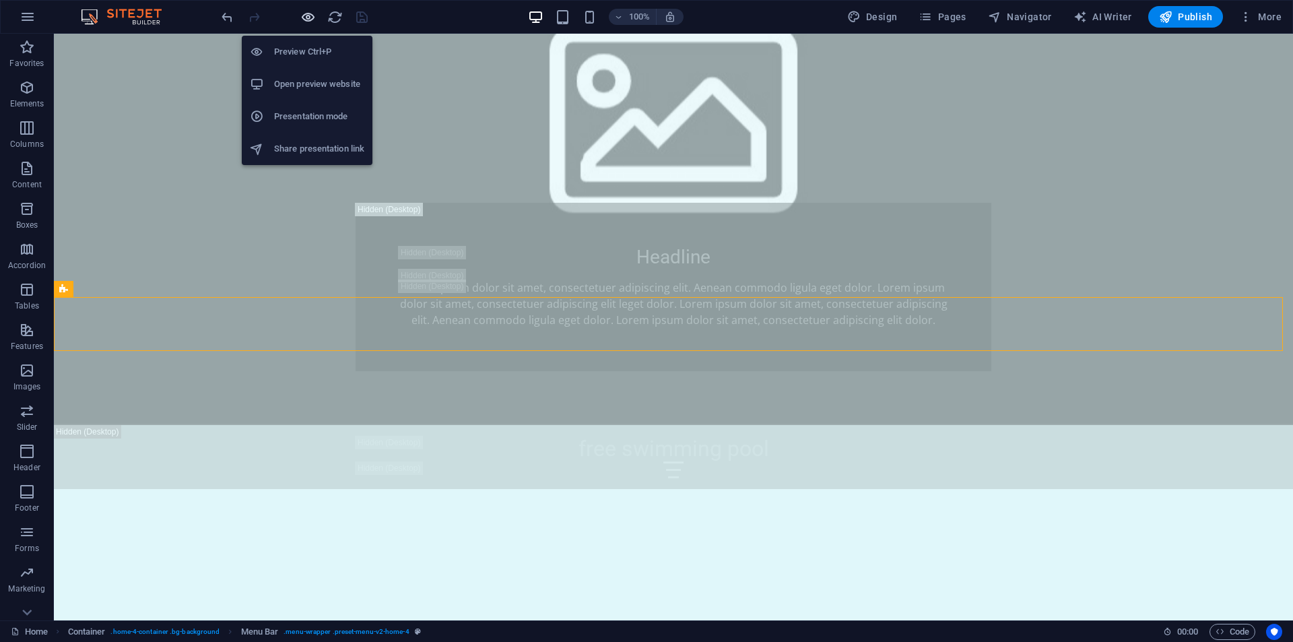
click at [306, 18] on icon "button" at bounding box center [307, 16] width 15 height 15
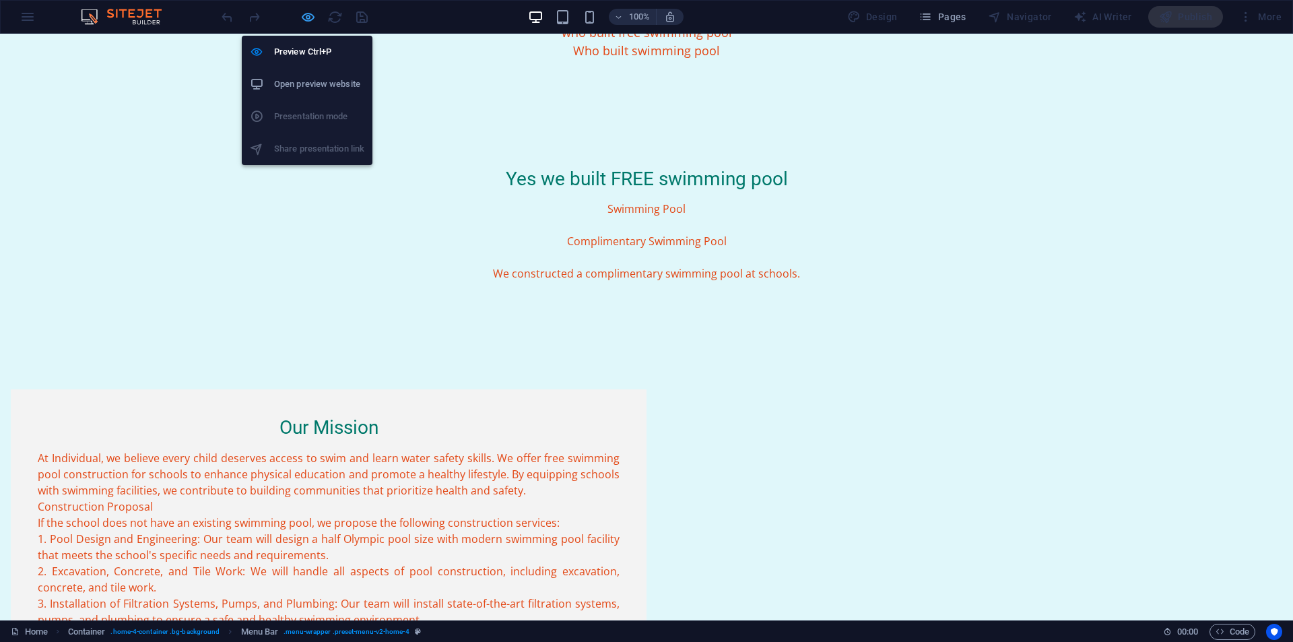
scroll to position [0, 0]
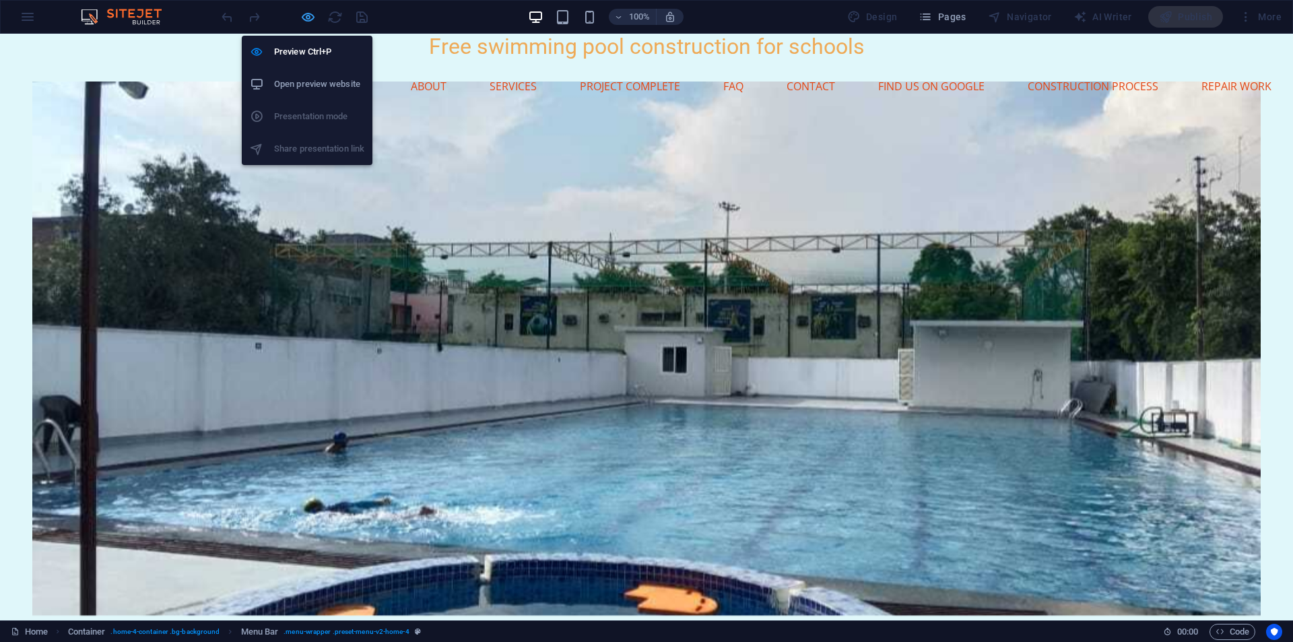
click at [304, 19] on icon "button" at bounding box center [307, 16] width 15 height 15
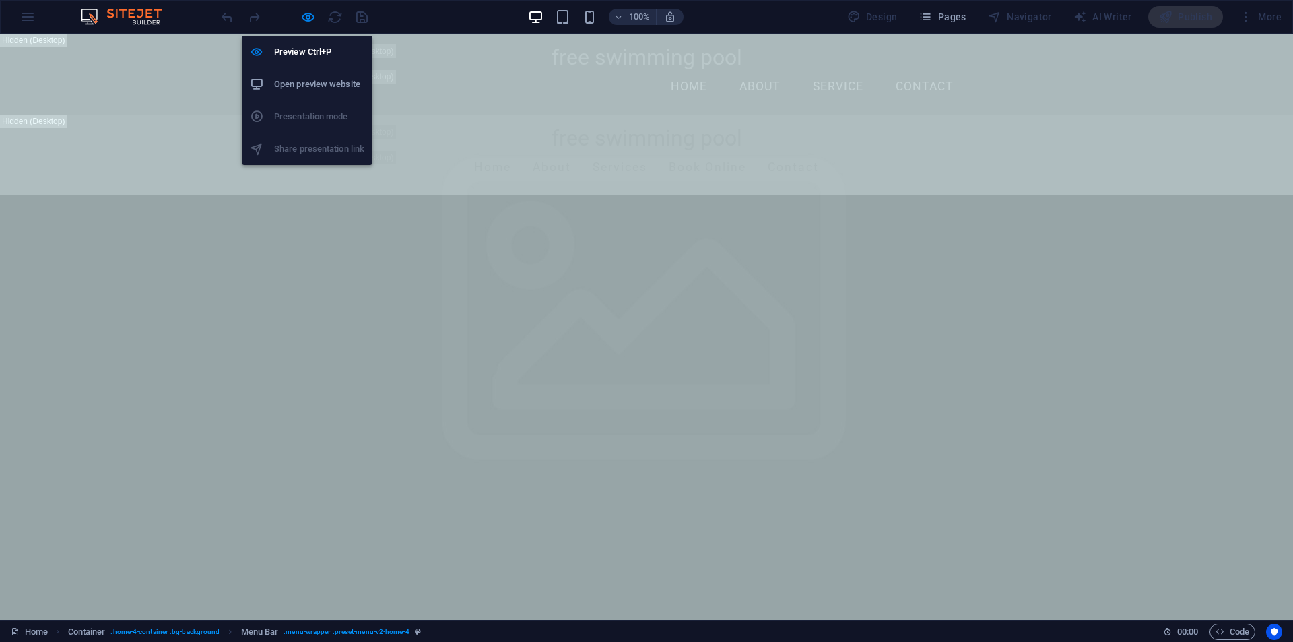
scroll to position [1051, 0]
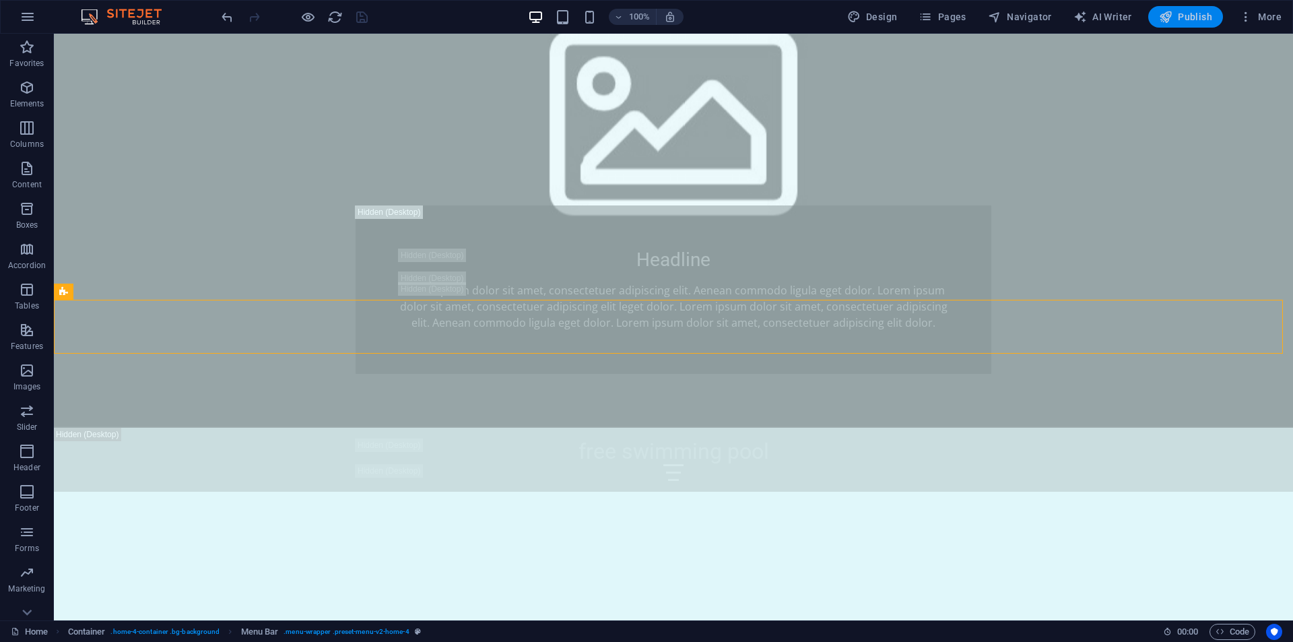
click at [1206, 12] on span "Publish" at bounding box center [1185, 16] width 53 height 13
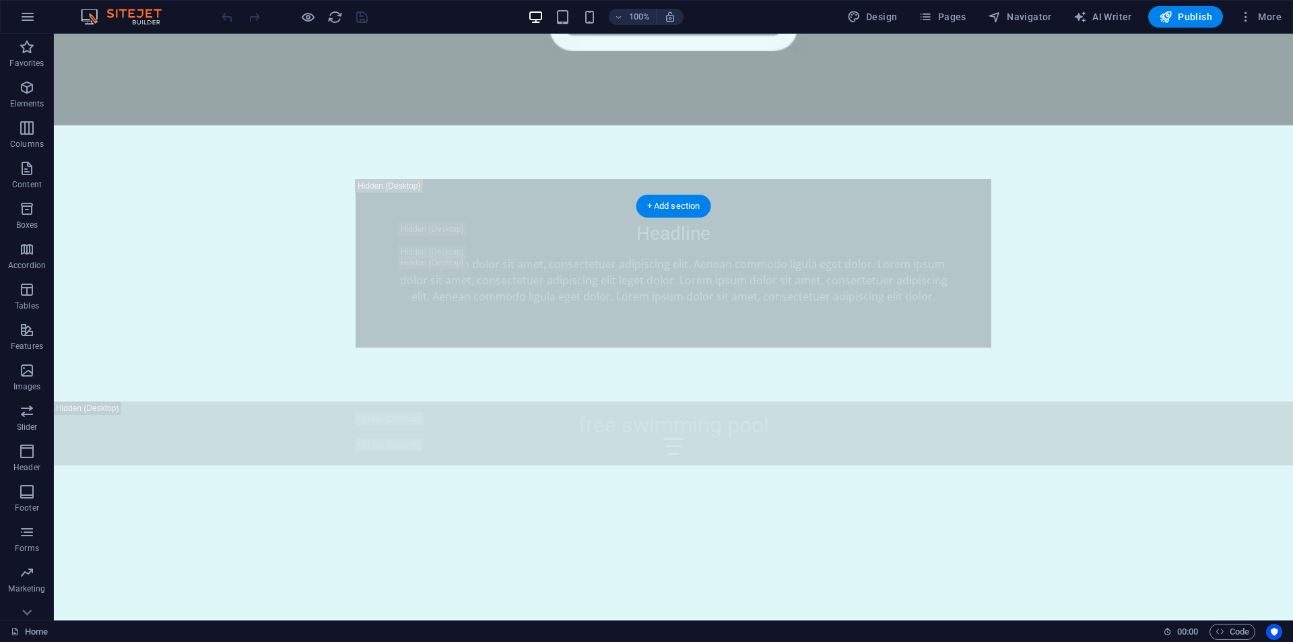
scroll to position [1144, 0]
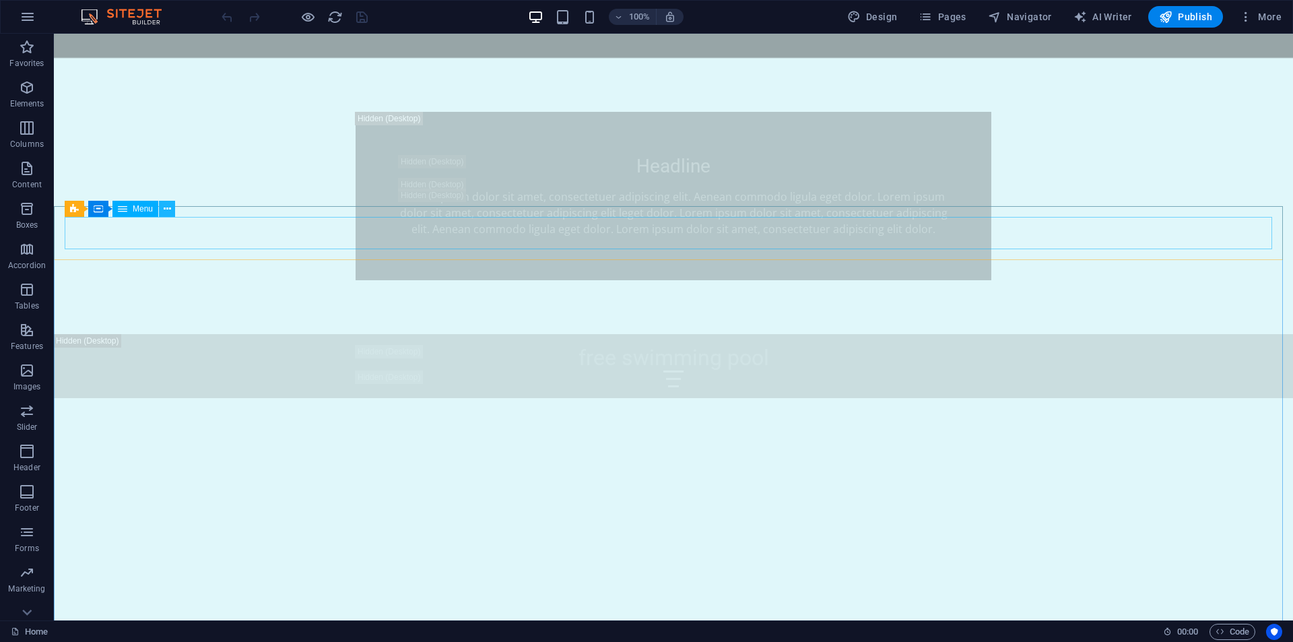
click at [164, 209] on icon at bounding box center [167, 209] width 7 height 14
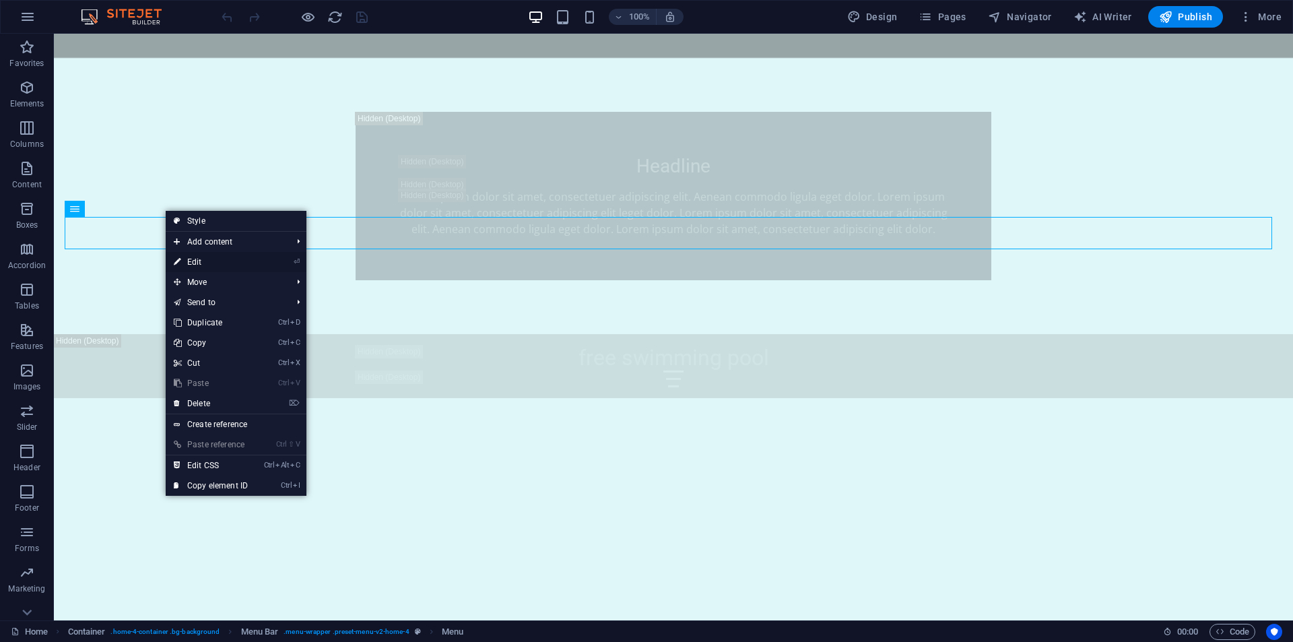
click at [183, 260] on link "⏎ Edit" at bounding box center [211, 262] width 90 height 20
select select
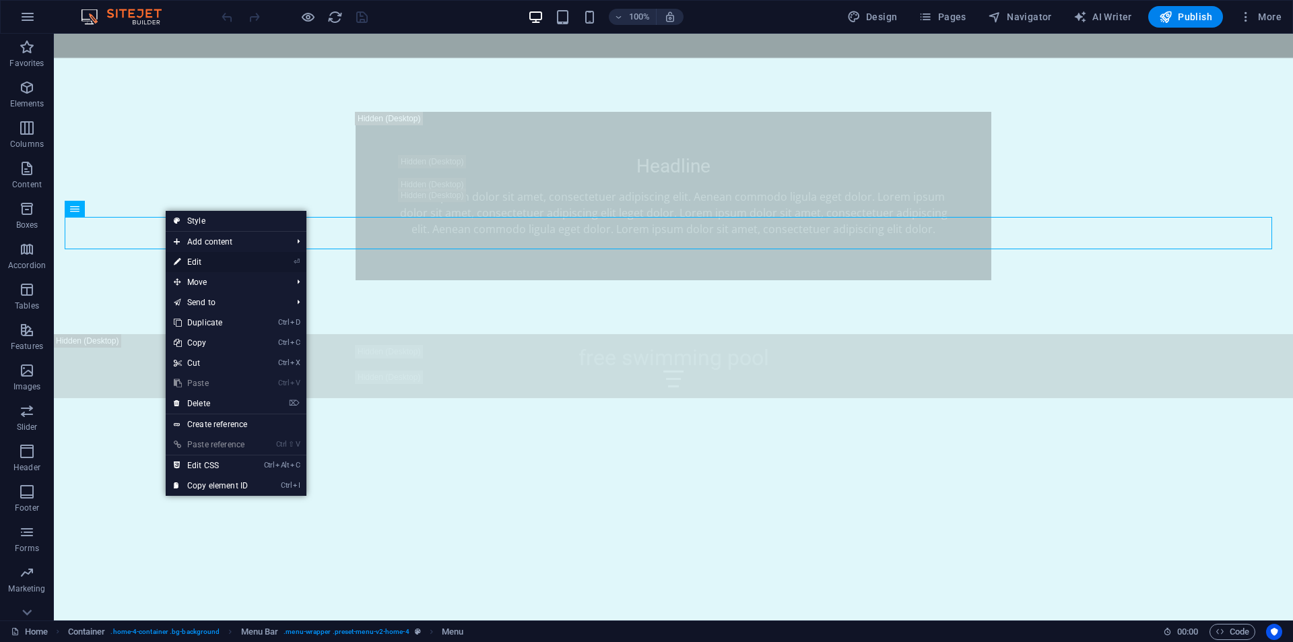
select select
select select "4"
select select
select select "5"
select select
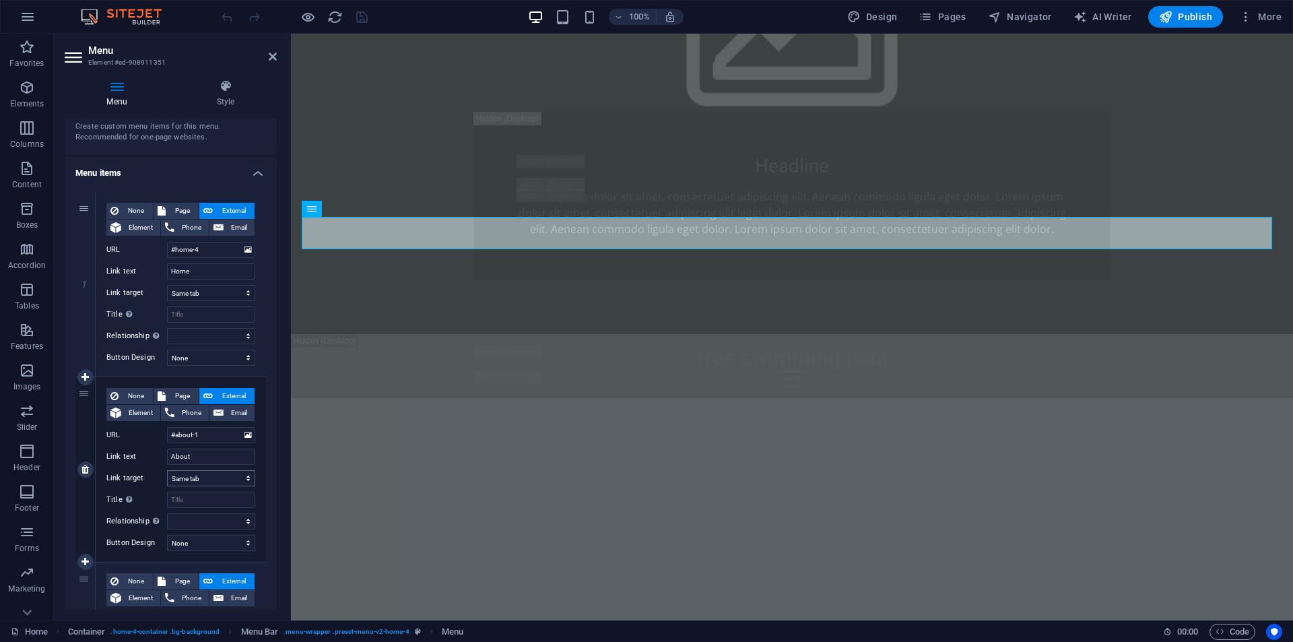
scroll to position [0, 0]
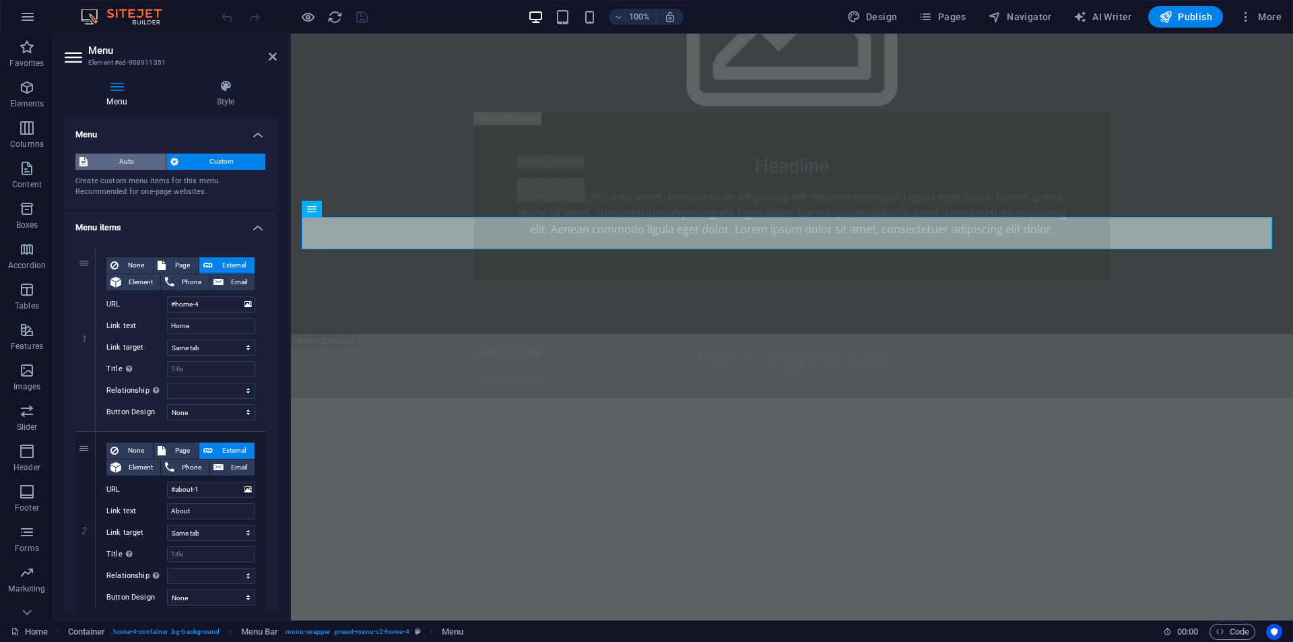
click at [123, 167] on span "Auto" at bounding box center [127, 161] width 70 height 16
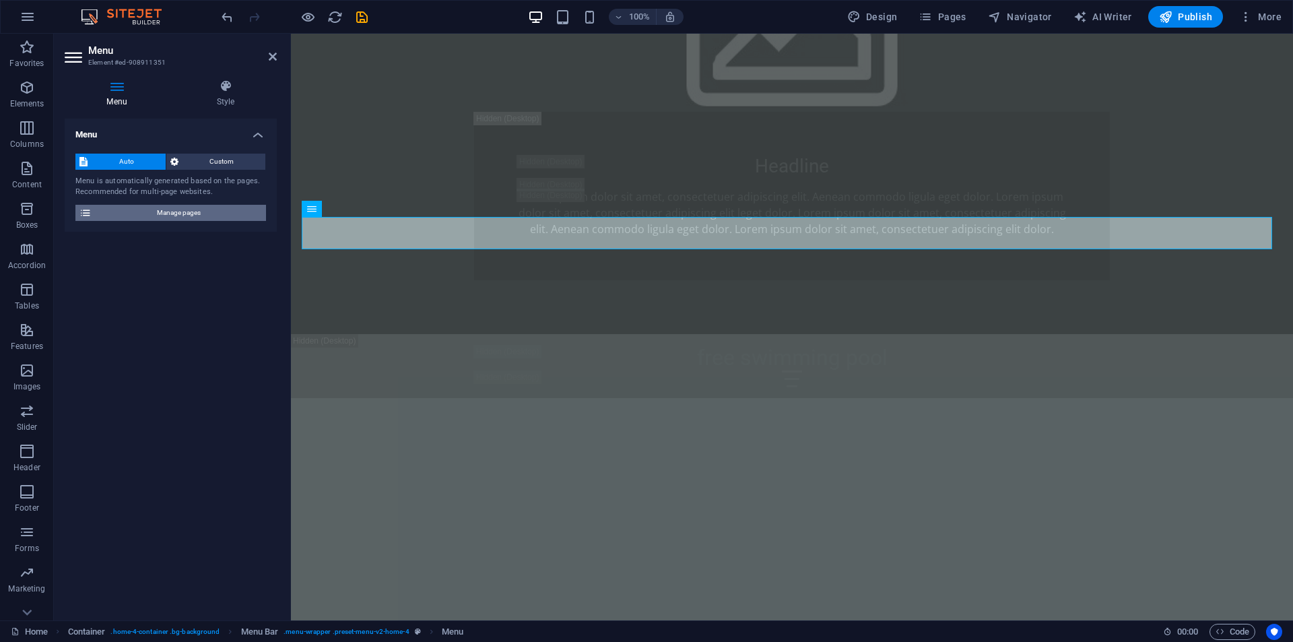
click at [156, 211] on span "Manage pages" at bounding box center [179, 213] width 166 height 16
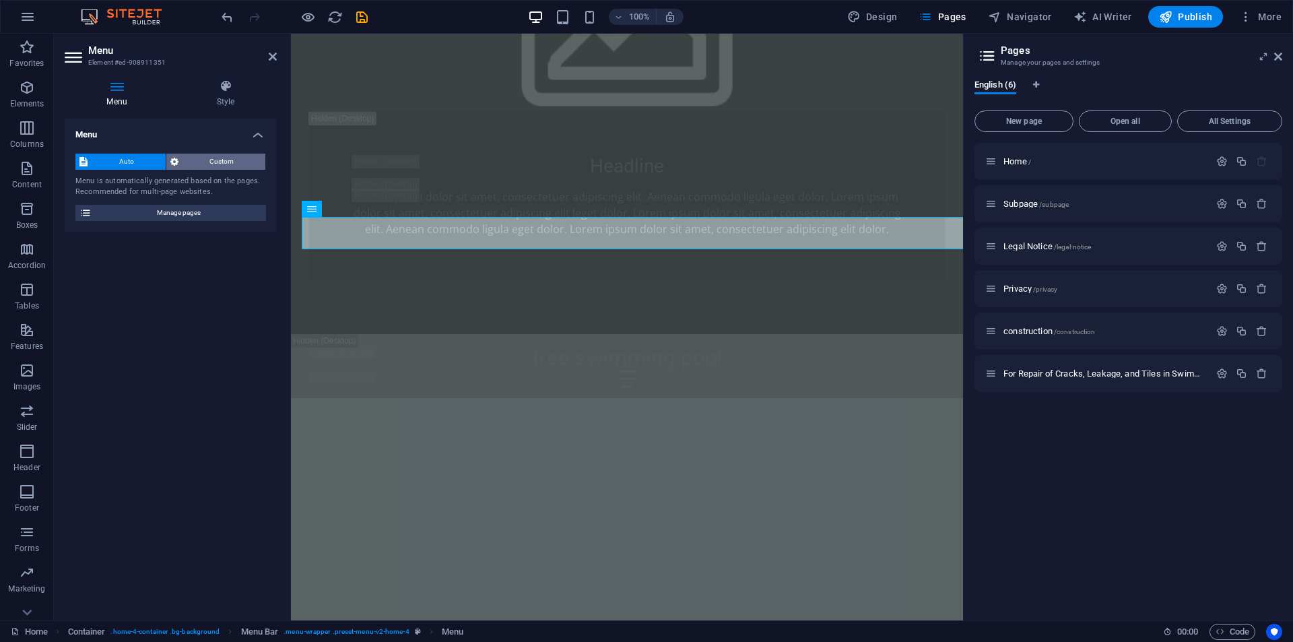
click at [206, 163] on span "Custom" at bounding box center [221, 161] width 79 height 16
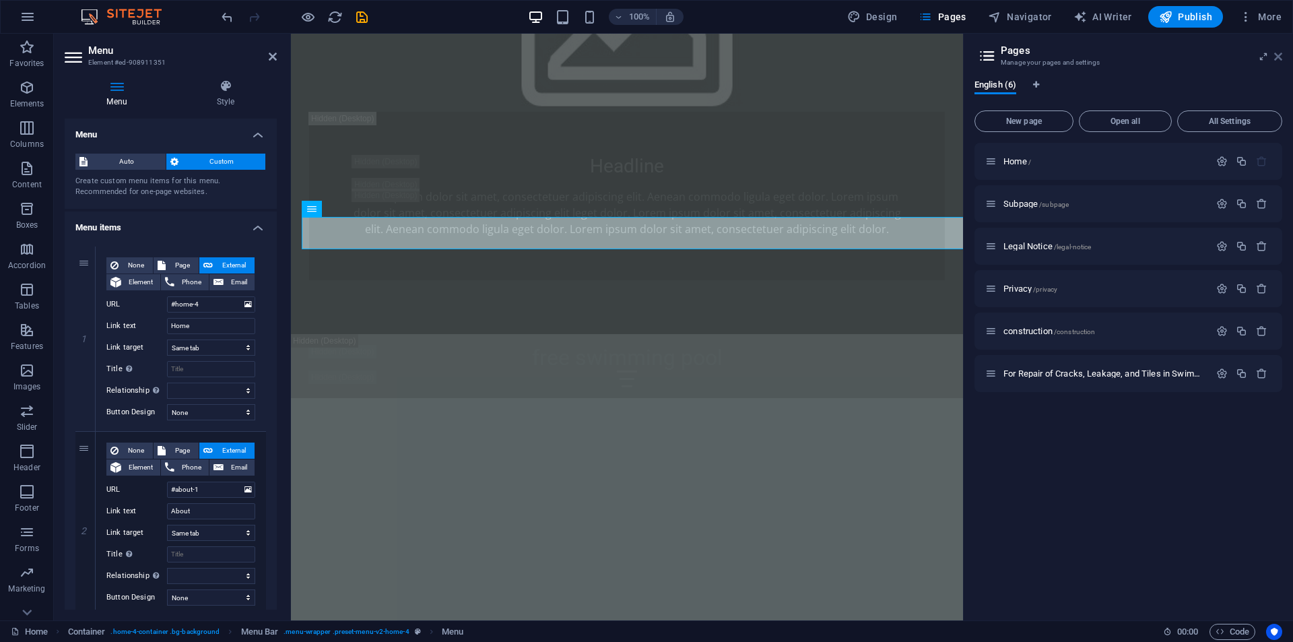
click at [1278, 57] on icon at bounding box center [1278, 56] width 8 height 11
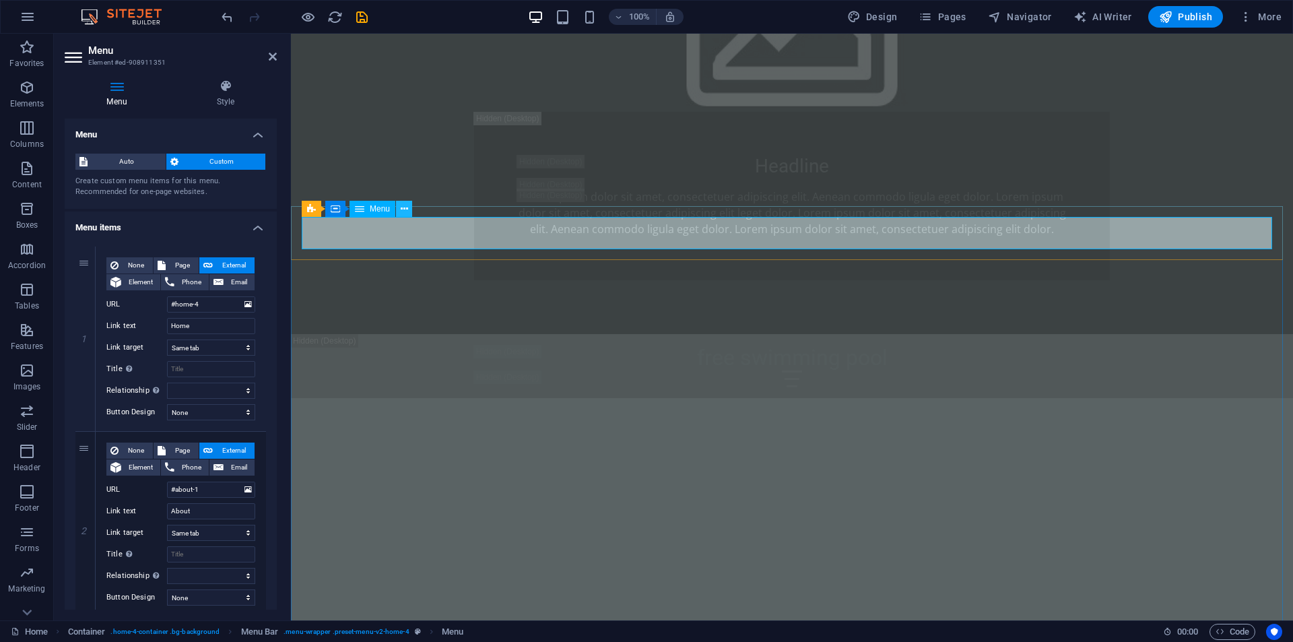
click at [402, 210] on icon at bounding box center [404, 209] width 7 height 14
click at [193, 128] on h4 "Menu" at bounding box center [171, 130] width 212 height 24
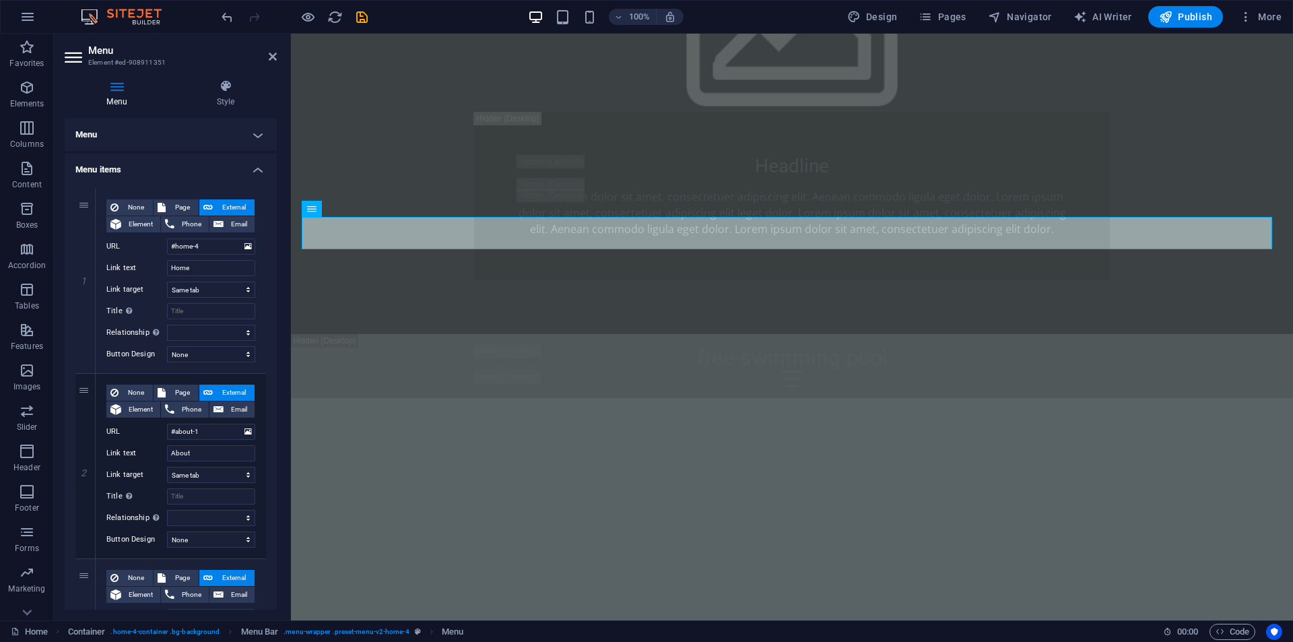
click at [195, 127] on h4 "Menu" at bounding box center [171, 134] width 212 height 32
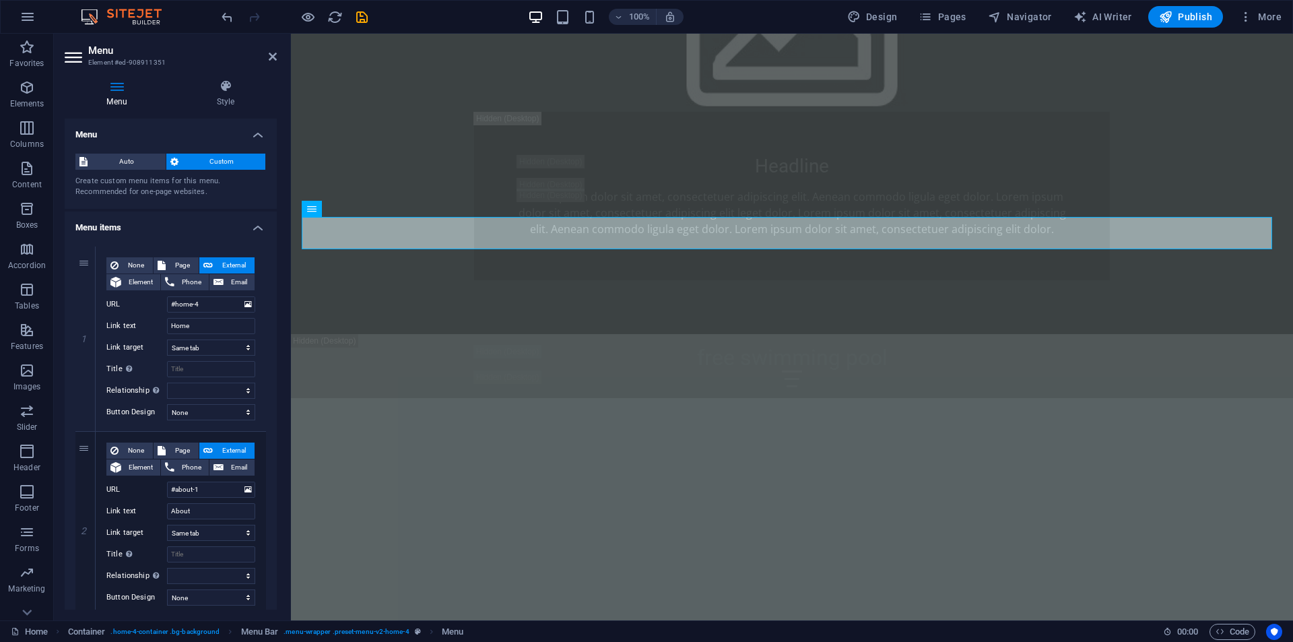
click at [195, 127] on h4 "Menu" at bounding box center [171, 130] width 212 height 24
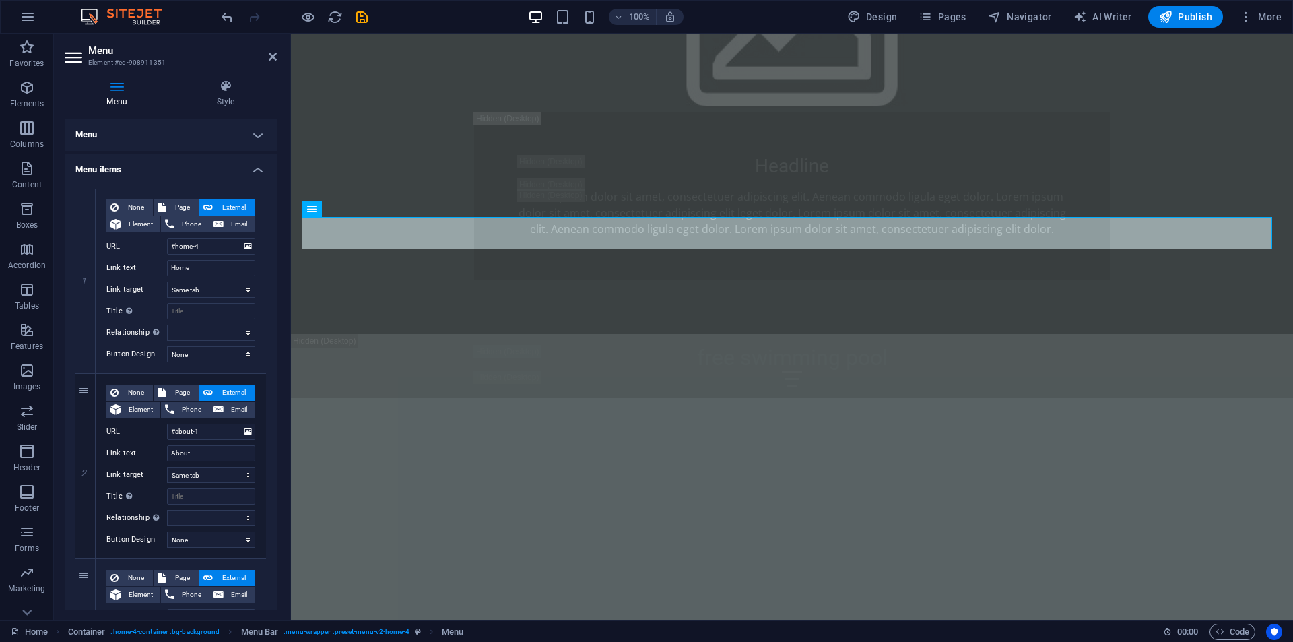
click at [209, 164] on h4 "Menu items" at bounding box center [171, 165] width 212 height 24
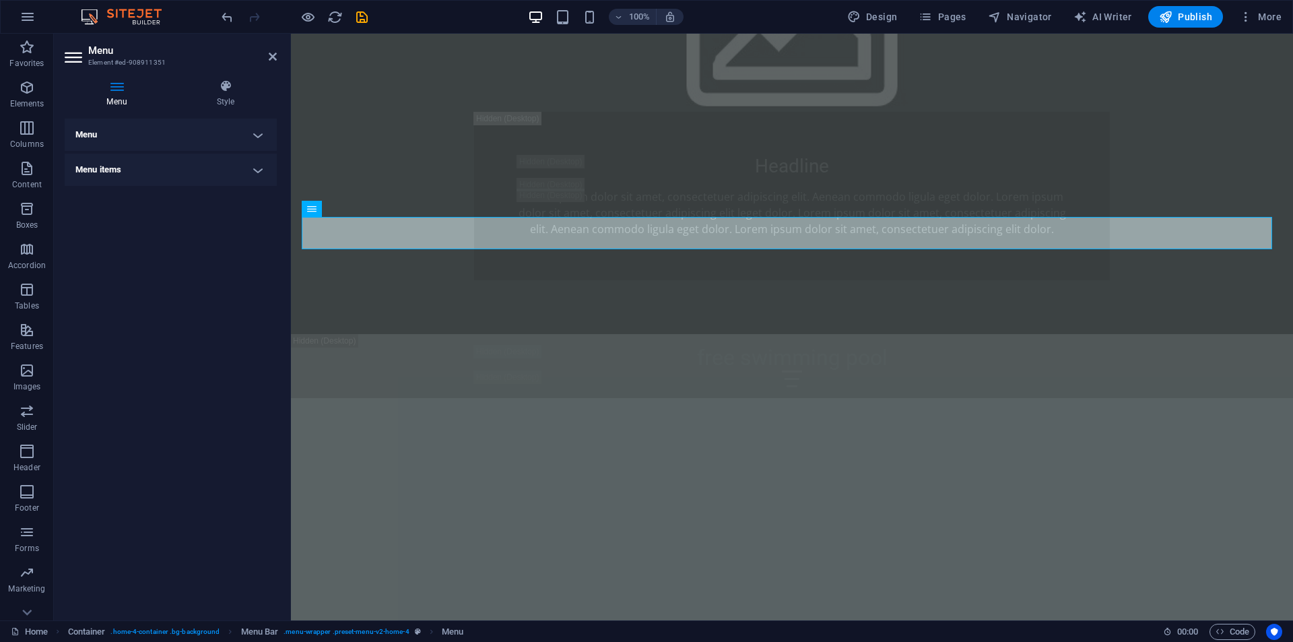
click at [209, 164] on h4 "Menu items" at bounding box center [171, 169] width 212 height 32
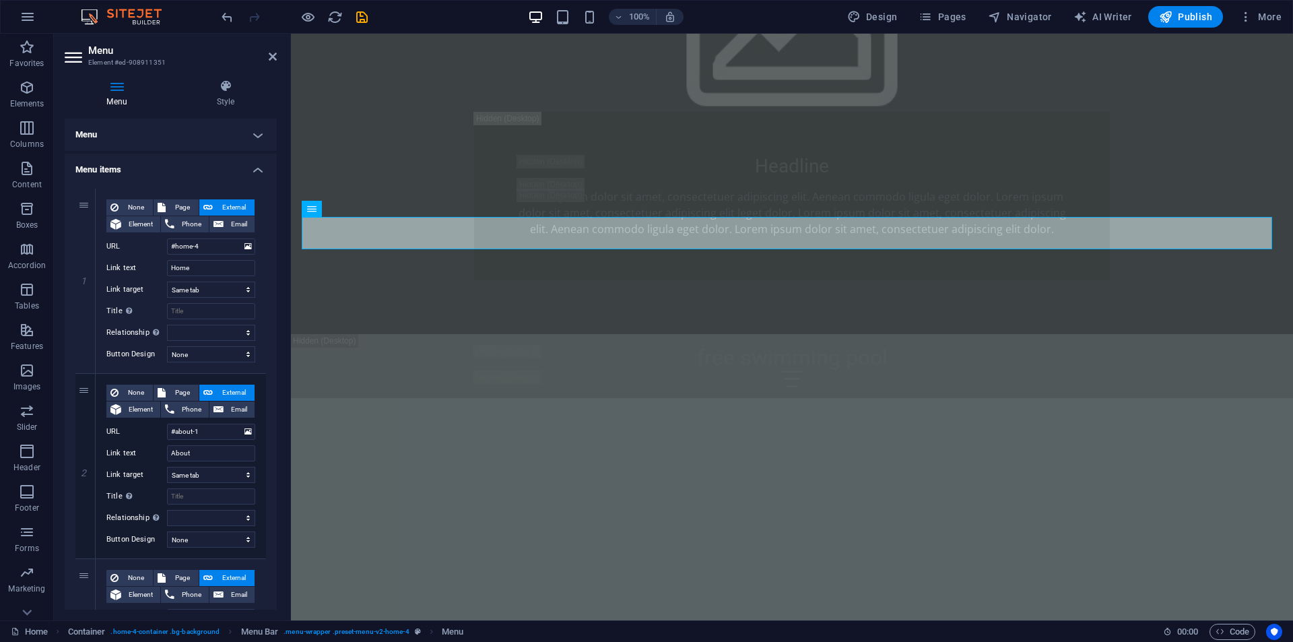
click at [214, 131] on h4 "Menu" at bounding box center [171, 134] width 212 height 32
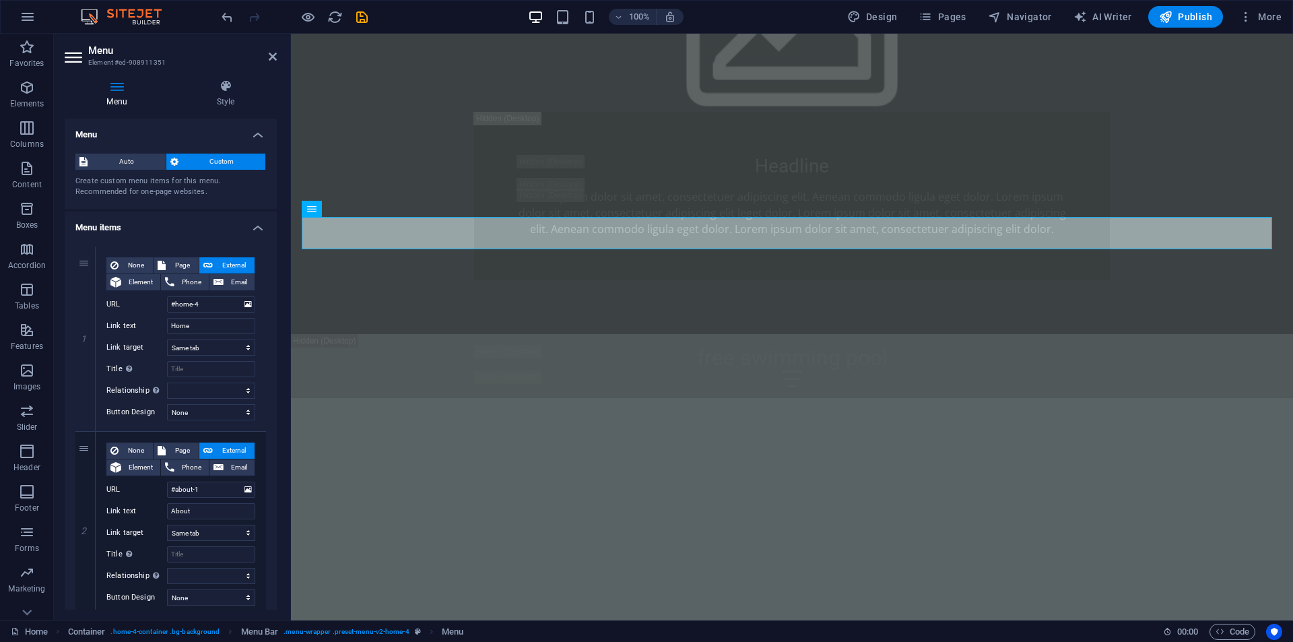
click at [228, 155] on span "Custom" at bounding box center [221, 161] width 79 height 16
click at [216, 153] on span "Custom" at bounding box center [221, 161] width 79 height 16
click at [226, 136] on h4 "Menu" at bounding box center [171, 130] width 212 height 24
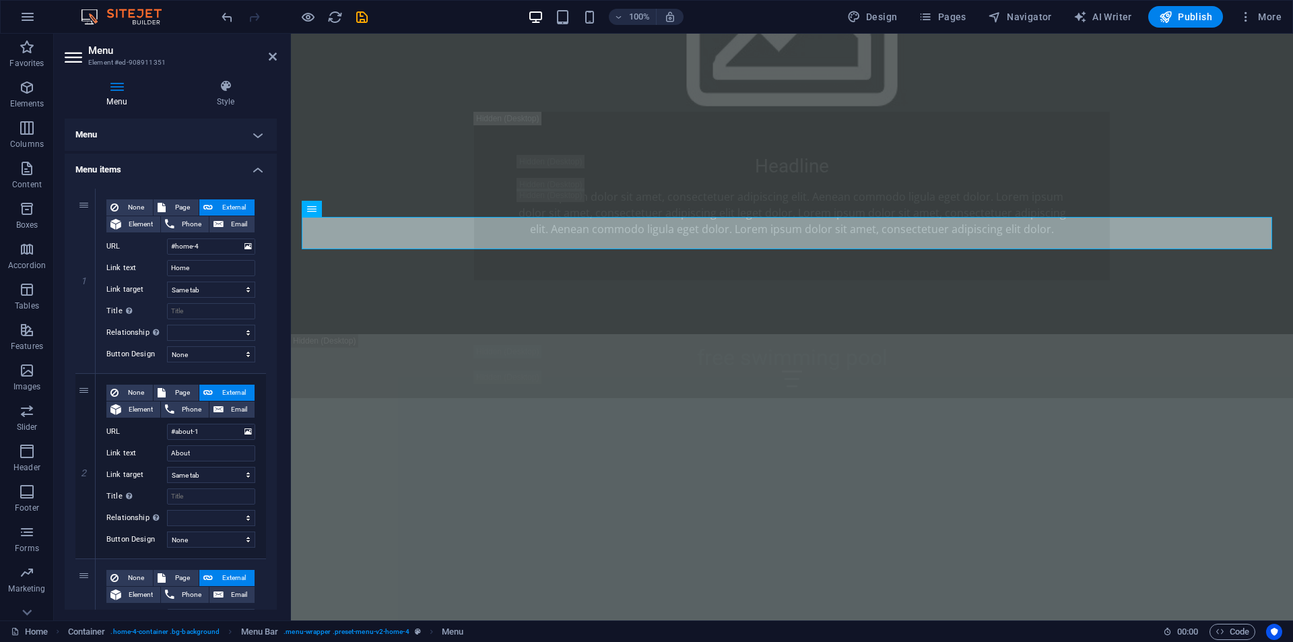
click at [227, 167] on h4 "Menu items" at bounding box center [171, 165] width 212 height 24
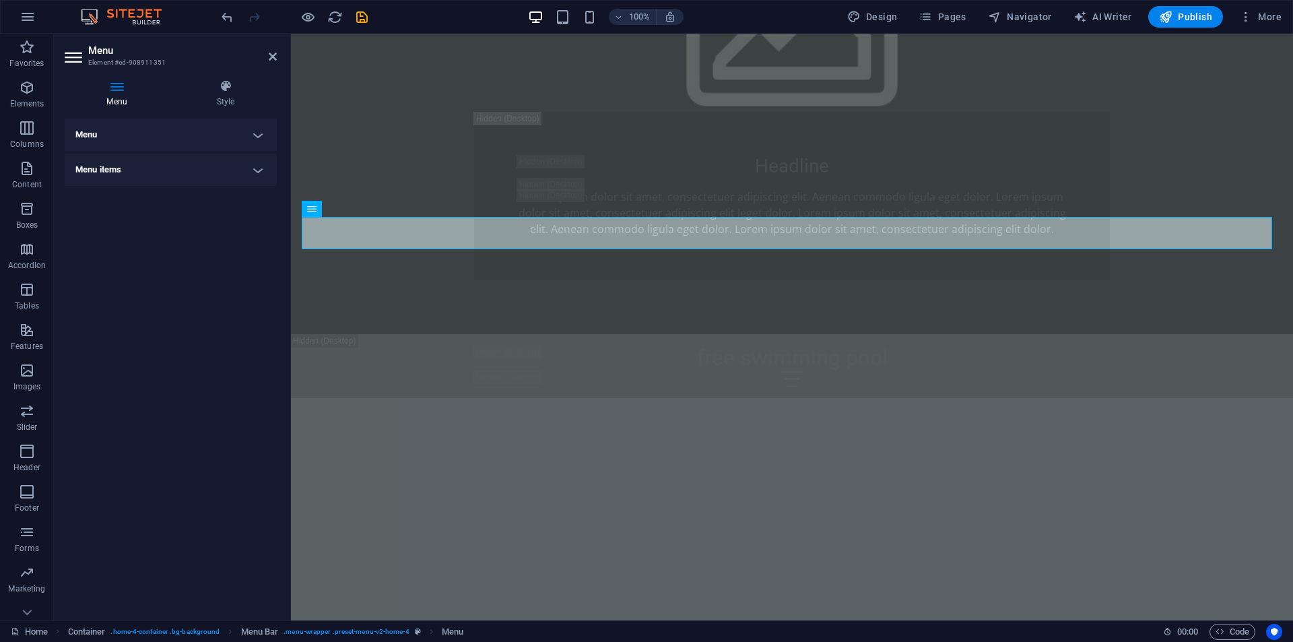
click at [227, 167] on h4 "Menu items" at bounding box center [171, 169] width 212 height 32
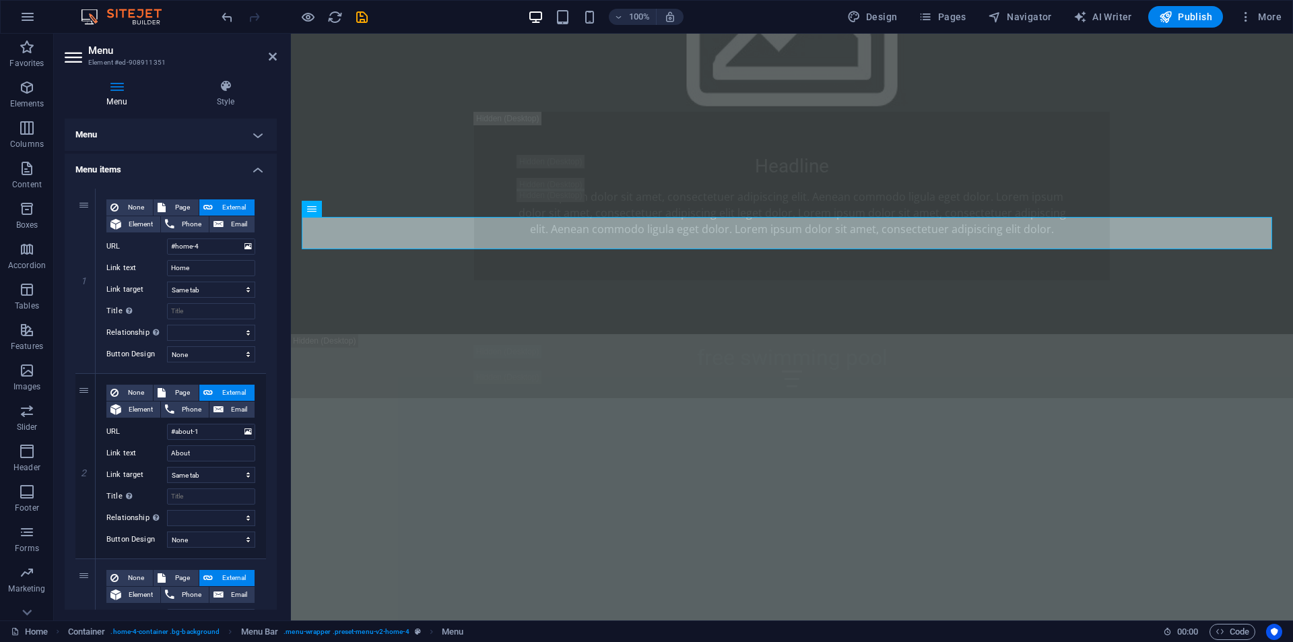
click at [220, 133] on h4 "Menu" at bounding box center [171, 134] width 212 height 32
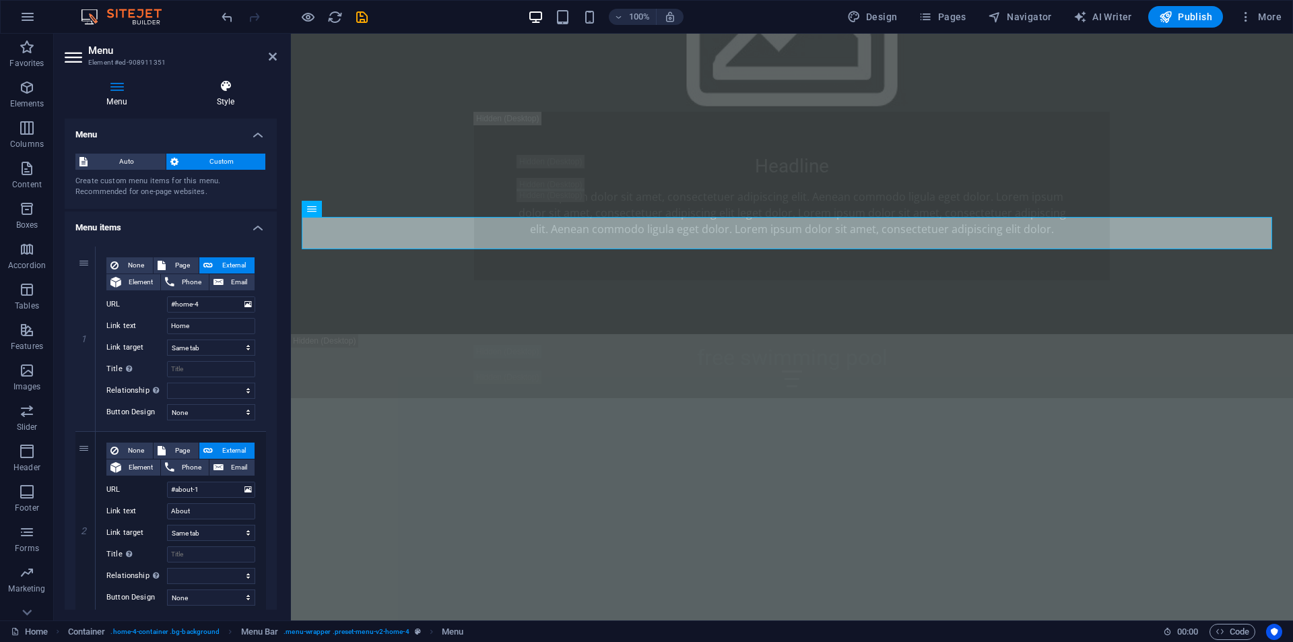
click at [220, 102] on h4 "Style" at bounding box center [225, 93] width 102 height 28
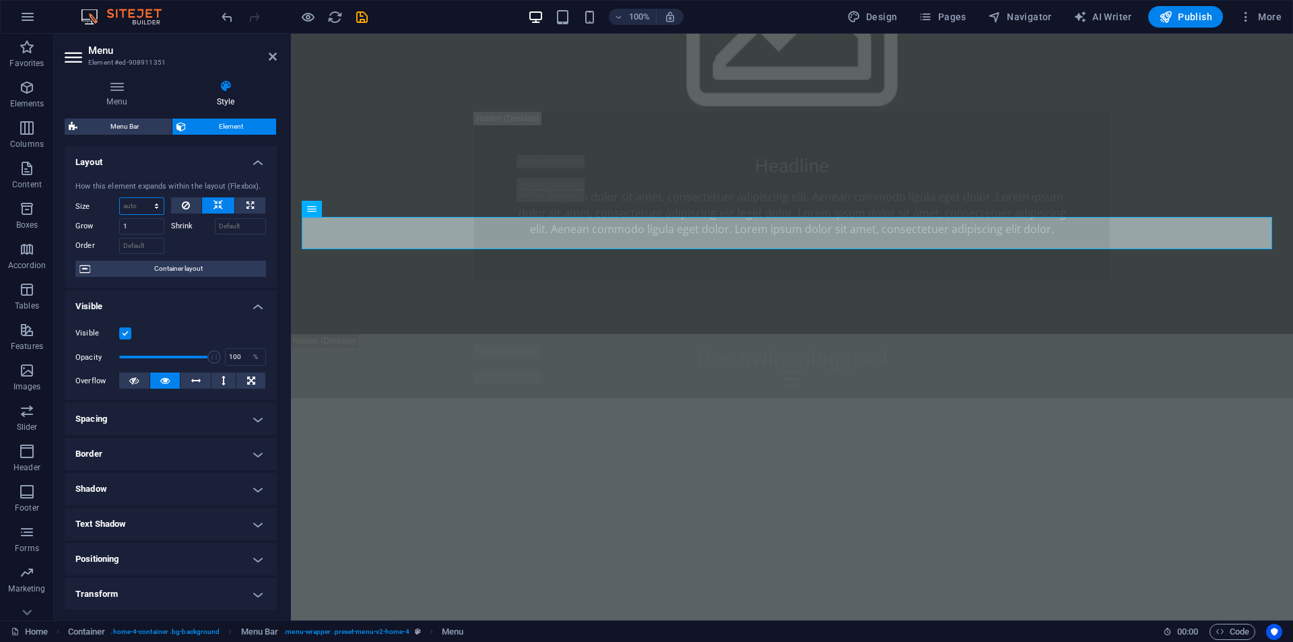
click at [135, 205] on select "Default auto px % 1/1 1/2 1/3 1/4 1/5 1/6 1/7 1/8 1/9 1/10" at bounding box center [142, 206] width 44 height 16
click at [120, 198] on select "Default auto px % 1/1 1/2 1/3 1/4 1/5 1/6 1/7 1/8 1/9 1/10" at bounding box center [142, 206] width 44 height 16
select select "DISABLED_OPTION_VALUE"
click at [251, 206] on icon at bounding box center [249, 205] width 7 height 16
type input "100"
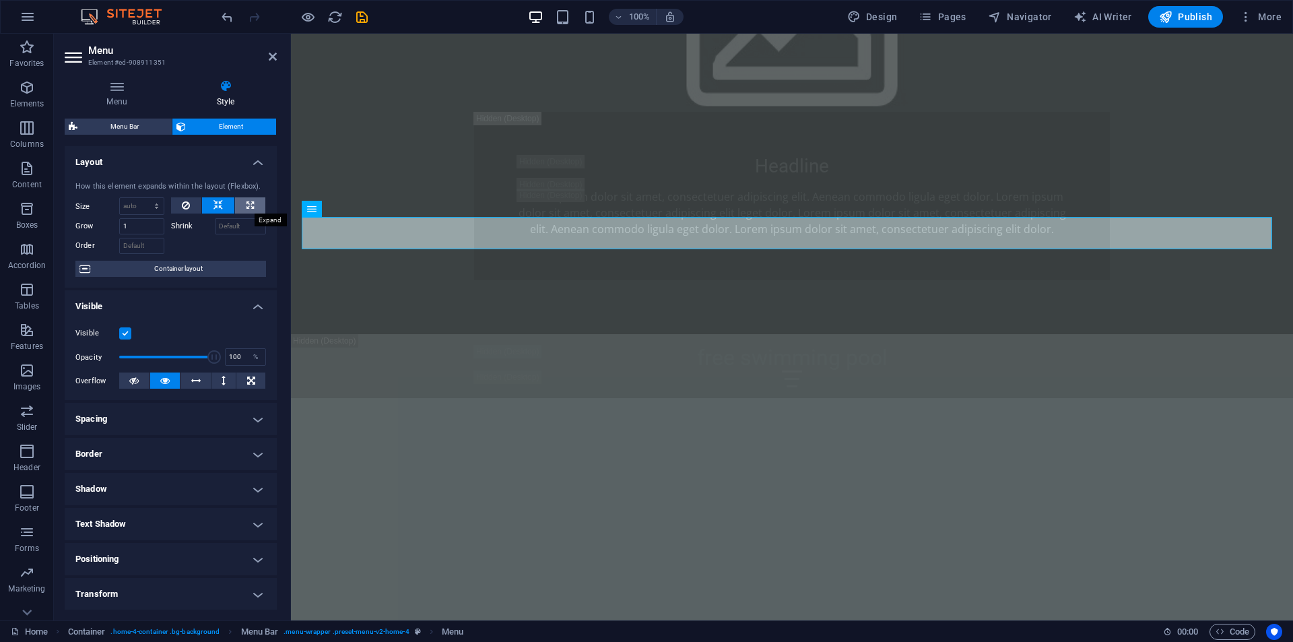
select select "%"
click at [180, 202] on button at bounding box center [186, 205] width 31 height 16
select select "DISABLED_OPTION_VALUE"
click at [168, 266] on span "Container layout" at bounding box center [178, 269] width 168 height 16
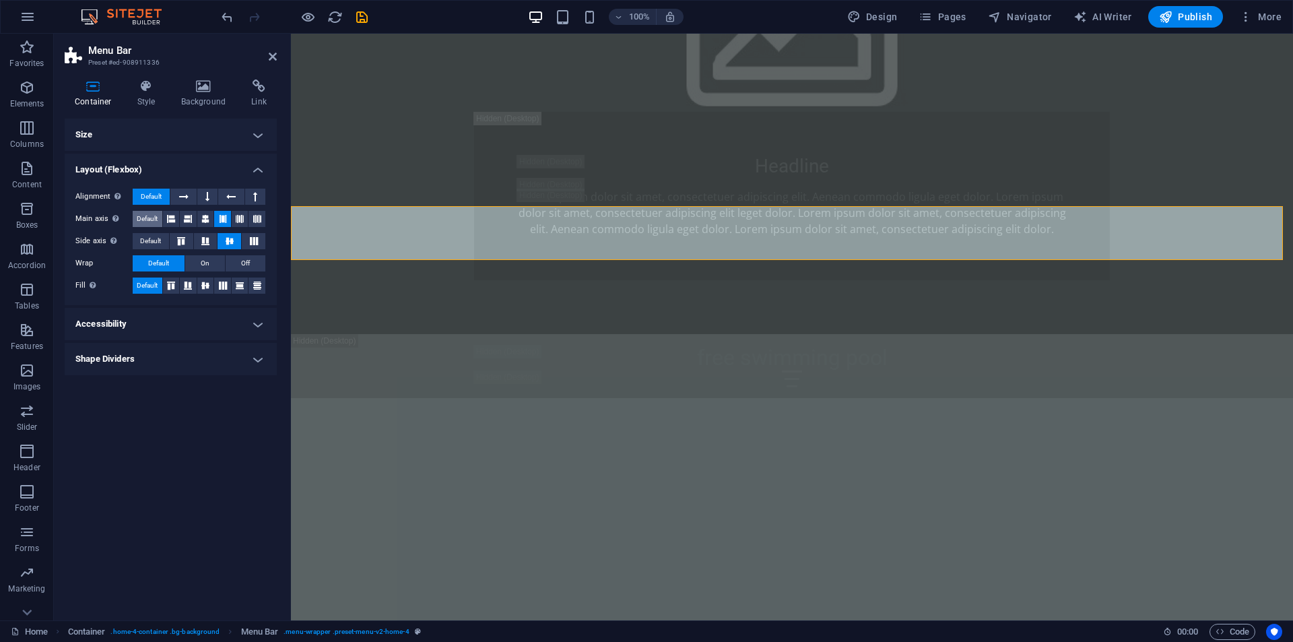
click at [149, 220] on span "Default" at bounding box center [147, 219] width 21 height 16
click at [149, 240] on span "Default" at bounding box center [150, 241] width 21 height 16
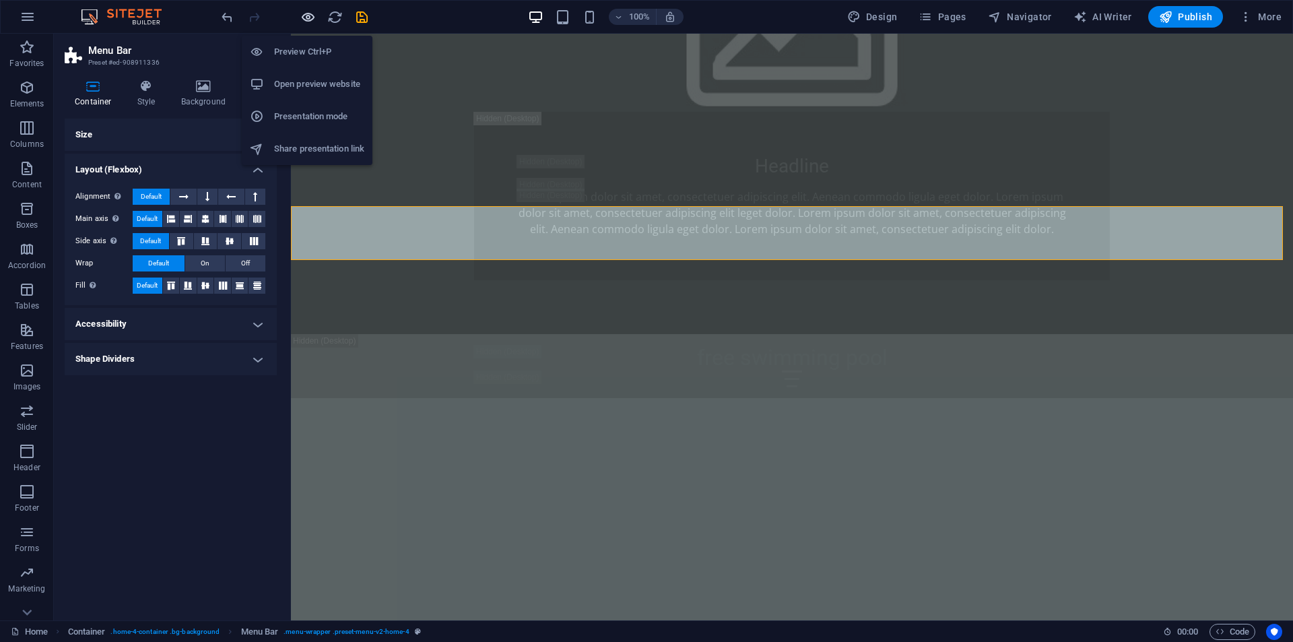
click at [312, 20] on icon "button" at bounding box center [307, 16] width 15 height 15
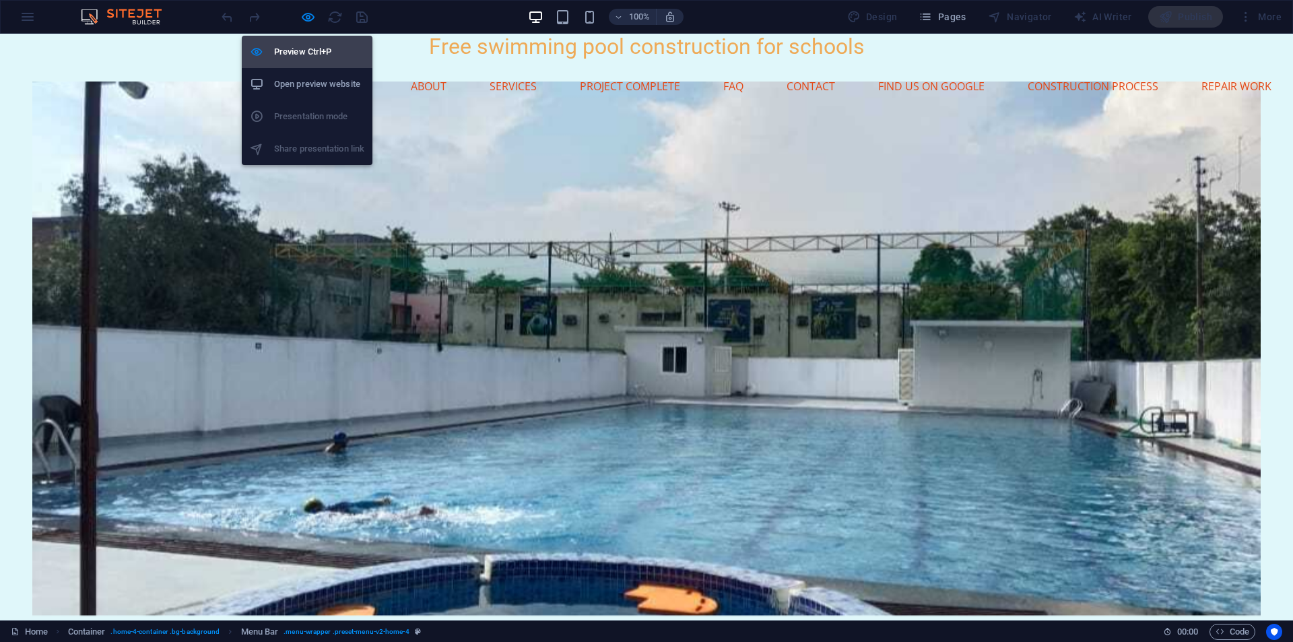
click at [308, 50] on h6 "Preview Ctrl+P" at bounding box center [319, 52] width 90 height 16
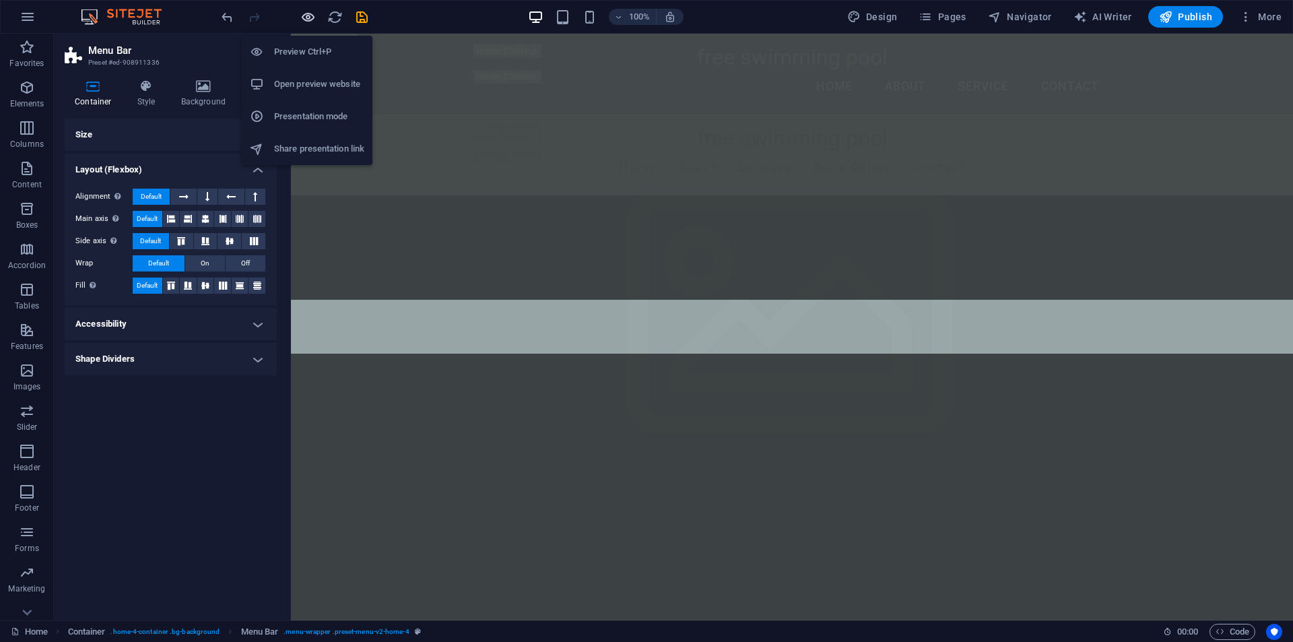
scroll to position [1051, 0]
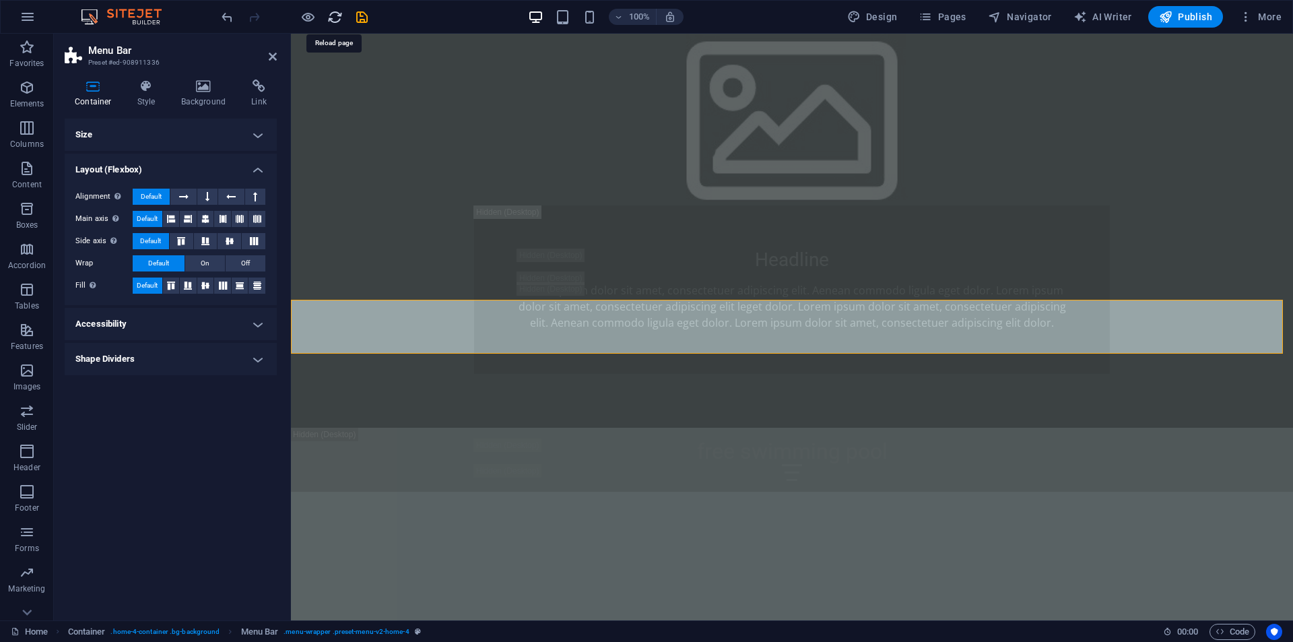
drag, startPoint x: 336, startPoint y: 20, endPoint x: 652, endPoint y: 32, distance: 316.0
click at [336, 20] on icon "reload" at bounding box center [334, 16] width 15 height 15
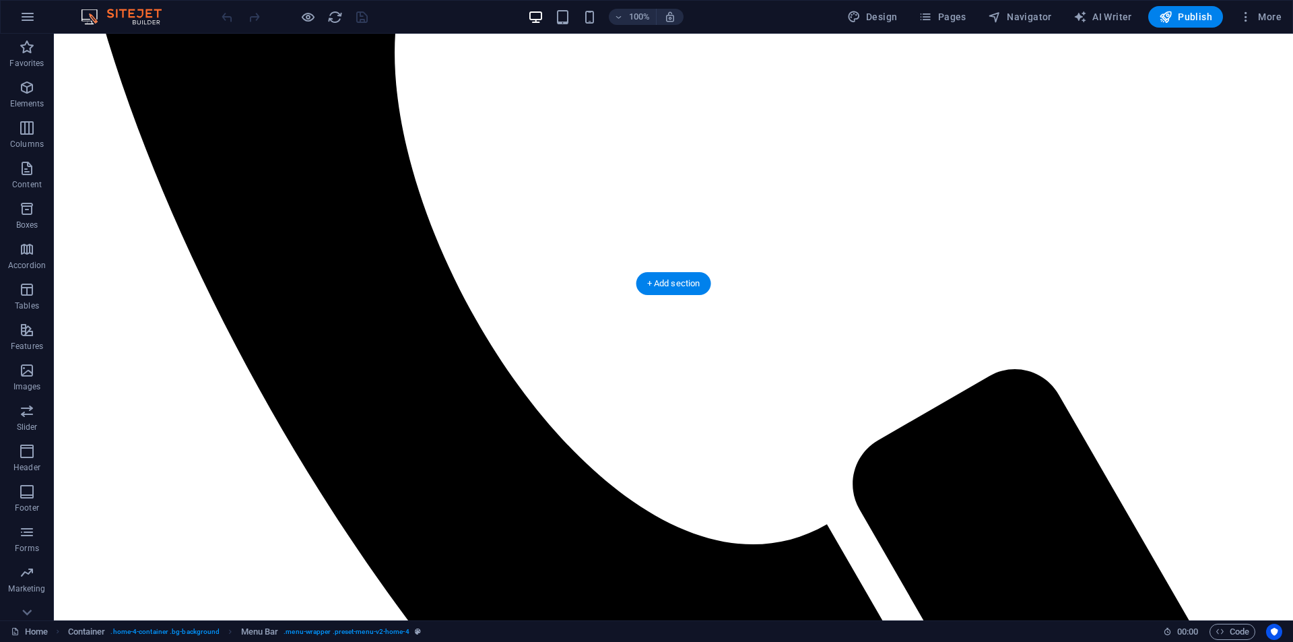
scroll to position [1077, 0]
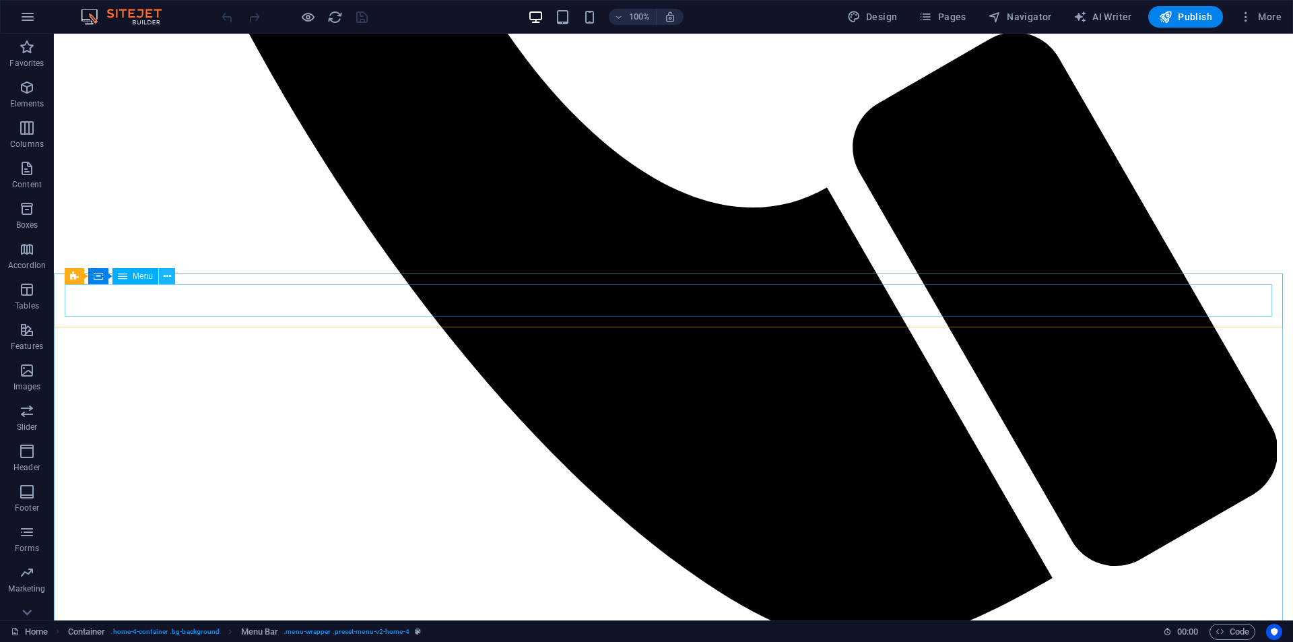
click at [166, 279] on icon at bounding box center [167, 276] width 7 height 14
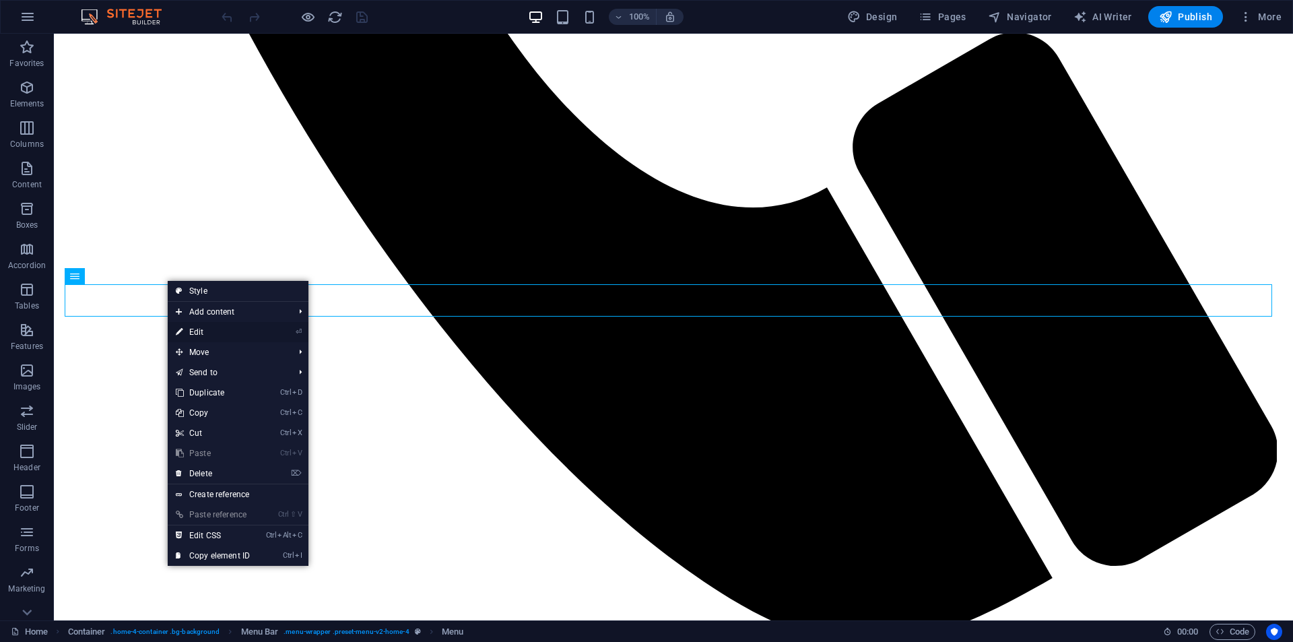
click at [180, 329] on icon at bounding box center [179, 332] width 7 height 20
select select
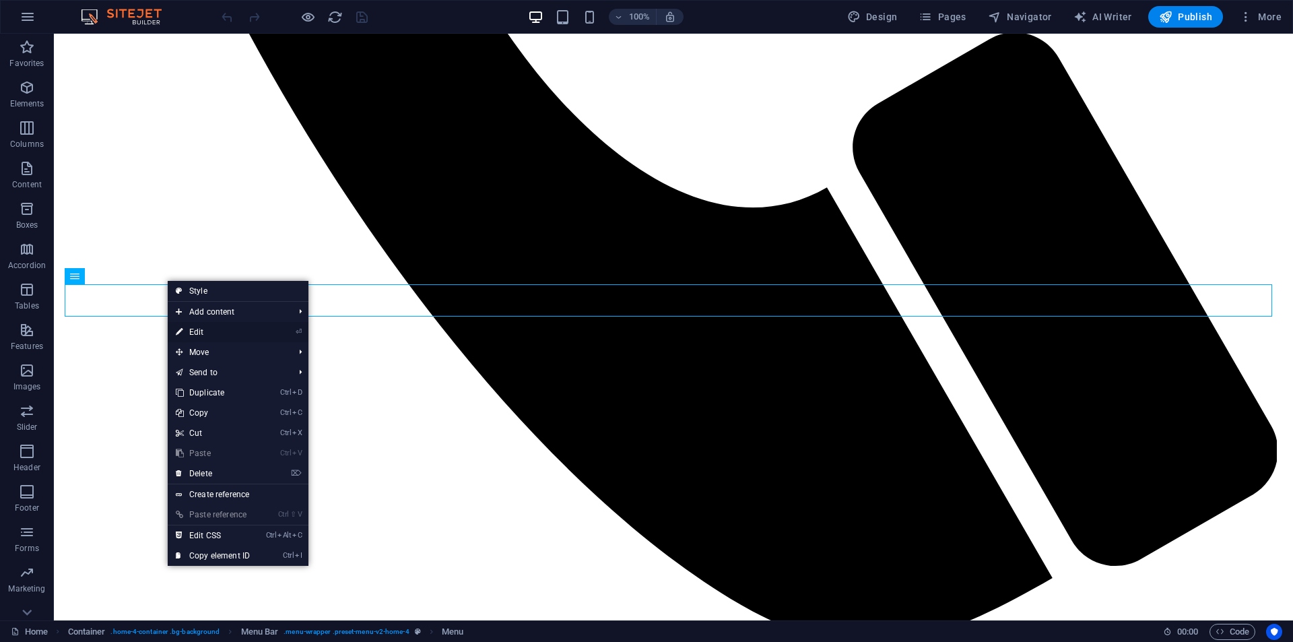
select select
select select "4"
select select
select select "5"
select select
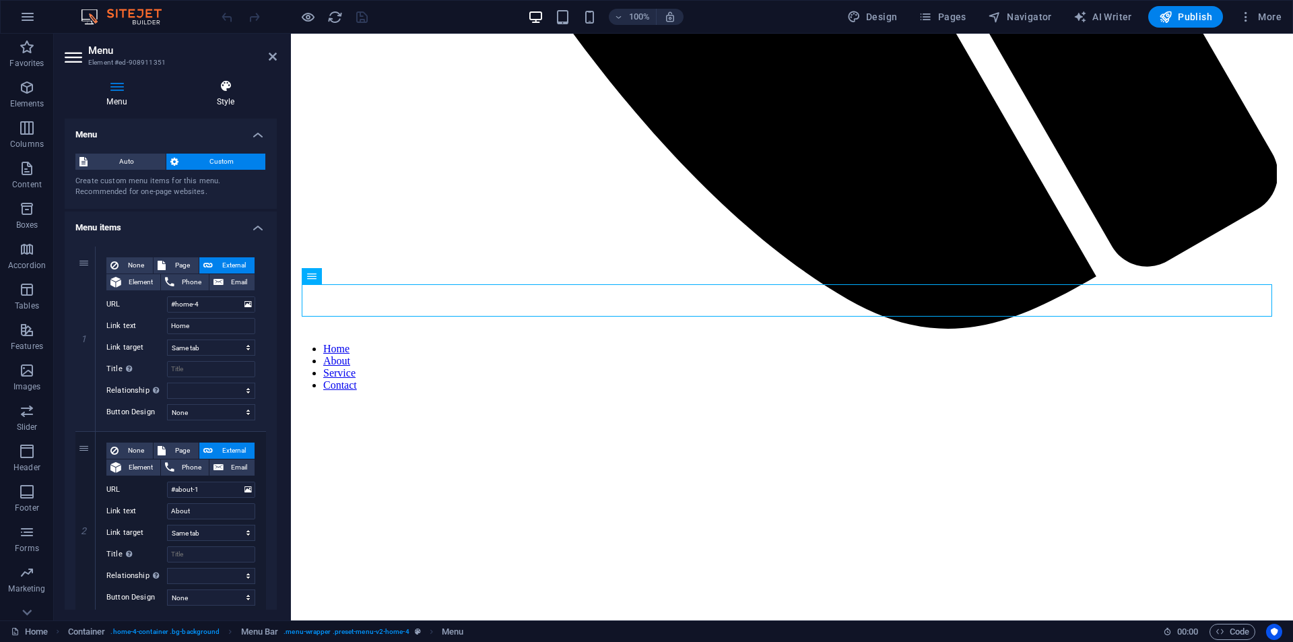
click at [223, 94] on h4 "Style" at bounding box center [225, 93] width 102 height 28
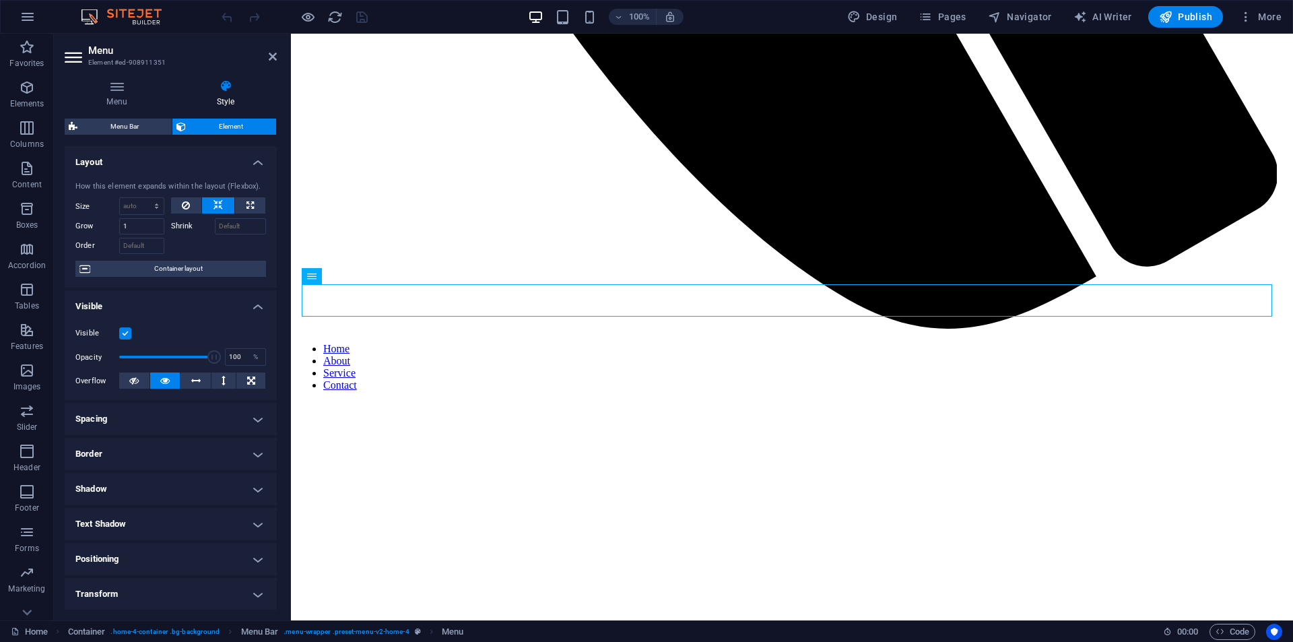
click at [170, 403] on h4 "Spacing" at bounding box center [171, 419] width 212 height 32
click at [164, 404] on h4 "Spacing" at bounding box center [171, 415] width 212 height 24
click at [153, 209] on select "Default auto px % 1/1 1/2 1/3 1/4 1/5 1/6 1/7 1/8 1/9 1/10" at bounding box center [142, 206] width 44 height 16
click at [120, 198] on select "Default auto px % 1/1 1/2 1/3 1/4 1/5 1/6 1/7 1/8 1/9 1/10" at bounding box center [142, 206] width 44 height 16
select select "DISABLED_OPTION_VALUE"
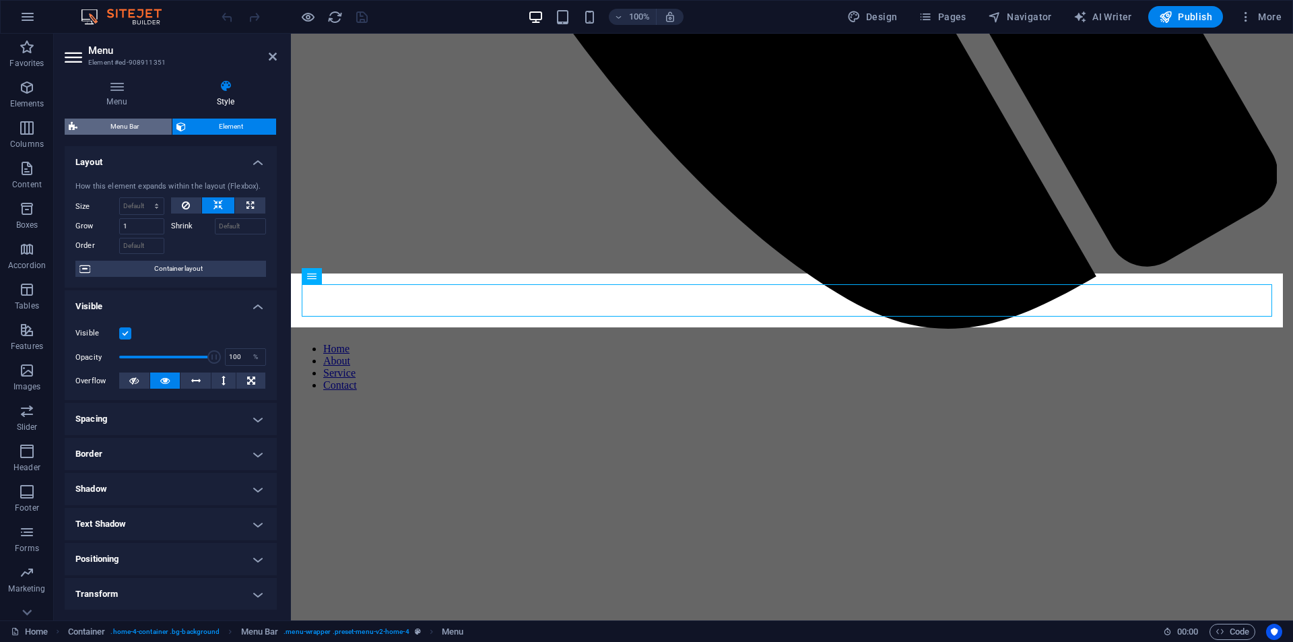
click at [132, 123] on span "Menu Bar" at bounding box center [124, 126] width 86 height 16
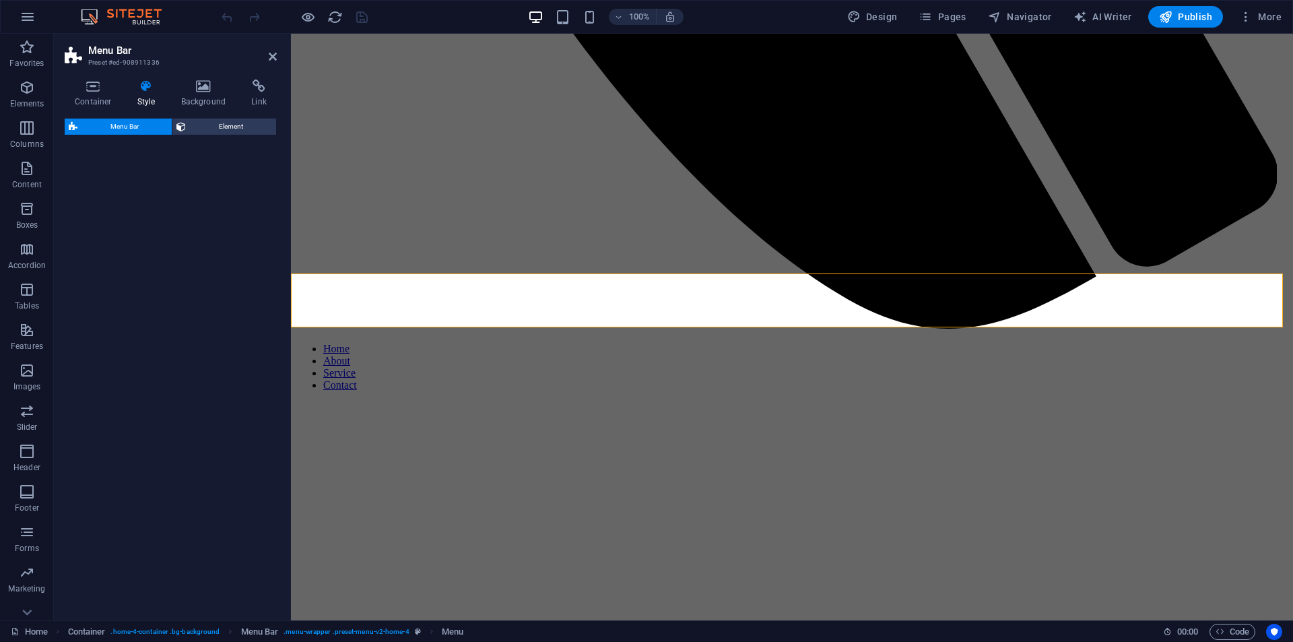
select select "rem"
select select "preset-menu-v2-home-4"
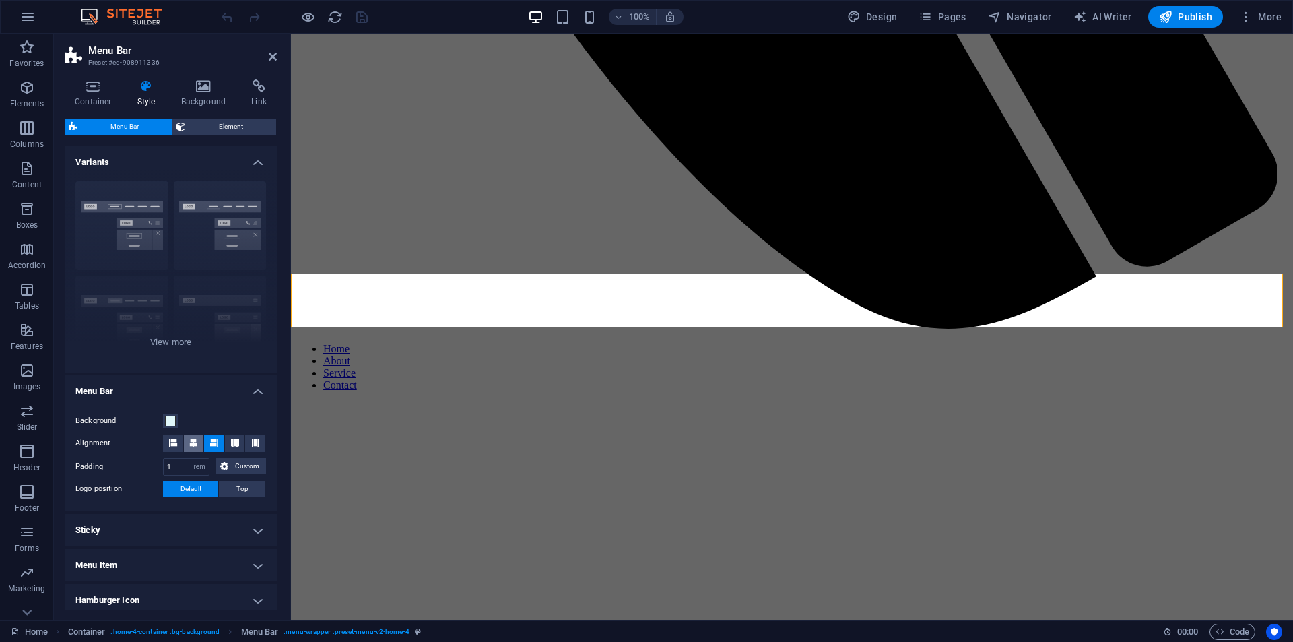
click at [195, 442] on icon at bounding box center [193, 442] width 8 height 8
click at [250, 467] on span "Custom" at bounding box center [247, 466] width 30 height 16
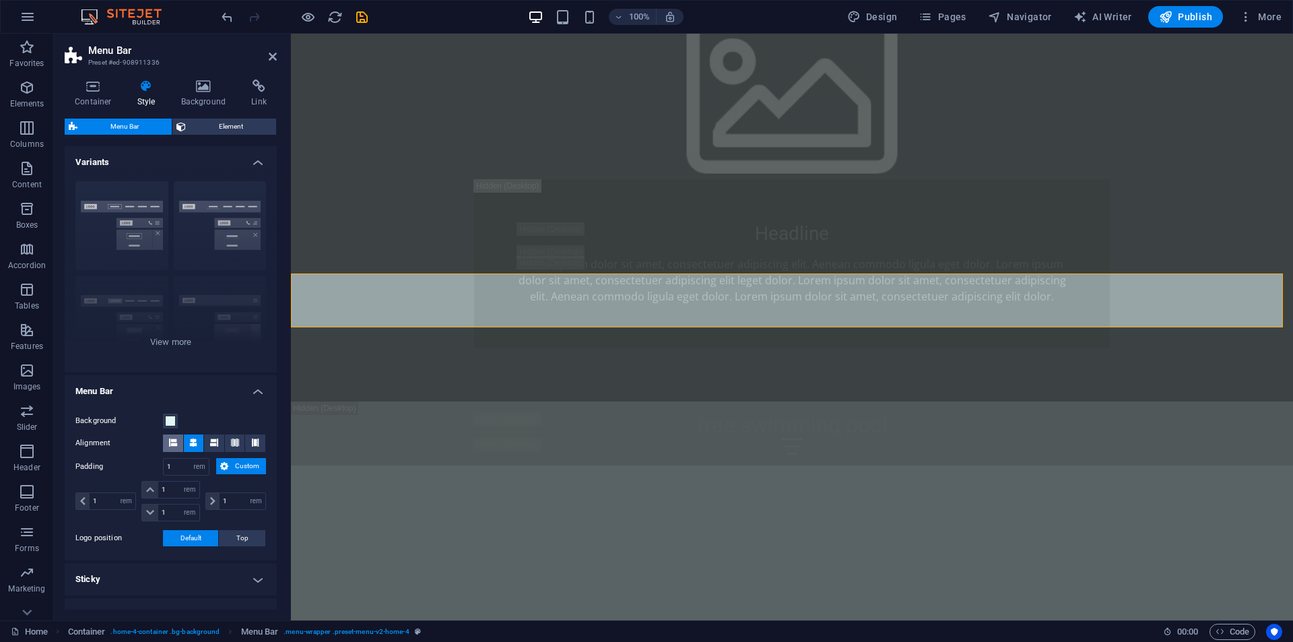
click at [175, 441] on icon at bounding box center [173, 442] width 8 height 8
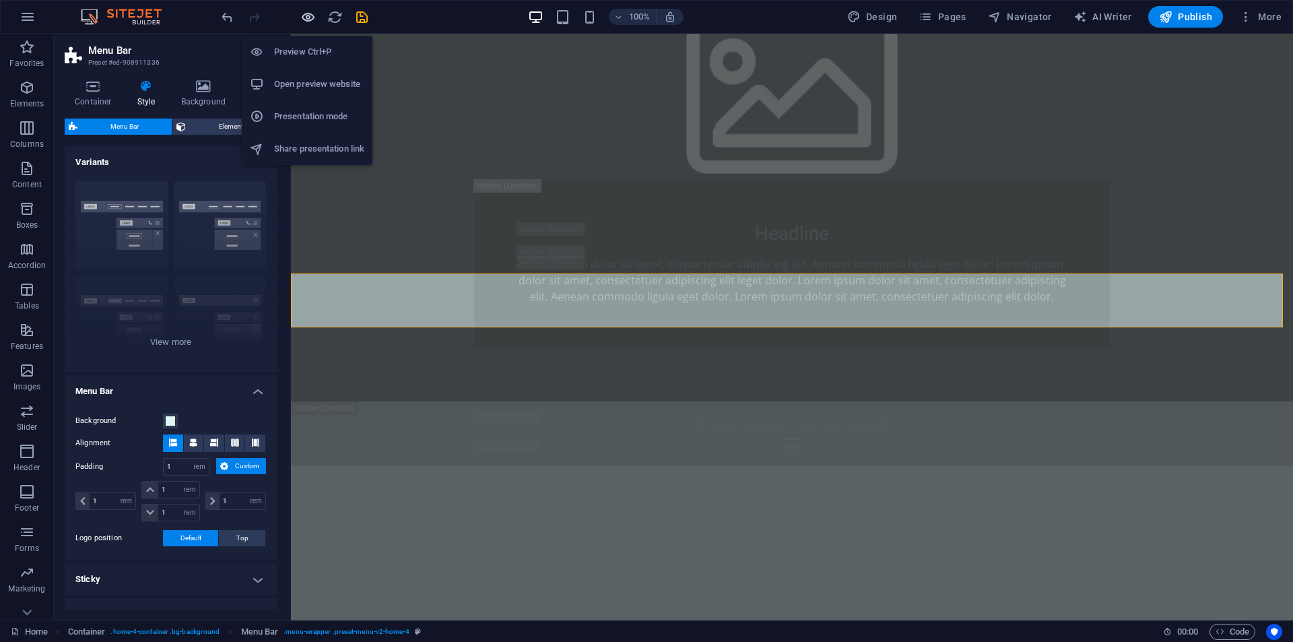
click at [308, 24] on icon "button" at bounding box center [307, 16] width 15 height 15
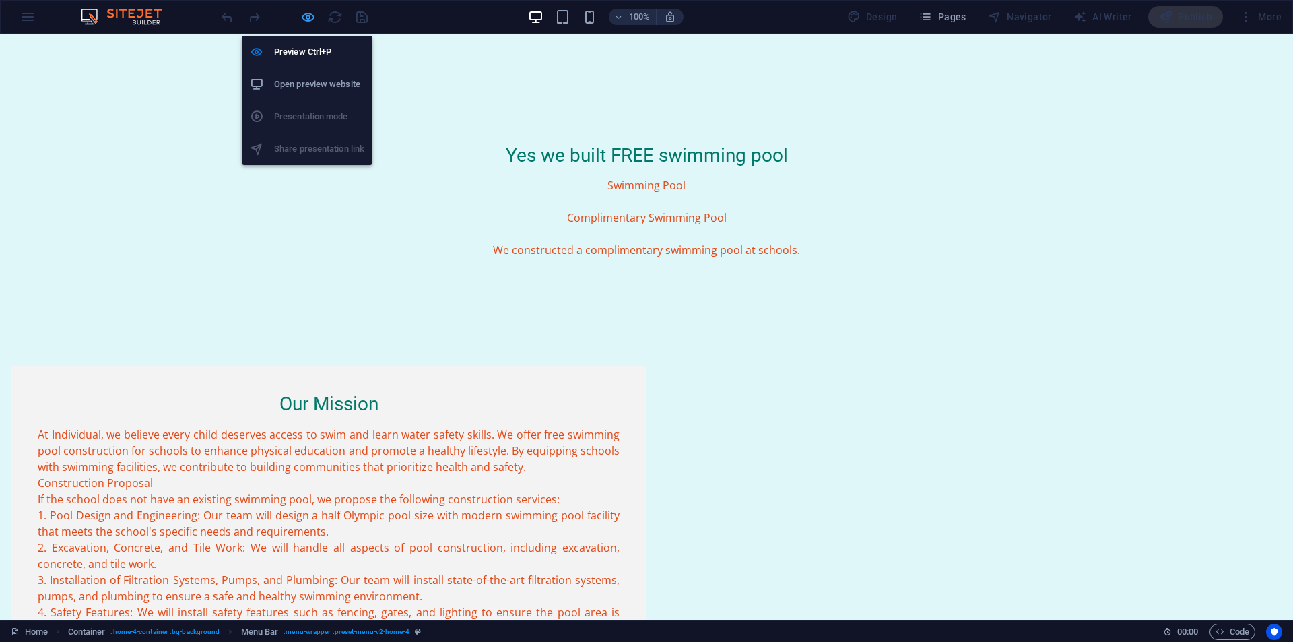
scroll to position [0, 0]
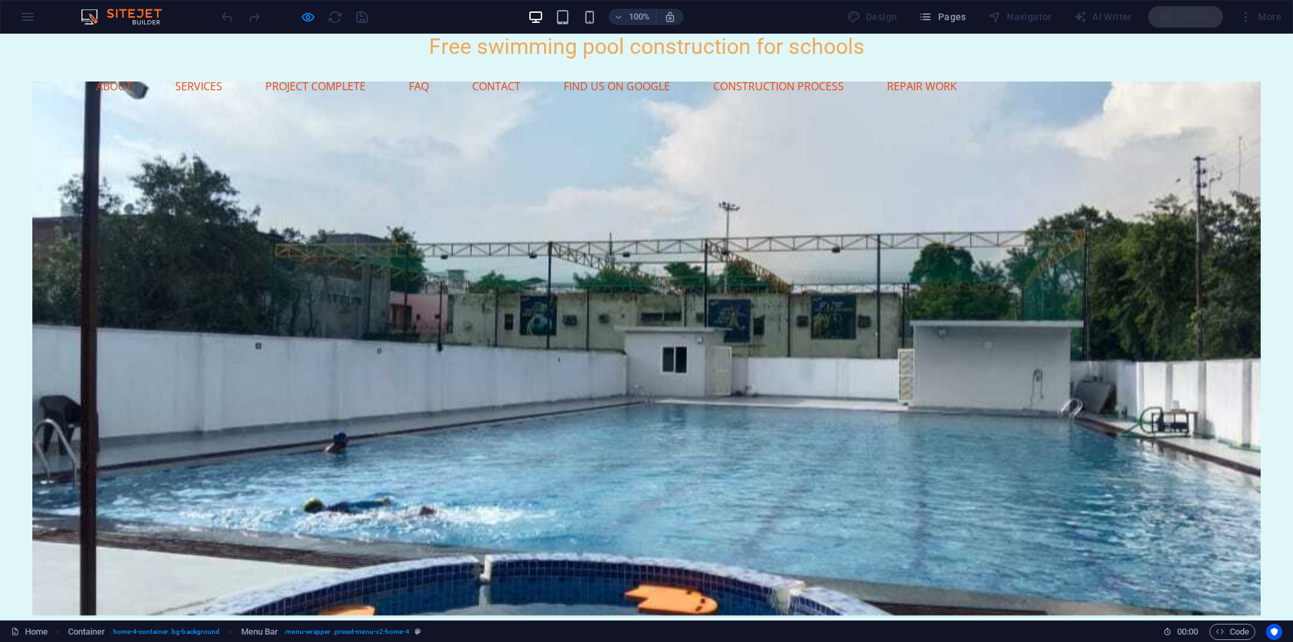
click at [336, 17] on div at bounding box center [294, 17] width 151 height 22
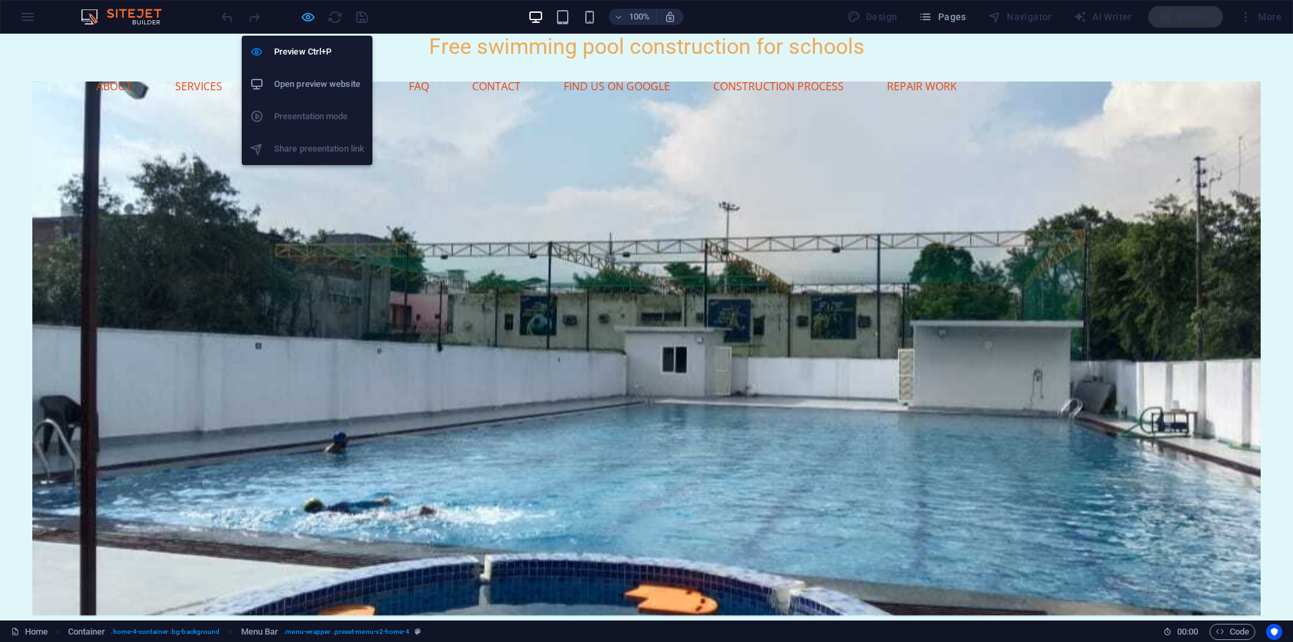
click at [310, 15] on icon "button" at bounding box center [307, 16] width 15 height 15
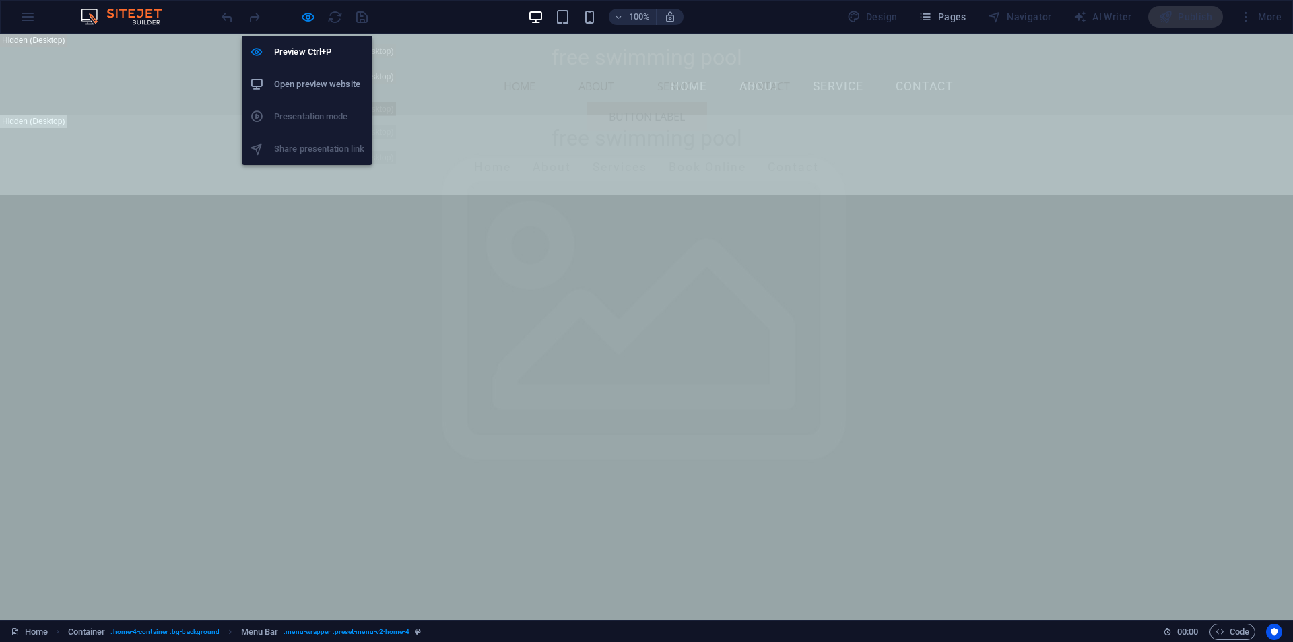
select select "rem"
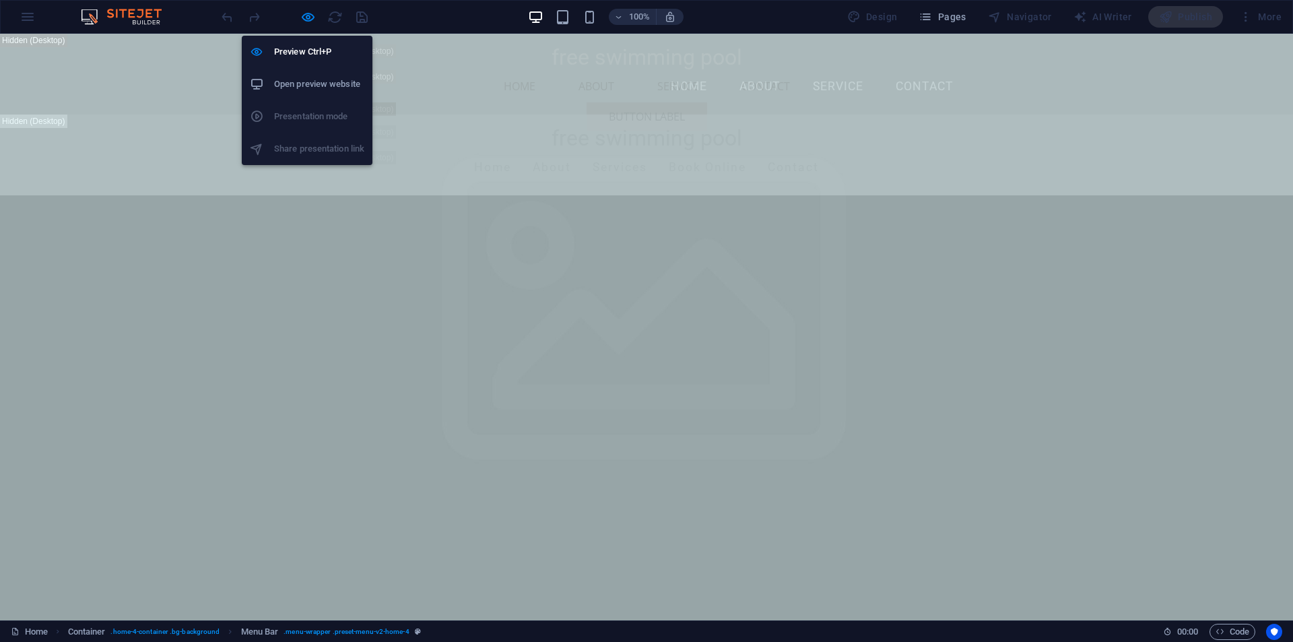
select select "preset-menu-v2-home-4"
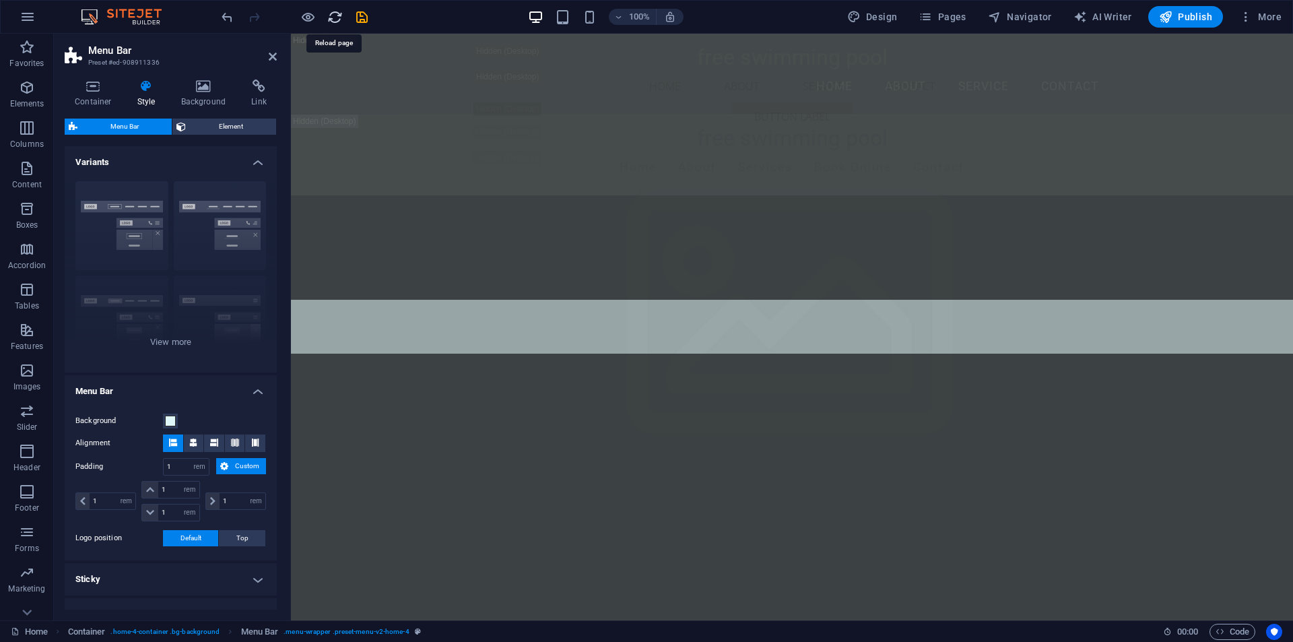
scroll to position [1051, 0]
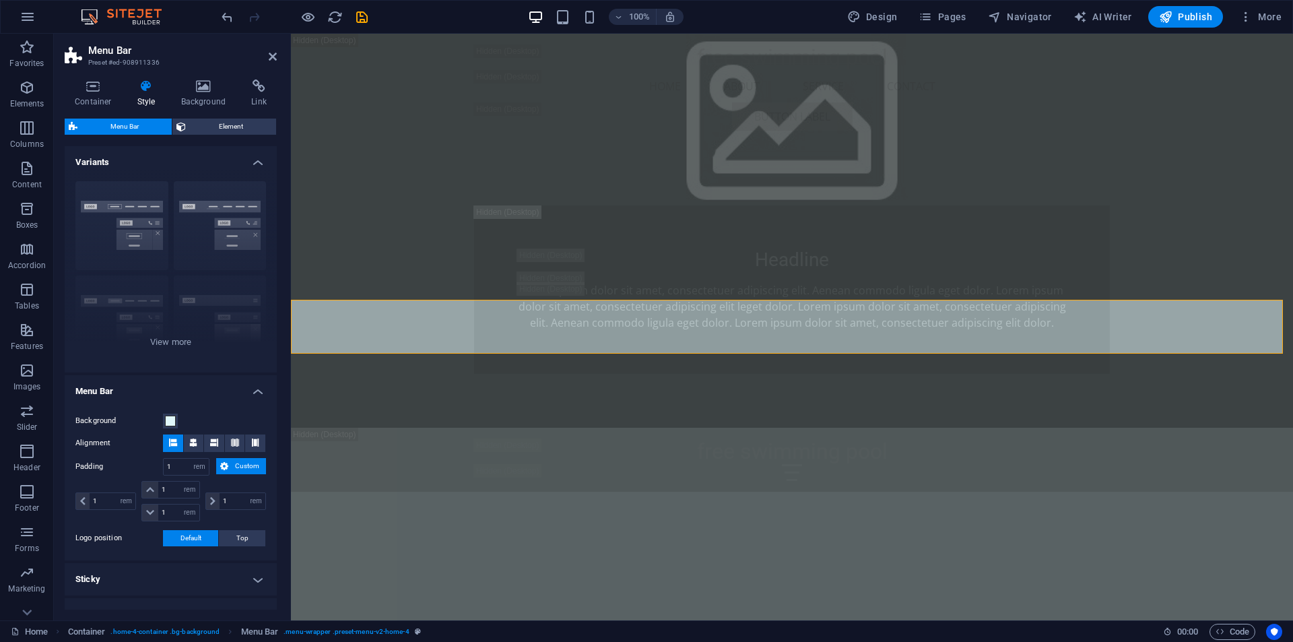
click at [236, 463] on span "Custom" at bounding box center [247, 466] width 30 height 16
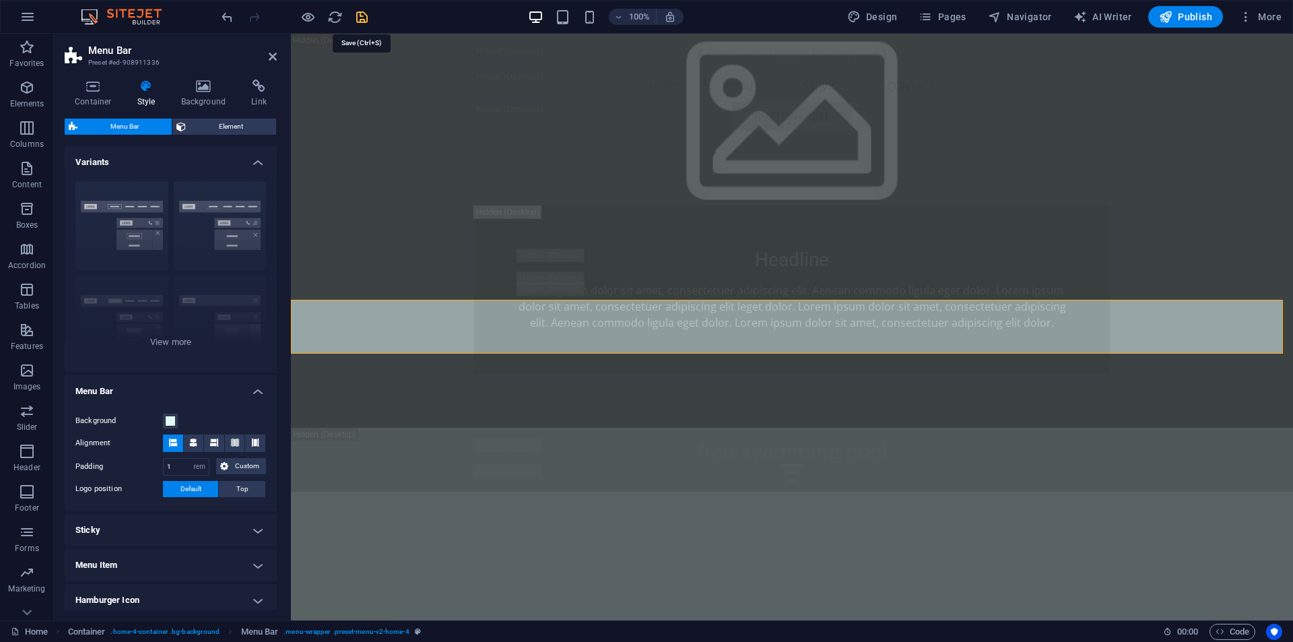
click at [364, 22] on icon "save" at bounding box center [361, 16] width 15 height 15
checkbox input "false"
select select "rem"
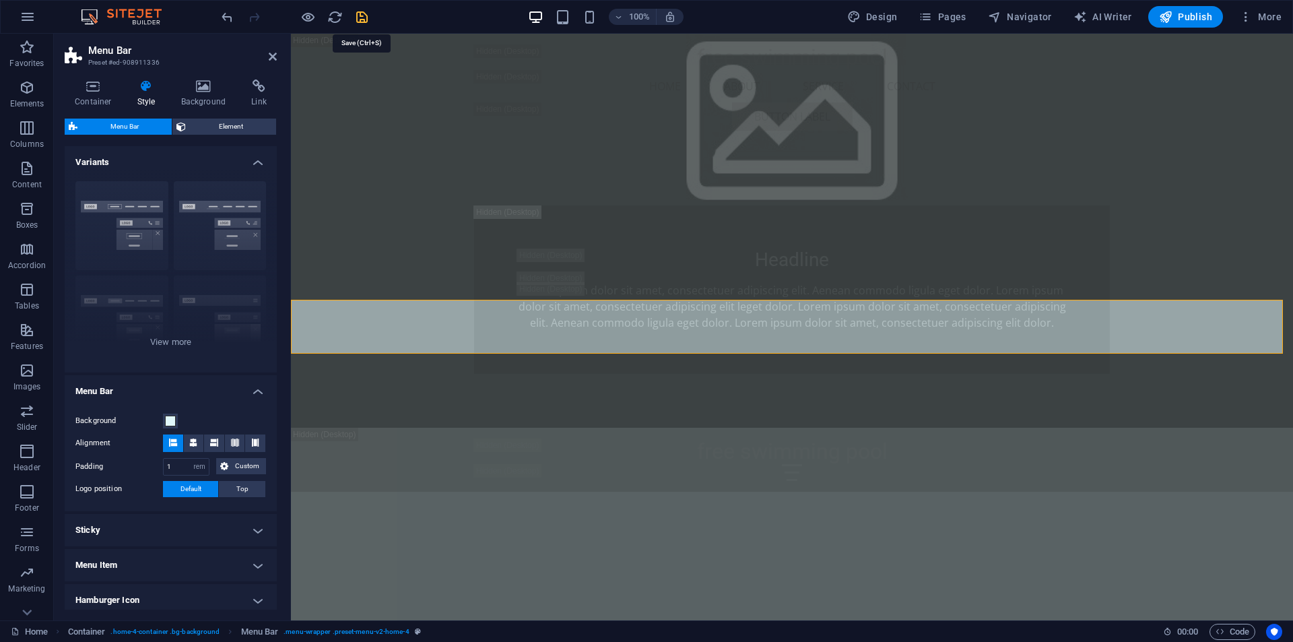
select select "preset-menu-v2-home-4"
click at [1171, 22] on icon "button" at bounding box center [1165, 16] width 13 height 13
select select "rem"
select select "preset-menu-v2-home-4"
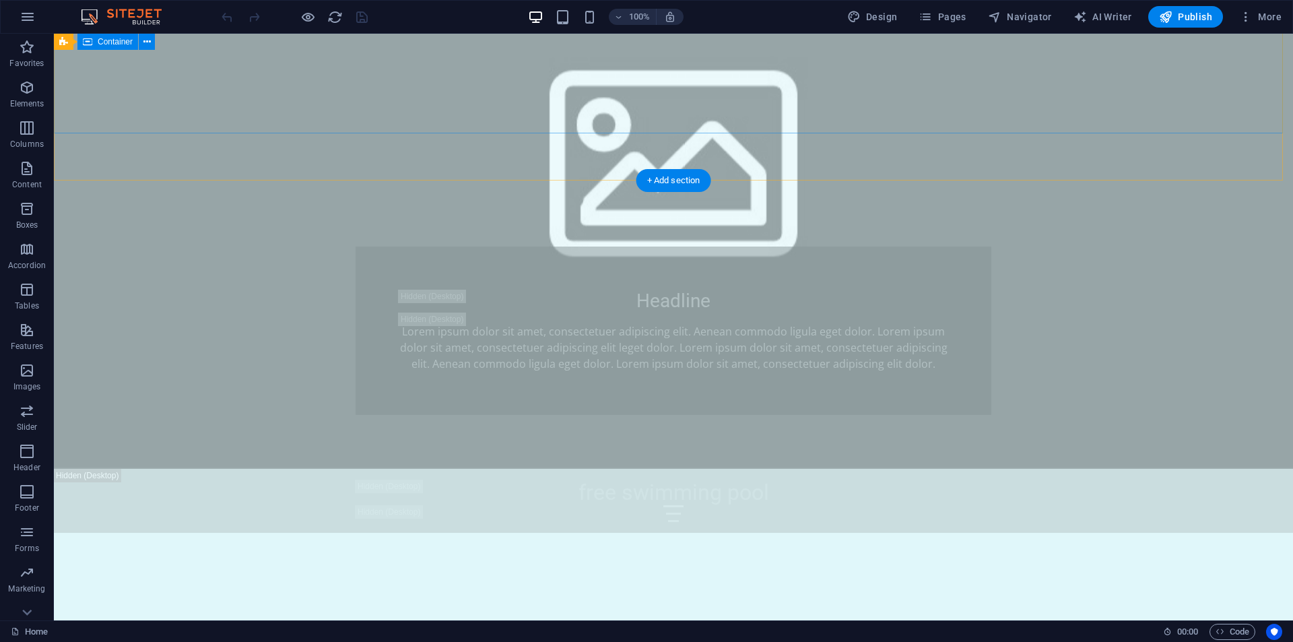
scroll to position [1144, 0]
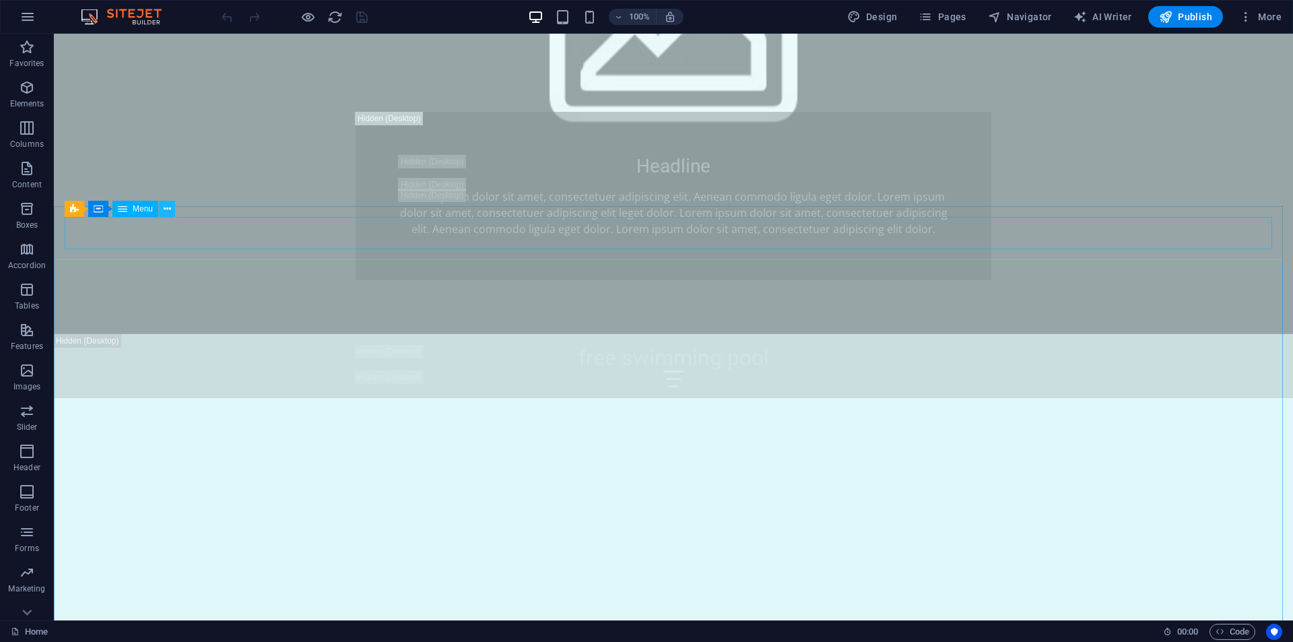
click at [164, 214] on icon at bounding box center [167, 209] width 7 height 14
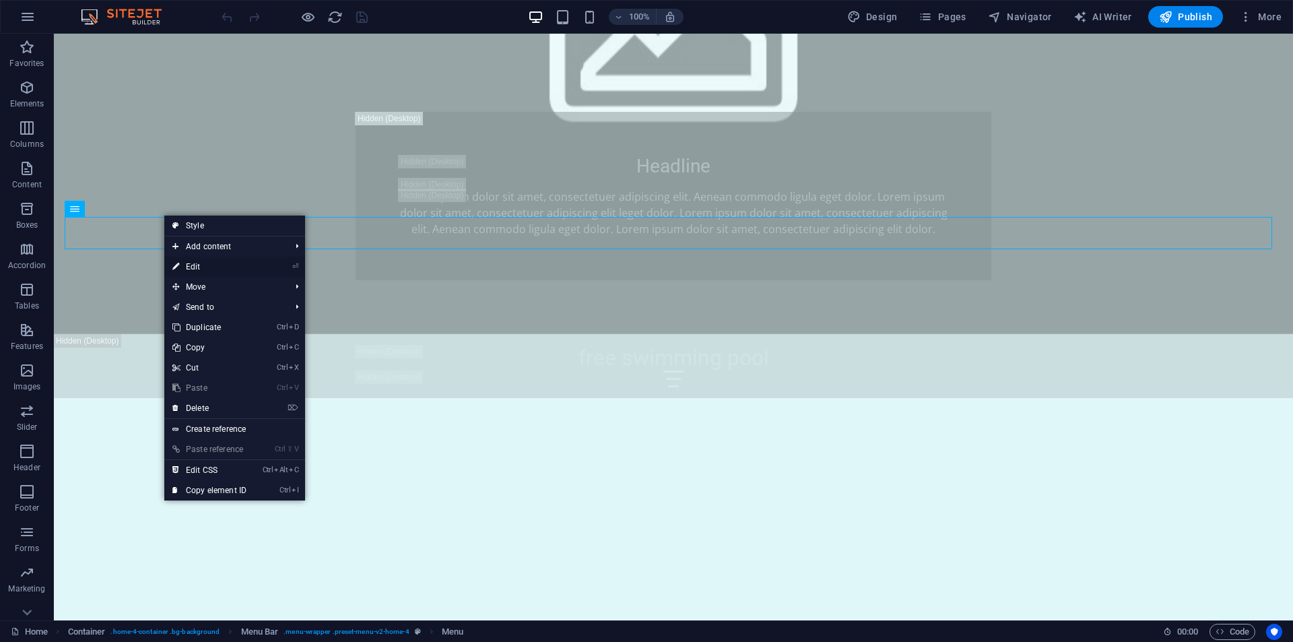
click at [189, 261] on link "⏎ Edit" at bounding box center [209, 266] width 90 height 20
select select
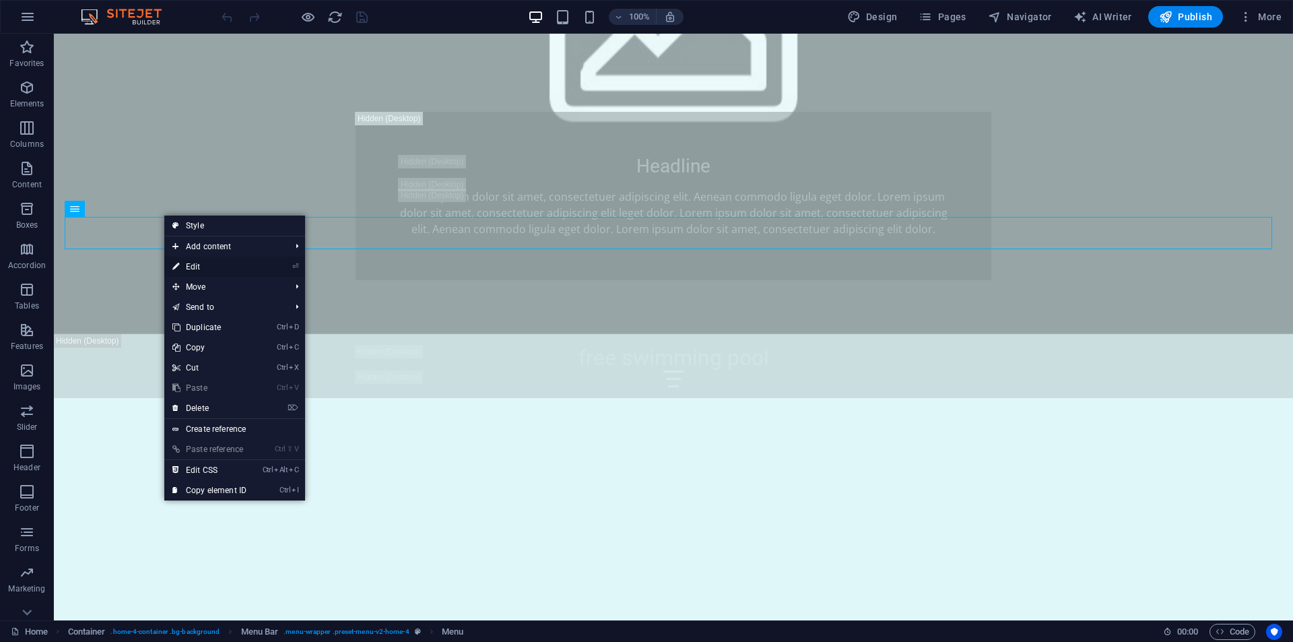
select select
select select "4"
select select
select select "5"
select select
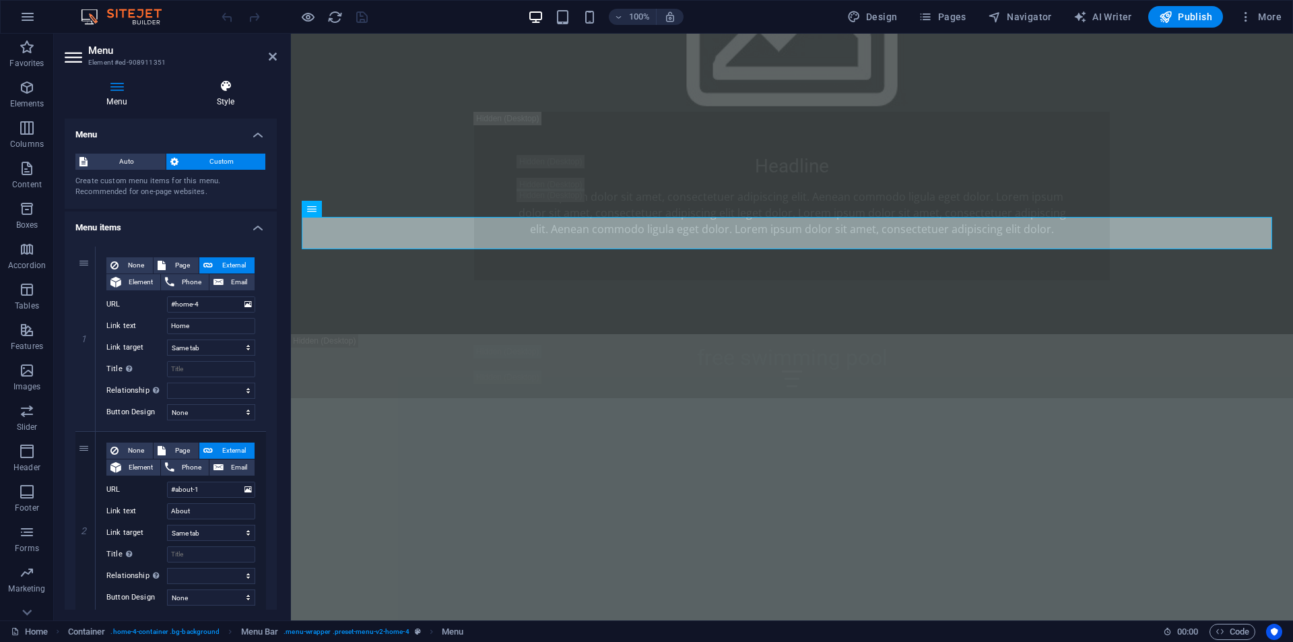
click at [222, 93] on h4 "Style" at bounding box center [225, 93] width 102 height 28
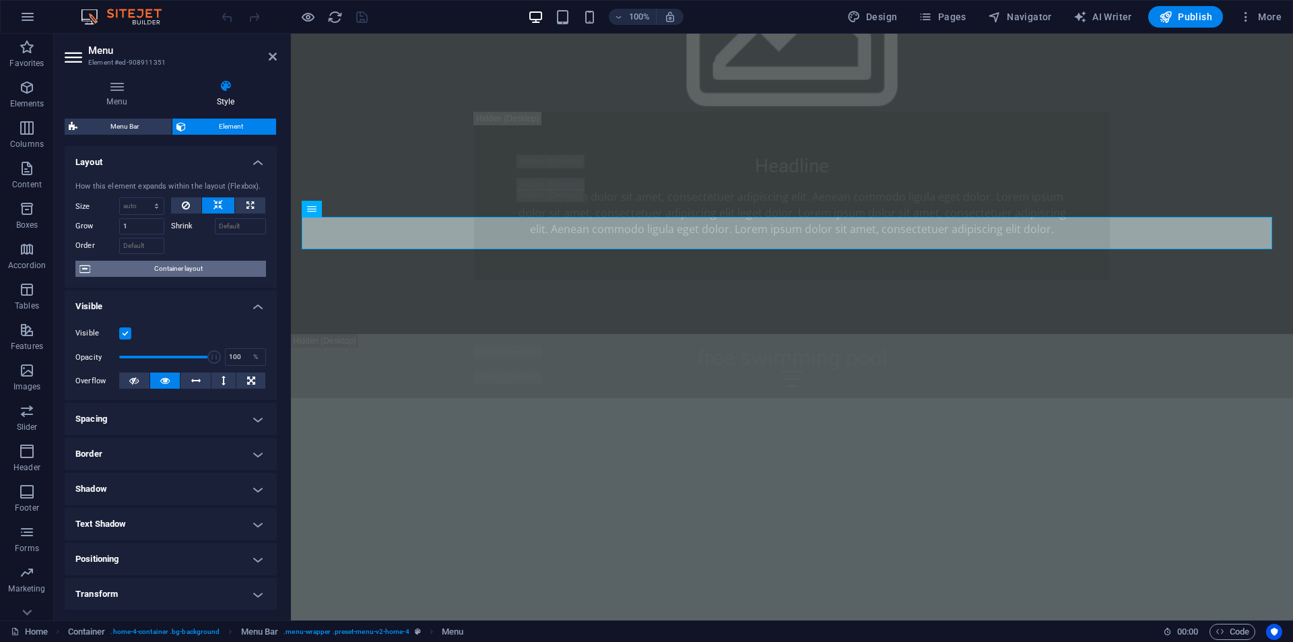
click at [182, 271] on span "Container layout" at bounding box center [178, 269] width 168 height 16
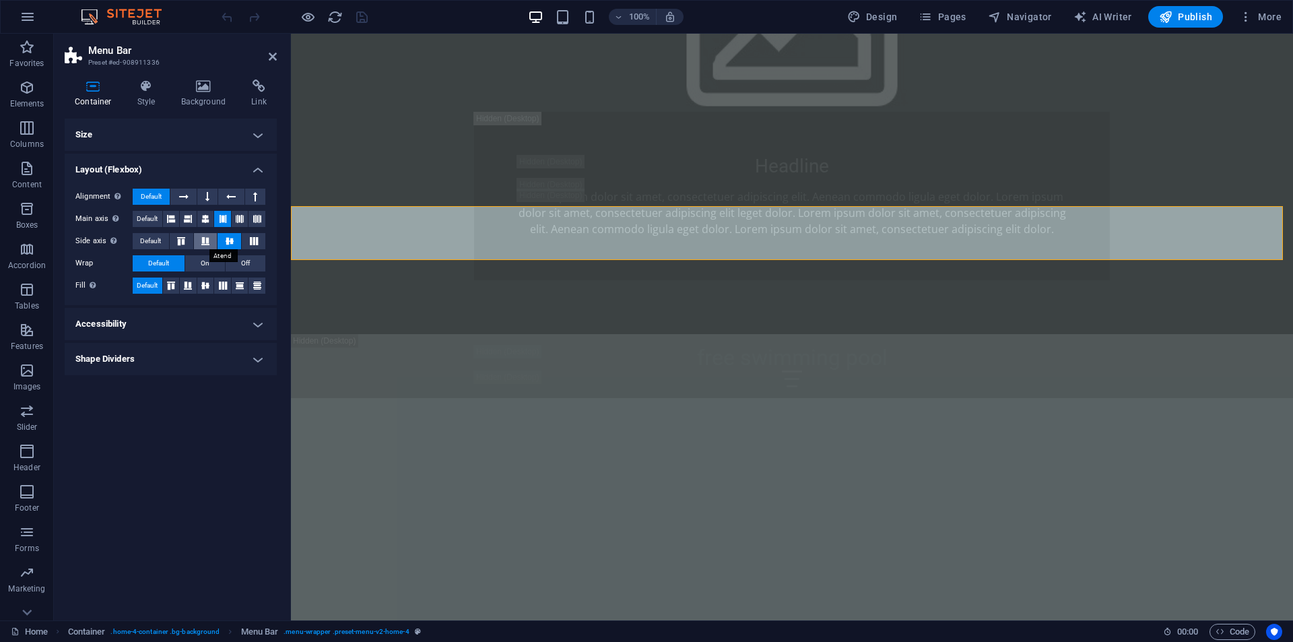
click at [205, 241] on icon at bounding box center [205, 241] width 16 height 8
click at [208, 217] on icon at bounding box center [205, 219] width 8 height 16
click at [363, 13] on icon "save" at bounding box center [361, 16] width 15 height 15
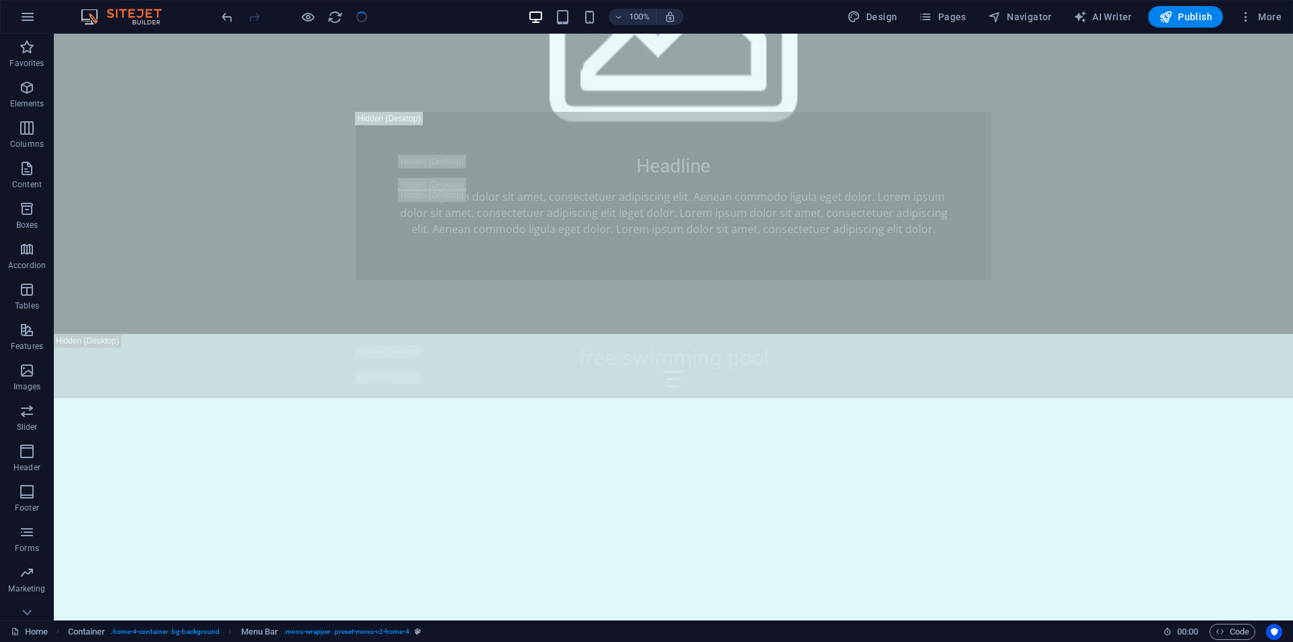
checkbox input "false"
click at [1199, 15] on span "Publish" at bounding box center [1185, 16] width 53 height 13
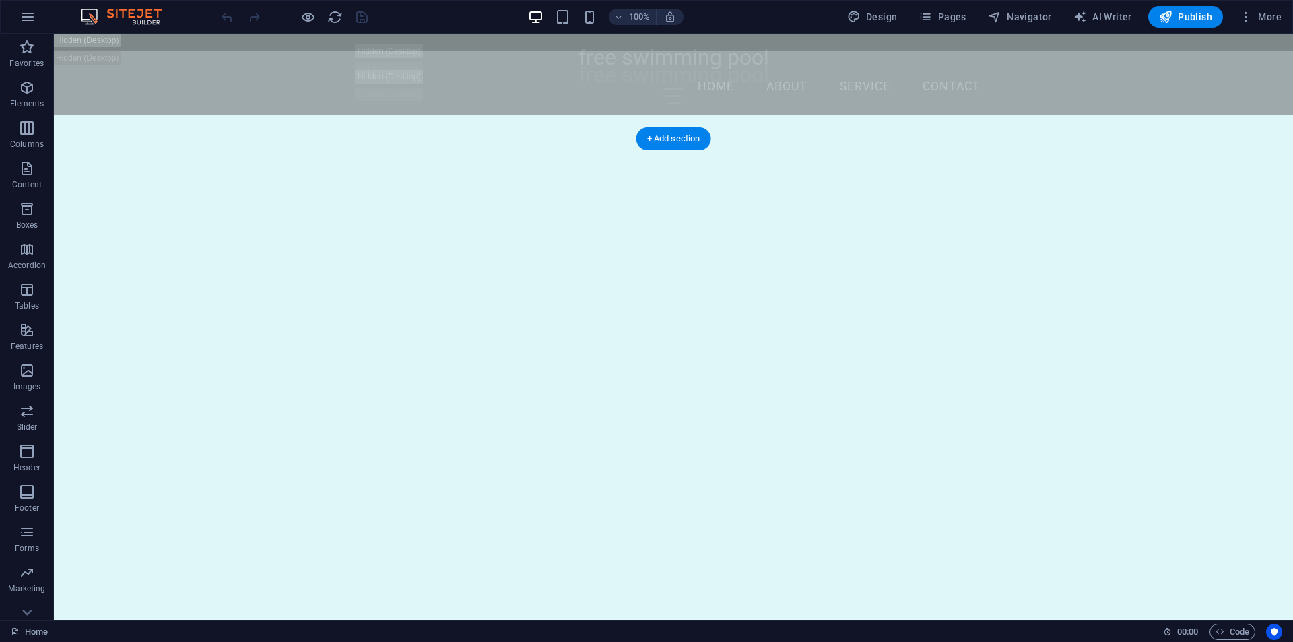
scroll to position [1212, 0]
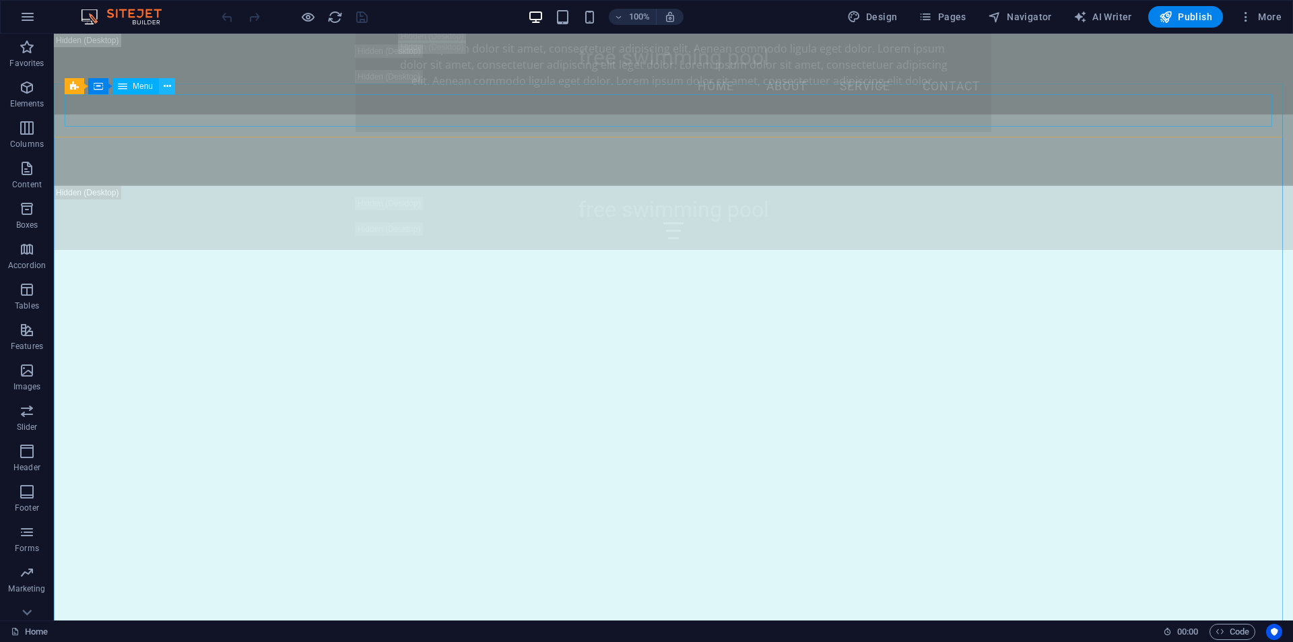
click at [168, 90] on icon at bounding box center [167, 86] width 7 height 14
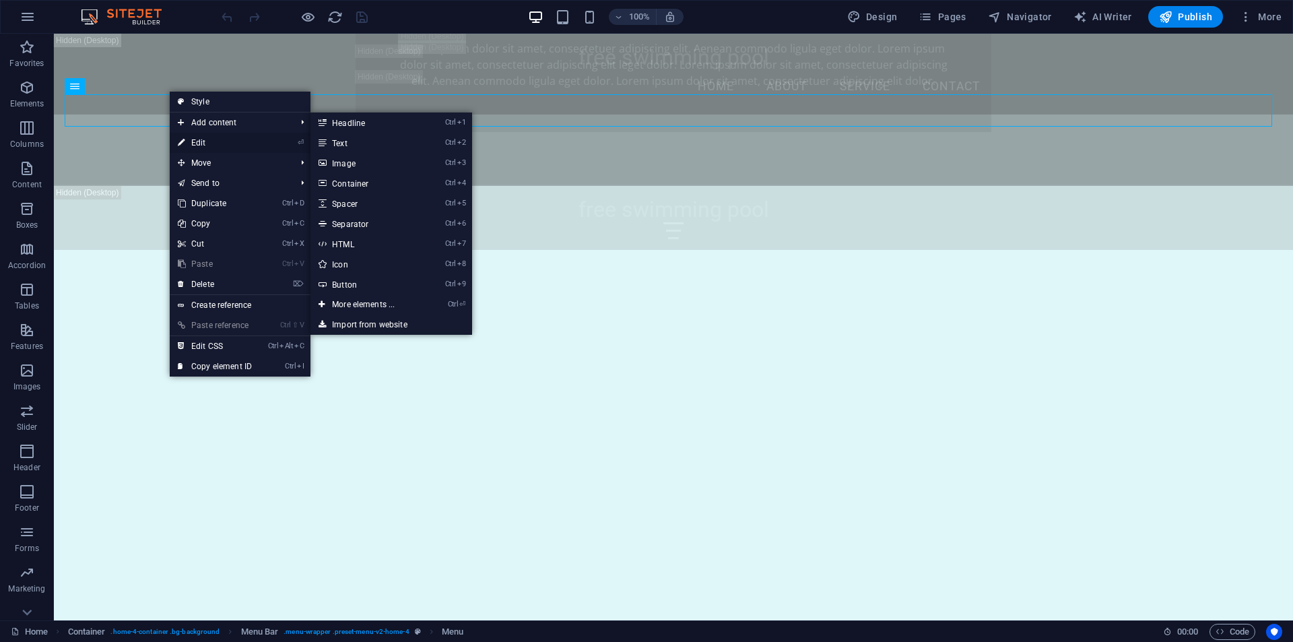
click at [199, 139] on link "⏎ Edit" at bounding box center [215, 143] width 90 height 20
select select
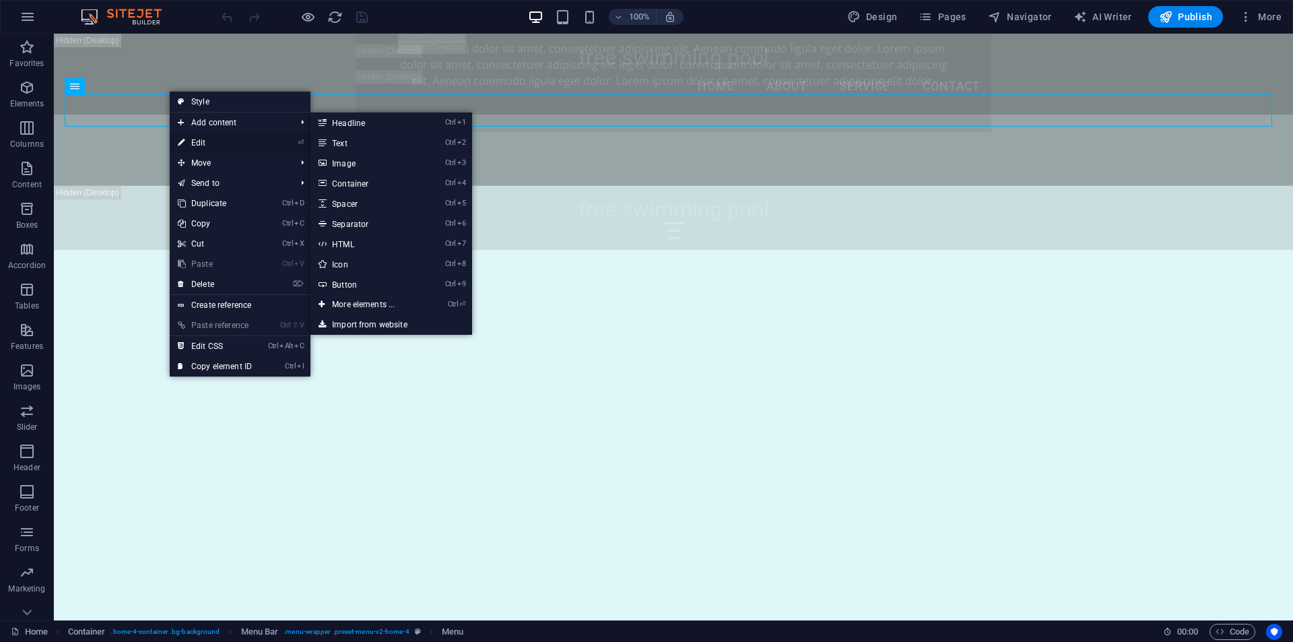
select select
select select "4"
select select
select select "5"
select select
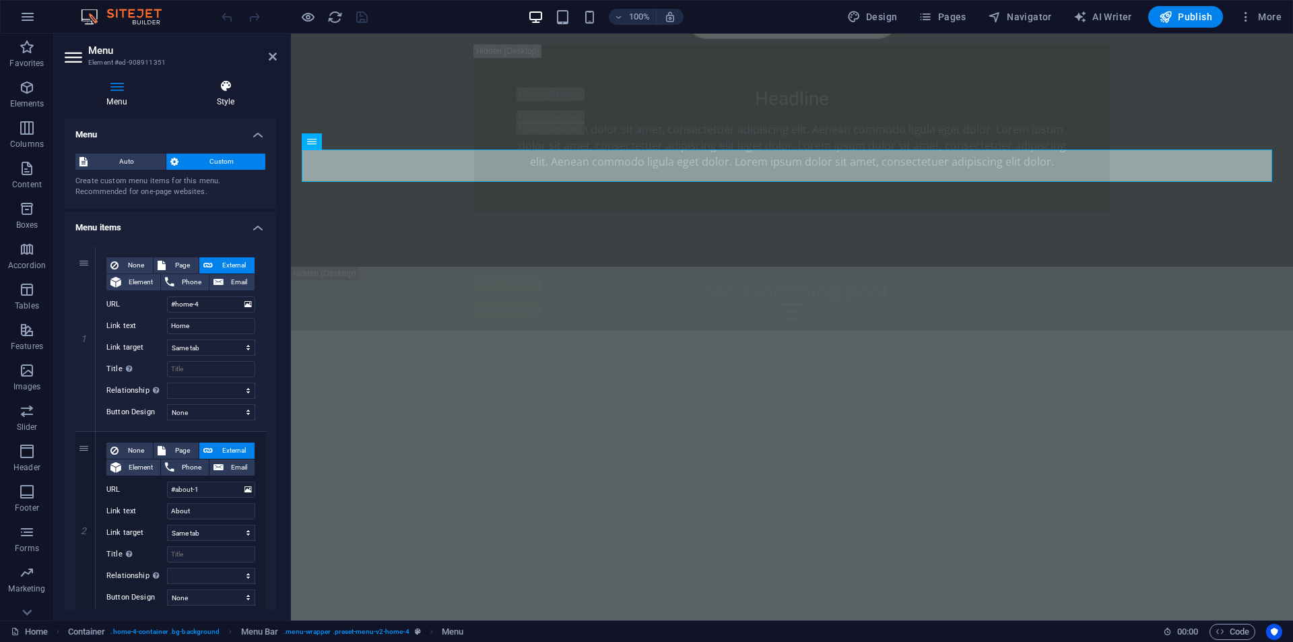
click at [229, 96] on h4 "Style" at bounding box center [225, 93] width 102 height 28
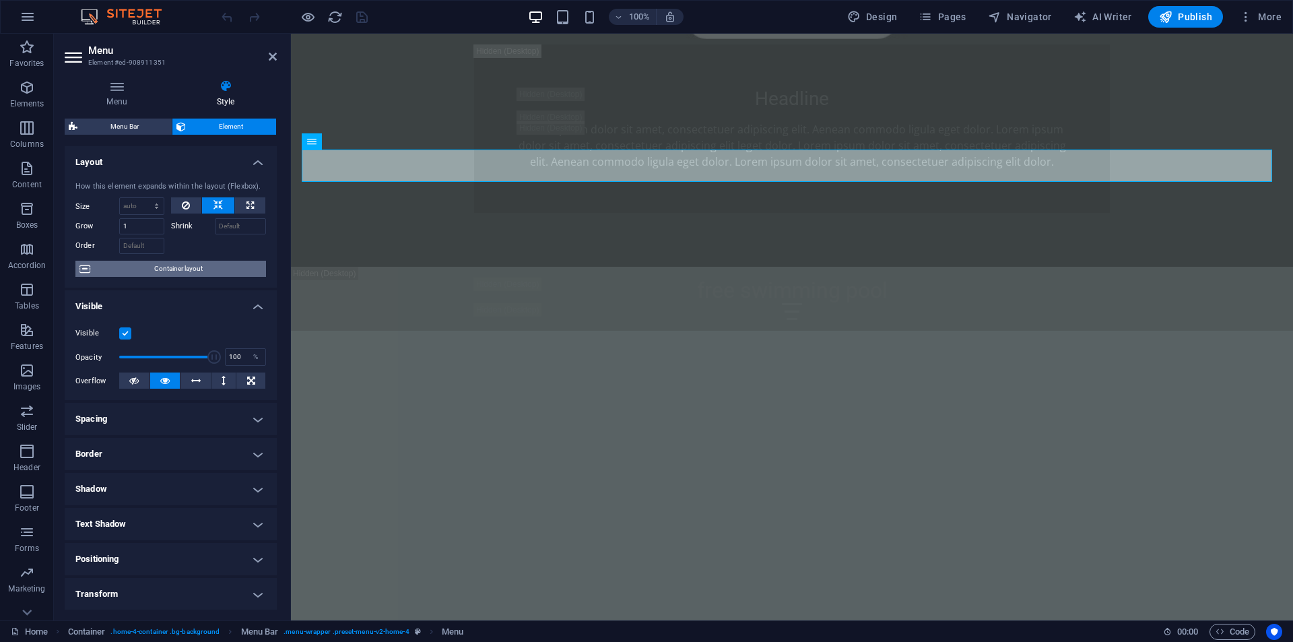
click at [201, 267] on span "Container layout" at bounding box center [178, 269] width 168 height 16
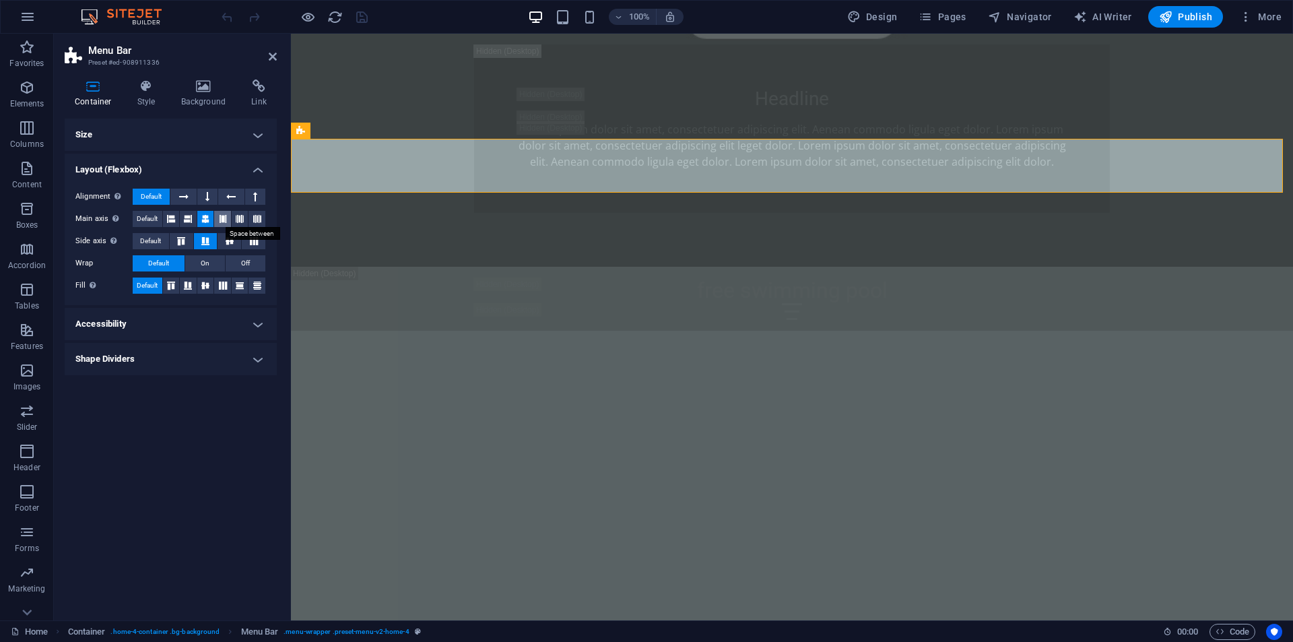
click at [222, 220] on icon at bounding box center [223, 219] width 8 height 16
click at [359, 21] on icon "save" at bounding box center [361, 16] width 15 height 15
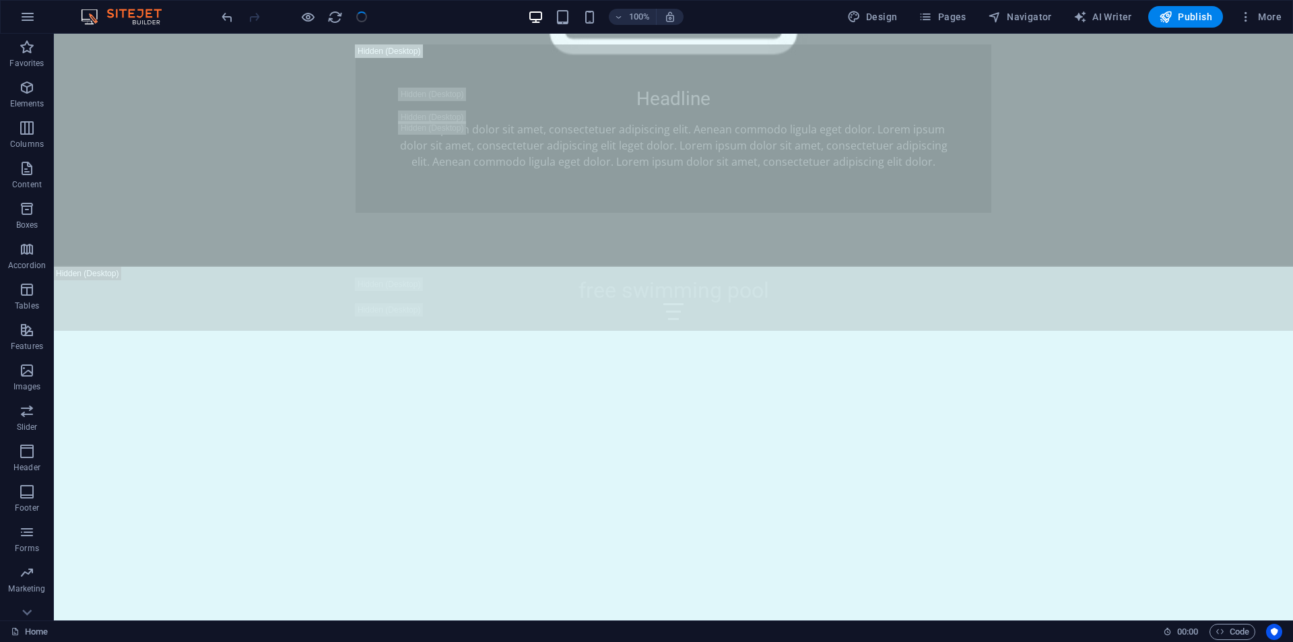
checkbox input "false"
click at [1196, 19] on span "Publish" at bounding box center [1185, 16] width 53 height 13
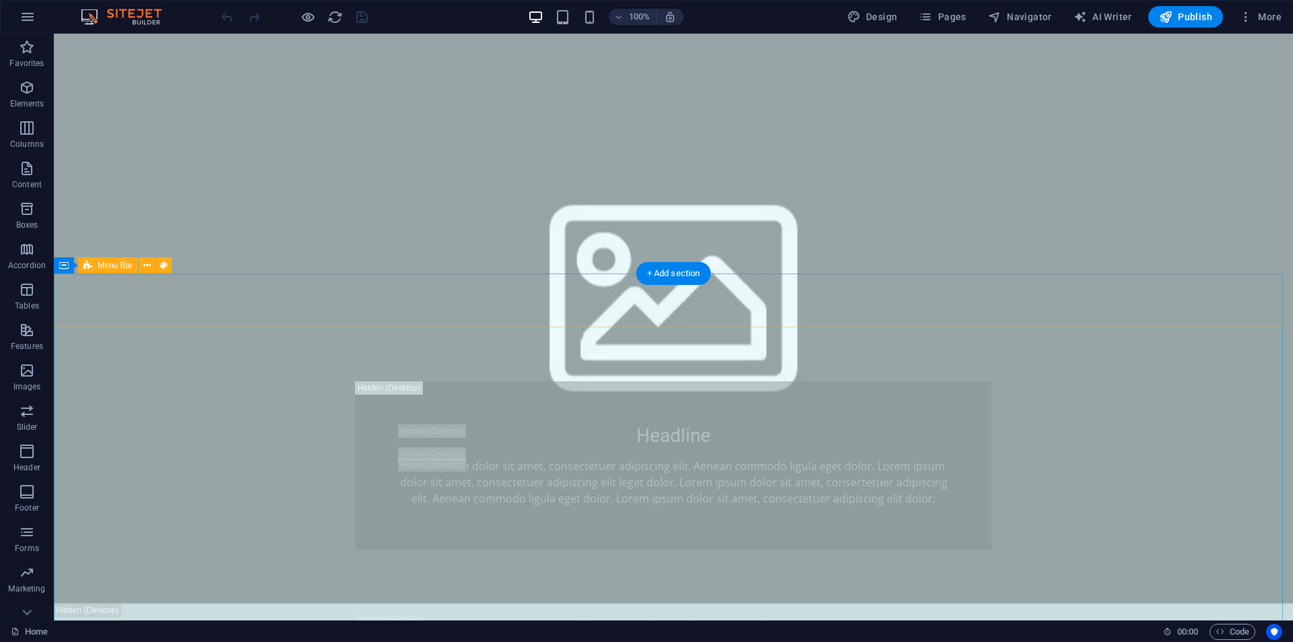
scroll to position [1077, 0]
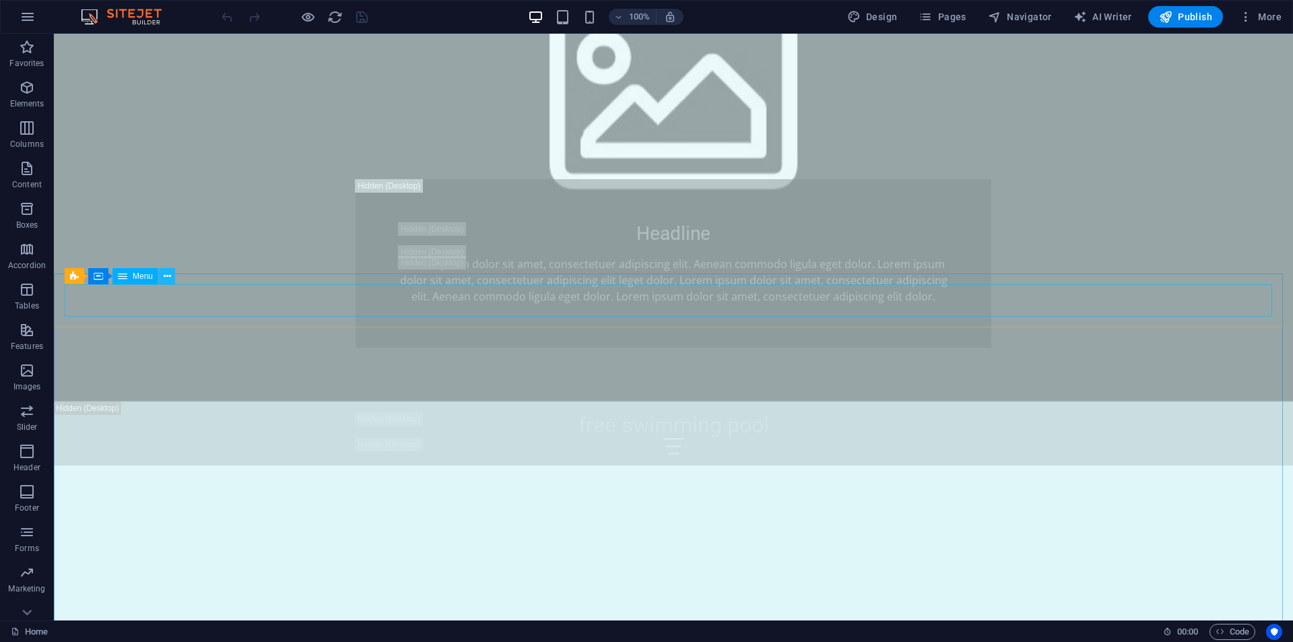
click at [169, 279] on icon at bounding box center [167, 276] width 7 height 14
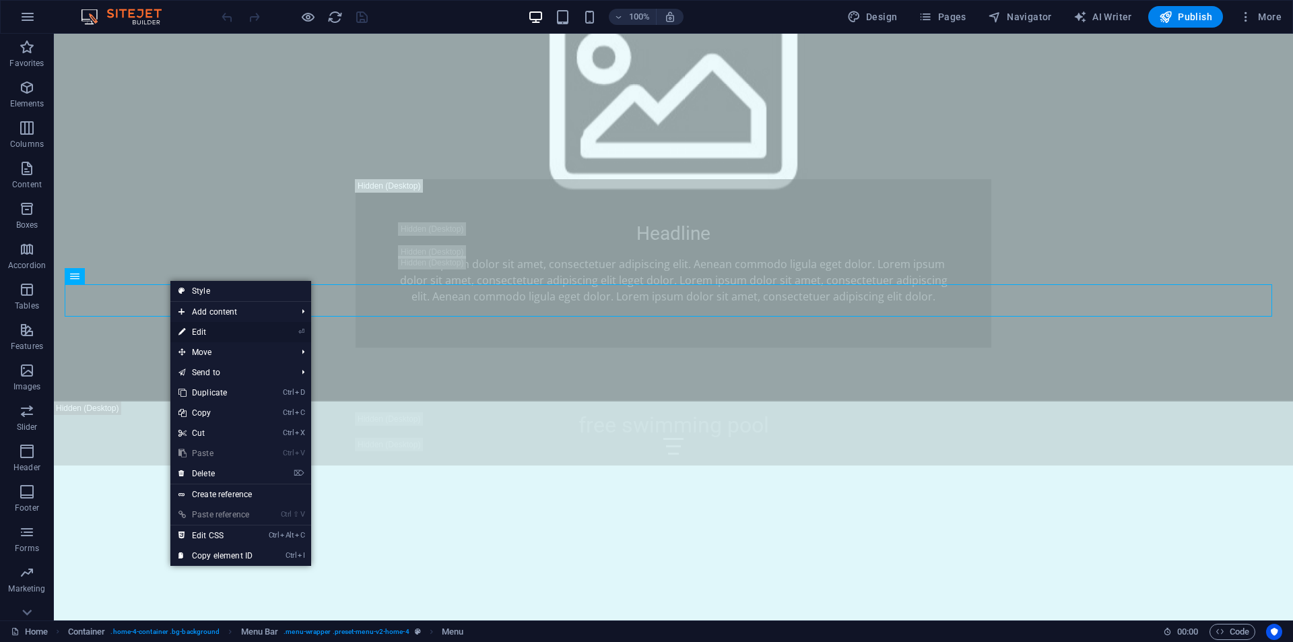
click at [190, 329] on link "⏎ Edit" at bounding box center [215, 332] width 90 height 20
select select
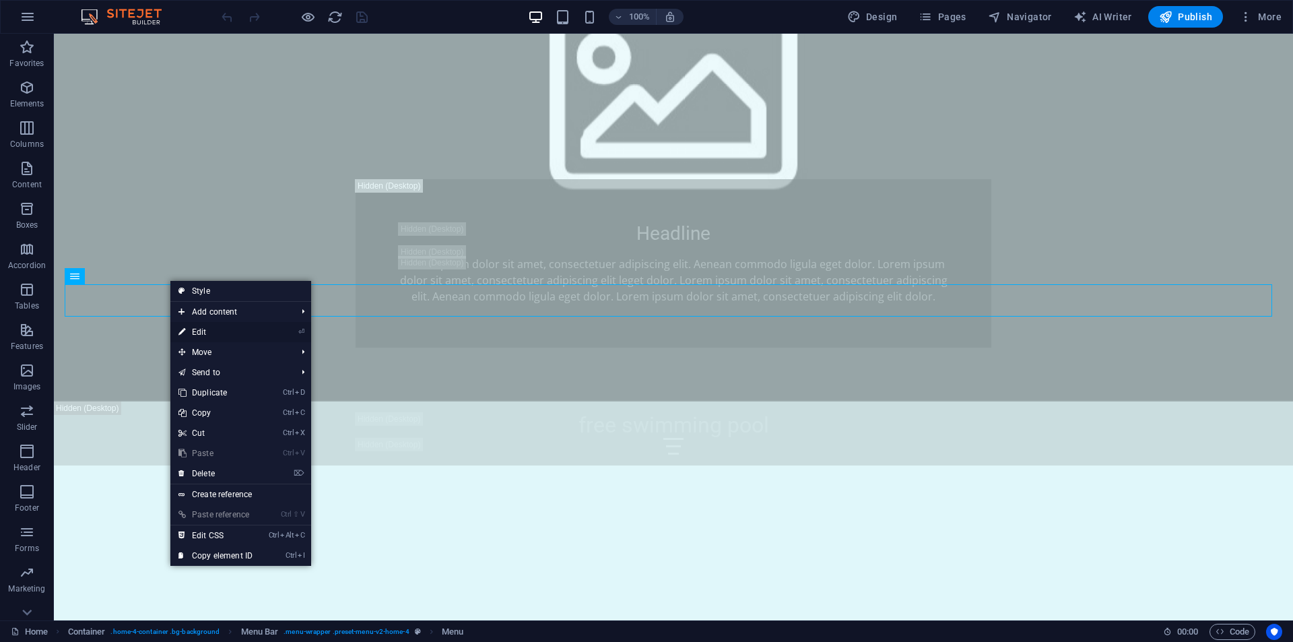
select select
select select "4"
select select
select select "5"
select select
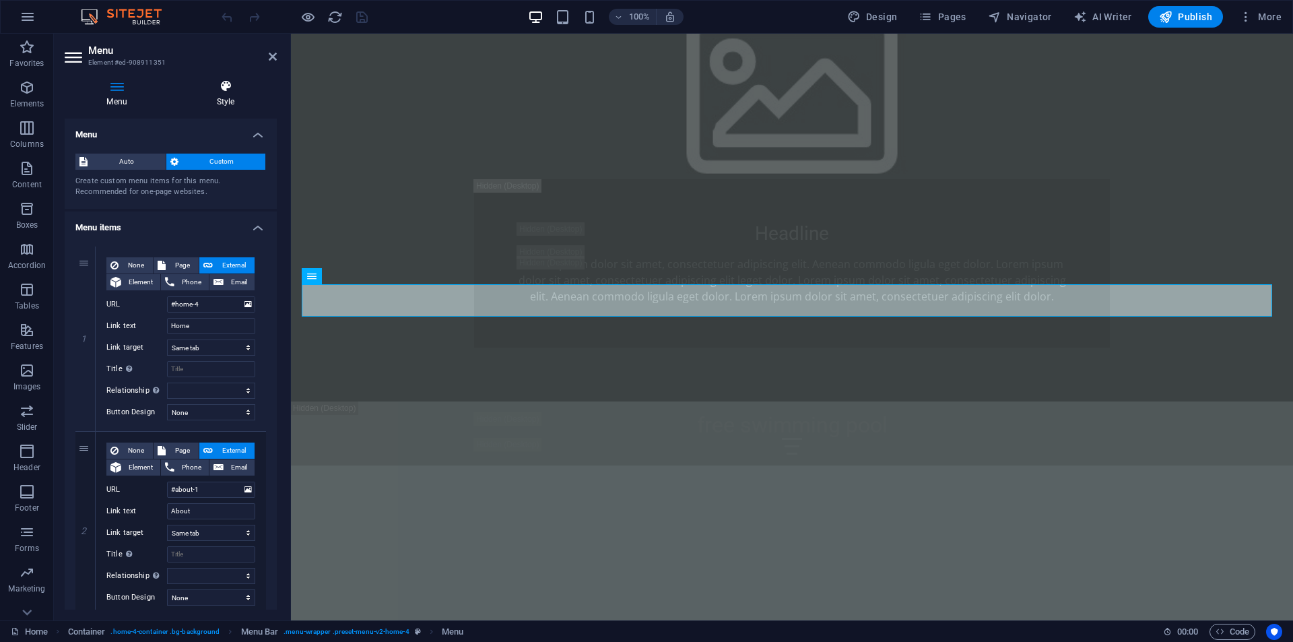
click at [225, 104] on h4 "Style" at bounding box center [225, 93] width 102 height 28
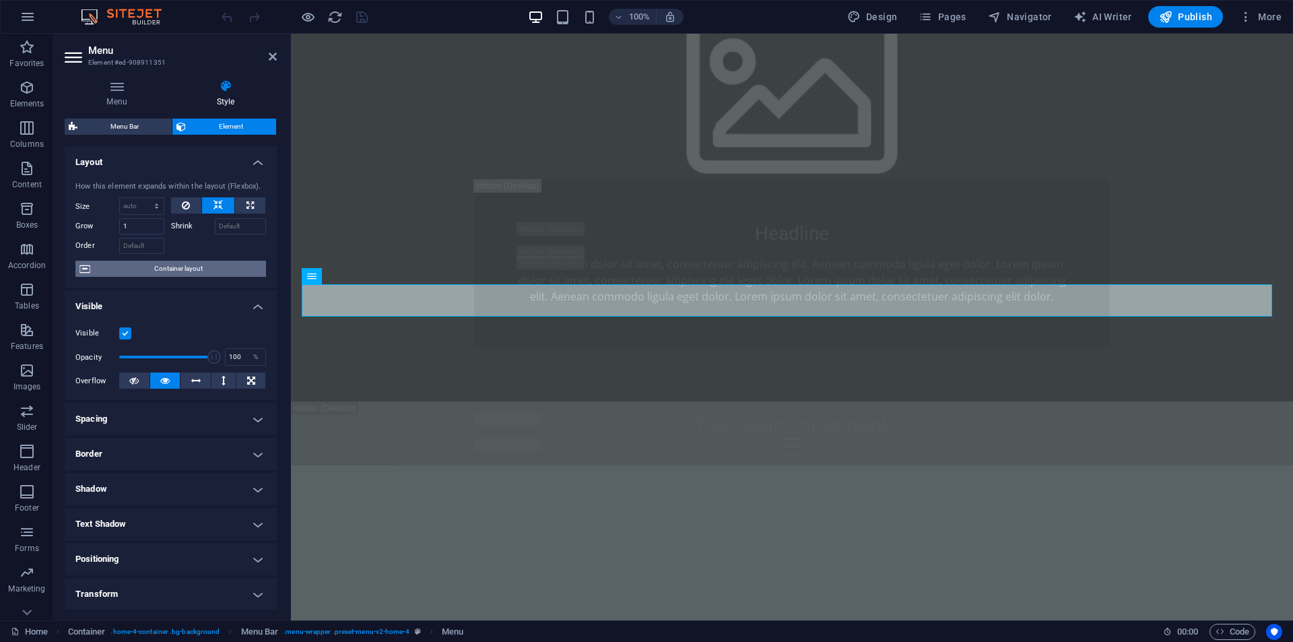
click at [190, 269] on span "Container layout" at bounding box center [178, 269] width 168 height 16
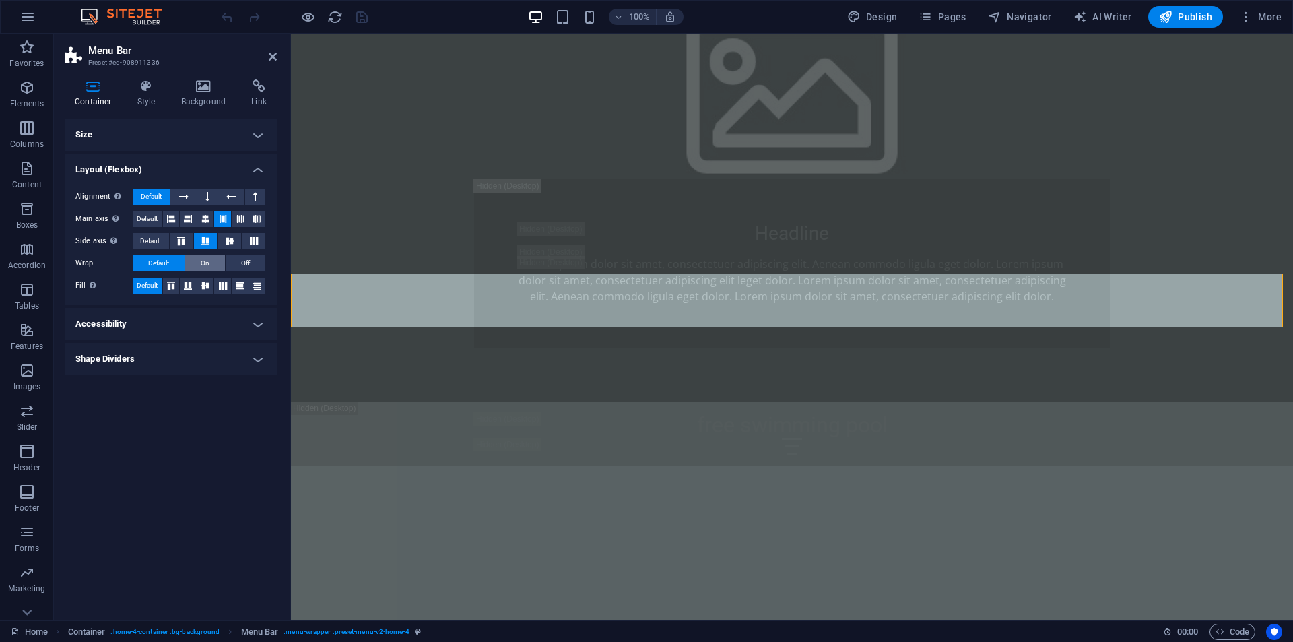
click at [201, 264] on span "On" at bounding box center [205, 263] width 9 height 16
click at [364, 12] on icon "save" at bounding box center [361, 16] width 15 height 15
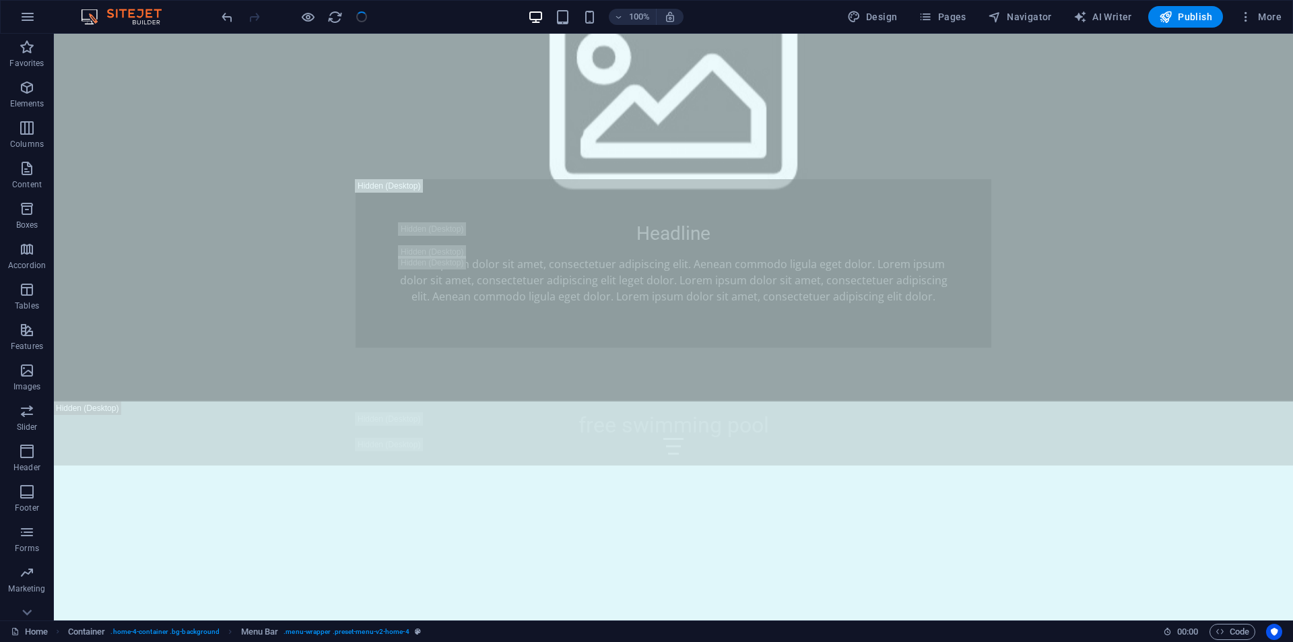
checkbox input "false"
click at [1167, 12] on icon "button" at bounding box center [1165, 16] width 13 height 13
